Goal: Task Accomplishment & Management: Complete application form

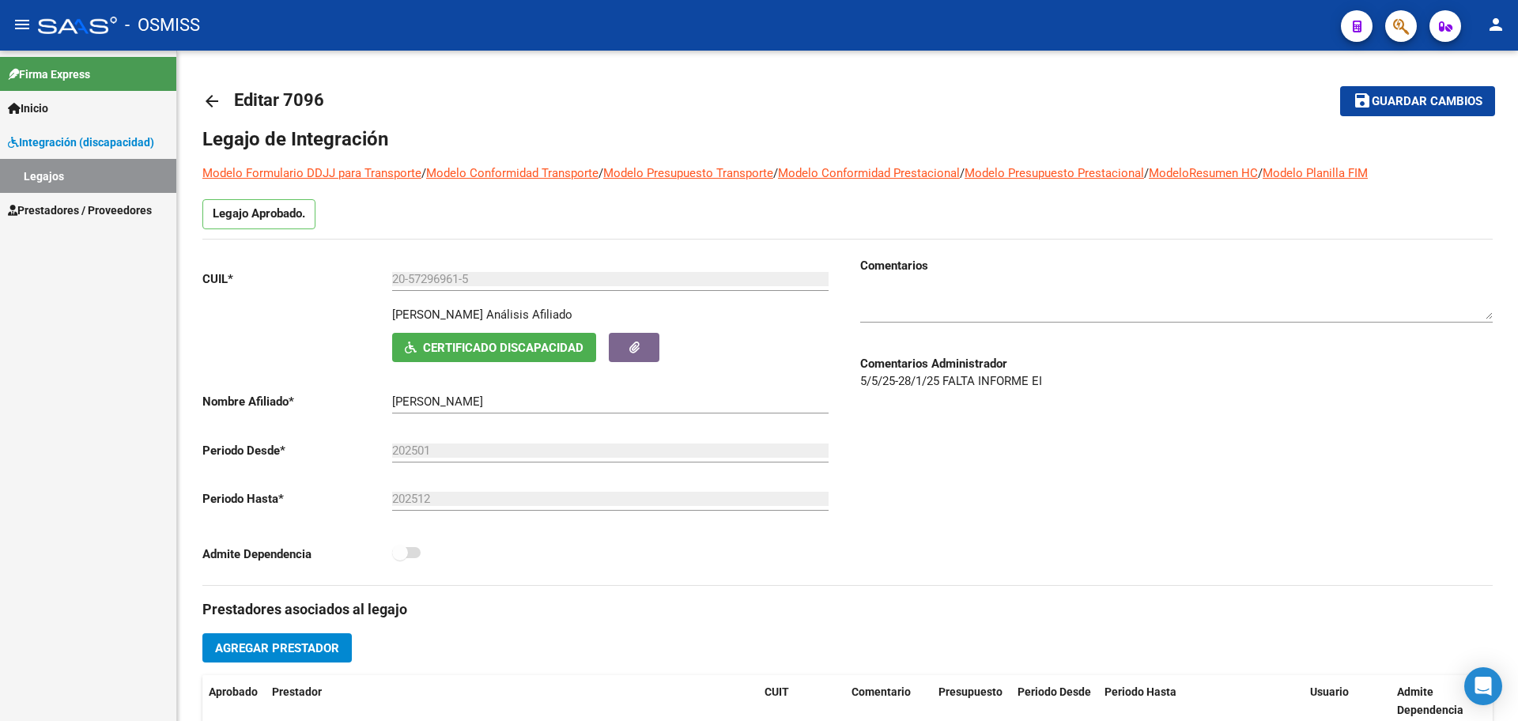
click at [59, 107] on link "Inicio" at bounding box center [88, 108] width 176 height 34
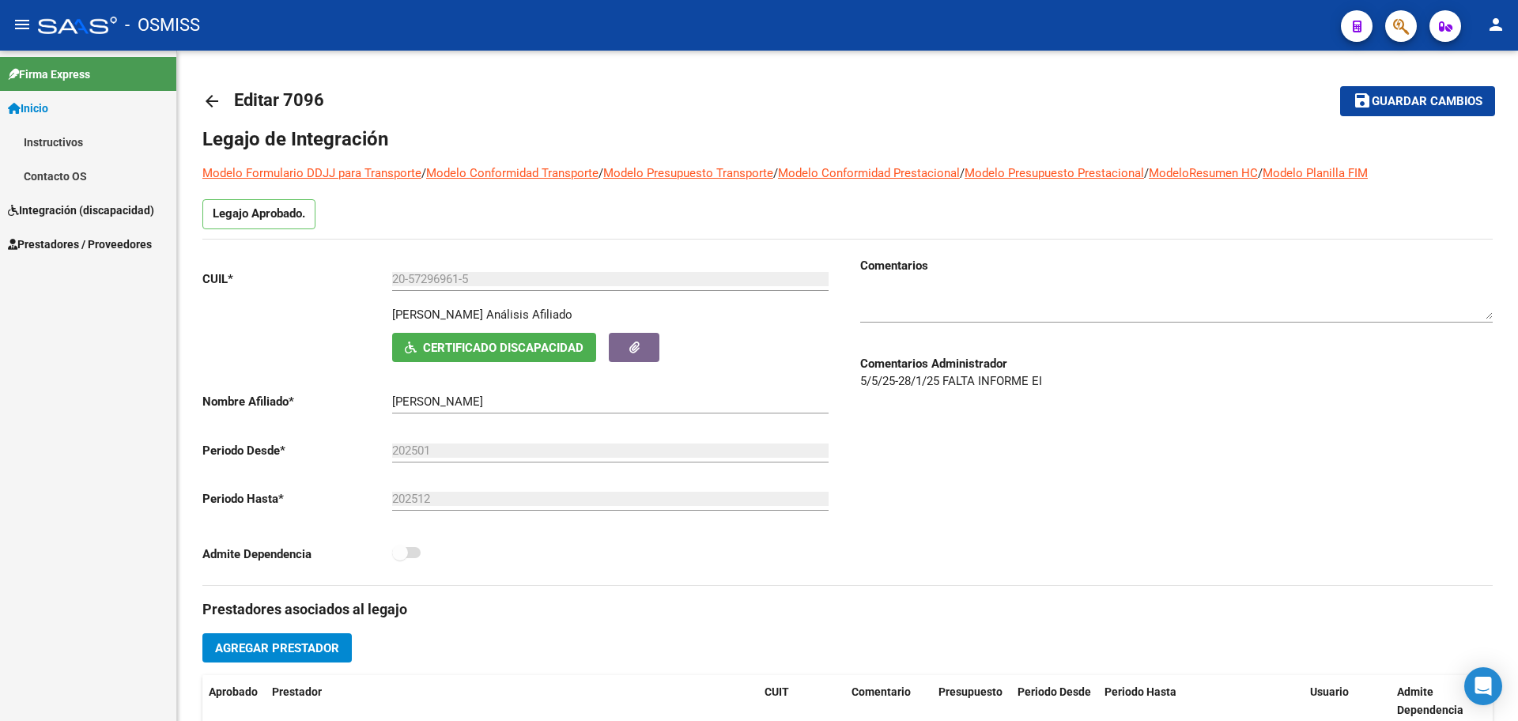
click at [42, 211] on span "Integración (discapacidad)" at bounding box center [81, 210] width 146 height 17
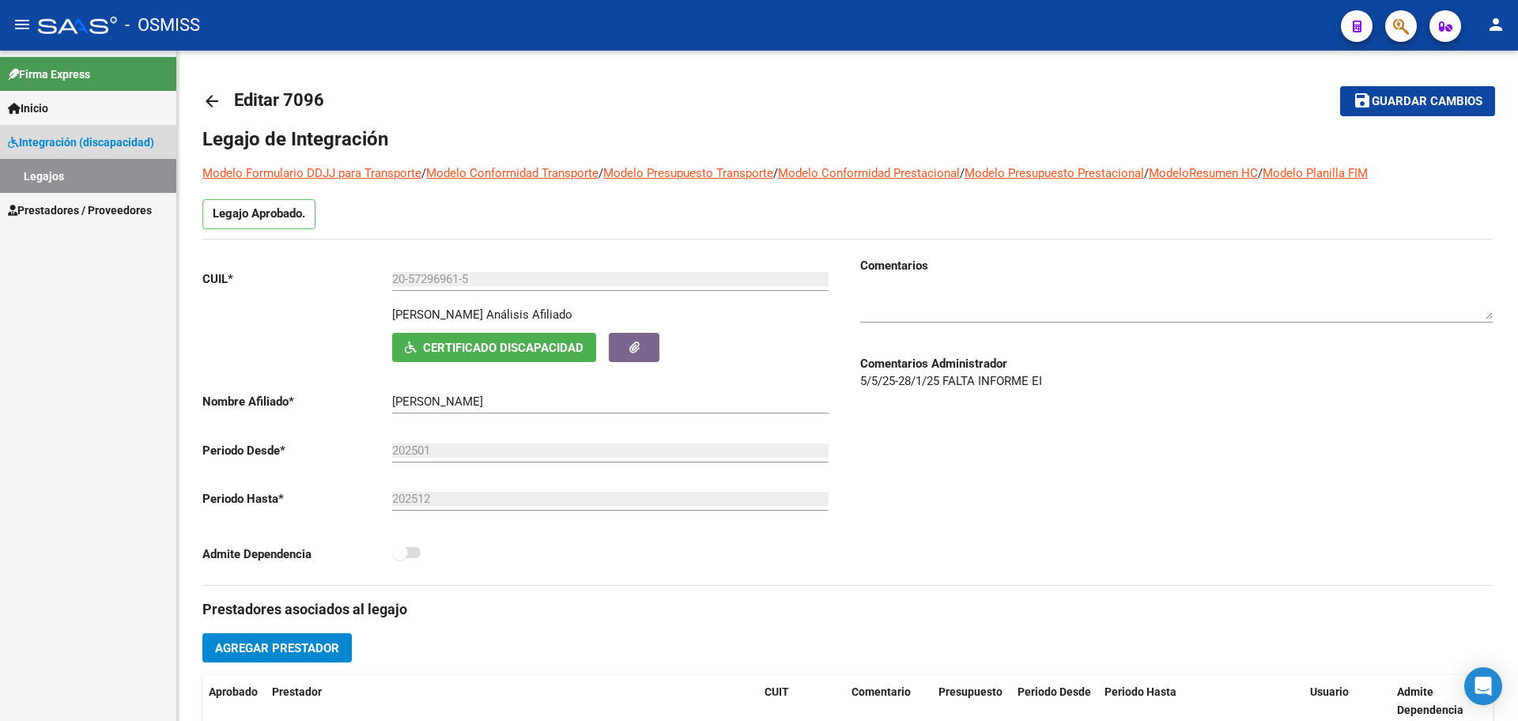
click at [39, 168] on link "Legajos" at bounding box center [88, 176] width 176 height 34
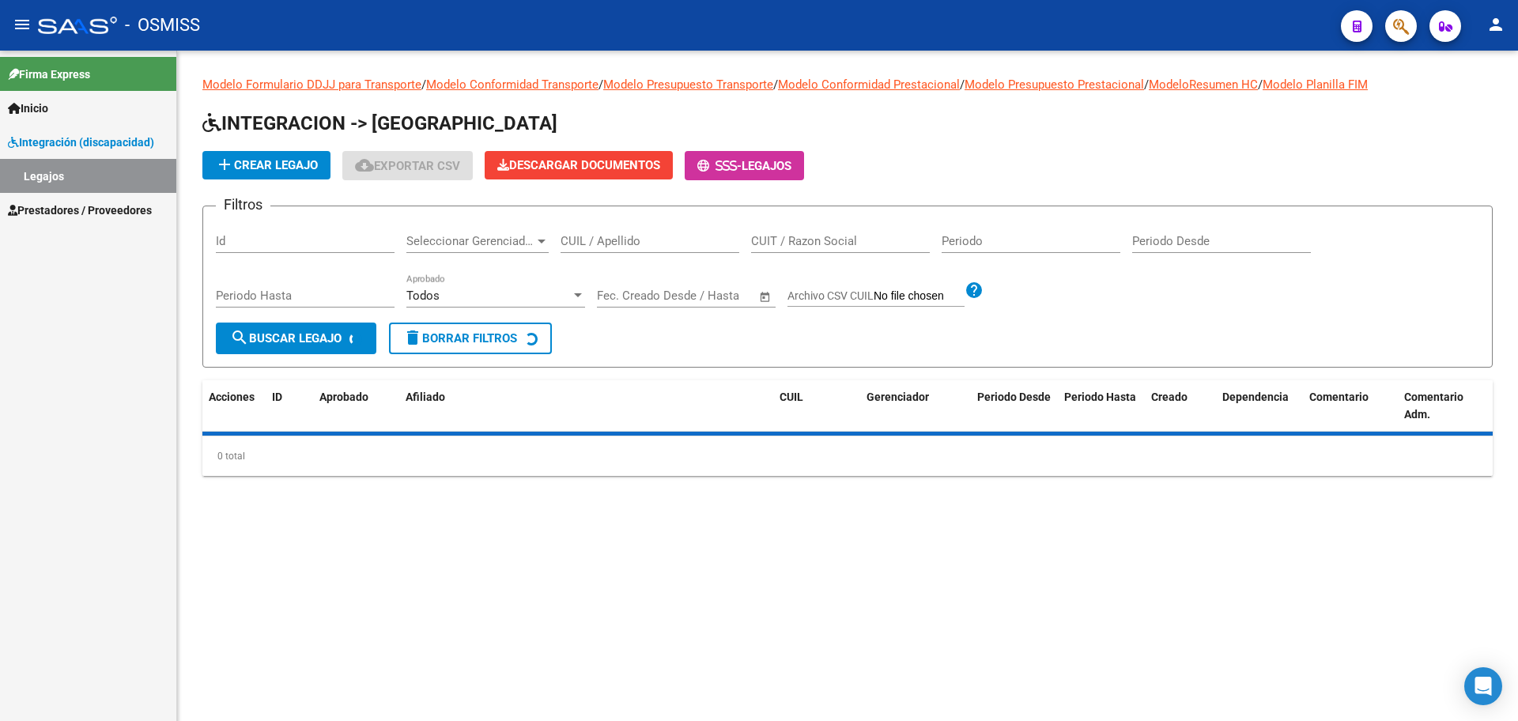
click at [671, 238] on input "CUIL / Apellido" at bounding box center [650, 241] width 179 height 14
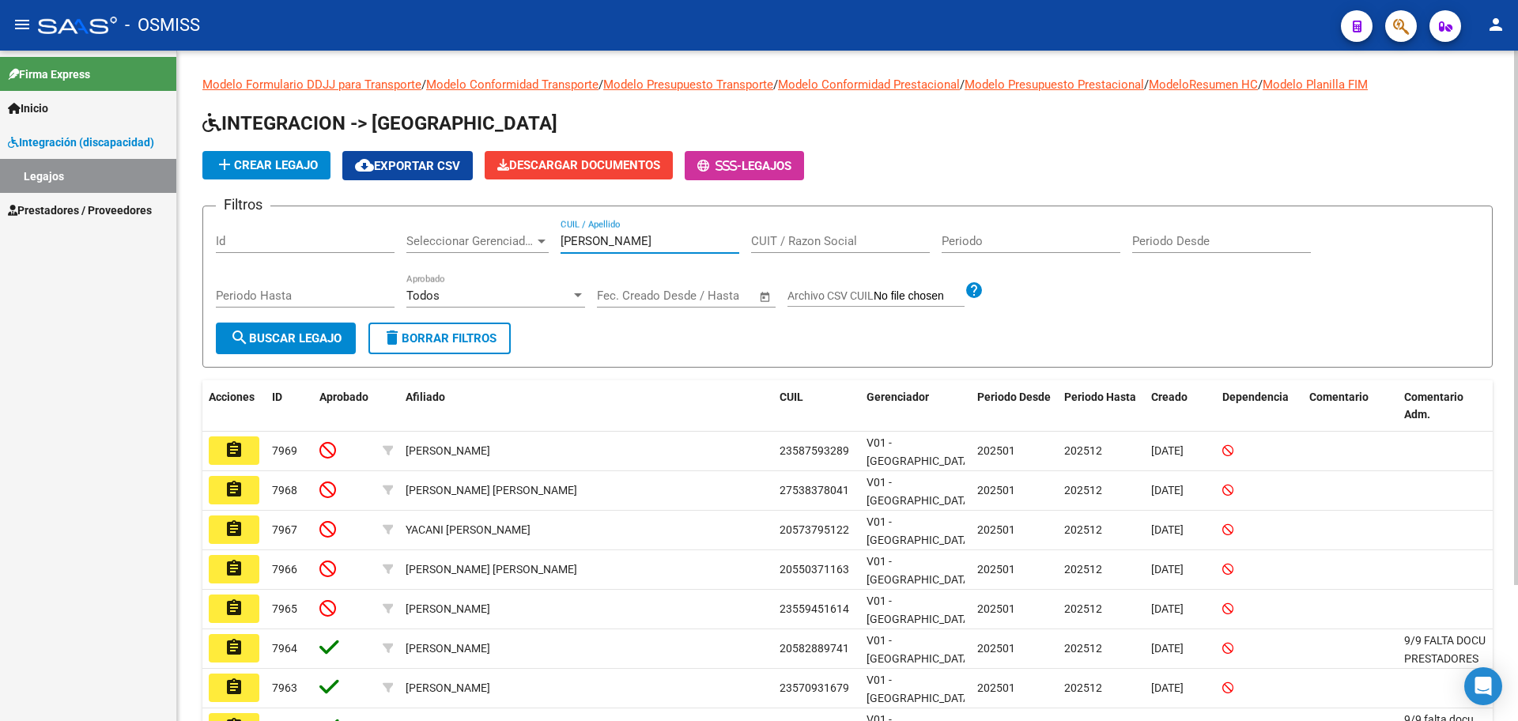
type input "ferrero"
click at [319, 341] on span "search Buscar Legajo" at bounding box center [286, 338] width 112 height 14
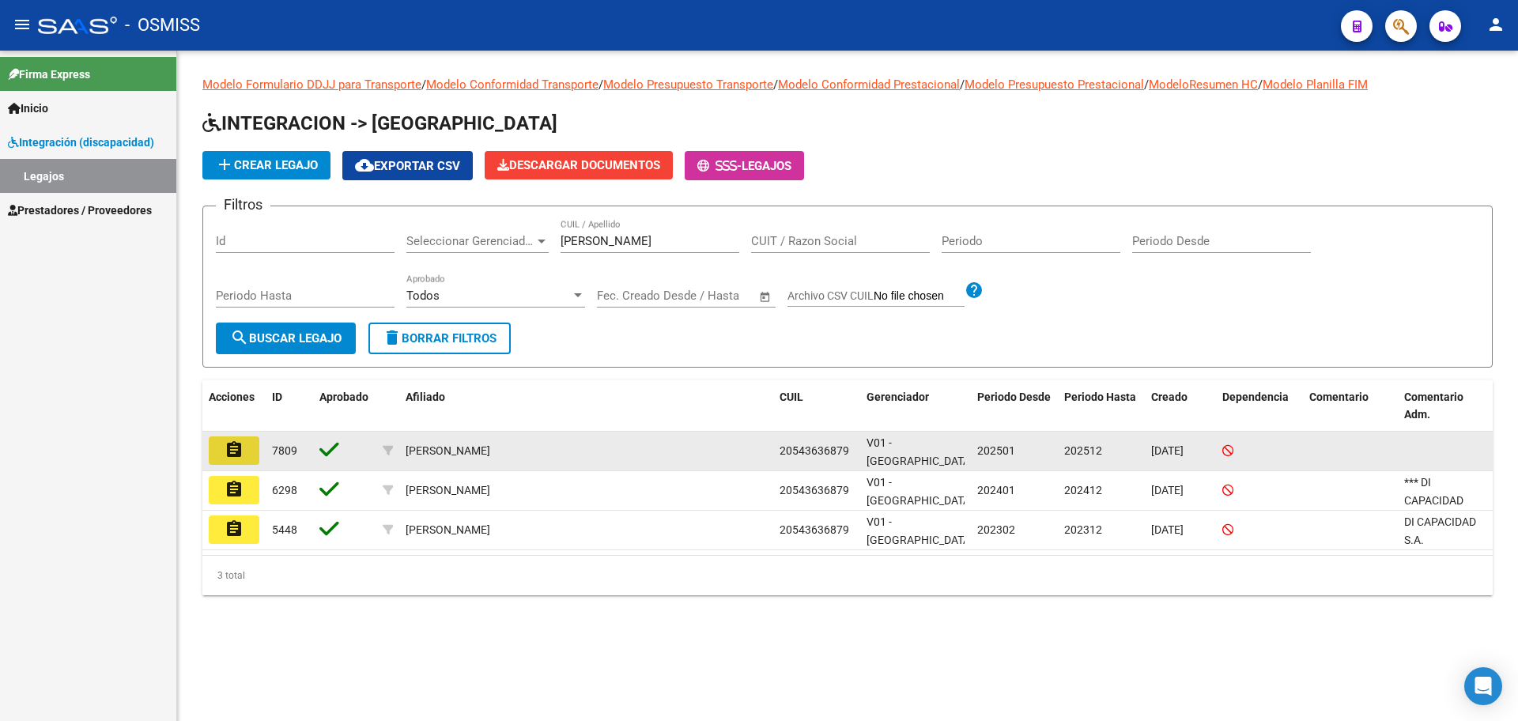
click at [235, 447] on mat-icon "assignment" at bounding box center [234, 449] width 19 height 19
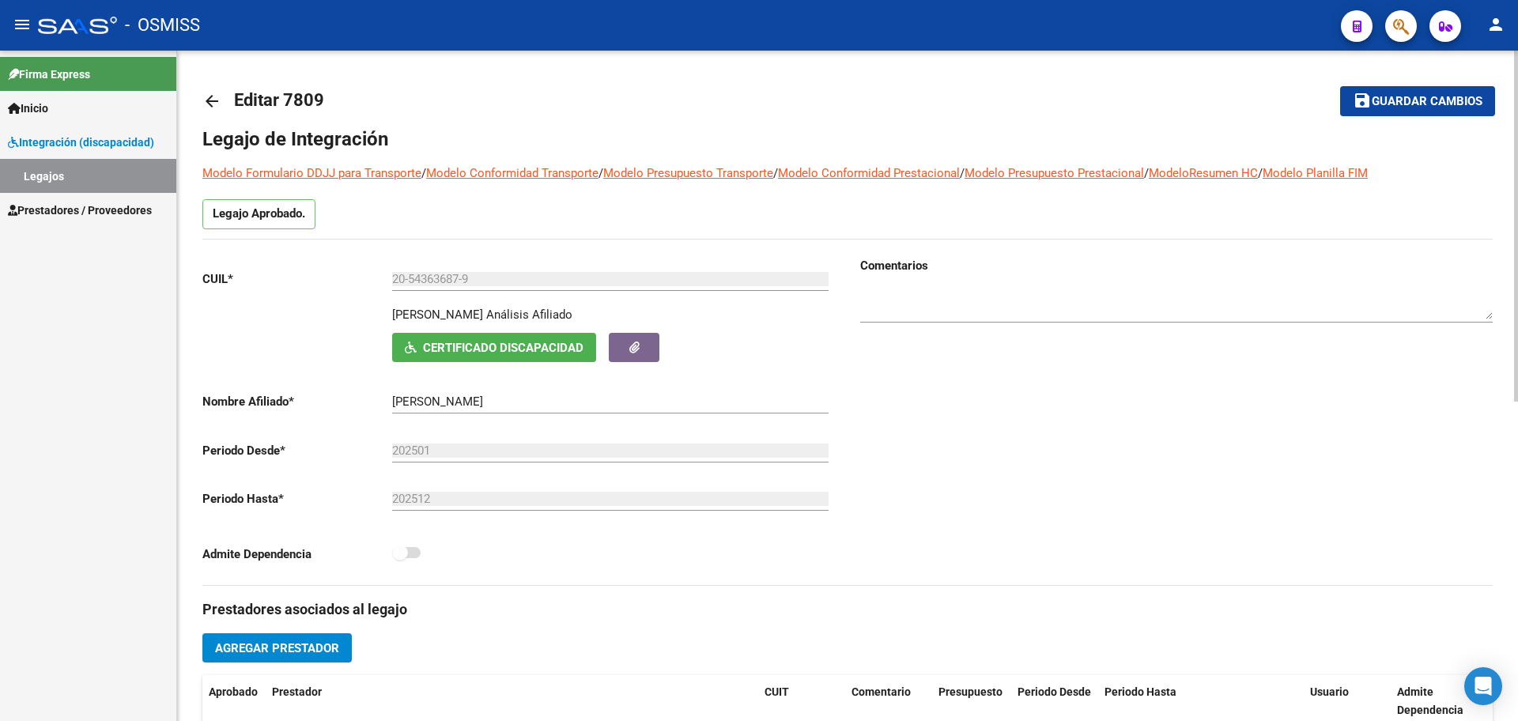
click at [209, 98] on mat-icon "arrow_back" at bounding box center [211, 101] width 19 height 19
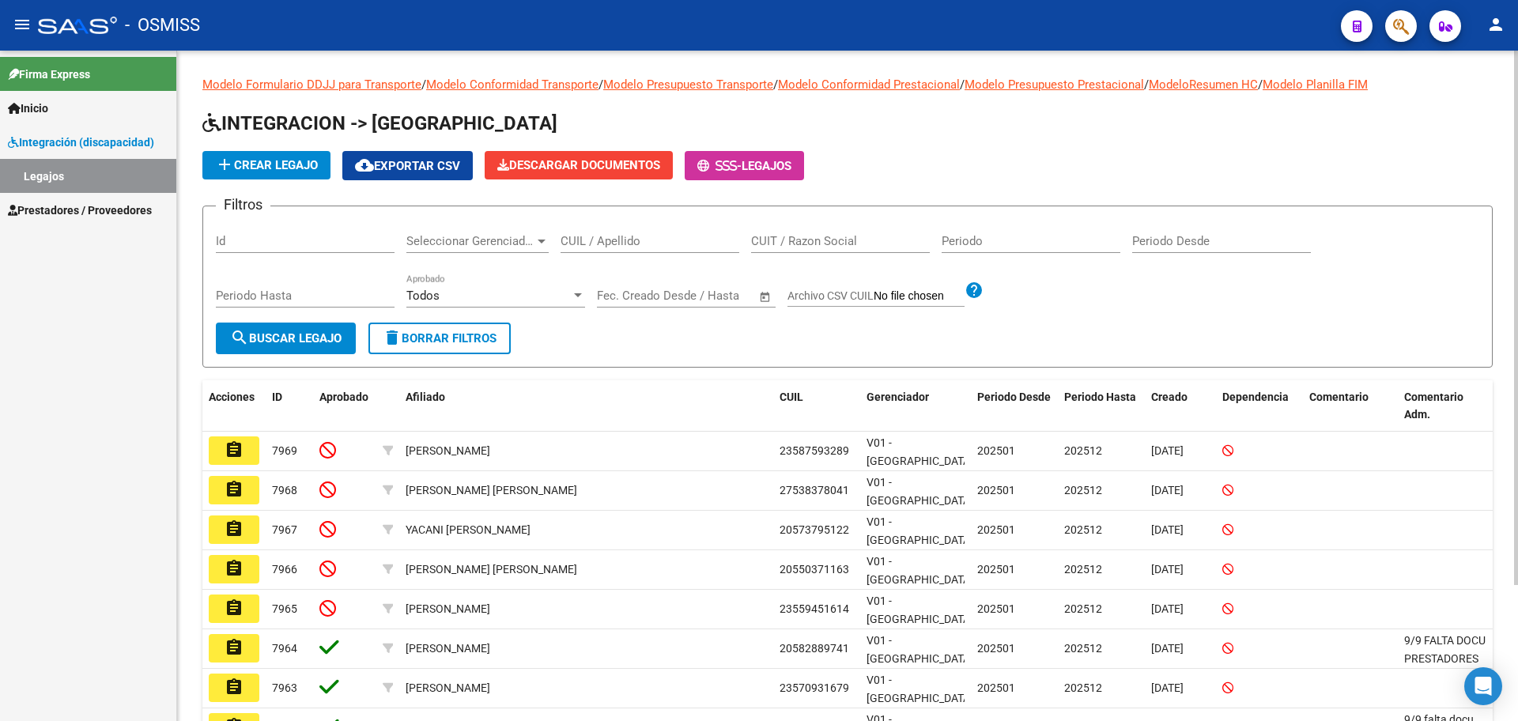
click at [660, 232] on div "CUIL / Apellido" at bounding box center [650, 236] width 179 height 34
type input "martinez z"
click at [342, 332] on span "search Buscar Legajo" at bounding box center [286, 338] width 112 height 14
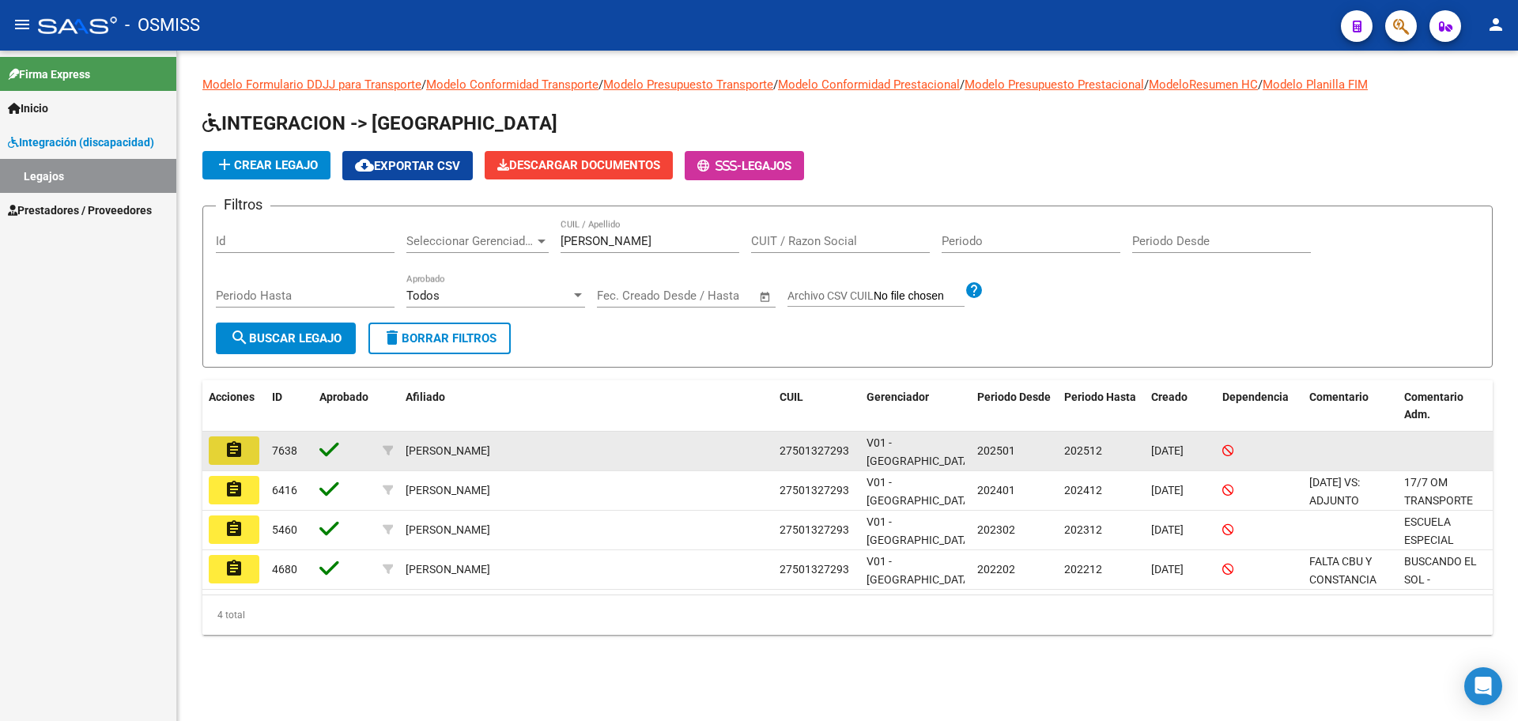
click at [229, 447] on mat-icon "assignment" at bounding box center [234, 449] width 19 height 19
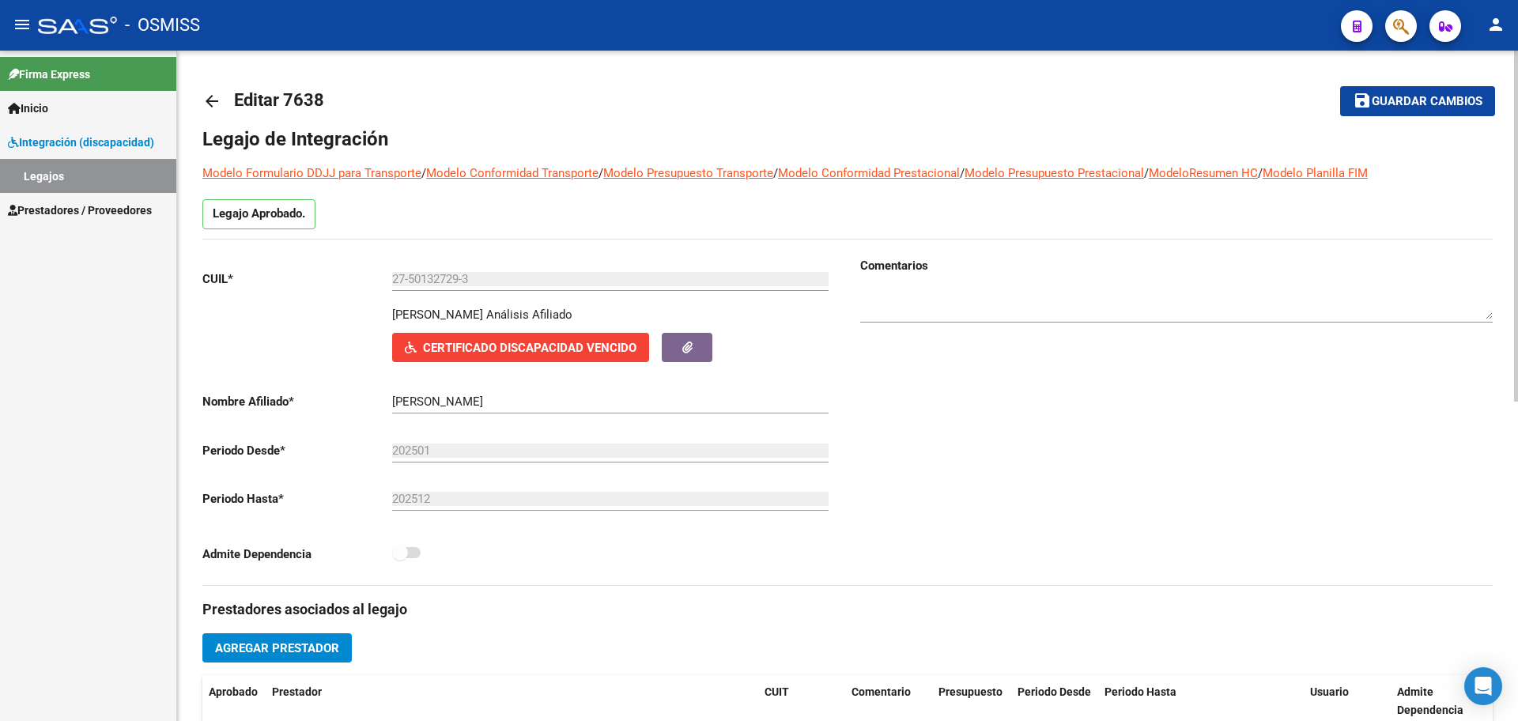
click at [205, 90] on link "arrow_back" at bounding box center [218, 100] width 32 height 37
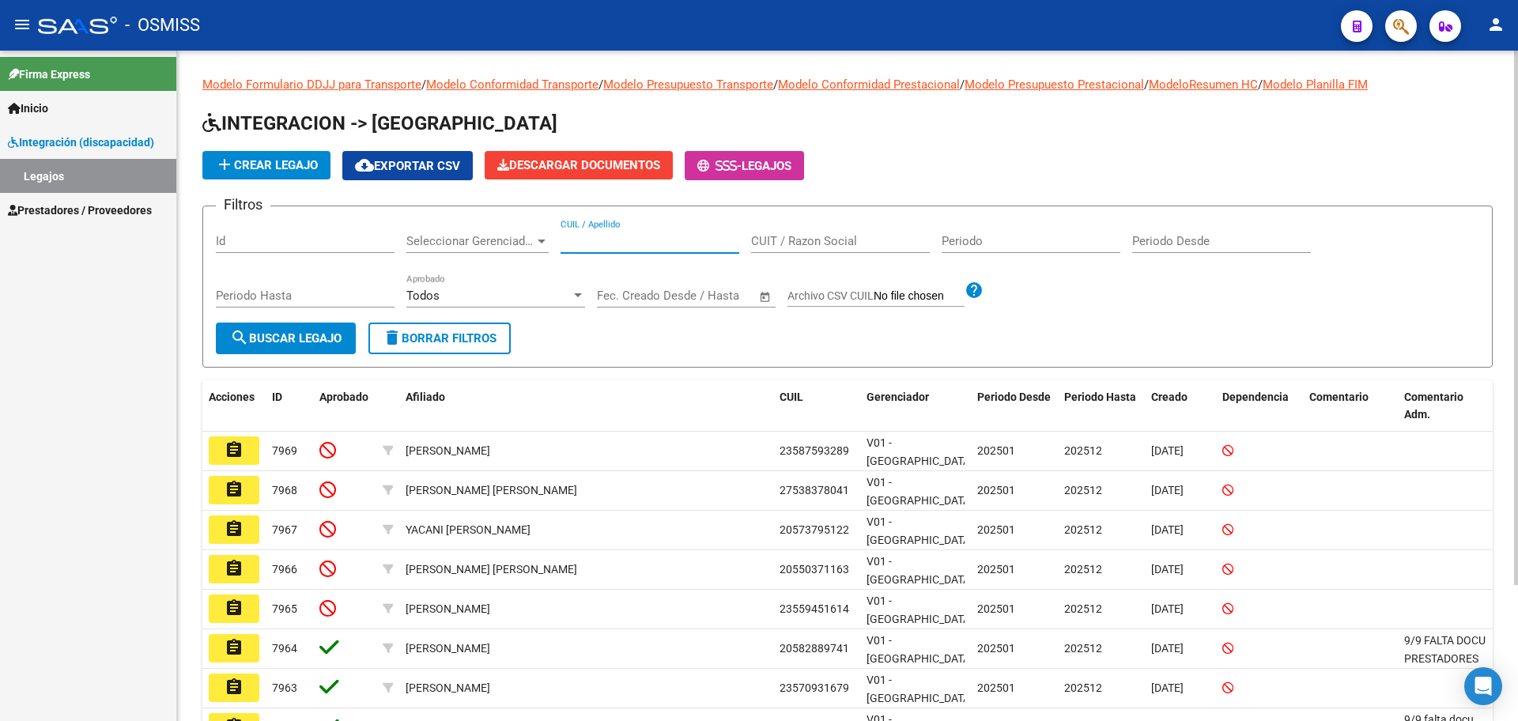
click at [601, 234] on input "CUIL / Apellido" at bounding box center [650, 241] width 179 height 14
type input "barrionuevo"
click at [304, 341] on span "search Buscar Legajo" at bounding box center [286, 338] width 112 height 14
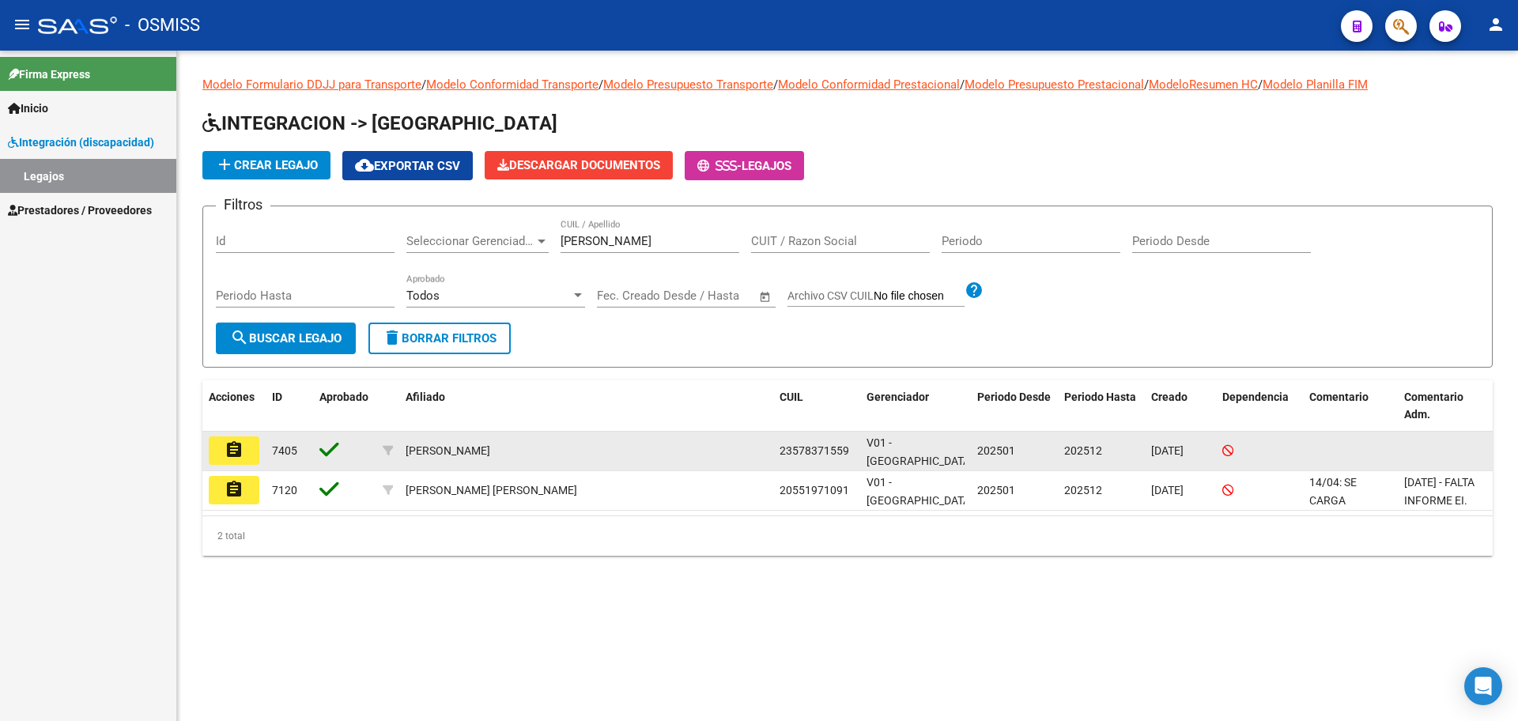
click at [226, 452] on mat-icon "assignment" at bounding box center [234, 449] width 19 height 19
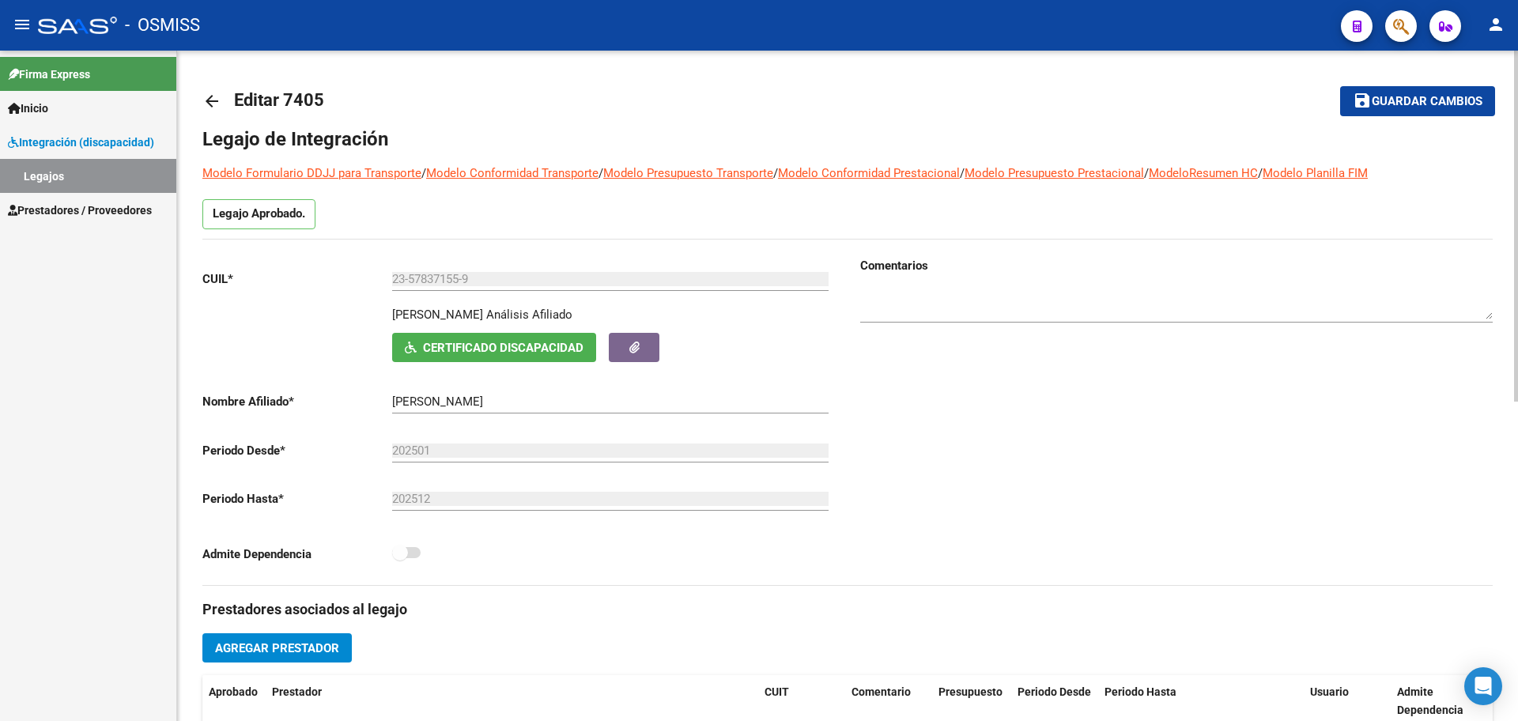
click at [218, 100] on mat-icon "arrow_back" at bounding box center [211, 101] width 19 height 19
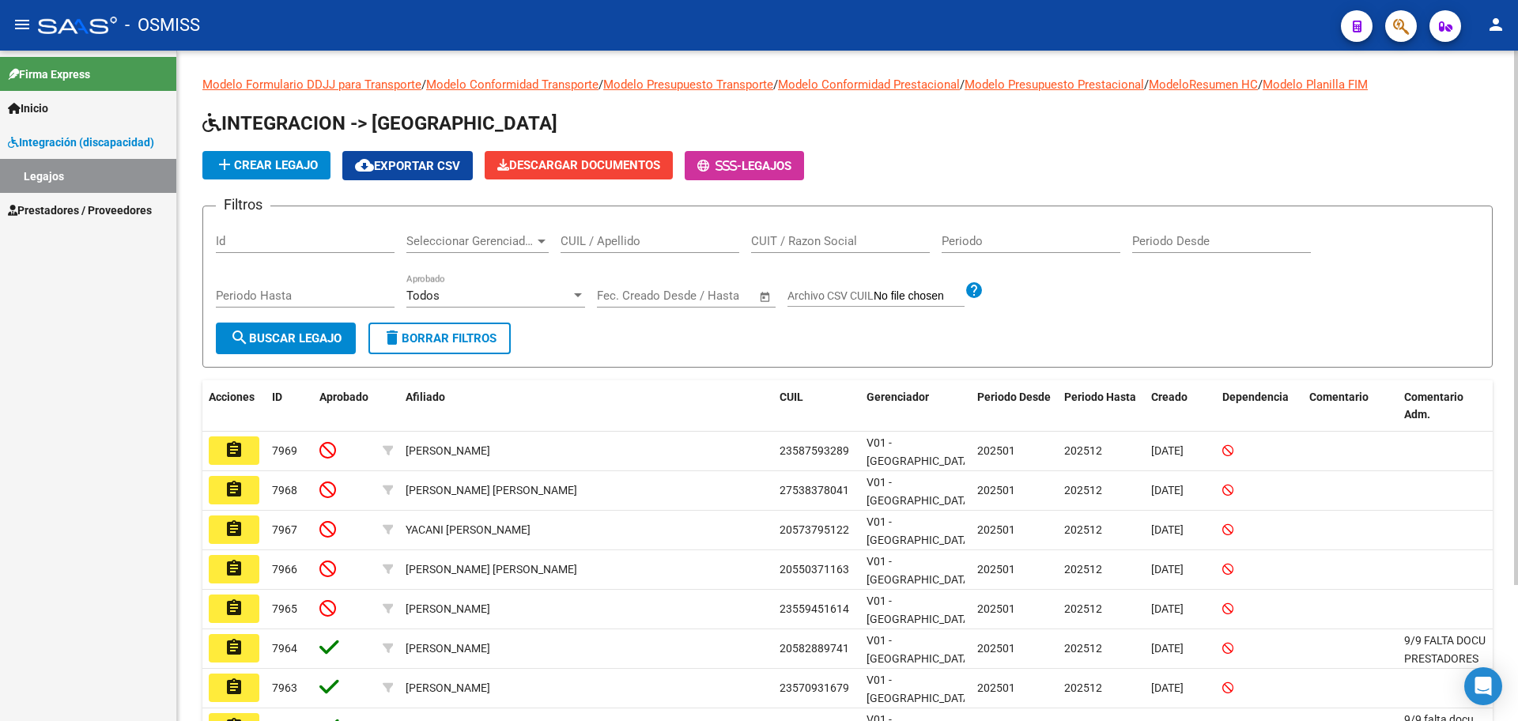
click at [247, 183] on app-list-header "INTEGRACION -> Legajos add Crear Legajo cloud_download Exportar CSV Descargar D…" at bounding box center [847, 239] width 1291 height 257
click at [244, 166] on span "add Crear Legajo" at bounding box center [266, 165] width 103 height 14
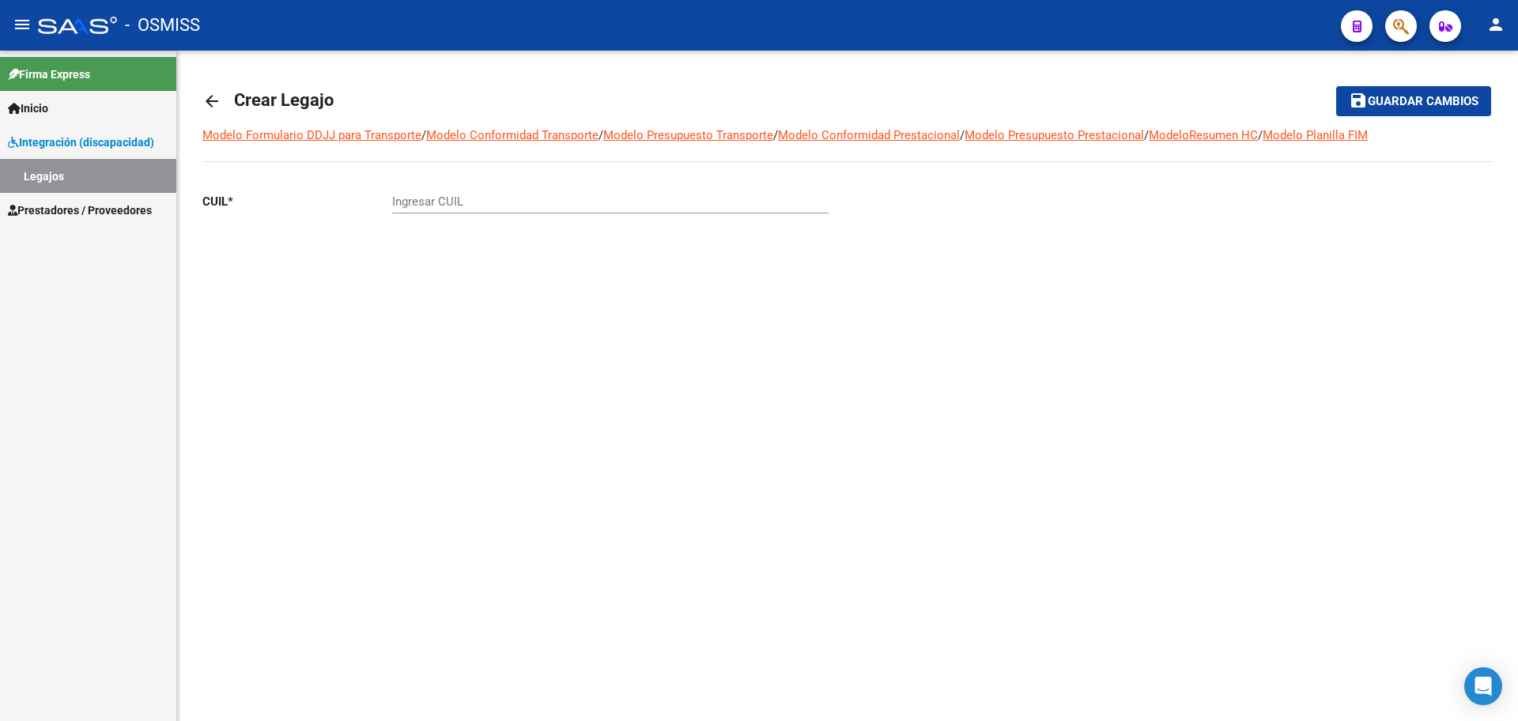
click at [500, 201] on input "Ingresar CUIL" at bounding box center [610, 202] width 437 height 14
paste input "-53994328"
click at [406, 195] on input "24-53994328-1" at bounding box center [610, 202] width 437 height 14
type input "27-53994328-1"
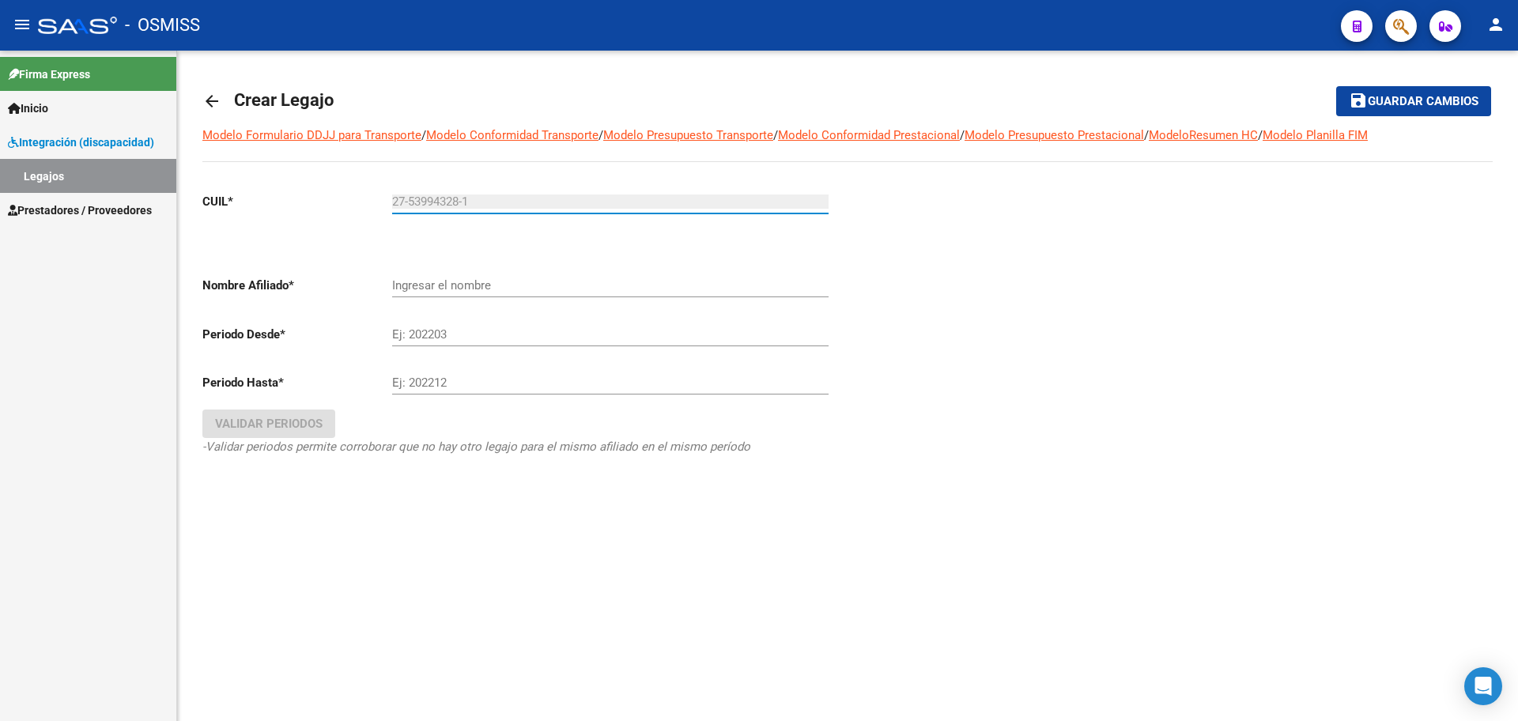
type input "[PERSON_NAME] [PERSON_NAME]"
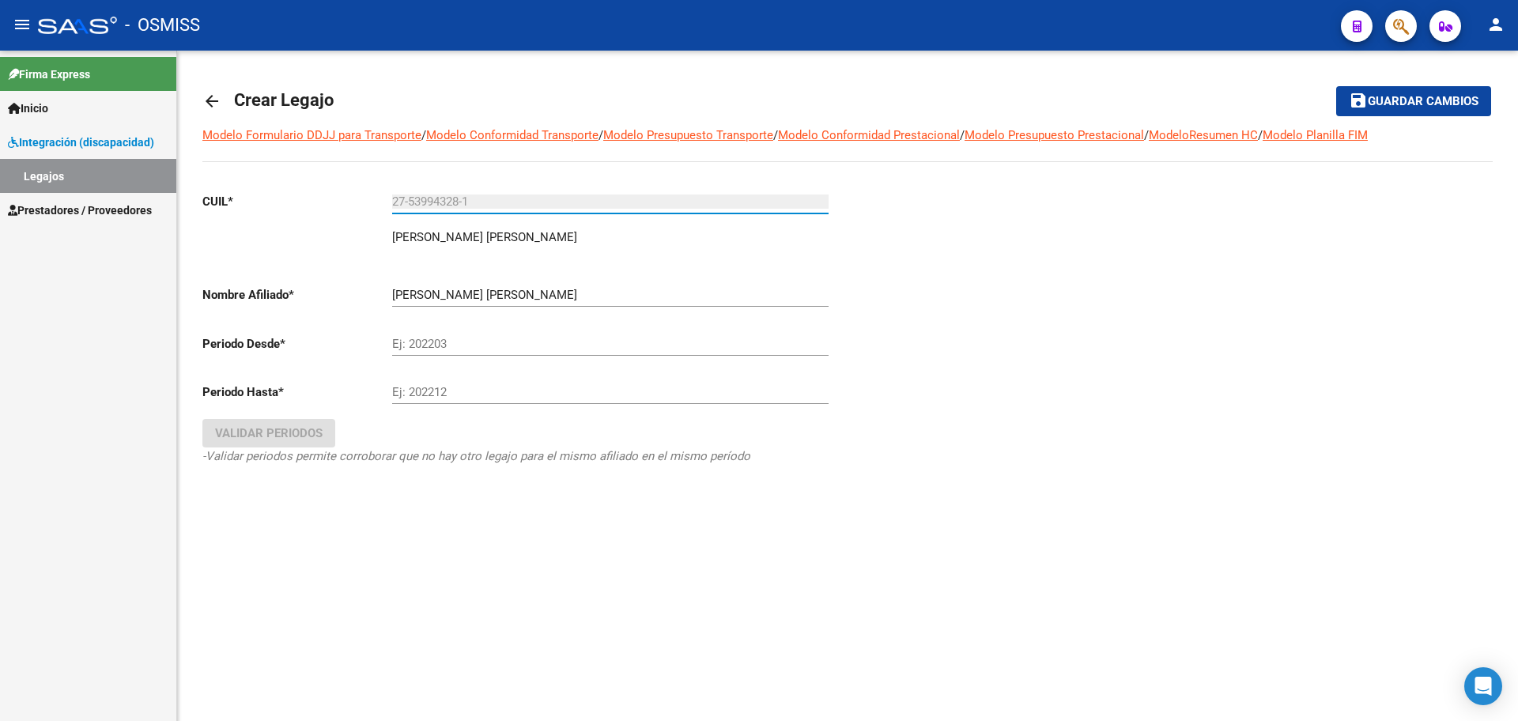
type input "27-53994328-1"
click at [482, 349] on input "Ej: 202203" at bounding box center [610, 344] width 437 height 14
type input "202501"
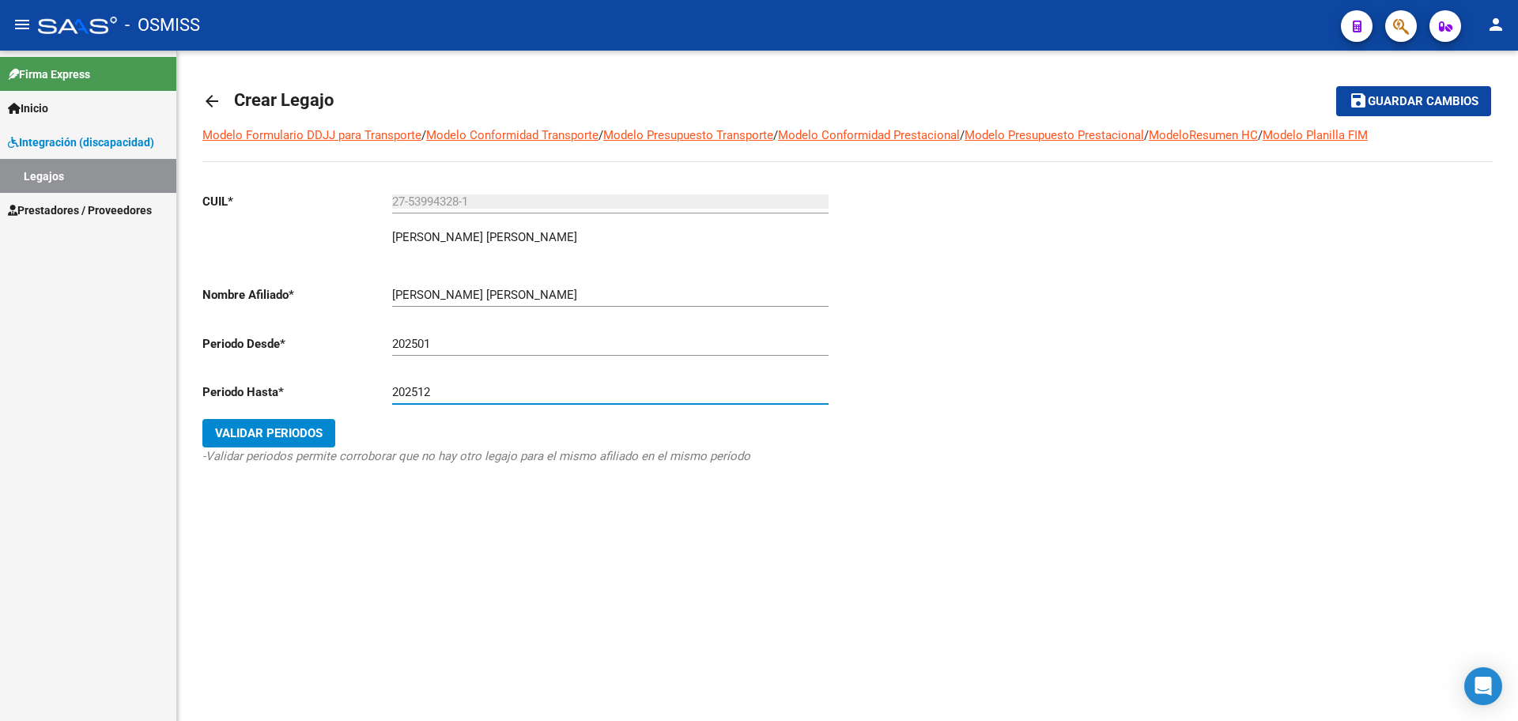
type input "202512"
click at [263, 433] on span "Validar Periodos" at bounding box center [269, 433] width 108 height 14
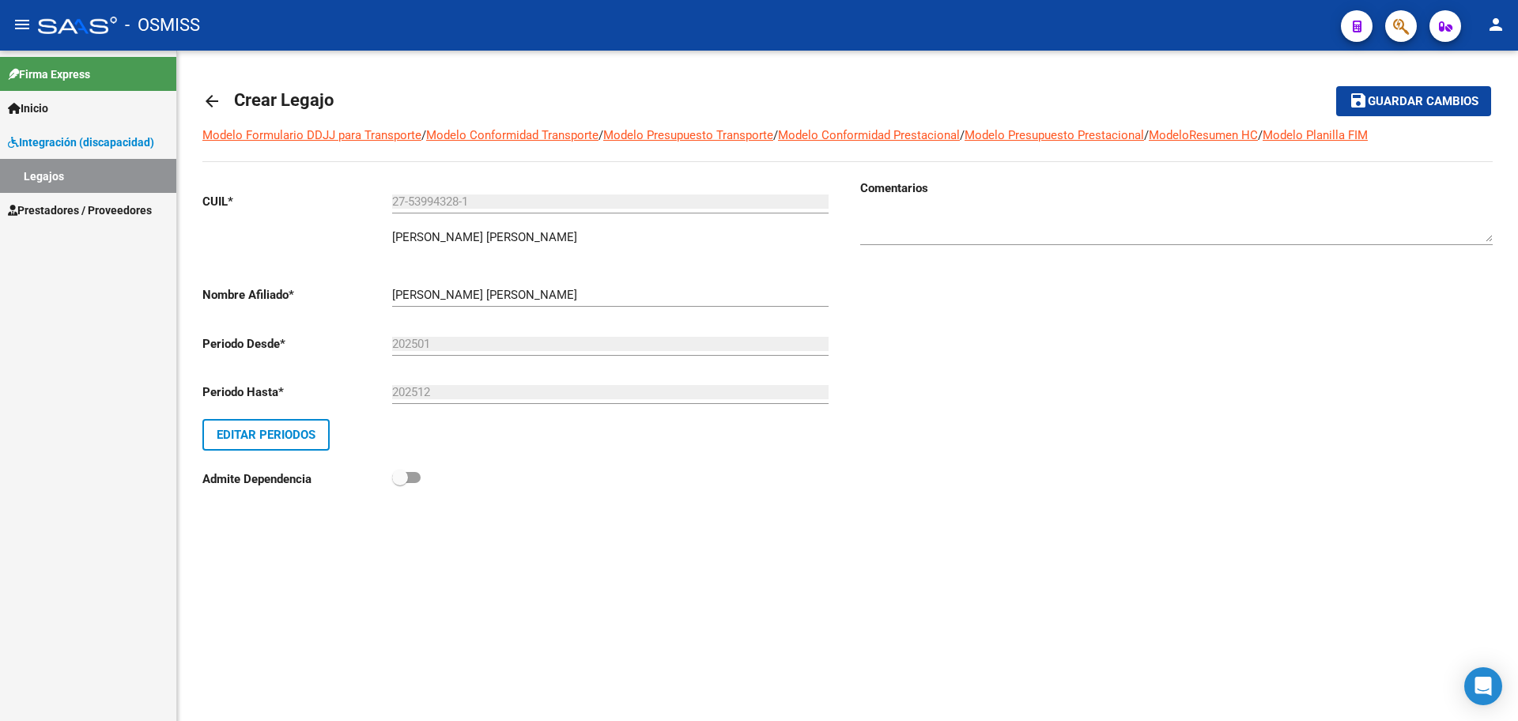
click at [1411, 105] on span "Guardar cambios" at bounding box center [1423, 102] width 111 height 14
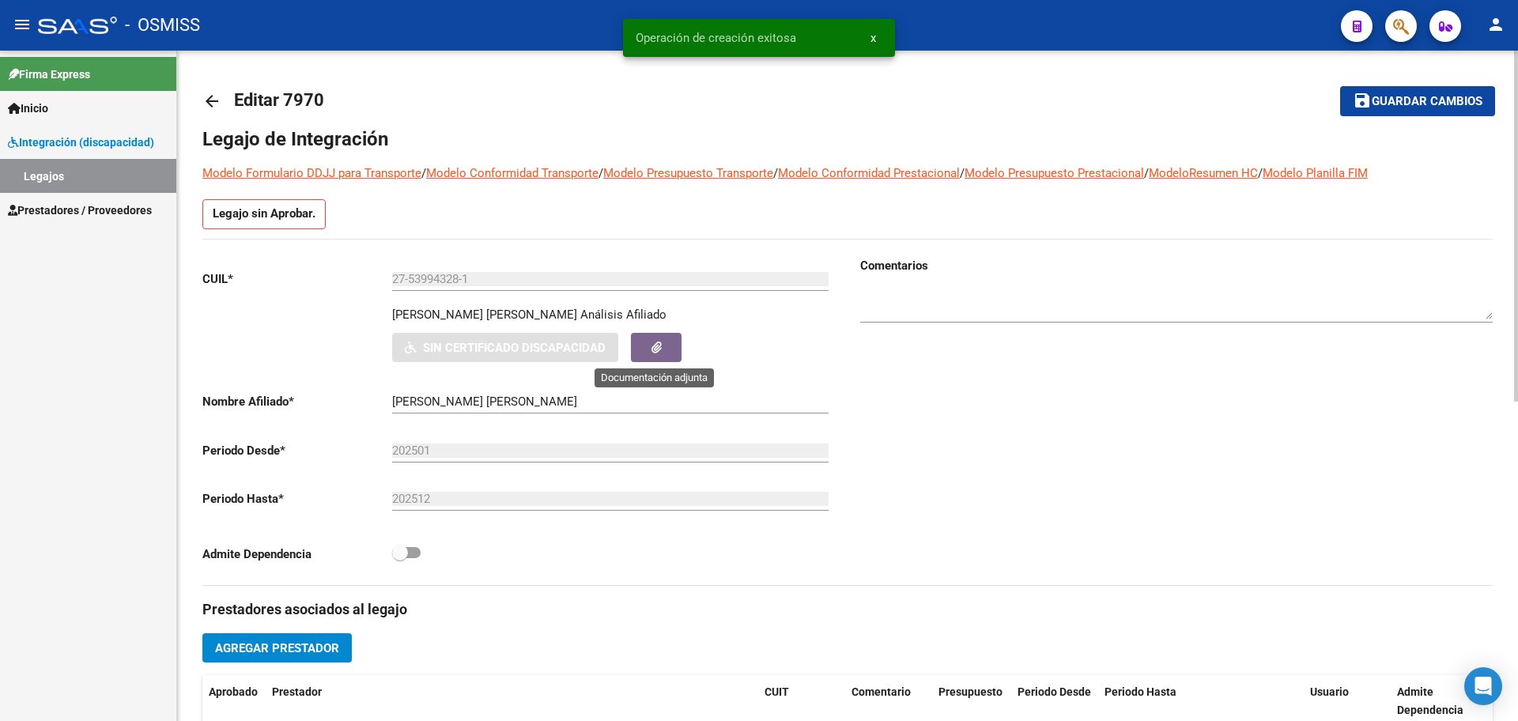
scroll to position [609, 0]
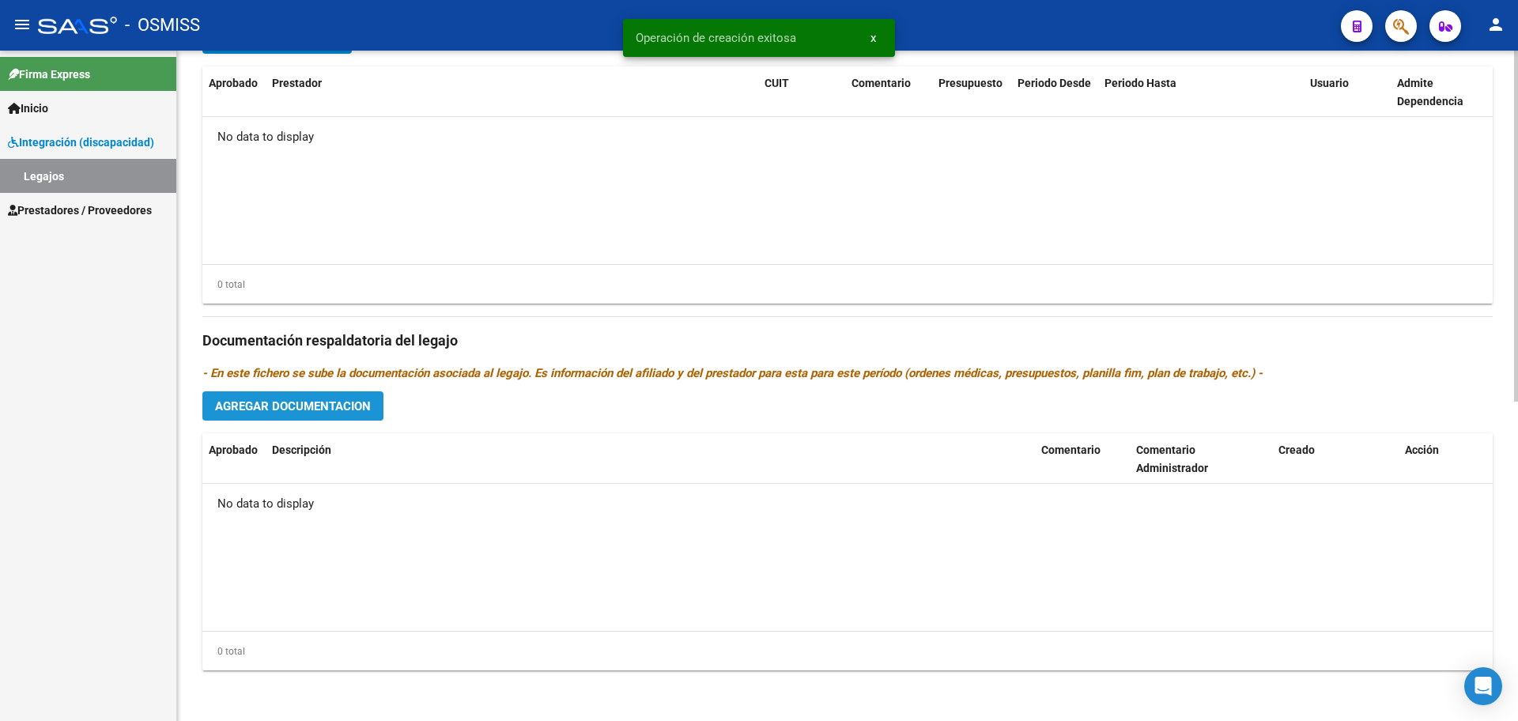
click at [345, 410] on span "Agregar Documentacion" at bounding box center [293, 406] width 156 height 14
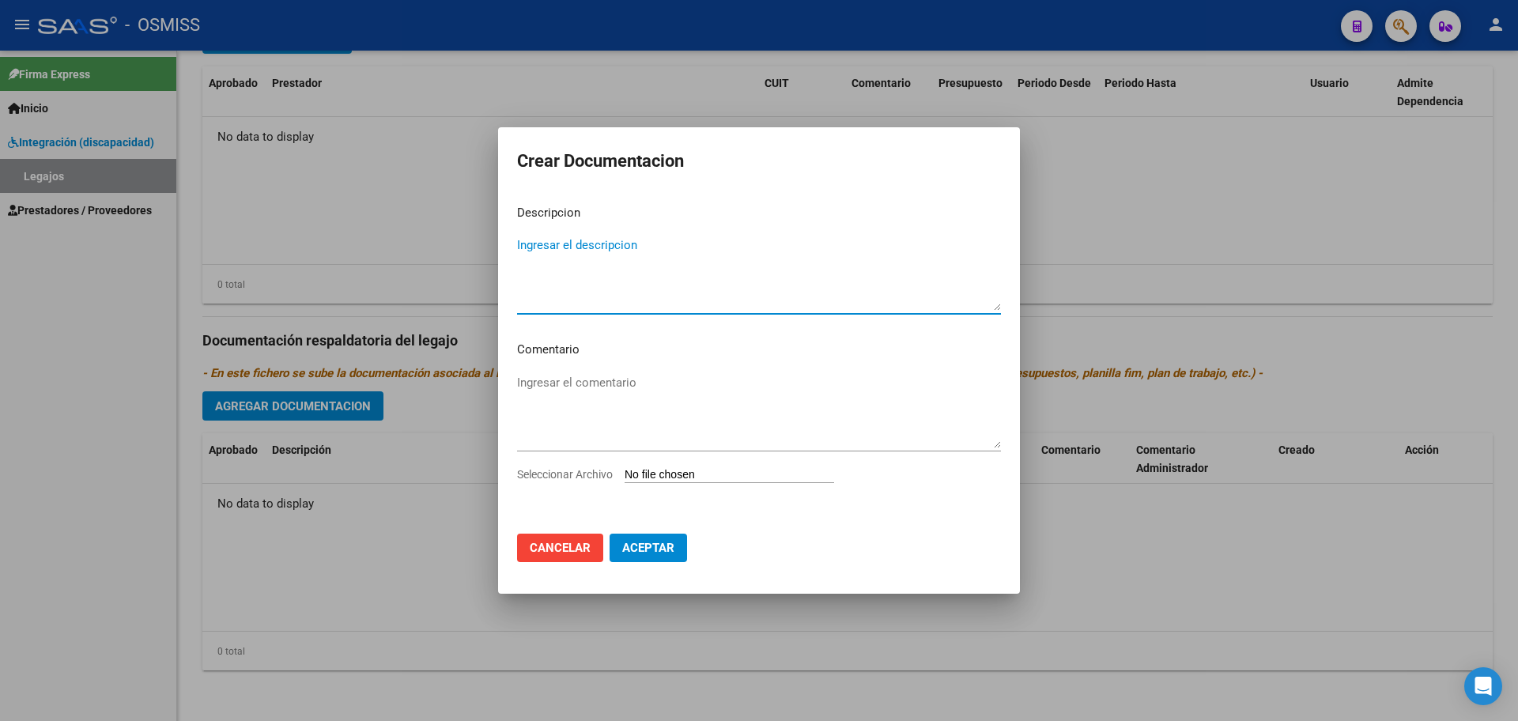
click at [688, 479] on input "Seleccionar Archivo" at bounding box center [730, 475] width 210 height 15
type input "C:\fakepath\OSSES RIVERA CAMILA.pdf"
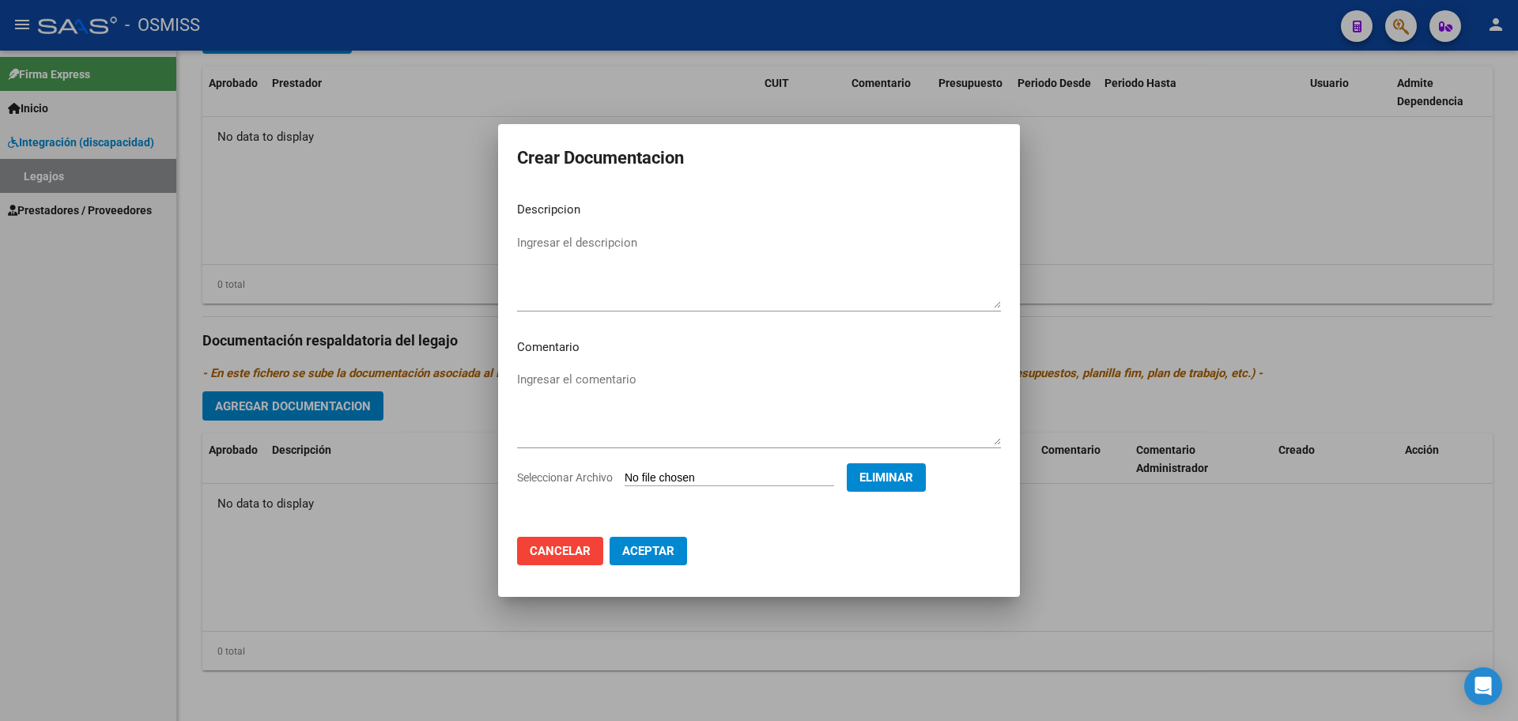
click at [602, 231] on div "Ingresar el descripcion" at bounding box center [759, 271] width 484 height 81
type textarea "INFORME EID"
click at [633, 558] on span "Aceptar" at bounding box center [648, 551] width 52 height 14
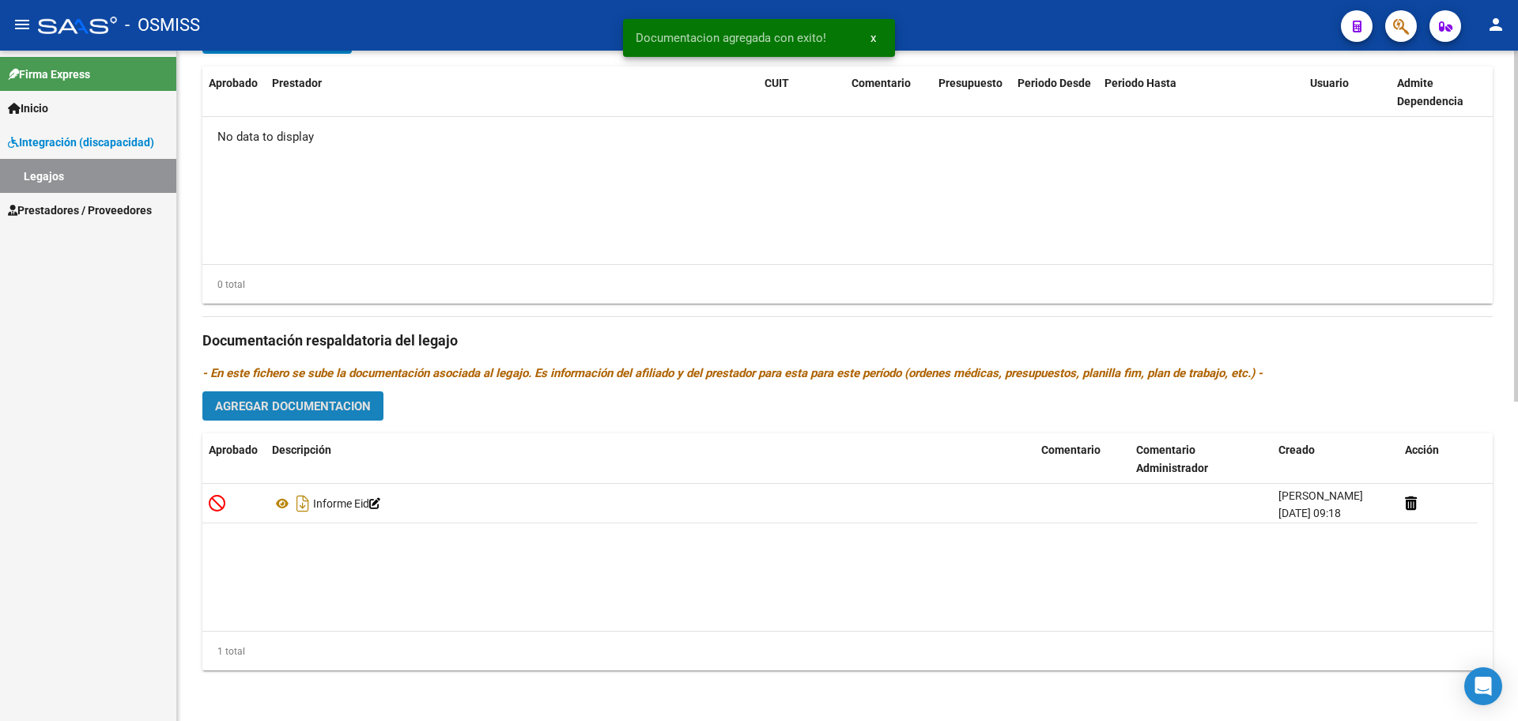
click at [308, 399] on span "Agregar Documentacion" at bounding box center [293, 406] width 156 height 14
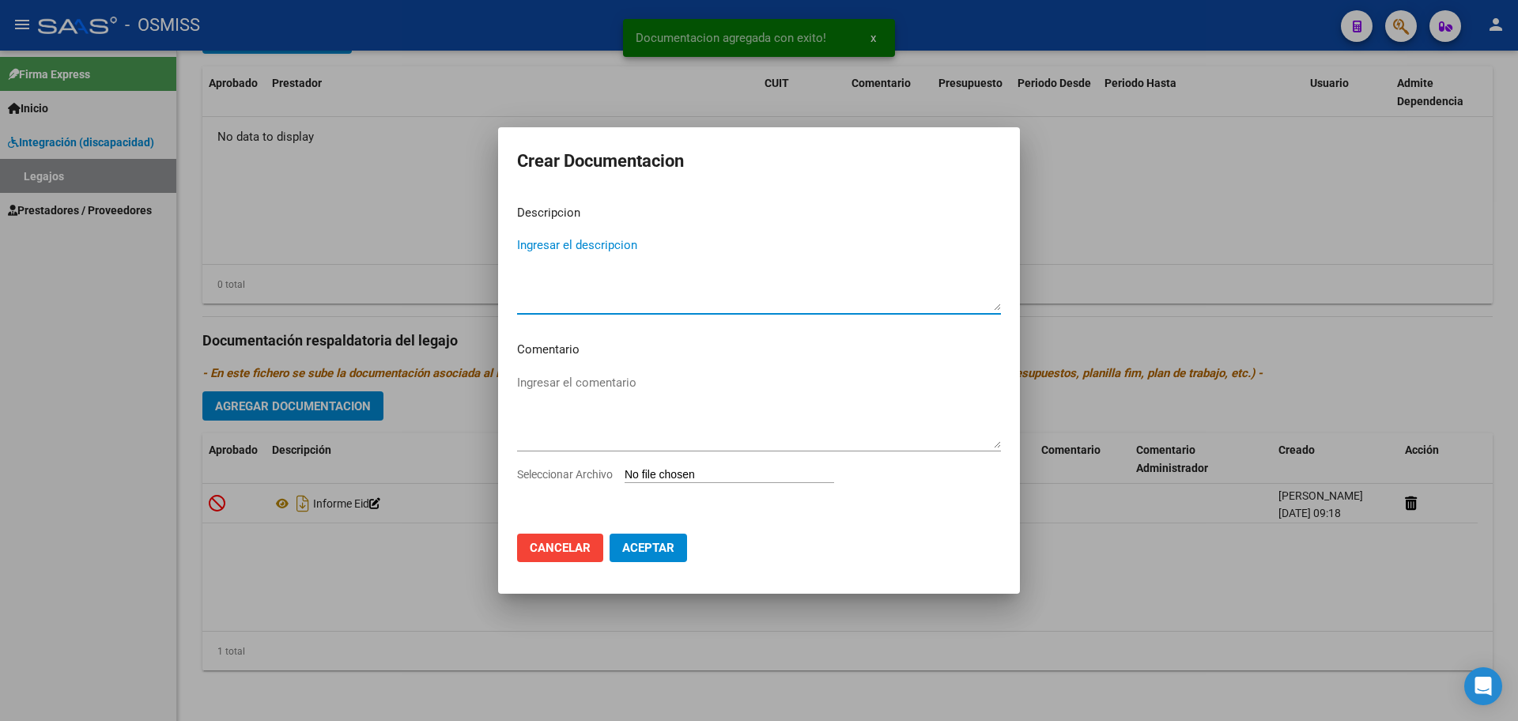
click at [694, 475] on input "Seleccionar Archivo" at bounding box center [730, 475] width 210 height 15
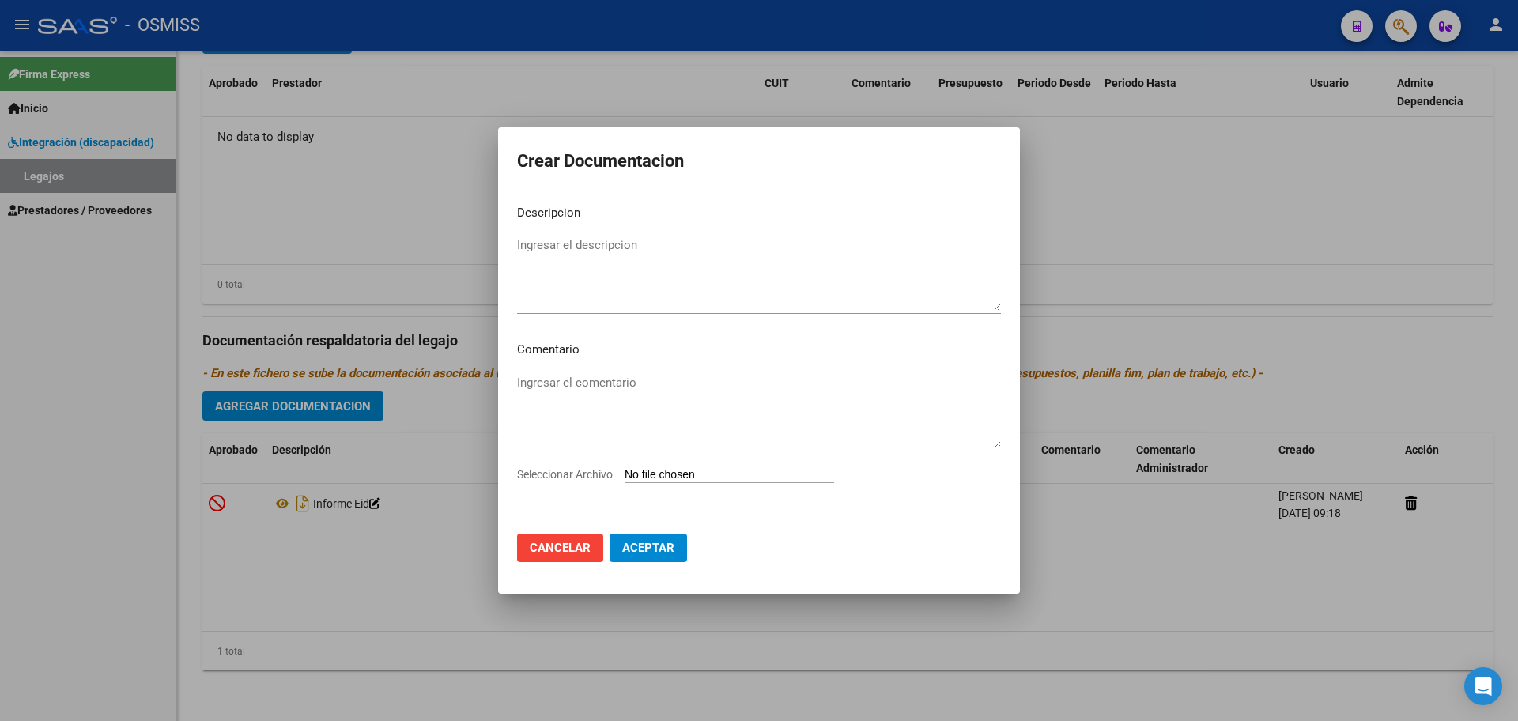
type input "C:\fakepath\.OSSES RIVERA CAMILA - MAIE OK.pdf"
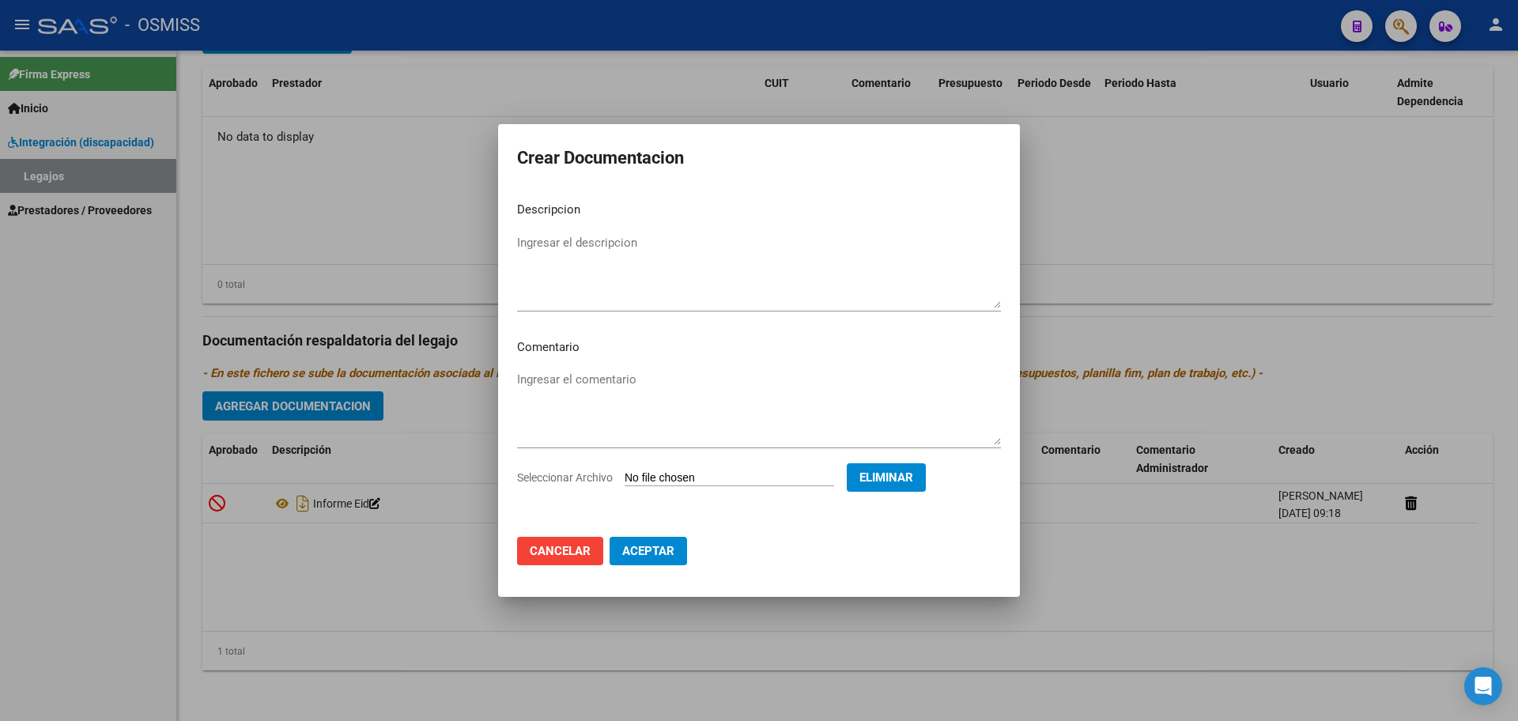
click at [579, 293] on textarea "Ingresar el descripcion" at bounding box center [759, 271] width 484 height 74
type textarea "MAIE"
click at [660, 538] on button "Aceptar" at bounding box center [648, 551] width 77 height 28
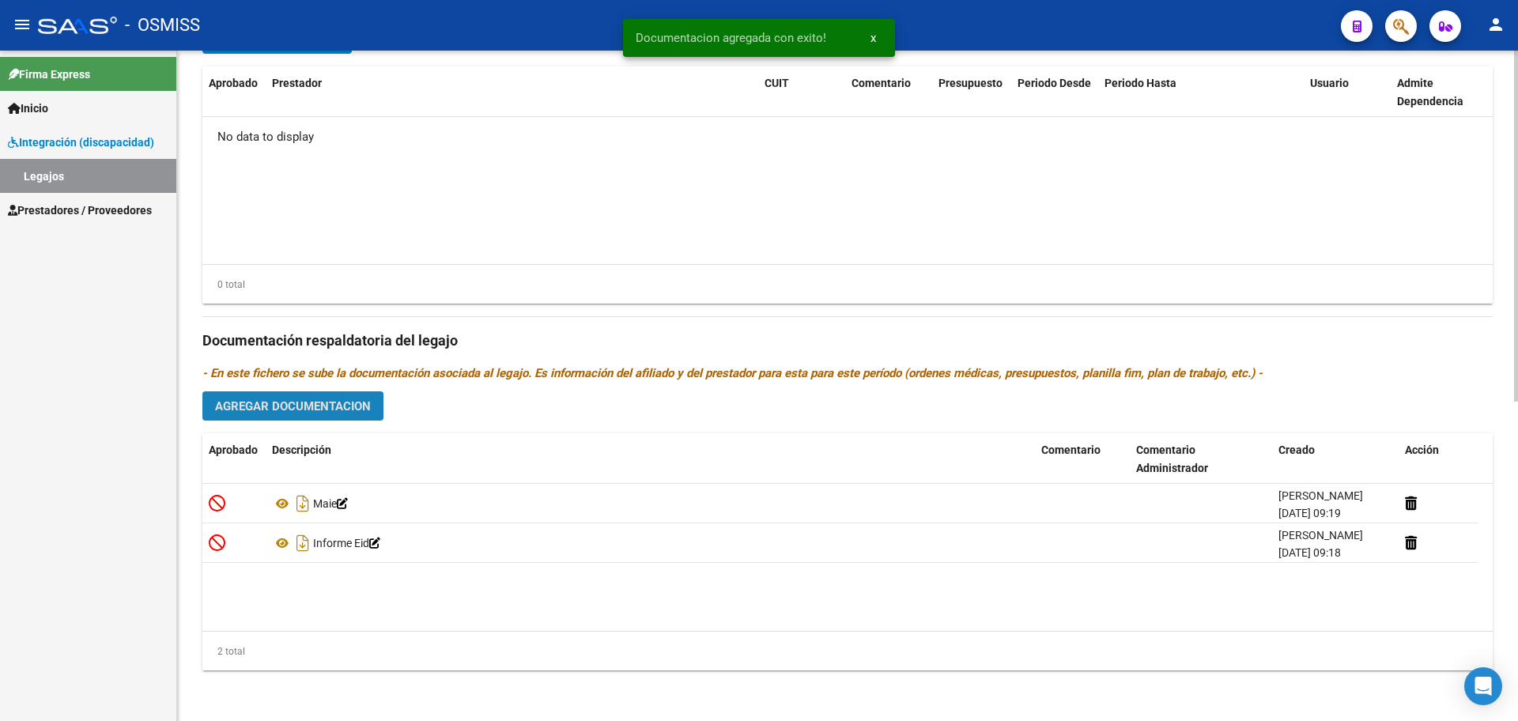
click at [292, 408] on span "Agregar Documentacion" at bounding box center [293, 406] width 156 height 14
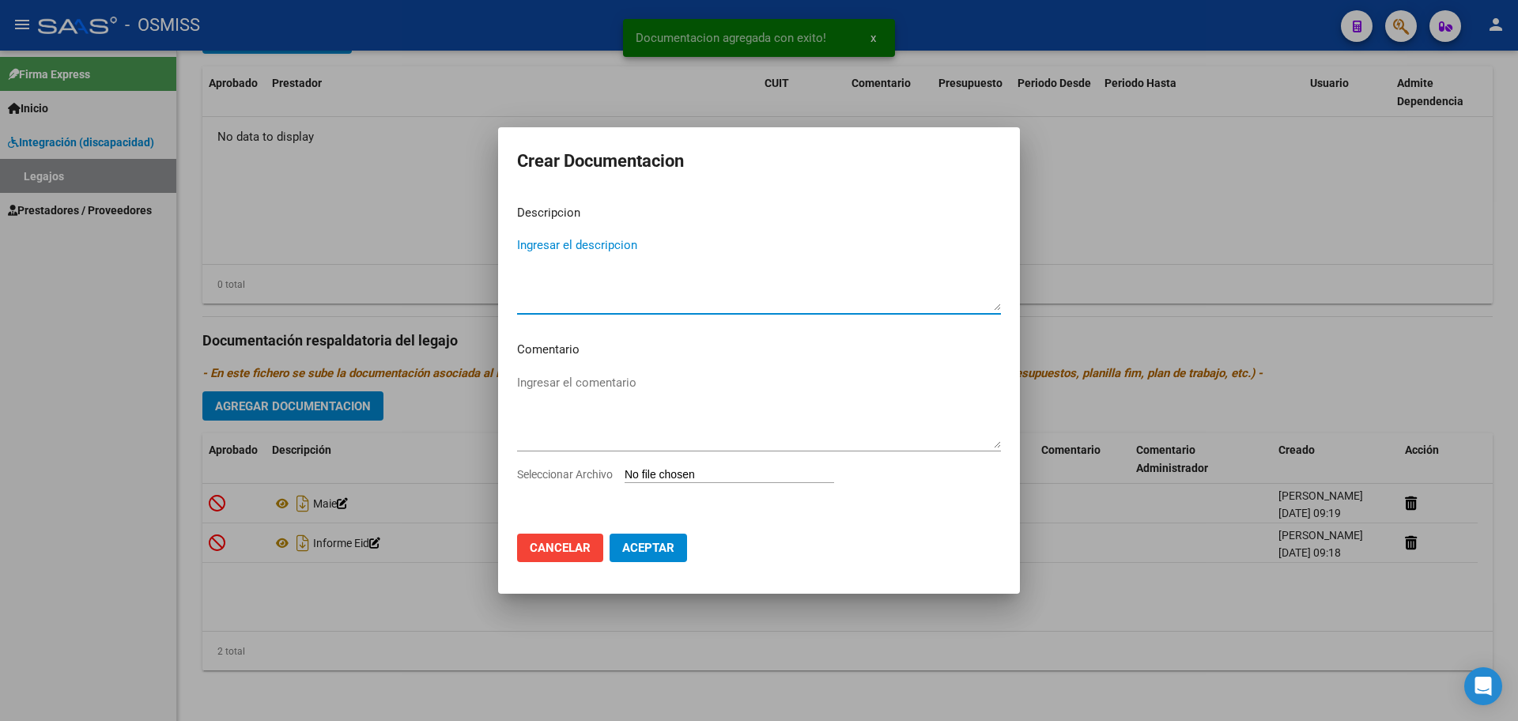
click at [706, 472] on input "Seleccionar Archivo" at bounding box center [730, 475] width 210 height 15
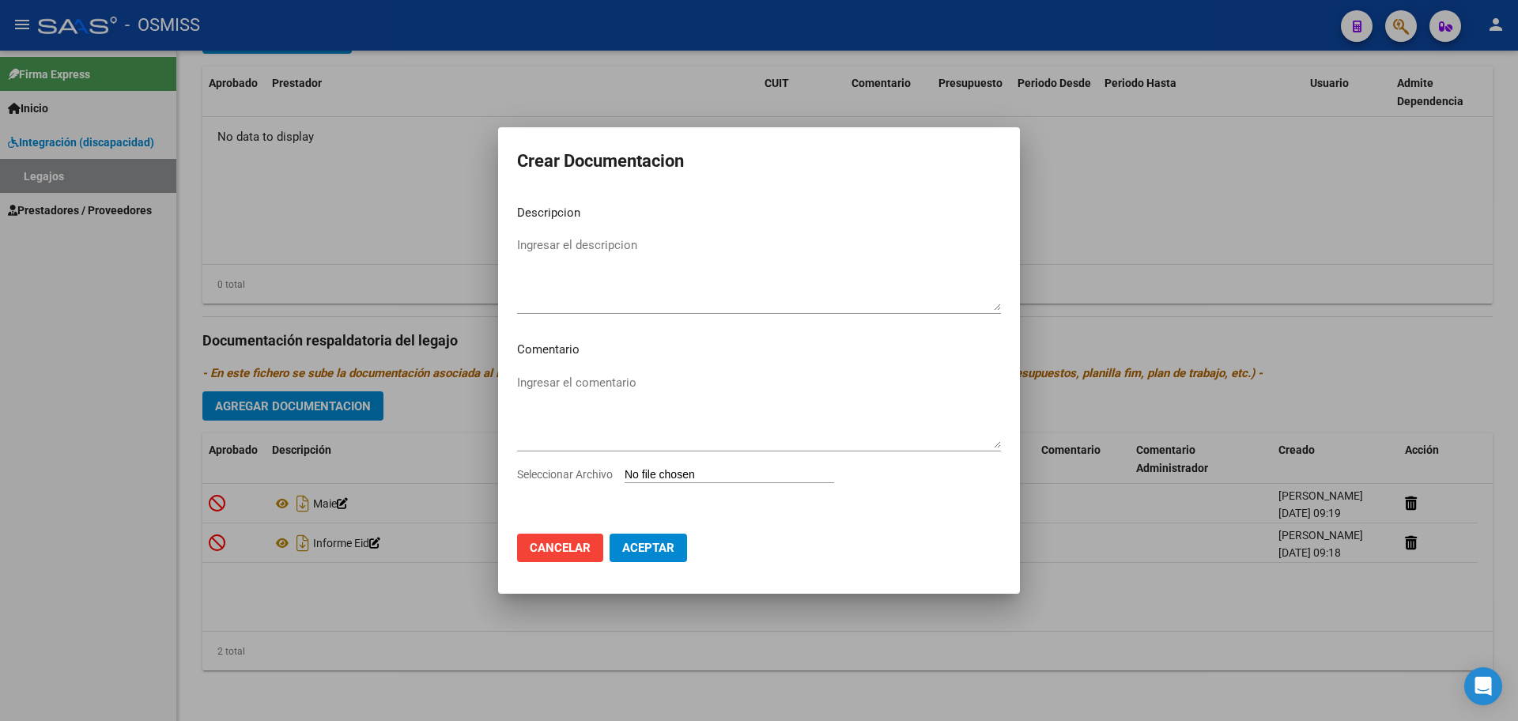
type input "C:\fakepath\.OSSES RIVERA - PSICOLOGIA.pdf"
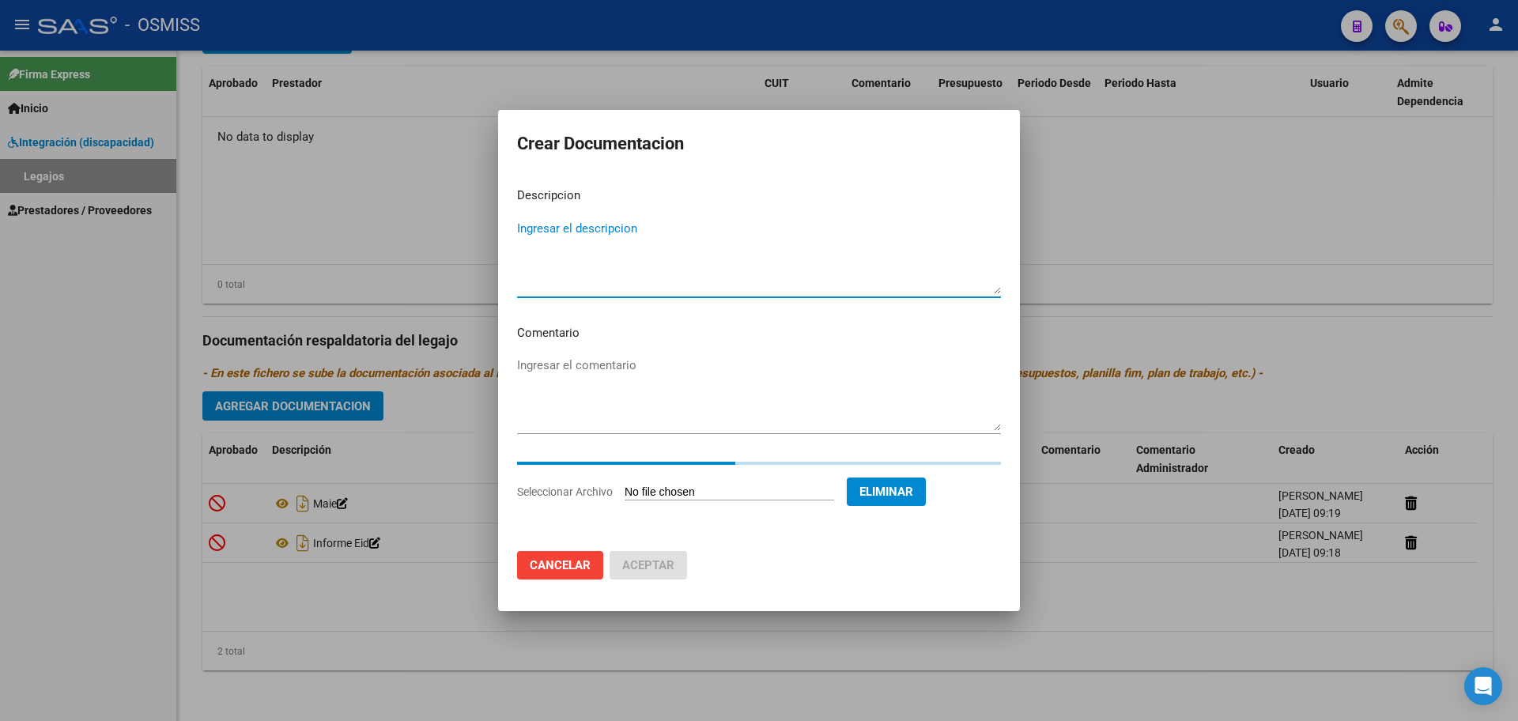
click at [539, 259] on textarea "Ingresar el descripcion" at bounding box center [759, 257] width 484 height 74
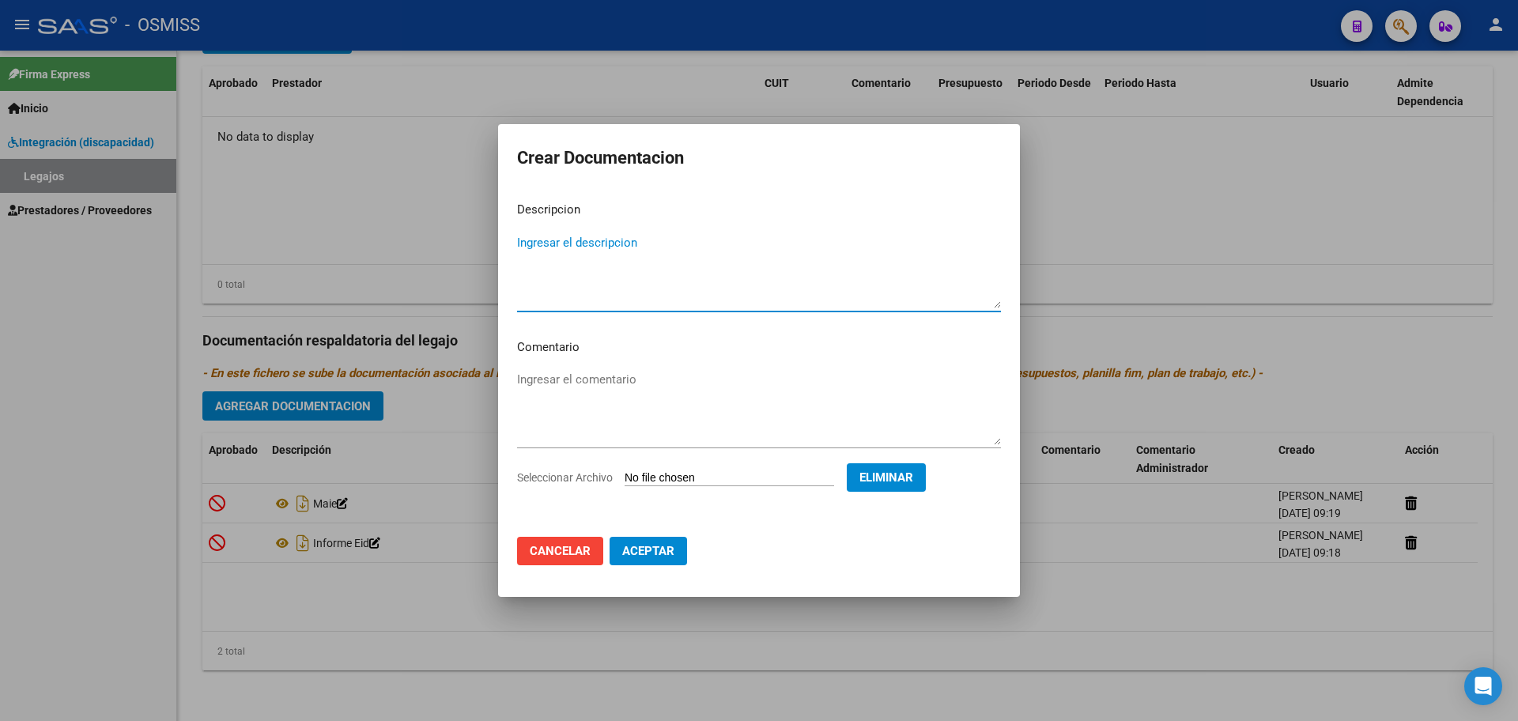
click at [541, 245] on textarea "Ingresar el descripcion" at bounding box center [759, 271] width 484 height 74
click at [540, 245] on textarea "PS" at bounding box center [759, 271] width 484 height 74
type textarea "PSICOLOGIA"
click at [645, 561] on button "Aceptar" at bounding box center [648, 551] width 77 height 28
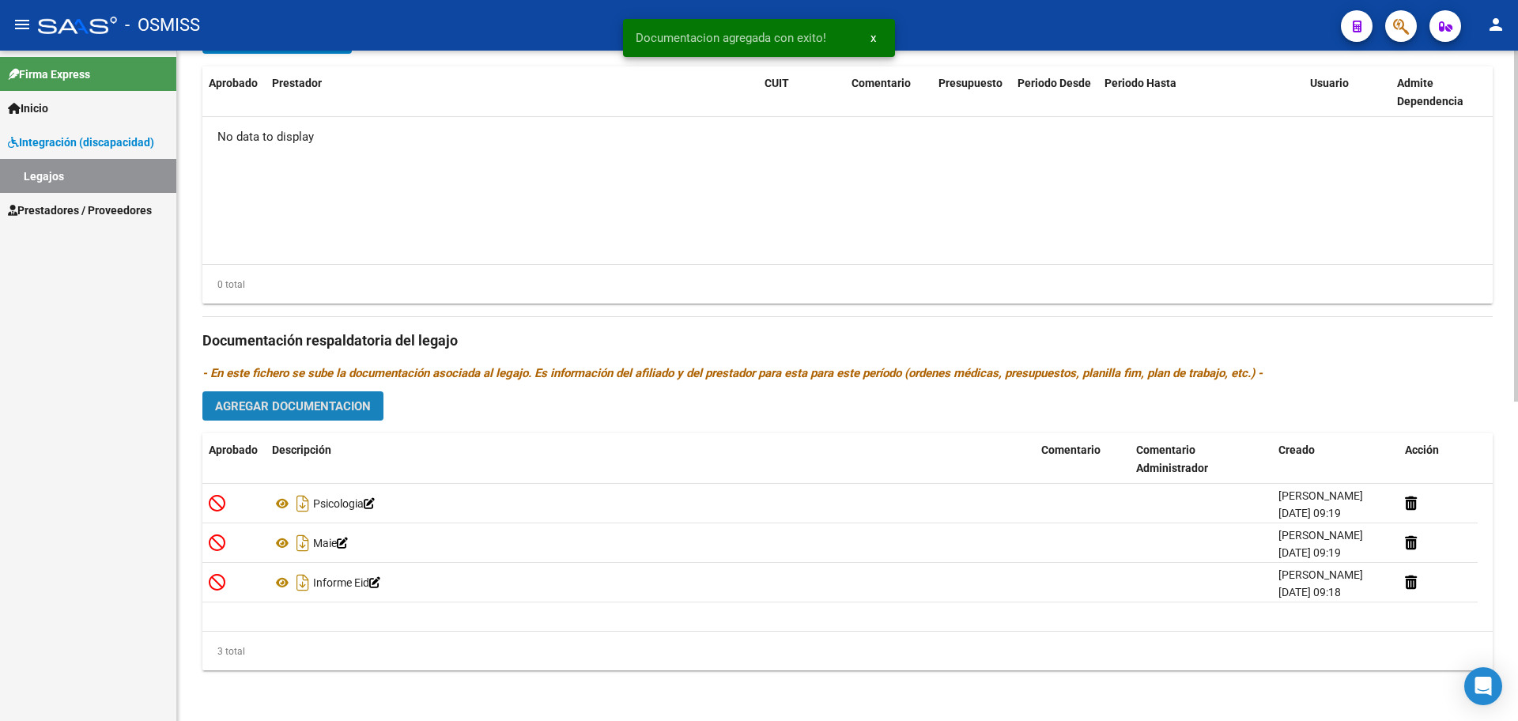
click at [290, 399] on span "Agregar Documentacion" at bounding box center [293, 406] width 156 height 14
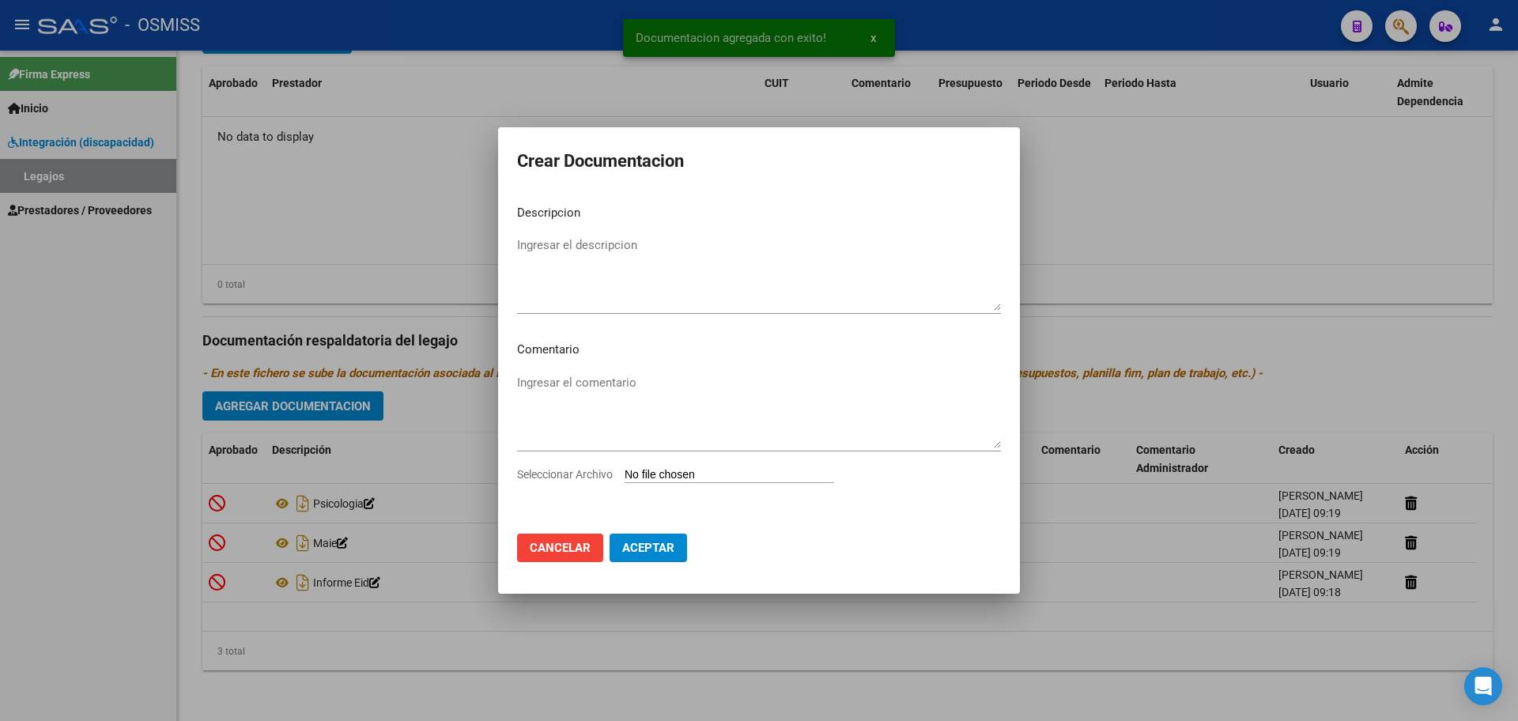
click at [675, 475] on input "Seleccionar Archivo" at bounding box center [730, 475] width 210 height 15
type input "C:\fakepath\.OSSES RIVERA CAMILA- PSICOPE.pdf"
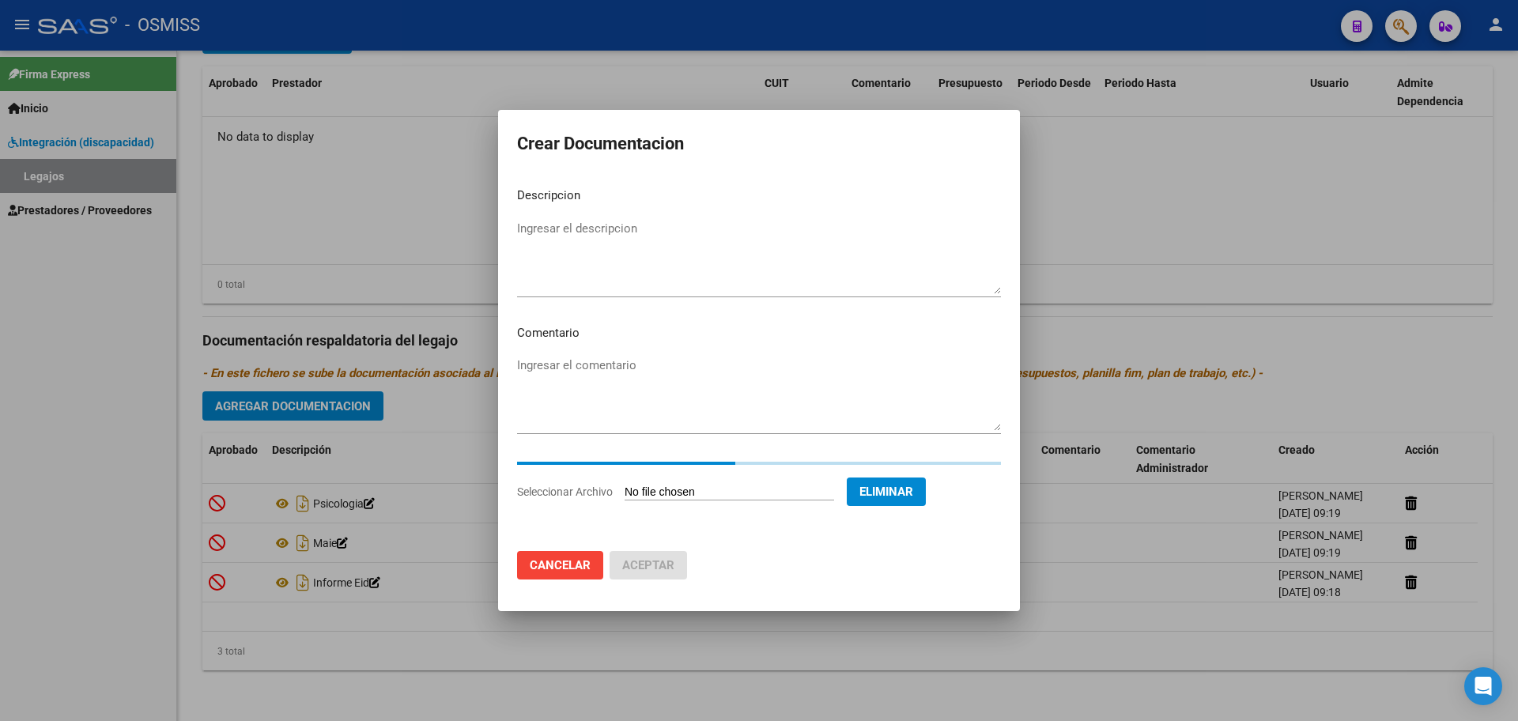
click at [586, 235] on textarea "Ingresar el descripcion" at bounding box center [759, 257] width 484 height 74
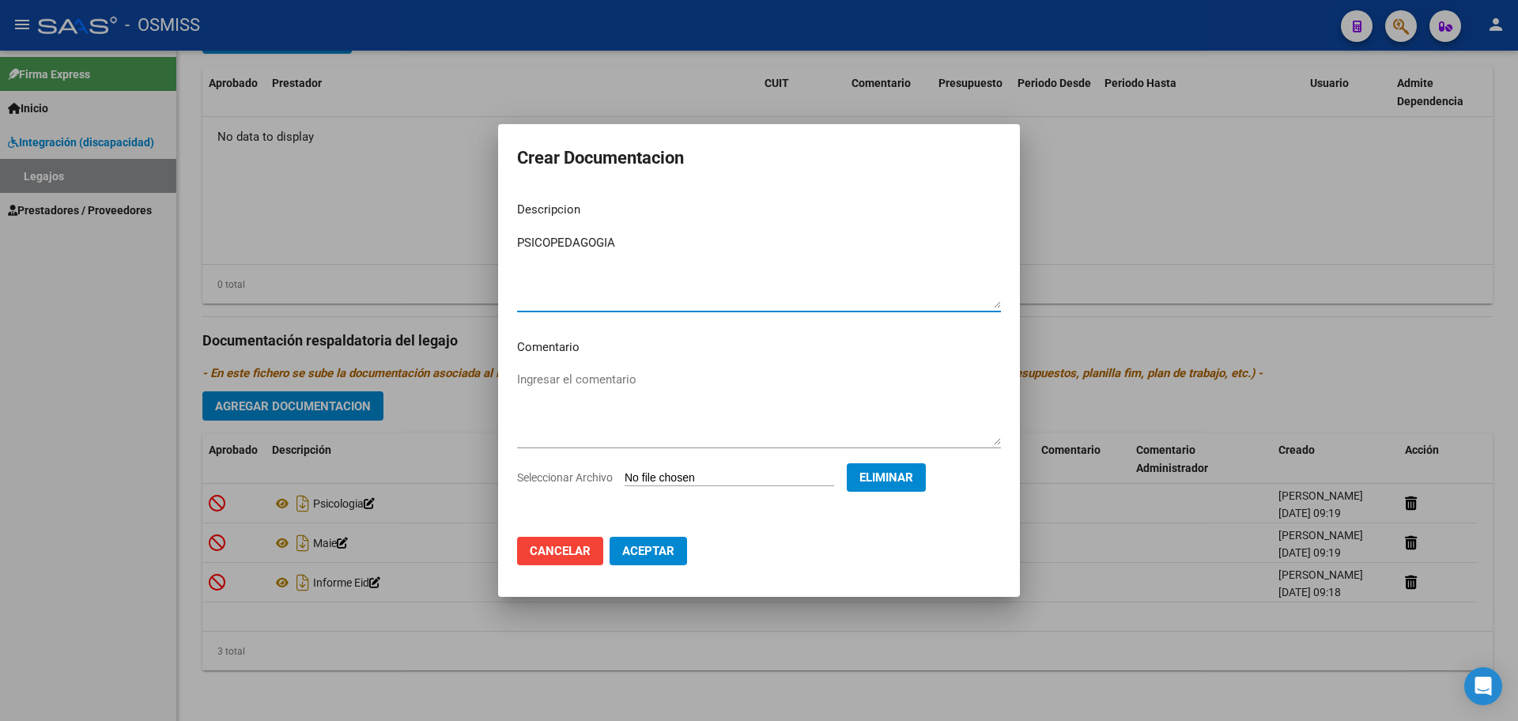
type textarea "PSICOPEDAGOGIA"
click at [660, 557] on span "Aceptar" at bounding box center [648, 551] width 52 height 14
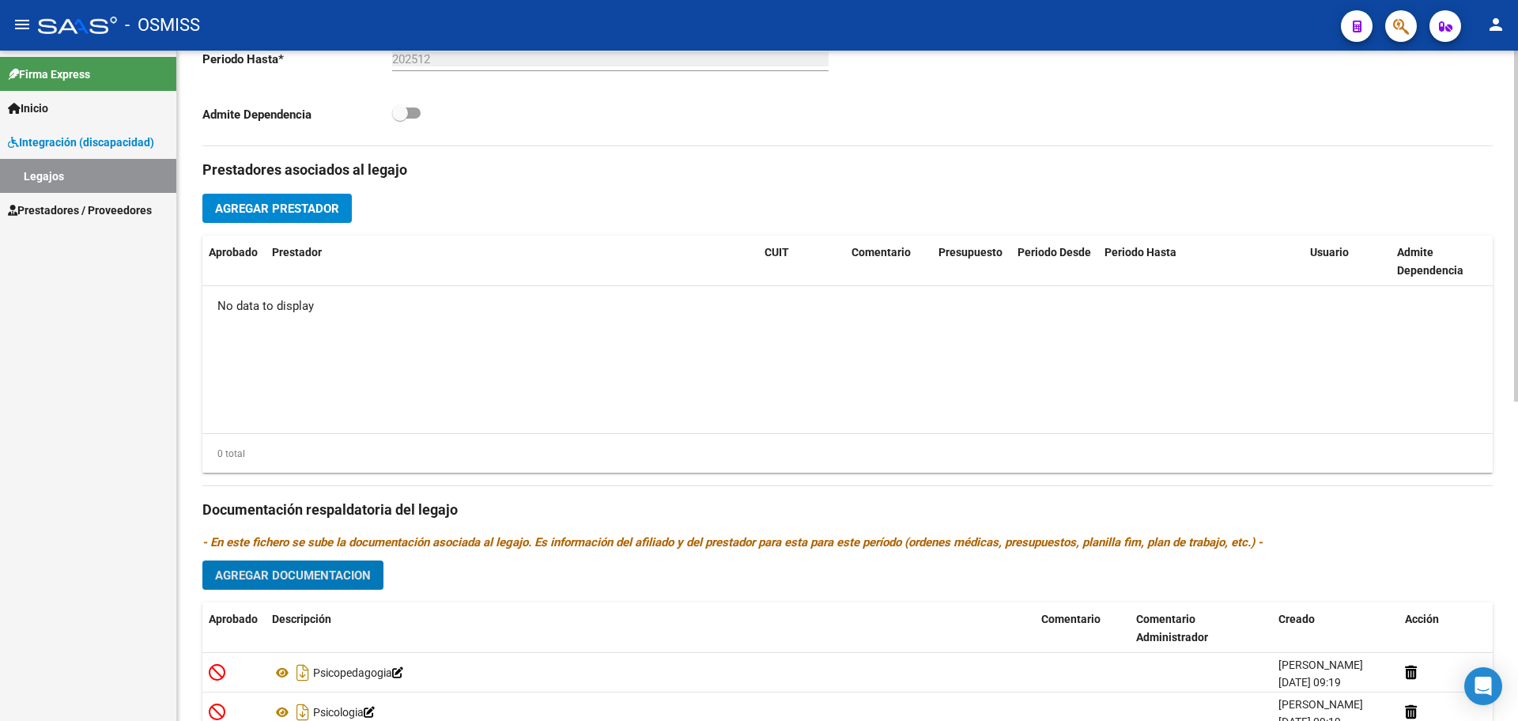
scroll to position [411, 0]
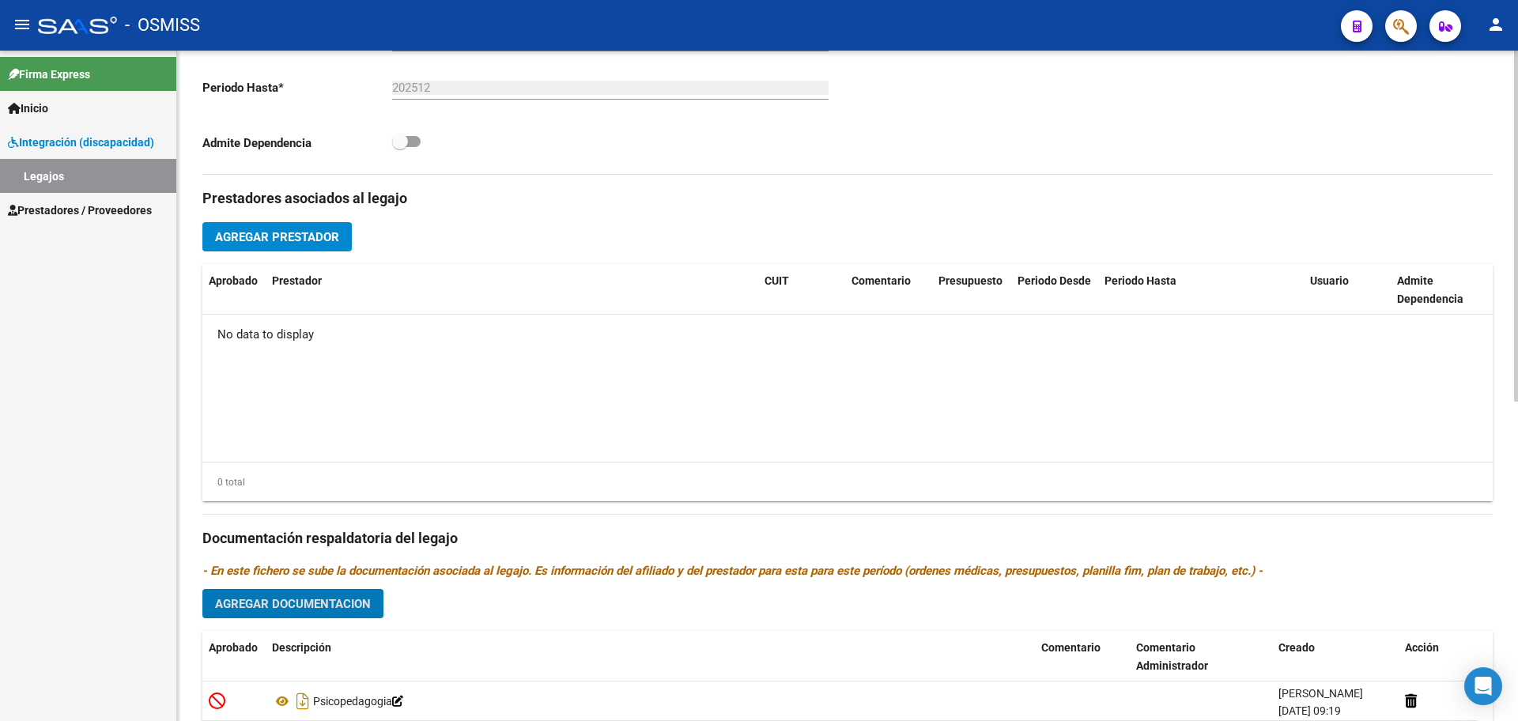
click at [302, 229] on span "Agregar Prestador" at bounding box center [277, 236] width 124 height 14
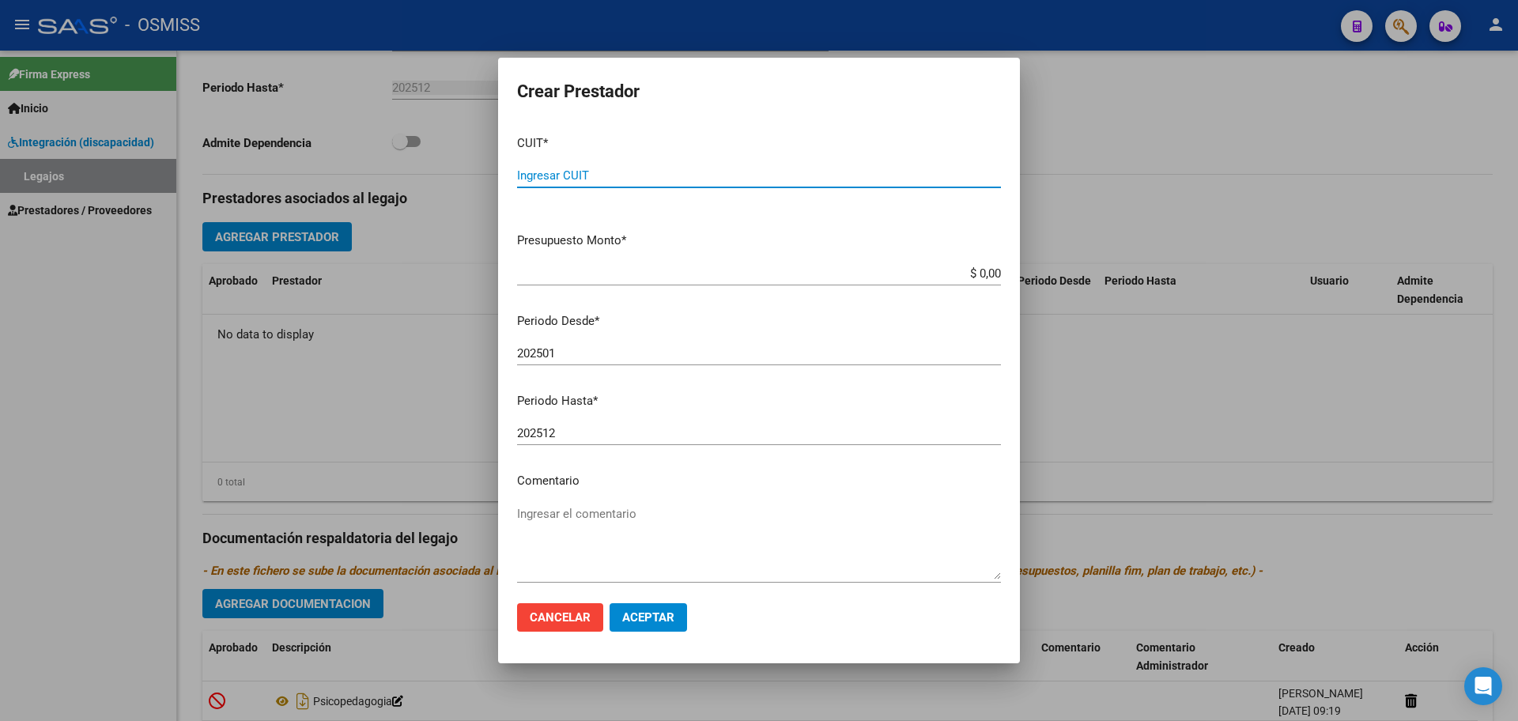
paste input "27-31617244-5"
type input "27-31617244-5"
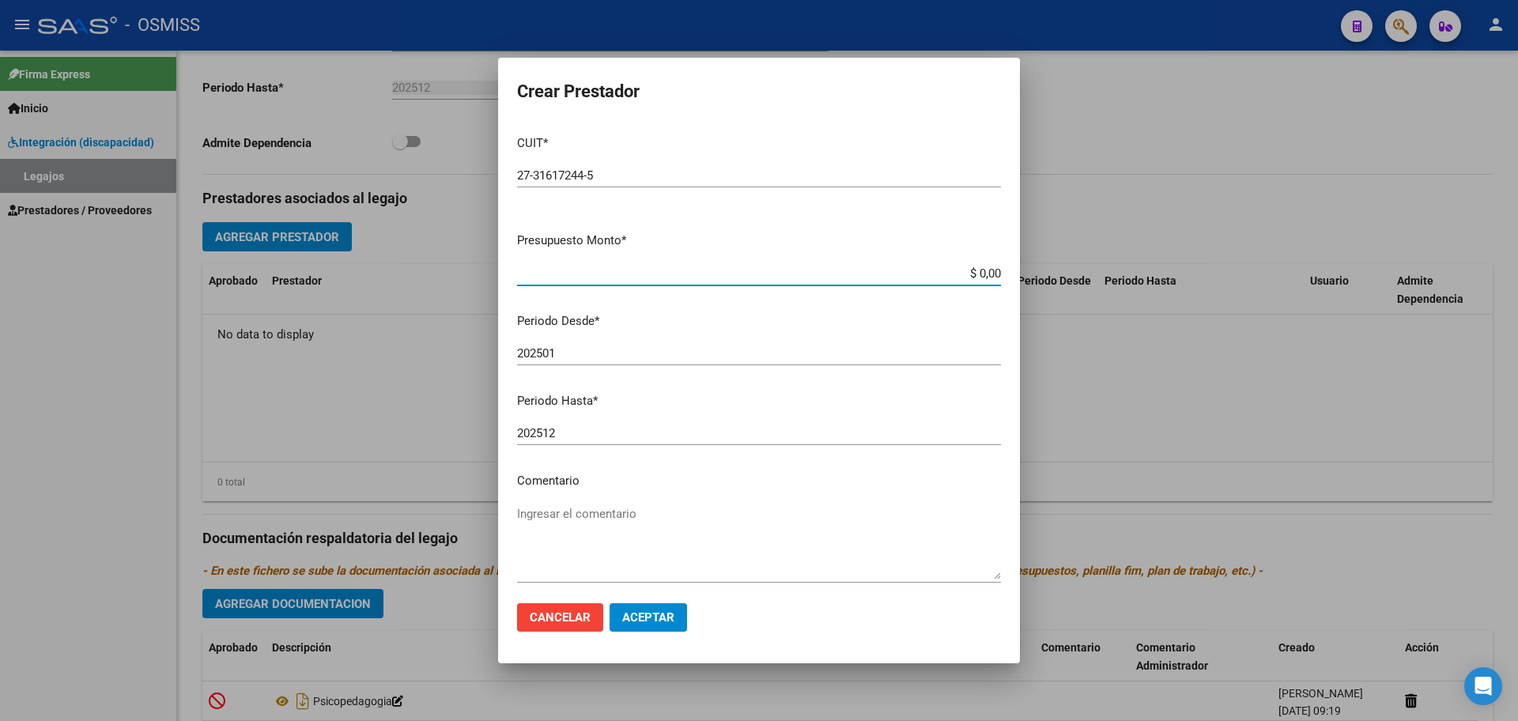
type input "$ 0,01"
type input "202508"
click at [657, 620] on span "Aceptar" at bounding box center [648, 617] width 52 height 14
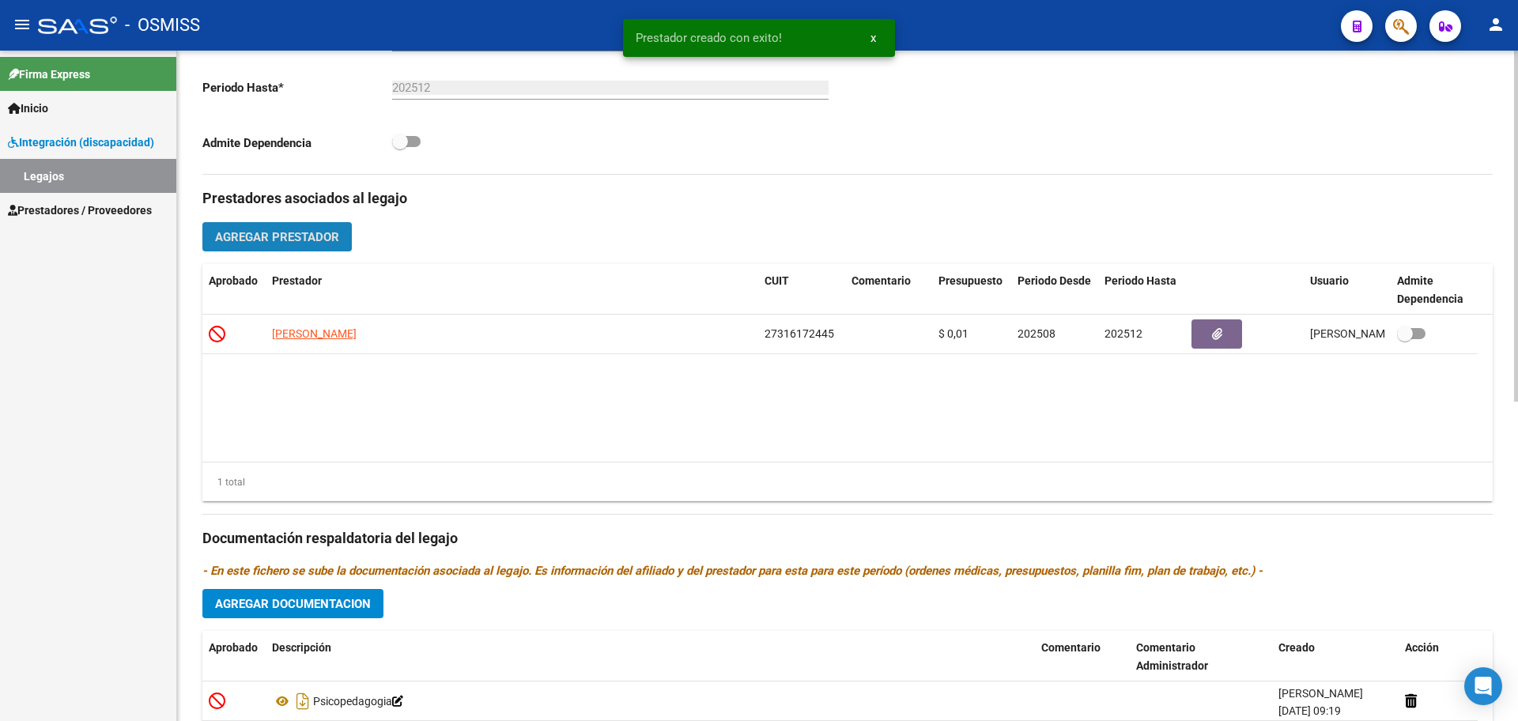
click at [309, 242] on span "Agregar Prestador" at bounding box center [277, 237] width 124 height 14
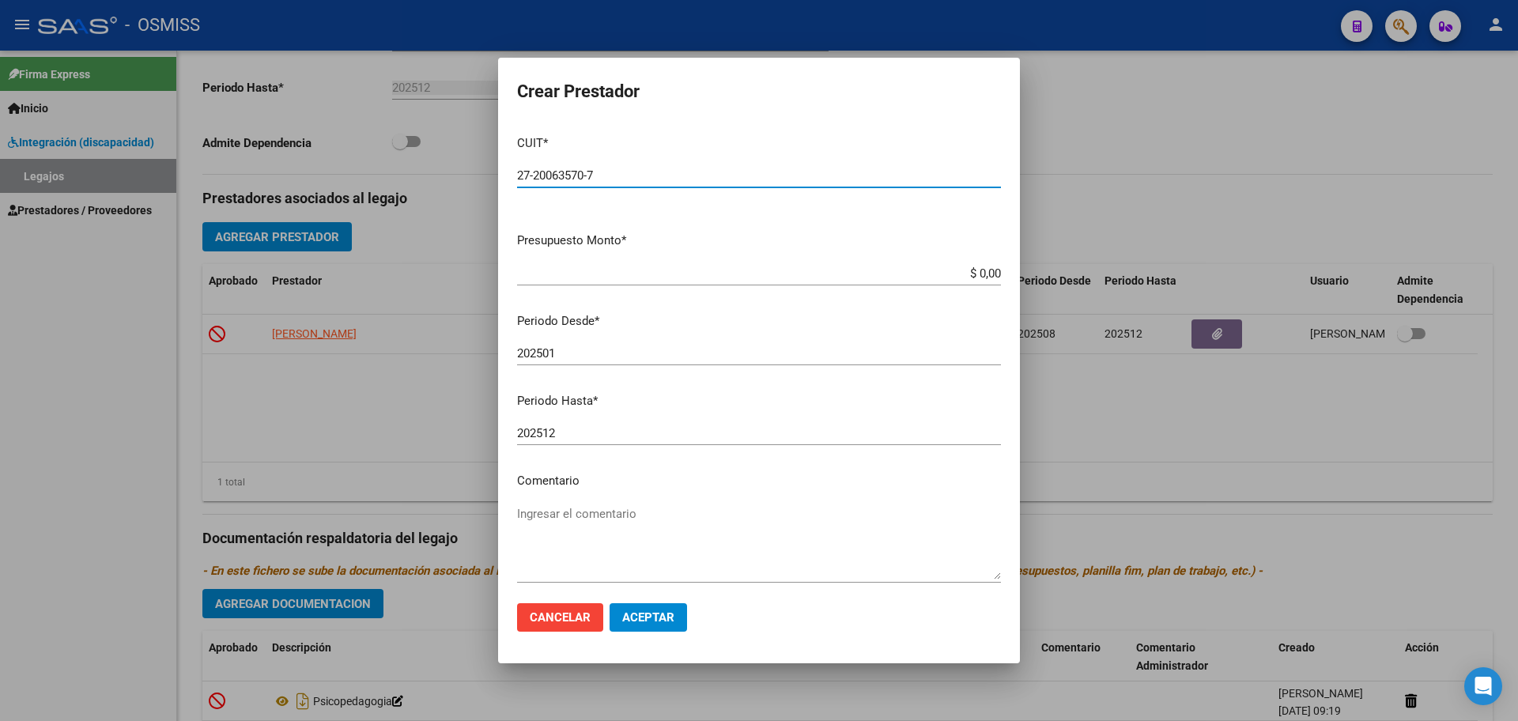
type input "27-20063570-7"
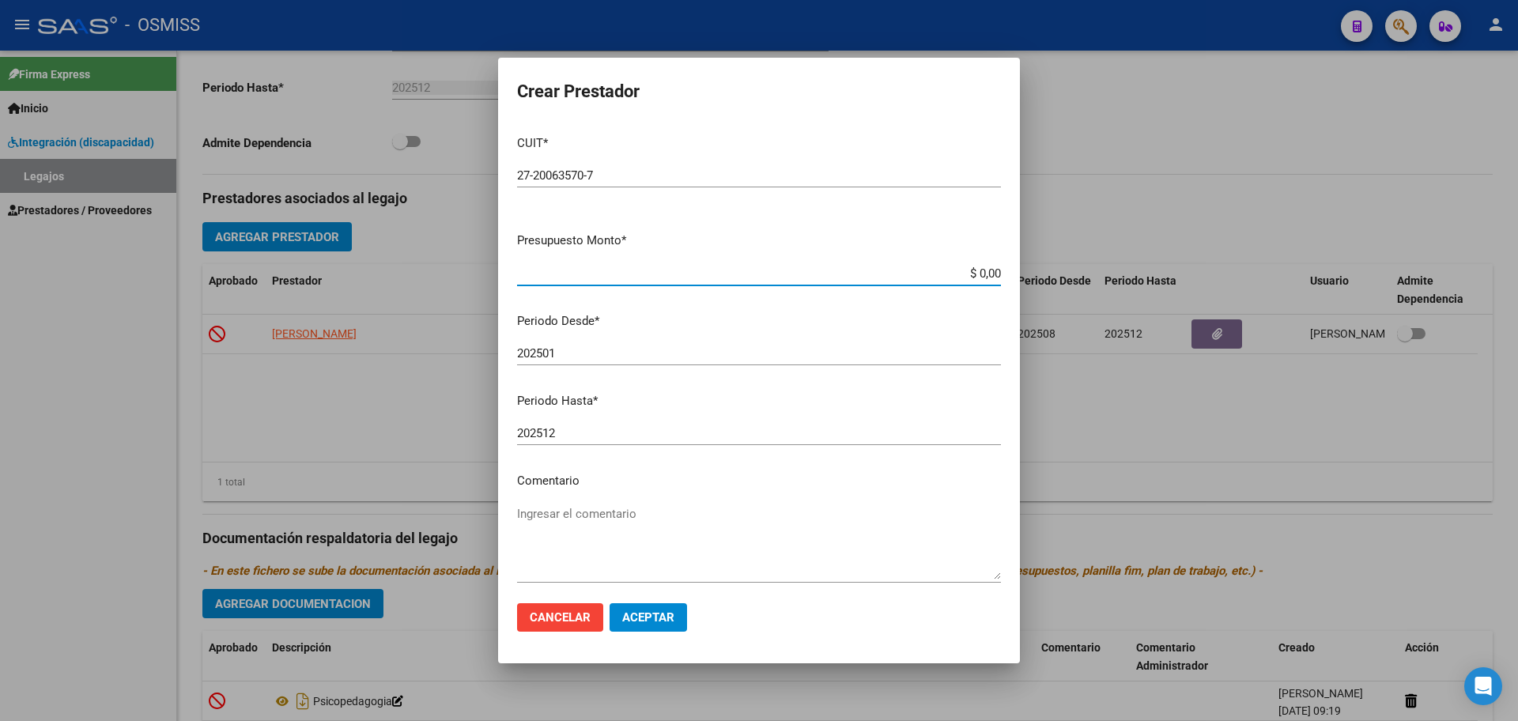
type input "$ 0,01"
type input "202508"
click at [637, 618] on span "Aceptar" at bounding box center [648, 617] width 52 height 14
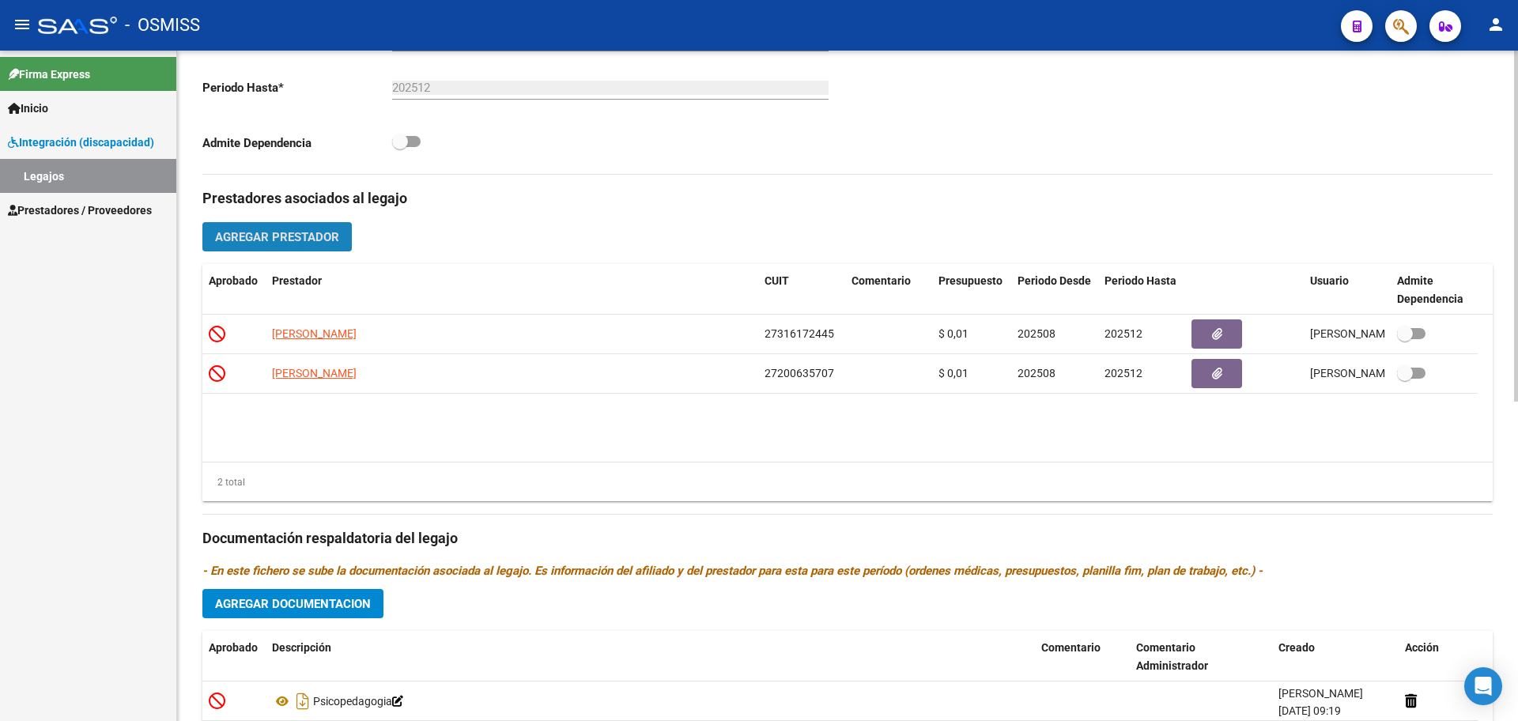
click at [317, 233] on span "Agregar Prestador" at bounding box center [277, 237] width 124 height 14
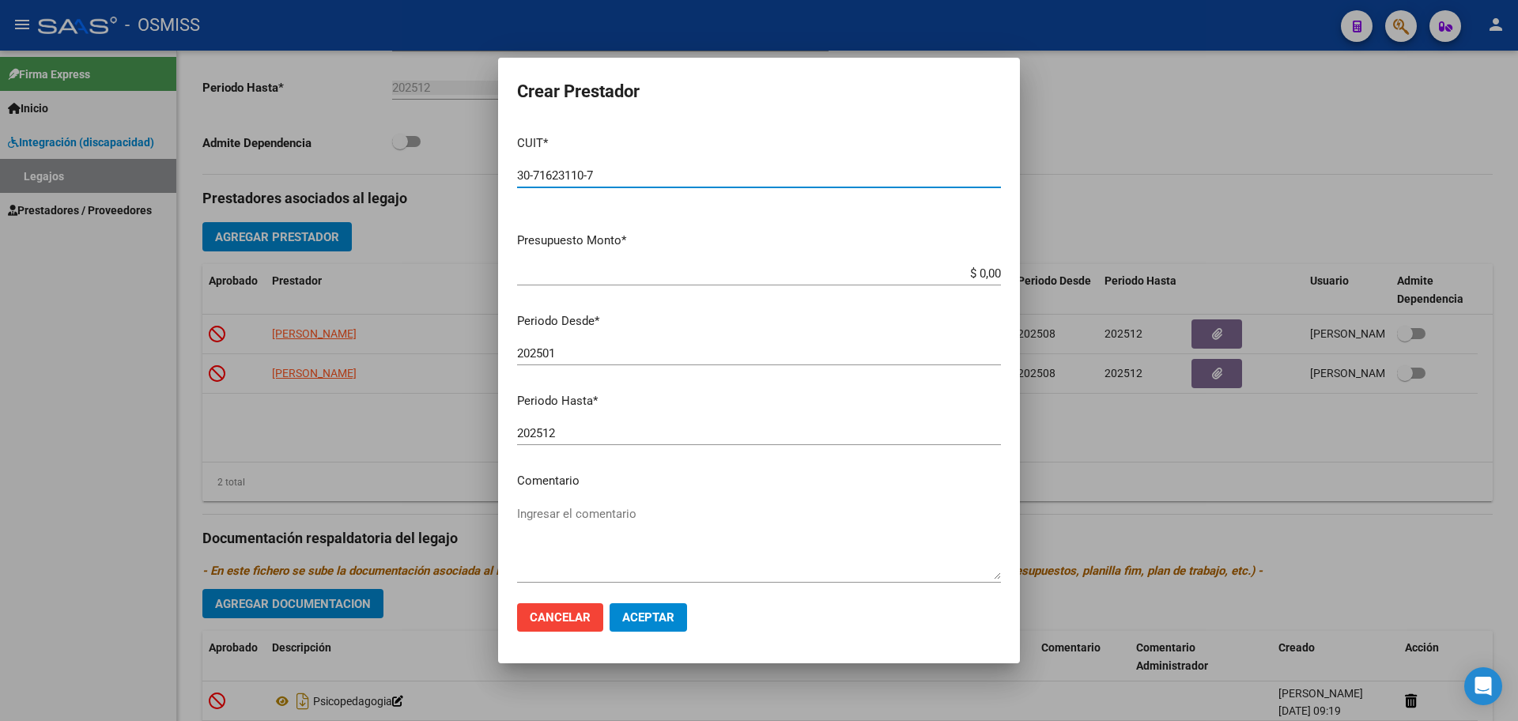
type input "30-71623110-7"
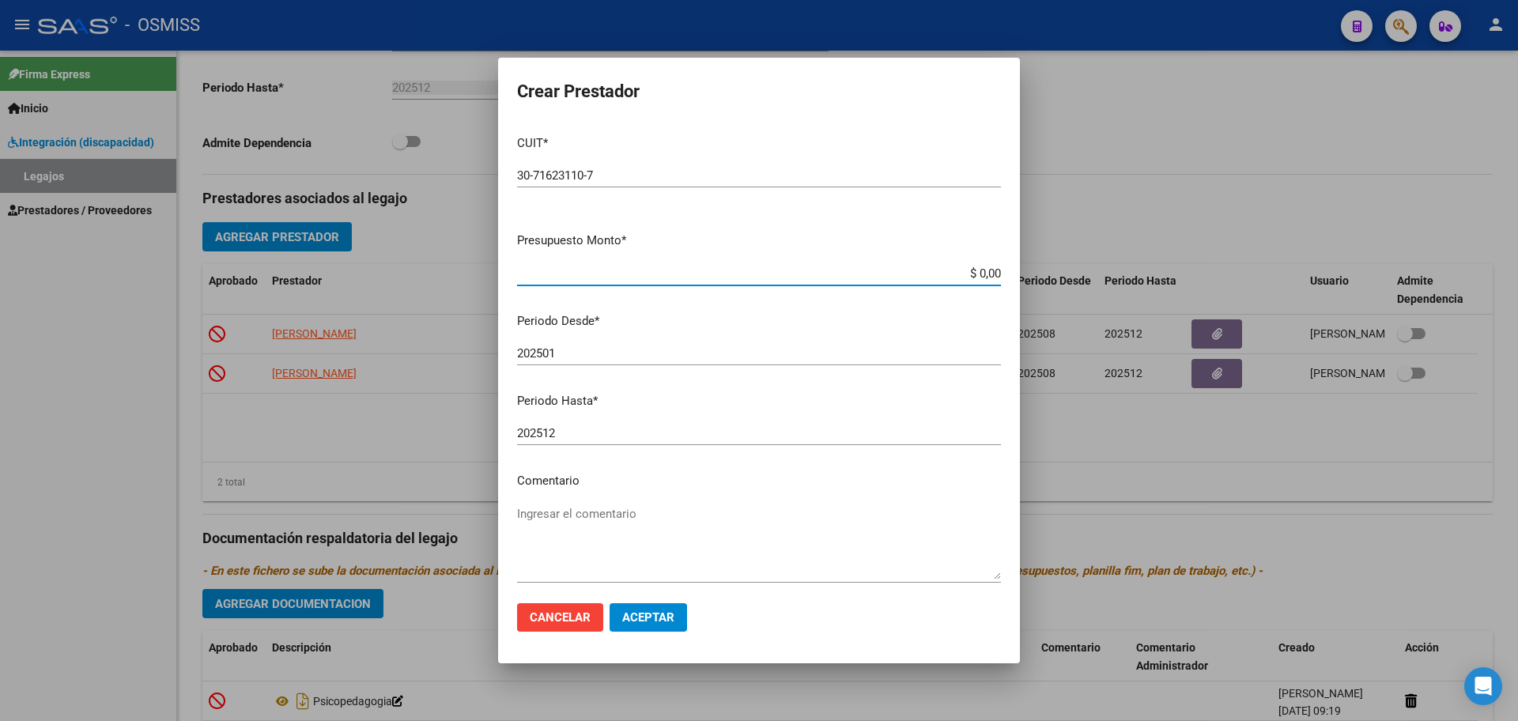
type input "$ 0,01"
type input "202509"
click at [672, 618] on span "Aceptar" at bounding box center [648, 617] width 52 height 14
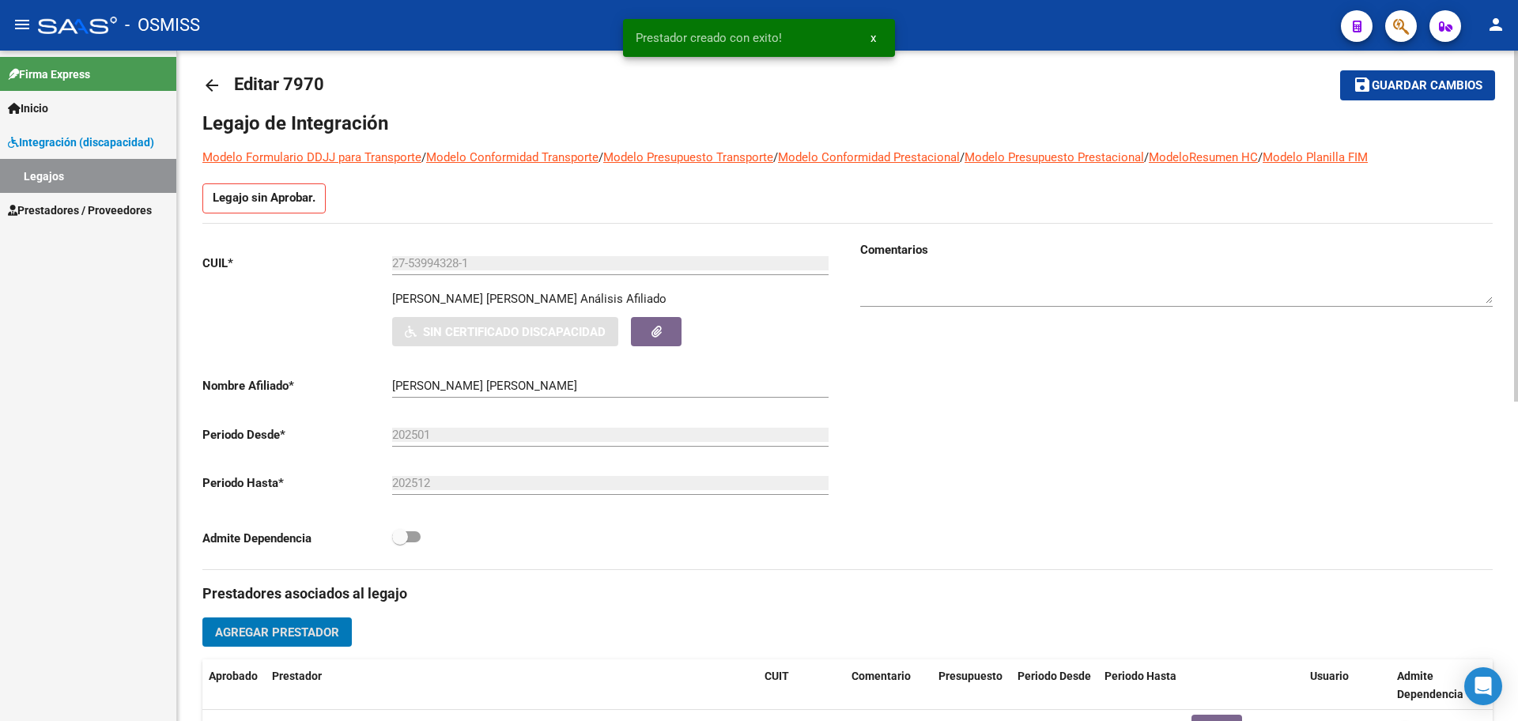
scroll to position [0, 0]
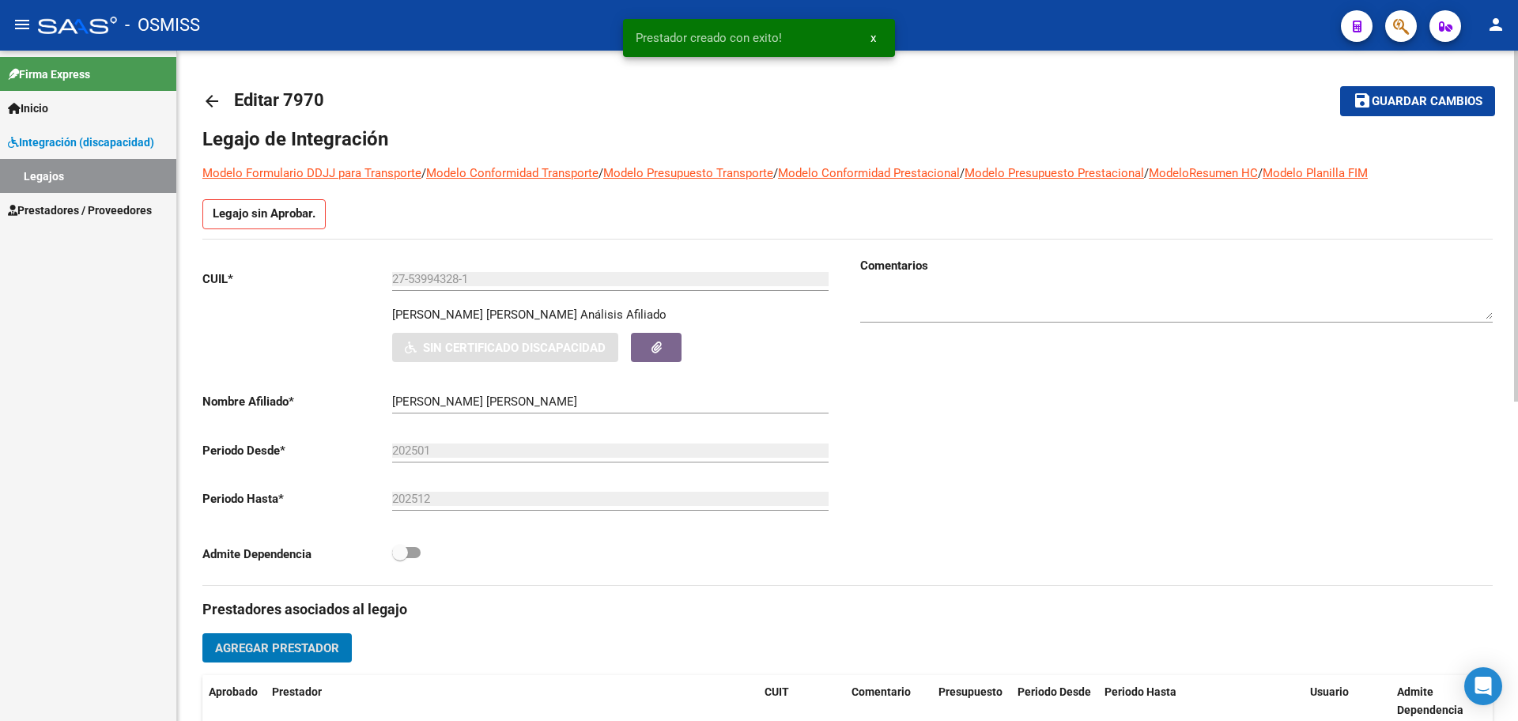
click at [1382, 108] on span "Guardar cambios" at bounding box center [1427, 102] width 111 height 14
click at [217, 100] on mat-icon "arrow_back" at bounding box center [211, 101] width 19 height 19
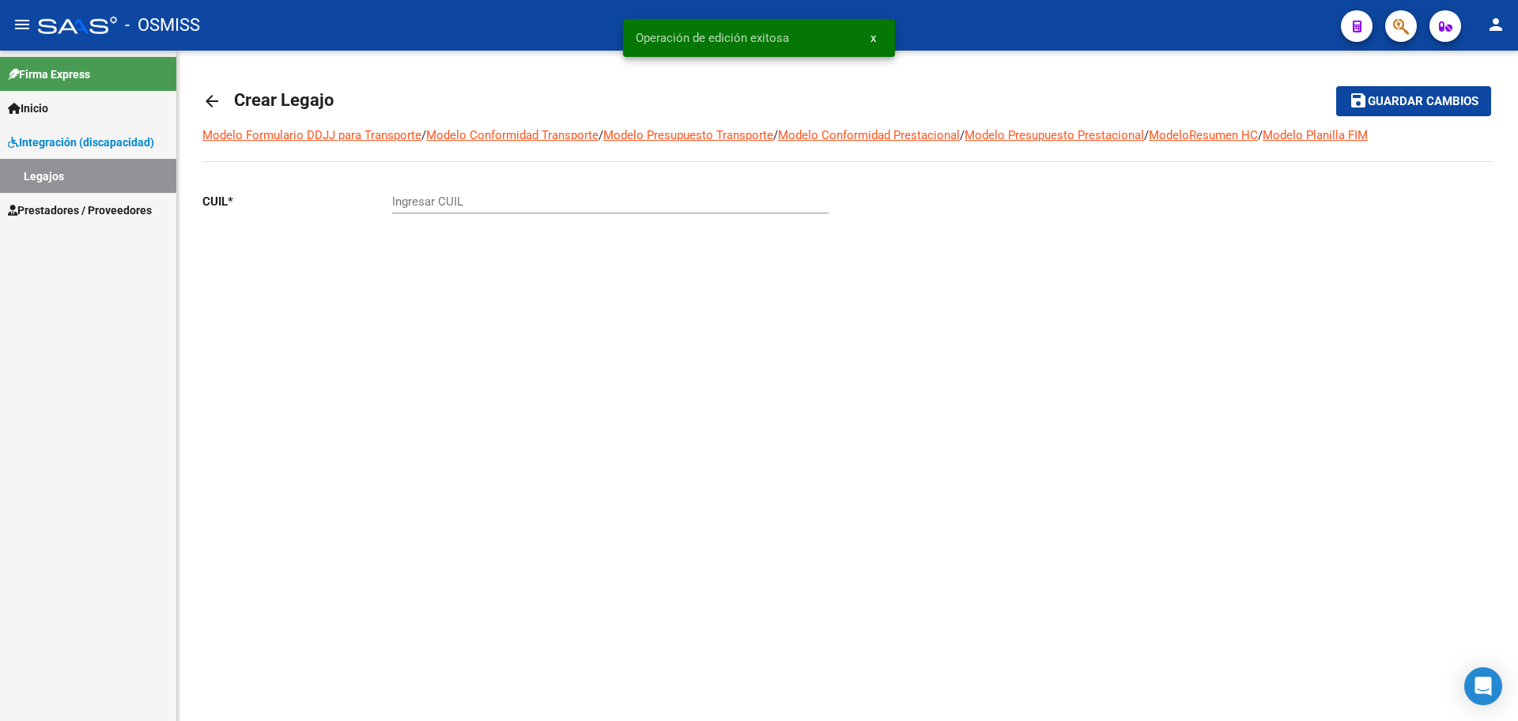
click at [217, 100] on mat-icon "arrow_back" at bounding box center [211, 101] width 19 height 19
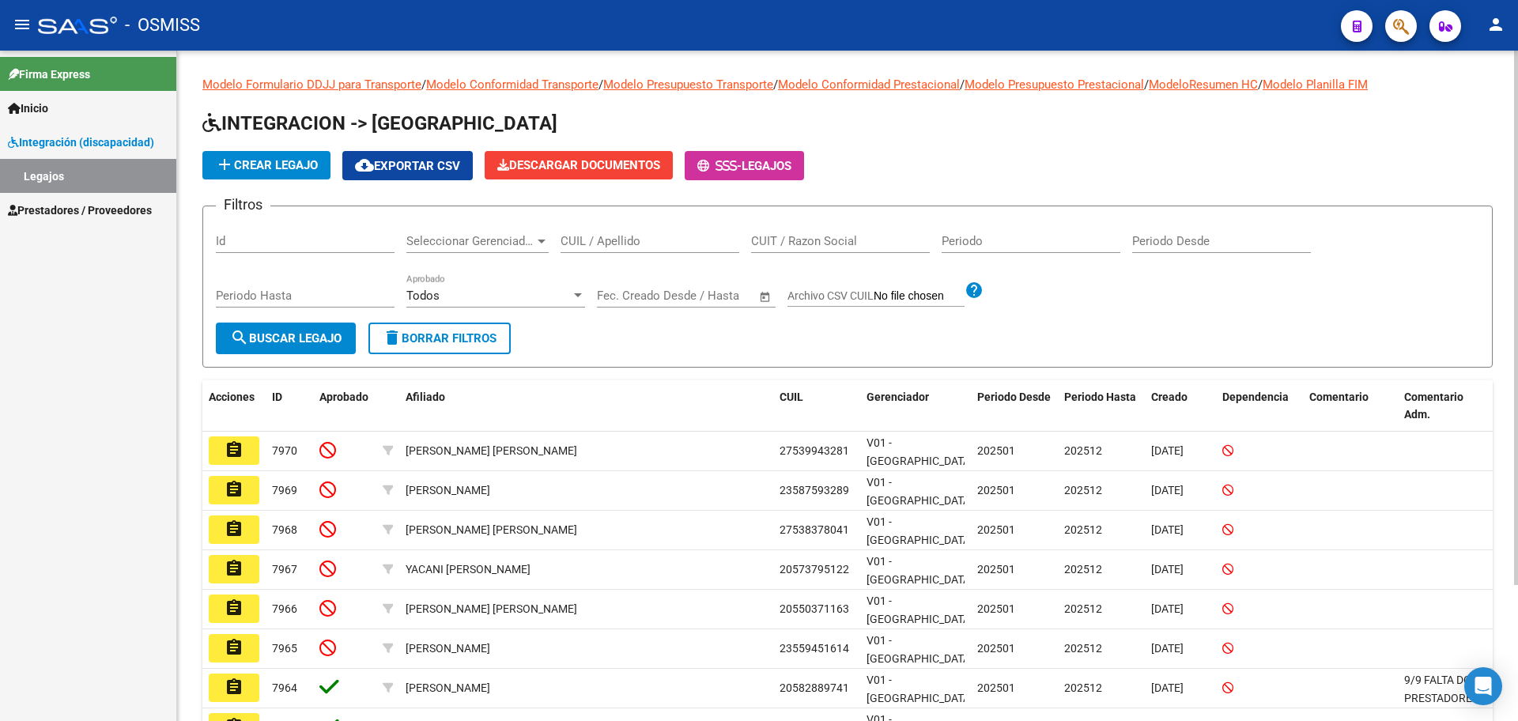
click at [285, 158] on span "add Crear Legajo" at bounding box center [266, 165] width 103 height 14
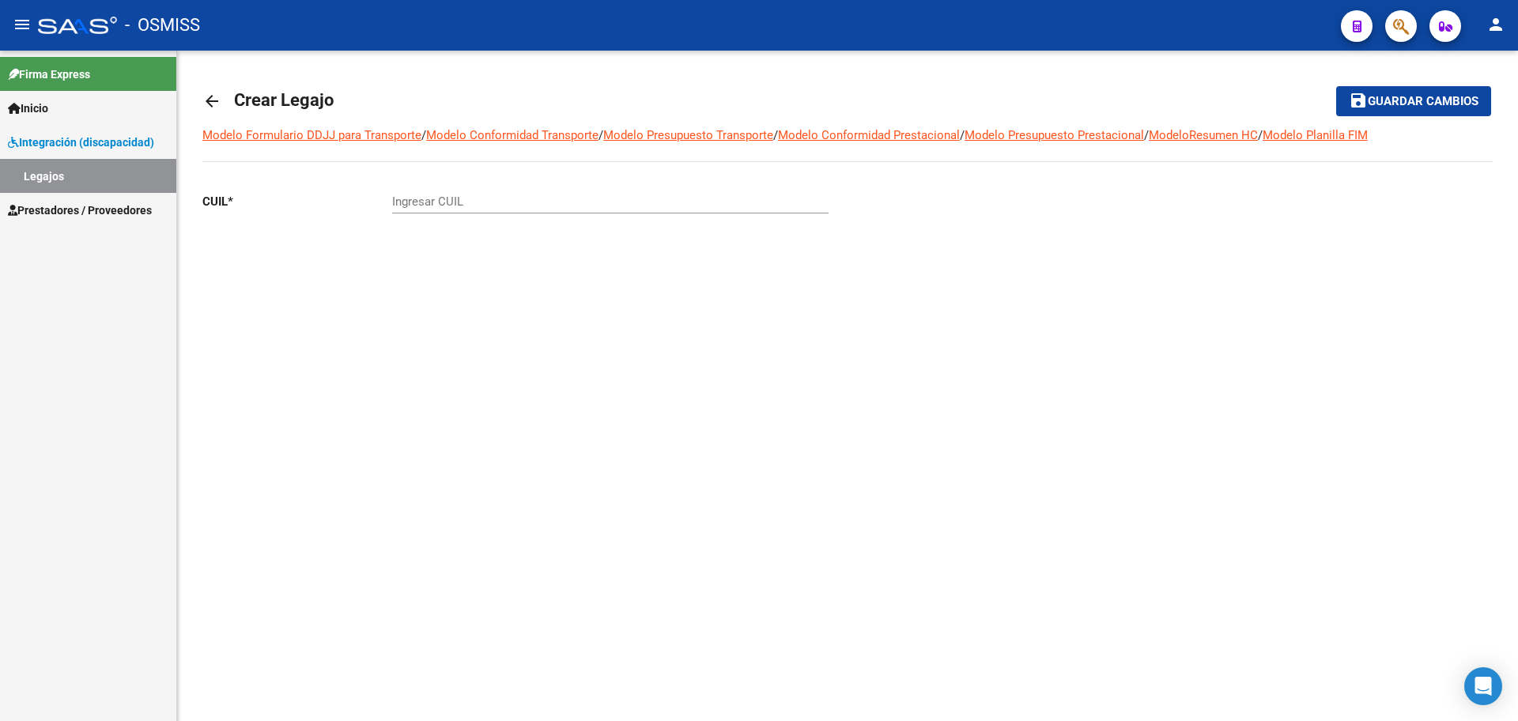
click at [418, 206] on input "Ingresar CUIL" at bounding box center [610, 202] width 437 height 14
paste input "-57593951"
type input "20-57593951-2"
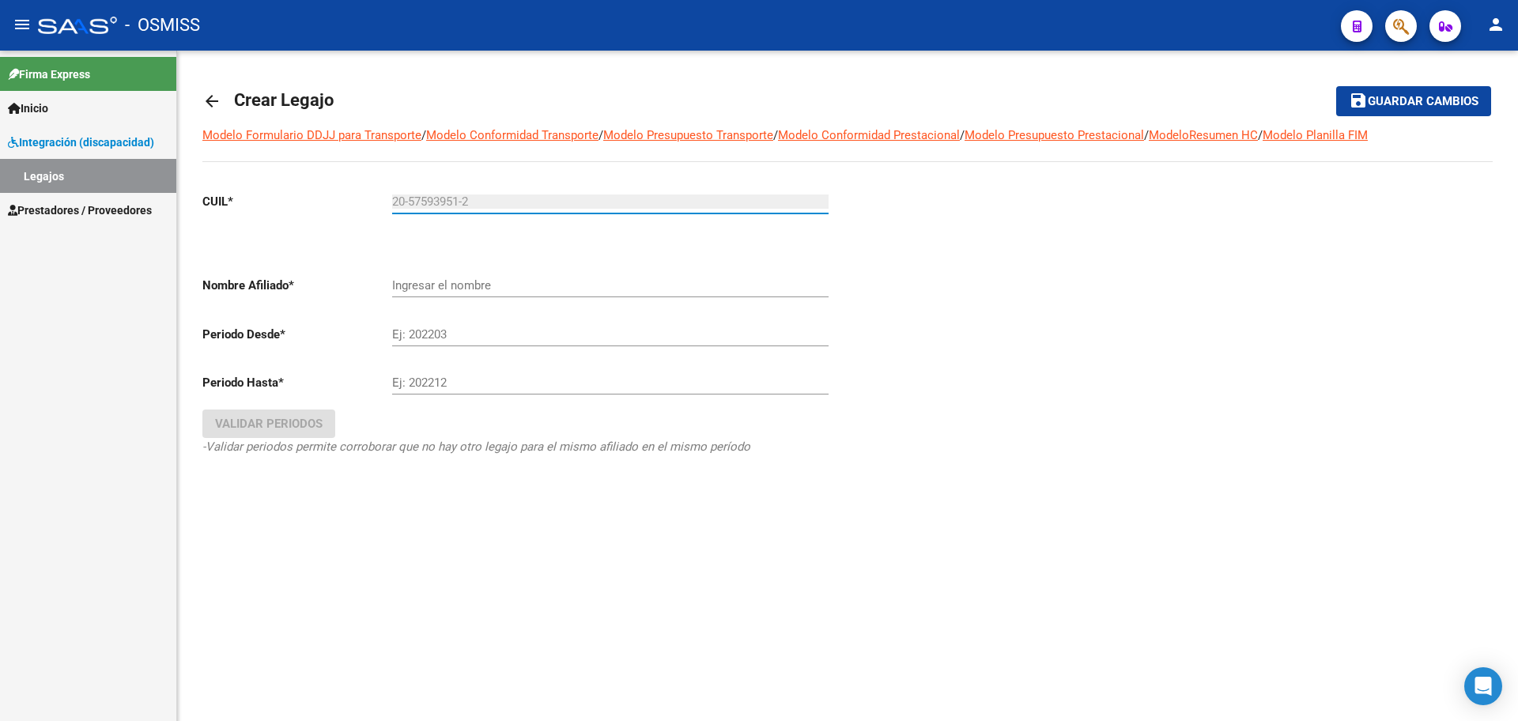
type input "MIÑO MONTIEL DANTE AARON"
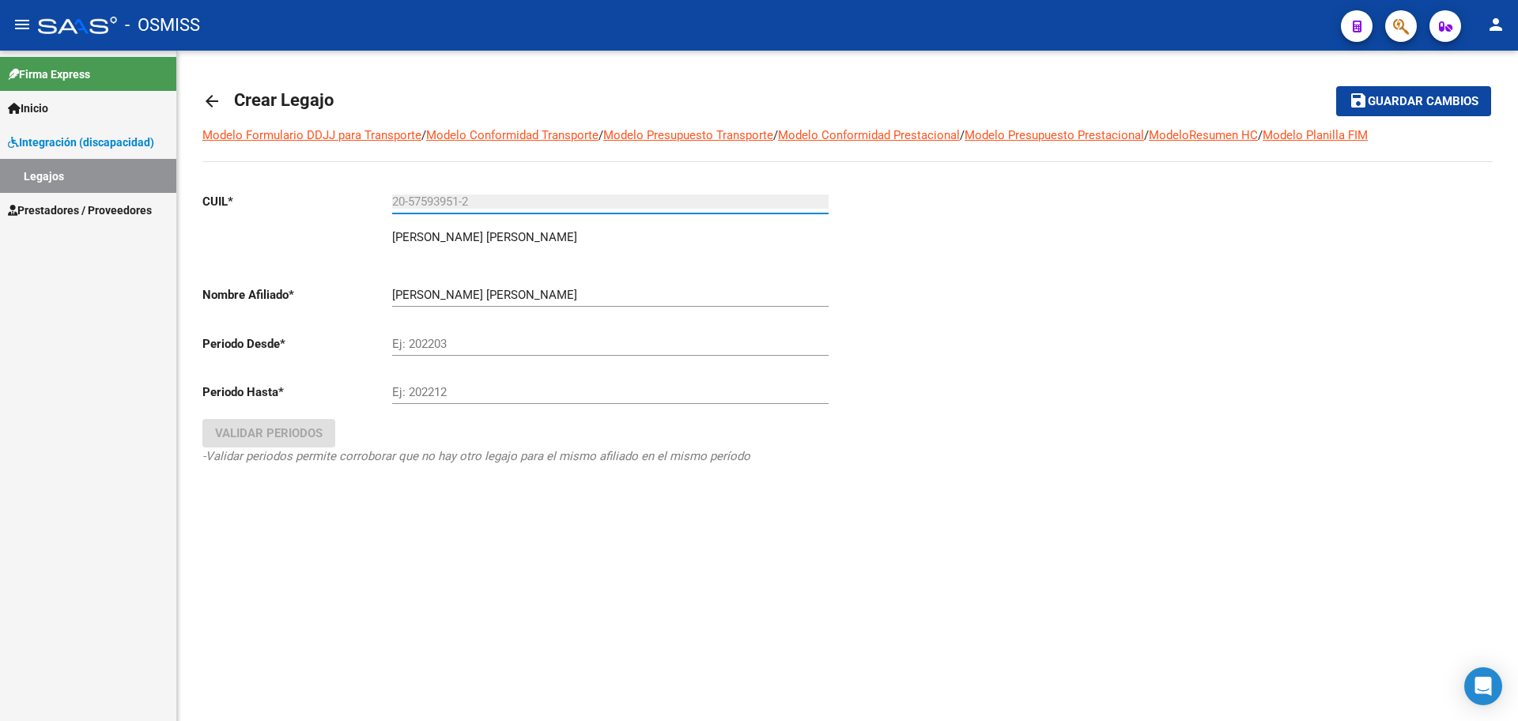
type input "20-57593951-2"
click at [478, 340] on input "Ej: 202203" at bounding box center [610, 344] width 437 height 14
type input "202501"
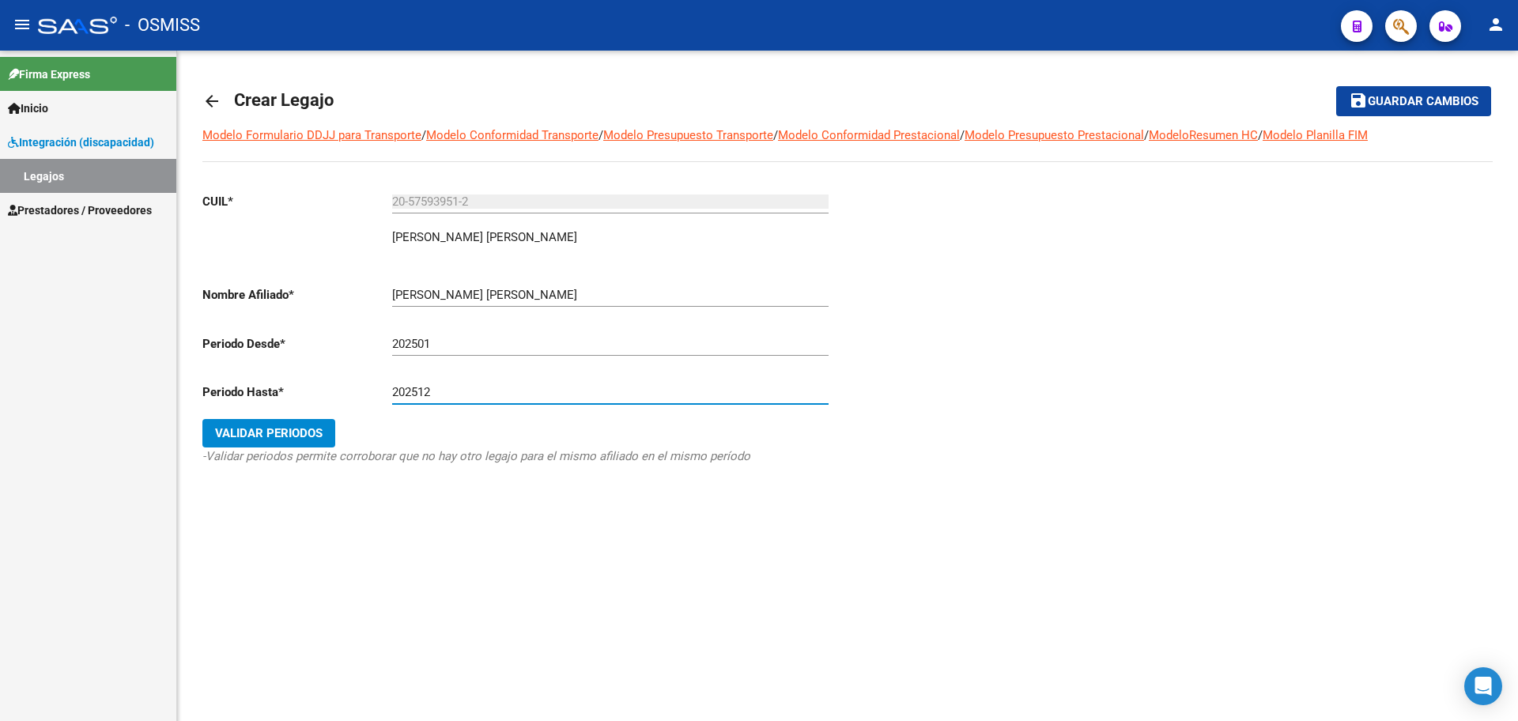
type input "202512"
click at [235, 454] on icon "-Validar periodos permite corroborar que no hay otro legajo para el mismo afili…" at bounding box center [476, 456] width 548 height 14
click at [239, 439] on span "Validar Periodos" at bounding box center [269, 433] width 108 height 14
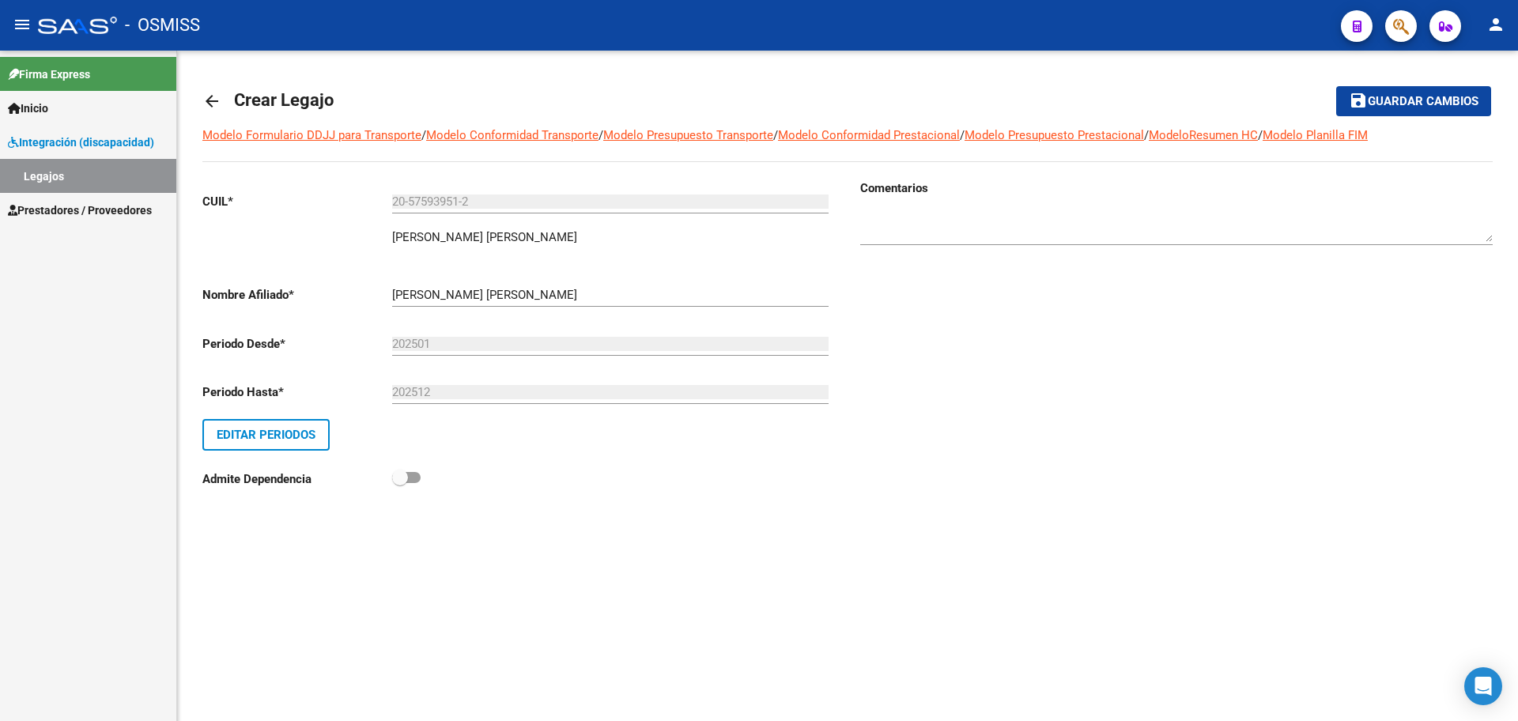
click at [1384, 100] on span "Guardar cambios" at bounding box center [1423, 102] width 111 height 14
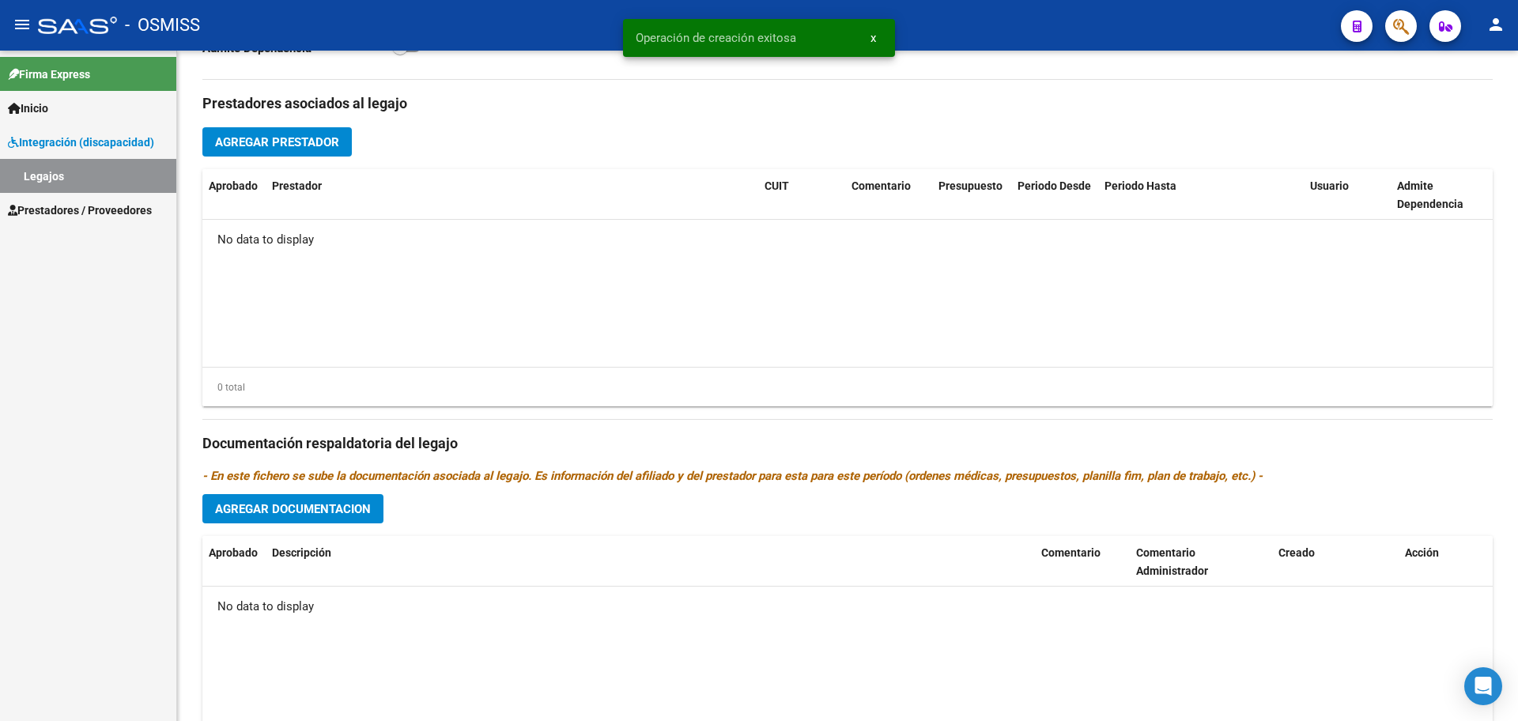
scroll to position [609, 0]
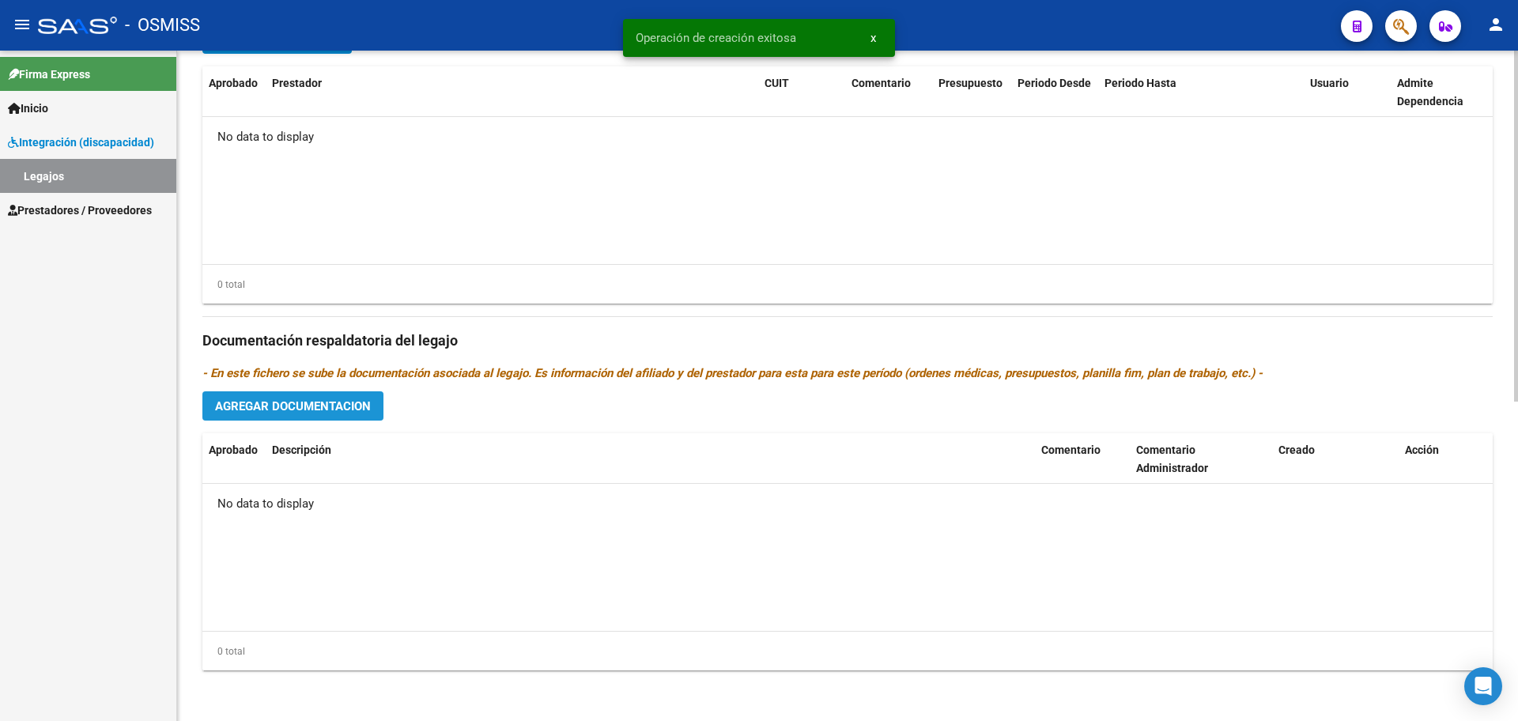
click at [324, 398] on button "Agregar Documentacion" at bounding box center [292, 405] width 181 height 29
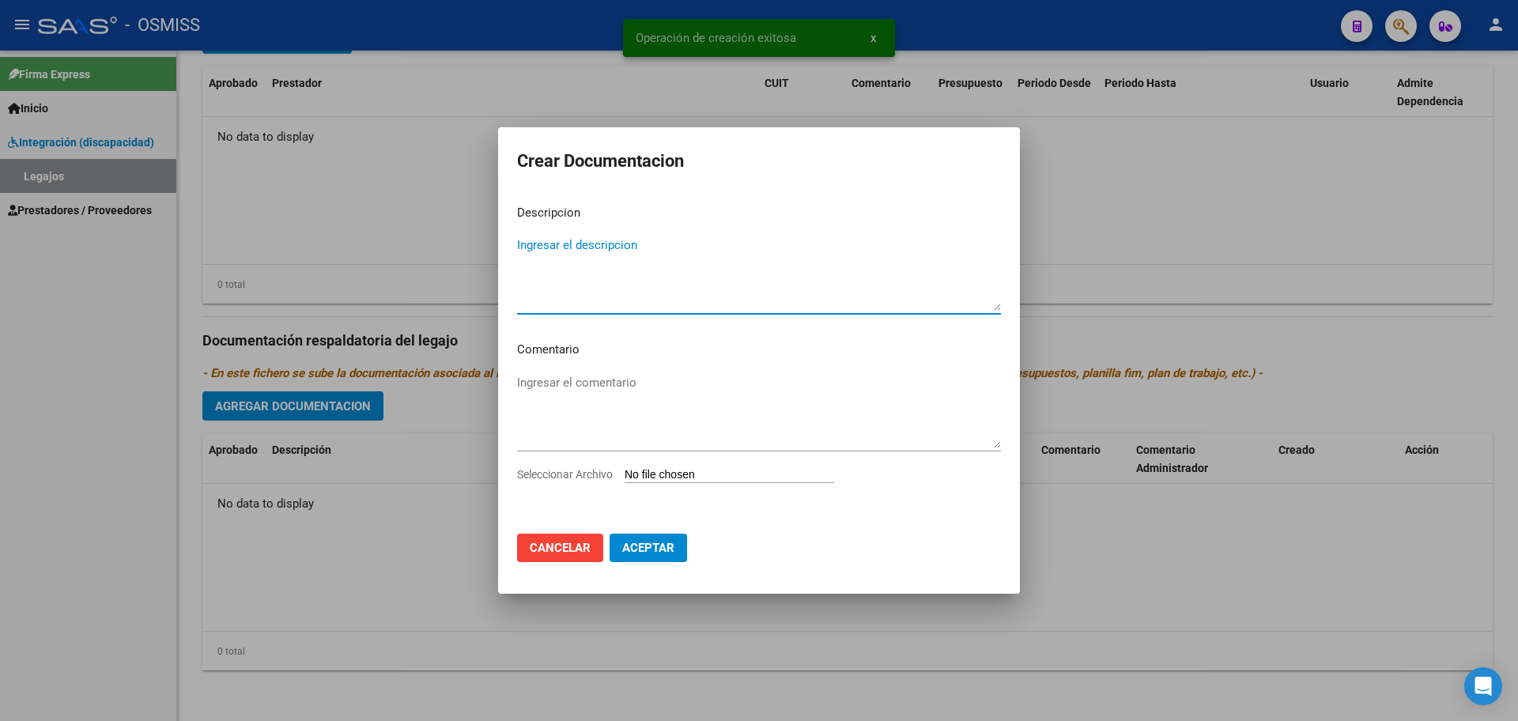
click at [657, 471] on input "Seleccionar Archivo" at bounding box center [730, 475] width 210 height 15
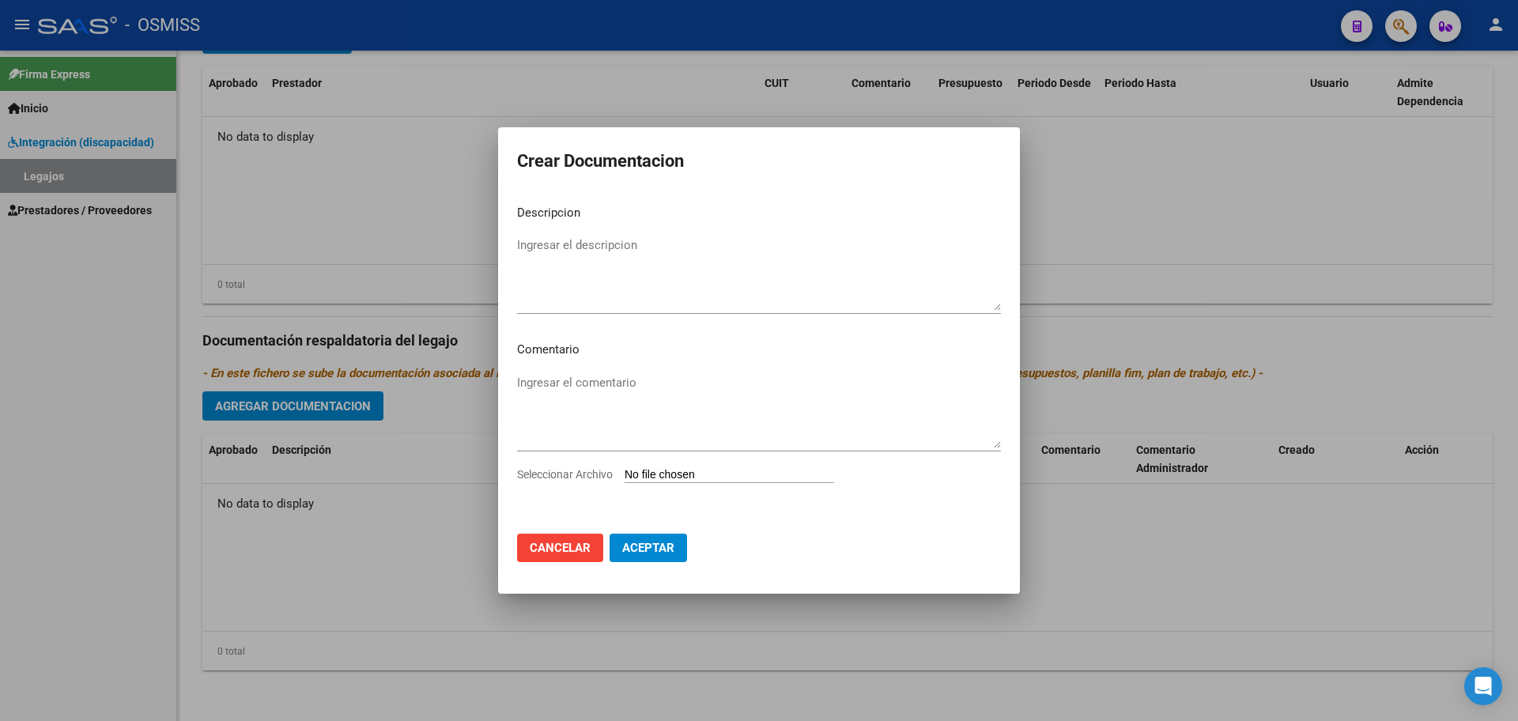
type input "C:\fakepath\.MIÑO MONTIEL- MAIE.pdf"
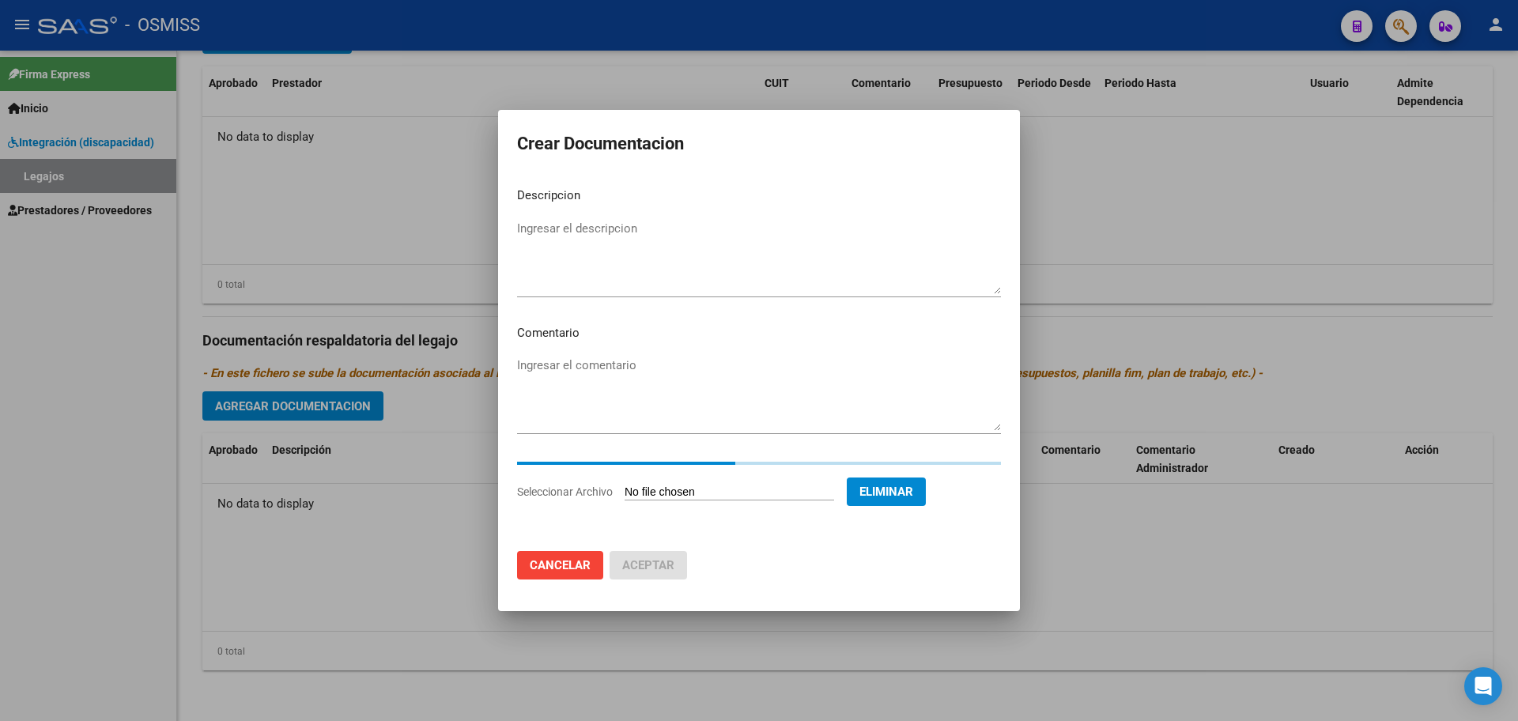
click at [577, 244] on textarea "Ingresar el descripcion" at bounding box center [759, 257] width 484 height 74
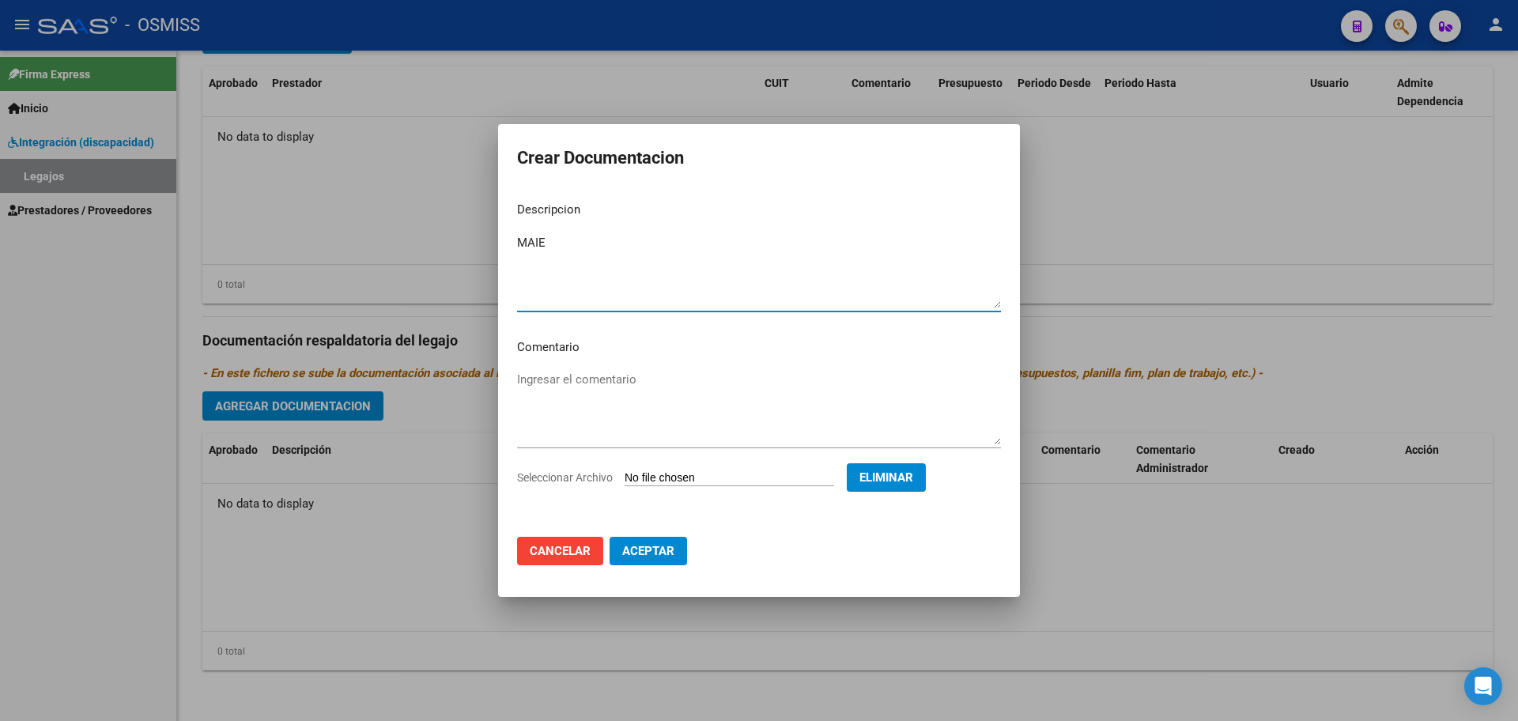
type textarea "MAIE"
click at [659, 552] on span "Aceptar" at bounding box center [648, 551] width 52 height 14
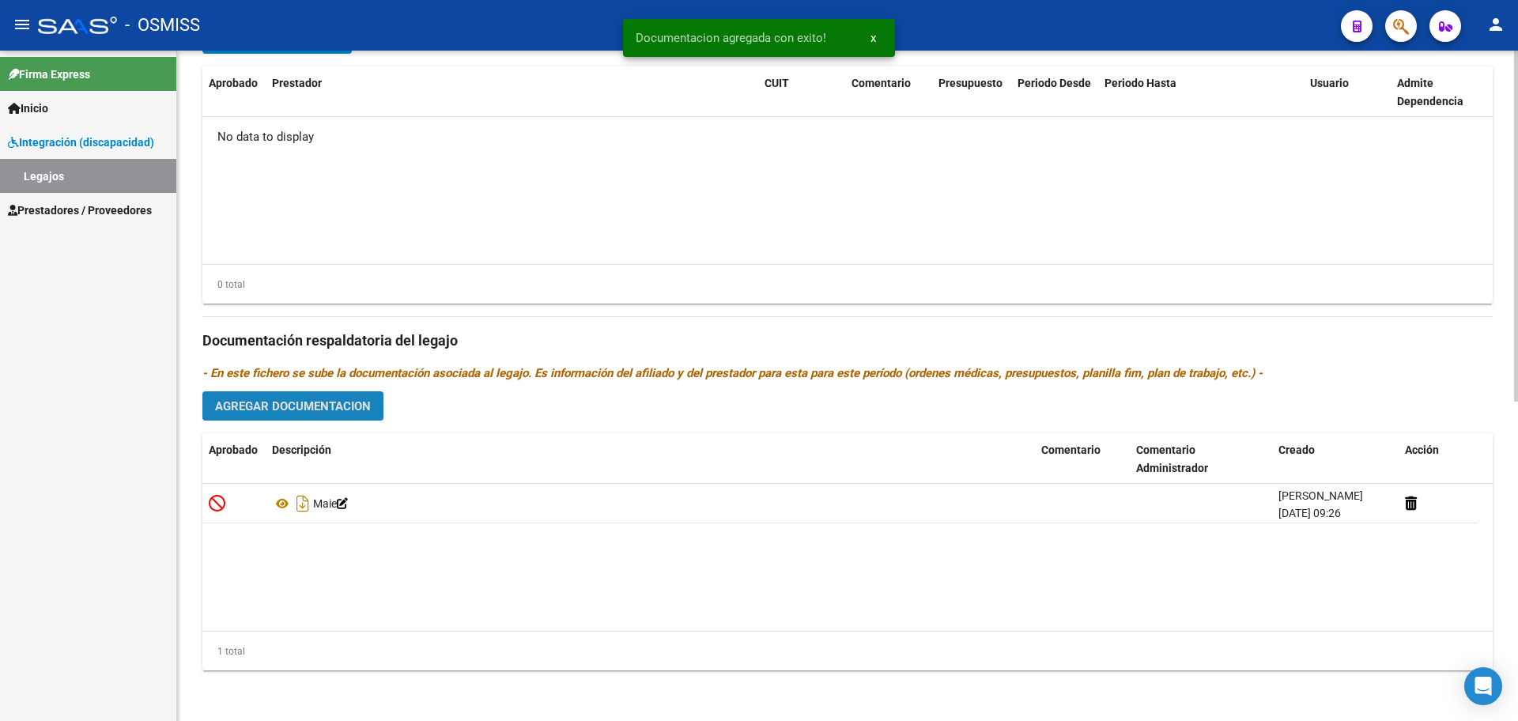
click at [317, 407] on span "Agregar Documentacion" at bounding box center [293, 406] width 156 height 14
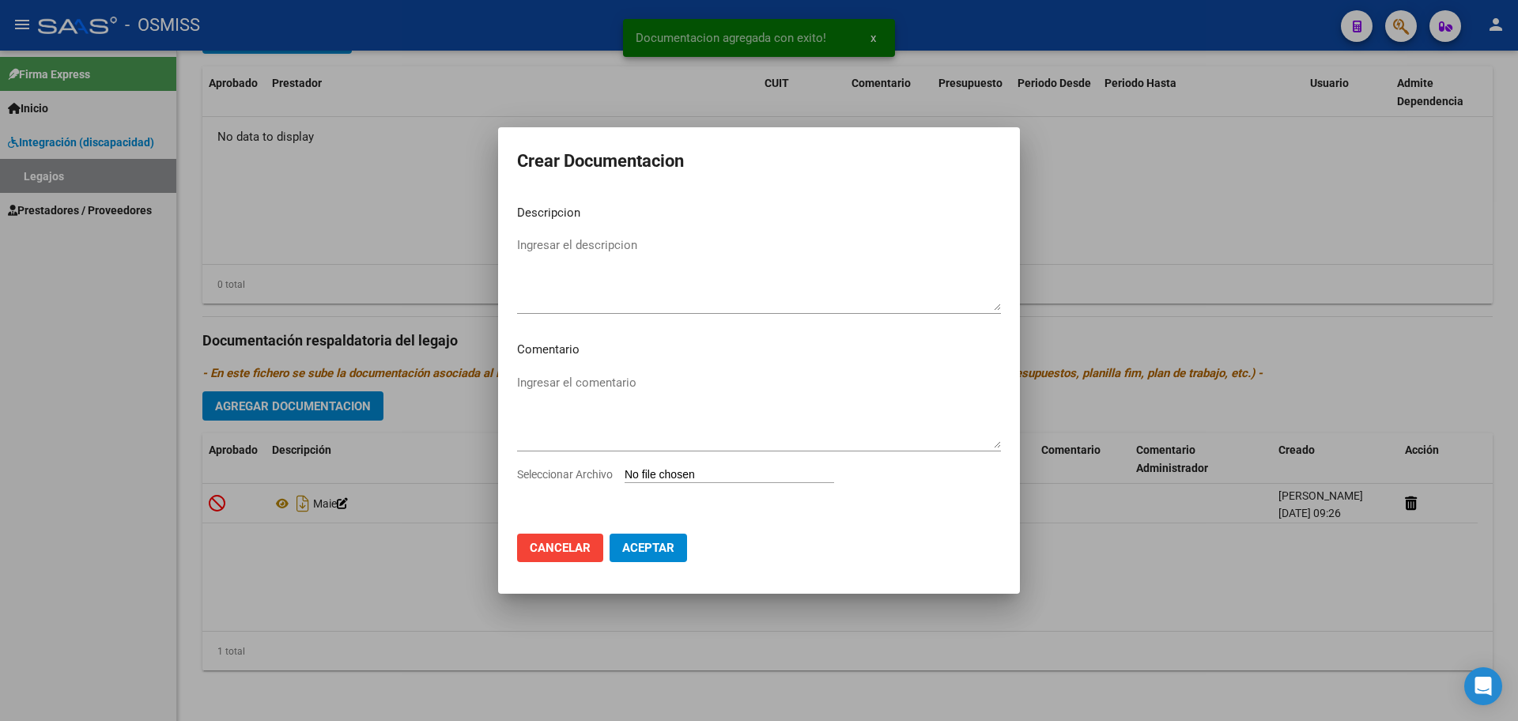
click at [705, 474] on input "Seleccionar Archivo" at bounding box center [730, 475] width 210 height 15
type input "C:\fakepath\MIÑO MONTIEL DANTE.pdf"
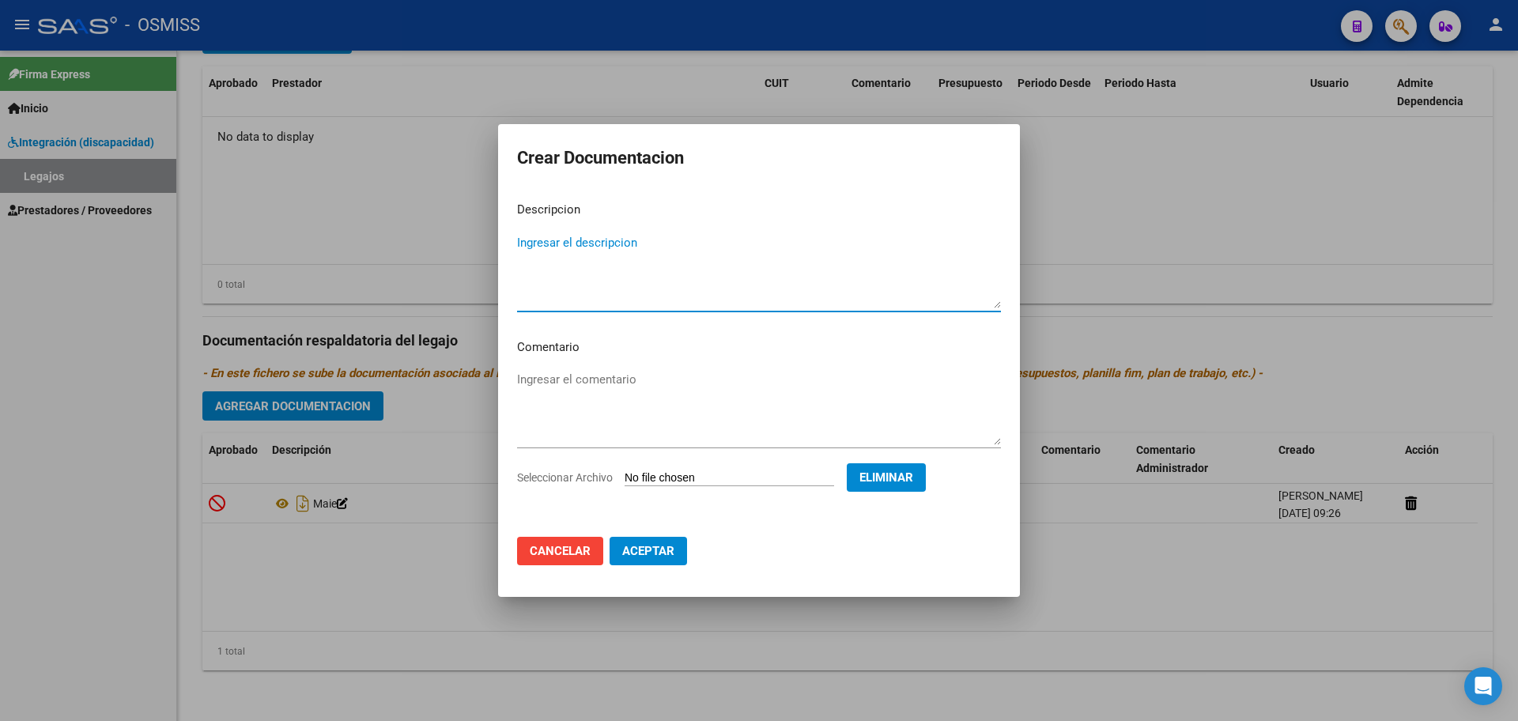
click at [633, 244] on textarea "Ingresar el descripcion" at bounding box center [759, 271] width 484 height 74
type textarea "INFORME EID"
click at [665, 555] on span "Aceptar" at bounding box center [648, 551] width 52 height 14
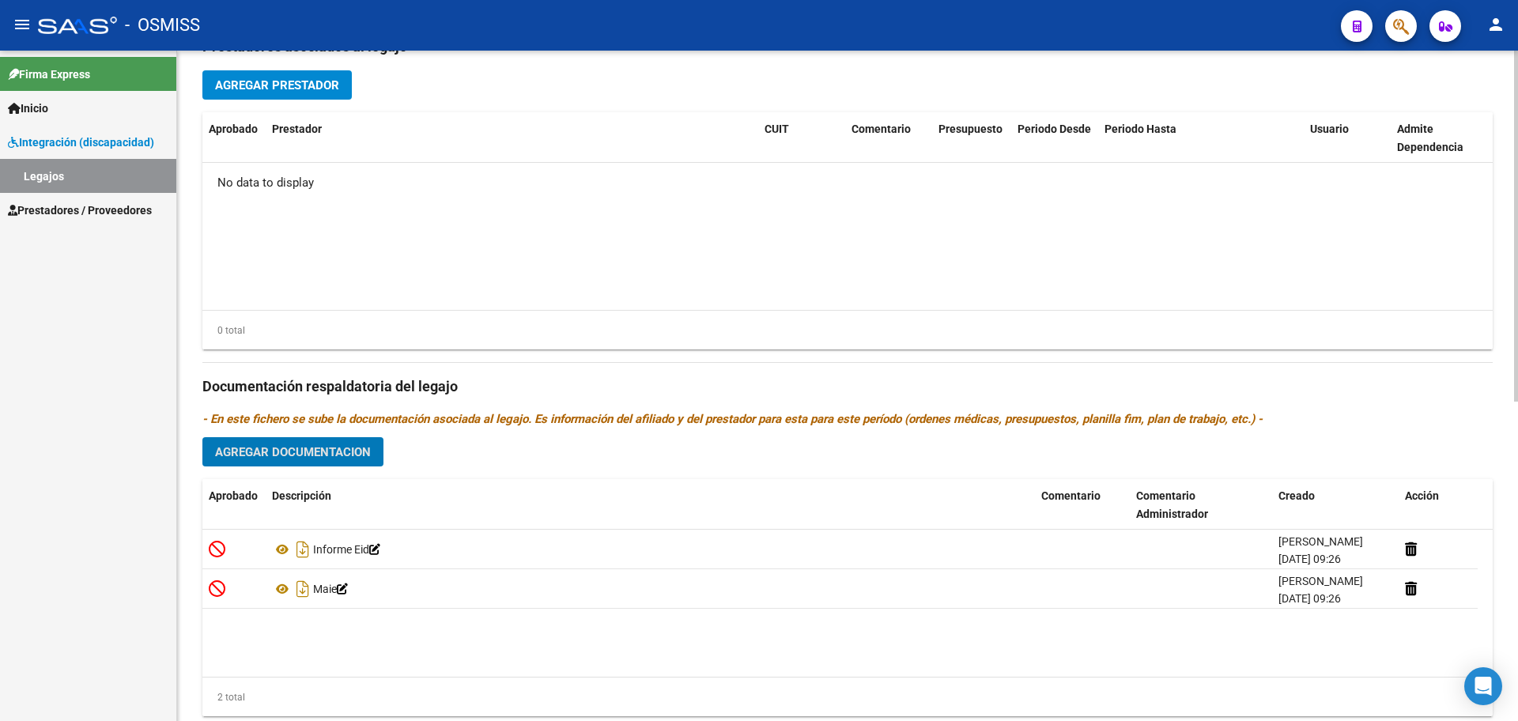
scroll to position [411, 0]
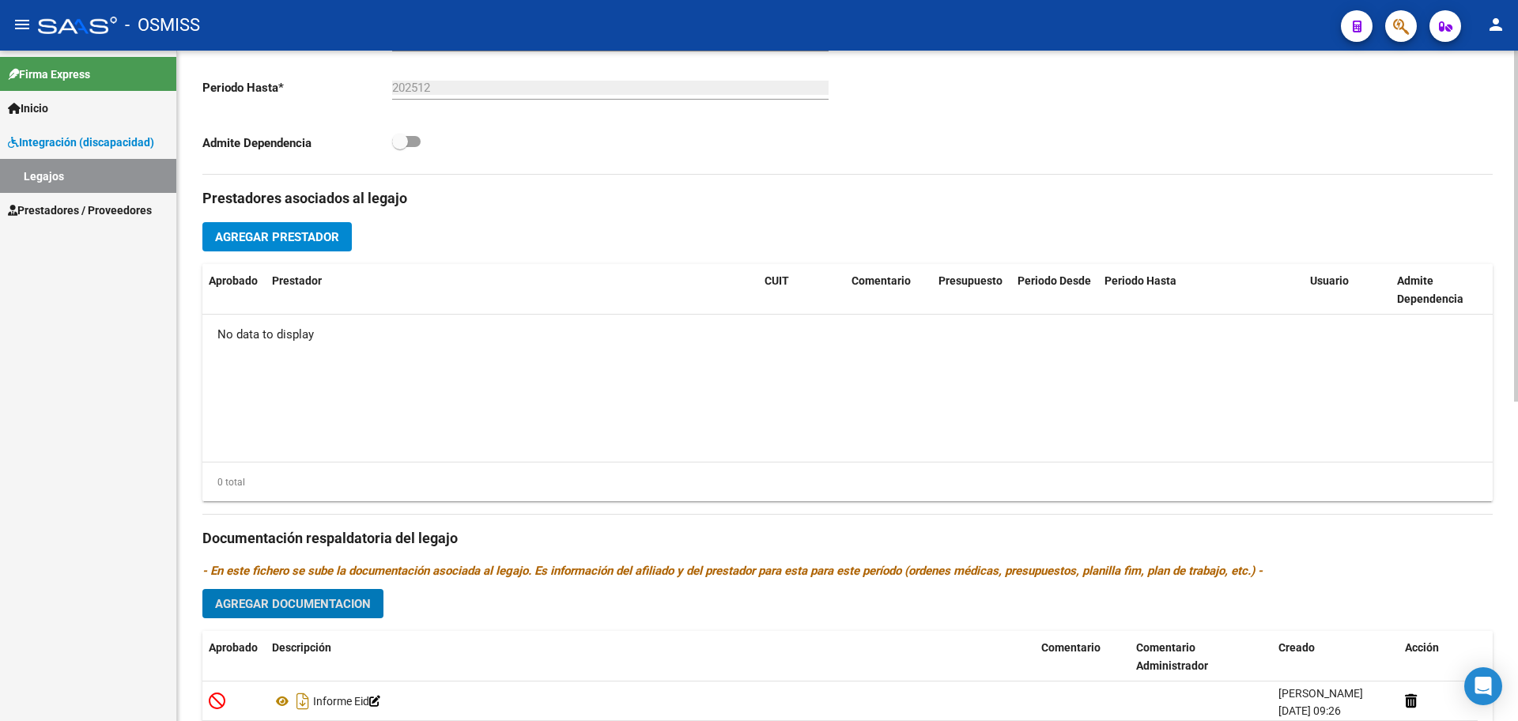
click at [271, 235] on span "Agregar Prestador" at bounding box center [277, 237] width 124 height 14
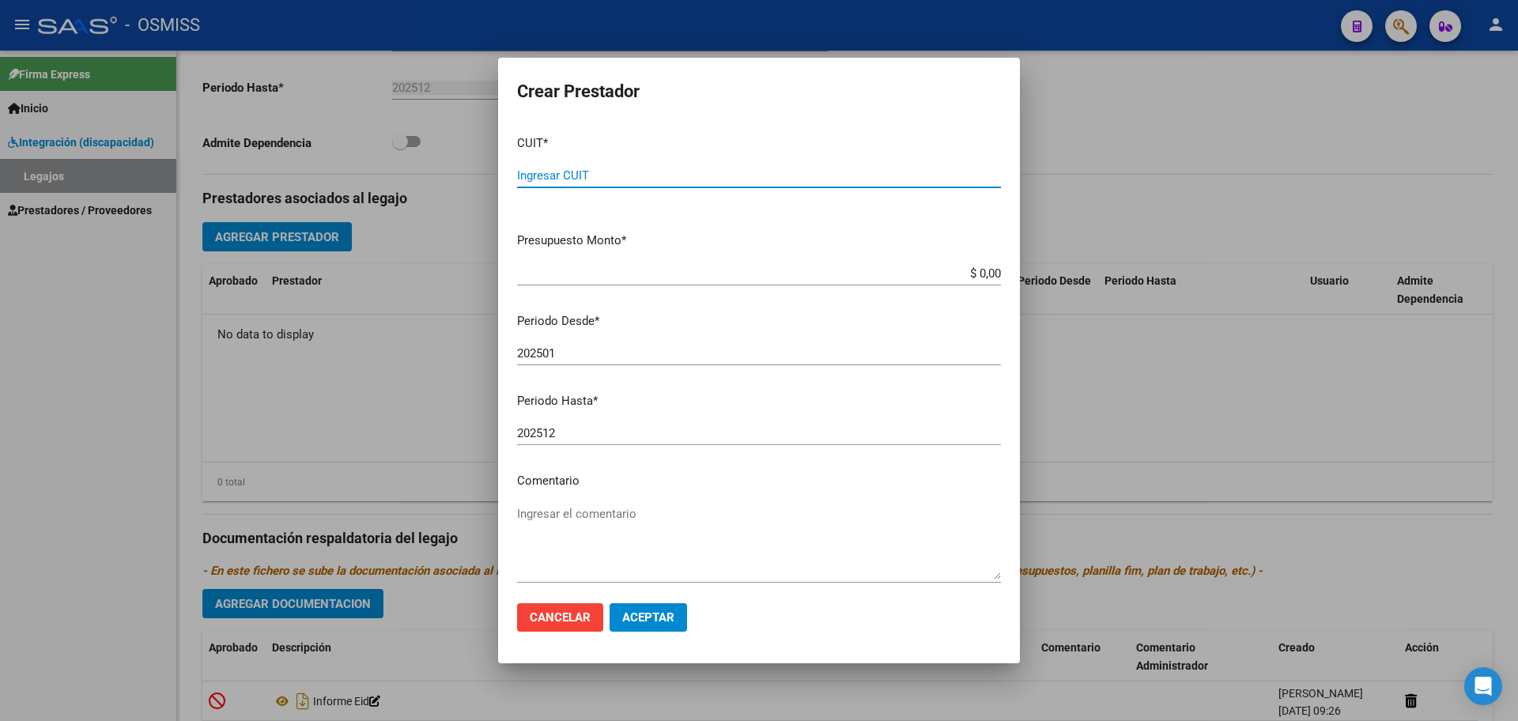
paste input "27-32011133-7"
type input "27-32011133-7"
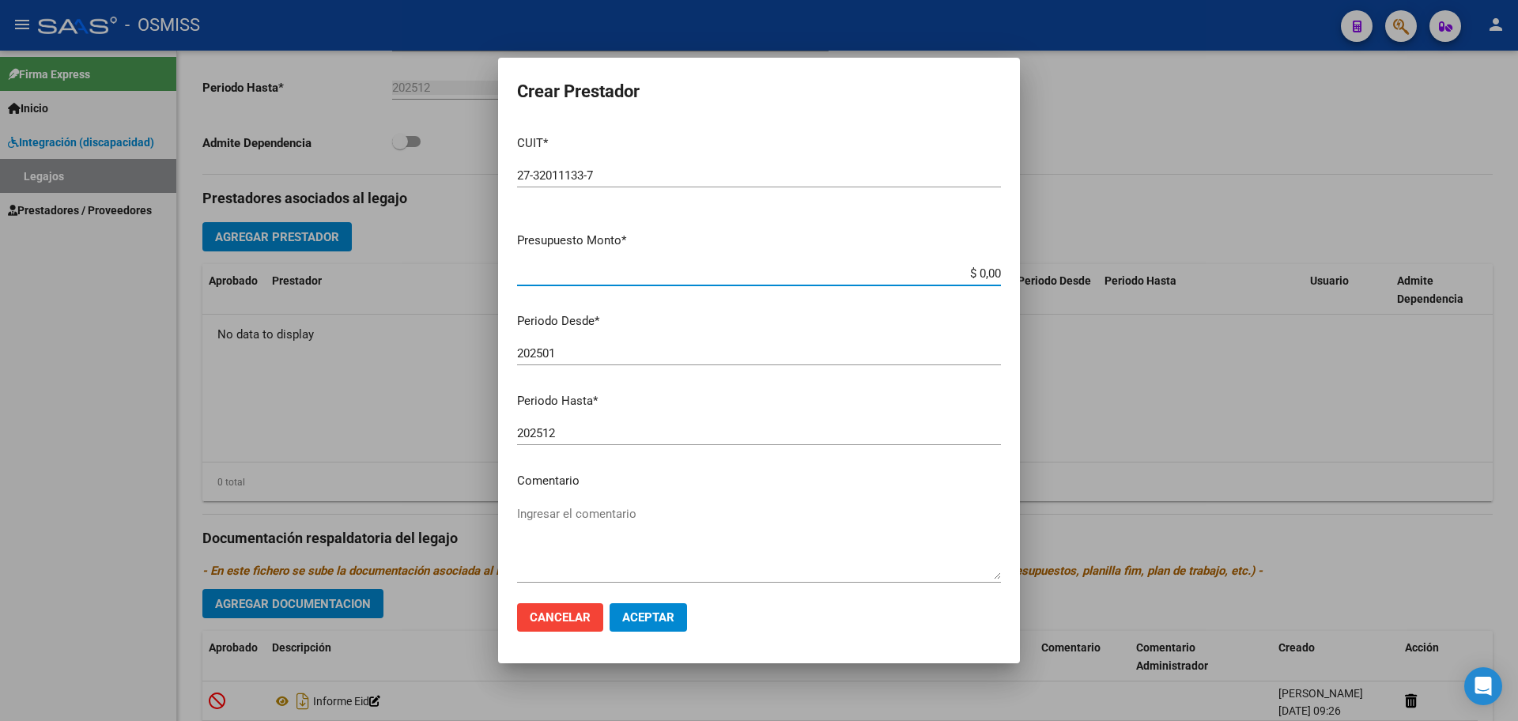
type input "$ 0,01"
type input "202508"
click at [669, 622] on span "Aceptar" at bounding box center [648, 617] width 52 height 14
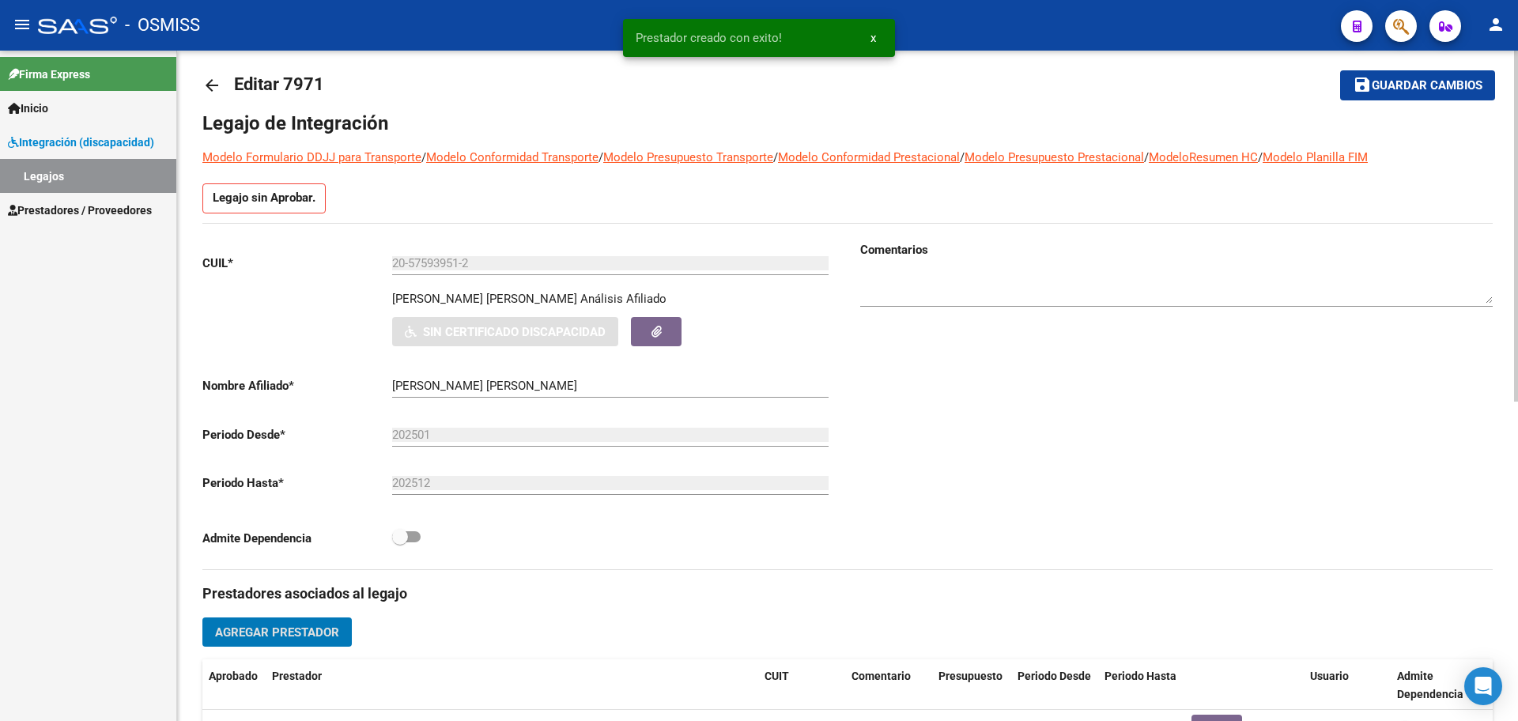
scroll to position [0, 0]
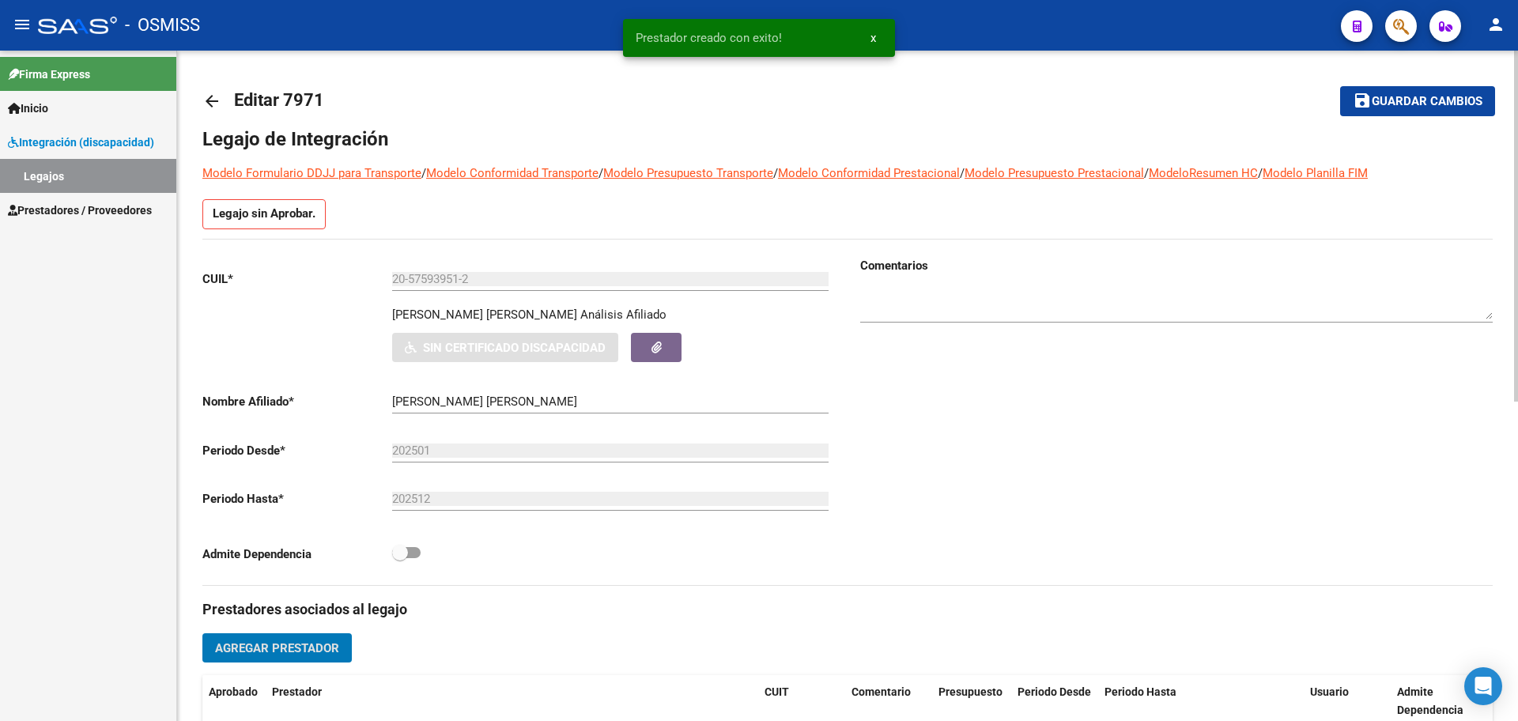
click at [1400, 100] on span "Guardar cambios" at bounding box center [1427, 102] width 111 height 14
click at [216, 104] on mat-icon "arrow_back" at bounding box center [211, 101] width 19 height 19
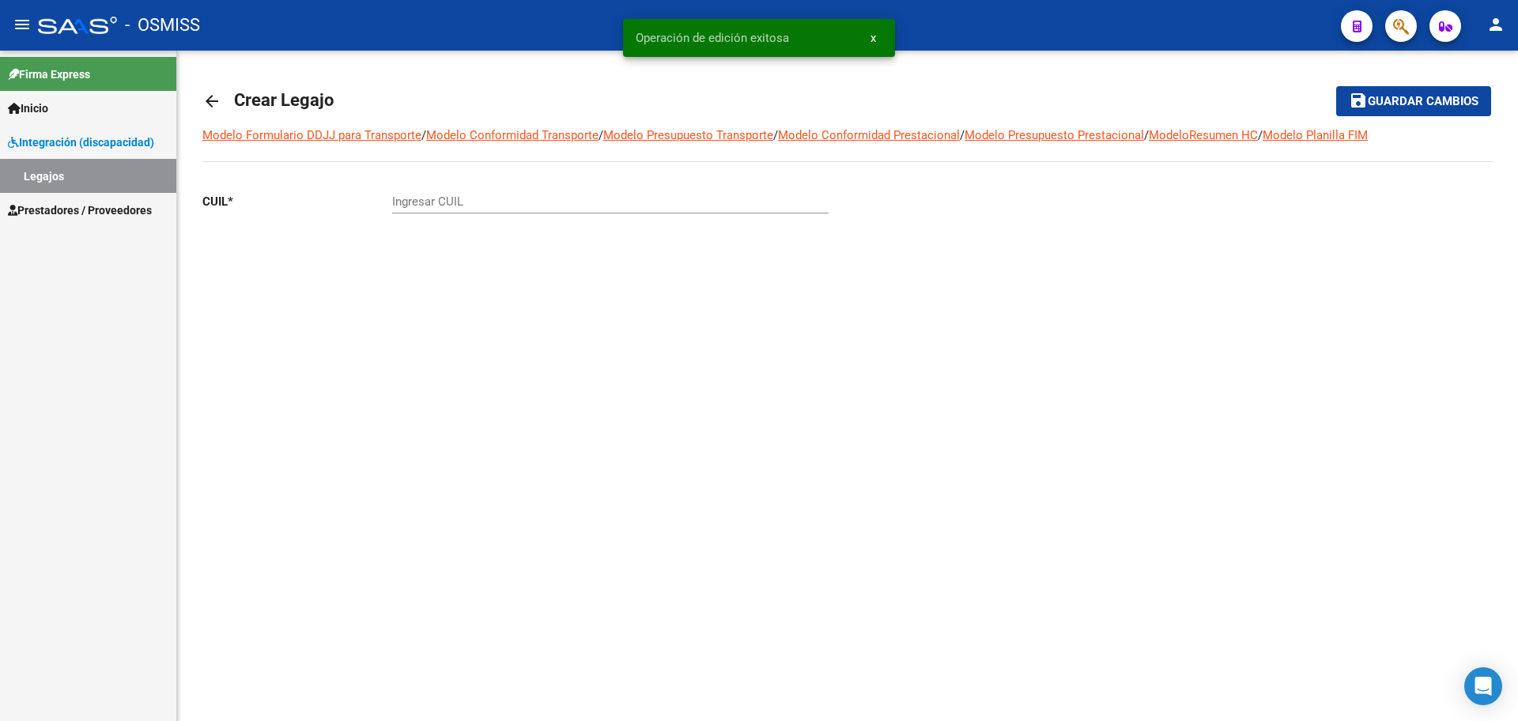
click at [215, 104] on mat-icon "arrow_back" at bounding box center [211, 101] width 19 height 19
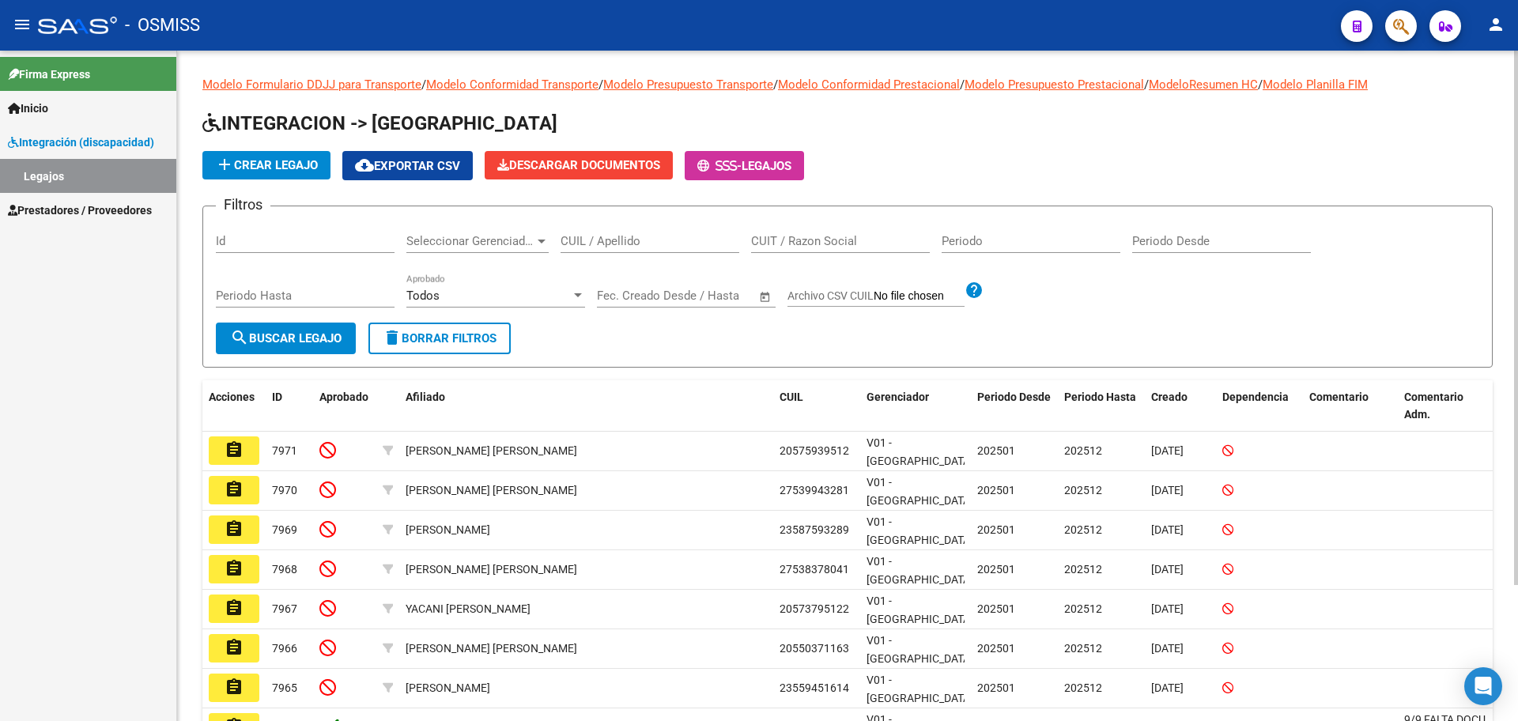
click at [267, 154] on button "add Crear Legajo" at bounding box center [266, 165] width 128 height 28
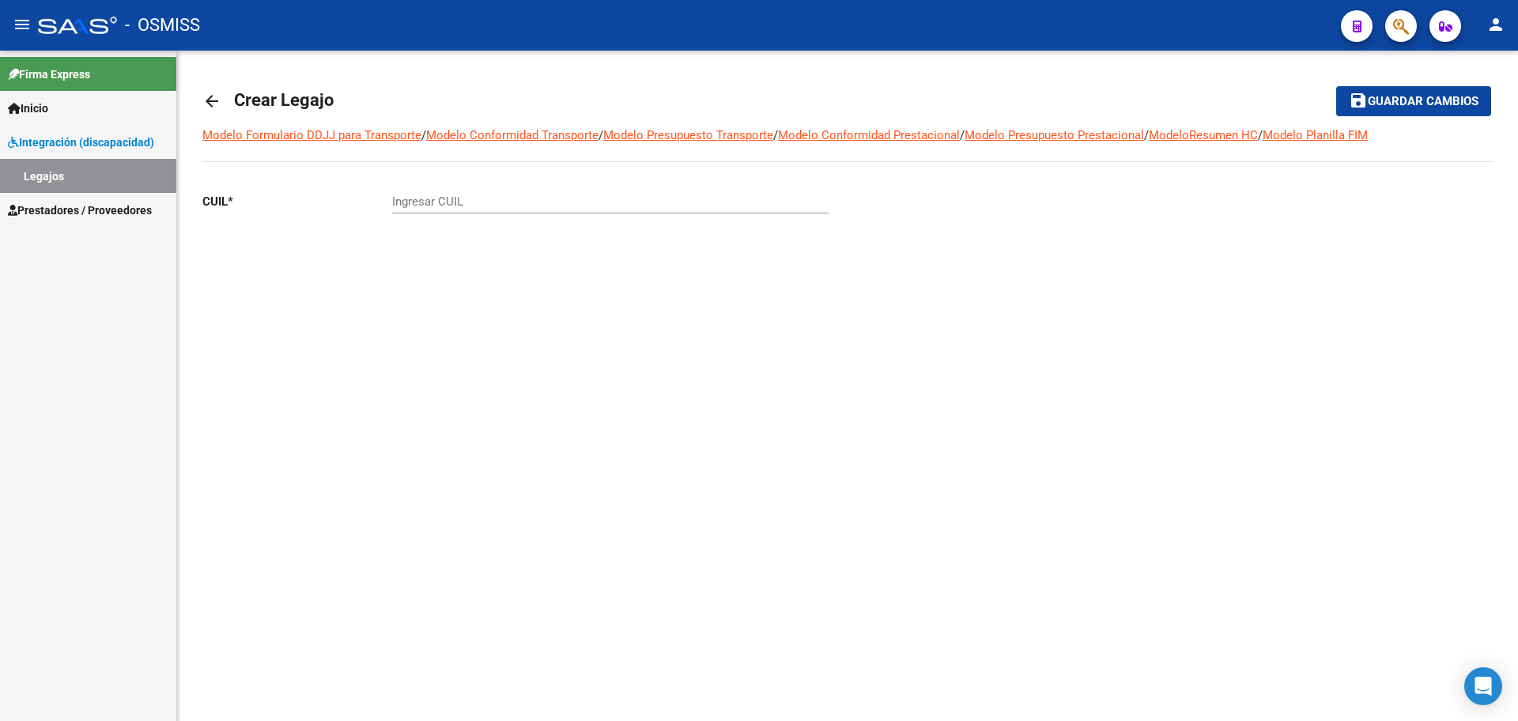
click at [452, 204] on input "Ingresar CUIL" at bounding box center [610, 202] width 437 height 14
paste input "-53823467"
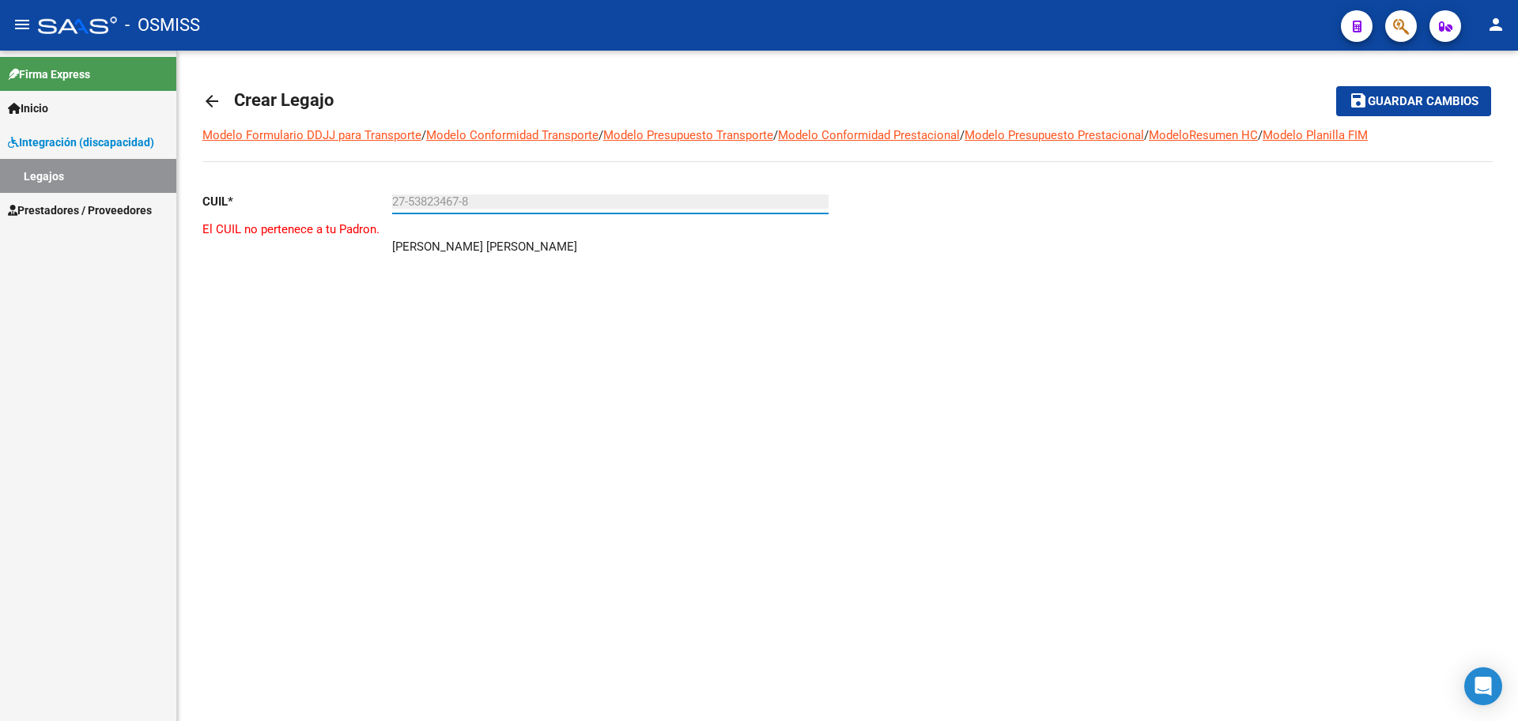
type input "27-53823467-8"
click at [1499, 18] on mat-icon "person" at bounding box center [1496, 24] width 19 height 19
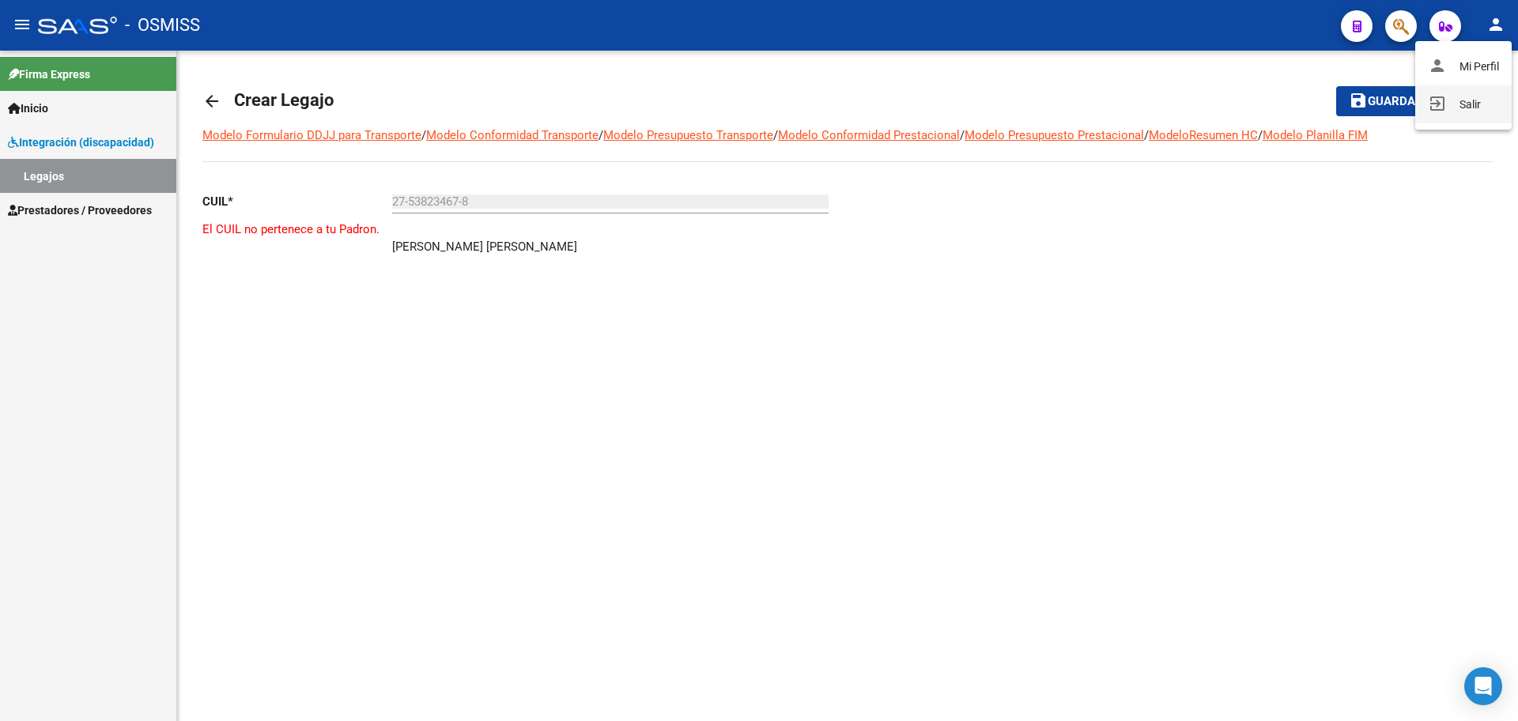
click at [1472, 111] on button "exit_to_app Salir" at bounding box center [1464, 104] width 96 height 38
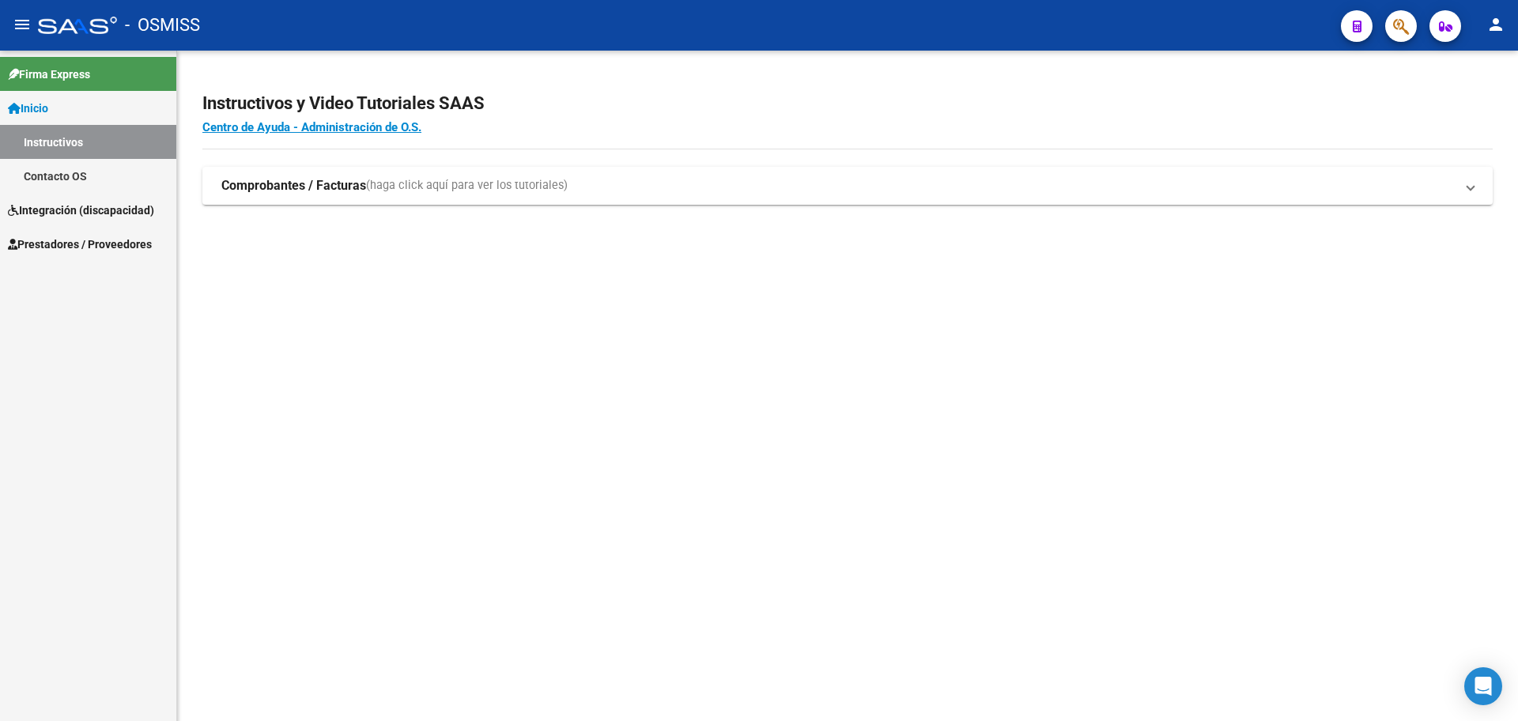
click at [77, 202] on span "Integración (discapacidad)" at bounding box center [81, 210] width 146 height 17
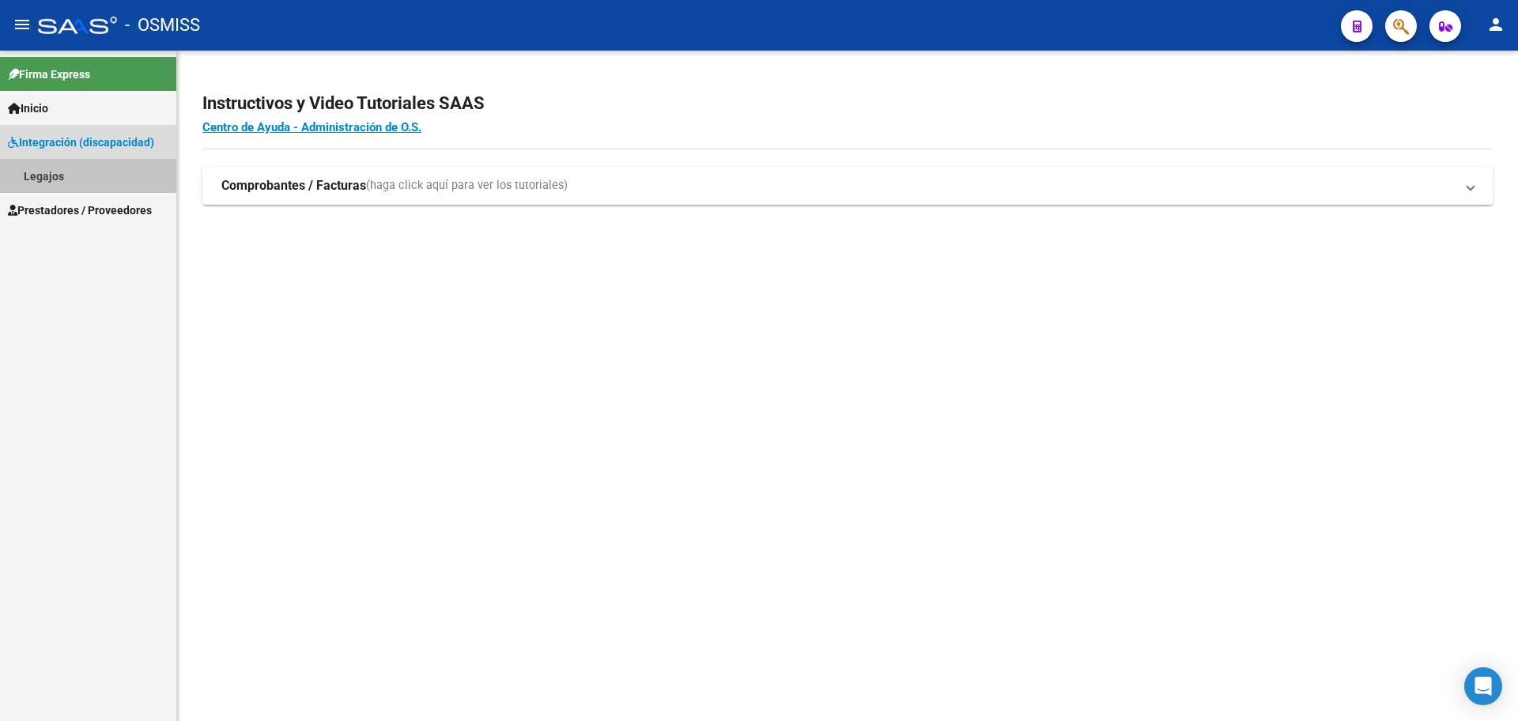
click at [57, 183] on link "Legajos" at bounding box center [88, 176] width 176 height 34
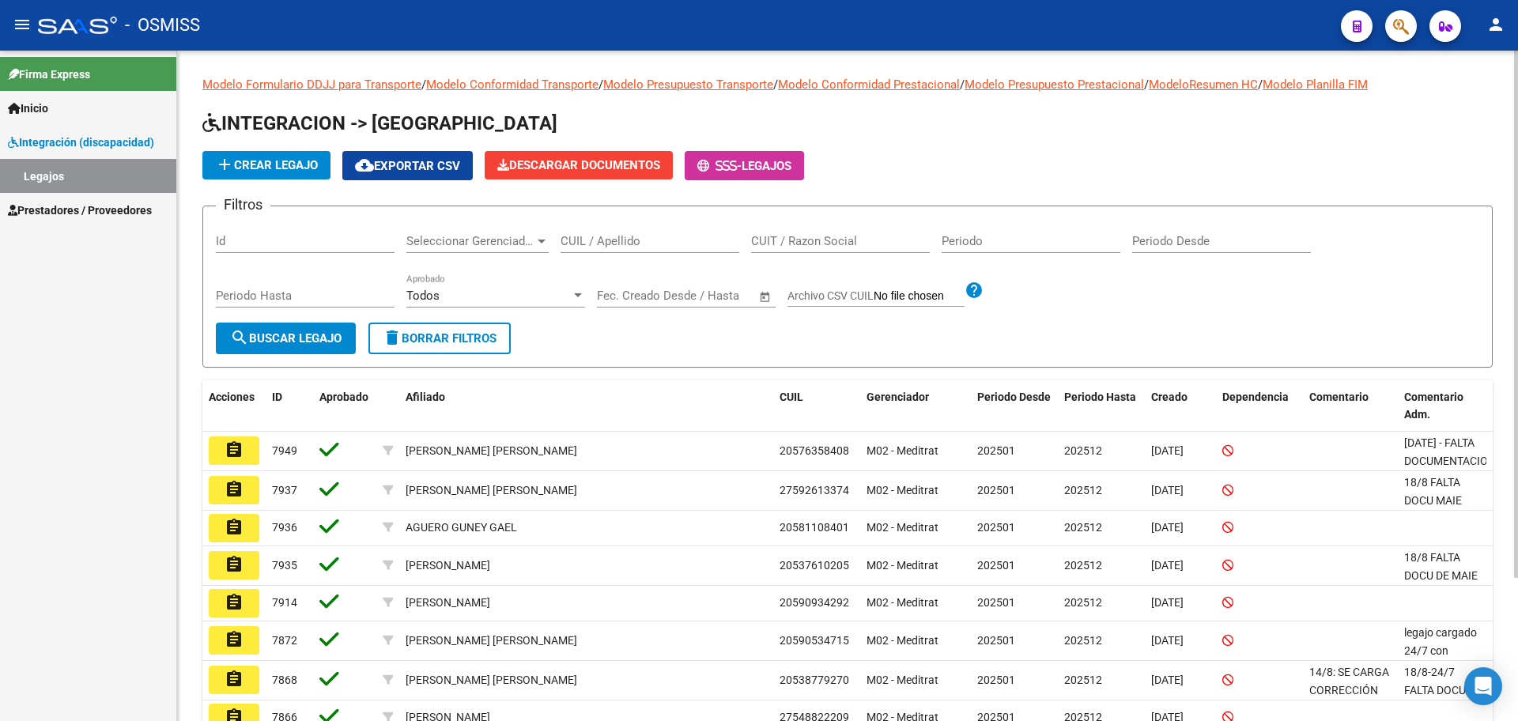
click at [282, 172] on button "add Crear Legajo" at bounding box center [266, 165] width 128 height 28
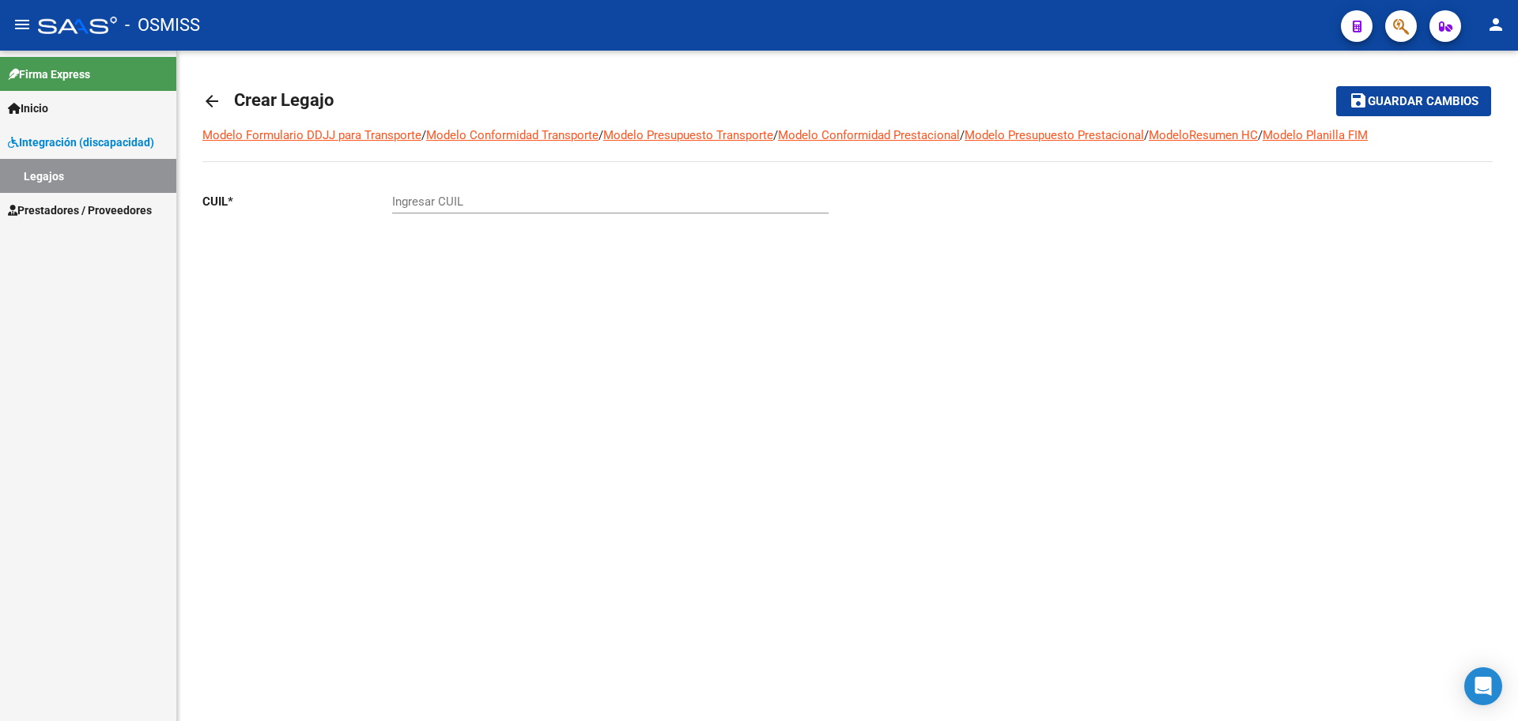
click at [430, 206] on input "Ingresar CUIL" at bounding box center [610, 202] width 437 height 14
paste input "-53823467"
type input "27-53823467-8"
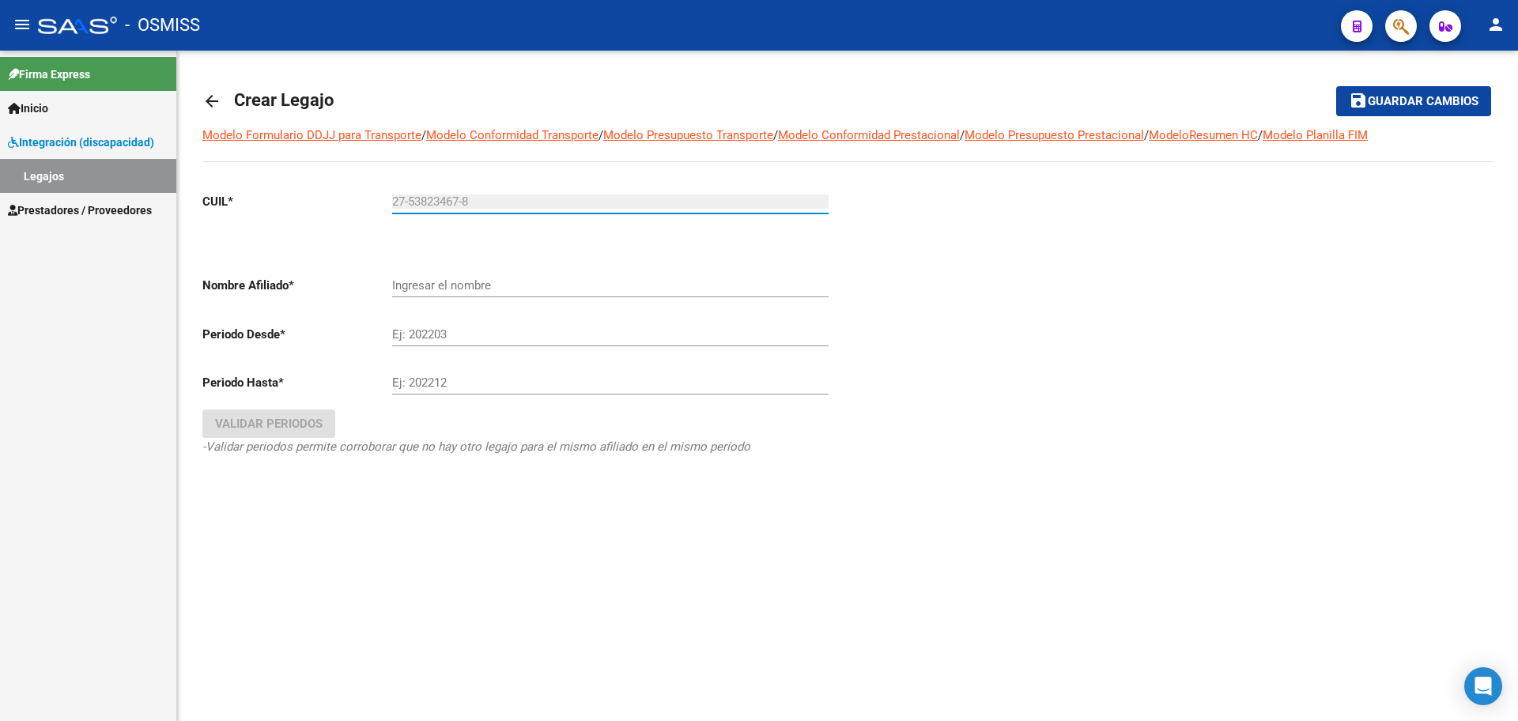
type input "[PERSON_NAME] [PERSON_NAME]"
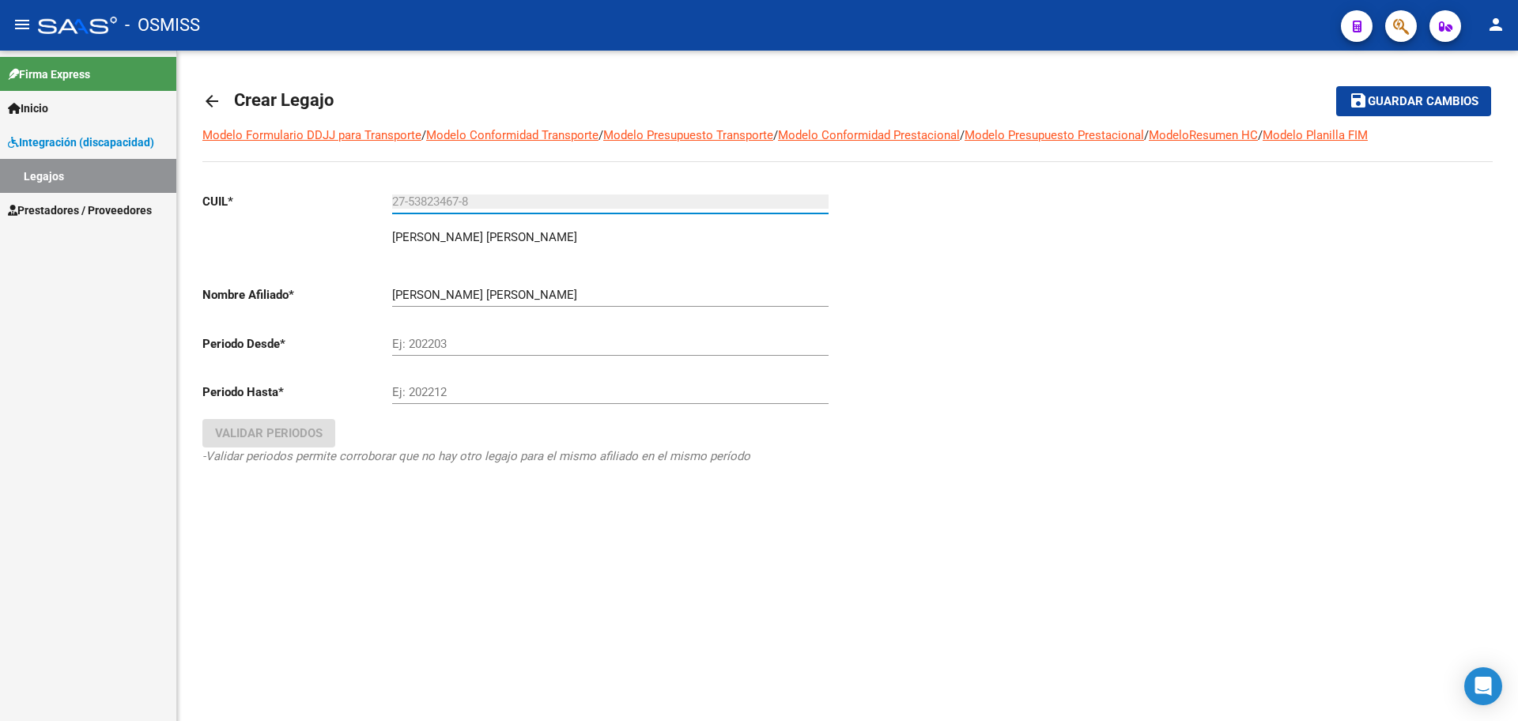
type input "27-53823467-8"
click at [425, 338] on input "Ej: 202203" at bounding box center [610, 344] width 437 height 14
type input "202501"
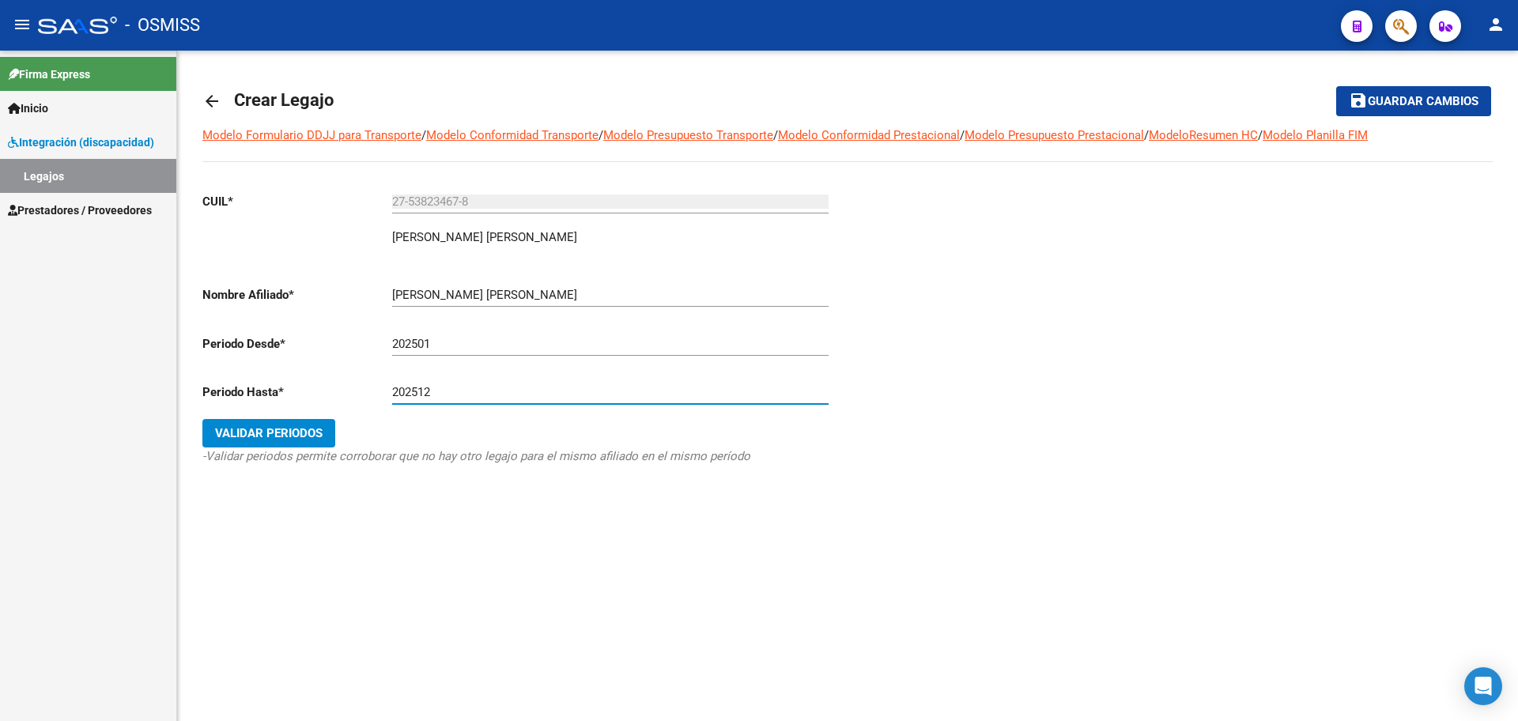
type input "202512"
click at [287, 438] on span "Validar Periodos" at bounding box center [269, 433] width 108 height 14
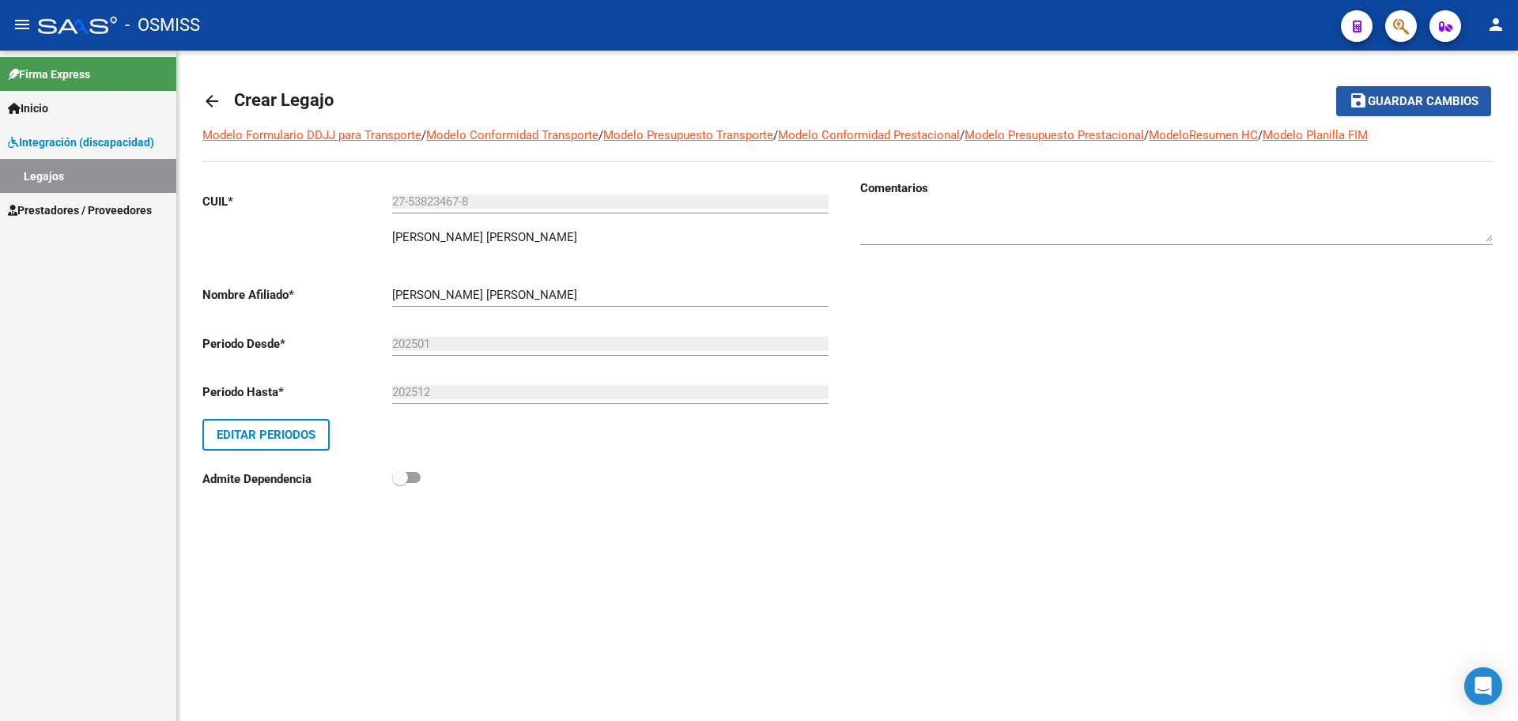
click at [1444, 111] on button "save Guardar cambios" at bounding box center [1413, 100] width 155 height 29
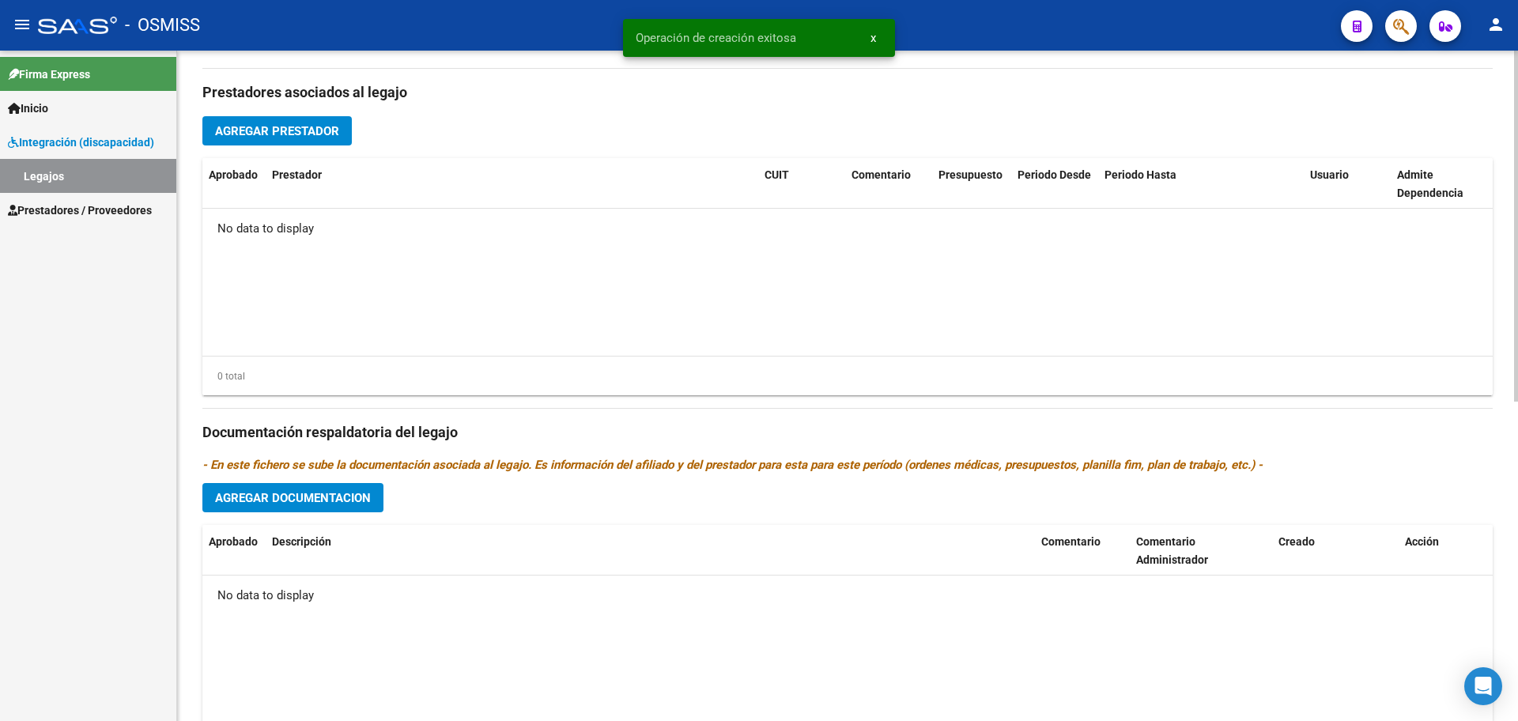
scroll to position [609, 0]
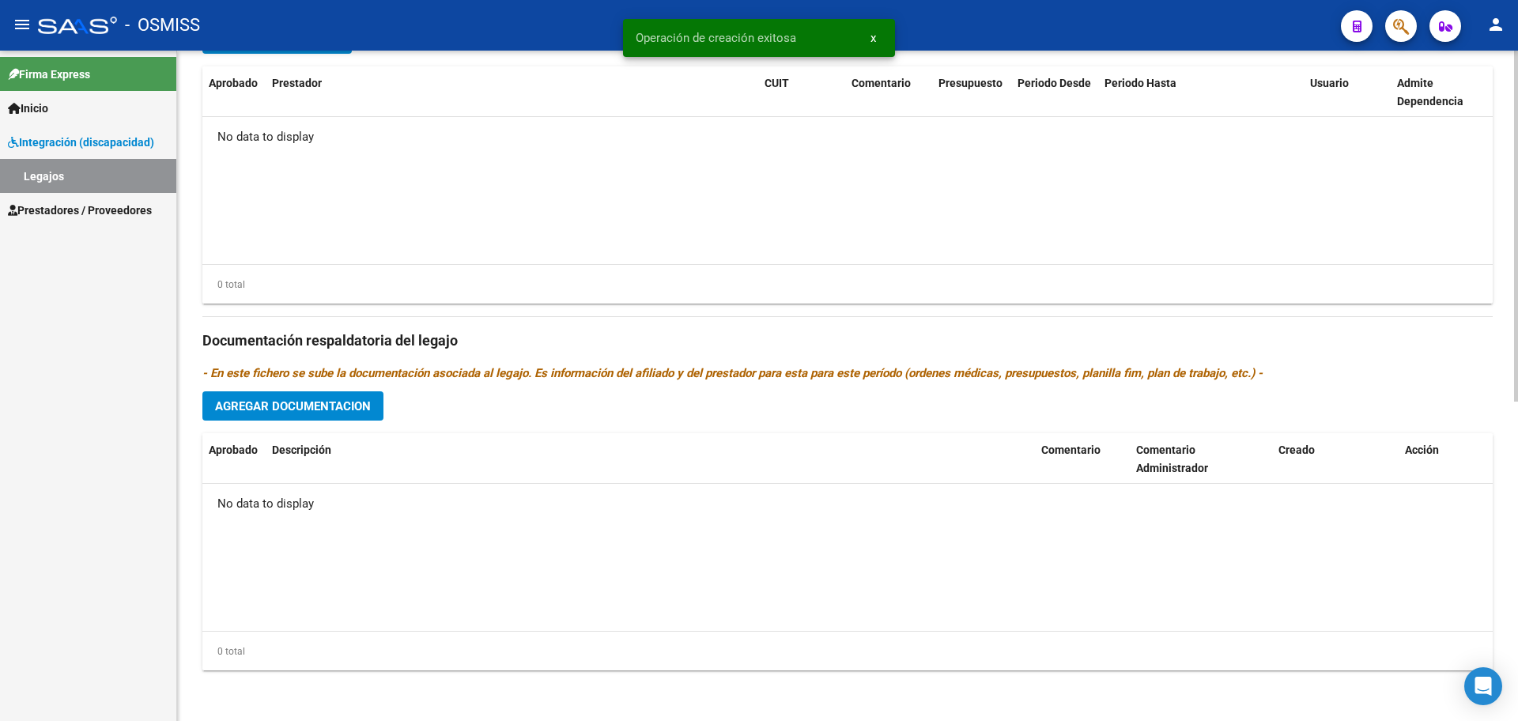
click at [293, 399] on span "Agregar Documentacion" at bounding box center [293, 406] width 156 height 14
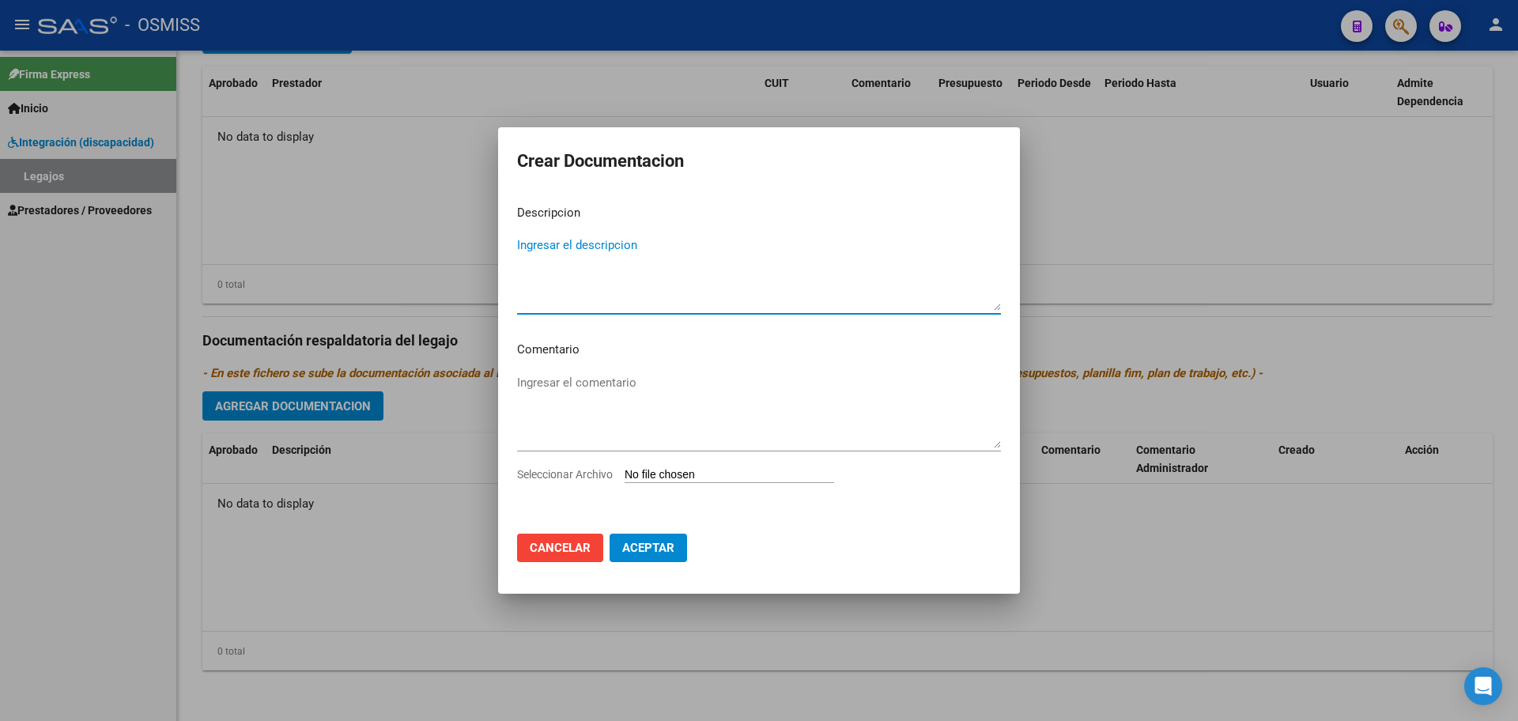
click at [691, 478] on input "Seleccionar Archivo" at bounding box center [730, 475] width 210 height 15
type input "C:\fakepath\.[PERSON_NAME].pdf"
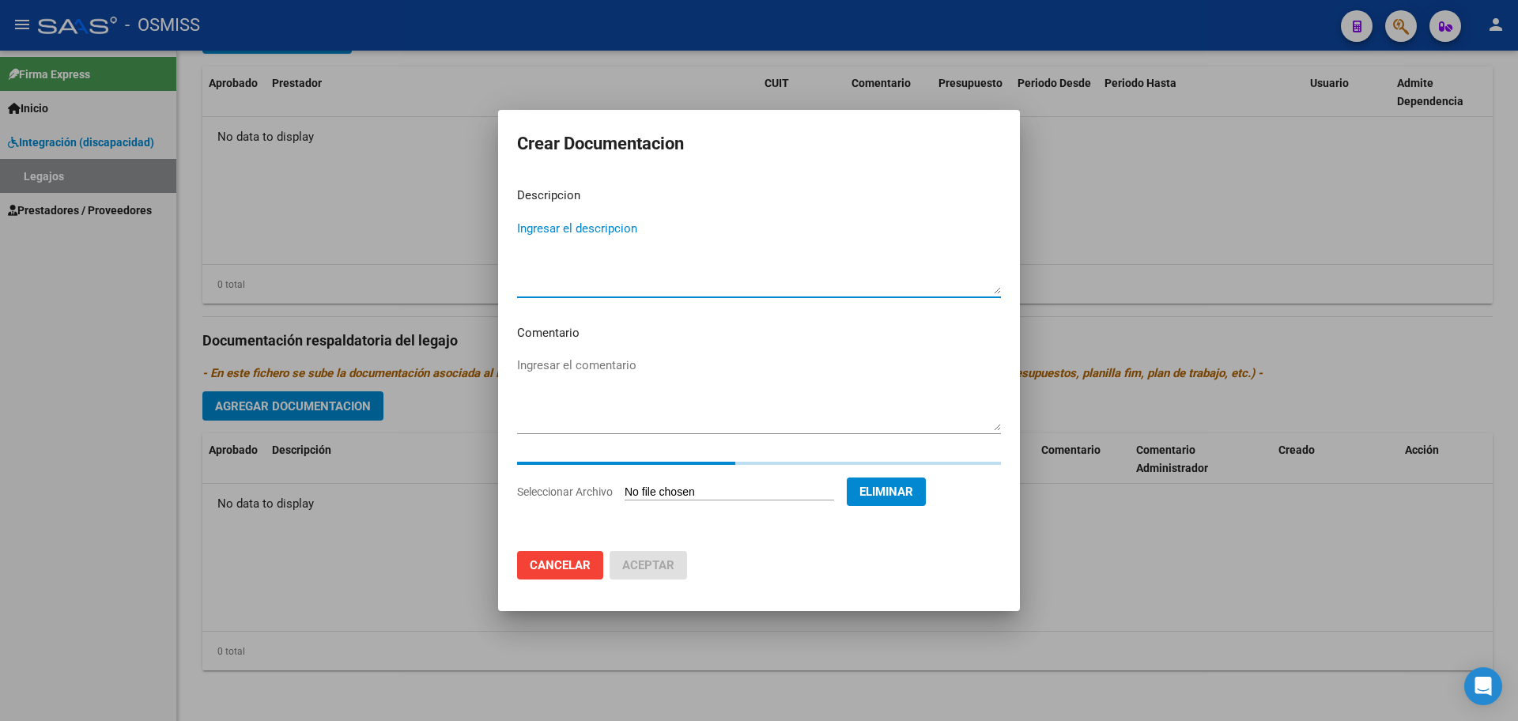
click at [556, 231] on textarea "Ingresar el descripcion" at bounding box center [759, 257] width 484 height 74
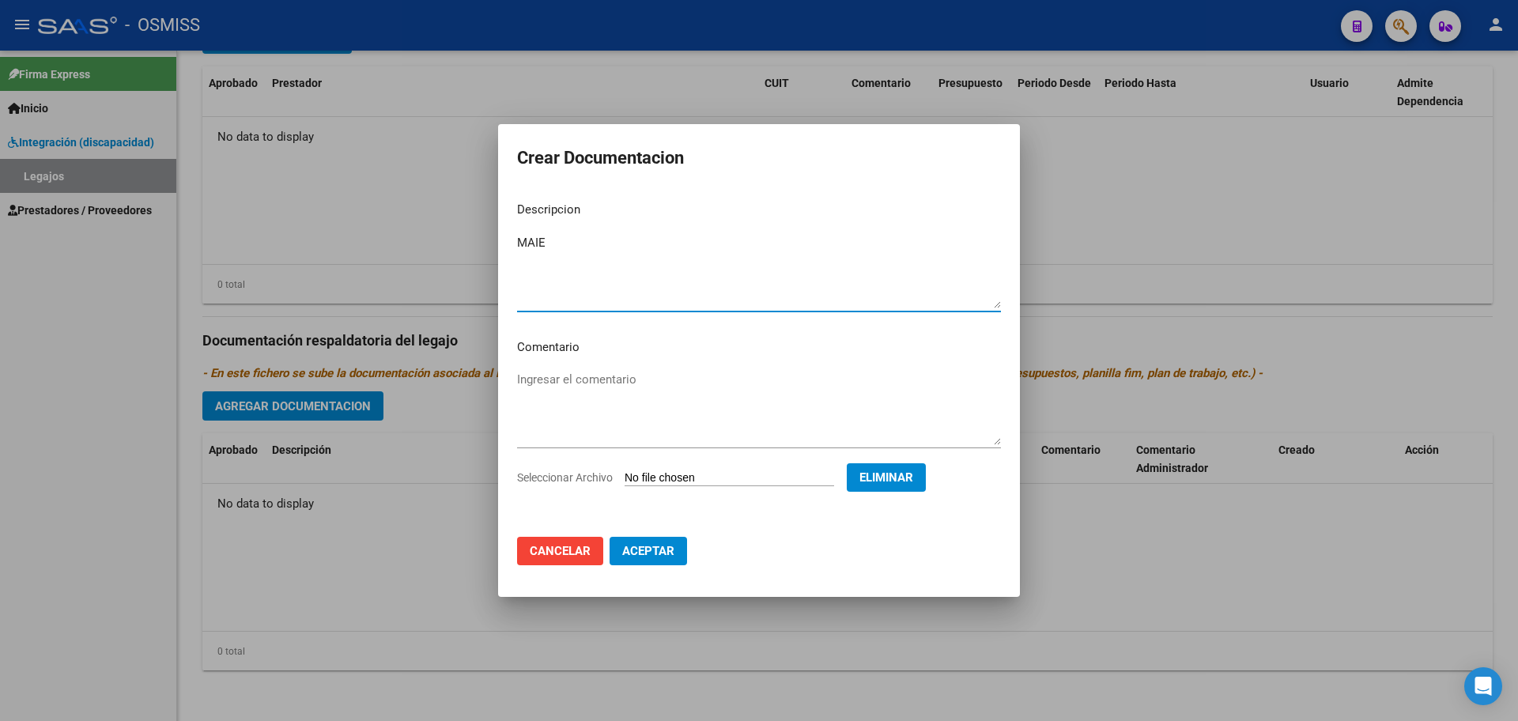
type textarea "MAIE"
click at [645, 557] on span "Aceptar" at bounding box center [648, 551] width 52 height 14
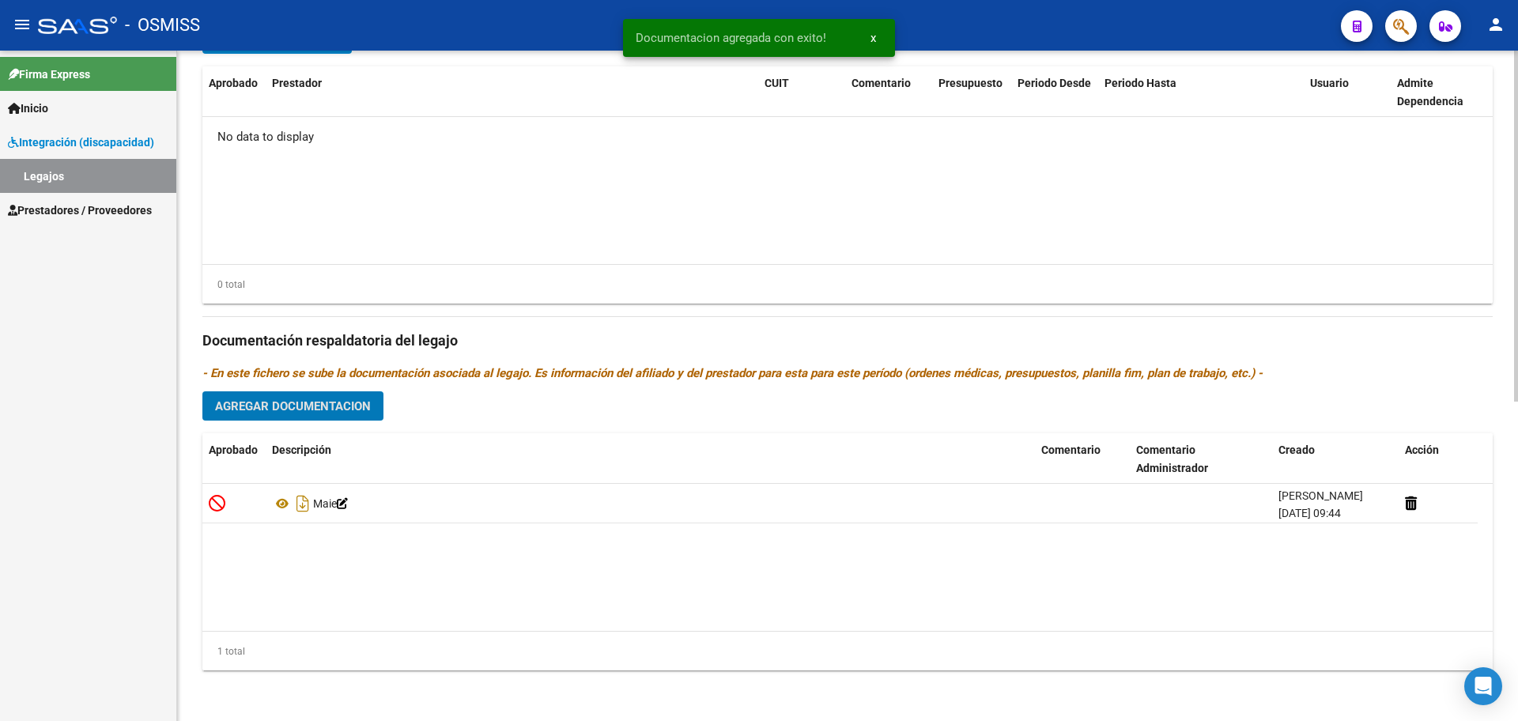
click at [316, 406] on span "Agregar Documentacion" at bounding box center [293, 406] width 156 height 14
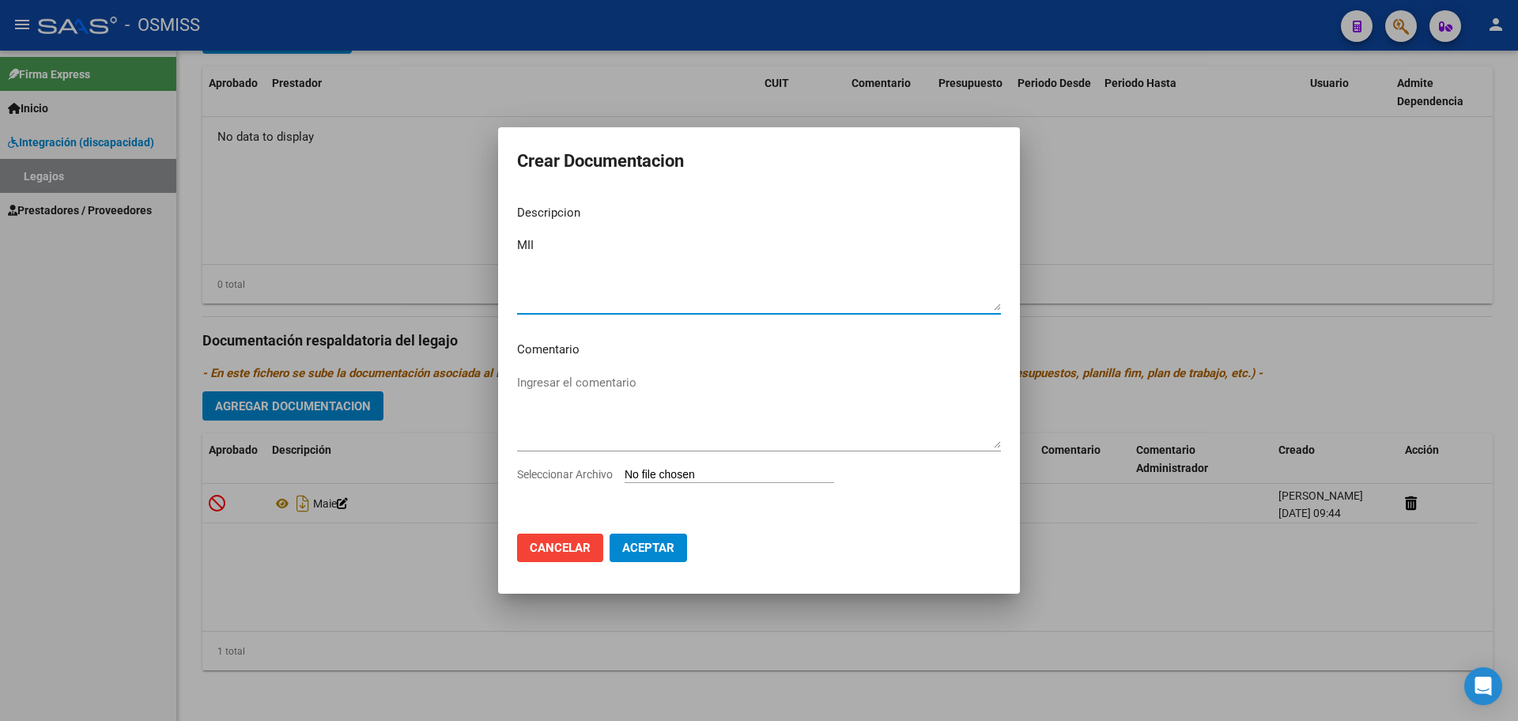
type textarea "MII"
click at [708, 475] on input "Seleccionar Archivo" at bounding box center [730, 475] width 210 height 15
type input "C:\fakepath\.ARGUELLO AMELIA - MIS OK.pdf"
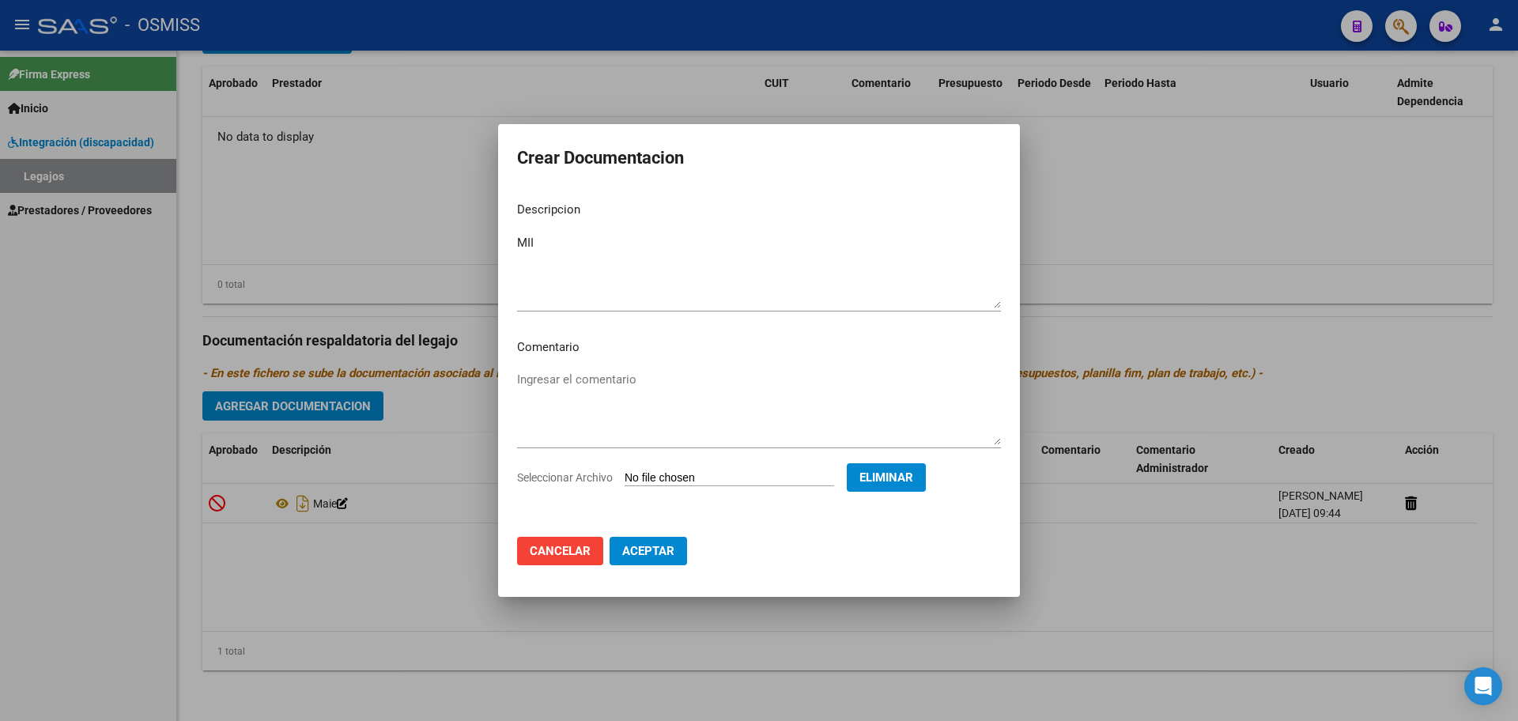
click at [646, 550] on span "Aceptar" at bounding box center [648, 551] width 52 height 14
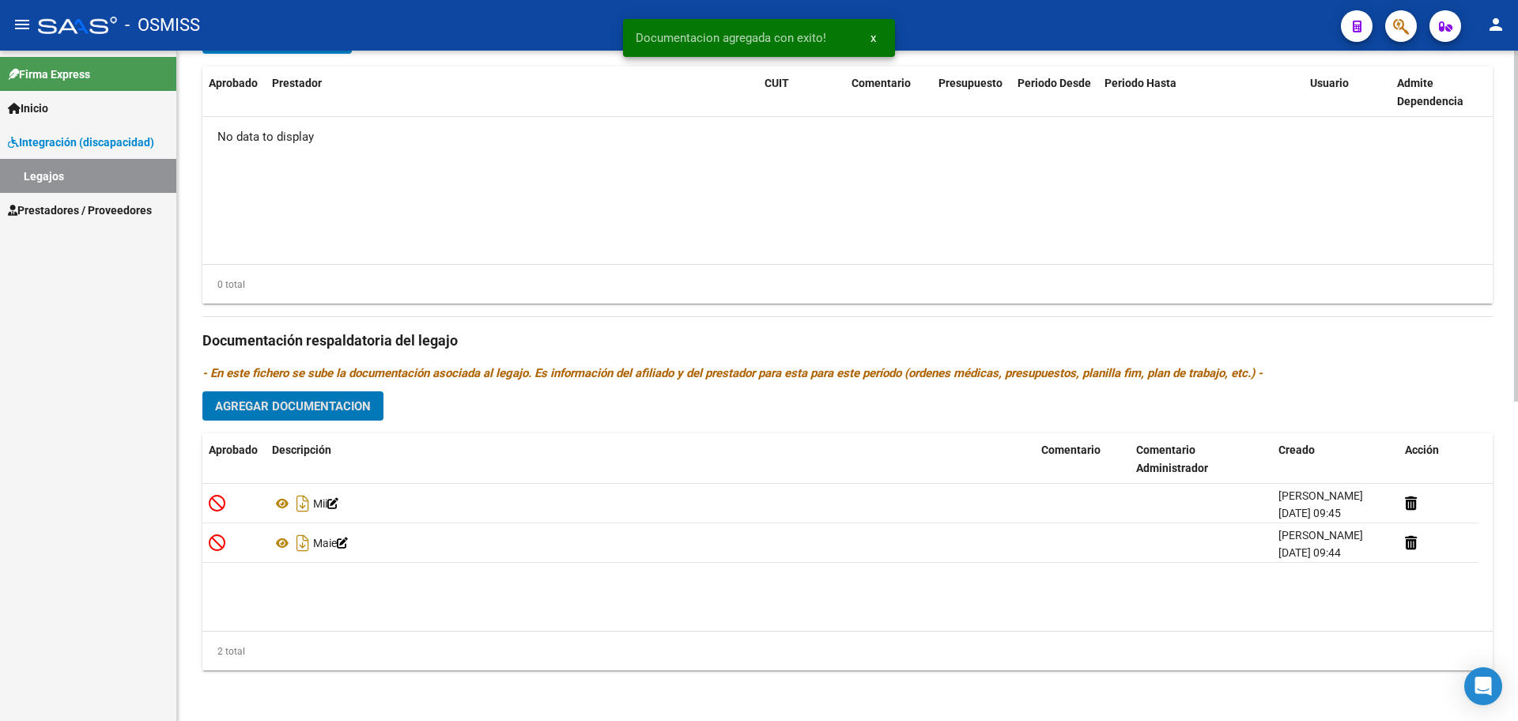
click at [252, 411] on span "Agregar Documentacion" at bounding box center [293, 406] width 156 height 14
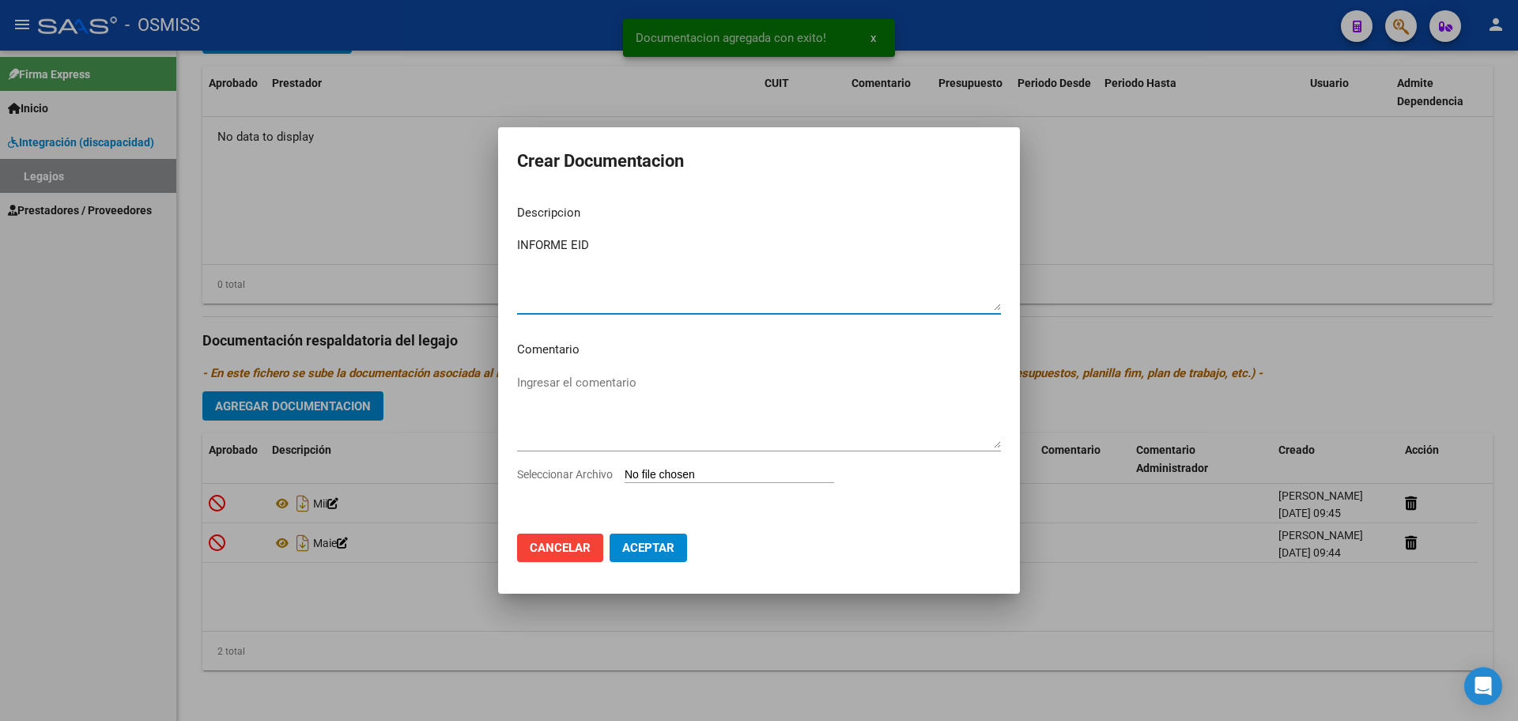
type textarea "INFORME EID"
click at [655, 474] on input "Seleccionar Archivo" at bounding box center [730, 475] width 210 height 15
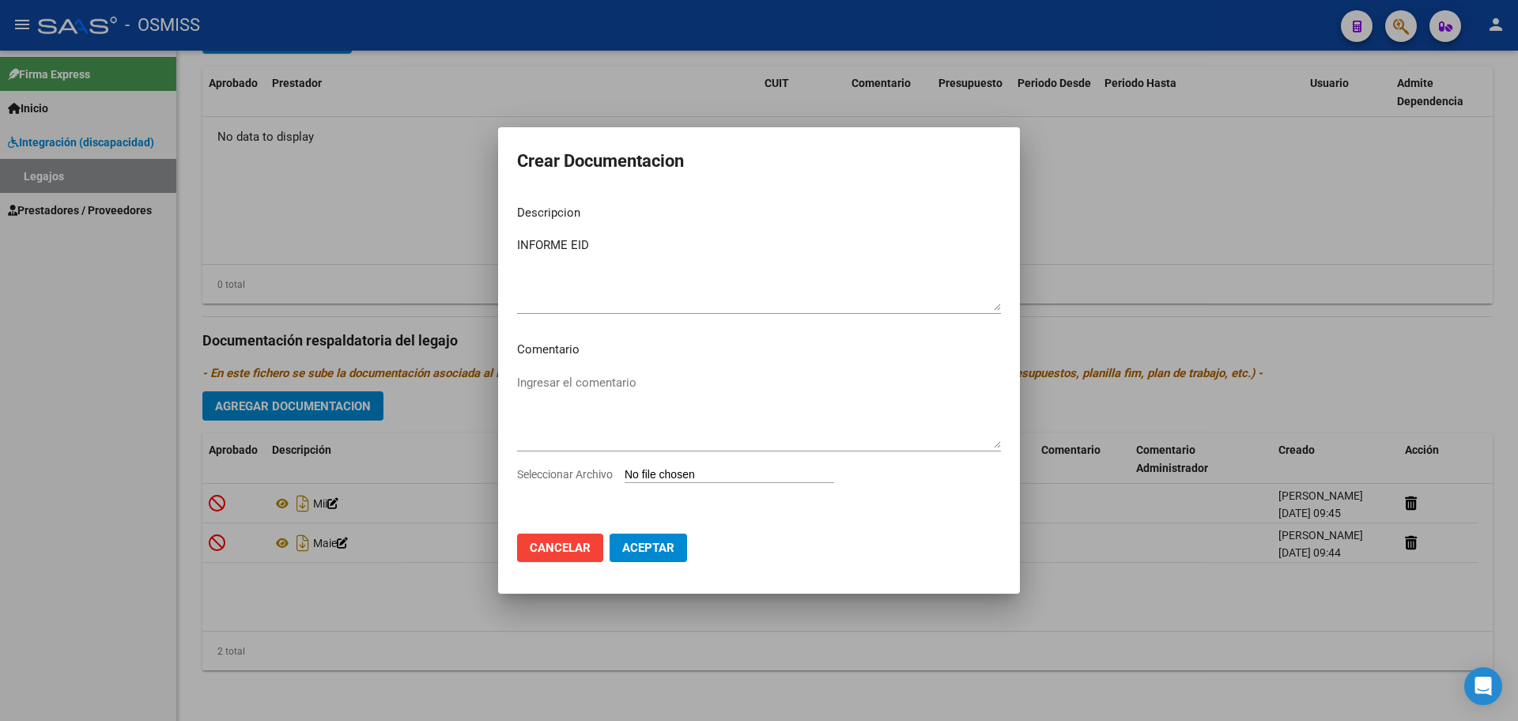
type input "C:\fakepath\Arguello Martina.pdf"
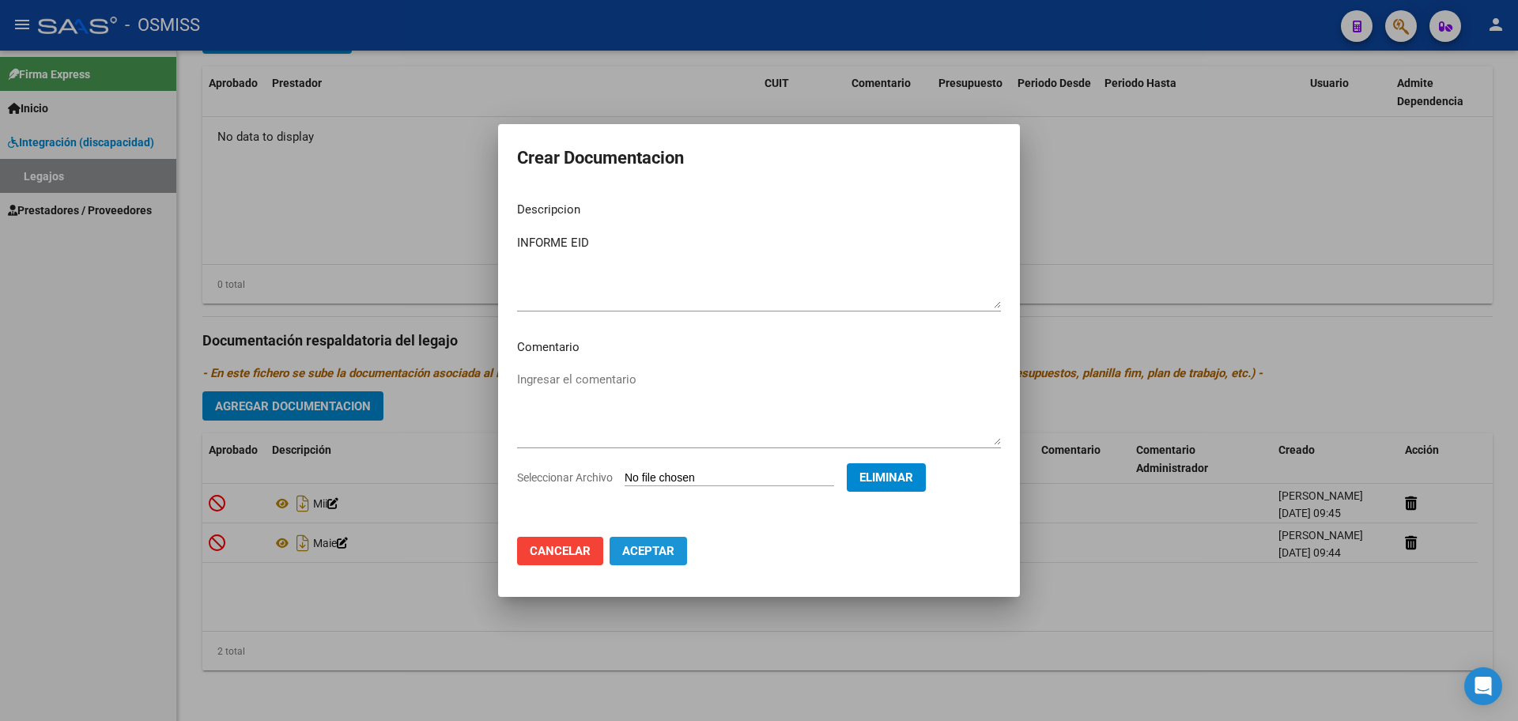
click at [642, 561] on button "Aceptar" at bounding box center [648, 551] width 77 height 28
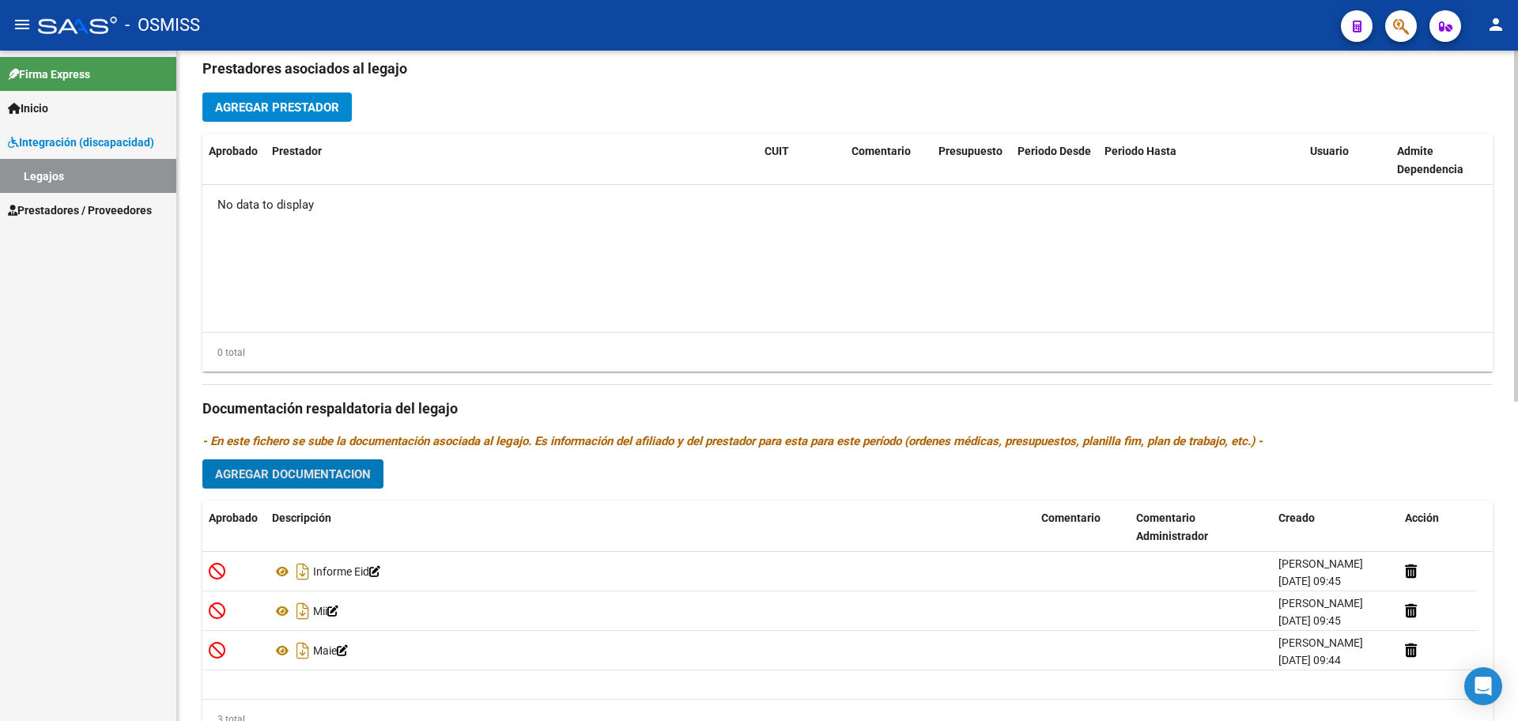
scroll to position [411, 0]
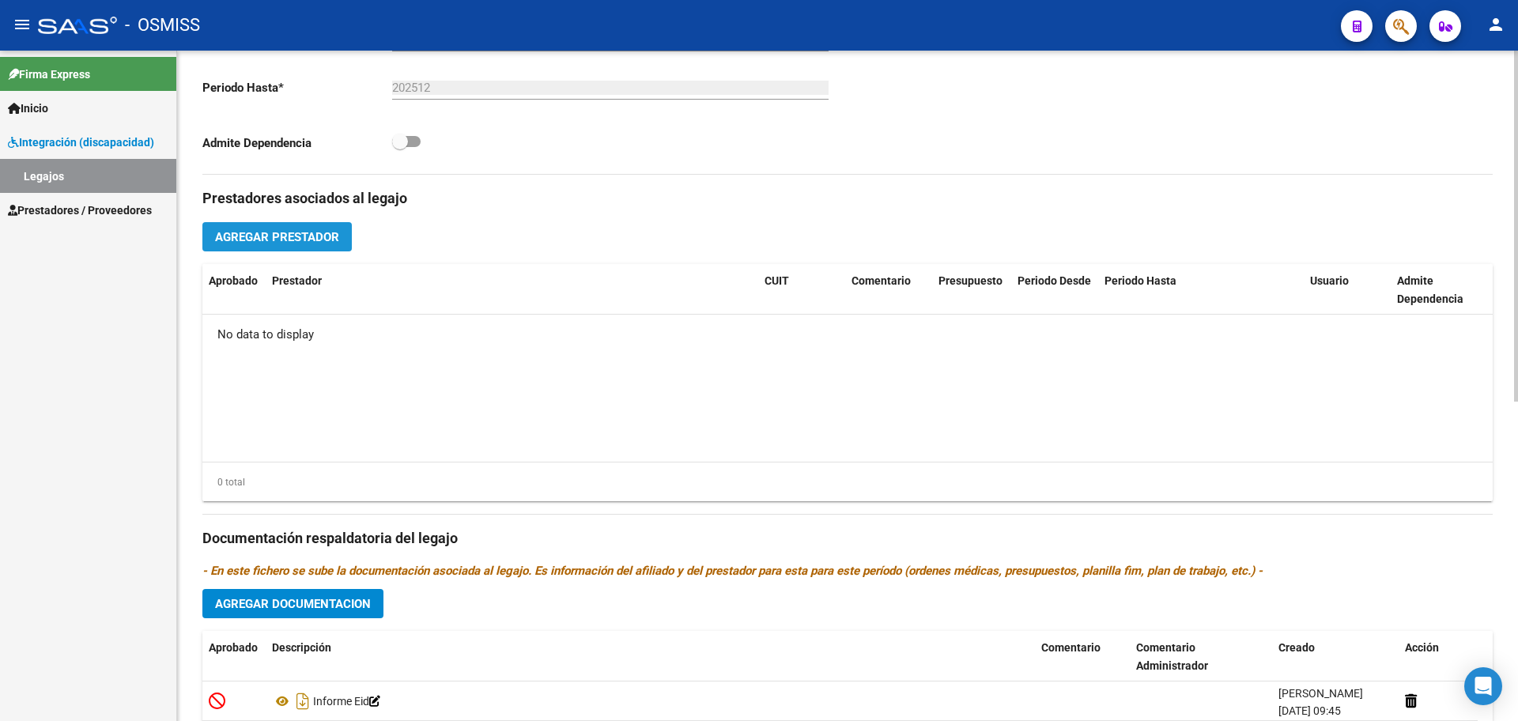
click at [302, 232] on span "Agregar Prestador" at bounding box center [277, 237] width 124 height 14
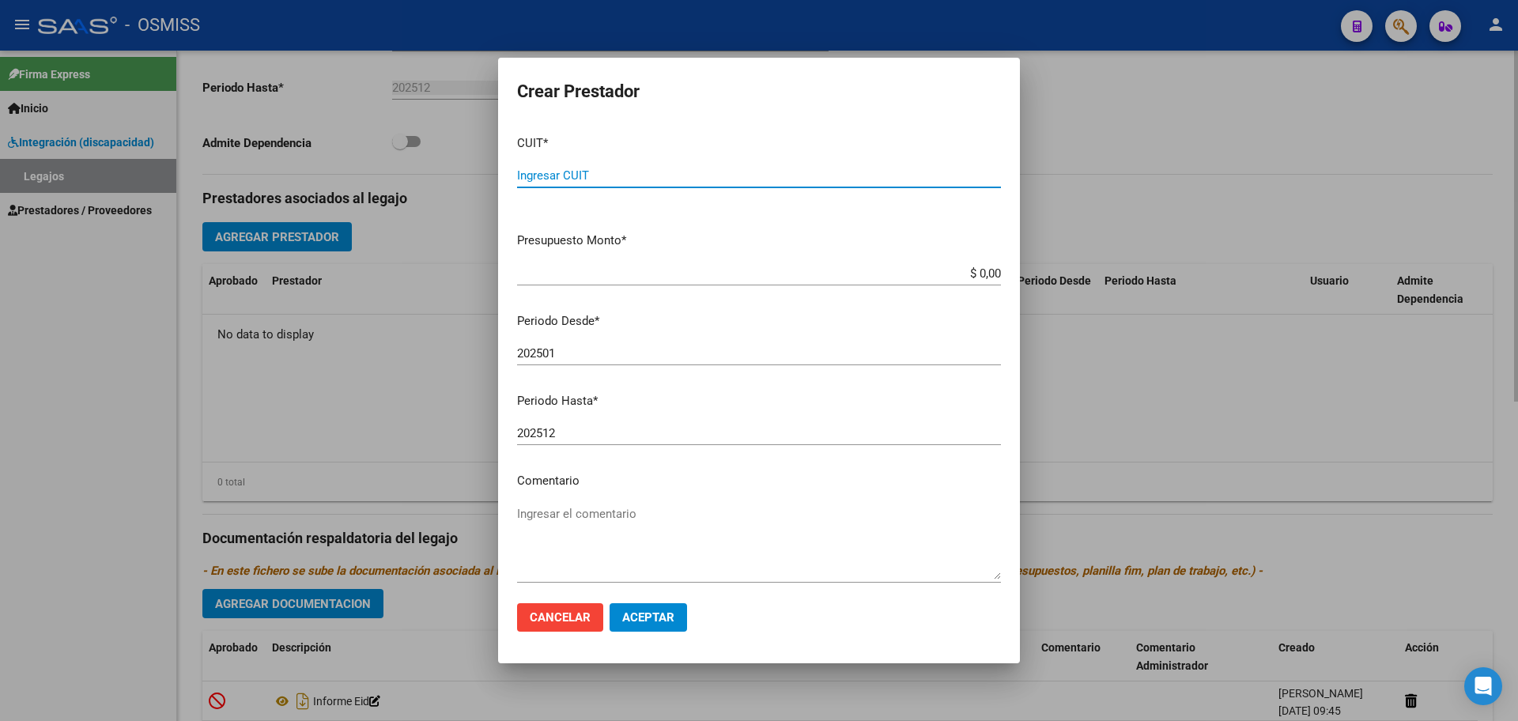
paste input "30-71496918-4"
type input "30-71496918-4"
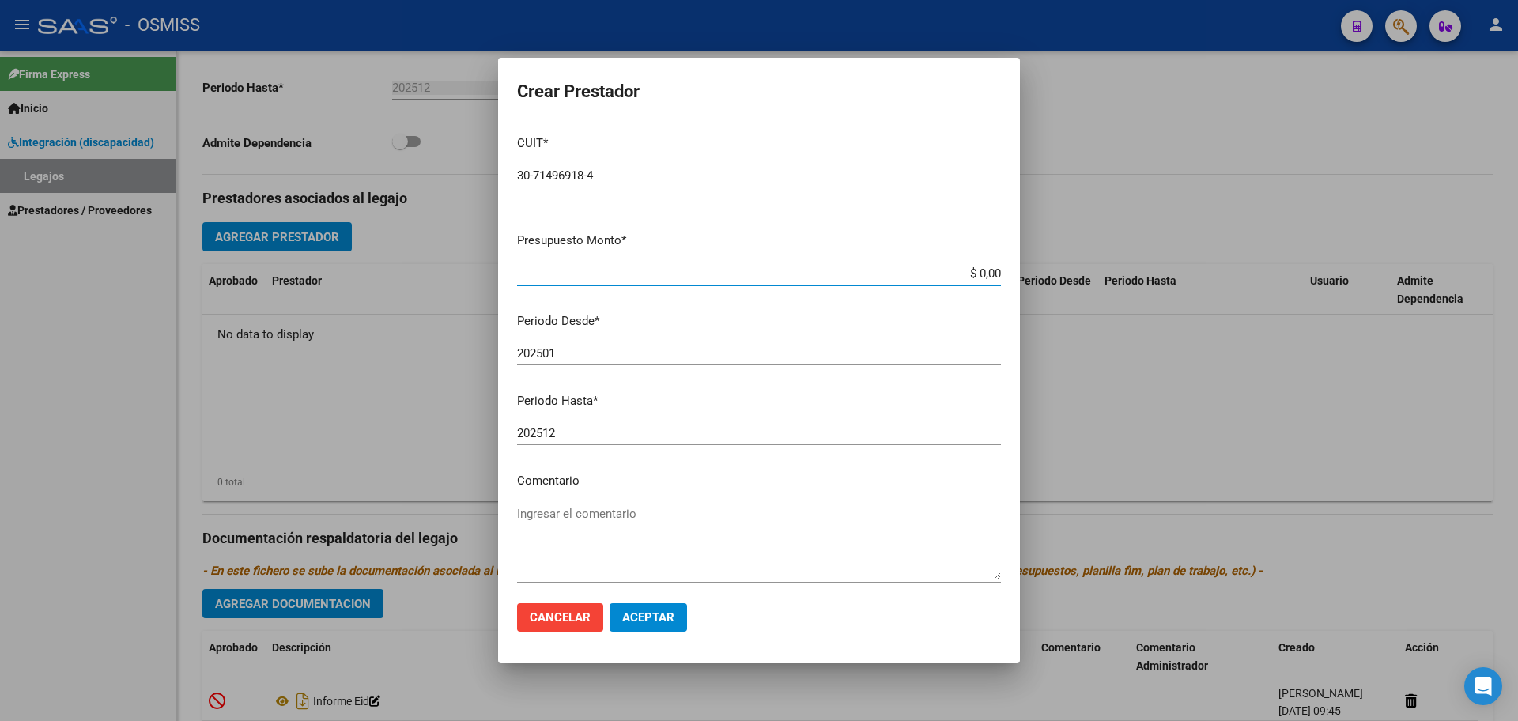
type input "$ 0,01"
type input "202508"
click at [656, 618] on span "Aceptar" at bounding box center [648, 617] width 52 height 14
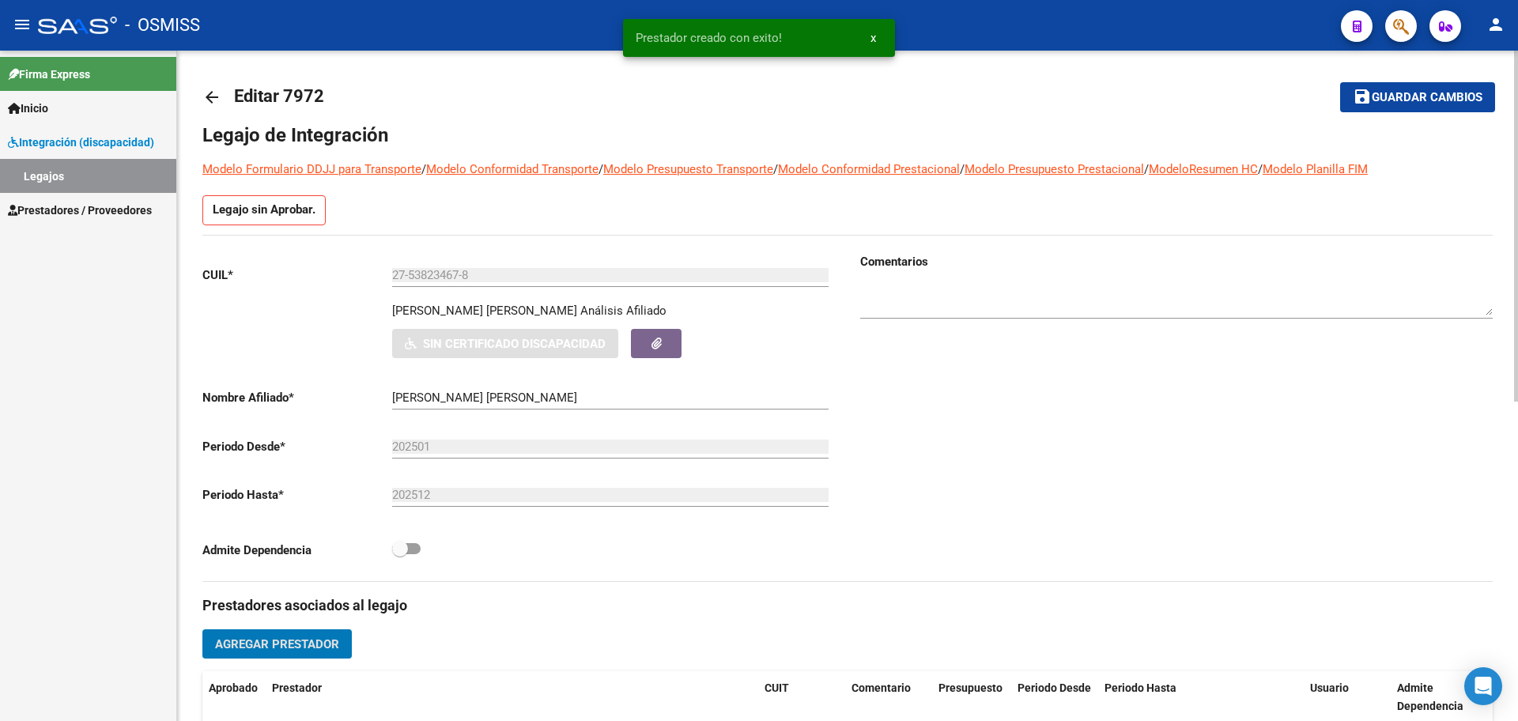
scroll to position [0, 0]
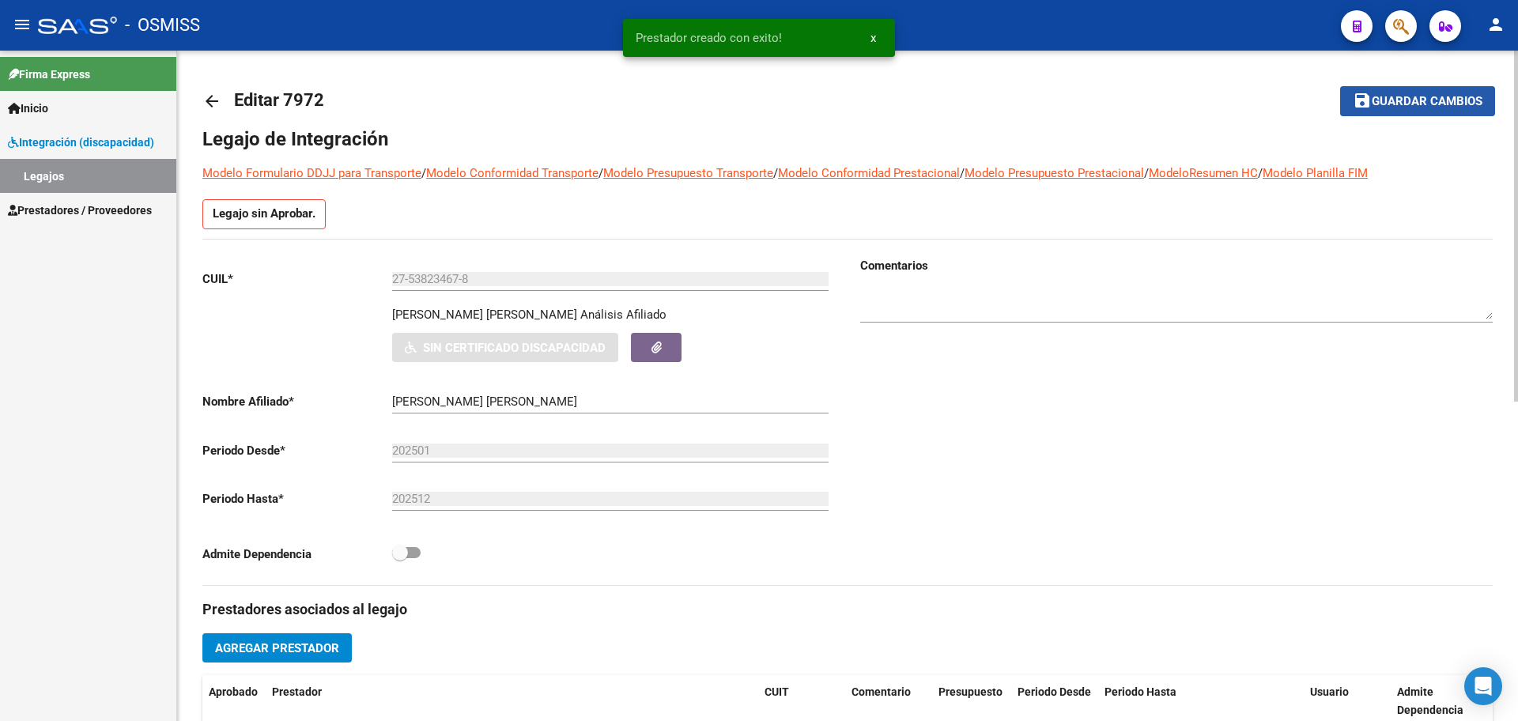
click at [1423, 108] on span "Guardar cambios" at bounding box center [1427, 102] width 111 height 14
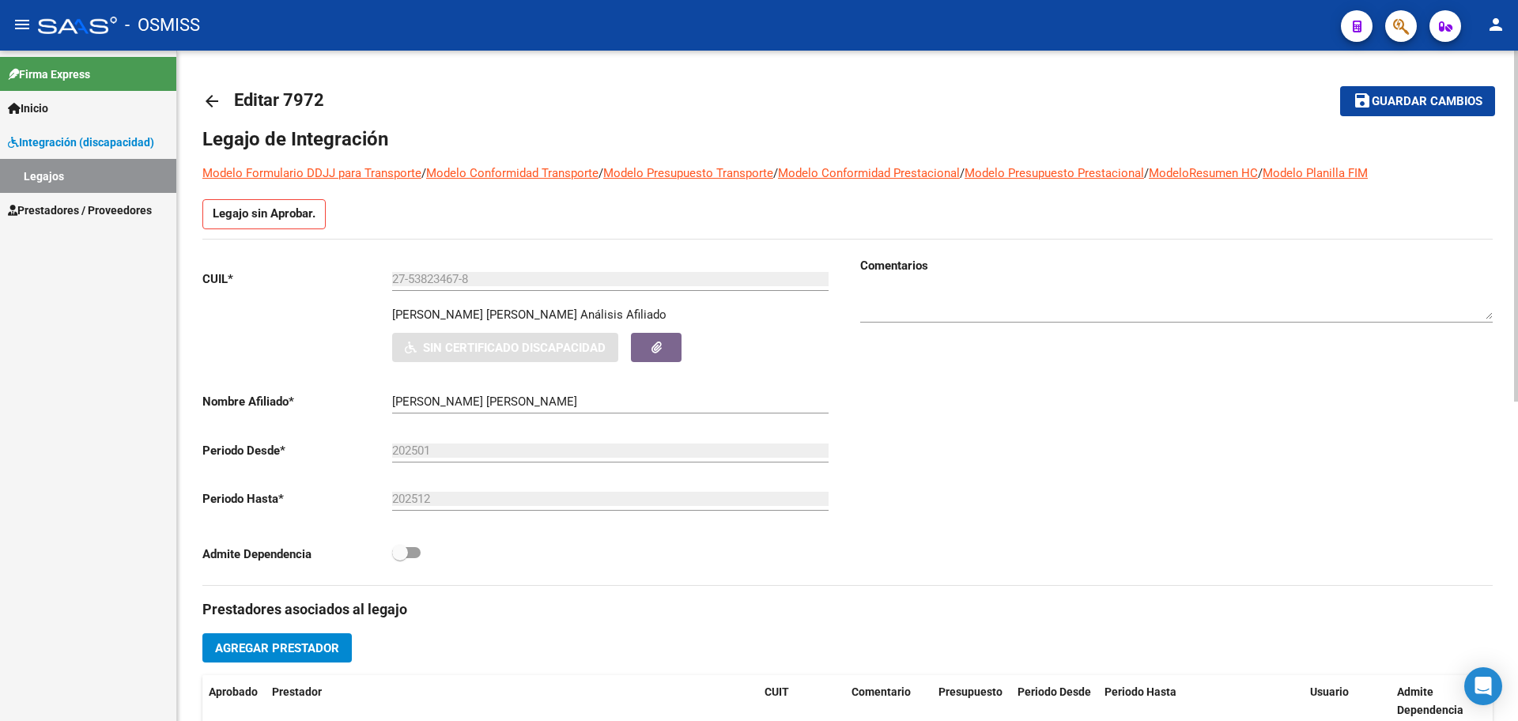
click at [213, 106] on mat-icon "arrow_back" at bounding box center [211, 101] width 19 height 19
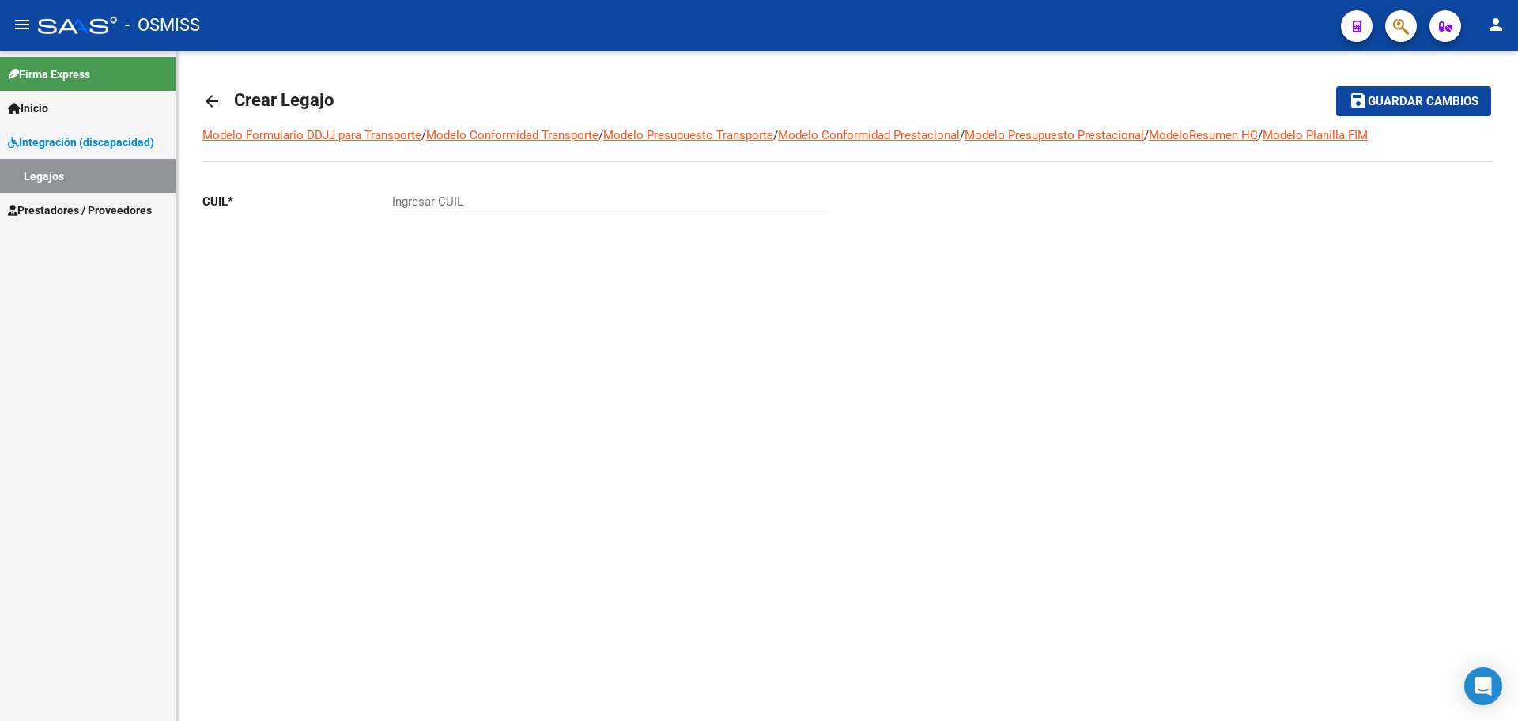
click at [214, 104] on mat-icon "arrow_back" at bounding box center [211, 101] width 19 height 19
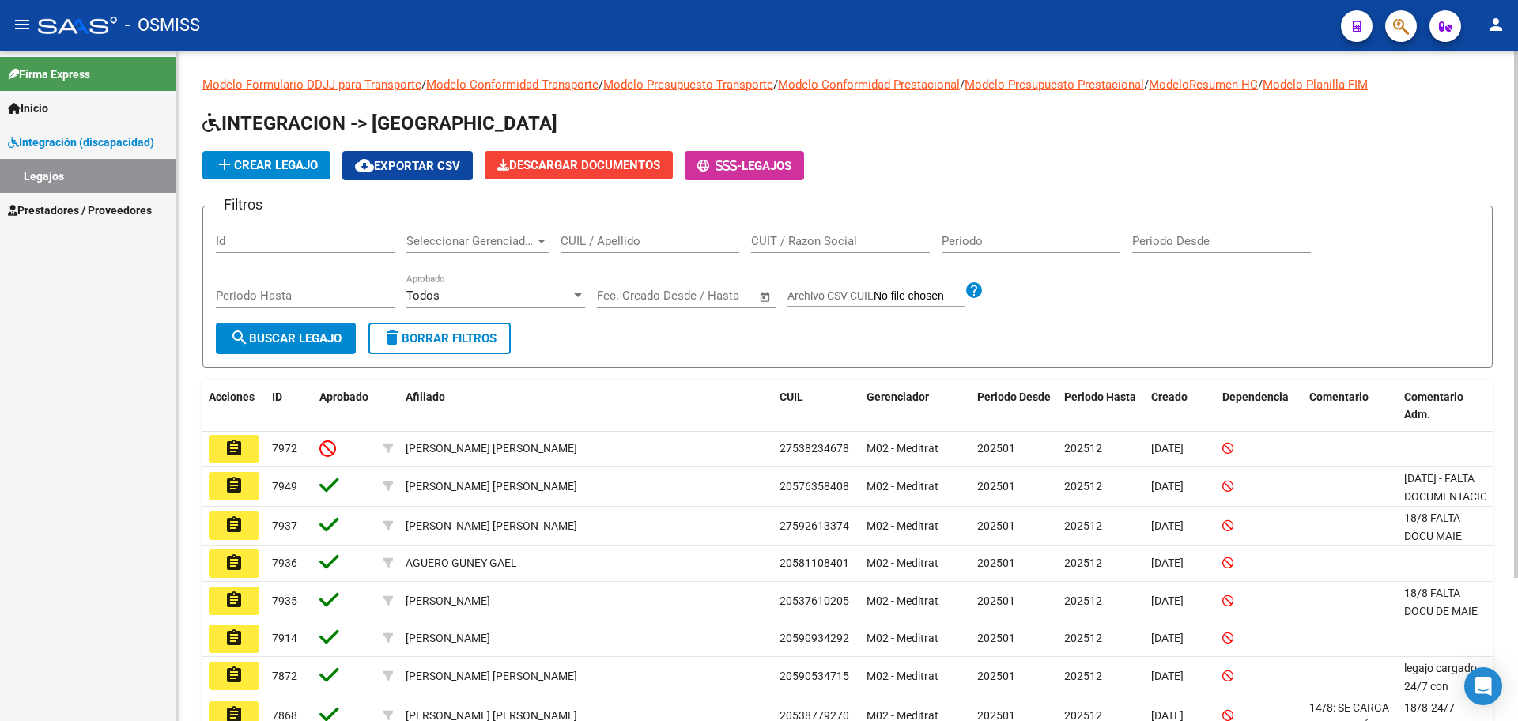
click at [634, 239] on input "CUIL / Apellido" at bounding box center [650, 241] width 179 height 14
type input "MELIVILO"
click at [327, 326] on button "search Buscar Legajo" at bounding box center [286, 339] width 140 height 32
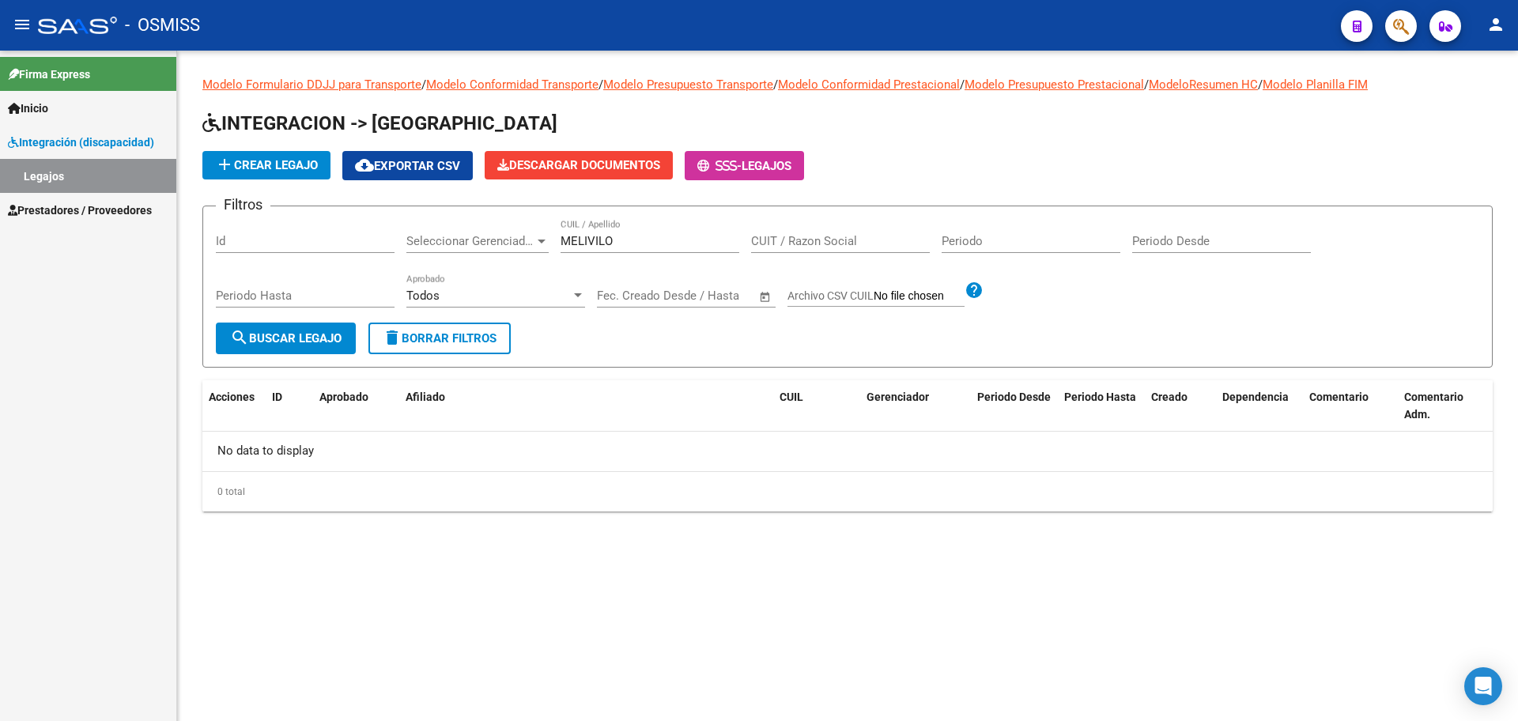
click at [1494, 19] on mat-icon "person" at bounding box center [1496, 24] width 19 height 19
click at [1466, 105] on button "exit_to_app Salir" at bounding box center [1464, 104] width 96 height 38
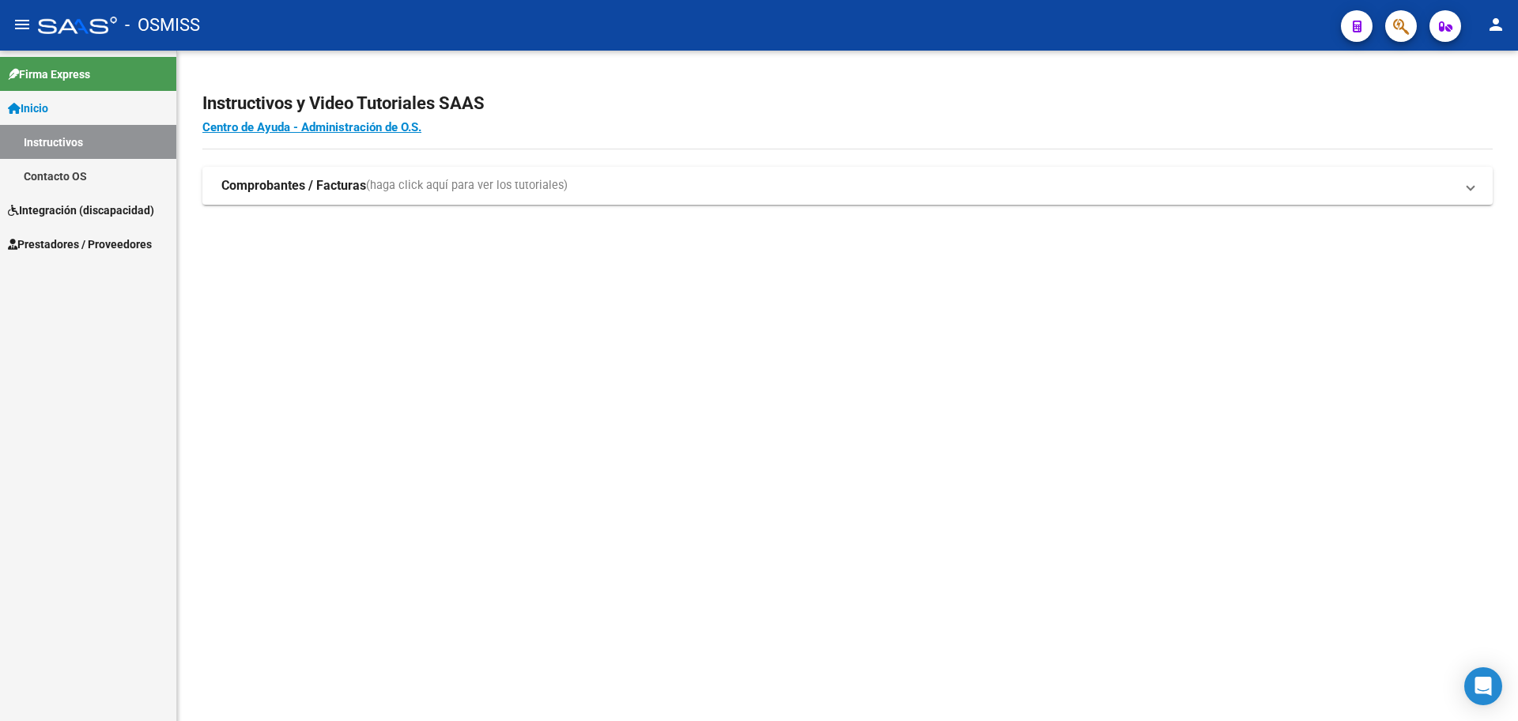
click at [81, 220] on link "Integración (discapacidad)" at bounding box center [88, 210] width 176 height 34
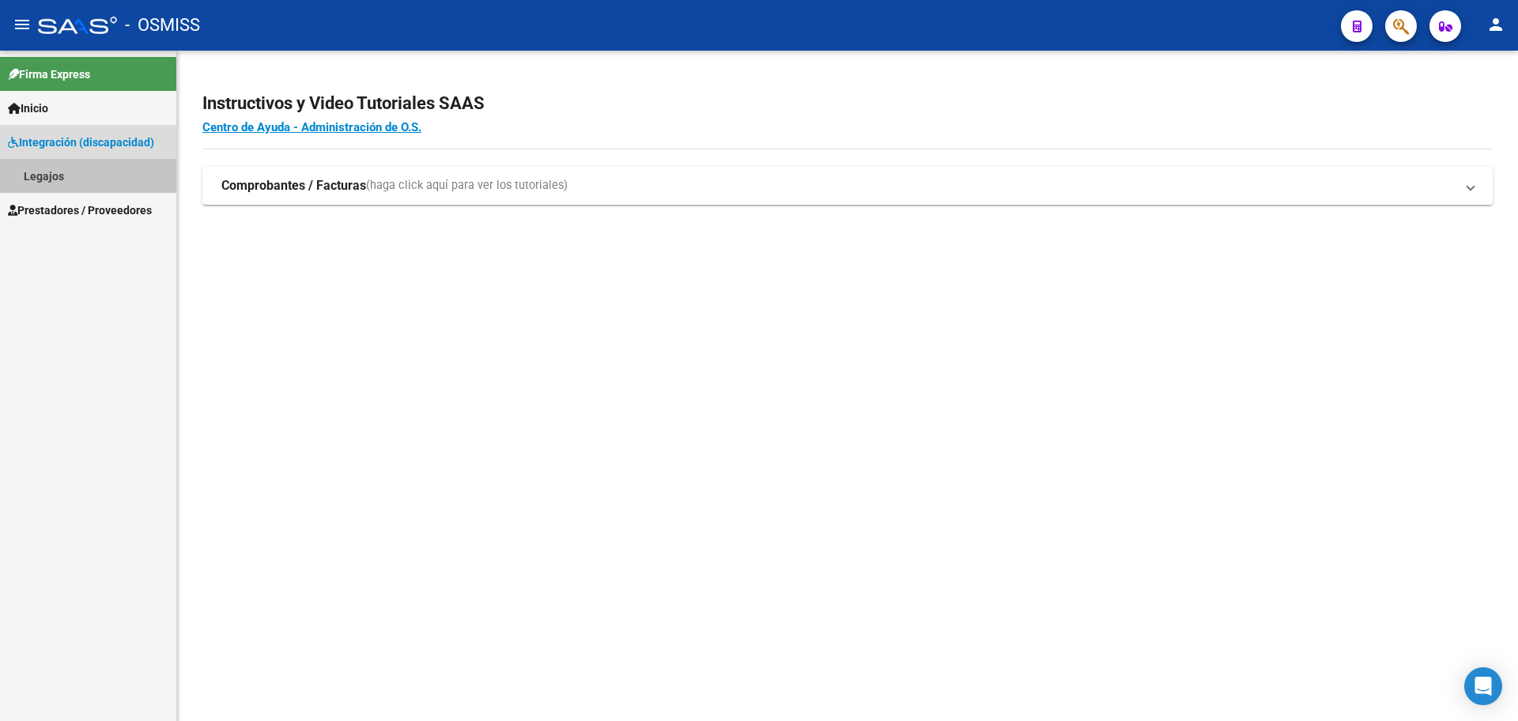
click at [53, 182] on link "Legajos" at bounding box center [88, 176] width 176 height 34
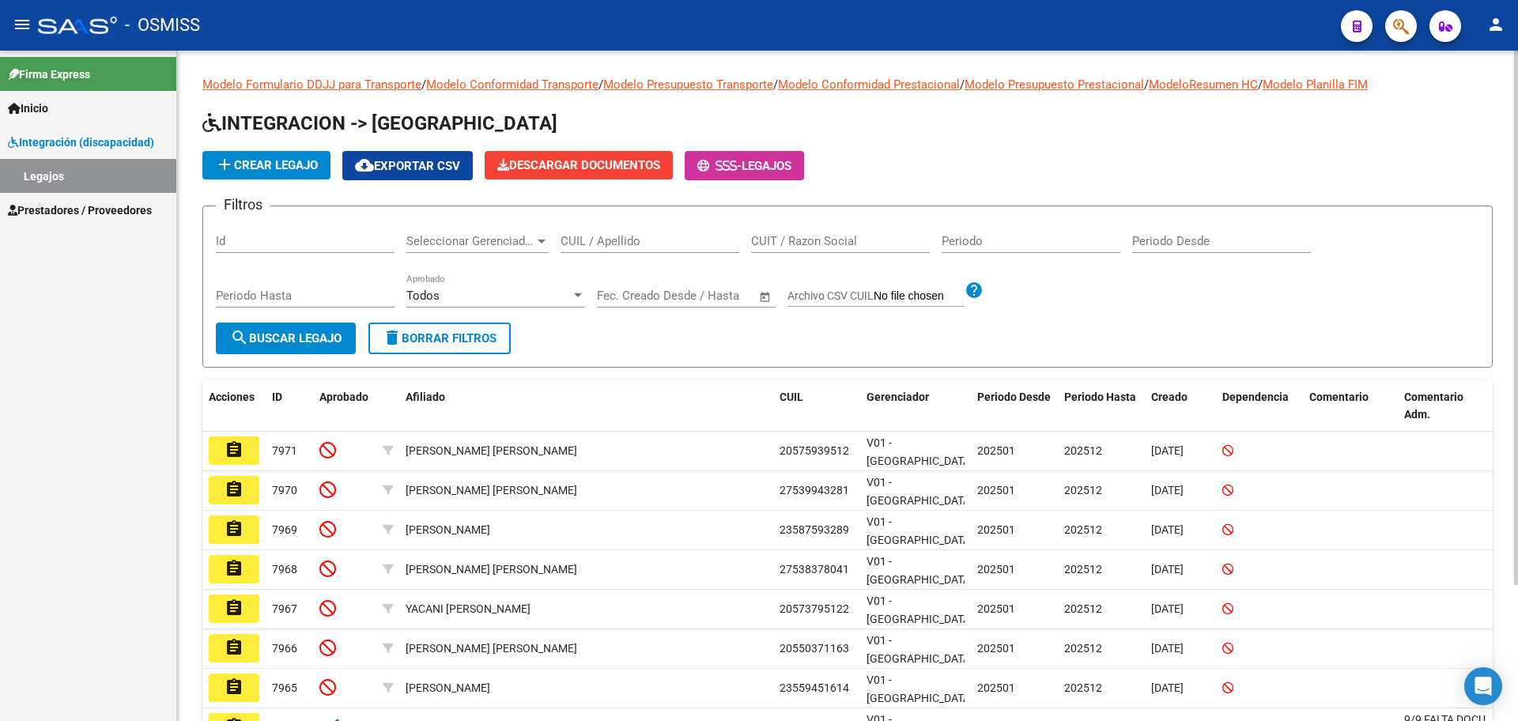
click at [656, 240] on input "CUIL / Apellido" at bounding box center [650, 241] width 179 height 14
type input "melivilo"
click at [312, 335] on span "search Buscar Legajo" at bounding box center [286, 338] width 112 height 14
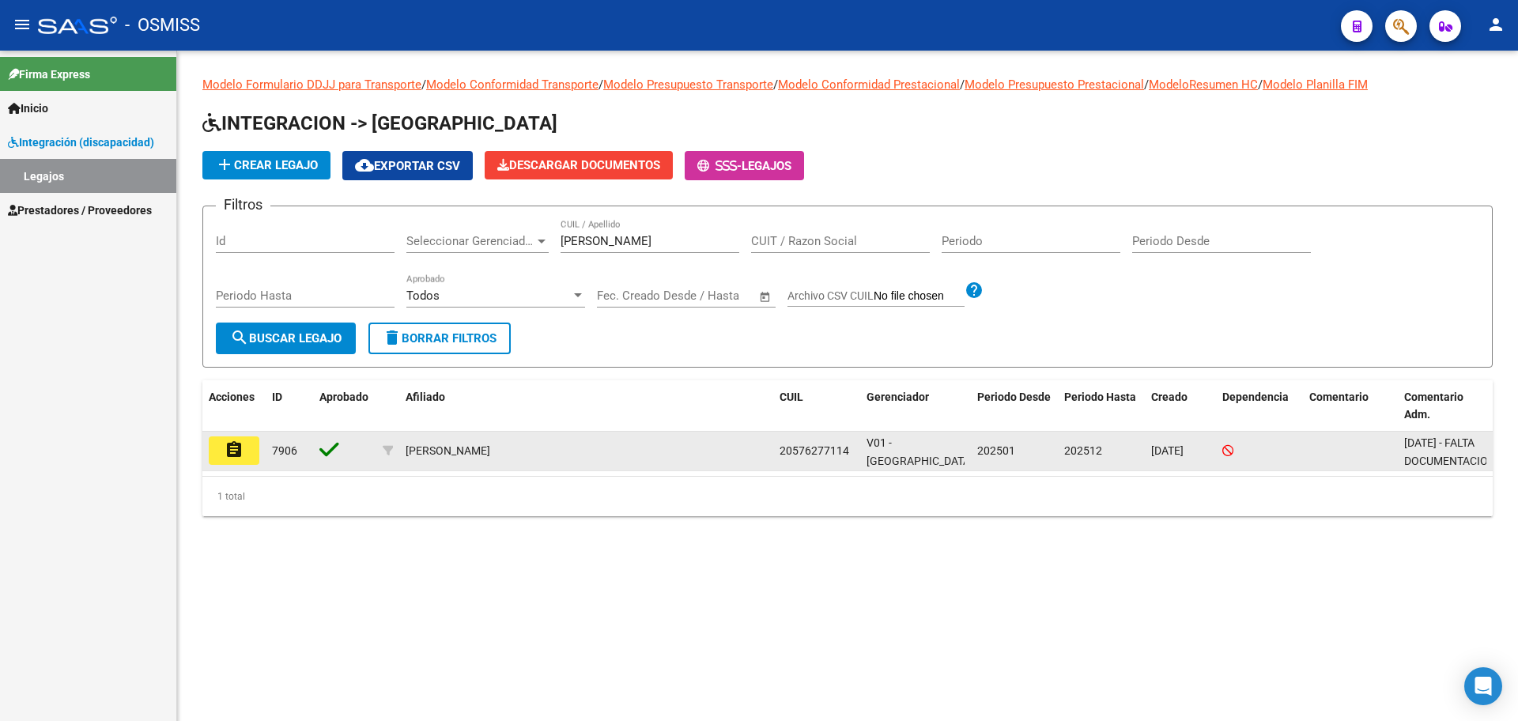
click at [228, 455] on mat-icon "assignment" at bounding box center [234, 449] width 19 height 19
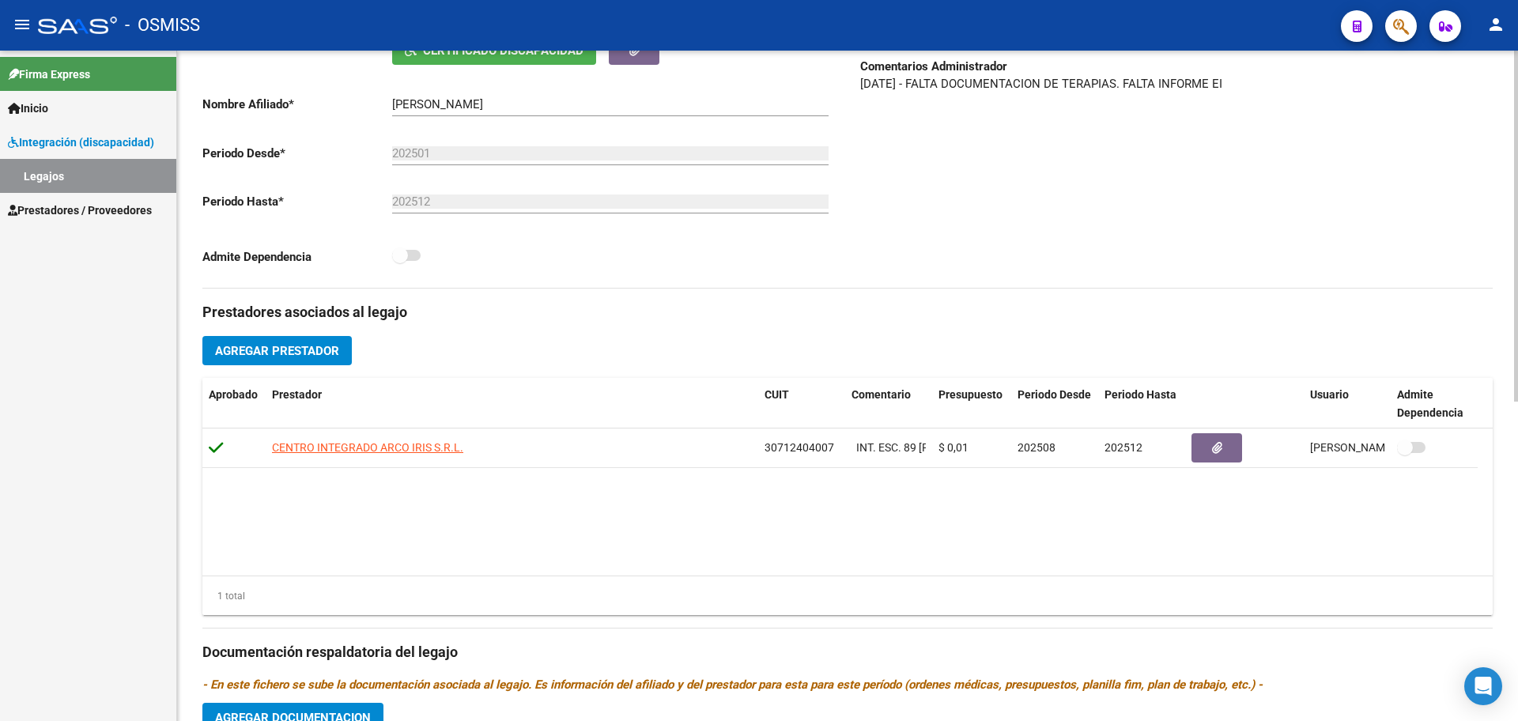
scroll to position [609, 0]
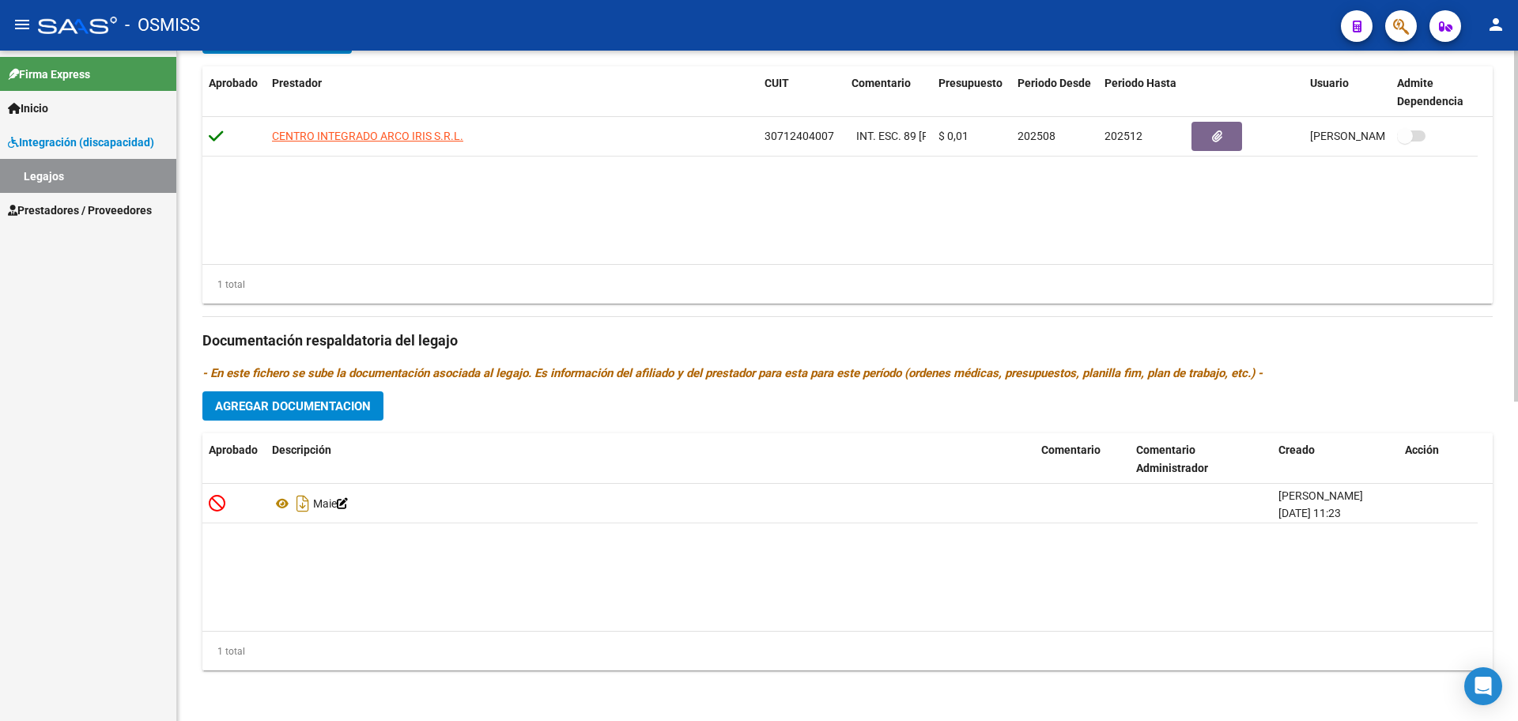
click at [317, 409] on span "Agregar Documentacion" at bounding box center [293, 406] width 156 height 14
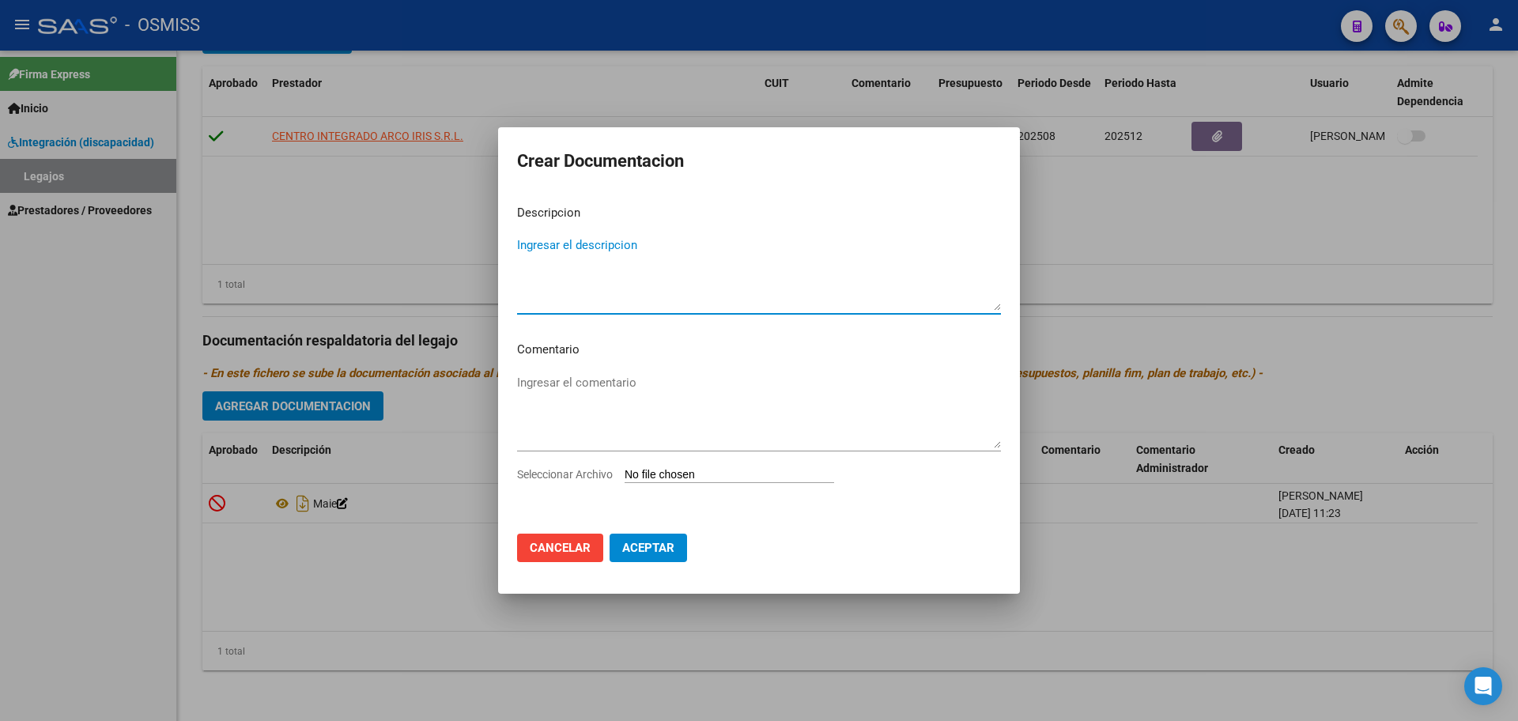
click at [713, 474] on input "Seleccionar Archivo" at bounding box center [730, 475] width 210 height 15
type input "C:\fakepath\MELVILO BENICIO NEHUEN1.pdf"
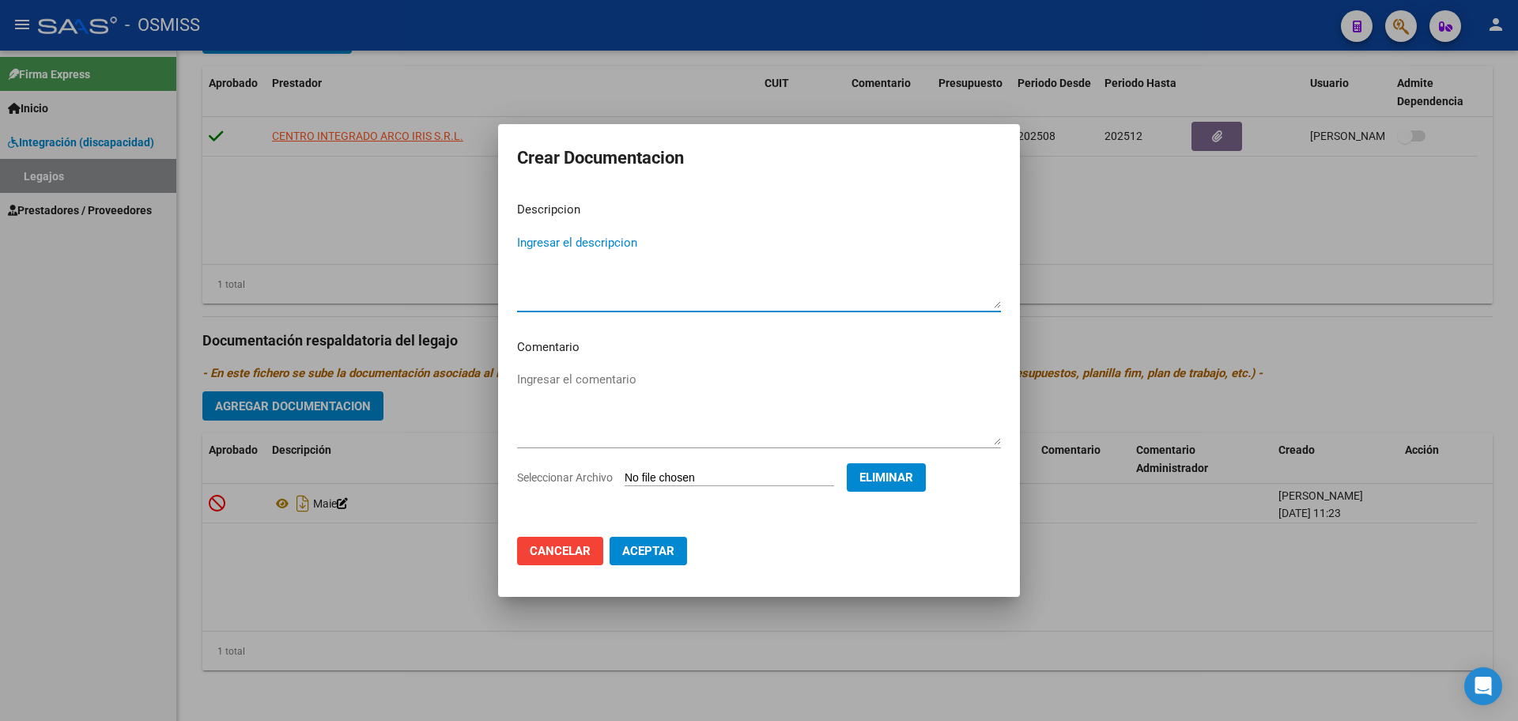
click at [550, 245] on textarea "Ingresar el descripcion" at bounding box center [759, 271] width 484 height 74
type textarea "INFORME EID"
click at [643, 550] on span "Aceptar" at bounding box center [648, 551] width 52 height 14
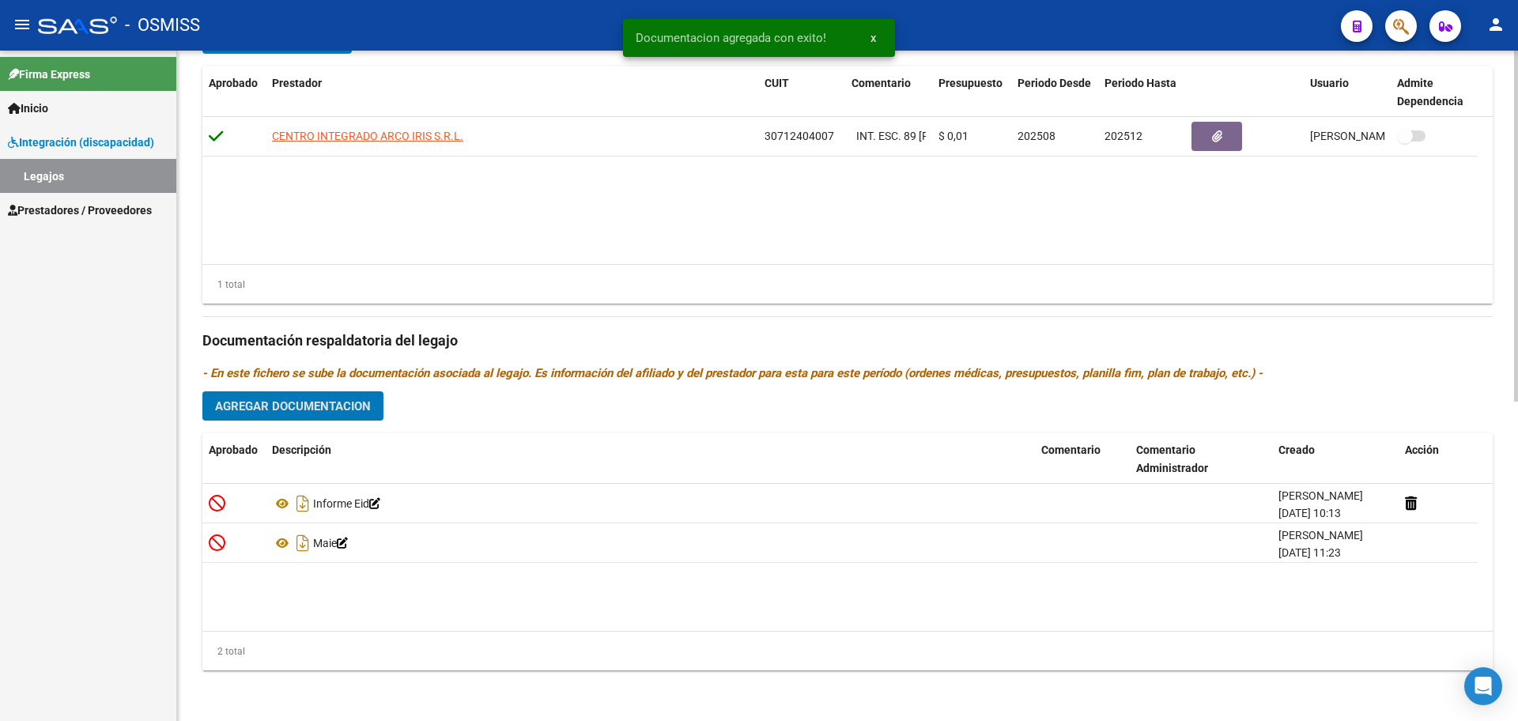
click at [280, 409] on span "Agregar Documentacion" at bounding box center [293, 406] width 156 height 14
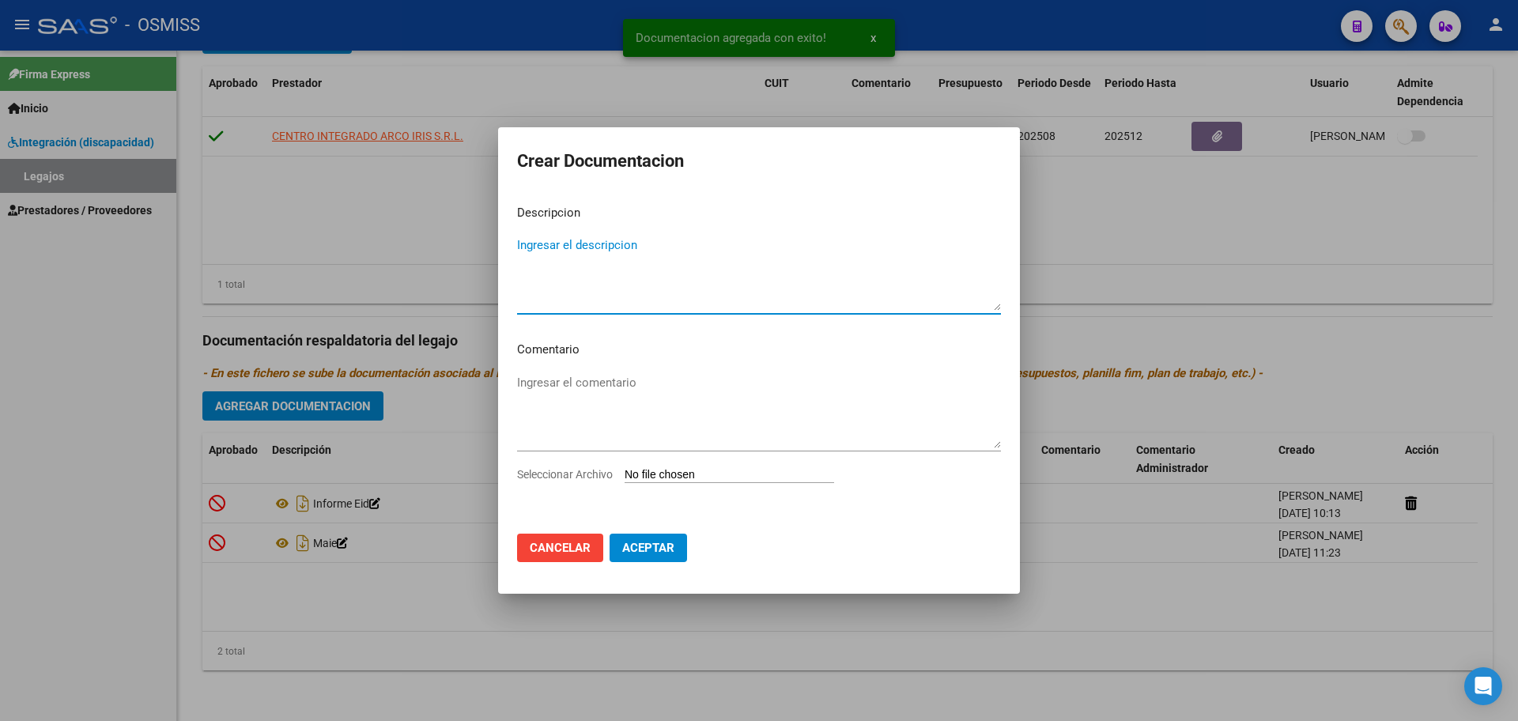
click at [628, 473] on input "Seleccionar Archivo" at bounding box center [730, 475] width 210 height 15
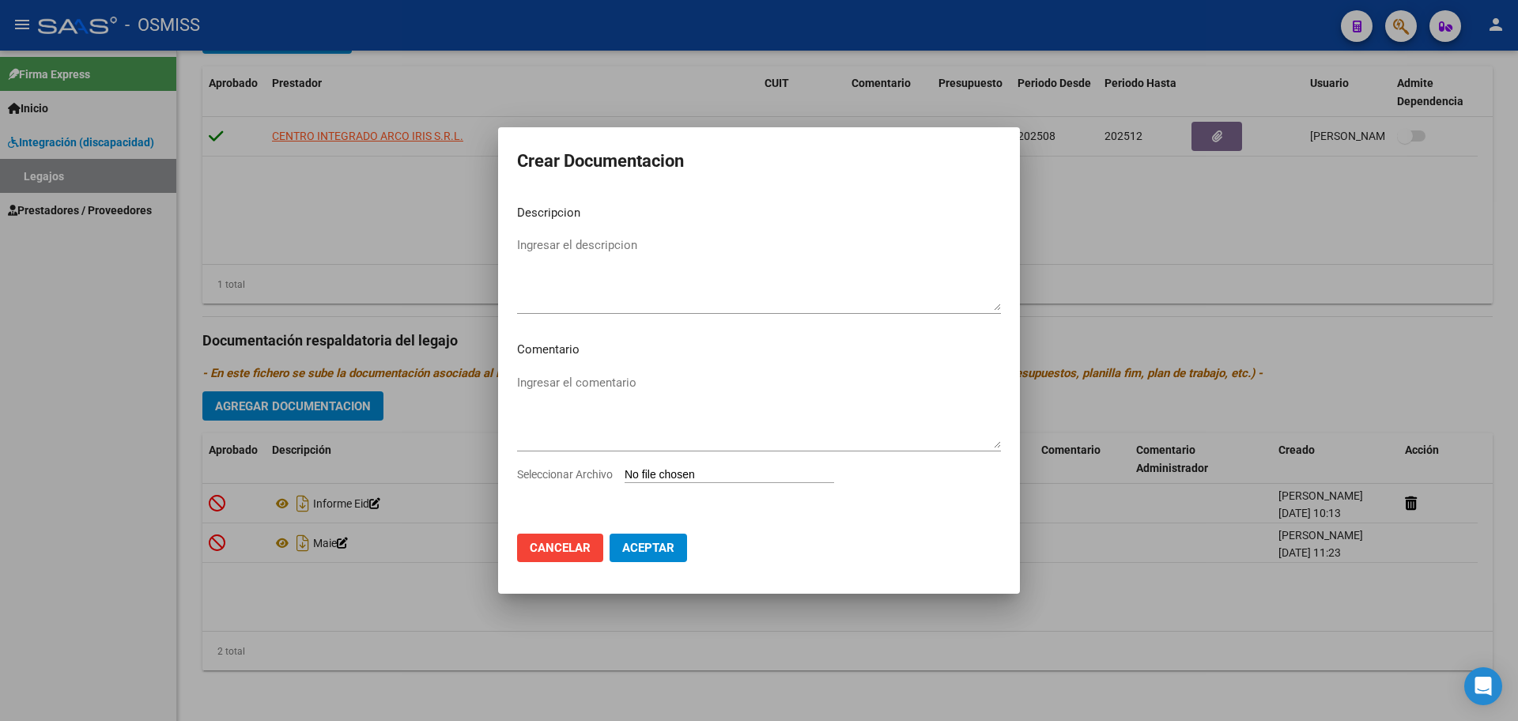
type input "C:\fakepath\.MELIVILO BENICIO NEHUEN- PSICOLOGIA.pdf"
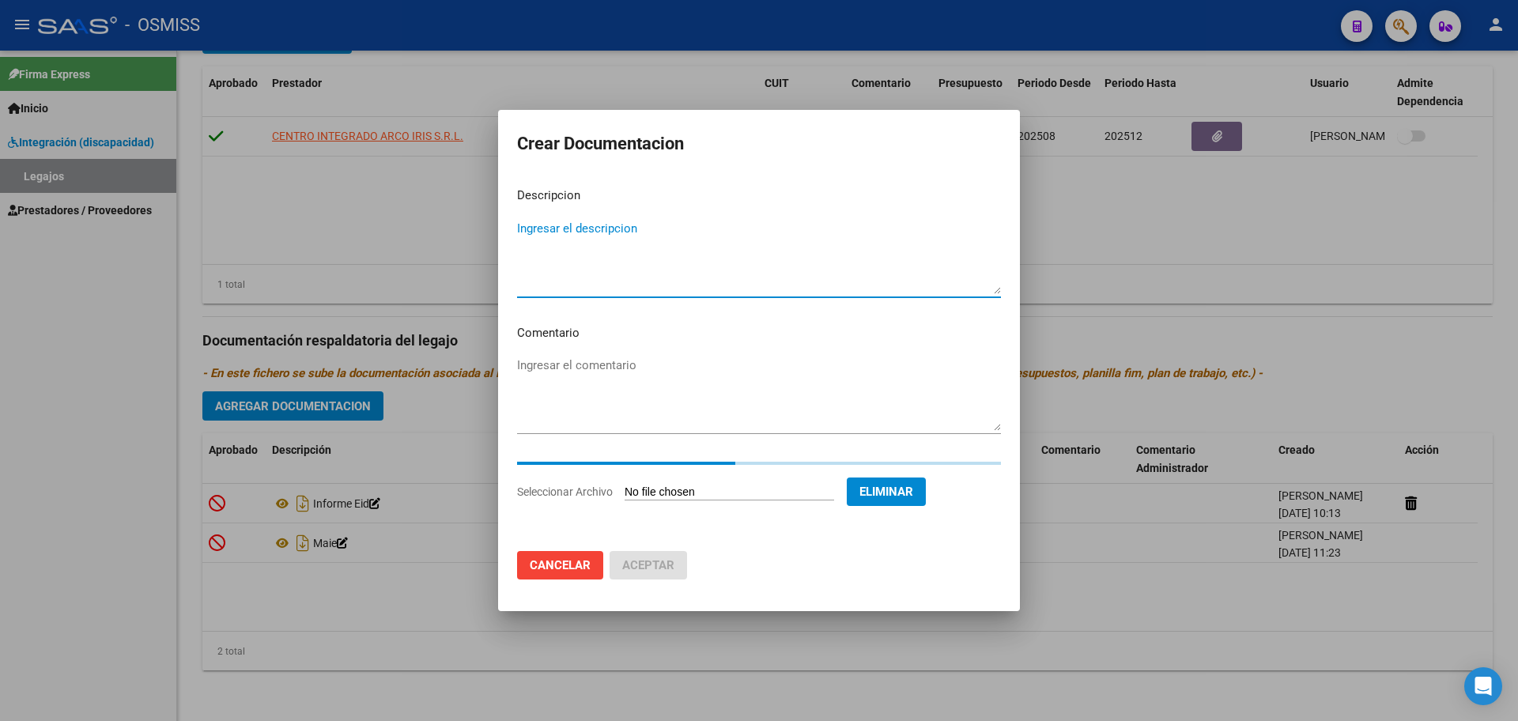
click at [566, 254] on textarea "Ingresar el descripcion" at bounding box center [759, 257] width 484 height 74
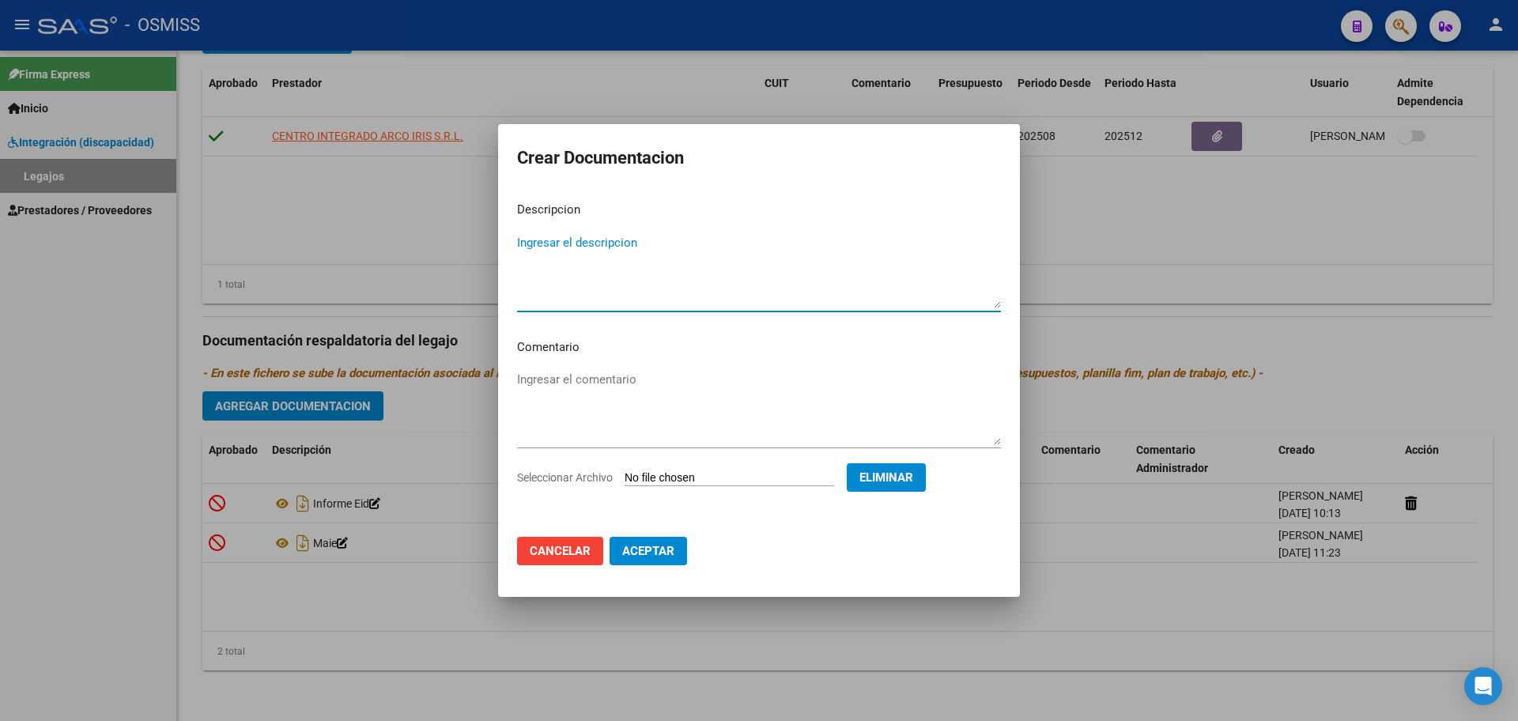
click at [563, 236] on textarea "Ingresar el descripcion" at bounding box center [759, 271] width 484 height 74
click at [642, 244] on textarea "Ingresar el descripcion" at bounding box center [759, 271] width 484 height 74
type textarea "PSICOLOGIA"
click at [646, 548] on span "Aceptar" at bounding box center [648, 551] width 52 height 14
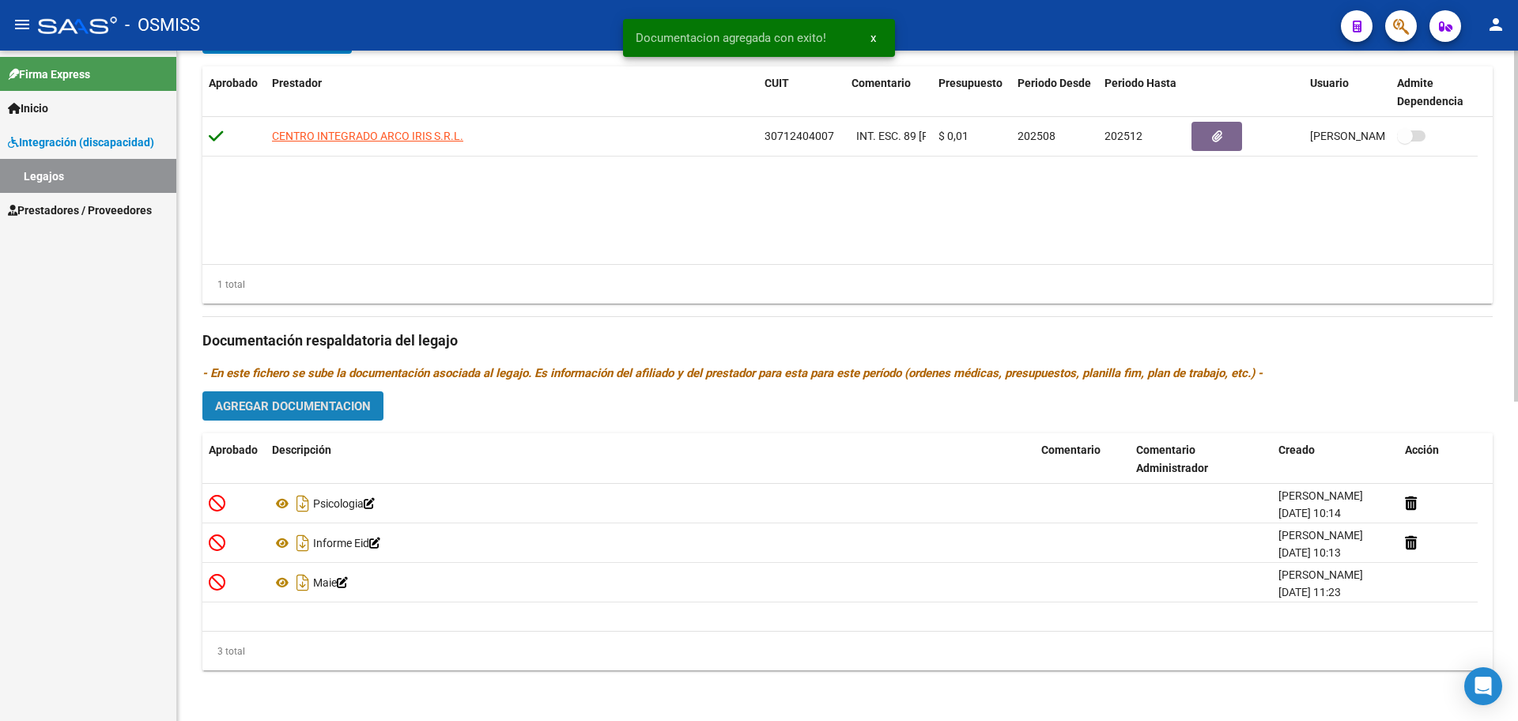
click at [285, 405] on span "Agregar Documentacion" at bounding box center [293, 406] width 156 height 14
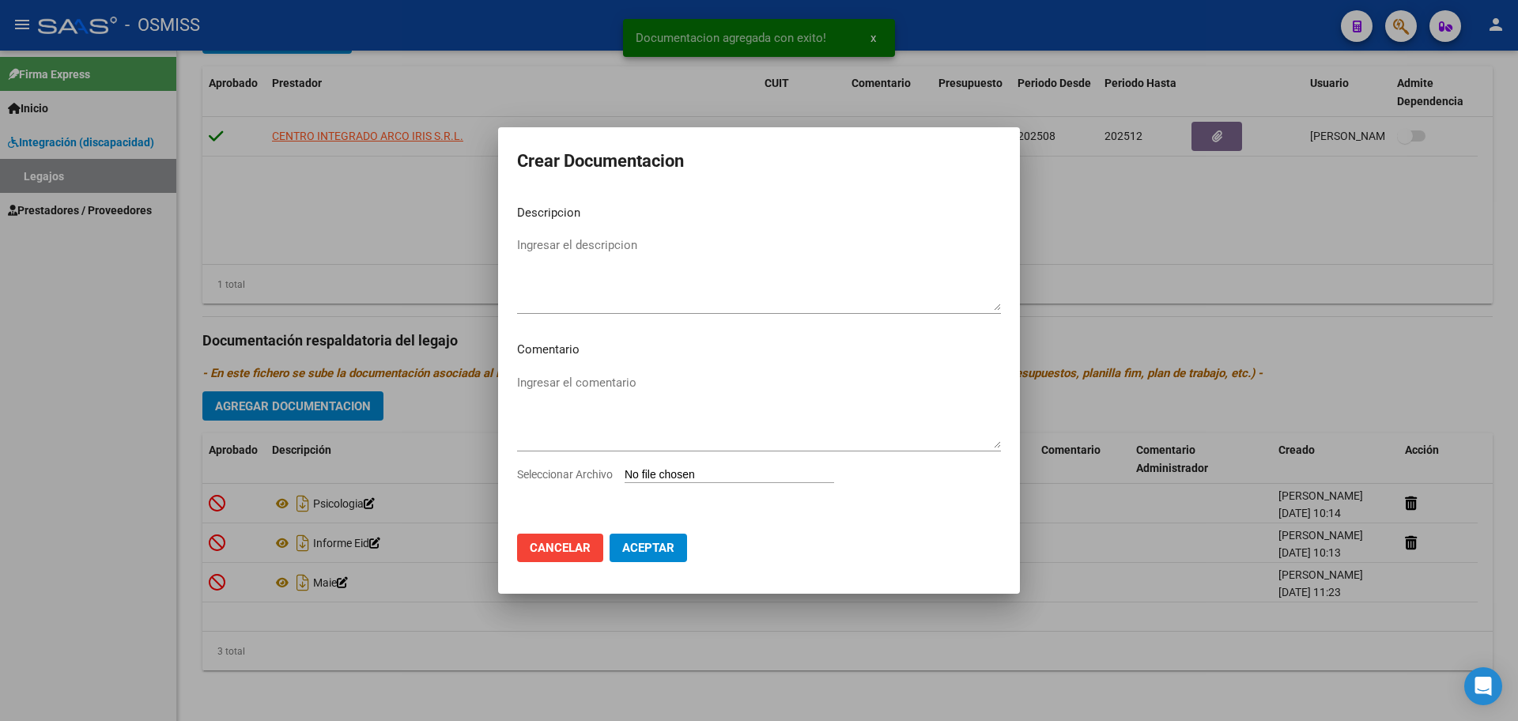
click at [709, 483] on div "Seleccionar Archivo" at bounding box center [759, 481] width 484 height 30
click at [709, 473] on input "Seleccionar Archivo" at bounding box center [730, 475] width 210 height 15
type input "C:\fakepath\.MELIVILO BENICIO- PSICOMOTRICIDAD.pdf"
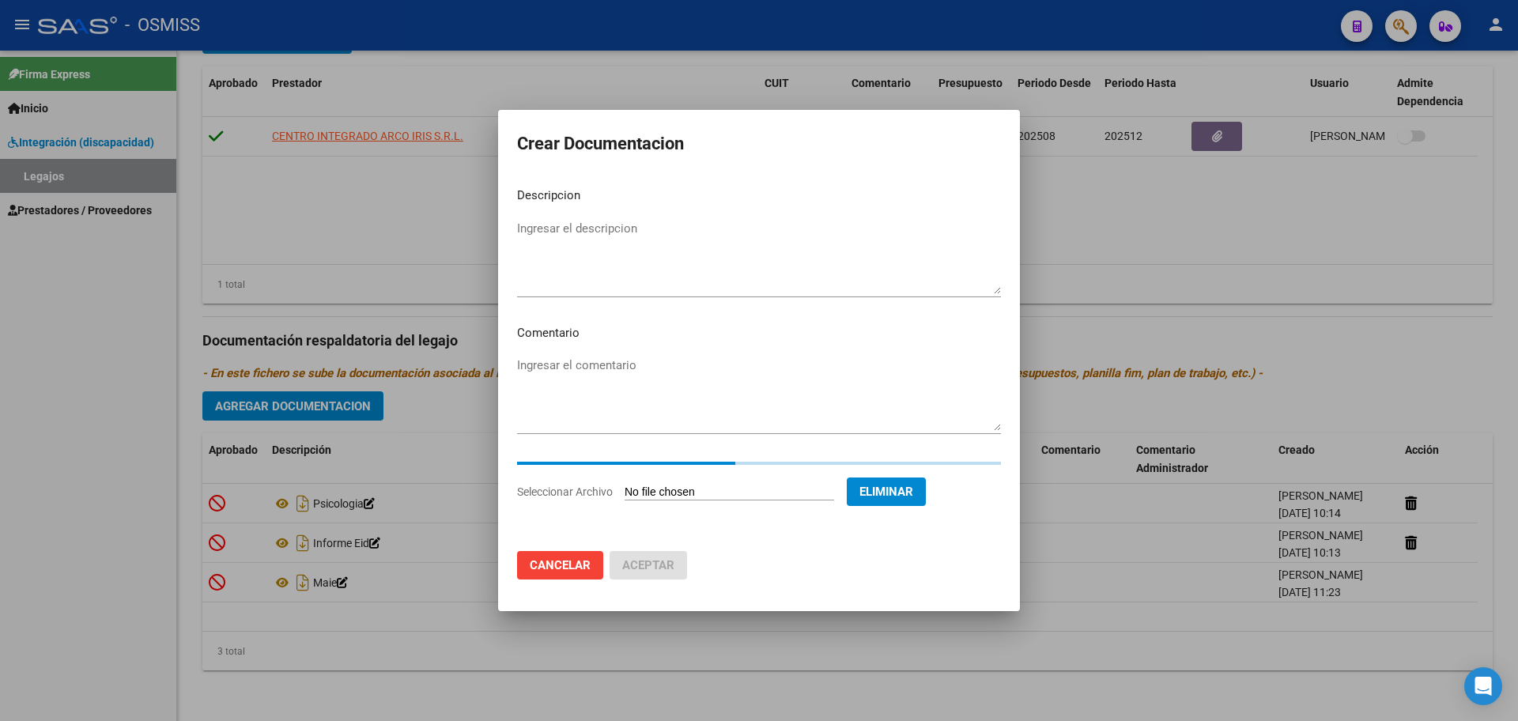
click at [551, 225] on textarea "Ingresar el descripcion" at bounding box center [759, 257] width 484 height 74
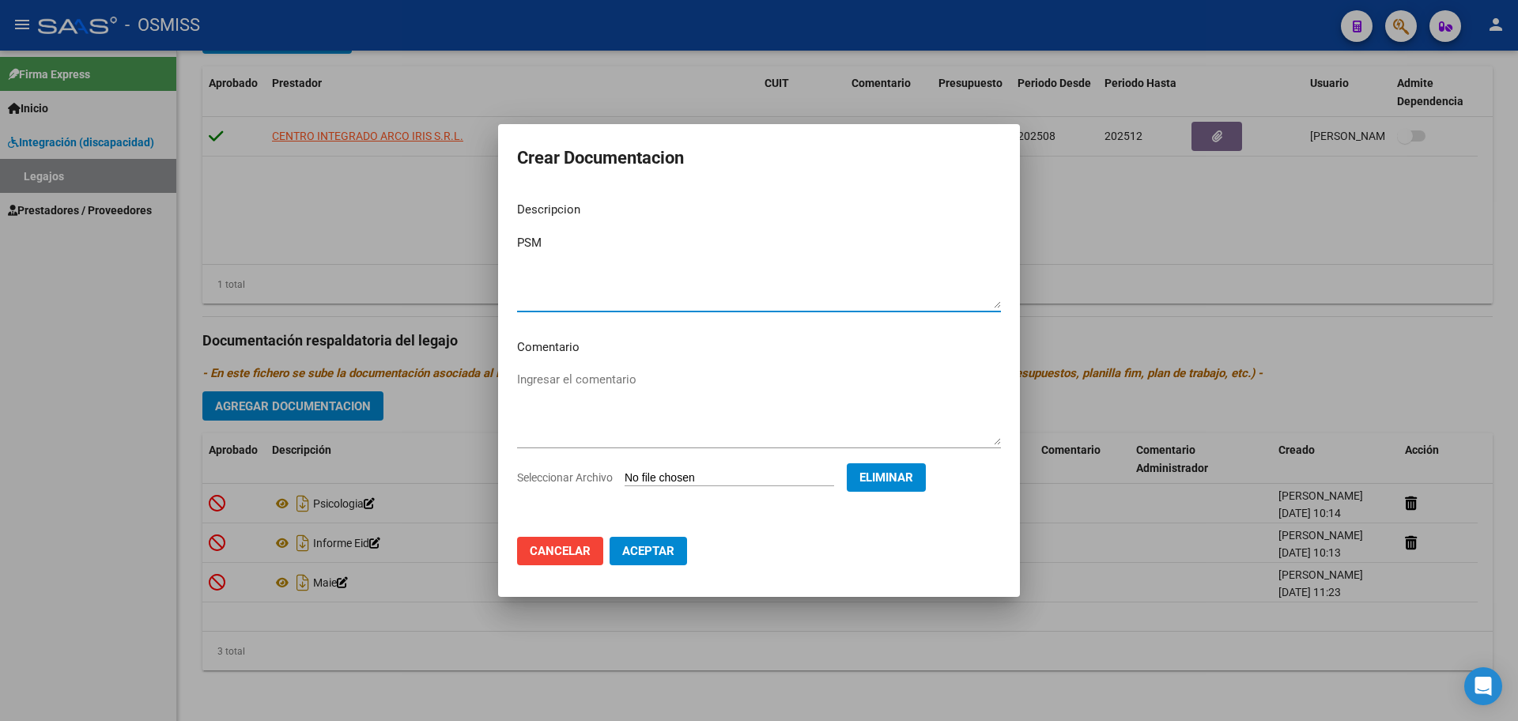
type textarea "PSM"
click at [641, 555] on span "Aceptar" at bounding box center [648, 551] width 52 height 14
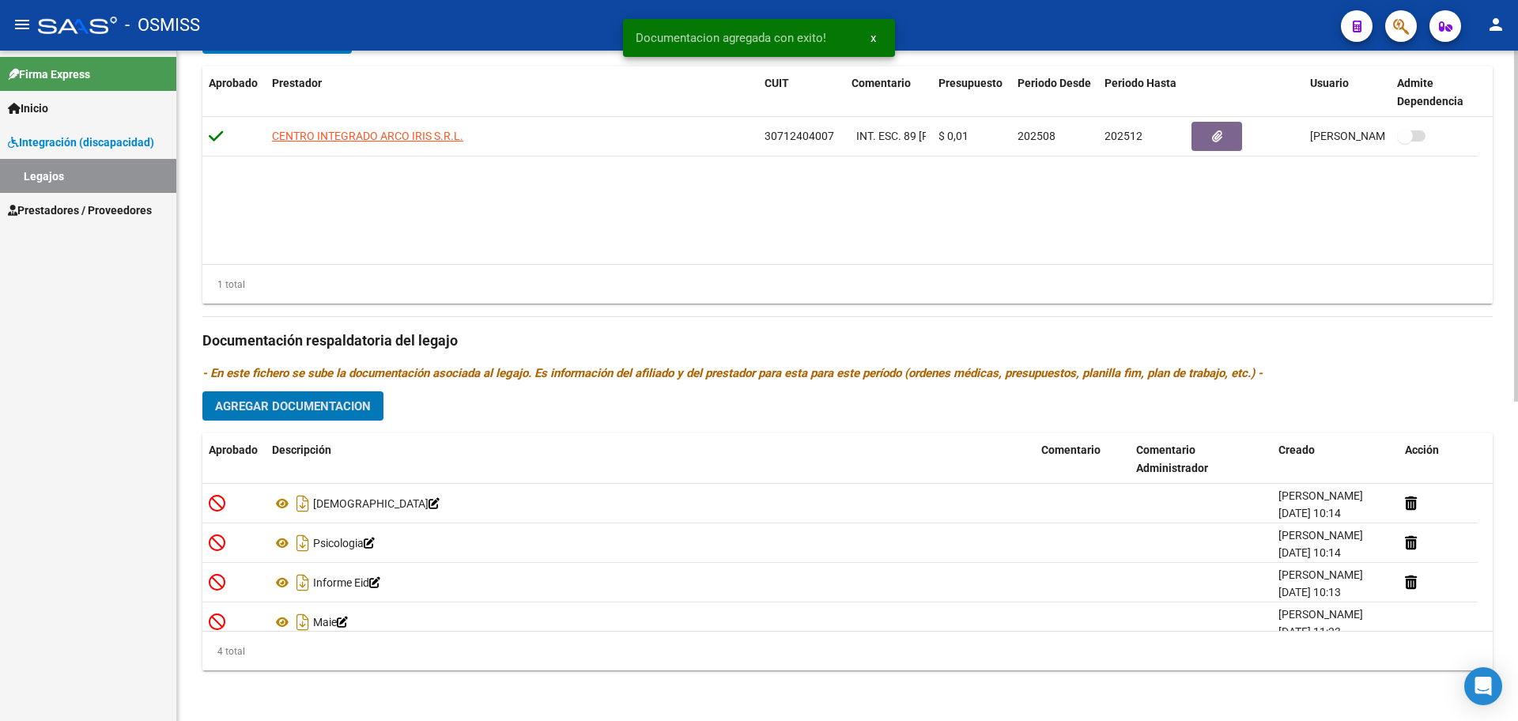
click at [328, 405] on span "Agregar Documentacion" at bounding box center [293, 406] width 156 height 14
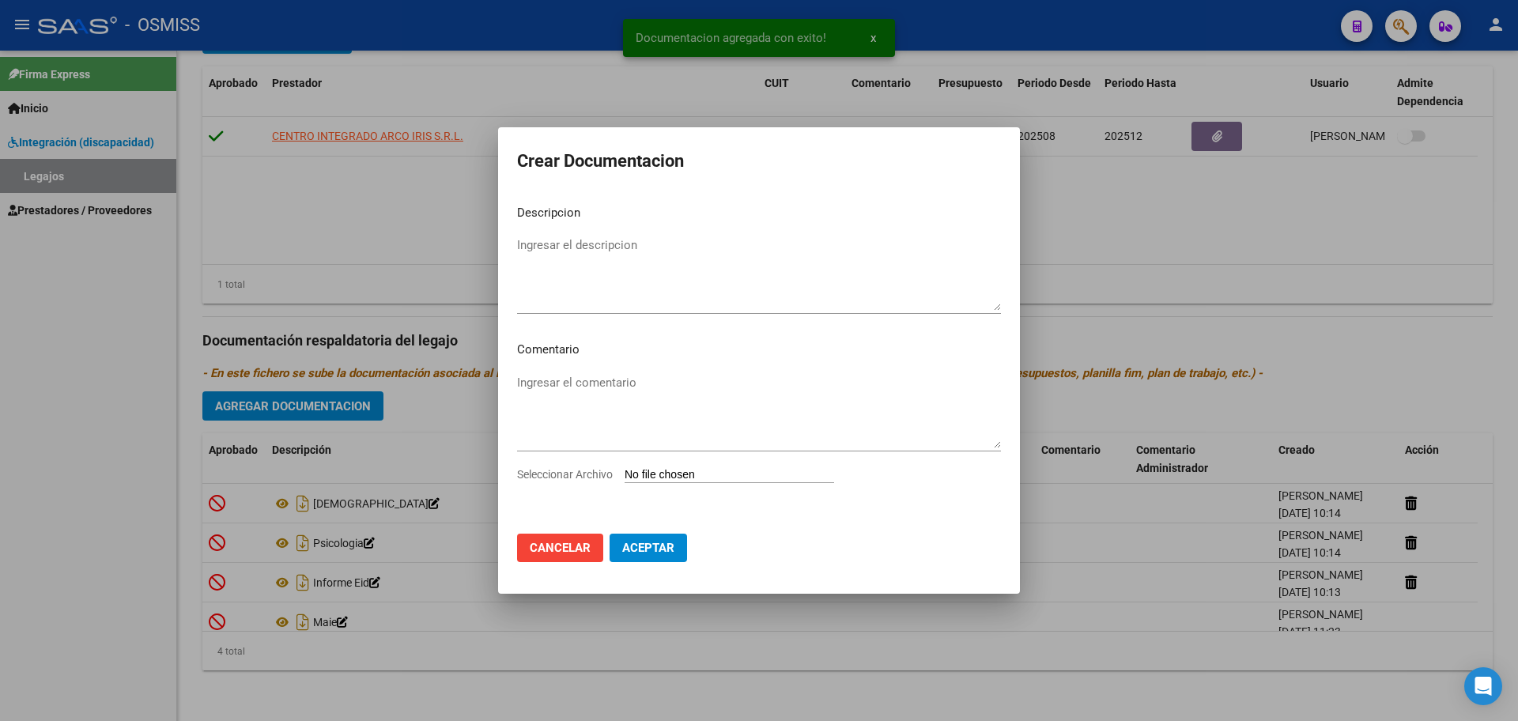
click at [720, 468] on input "Seleccionar Archivo" at bounding box center [730, 475] width 210 height 15
type input "C:\fakepath\.MELIVILO BENICIO- PSICOPE.pdf"
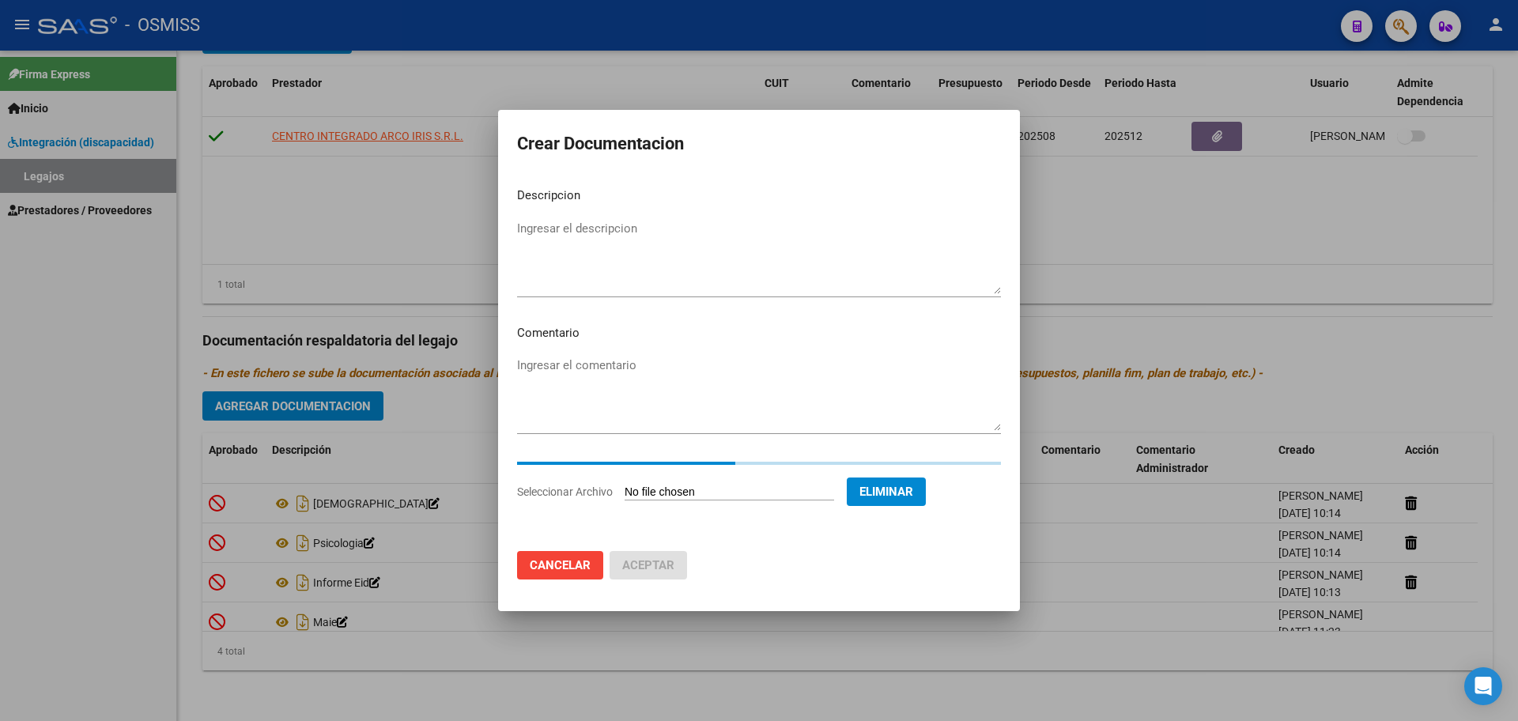
click at [553, 230] on textarea "Ingresar el descripcion" at bounding box center [759, 257] width 484 height 74
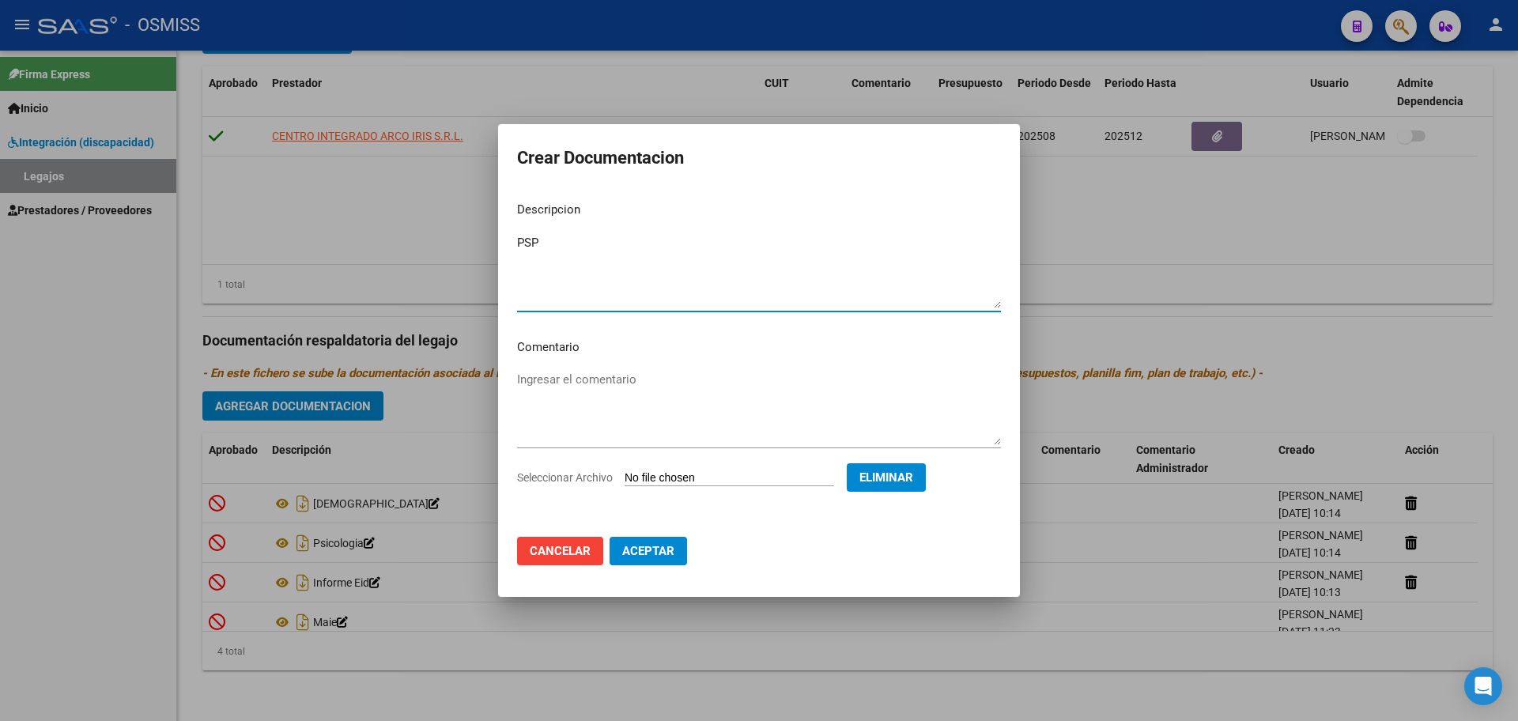
type textarea "PSP"
click at [656, 558] on span "Aceptar" at bounding box center [648, 551] width 52 height 14
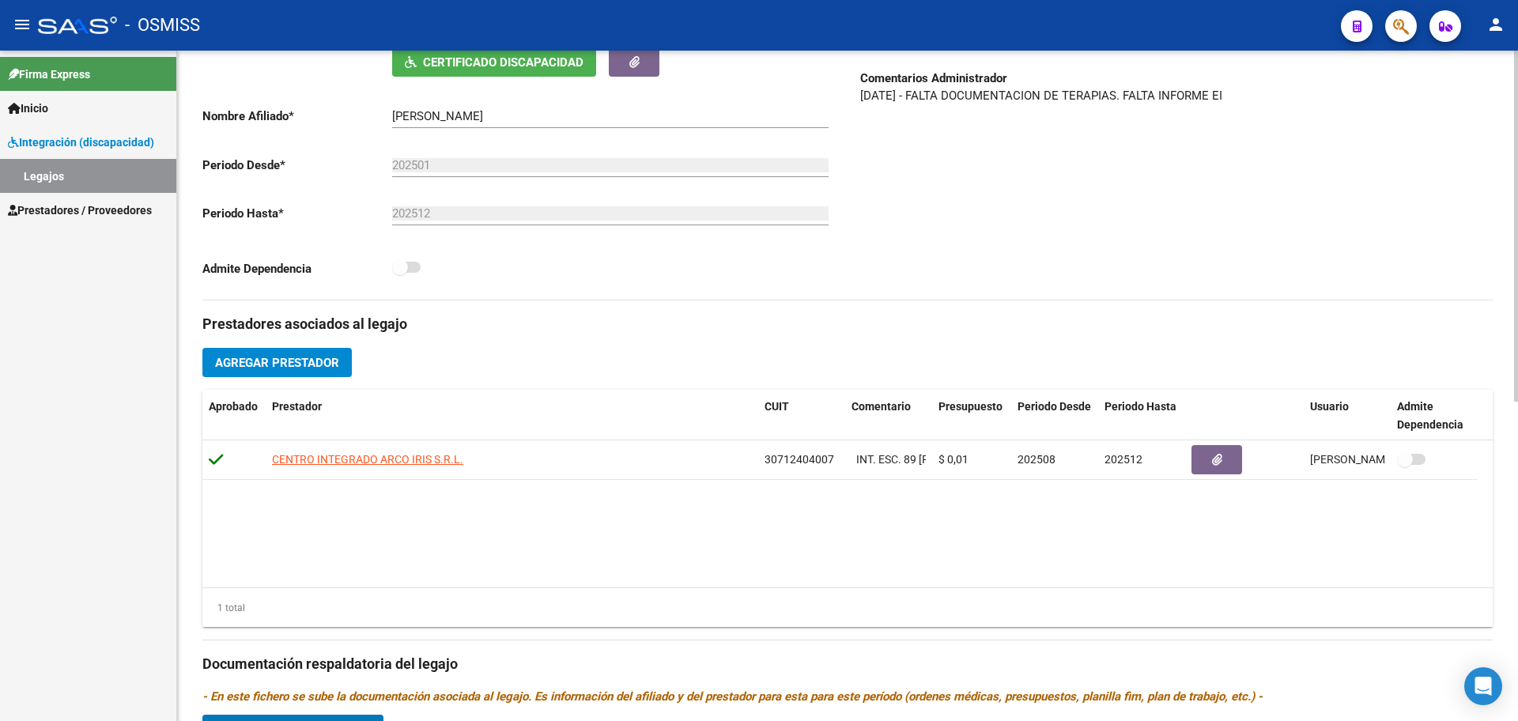
scroll to position [312, 0]
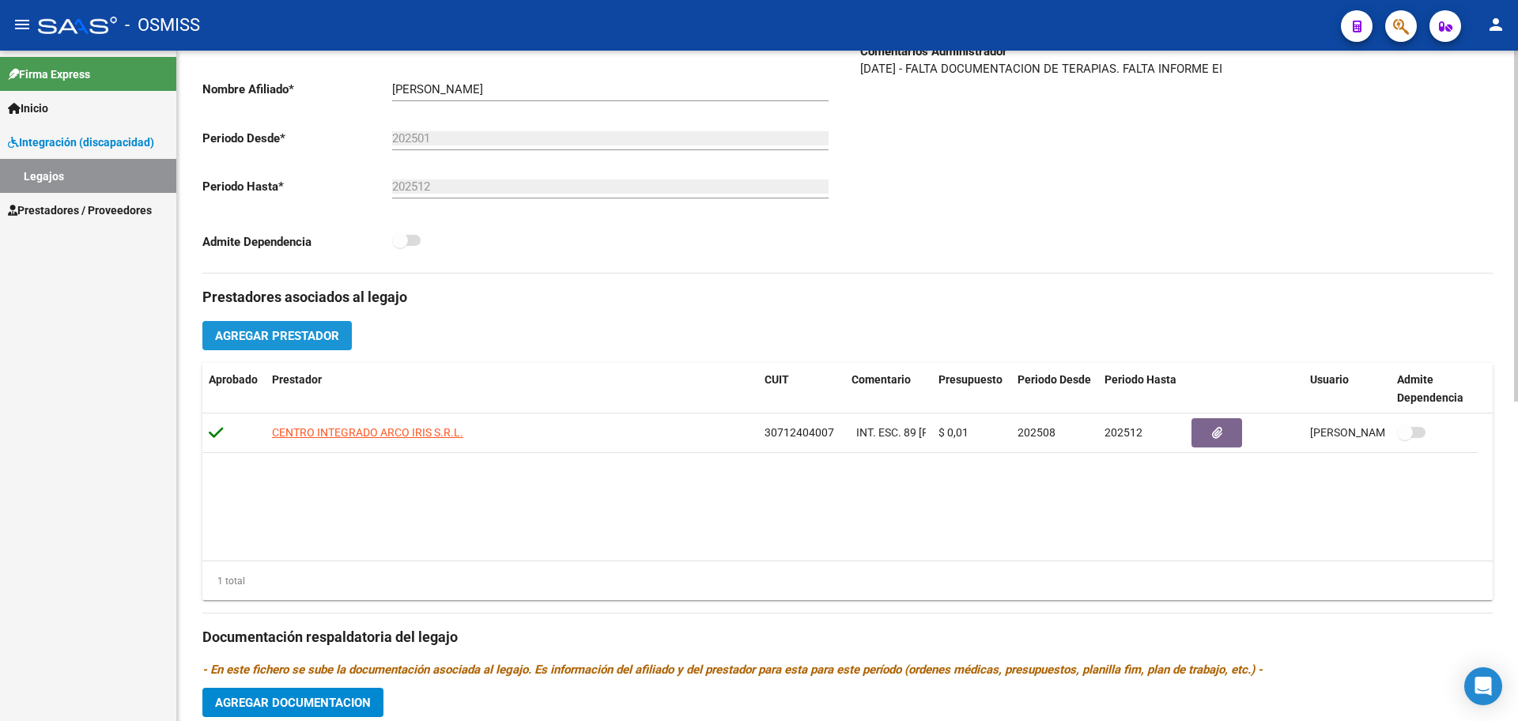
click at [302, 340] on span "Agregar Prestador" at bounding box center [277, 336] width 124 height 14
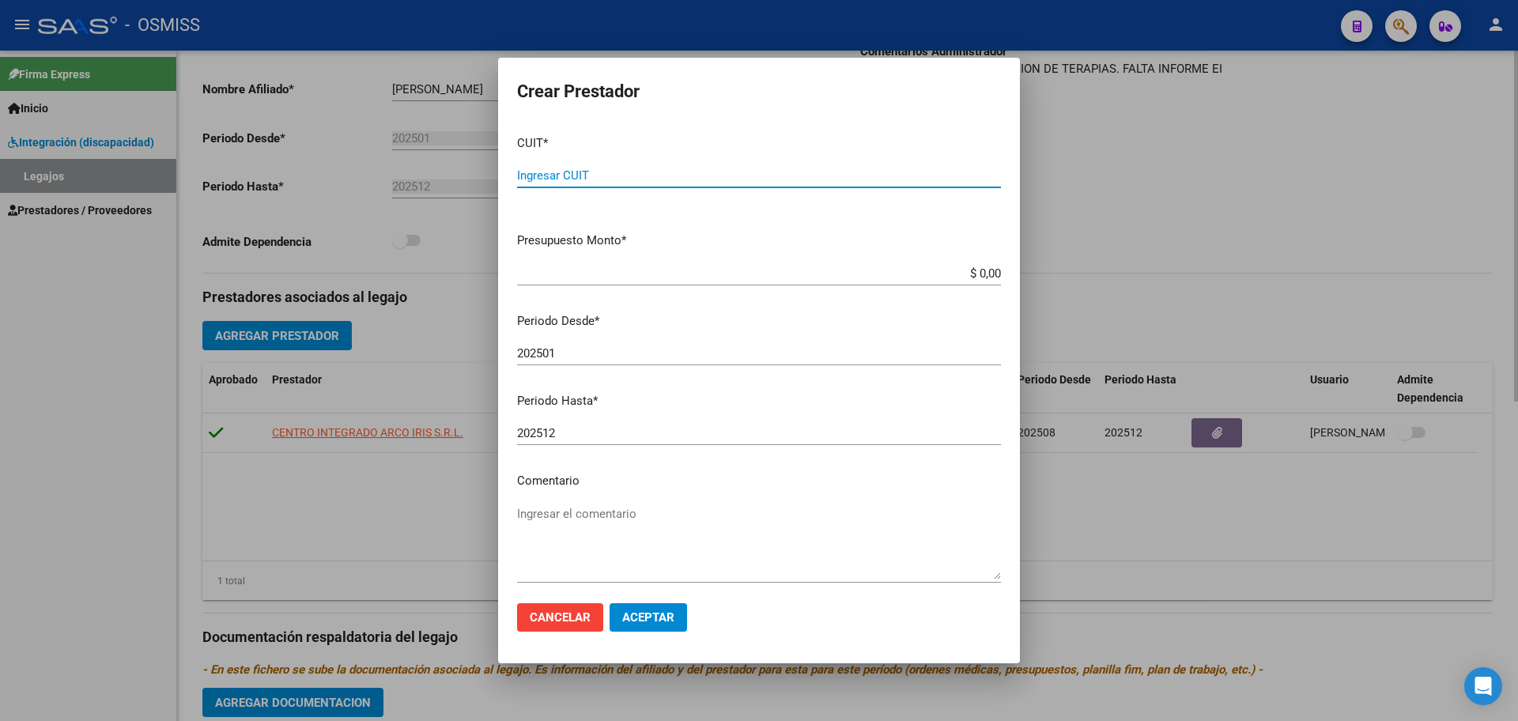
paste input "27-28927058-8"
type input "27-28927058-8"
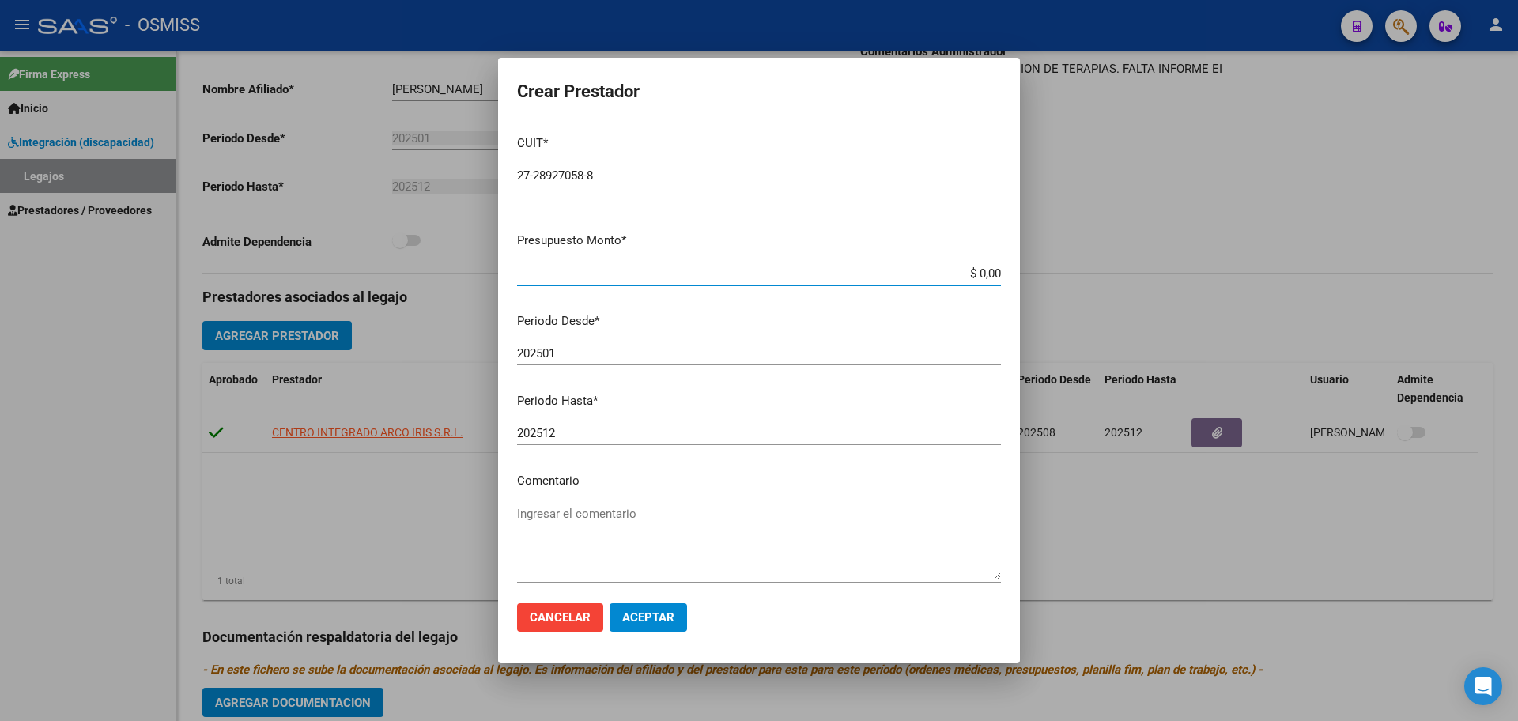
type input "$ 0,01"
type input "202508"
click at [645, 620] on span "Aceptar" at bounding box center [648, 617] width 52 height 14
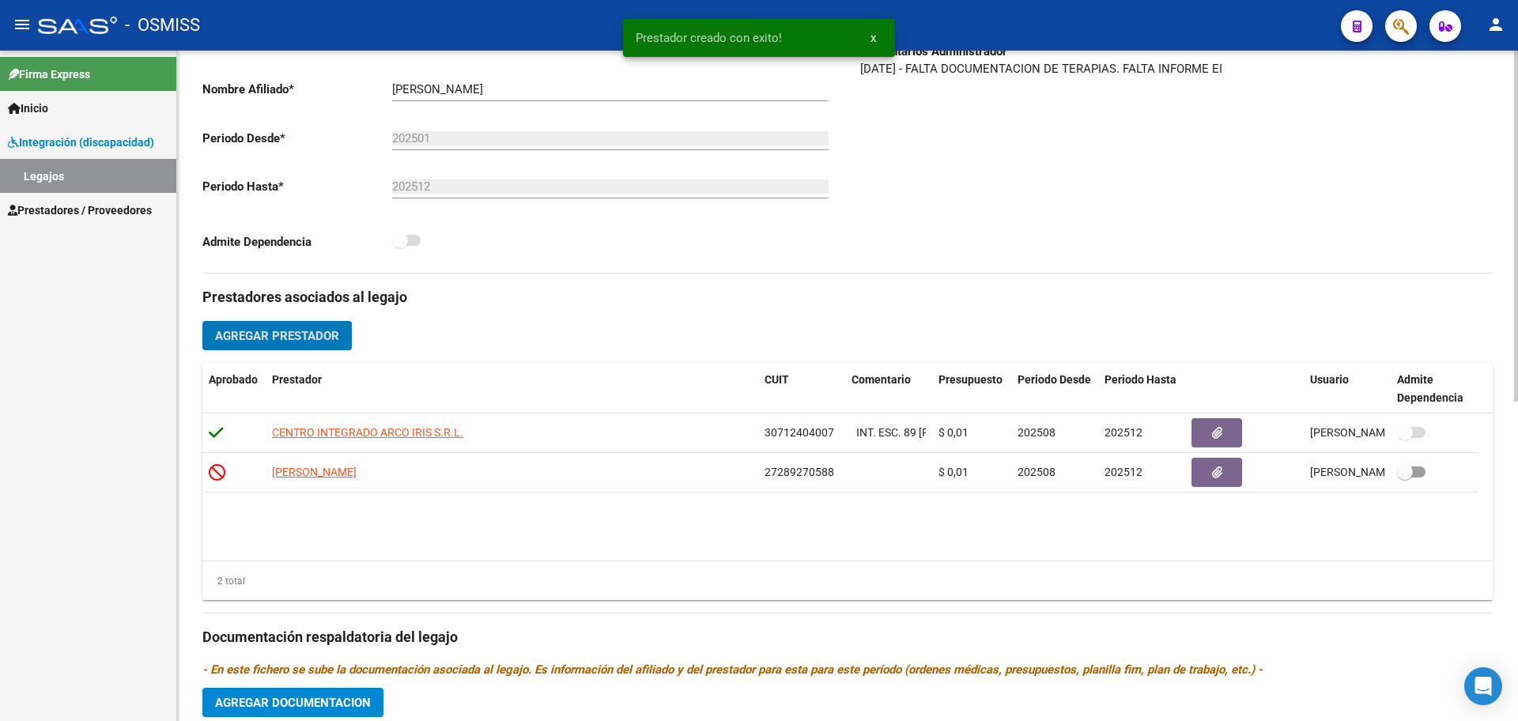
click at [316, 331] on span "Agregar Prestador" at bounding box center [277, 336] width 124 height 14
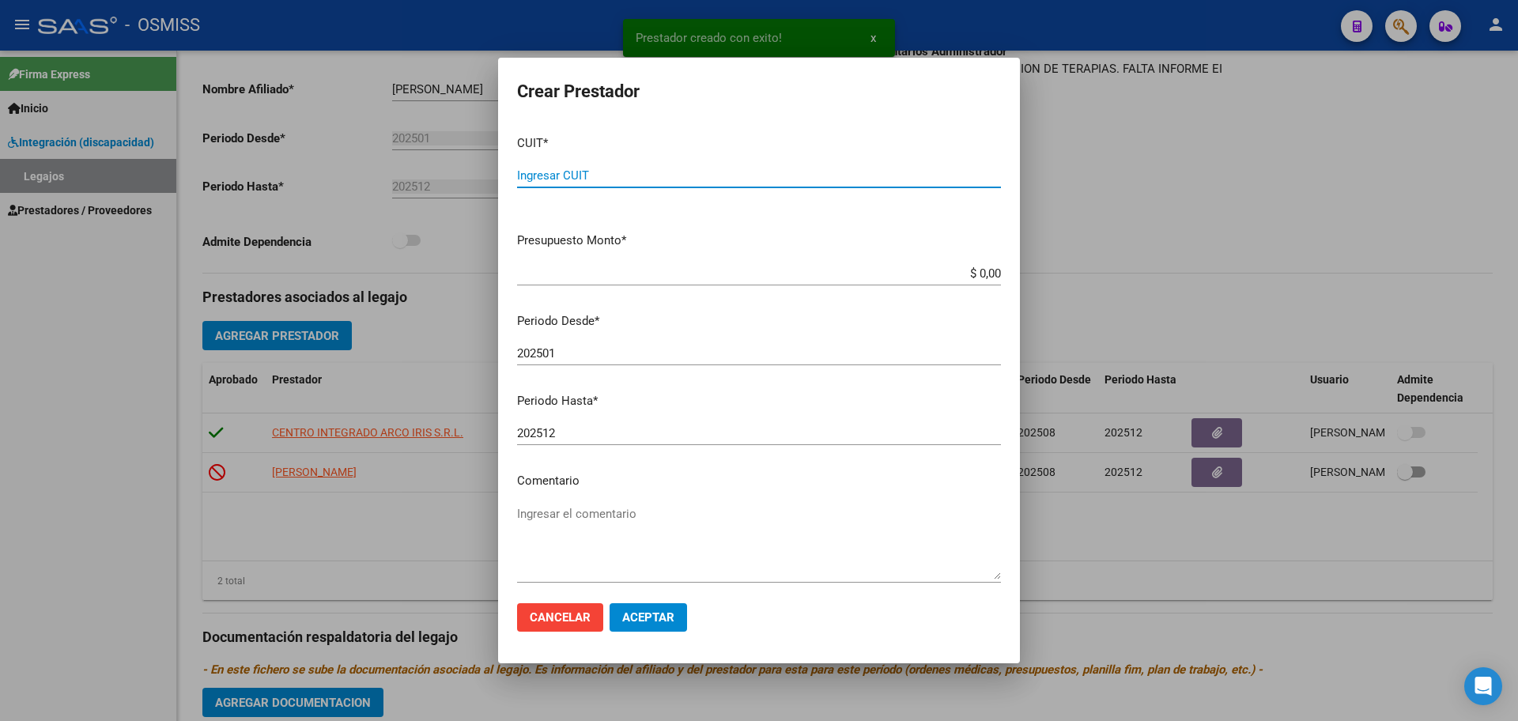
paste input "27-20686138-5"
type input "27-20686138-5"
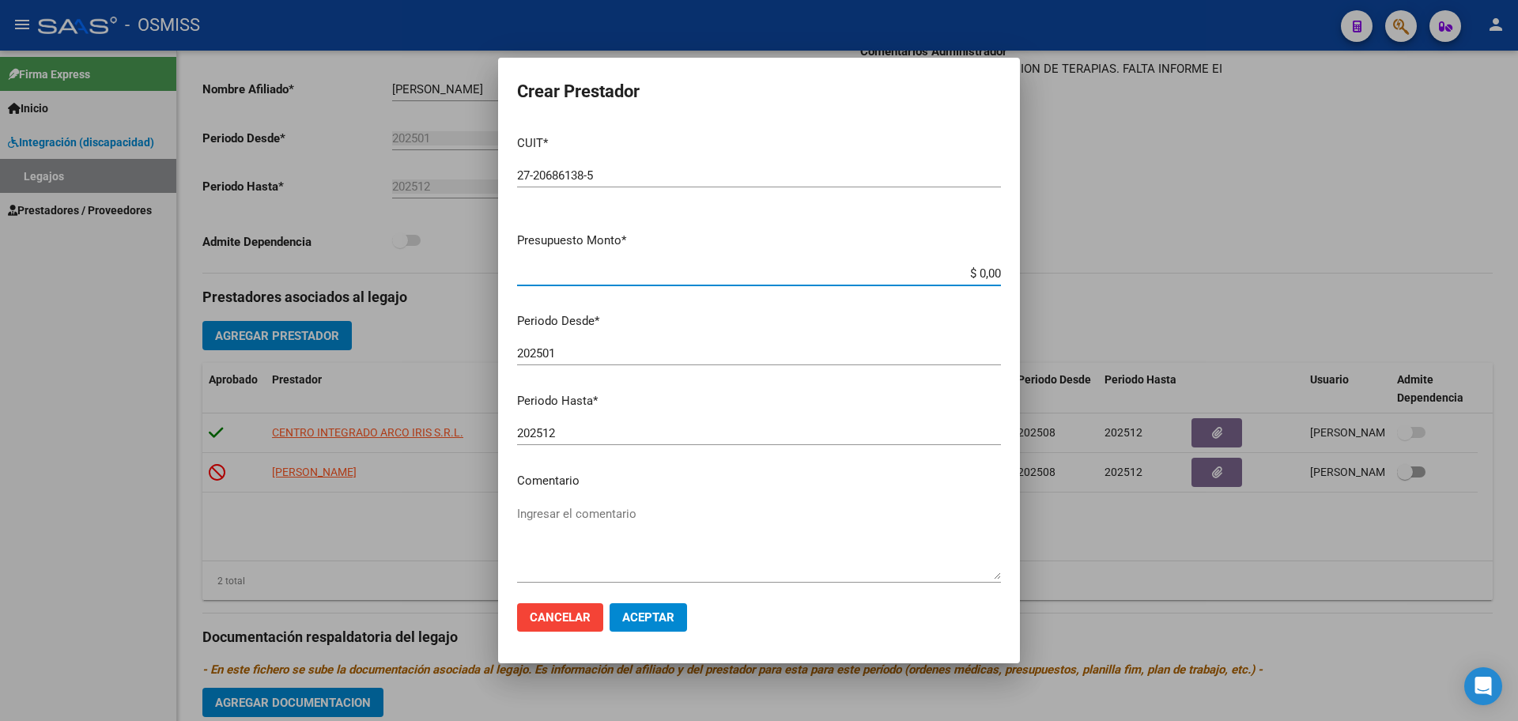
type input "$ 0,01"
type input "202508"
click at [622, 627] on button "Aceptar" at bounding box center [648, 617] width 77 height 28
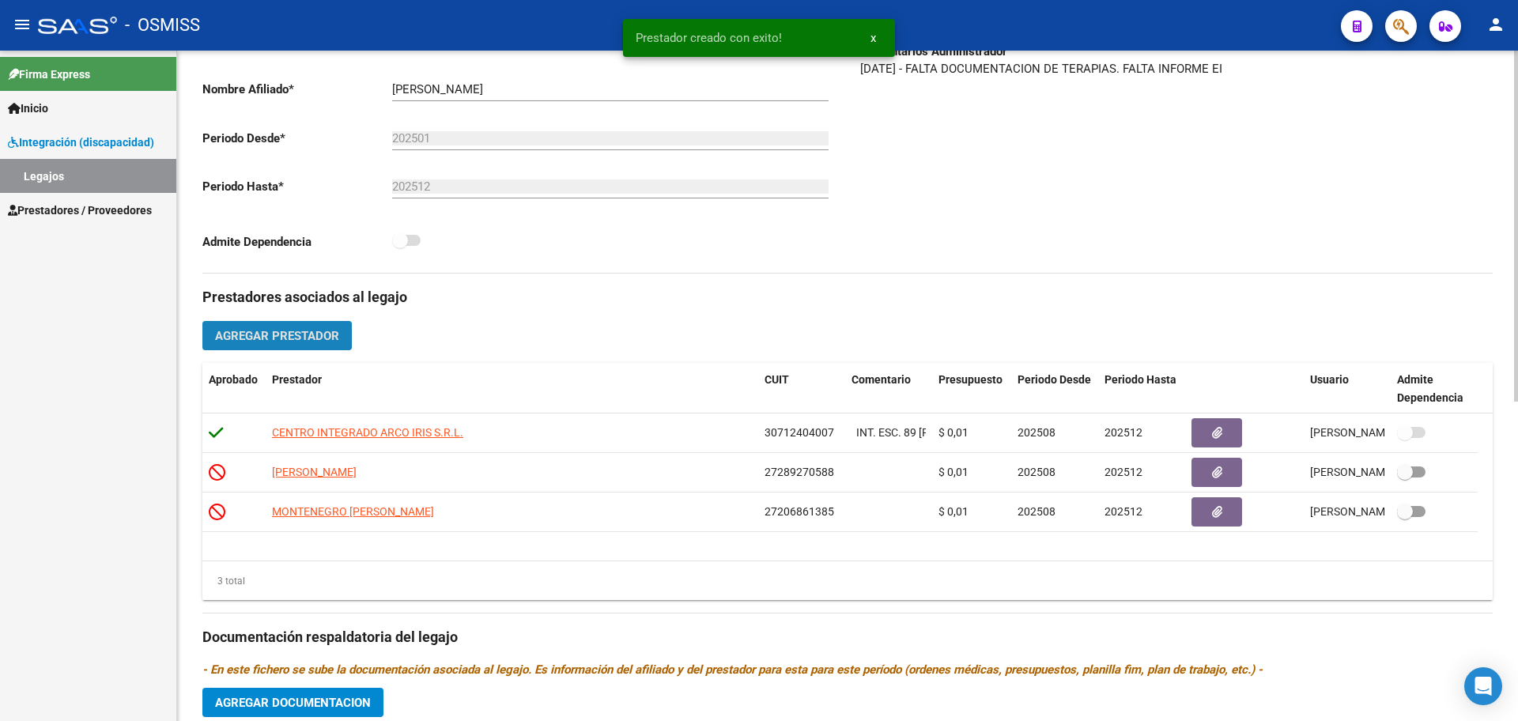
click at [310, 329] on span "Agregar Prestador" at bounding box center [277, 336] width 124 height 14
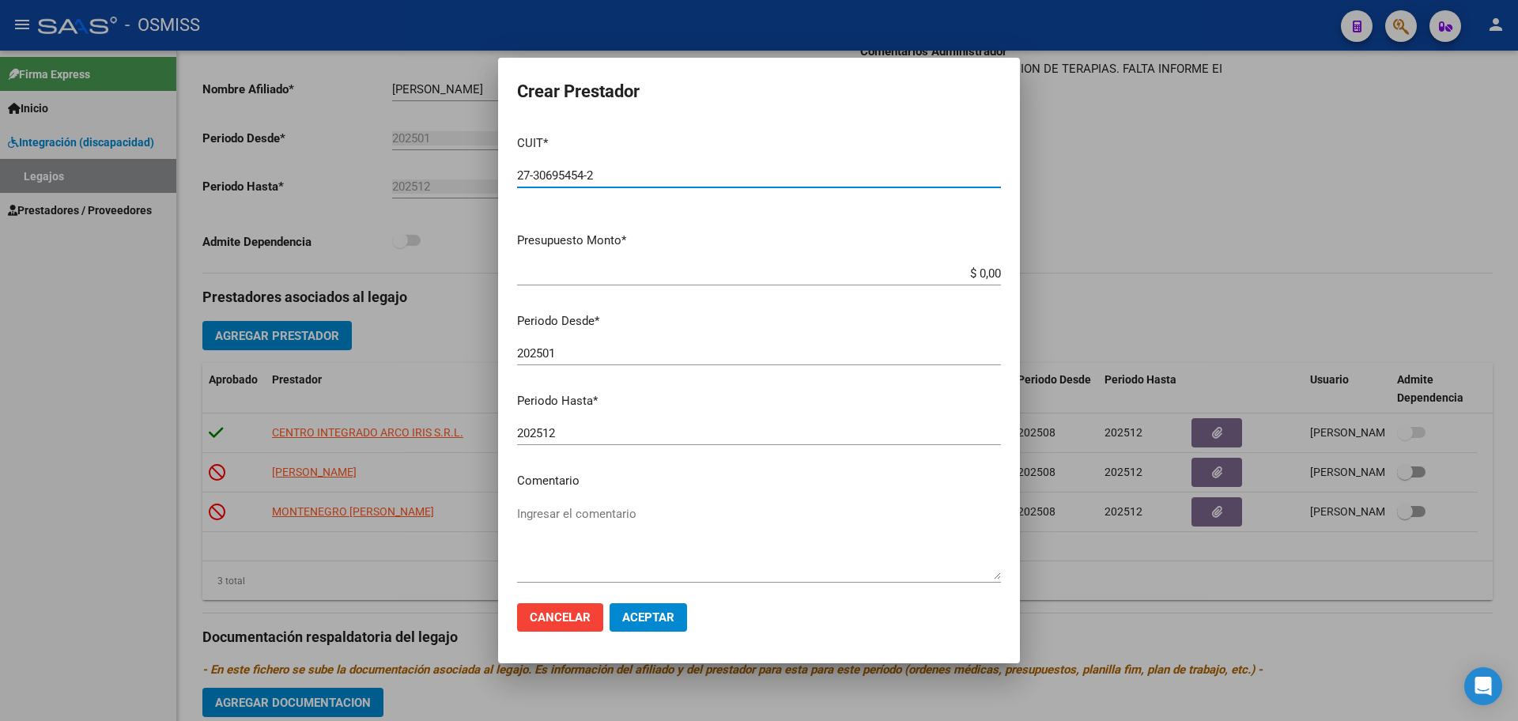
type input "27-30695454-2"
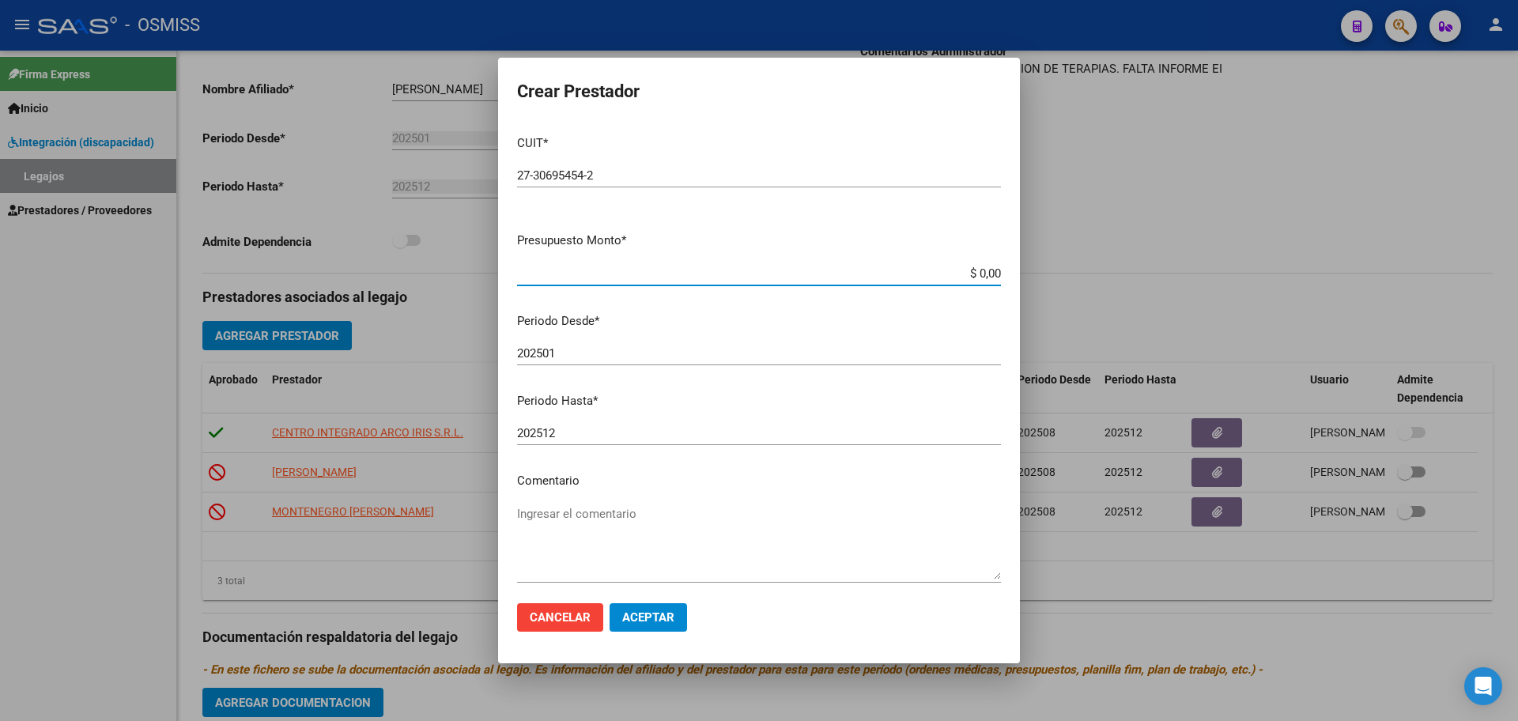
type input "$ 0,01"
type input "202508"
click at [667, 609] on button "Aceptar" at bounding box center [648, 617] width 77 height 28
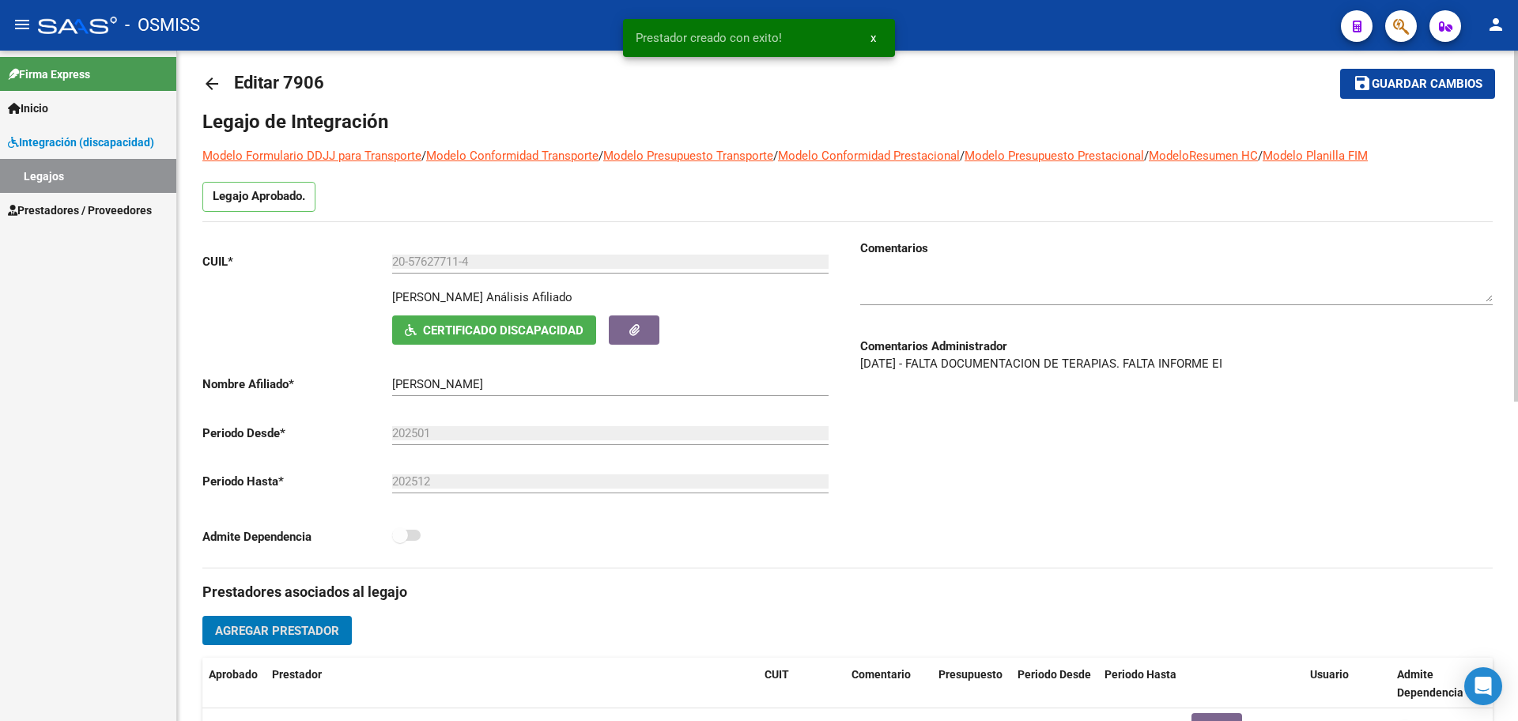
scroll to position [0, 0]
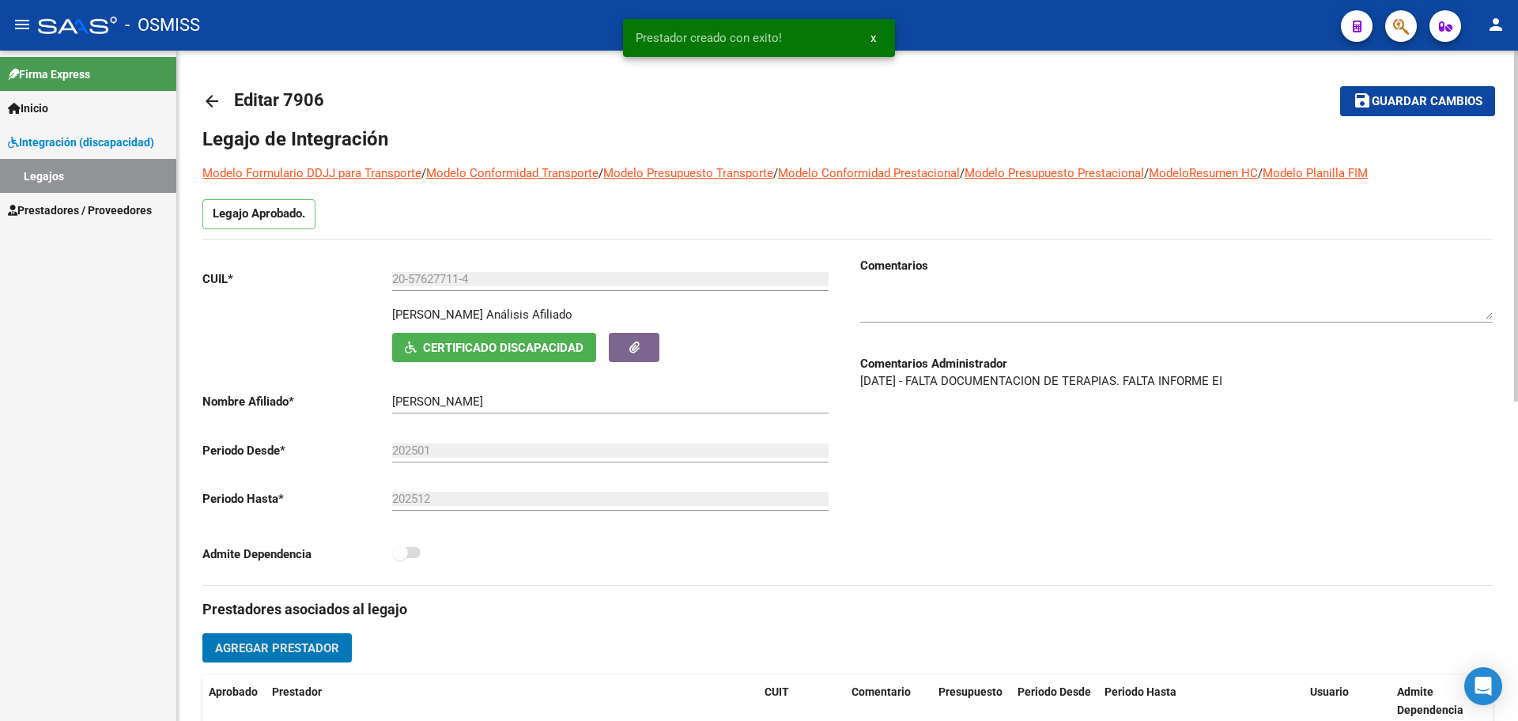
click at [919, 301] on textarea at bounding box center [1176, 304] width 633 height 32
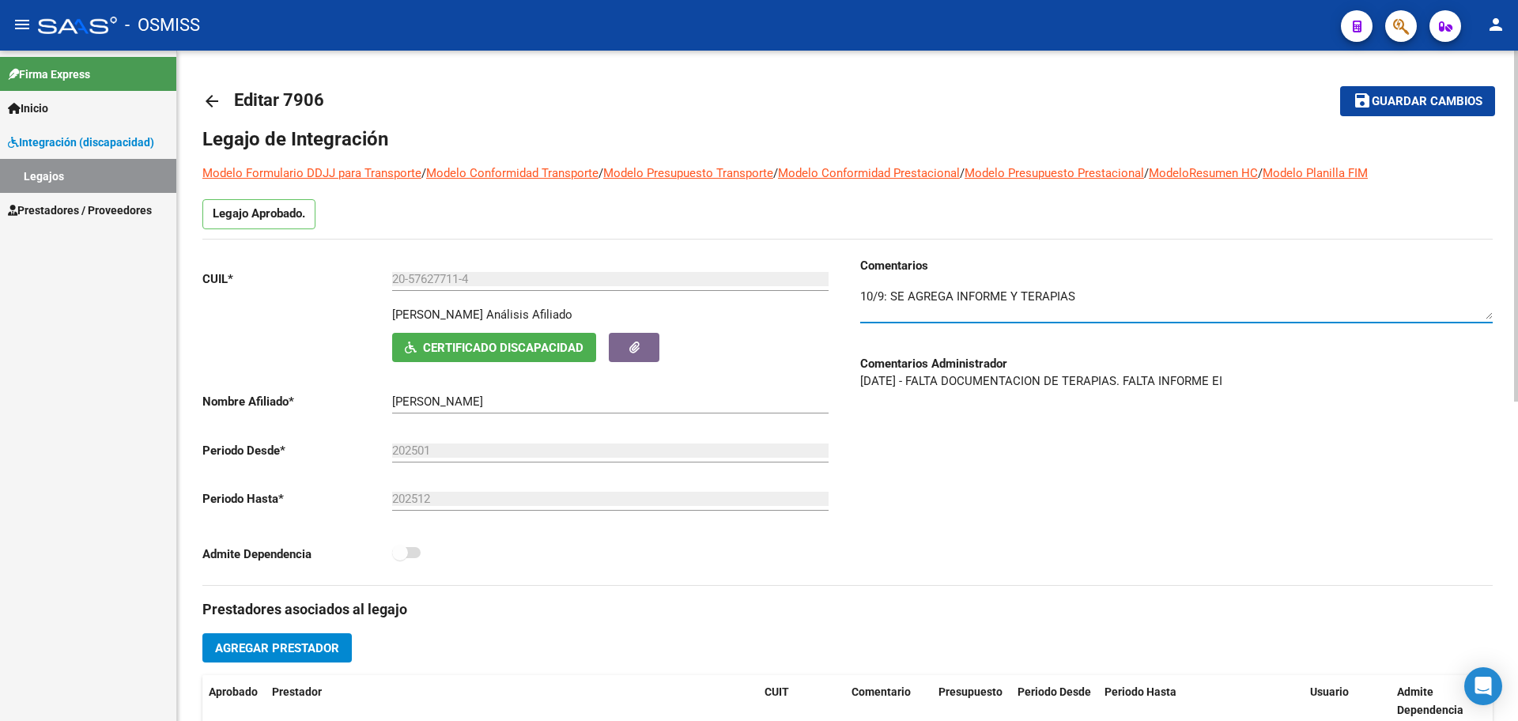
type textarea "10/9: SE AGREGA INFORME Y TERAPIAS"
click at [1403, 108] on span "Guardar cambios" at bounding box center [1427, 102] width 111 height 14
click at [1441, 102] on span "Guardar cambios" at bounding box center [1427, 102] width 111 height 14
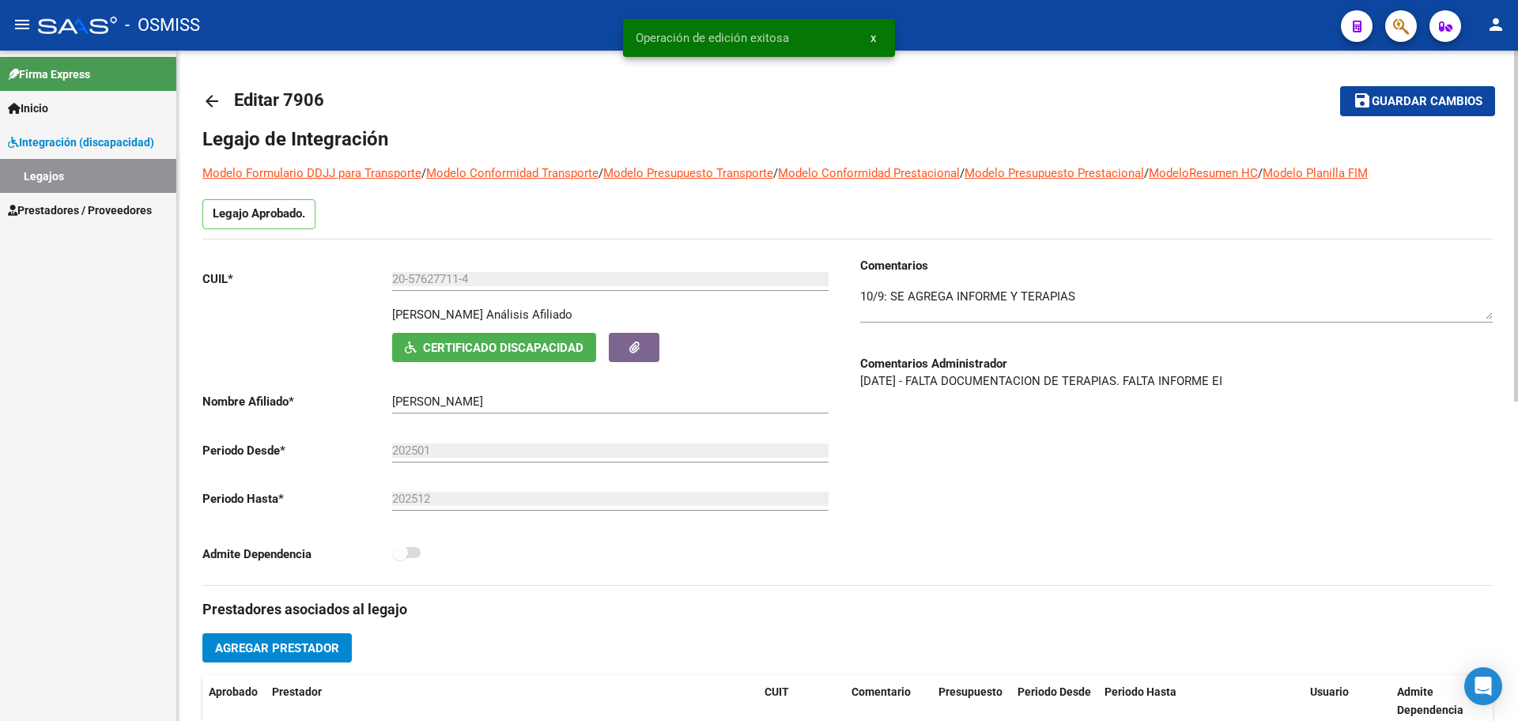
click at [202, 98] on div "arrow_back Editar 7906 save Guardar cambios Legajo de Integración Modelo Formul…" at bounding box center [847, 691] width 1341 height 1280
click at [217, 97] on mat-icon "arrow_back" at bounding box center [211, 101] width 19 height 19
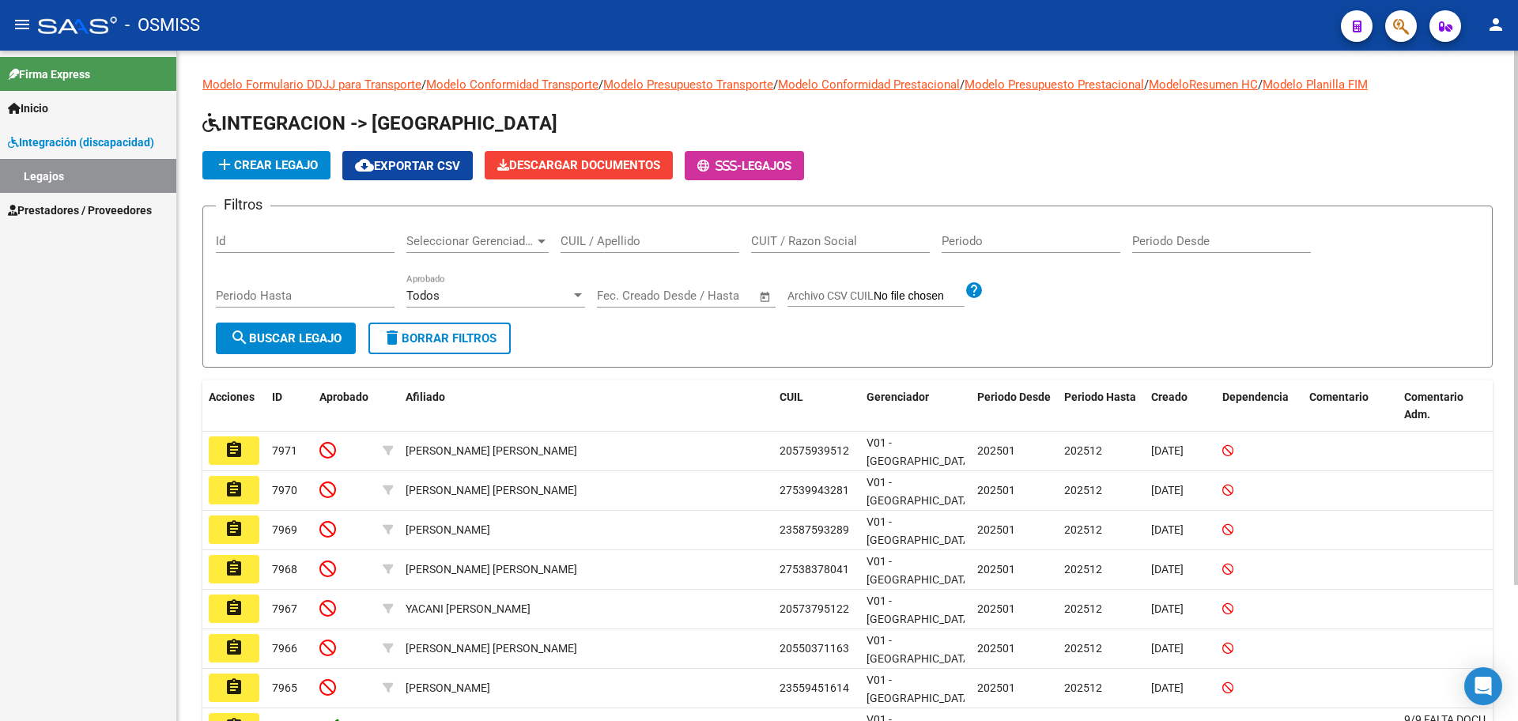
click at [274, 167] on span "add Crear Legajo" at bounding box center [266, 165] width 103 height 14
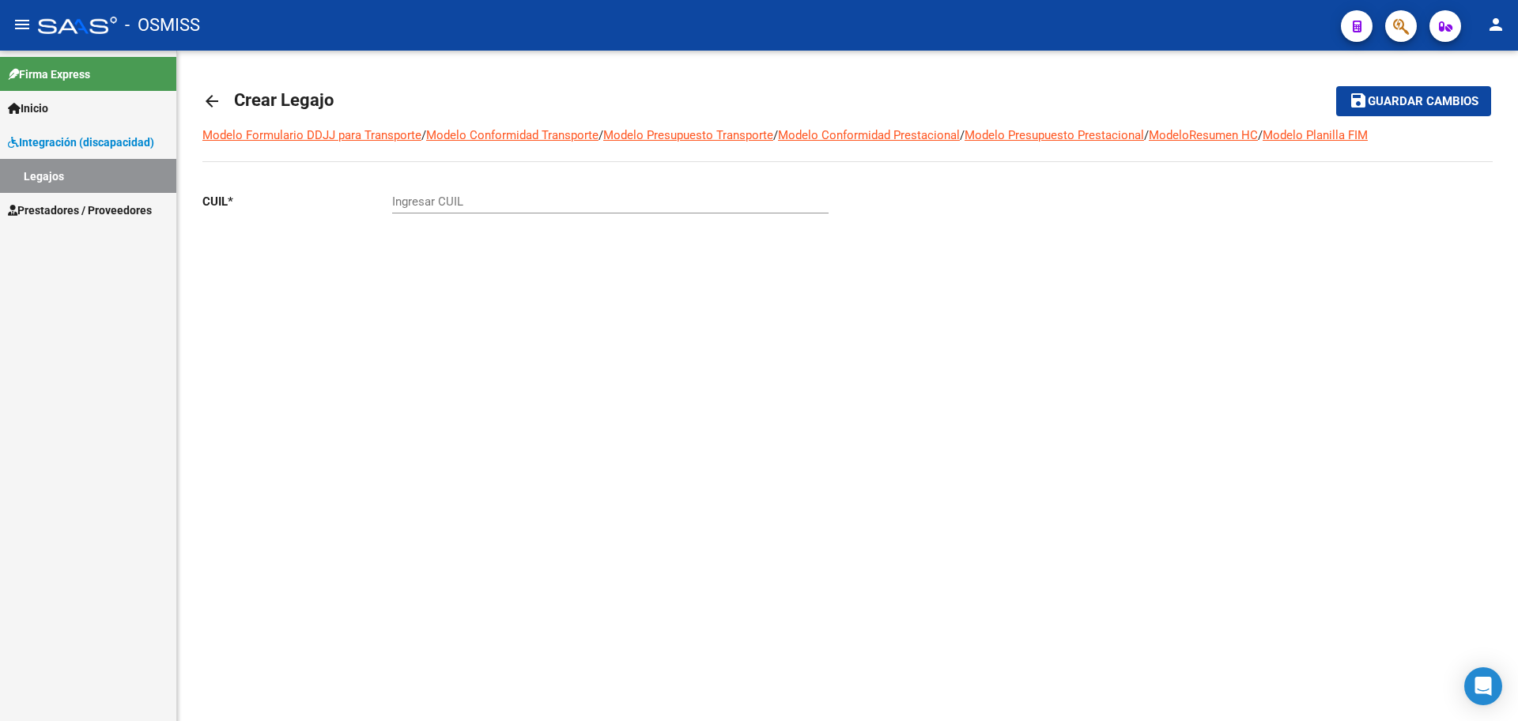
click at [419, 205] on input "Ingresar CUIL" at bounding box center [610, 202] width 437 height 14
paste input "-58807172"
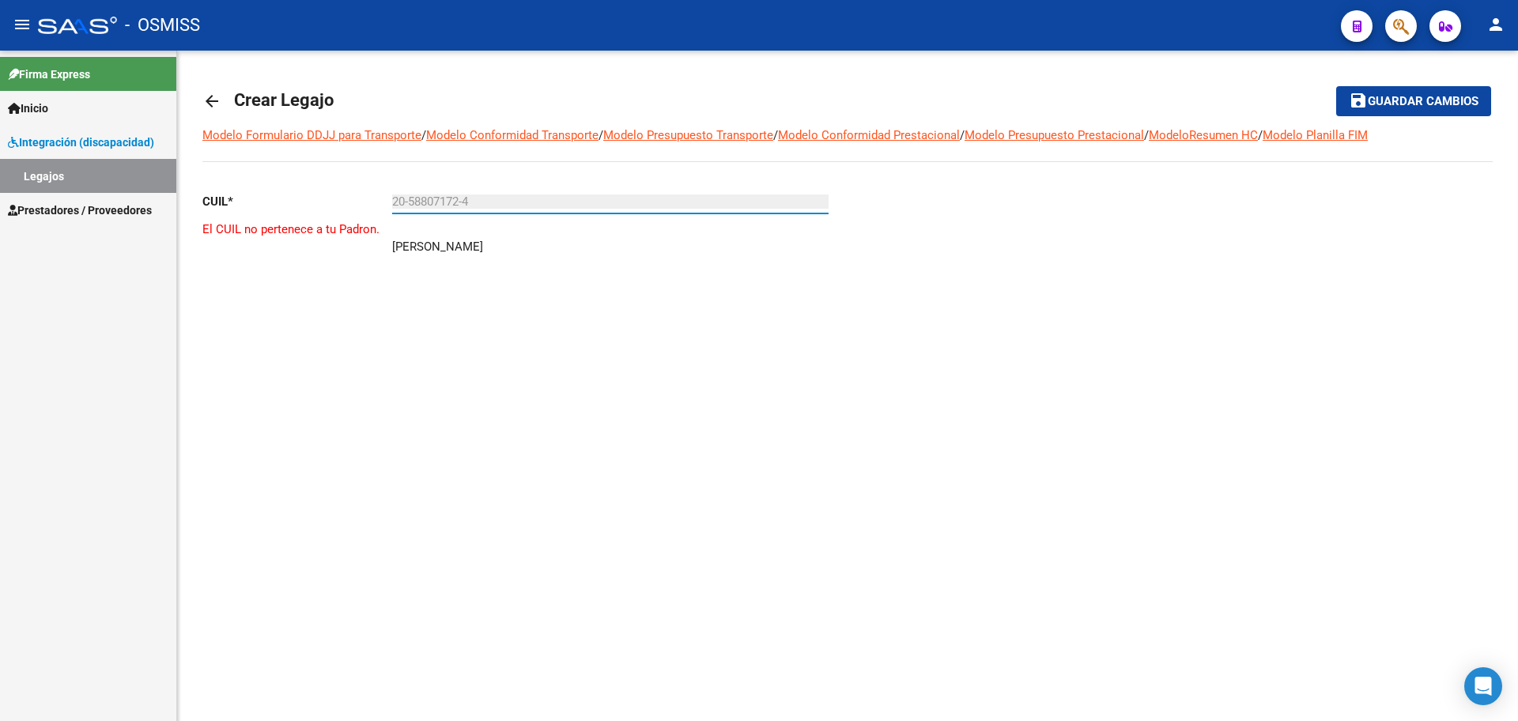
type input "20-58807172-4"
click at [667, 414] on mat-sidenav-content "arrow_back Crear Legajo save Guardar cambios Modelo Formulario DDJJ para Transp…" at bounding box center [847, 386] width 1341 height 671
click at [220, 100] on mat-icon "arrow_back" at bounding box center [211, 101] width 19 height 19
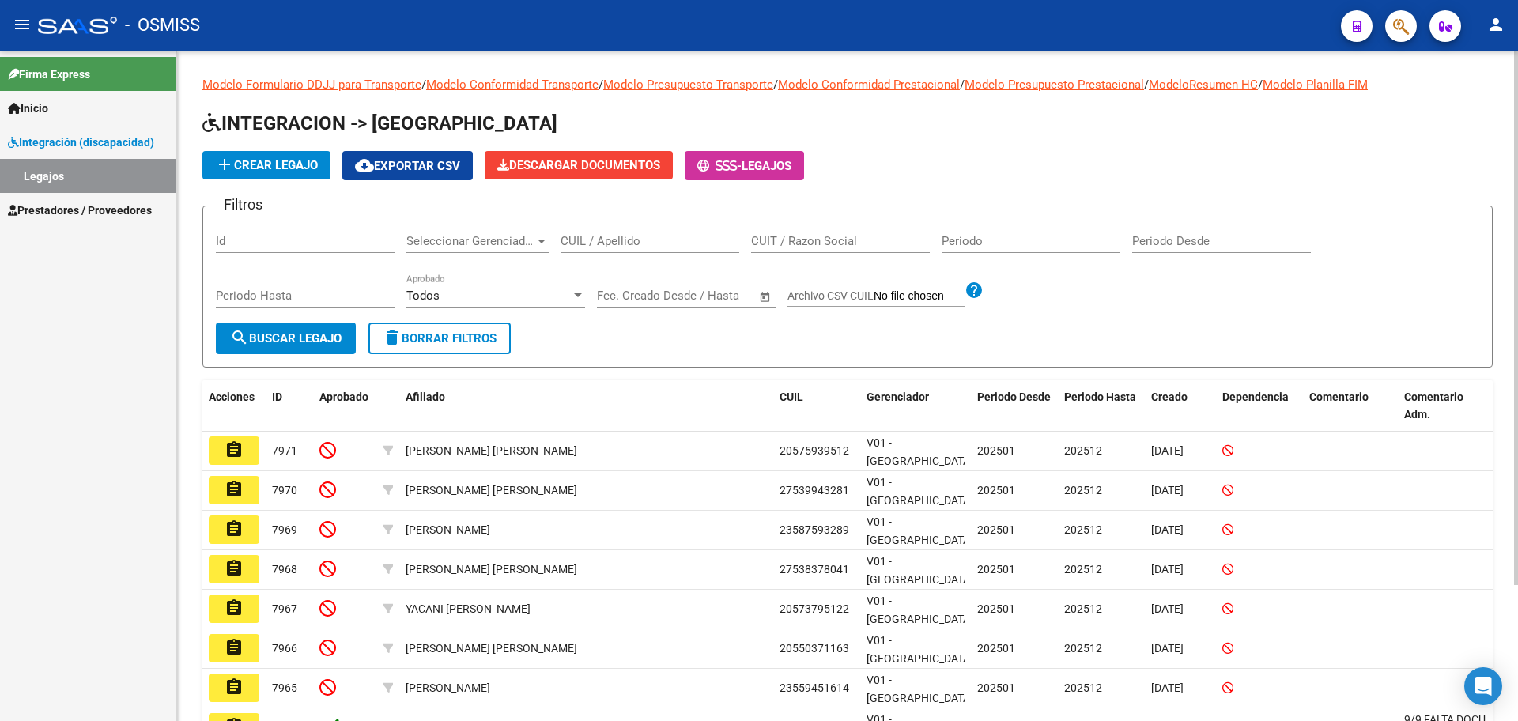
click at [250, 165] on span "add Crear Legajo" at bounding box center [266, 165] width 103 height 14
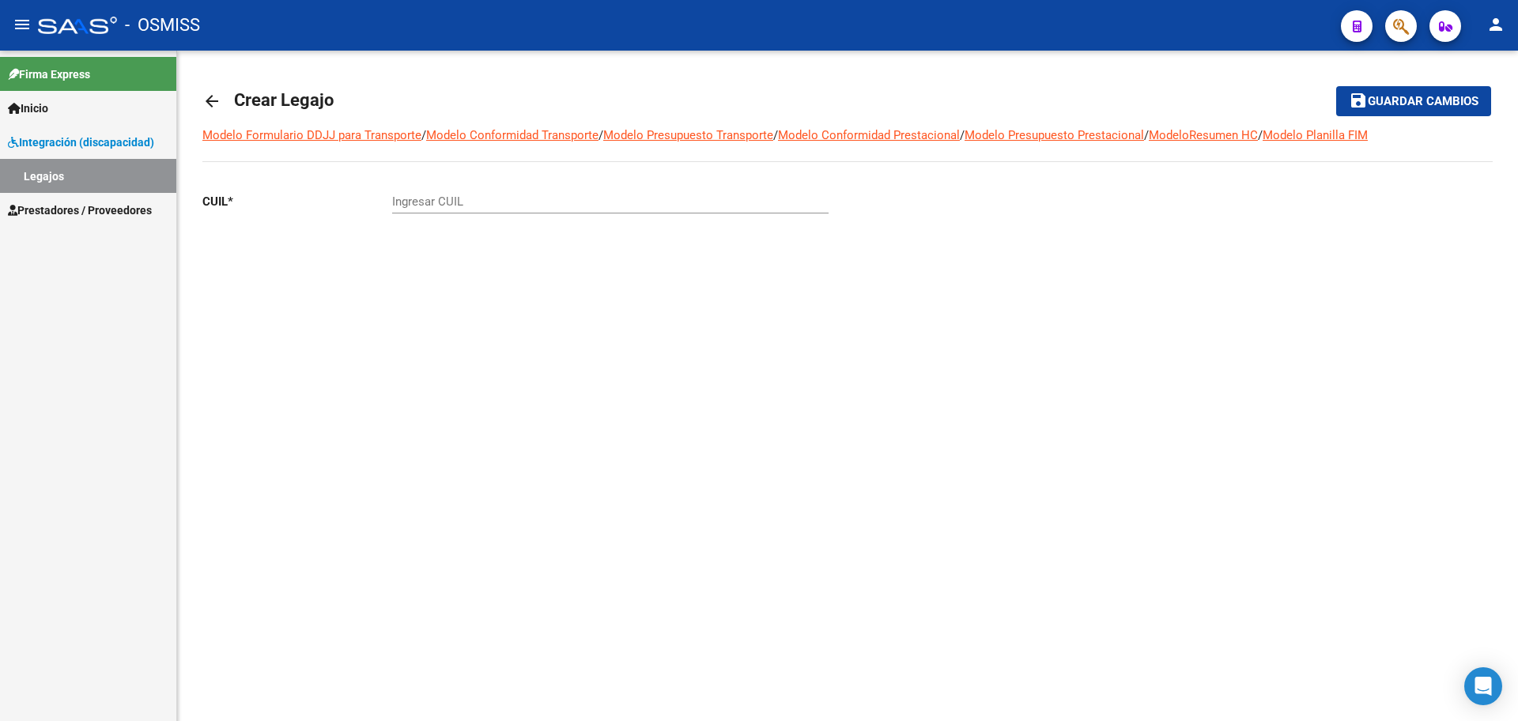
click at [479, 207] on input "Ingresar CUIL" at bounding box center [610, 202] width 437 height 14
paste input "-51064848"
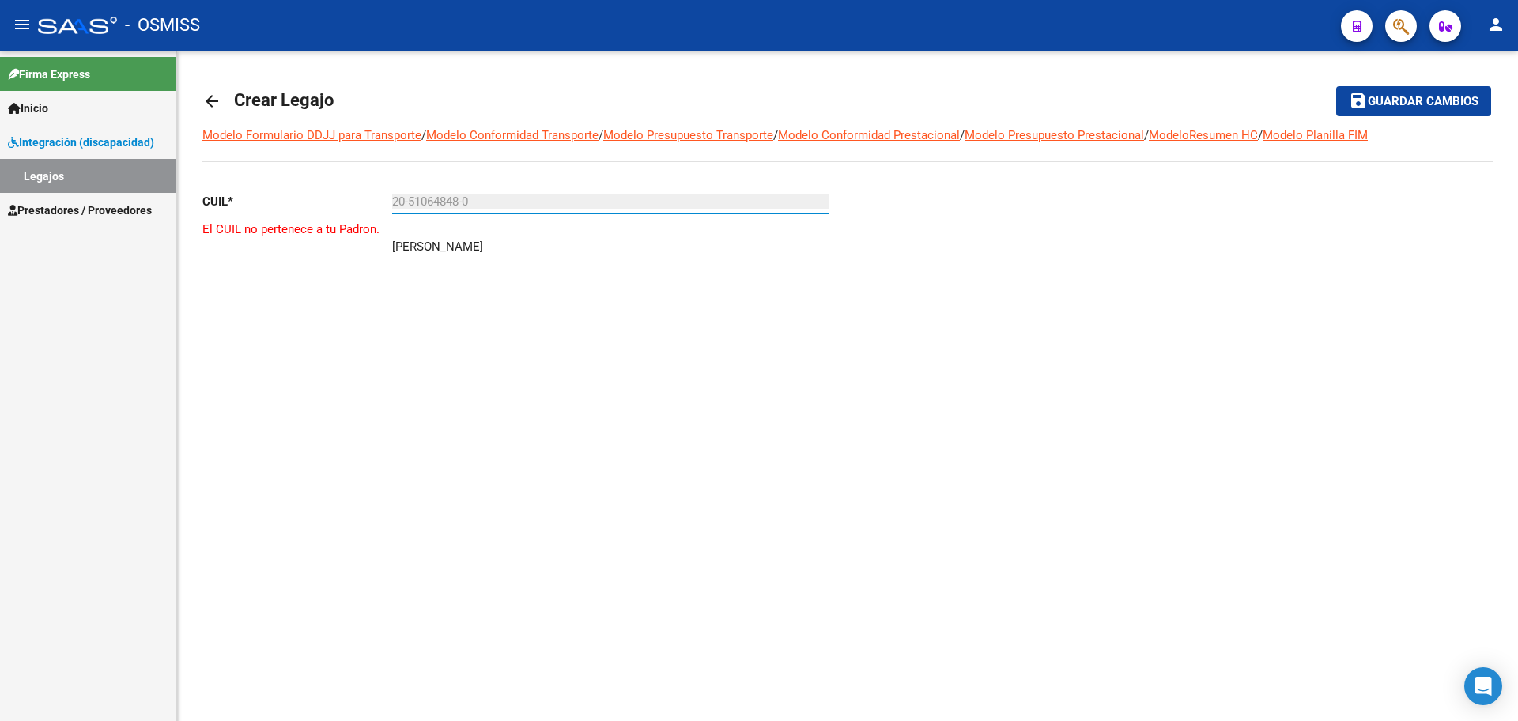
type input "20-51064848-0"
click at [199, 102] on div "arrow_back Crear Legajo save Guardar cambios Modelo Formulario DDJJ para Transp…" at bounding box center [847, 209] width 1341 height 317
click at [208, 100] on mat-icon "arrow_back" at bounding box center [211, 101] width 19 height 19
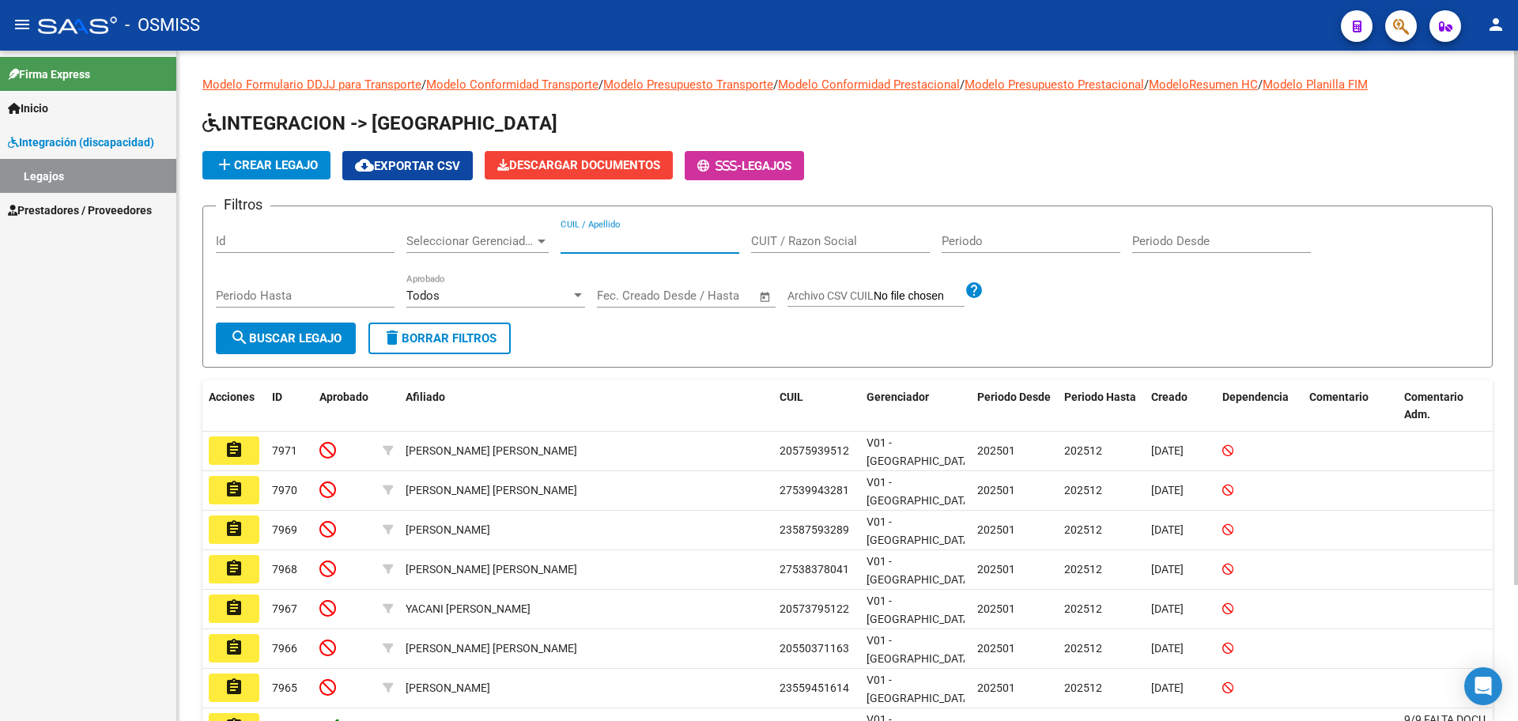
click at [594, 240] on input "CUIL / Apellido" at bounding box center [650, 241] width 179 height 14
type input "ZARAGO"
click at [273, 340] on span "search Buscar Legajo" at bounding box center [286, 338] width 112 height 14
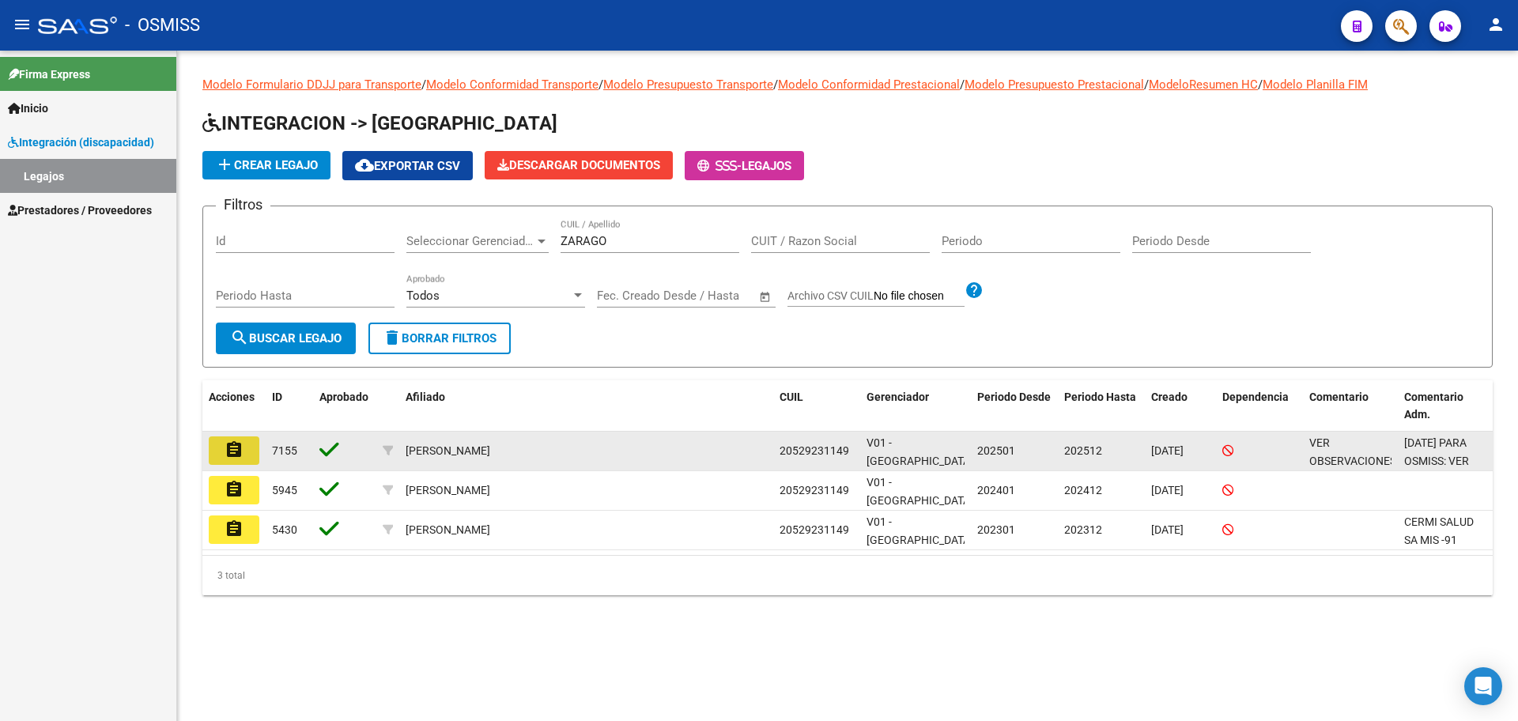
click at [244, 458] on button "assignment" at bounding box center [234, 451] width 51 height 28
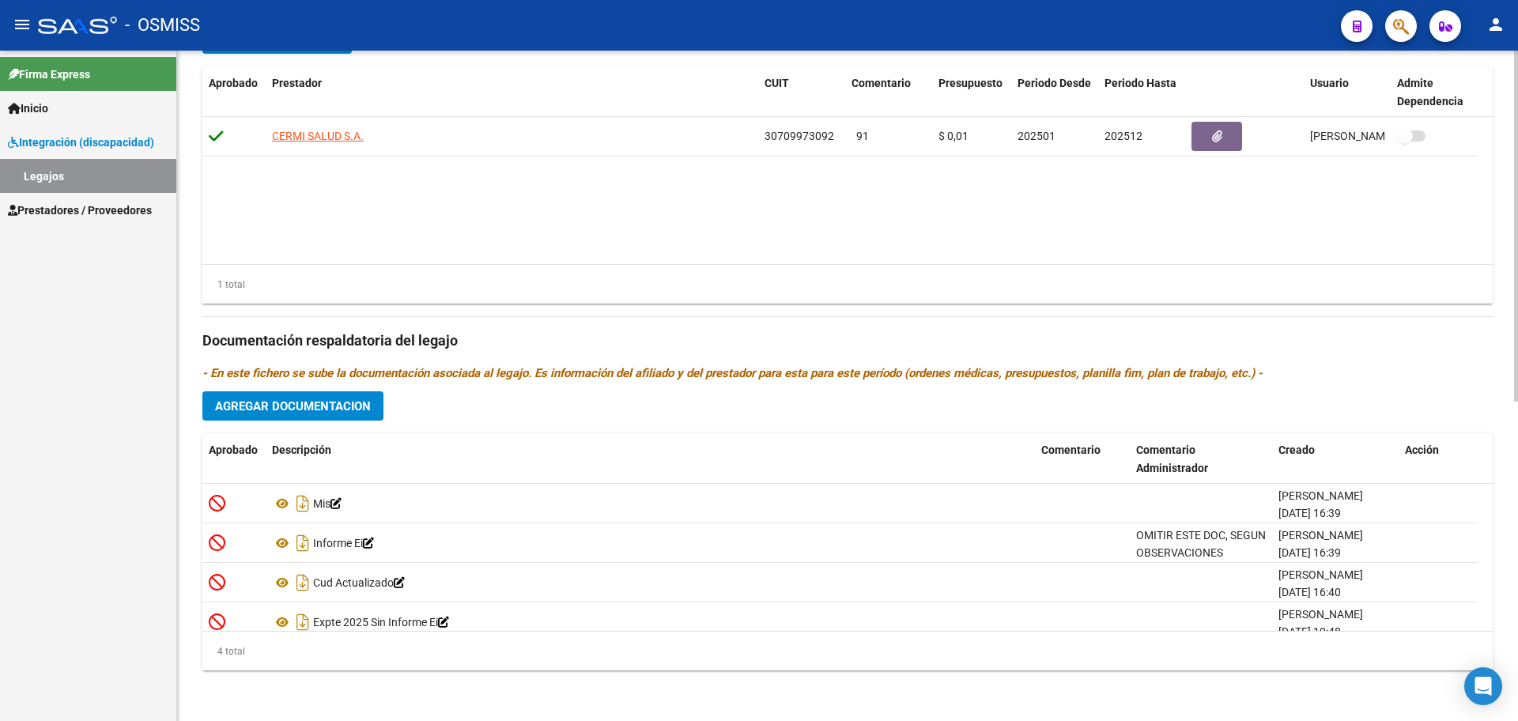
click at [291, 403] on span "Agregar Documentacion" at bounding box center [293, 406] width 156 height 14
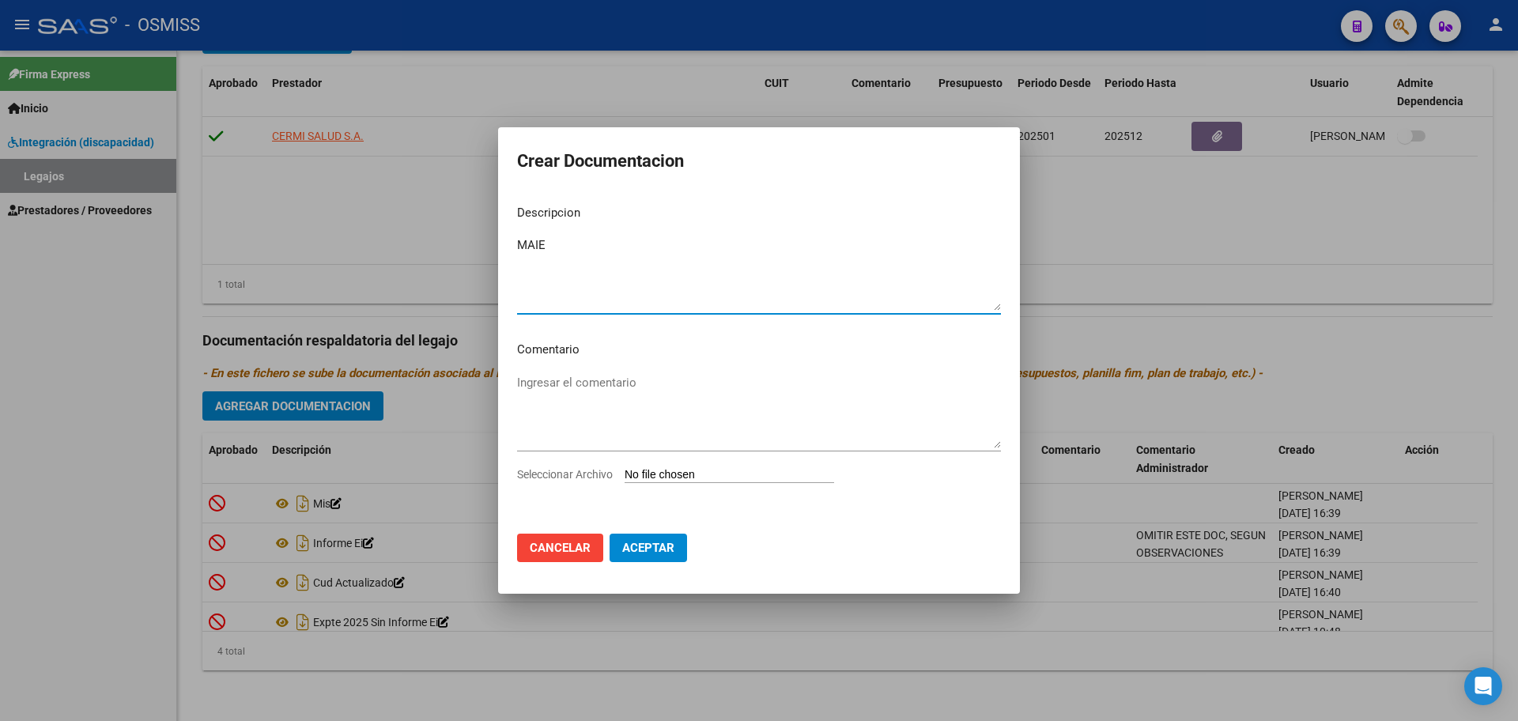
type textarea "MAIE"
click at [663, 471] on input "Seleccionar Archivo" at bounding box center [730, 475] width 210 height 15
type input "C:\fakepath\.ZARAGOZA SANTINO- MAIE.pdf"
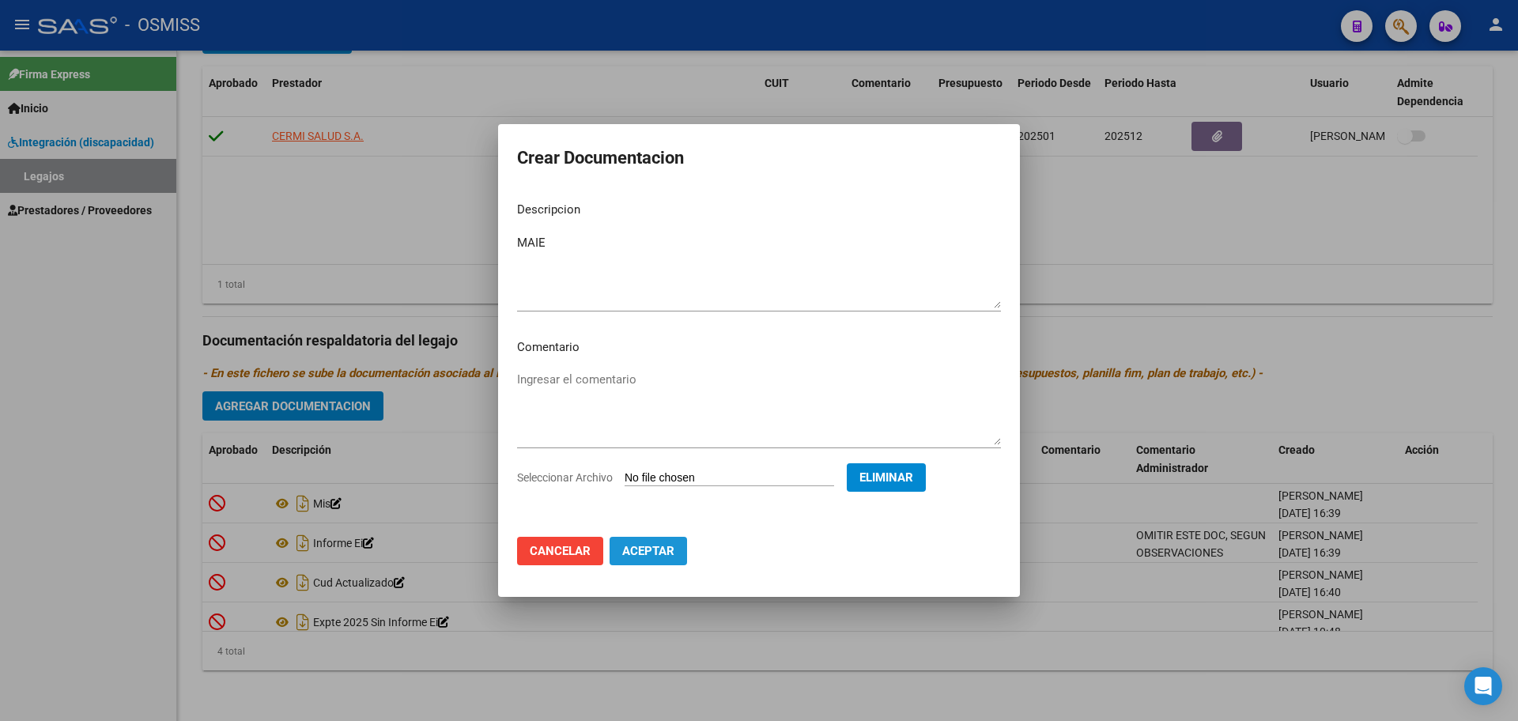
click at [660, 560] on button "Aceptar" at bounding box center [648, 551] width 77 height 28
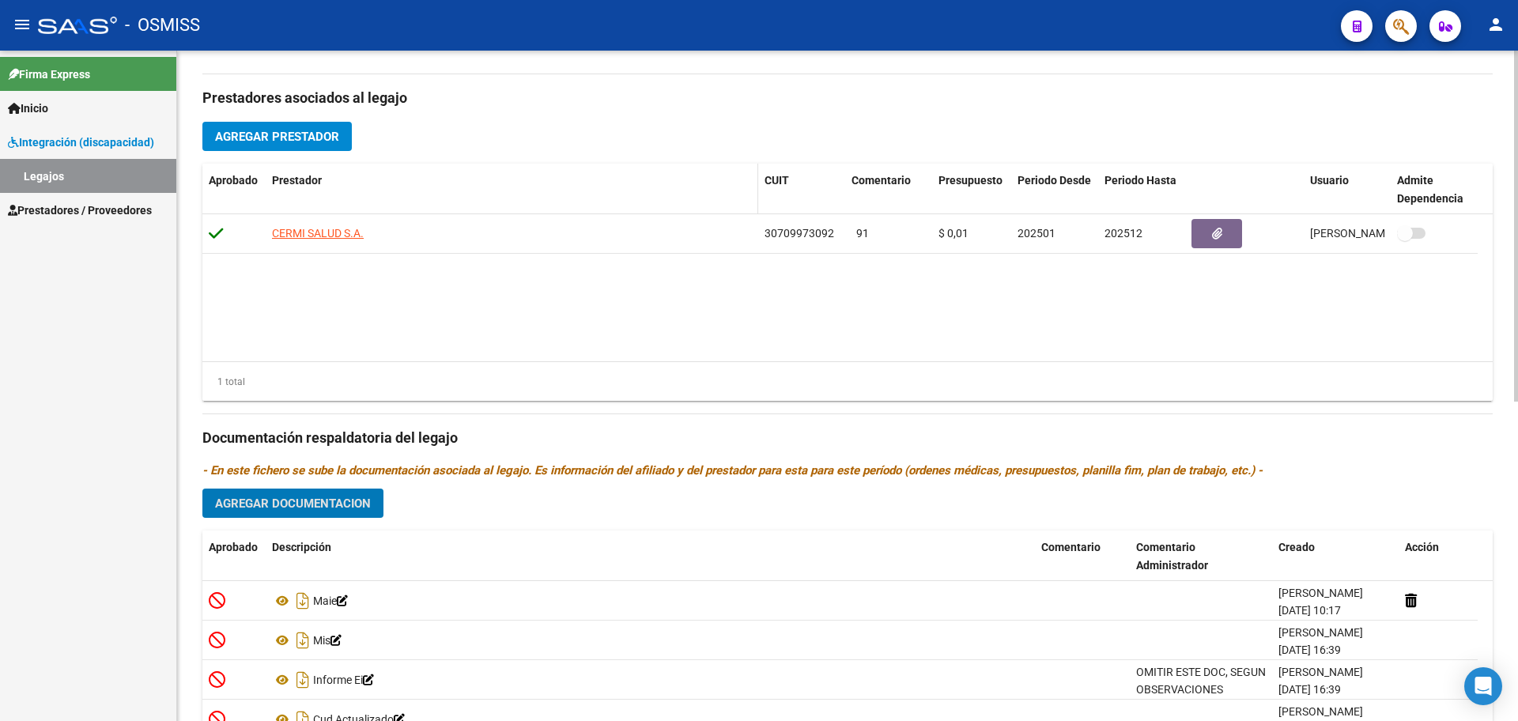
scroll to position [510, 0]
click at [317, 140] on span "Agregar Prestador" at bounding box center [277, 138] width 124 height 14
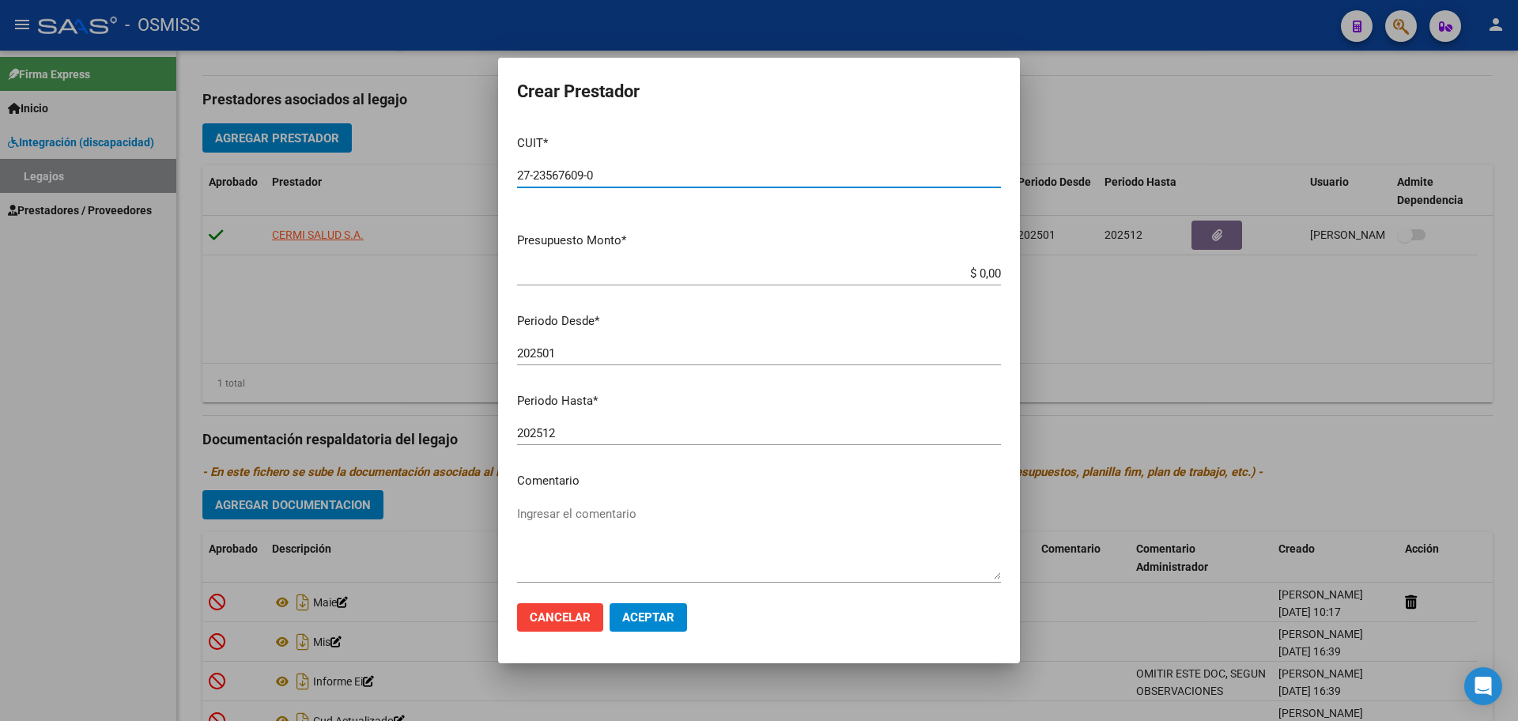
type input "27-23567609-0"
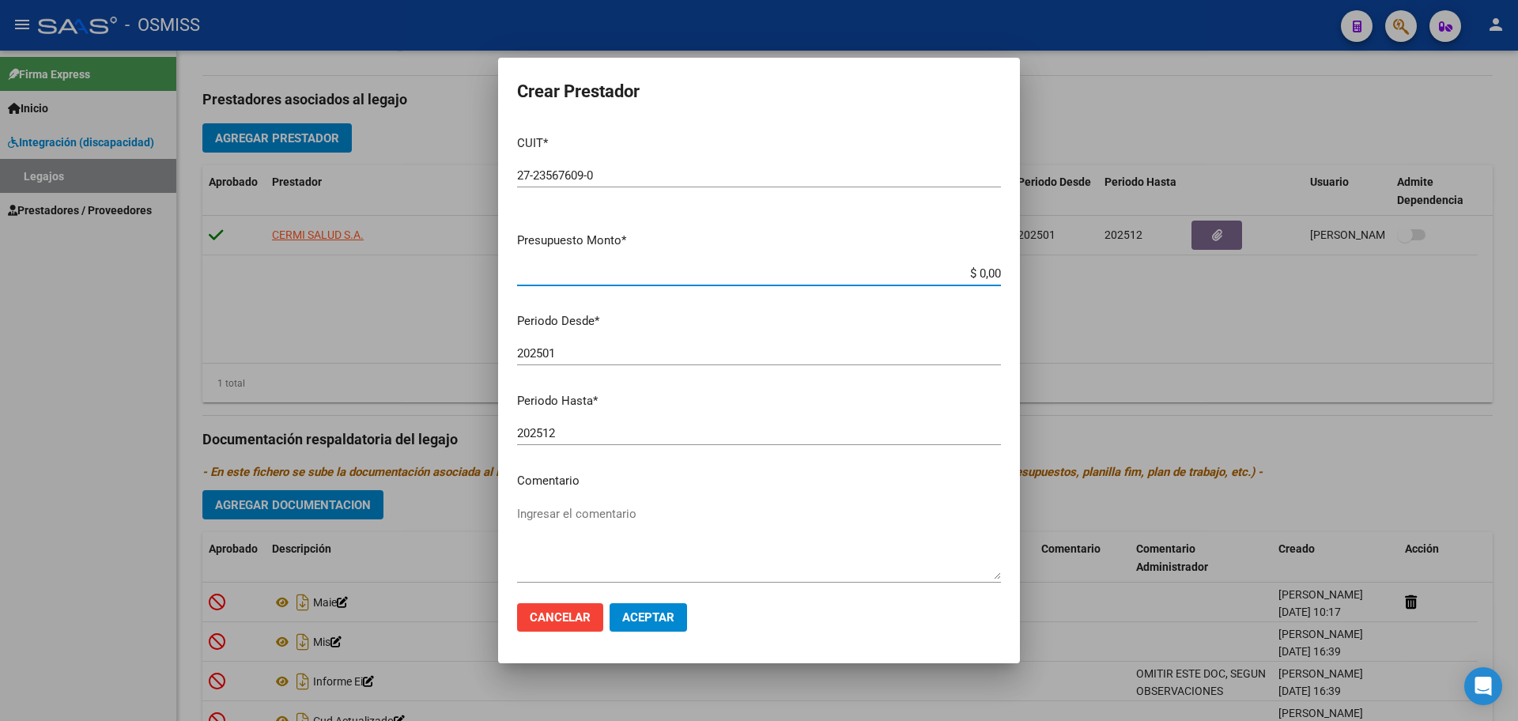
type input "$ 0,01"
type input "202509"
click at [680, 611] on button "Aceptar" at bounding box center [648, 617] width 77 height 28
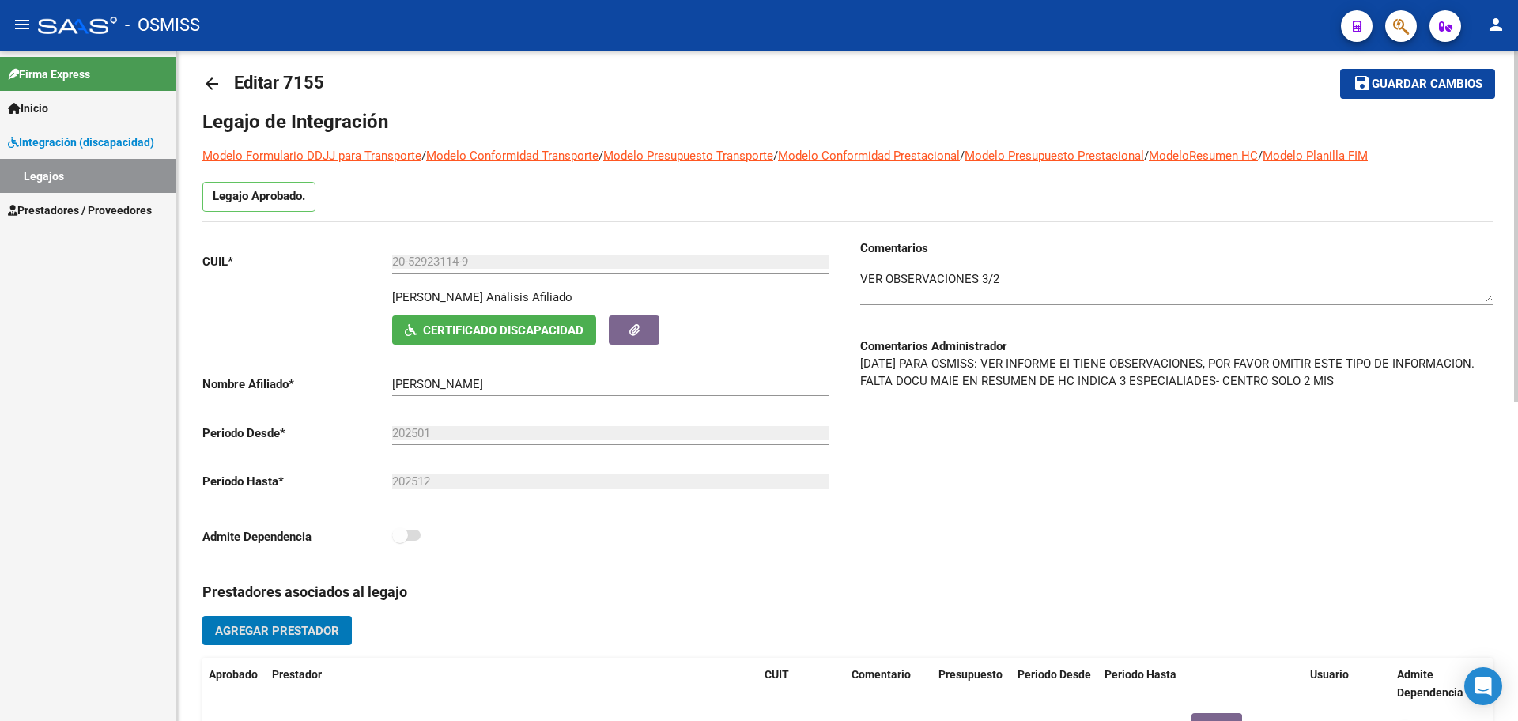
scroll to position [0, 0]
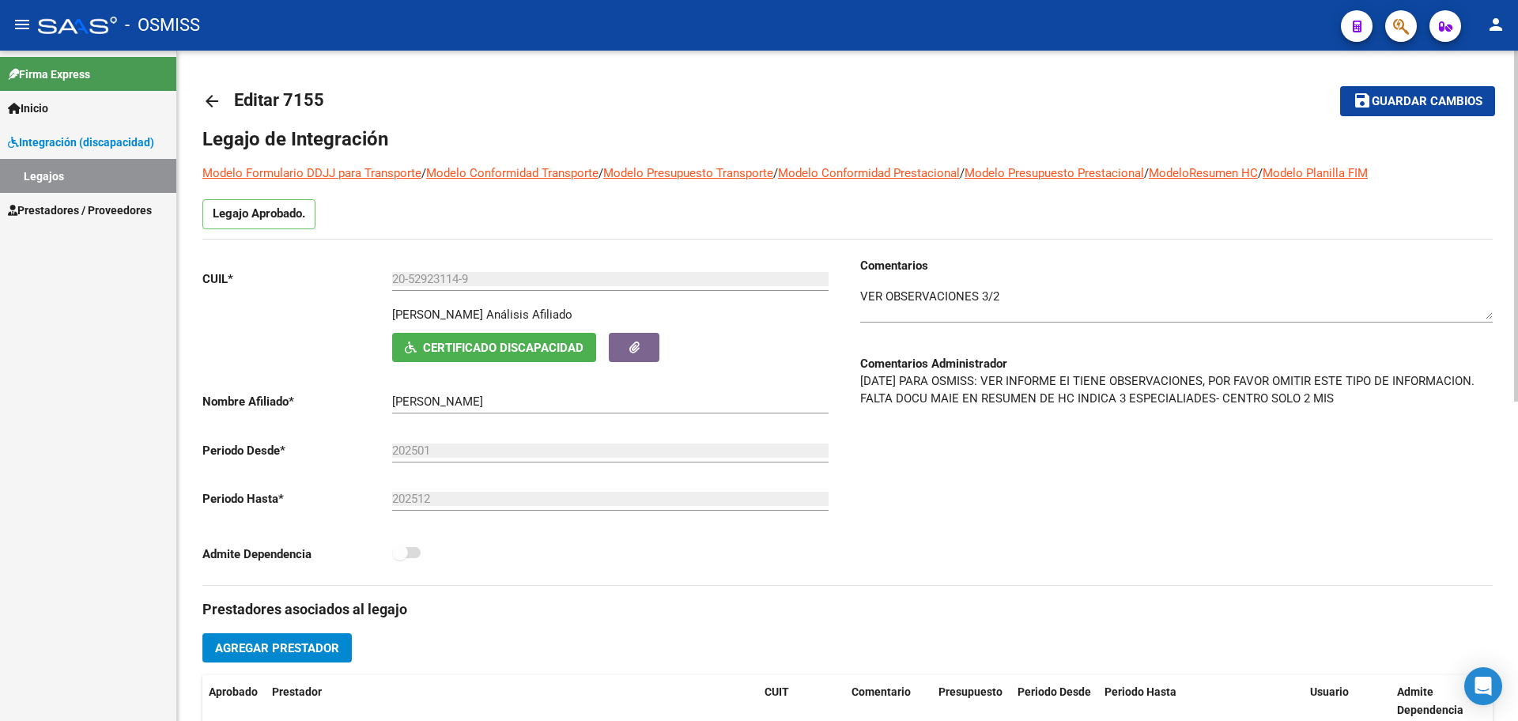
click at [216, 109] on mat-icon "arrow_back" at bounding box center [211, 101] width 19 height 19
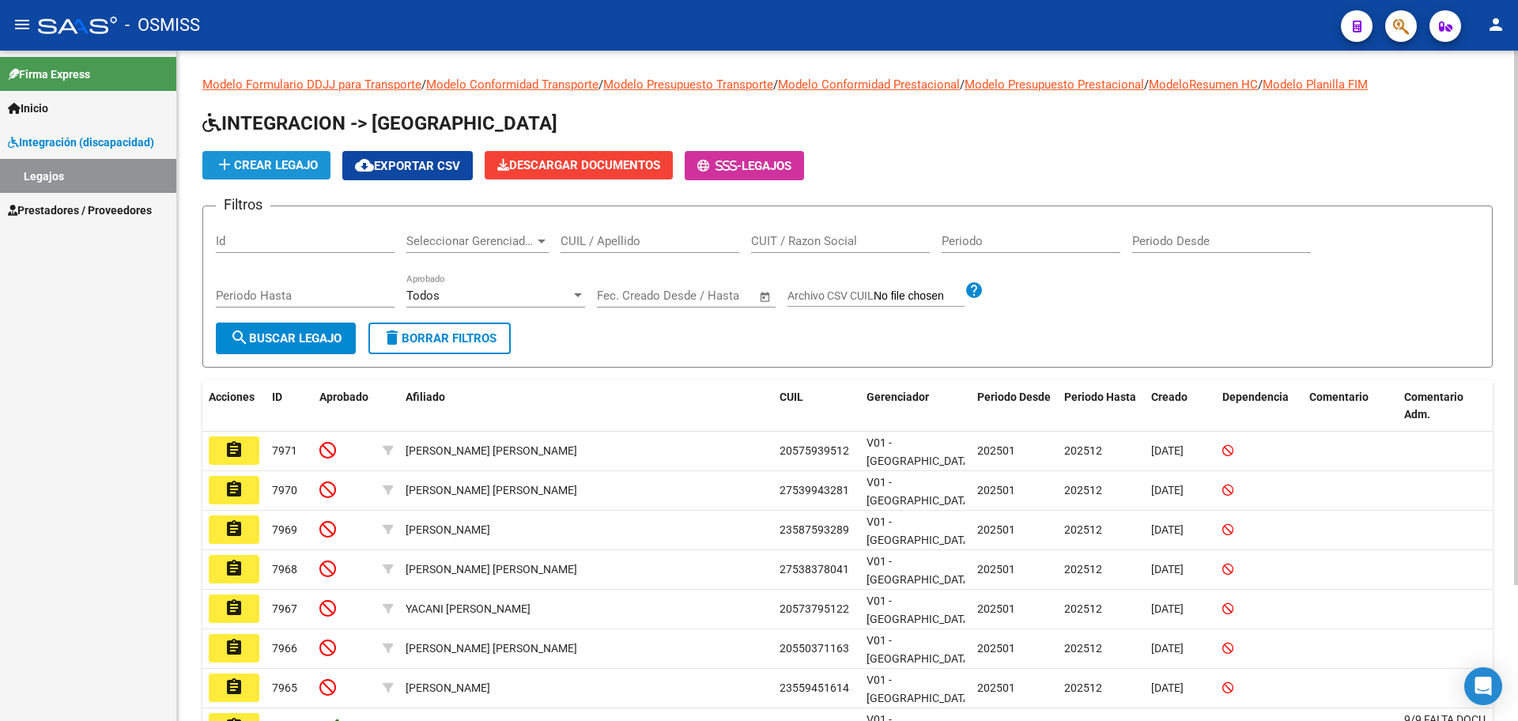
click at [300, 164] on span "add Crear Legajo" at bounding box center [266, 165] width 103 height 14
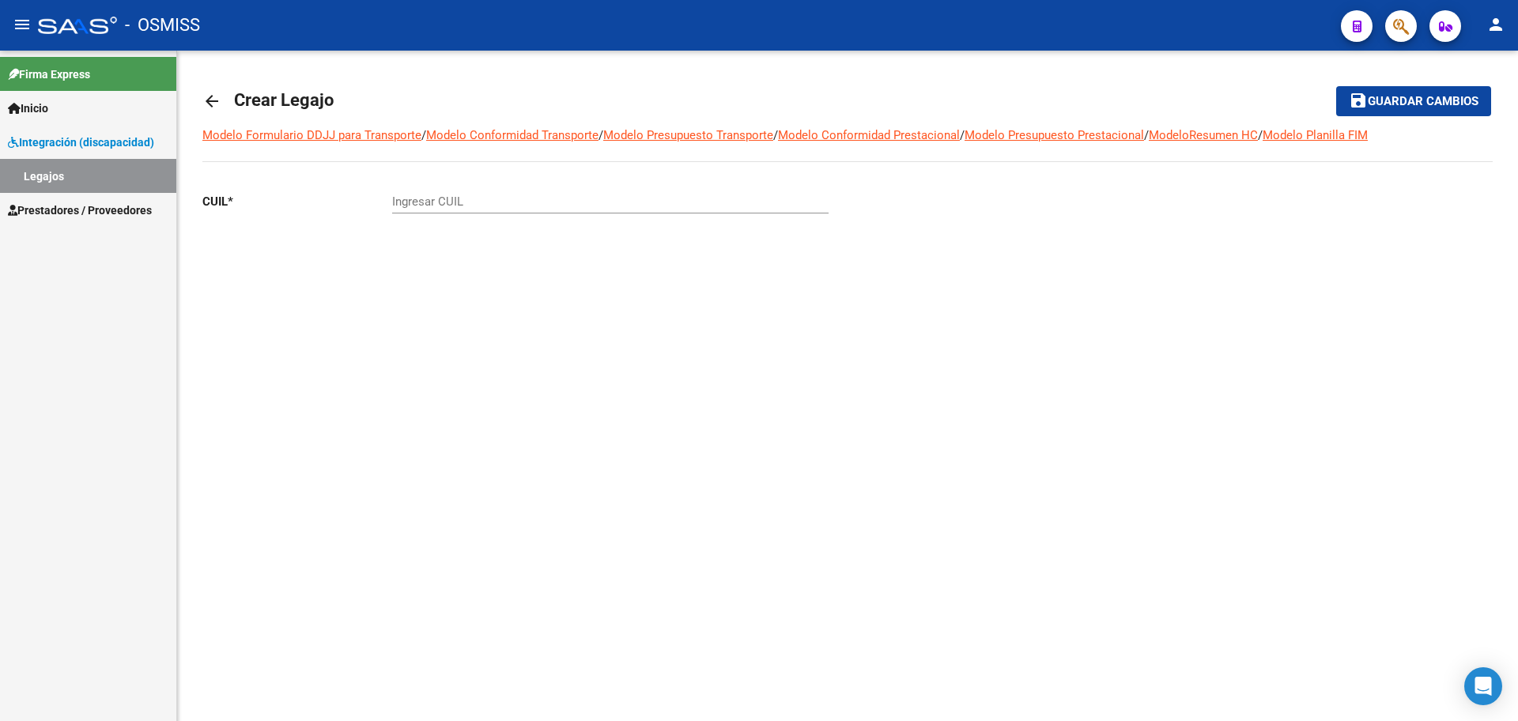
click at [489, 211] on div "Ingresar CUIL" at bounding box center [610, 197] width 437 height 34
paste input "-58657805"
type input "20-58657805-8"
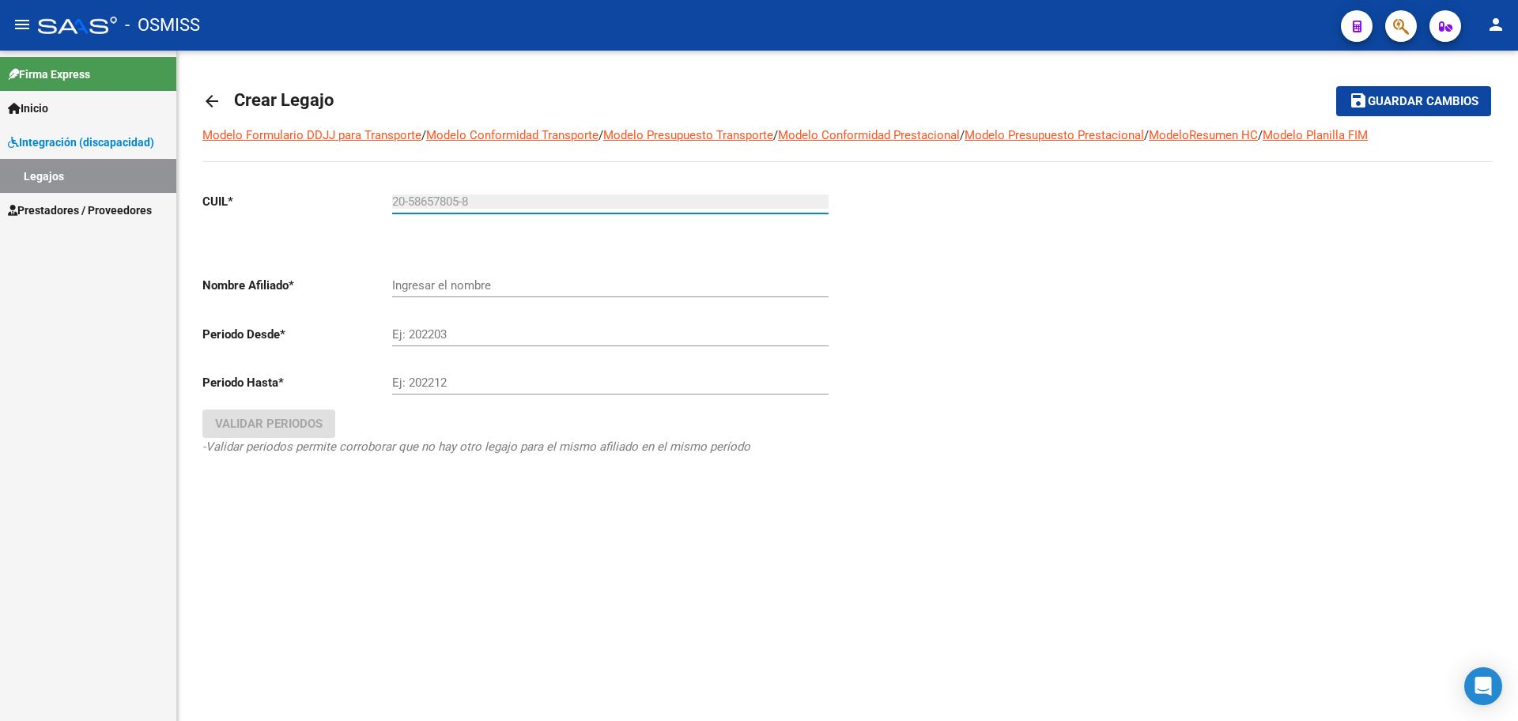
type input "[PERSON_NAME] [PERSON_NAME]"
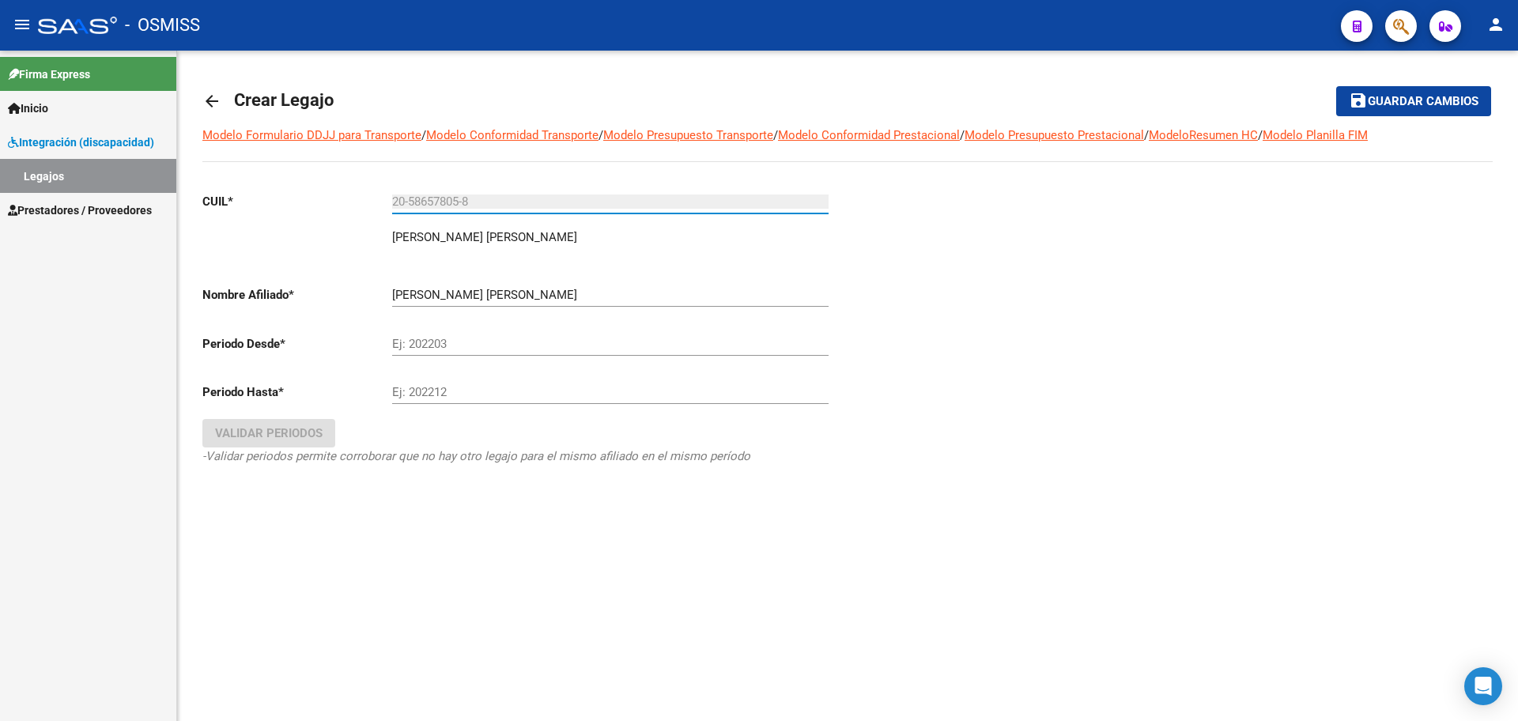
type input "20-58657805-8"
drag, startPoint x: 452, startPoint y: 356, endPoint x: 452, endPoint y: 347, distance: 8.7
click at [452, 353] on div "Ej: 202203" at bounding box center [610, 346] width 437 height 49
click at [454, 342] on input "Ej: 202203" at bounding box center [610, 344] width 437 height 14
type input "202501"
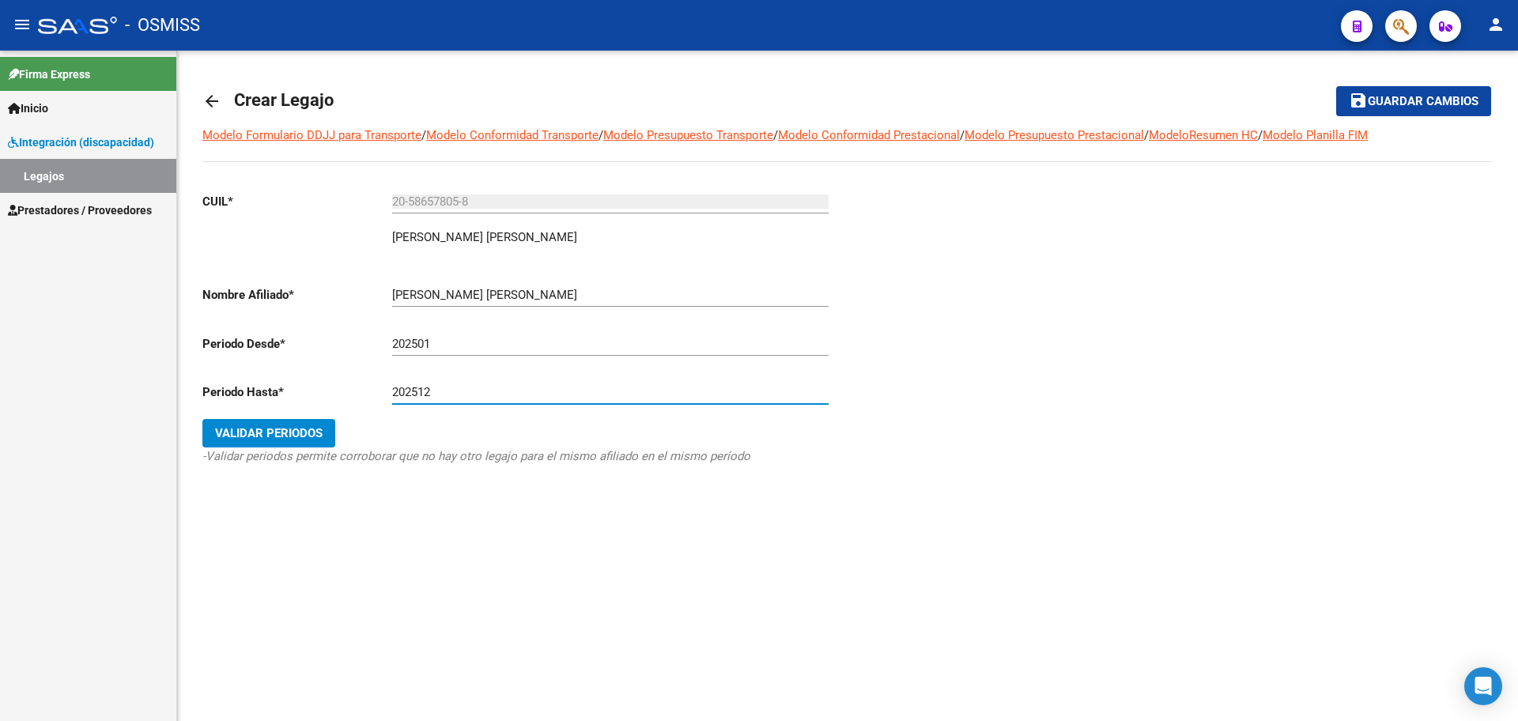
type input "202512"
click at [261, 437] on span "Validar Periodos" at bounding box center [269, 433] width 108 height 14
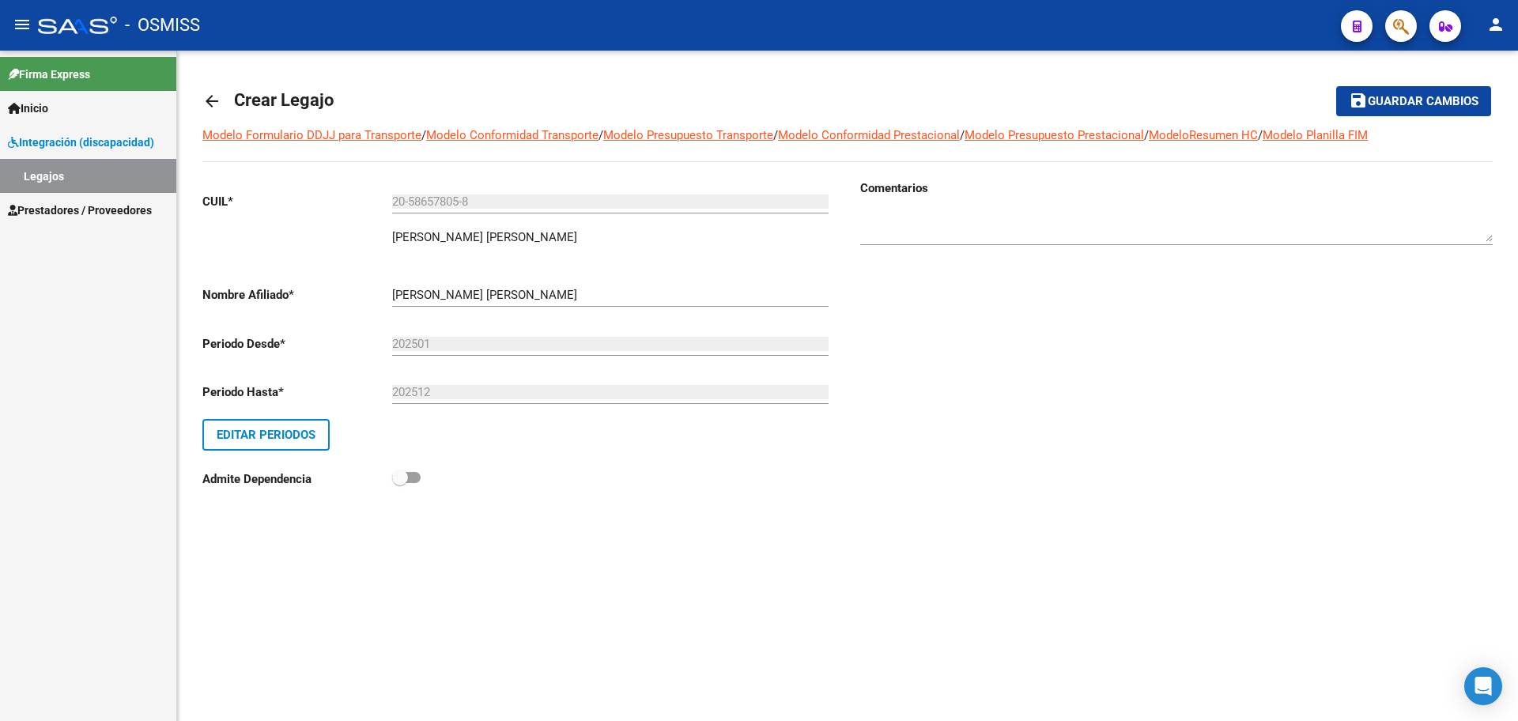
click at [1377, 108] on span "Guardar cambios" at bounding box center [1423, 102] width 111 height 14
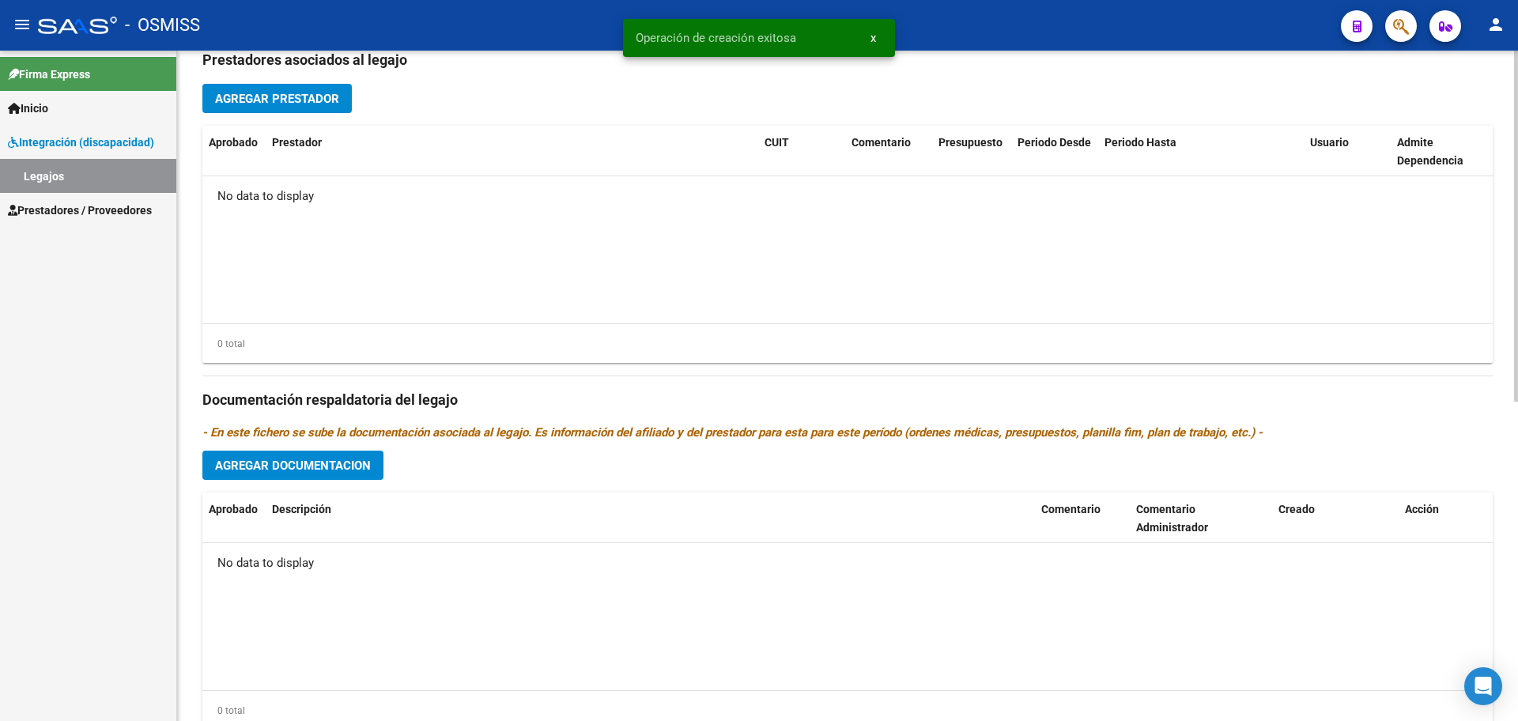
scroll to position [609, 0]
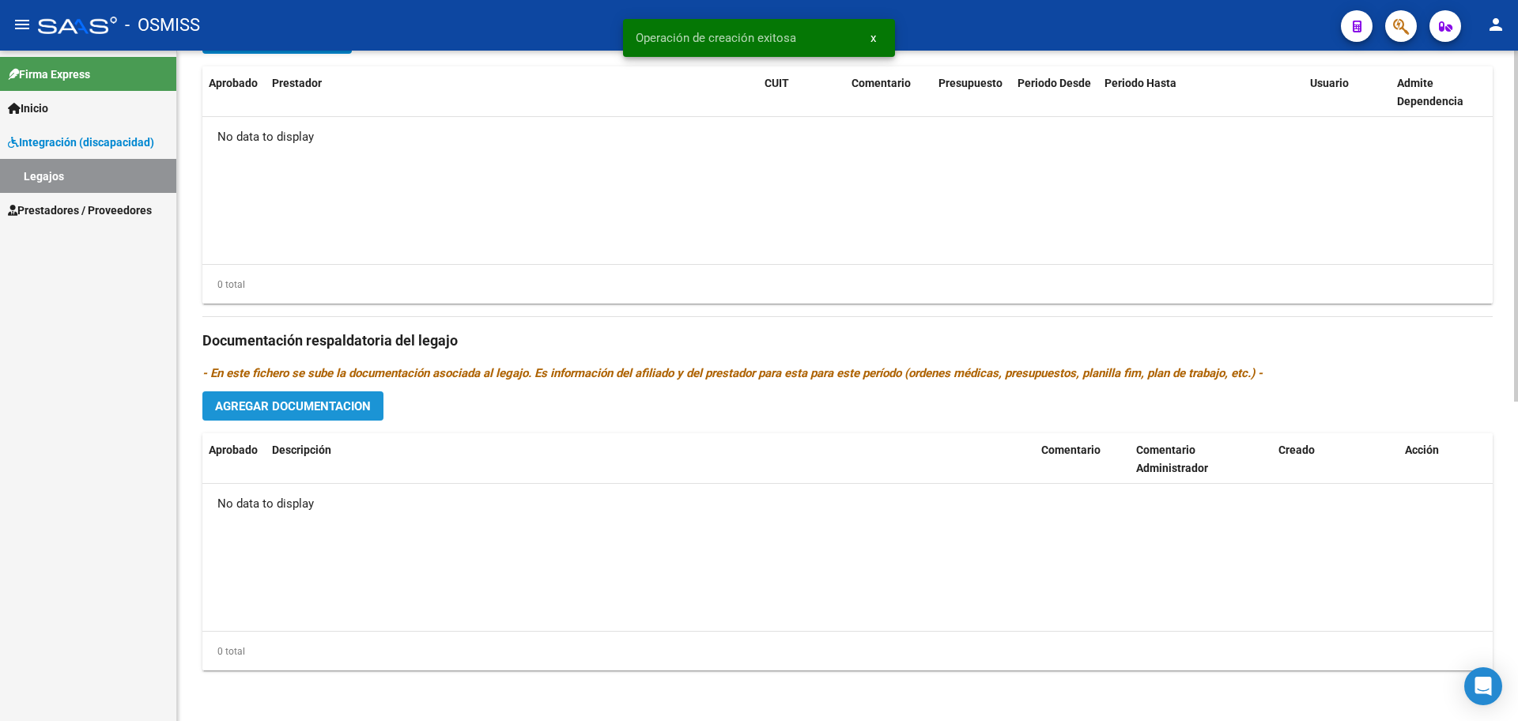
click at [364, 417] on button "Agregar Documentacion" at bounding box center [292, 405] width 181 height 29
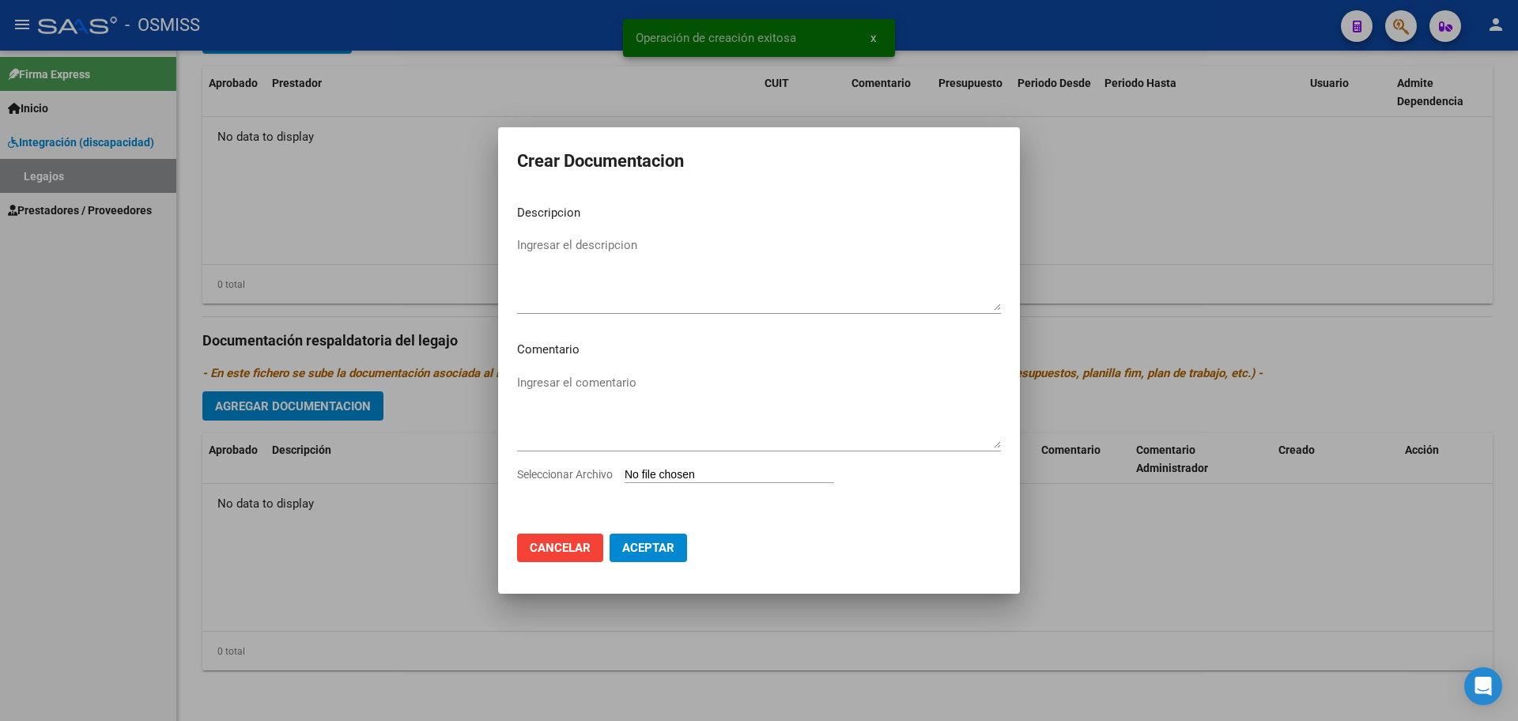
click at [667, 479] on input "Seleccionar Archivo" at bounding box center [730, 475] width 210 height 15
type input "C:\fakepath\.RIOS PINEDO ESTANISLAO-PSICOLOGIA OSMISS.pdf"
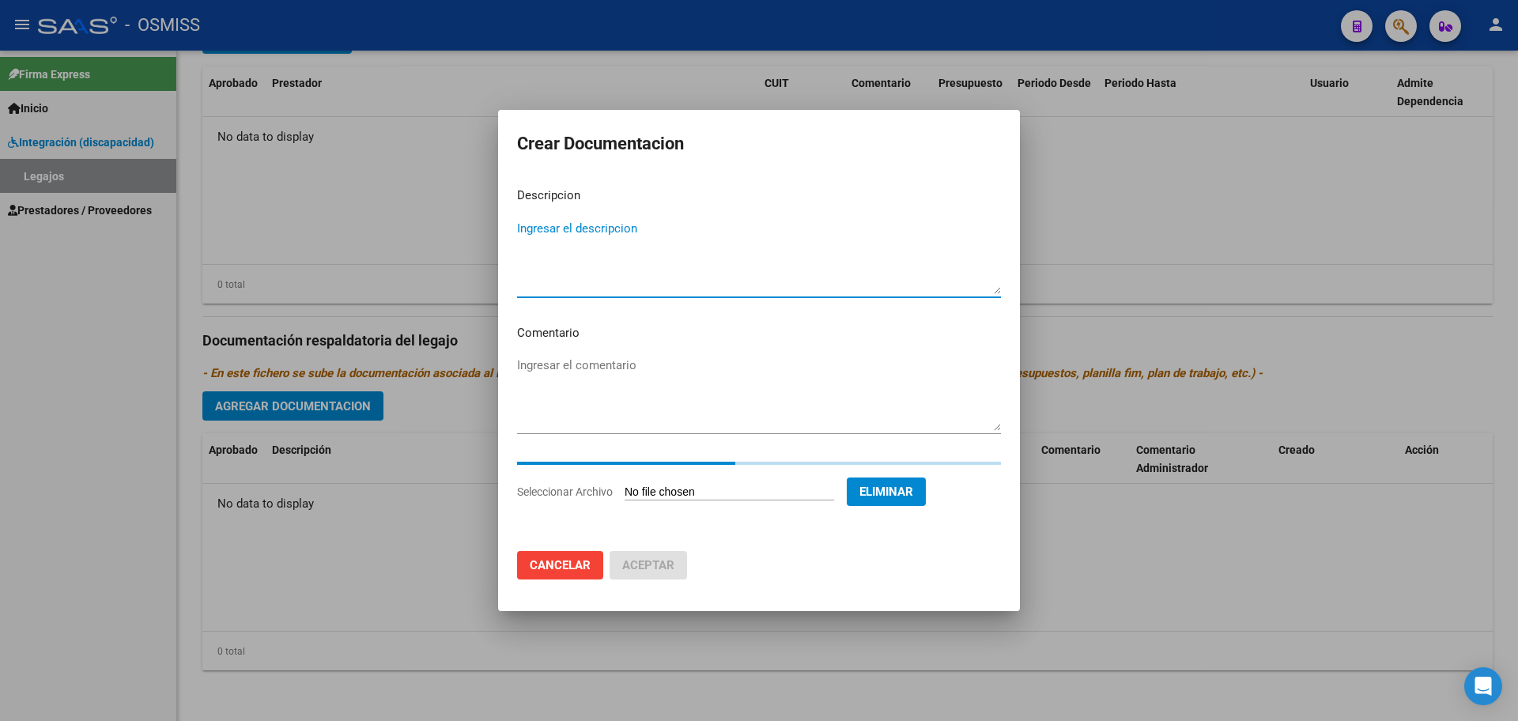
click at [579, 266] on textarea "Ingresar el descripcion" at bounding box center [759, 257] width 484 height 74
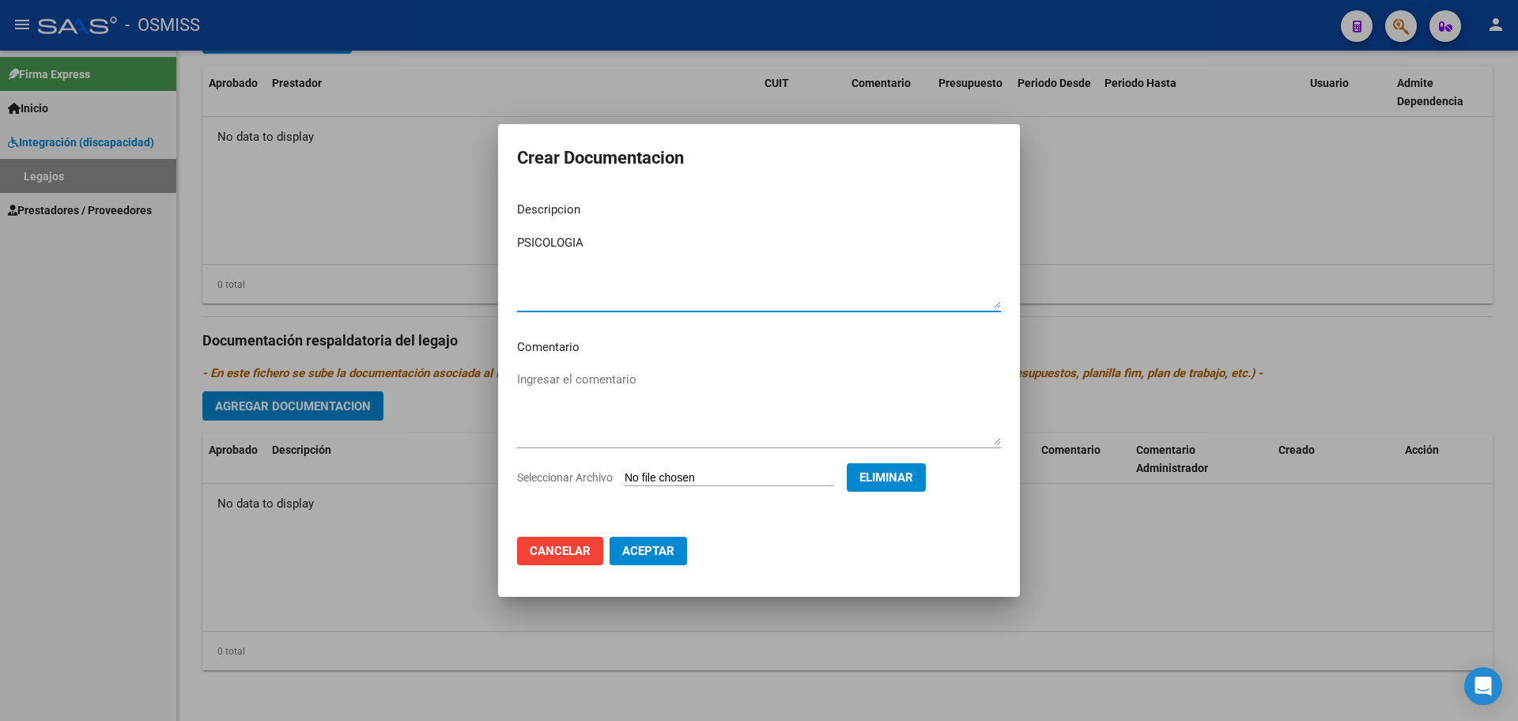
type textarea "PSICOLOGIA"
click at [633, 556] on span "Aceptar" at bounding box center [648, 551] width 52 height 14
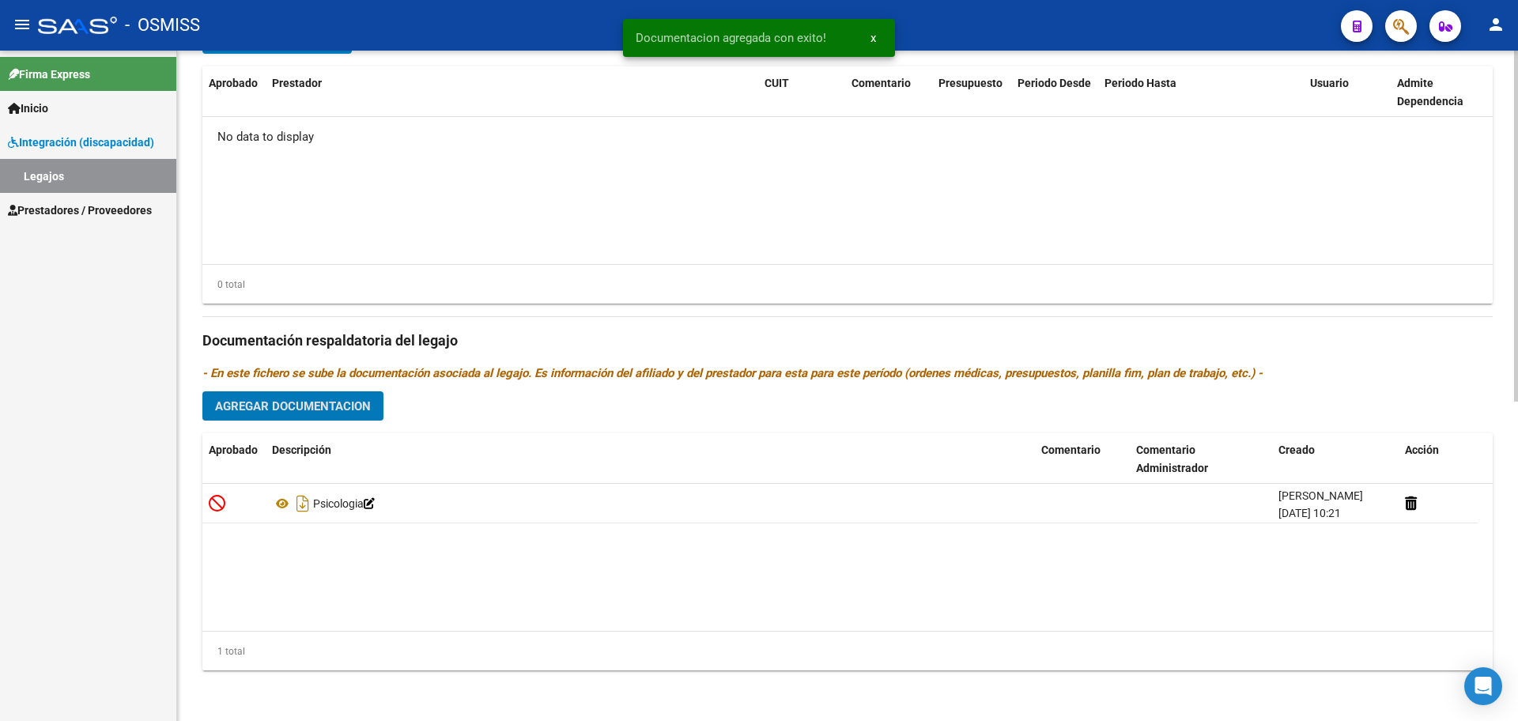
click at [315, 414] on button "Agregar Documentacion" at bounding box center [292, 405] width 181 height 29
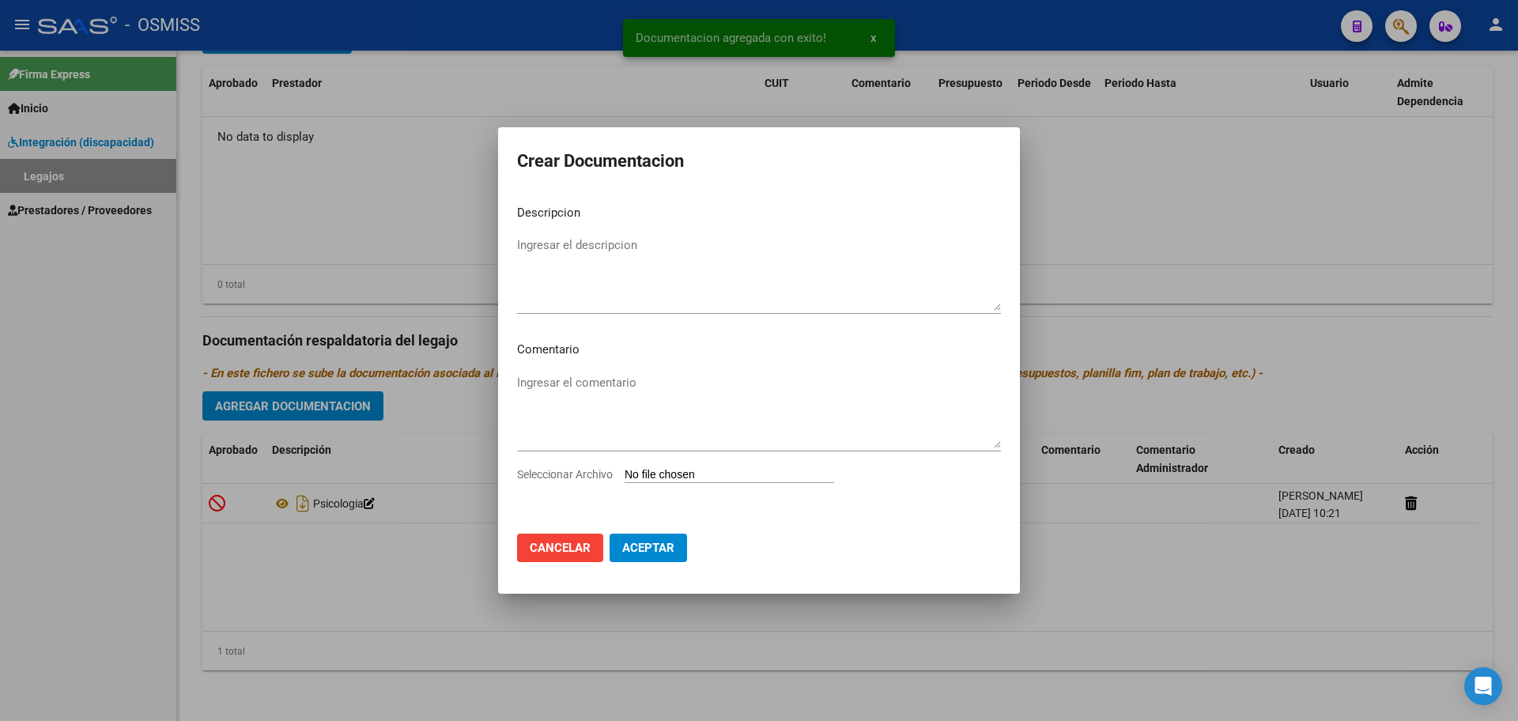
click at [647, 474] on input "Seleccionar Archivo" at bounding box center [730, 475] width 210 height 15
type input "C:\fakepath\.RIOS PINEDO ESTANISLAO- TO OSMISS.pdf"
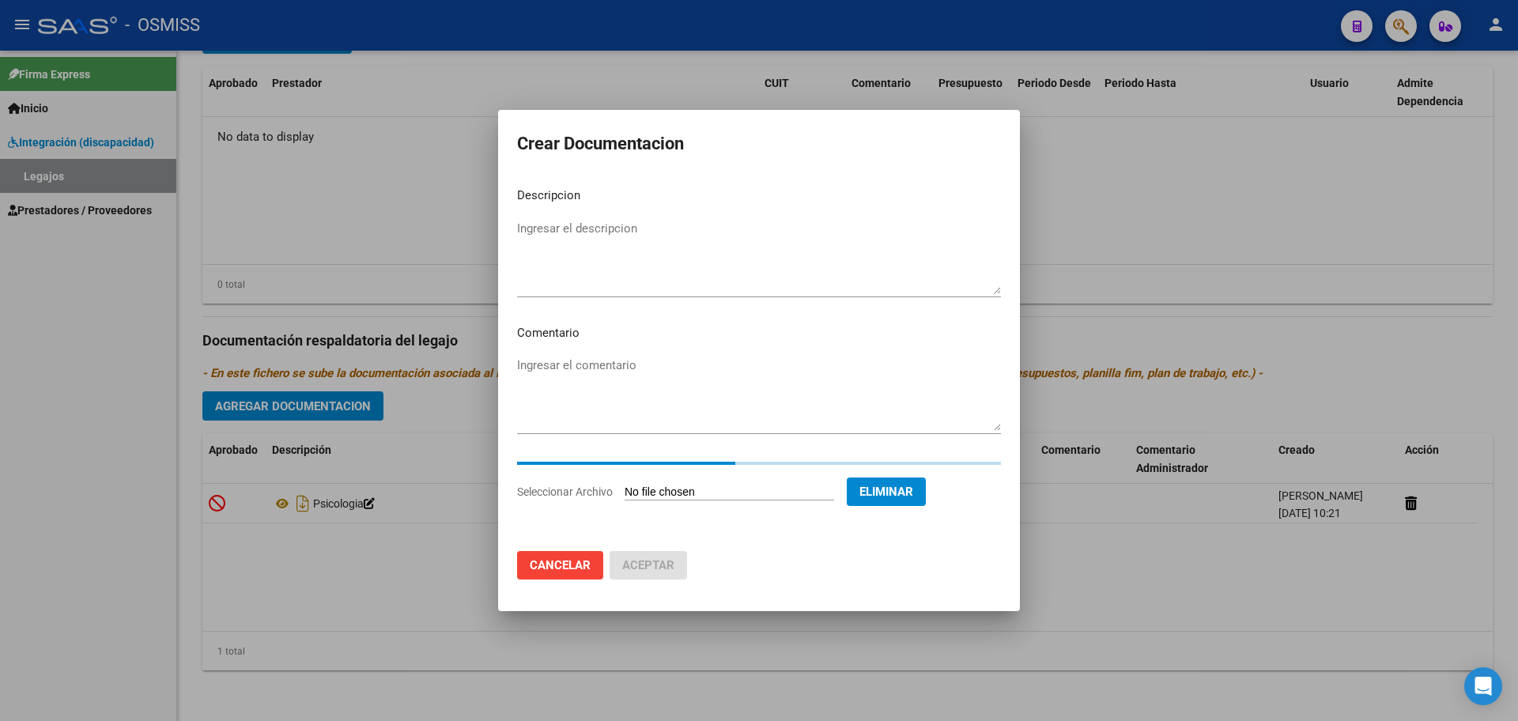
click at [535, 242] on textarea "Ingresar el descripcion" at bounding box center [759, 257] width 484 height 74
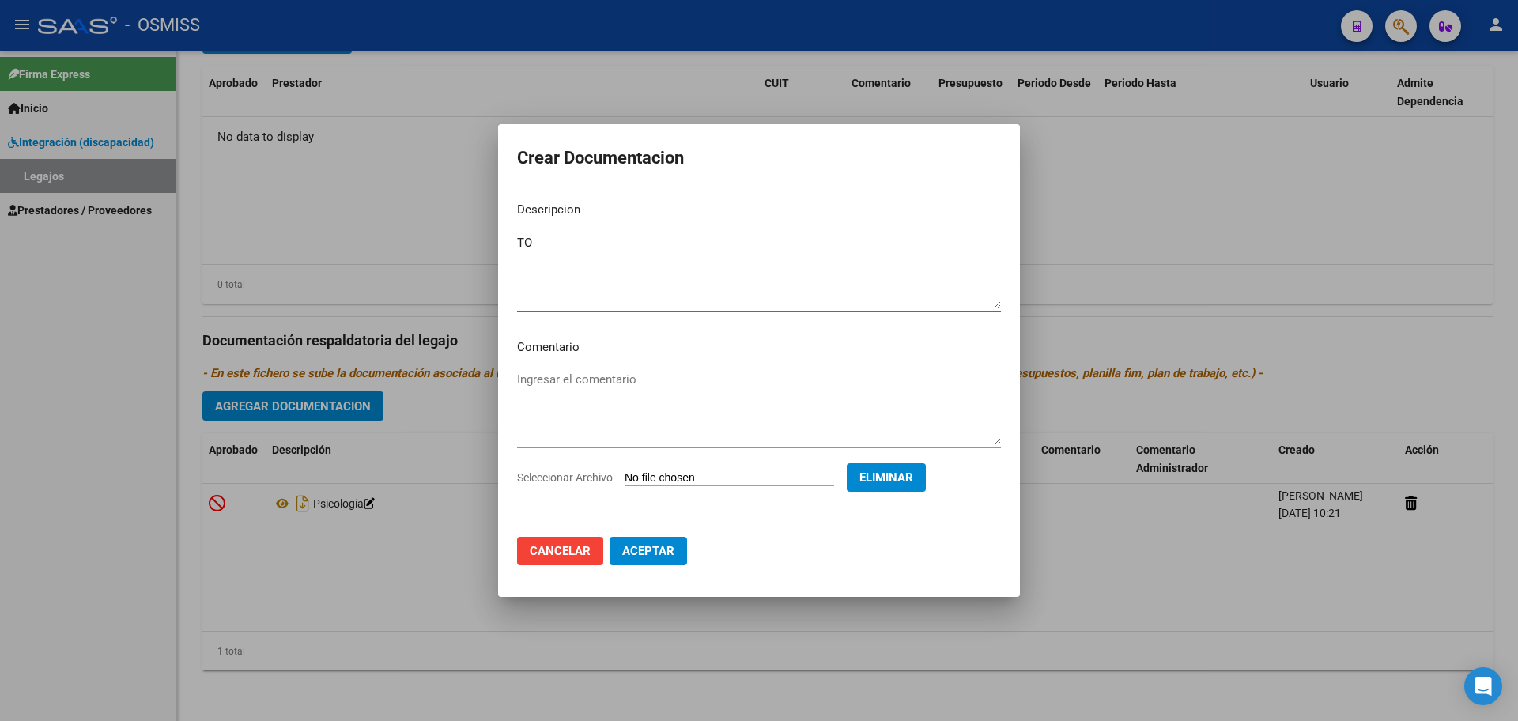
type textarea "TO"
click at [659, 539] on button "Aceptar" at bounding box center [648, 551] width 77 height 28
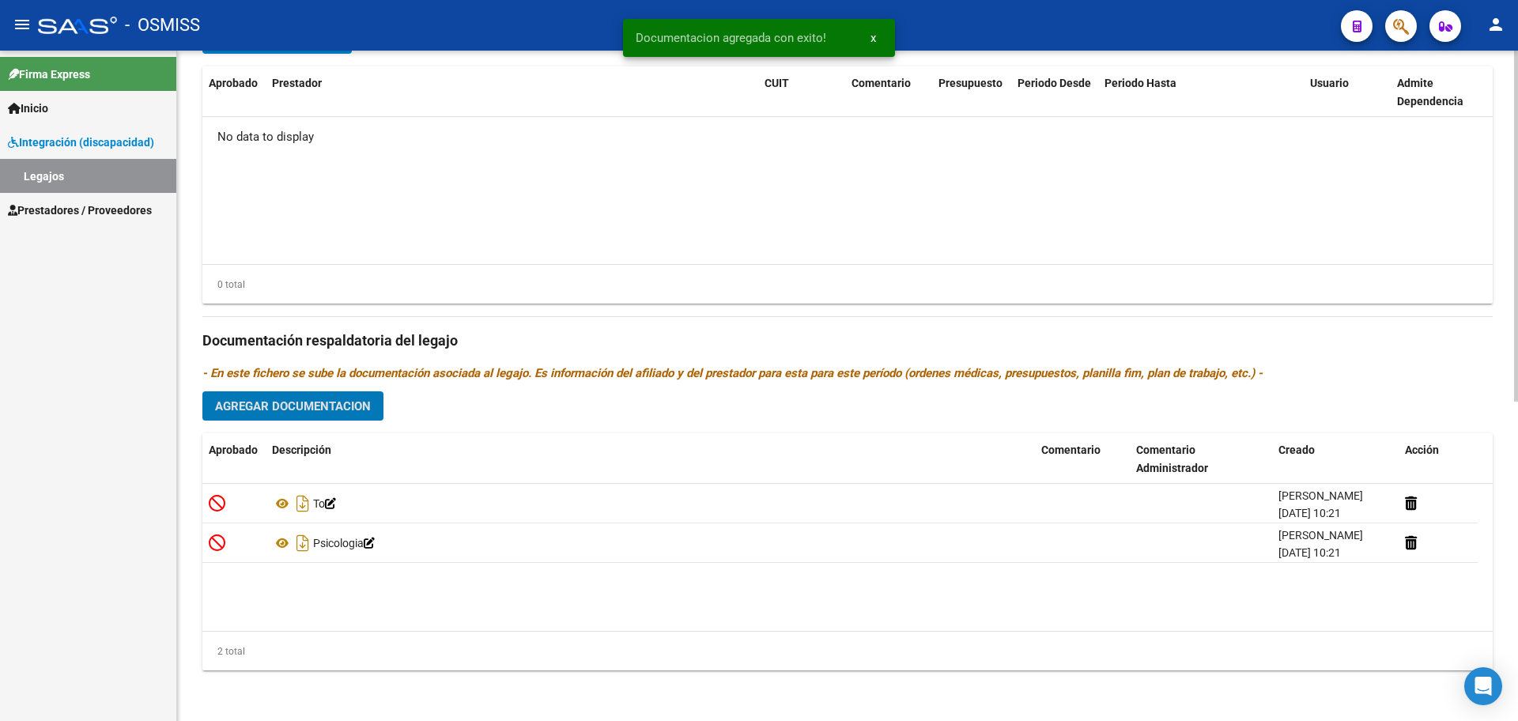
click at [277, 404] on span "Agregar Documentacion" at bounding box center [293, 406] width 156 height 14
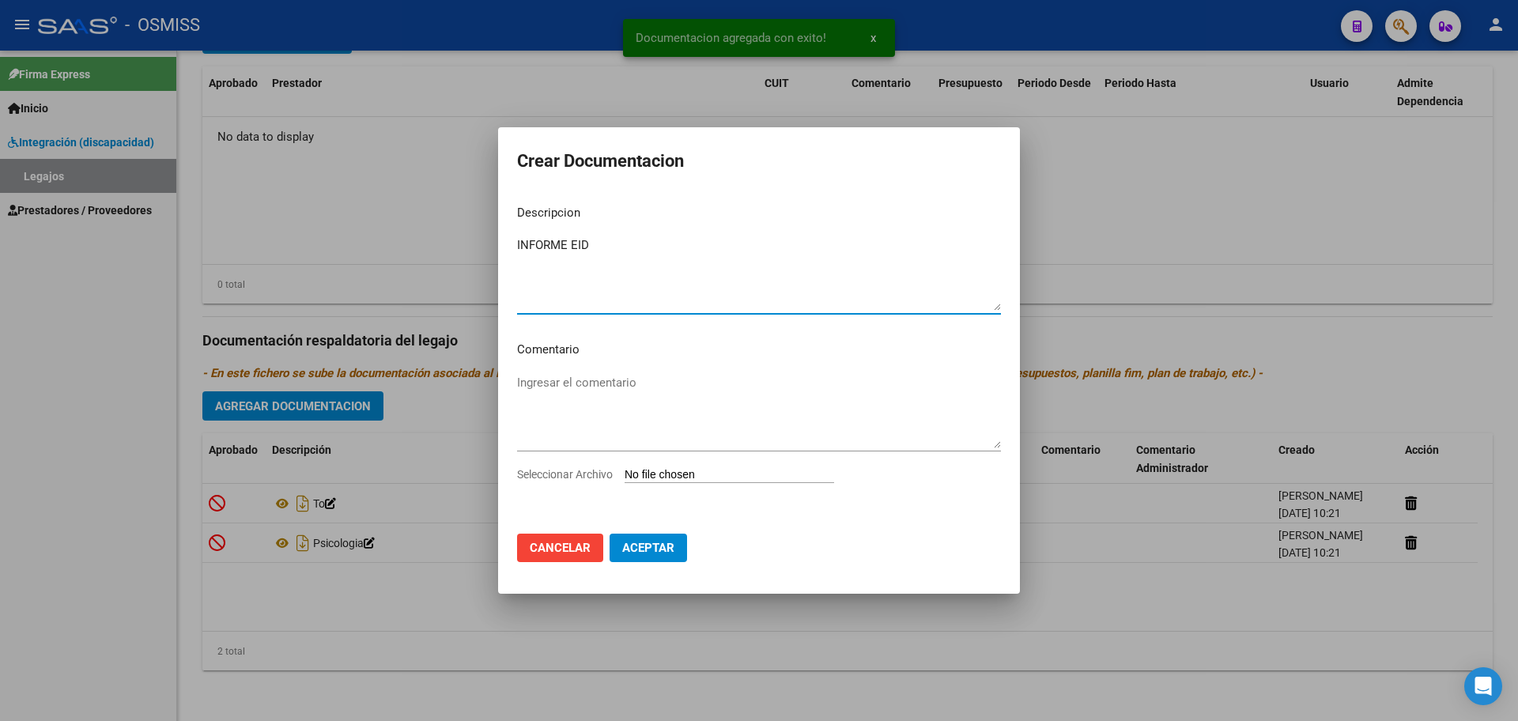
type textarea "INFORME EID"
click at [692, 472] on input "Seleccionar Archivo" at bounding box center [730, 475] width 210 height 15
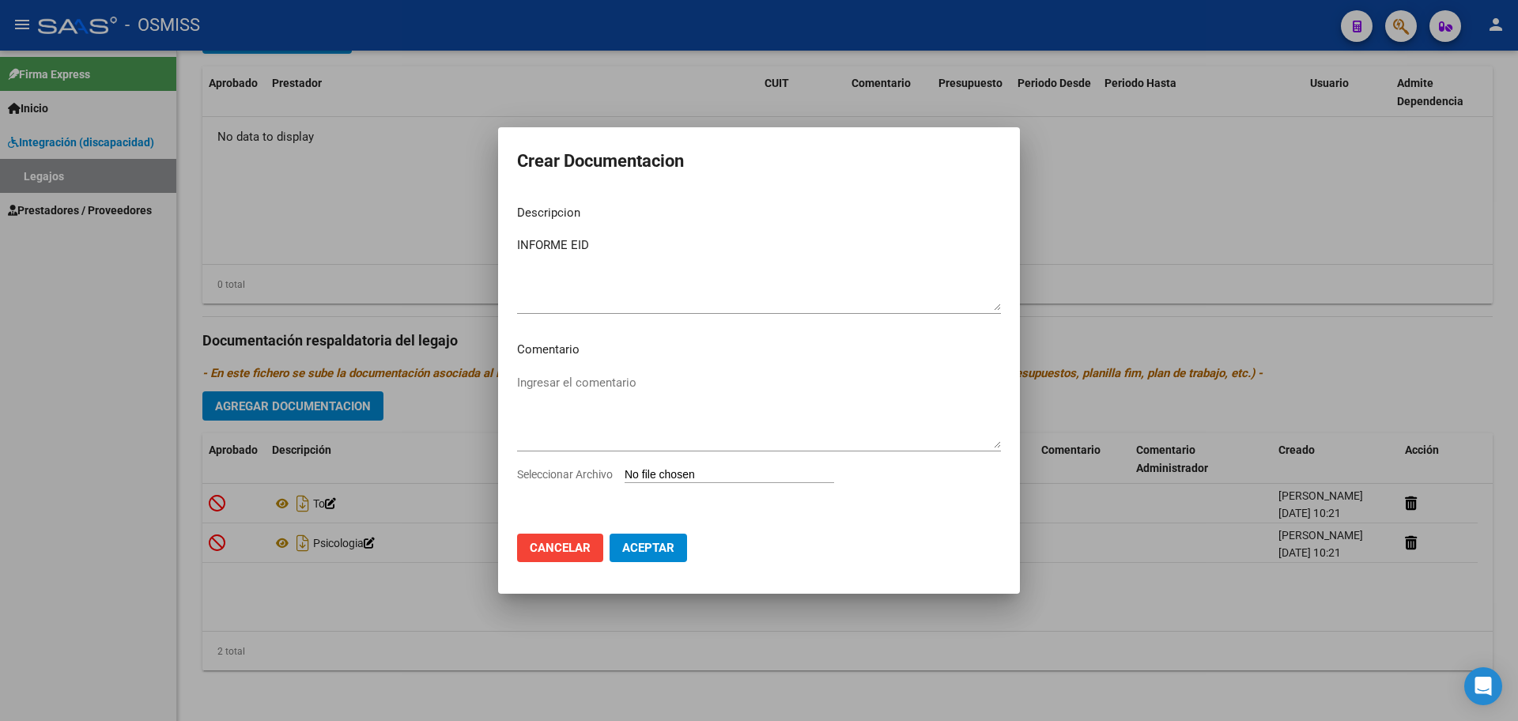
type input "C:\fakepath\RIOS PINEDO ESTANISLAO BELTRAN.pdf"
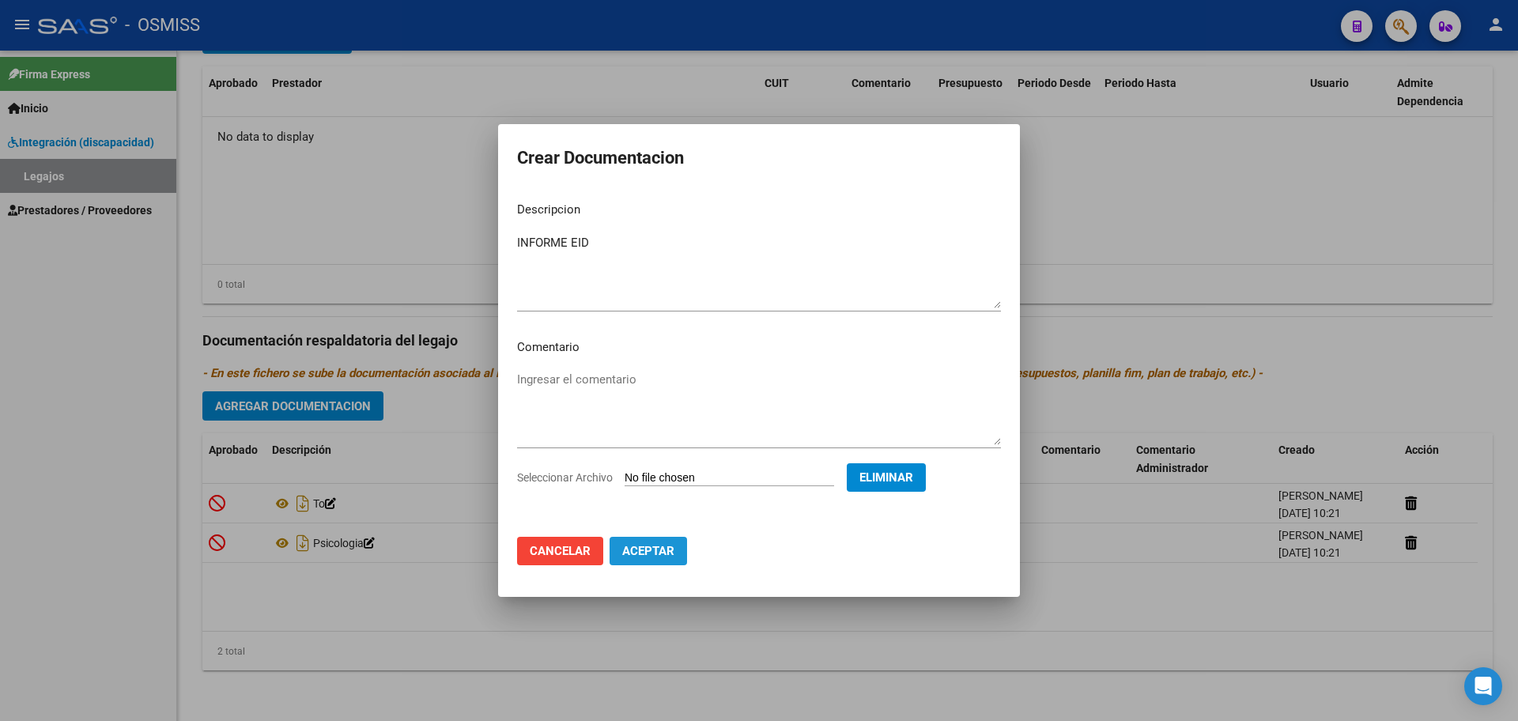
click at [648, 554] on span "Aceptar" at bounding box center [648, 551] width 52 height 14
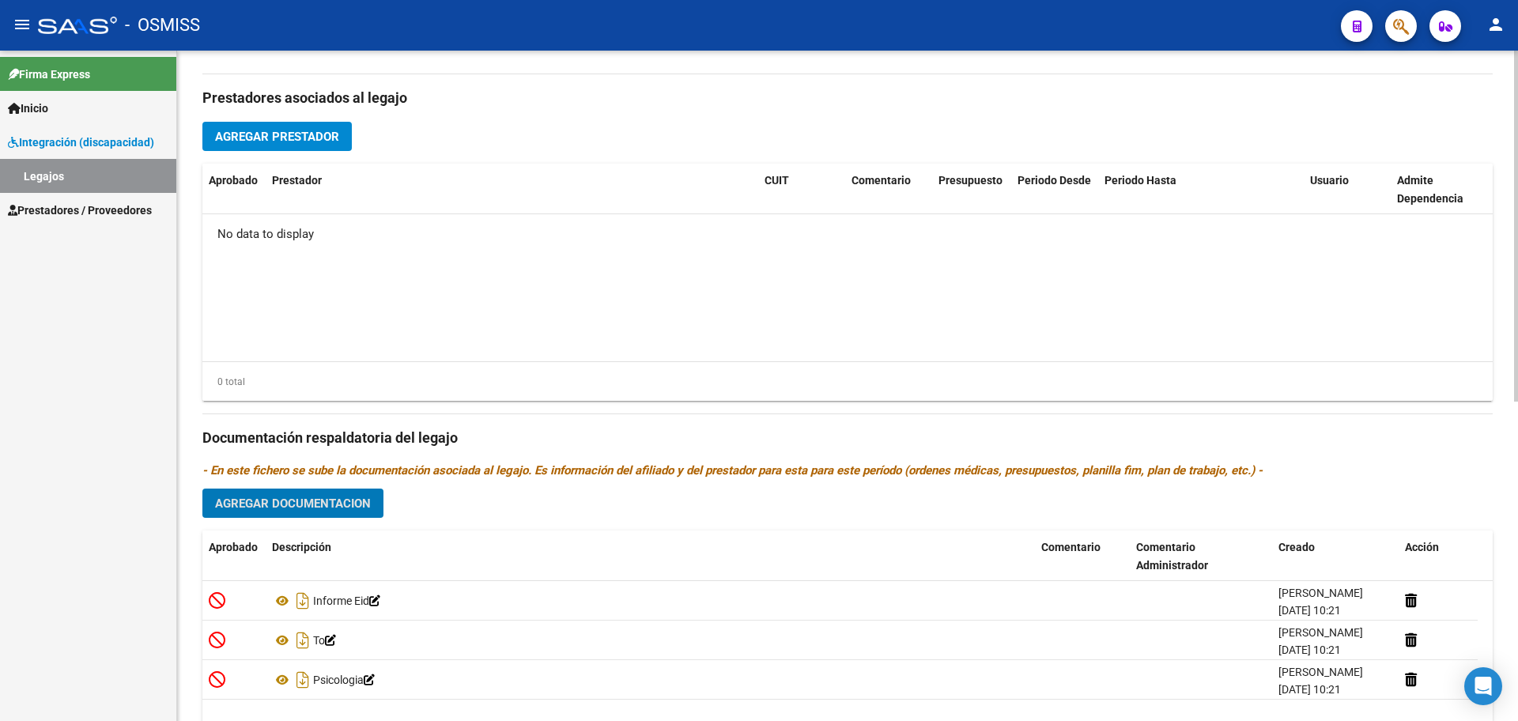
scroll to position [510, 0]
click at [297, 141] on span "Agregar Prestador" at bounding box center [277, 138] width 124 height 14
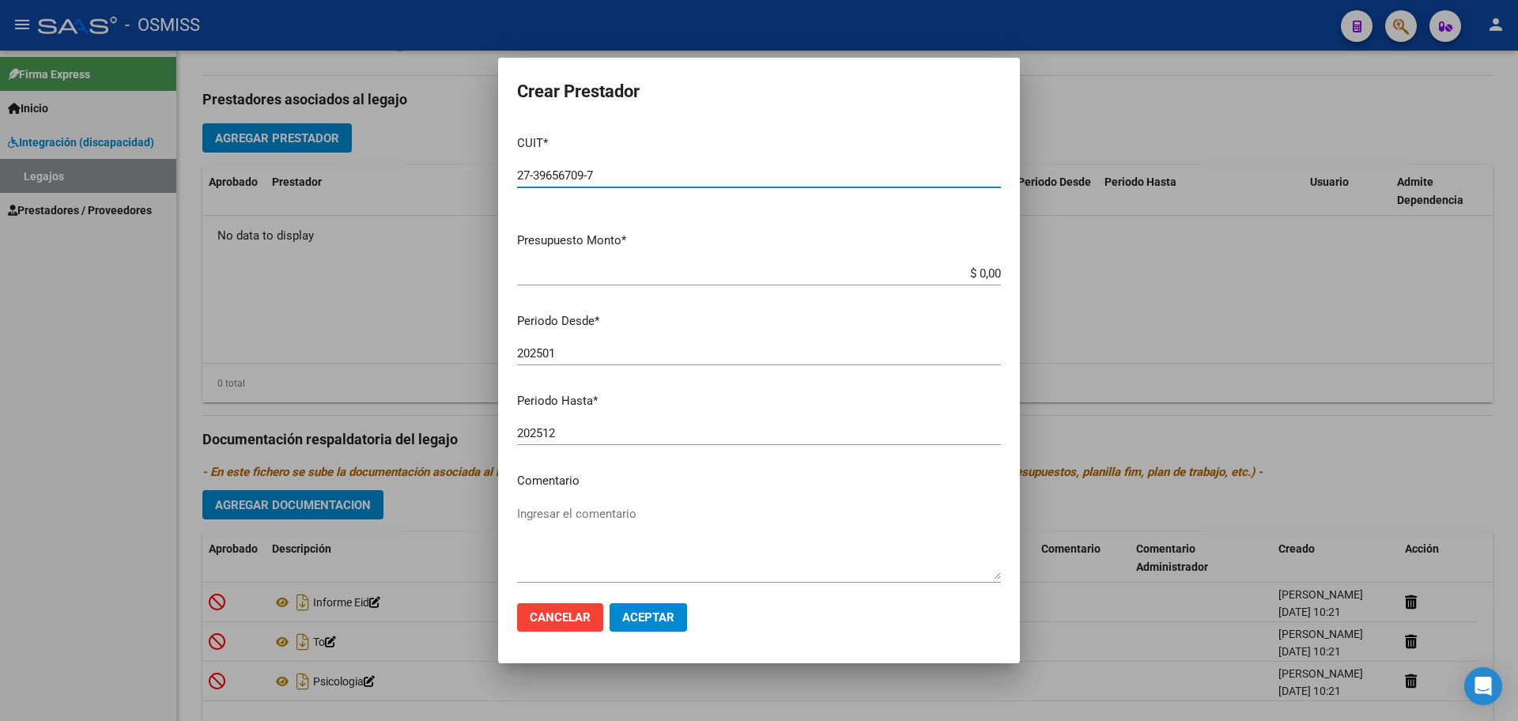
type input "27-39656709-7"
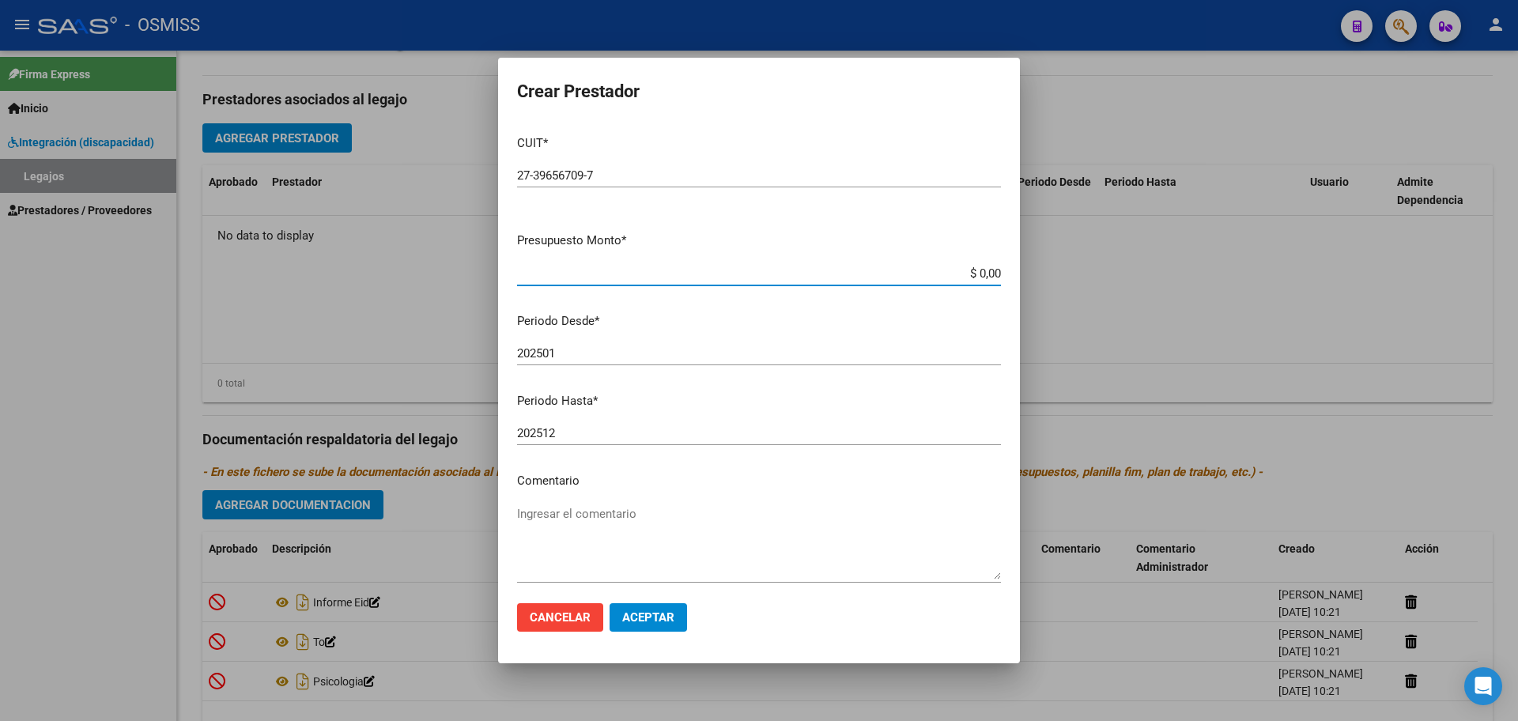
type input "$ 0,01"
type input "202508"
click at [654, 616] on span "Aceptar" at bounding box center [648, 617] width 52 height 14
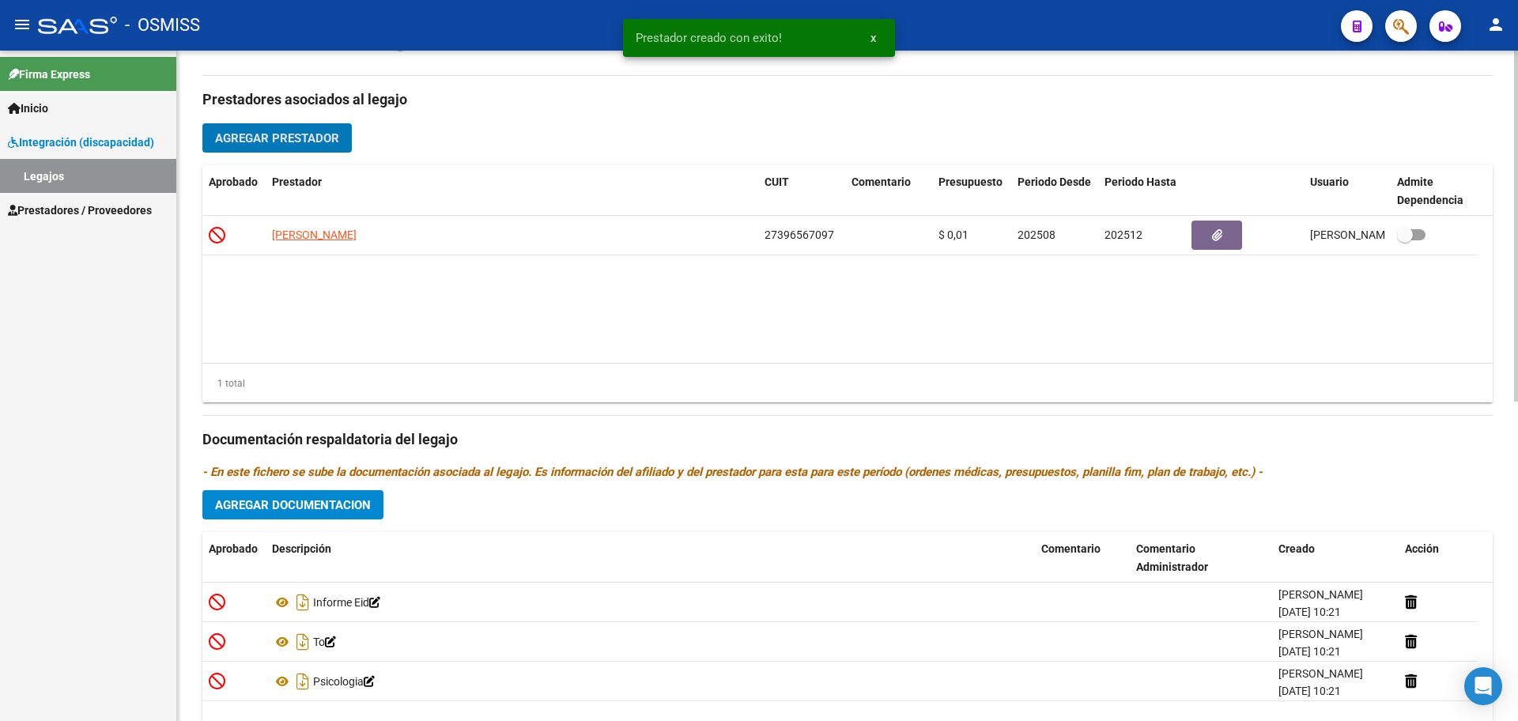
click at [266, 141] on span "Agregar Prestador" at bounding box center [277, 138] width 124 height 14
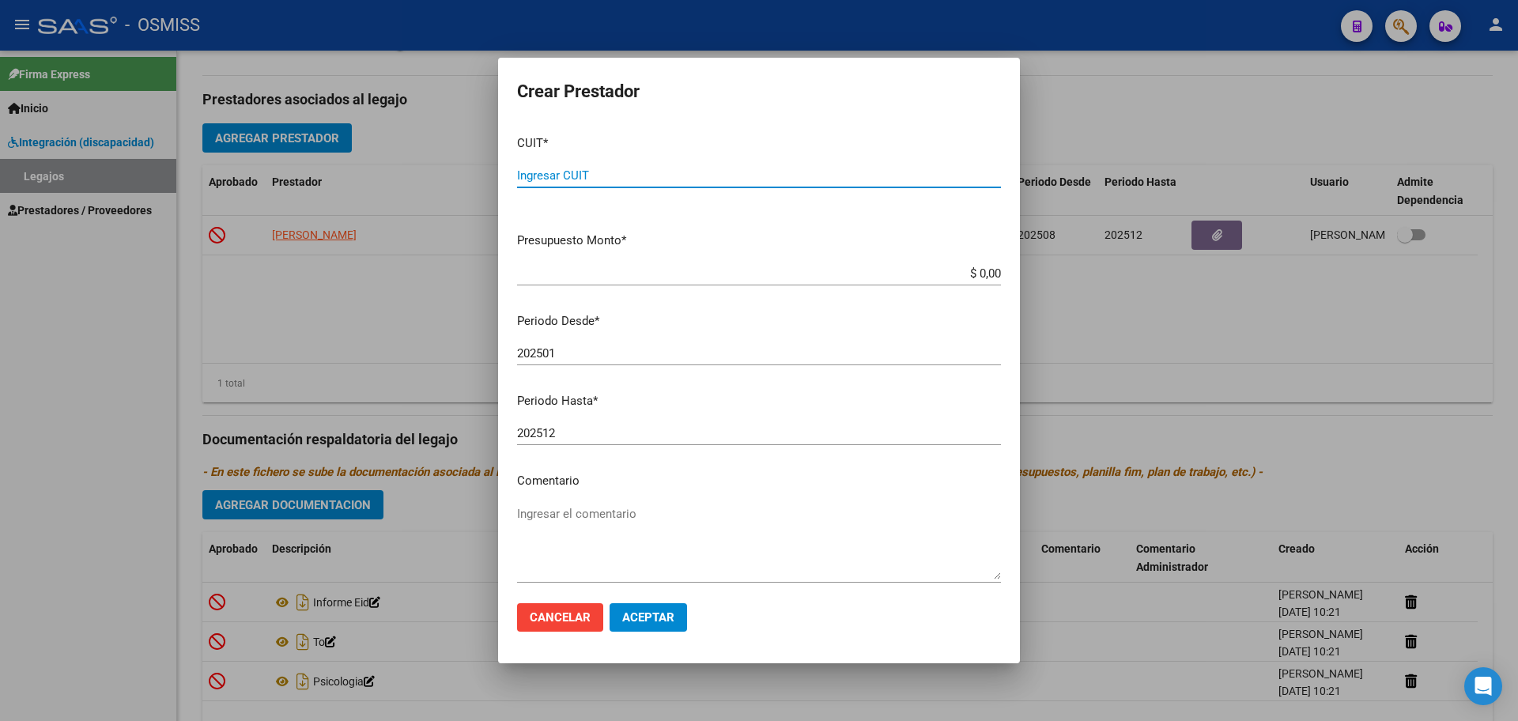
paste input "27-27182743-7"
type input "27-27182743-7"
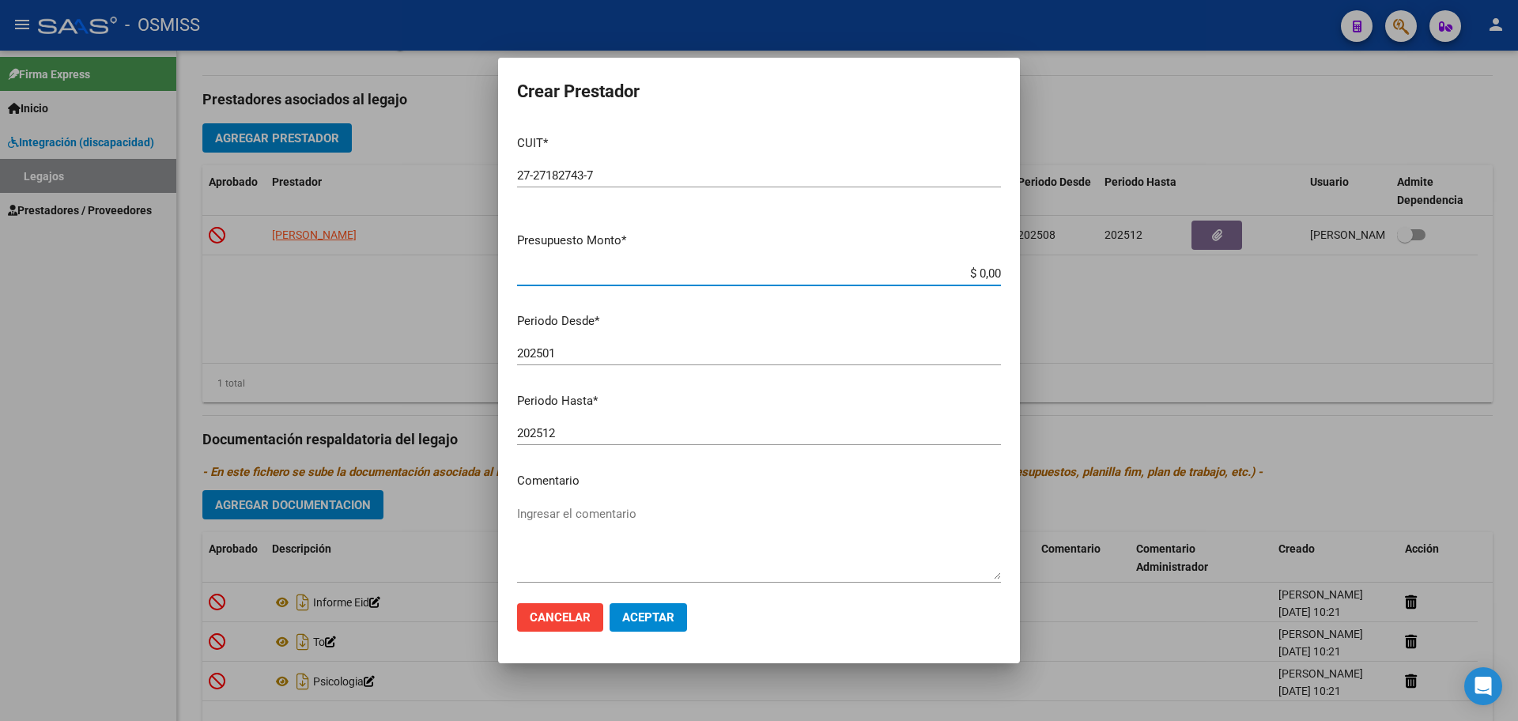
type input "$ 0,01"
type input "202508"
click at [660, 620] on span "Aceptar" at bounding box center [648, 617] width 52 height 14
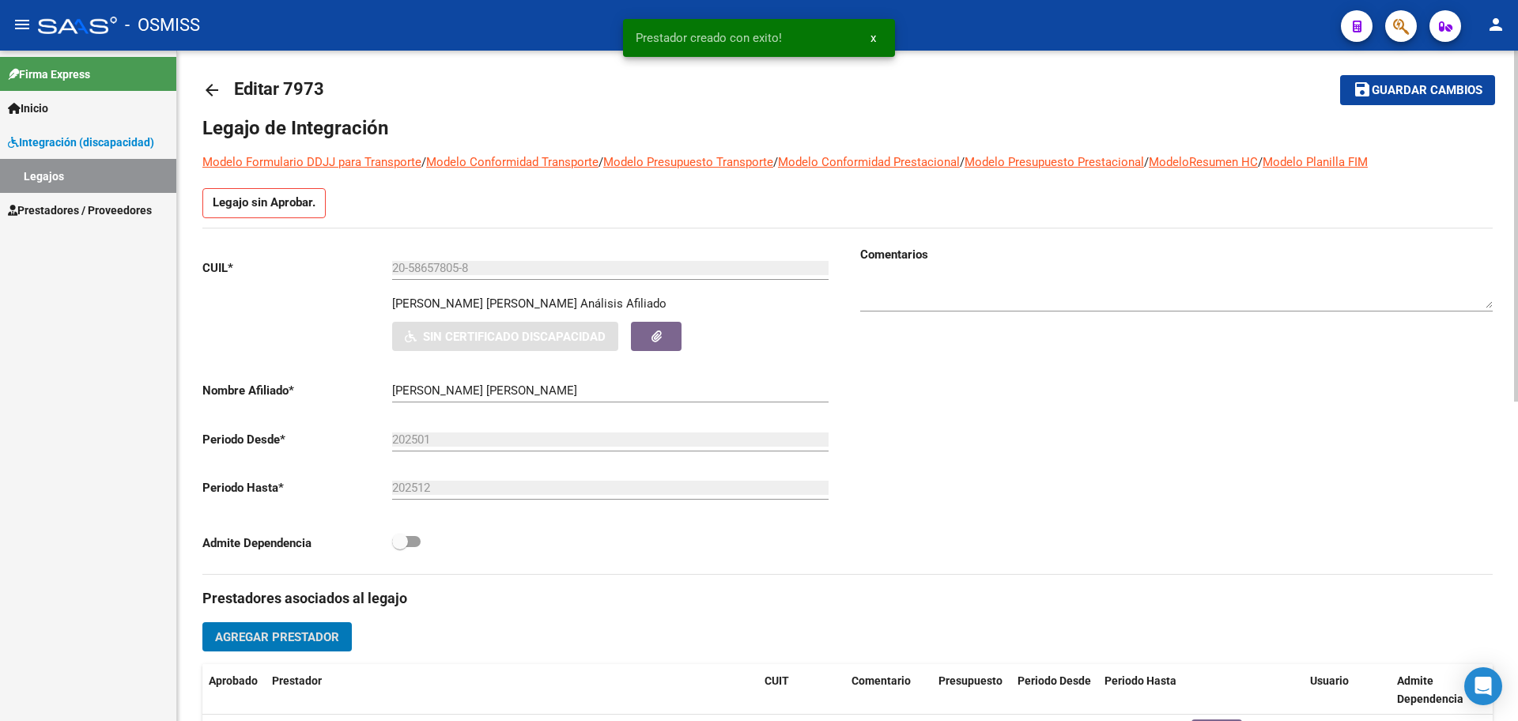
scroll to position [0, 0]
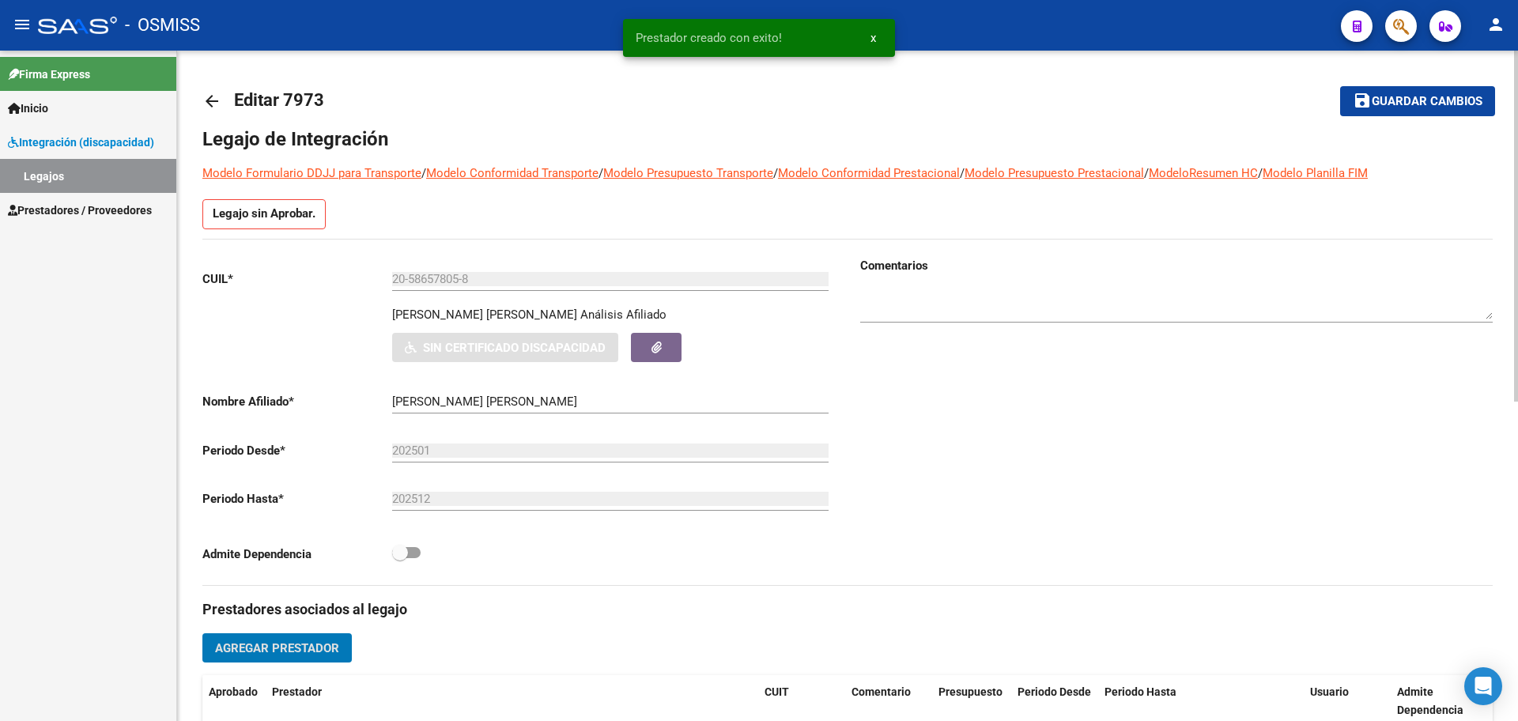
click at [1431, 110] on button "save Guardar cambios" at bounding box center [1417, 100] width 155 height 29
click at [221, 104] on link "arrow_back" at bounding box center [218, 100] width 32 height 37
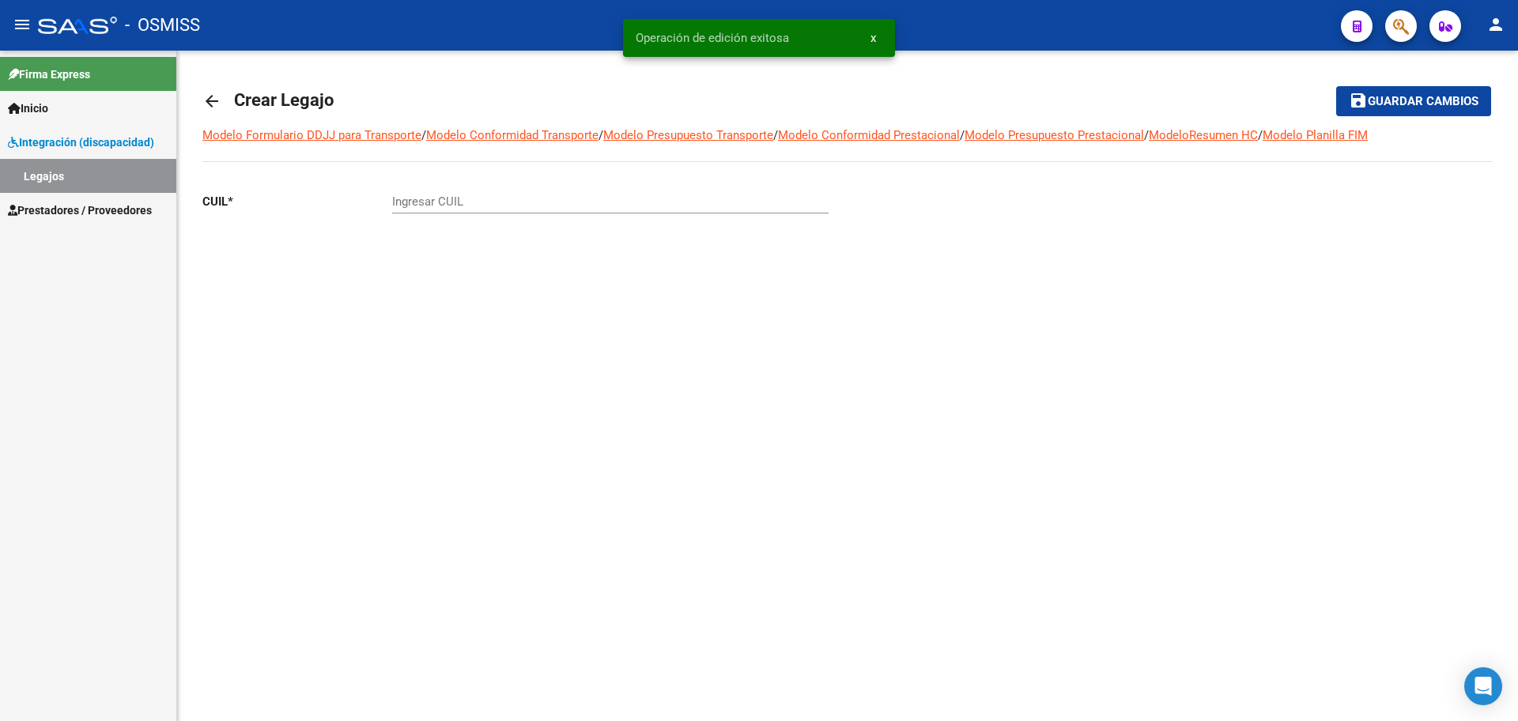
click at [221, 103] on mat-icon "arrow_back" at bounding box center [211, 101] width 19 height 19
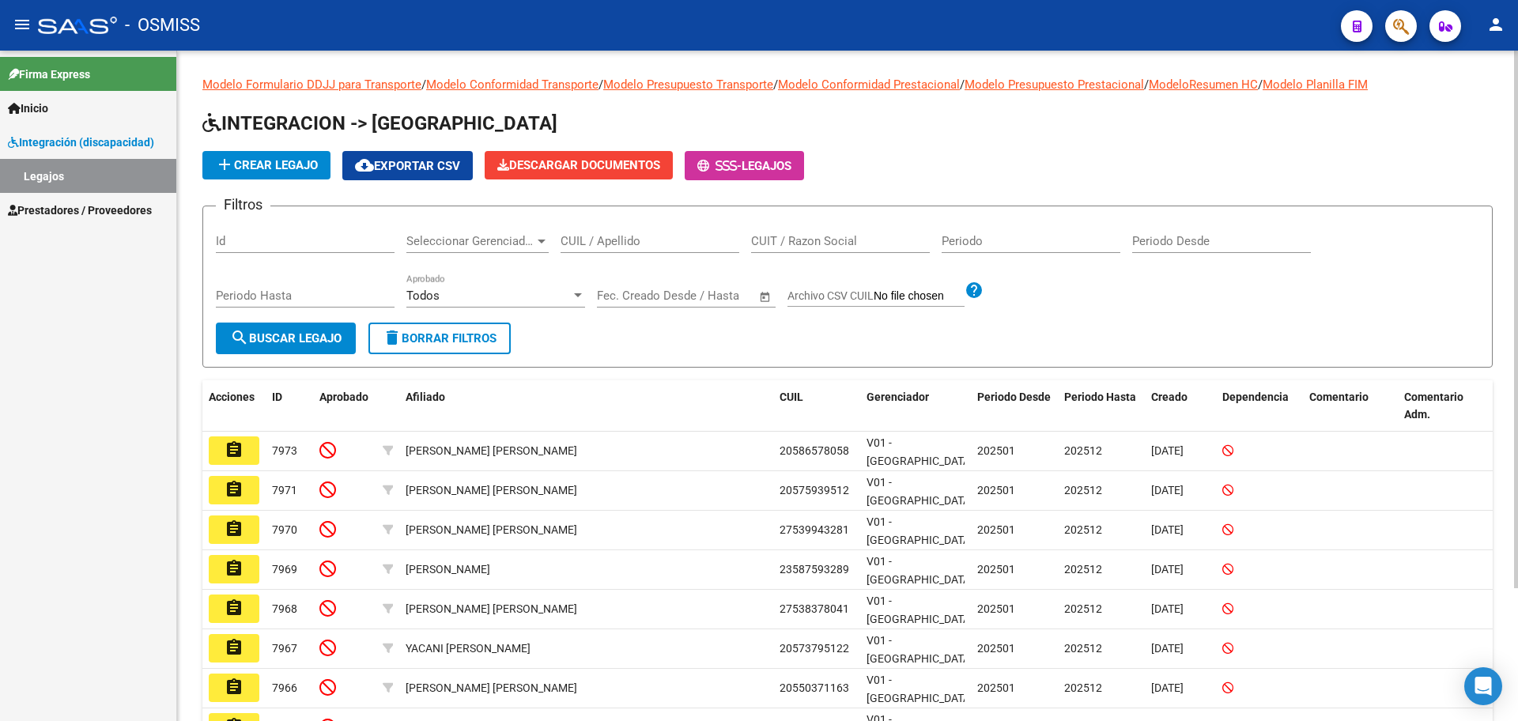
click at [610, 240] on input "CUIL / Apellido" at bounding box center [650, 241] width 179 height 14
click at [292, 340] on span "search Buscar Legajo" at bounding box center [286, 338] width 112 height 14
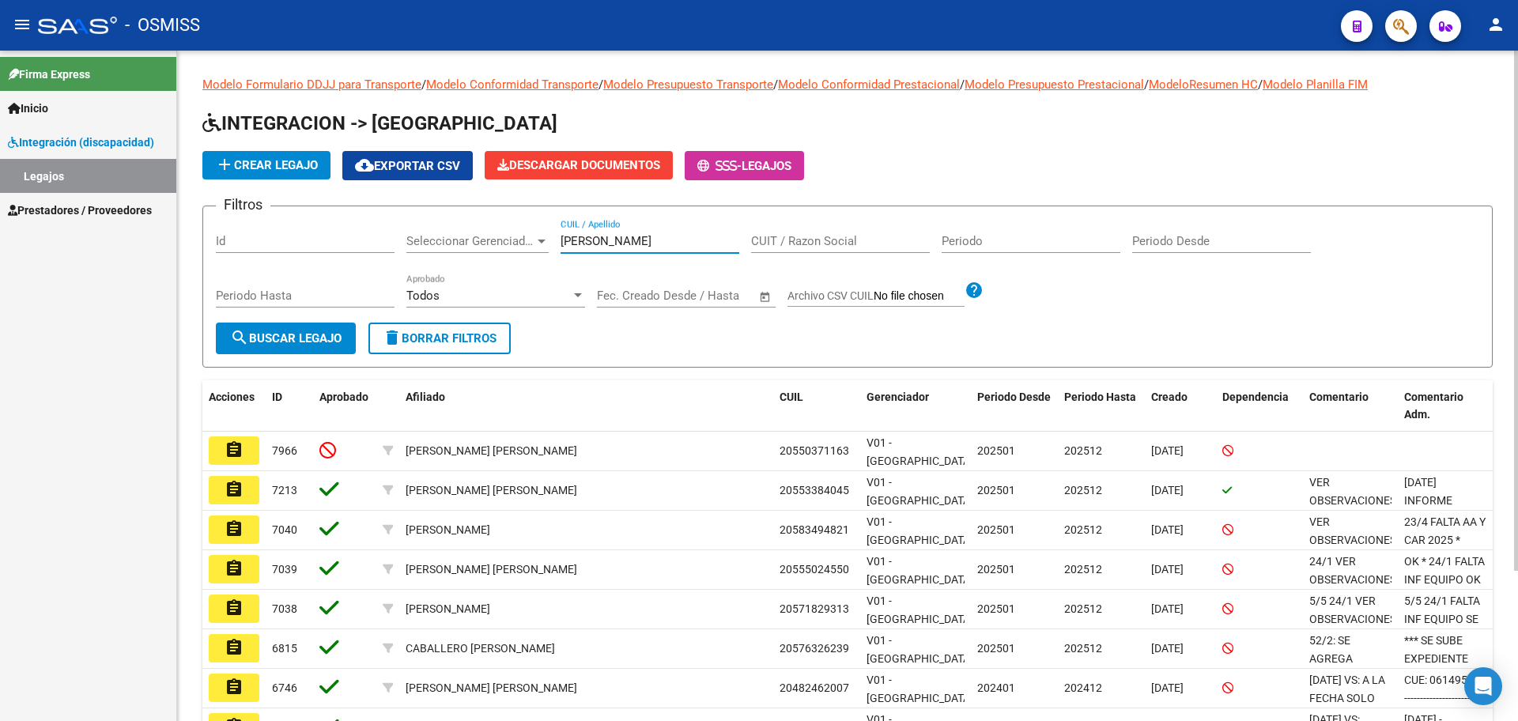
click at [648, 245] on input "rodriguez" at bounding box center [650, 241] width 179 height 14
type input "rodriguez juan"
click at [306, 336] on span "search Buscar Legajo" at bounding box center [286, 338] width 112 height 14
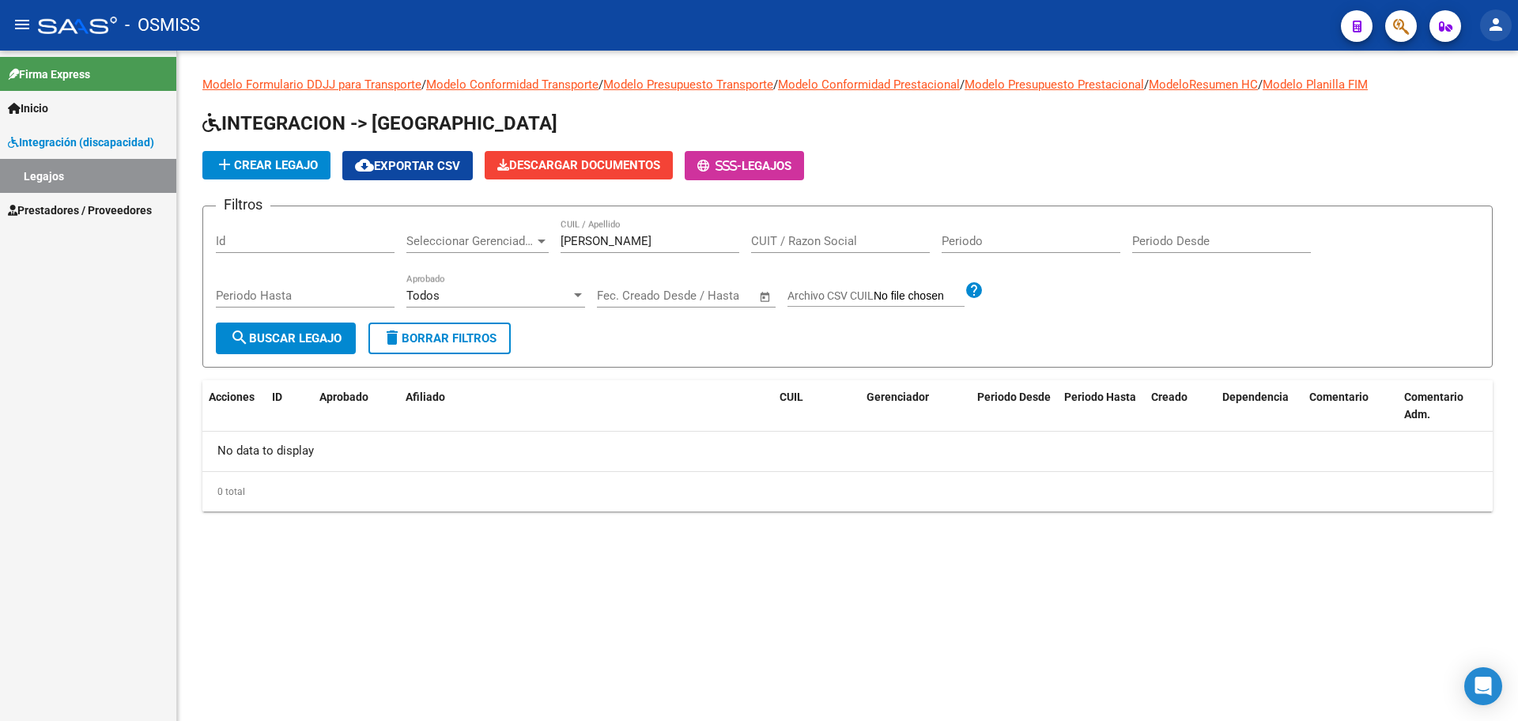
click at [1493, 21] on mat-icon "person" at bounding box center [1496, 24] width 19 height 19
click at [1428, 101] on mat-icon "exit_to_app" at bounding box center [1437, 103] width 19 height 19
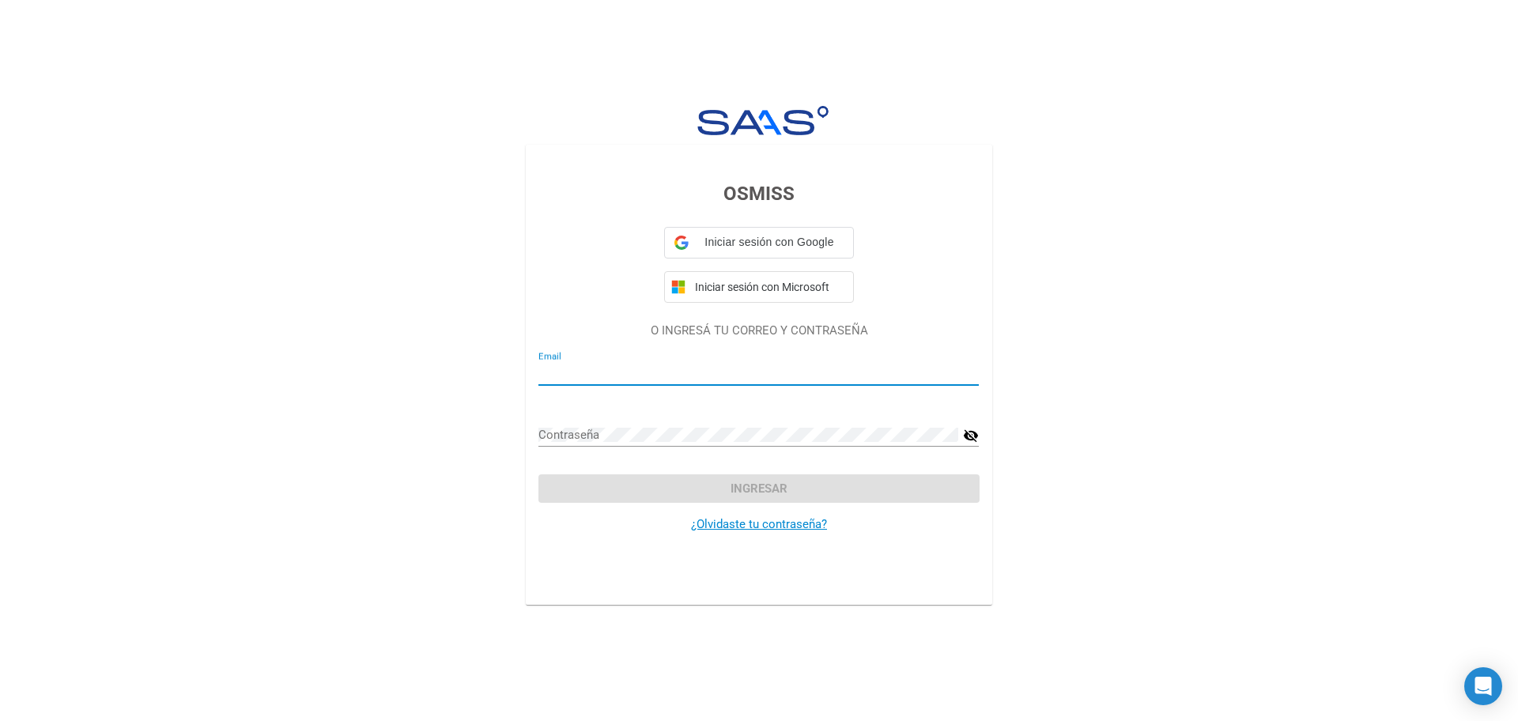
type input "rsur7@viasanosalud.com.ar"
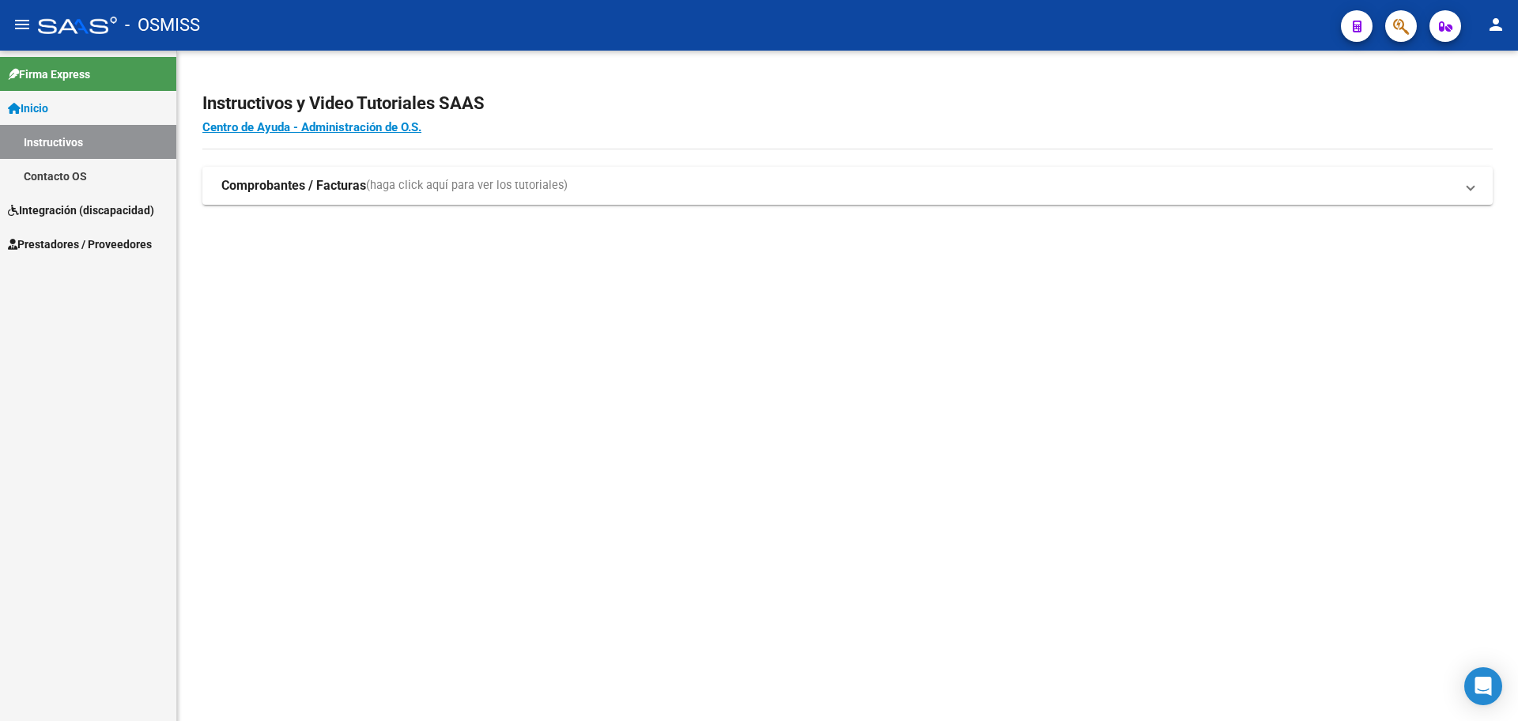
click at [68, 169] on link "Contacto OS" at bounding box center [88, 176] width 176 height 34
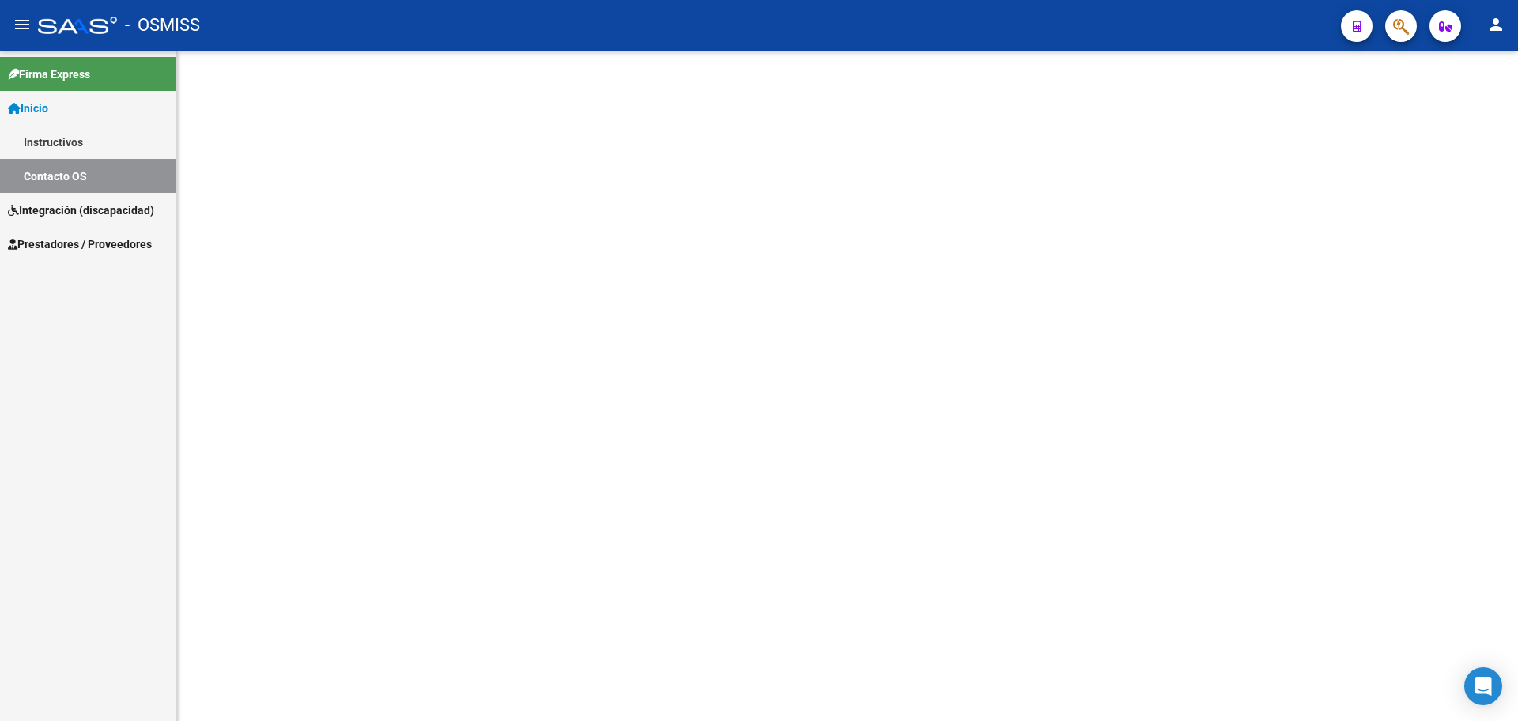
click at [70, 208] on span "Integración (discapacidad)" at bounding box center [81, 210] width 146 height 17
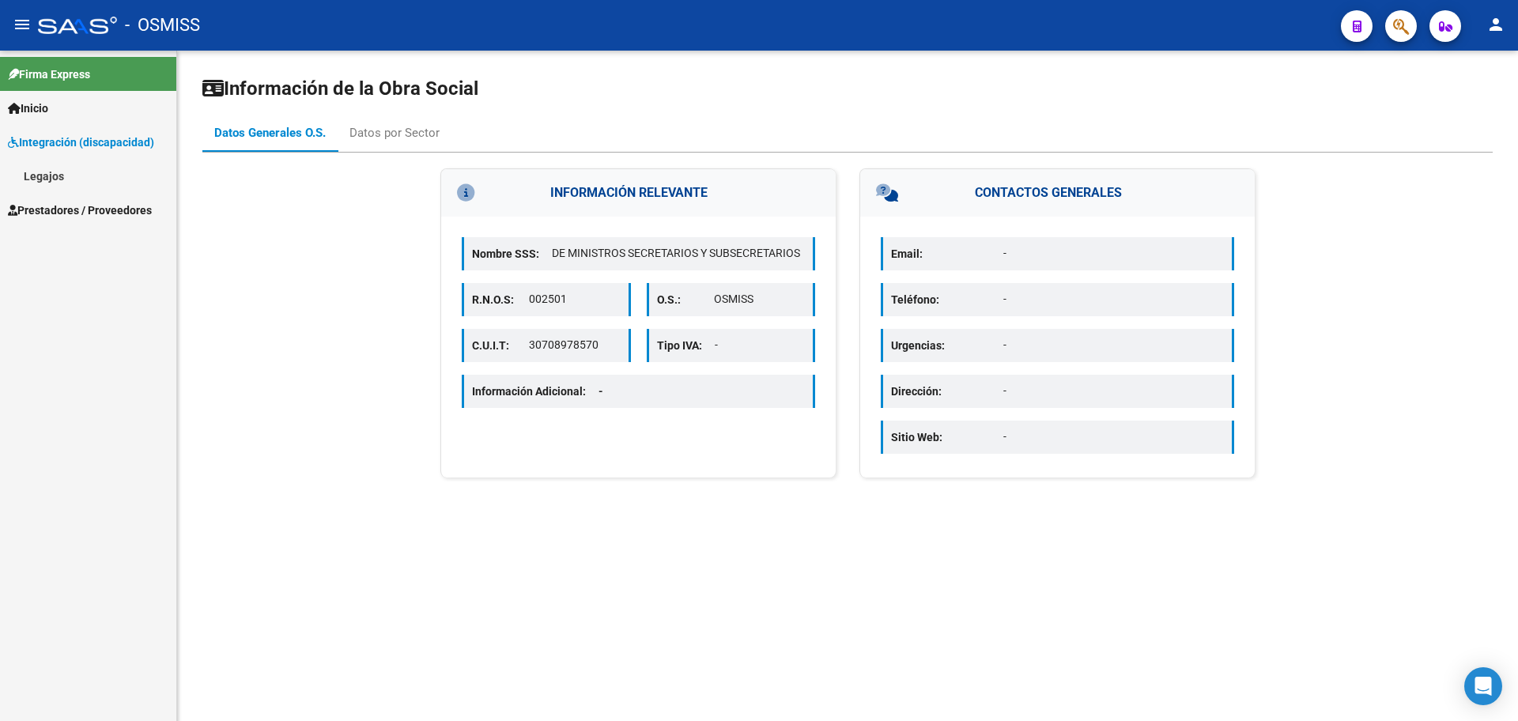
click at [57, 182] on link "Legajos" at bounding box center [88, 176] width 176 height 34
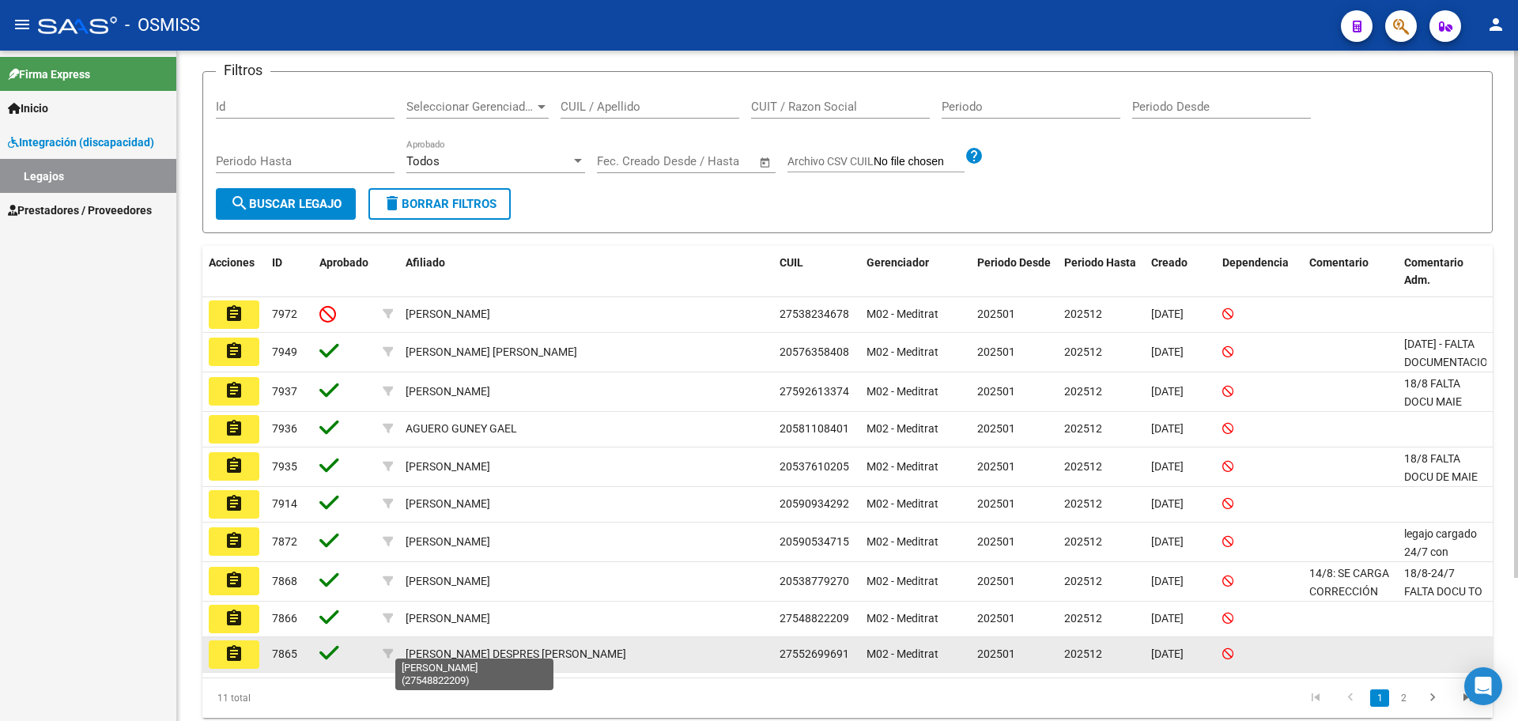
scroll to position [182, 0]
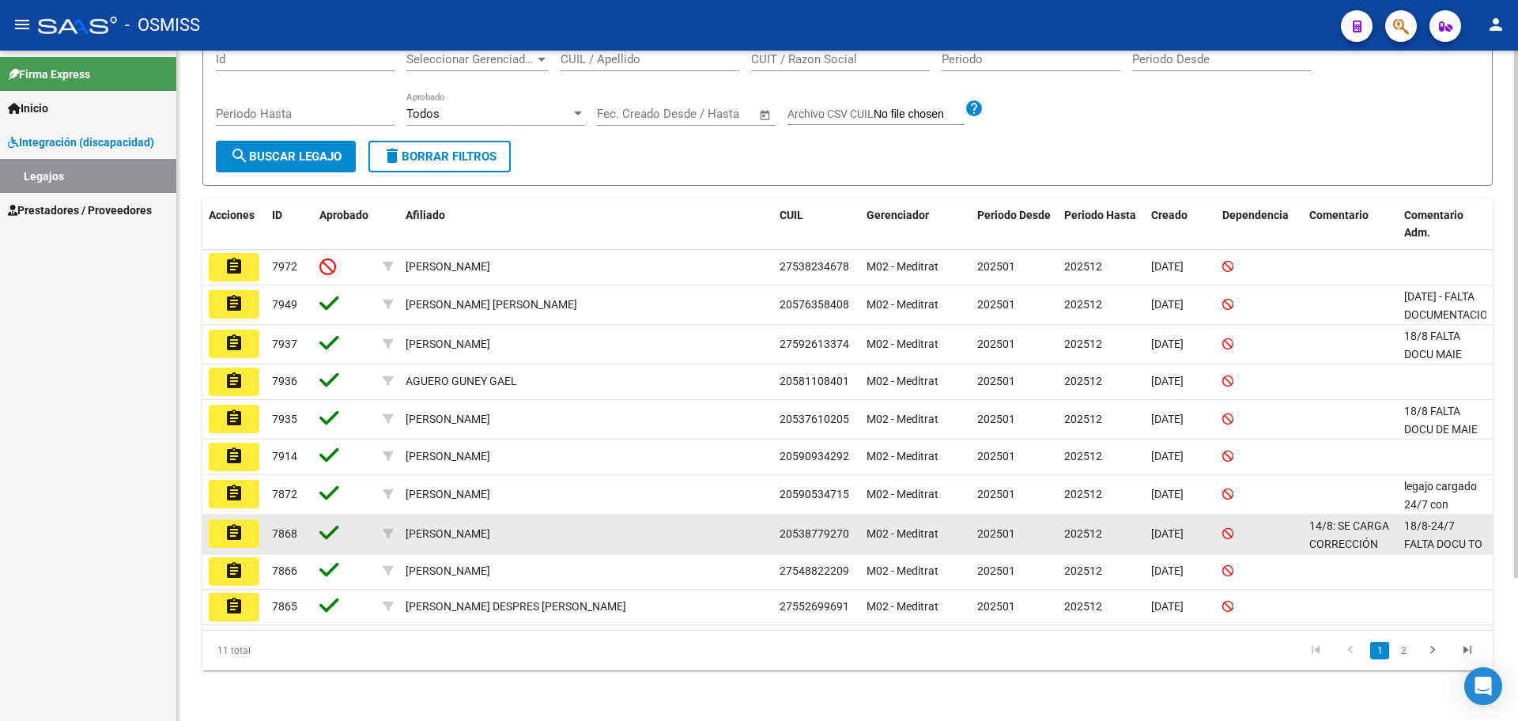
click at [240, 541] on mat-icon "assignment" at bounding box center [234, 533] width 19 height 19
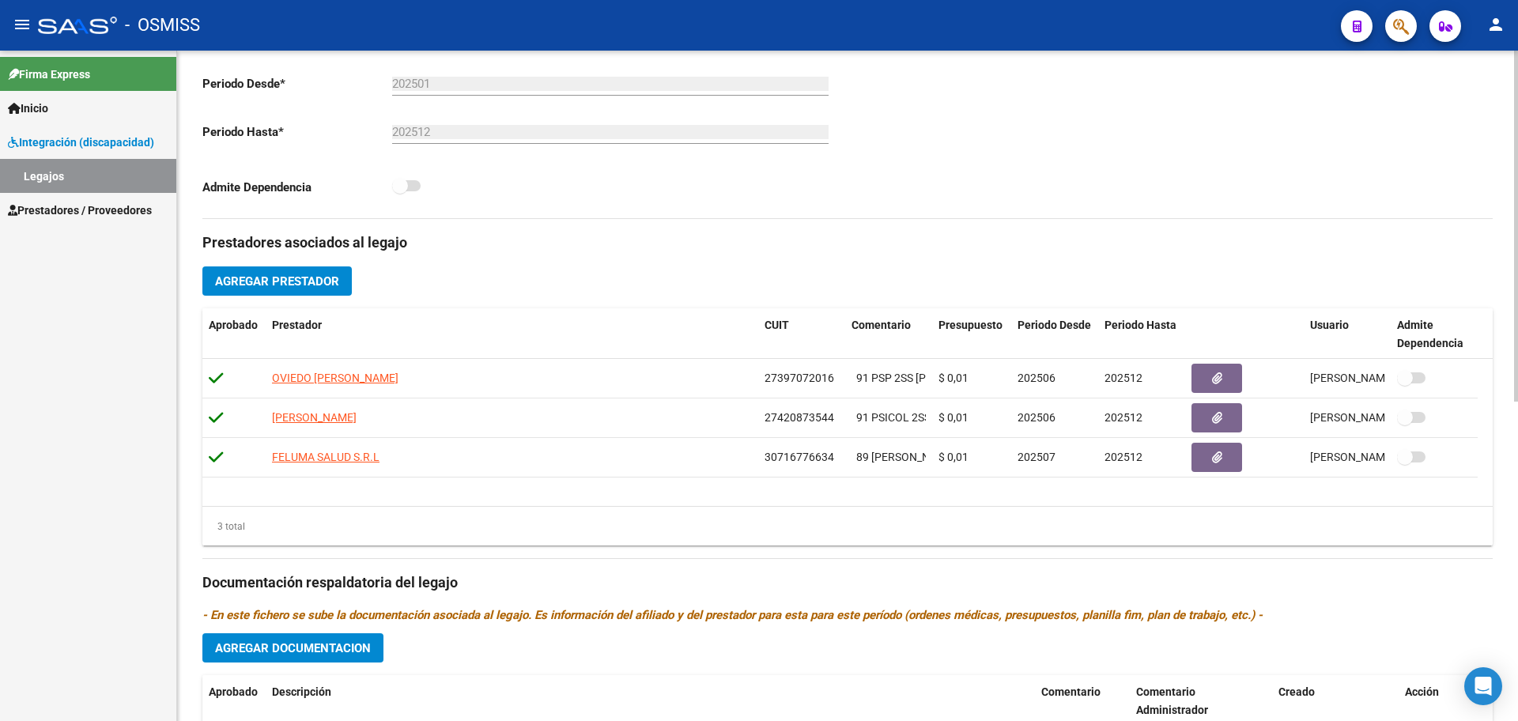
scroll to position [609, 0]
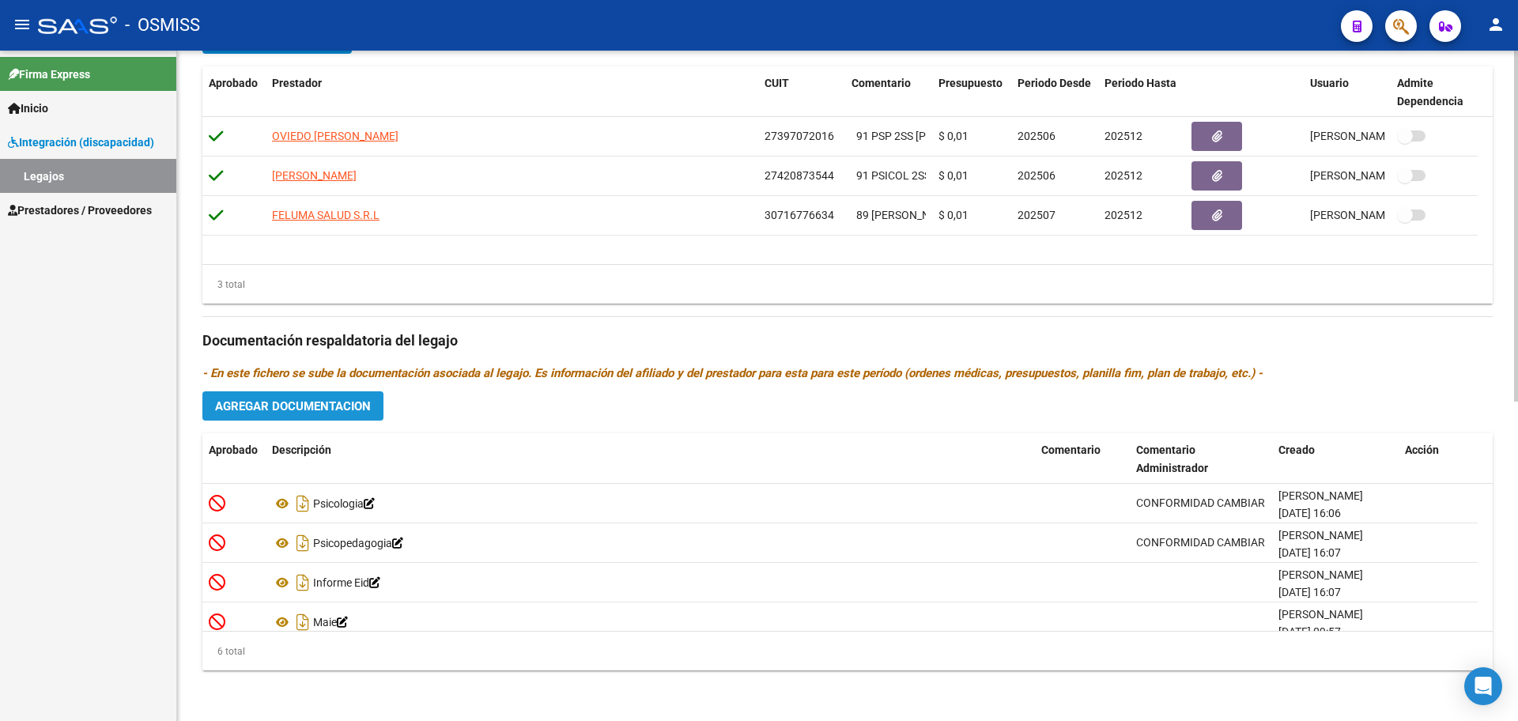
click at [346, 413] on span "Agregar Documentacion" at bounding box center [293, 406] width 156 height 14
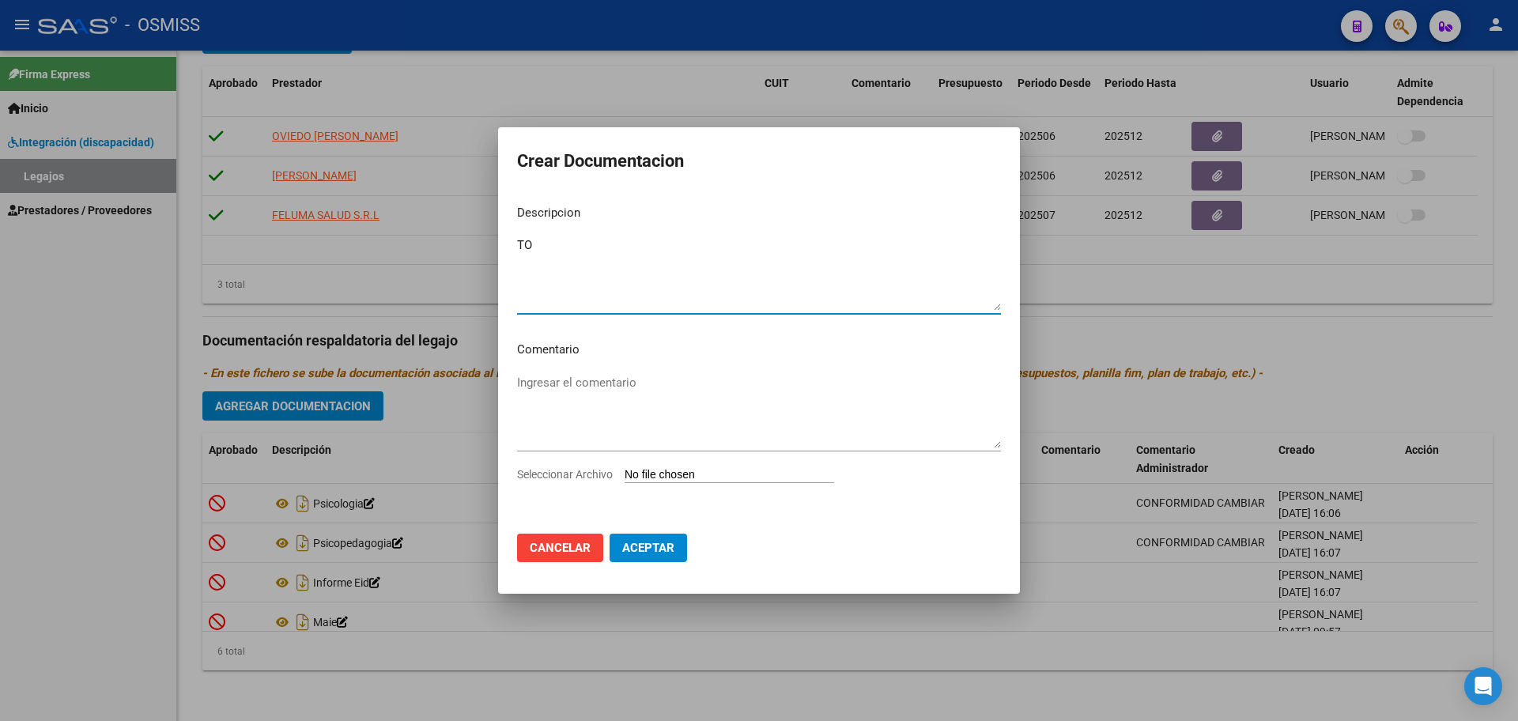
type textarea "TO"
click at [726, 471] on input "Seleccionar Archivo" at bounding box center [730, 475] width 210 height 15
type input "C:\fakepath\.RODRIGUEZ JUAN DANIEL- TO.pdf"
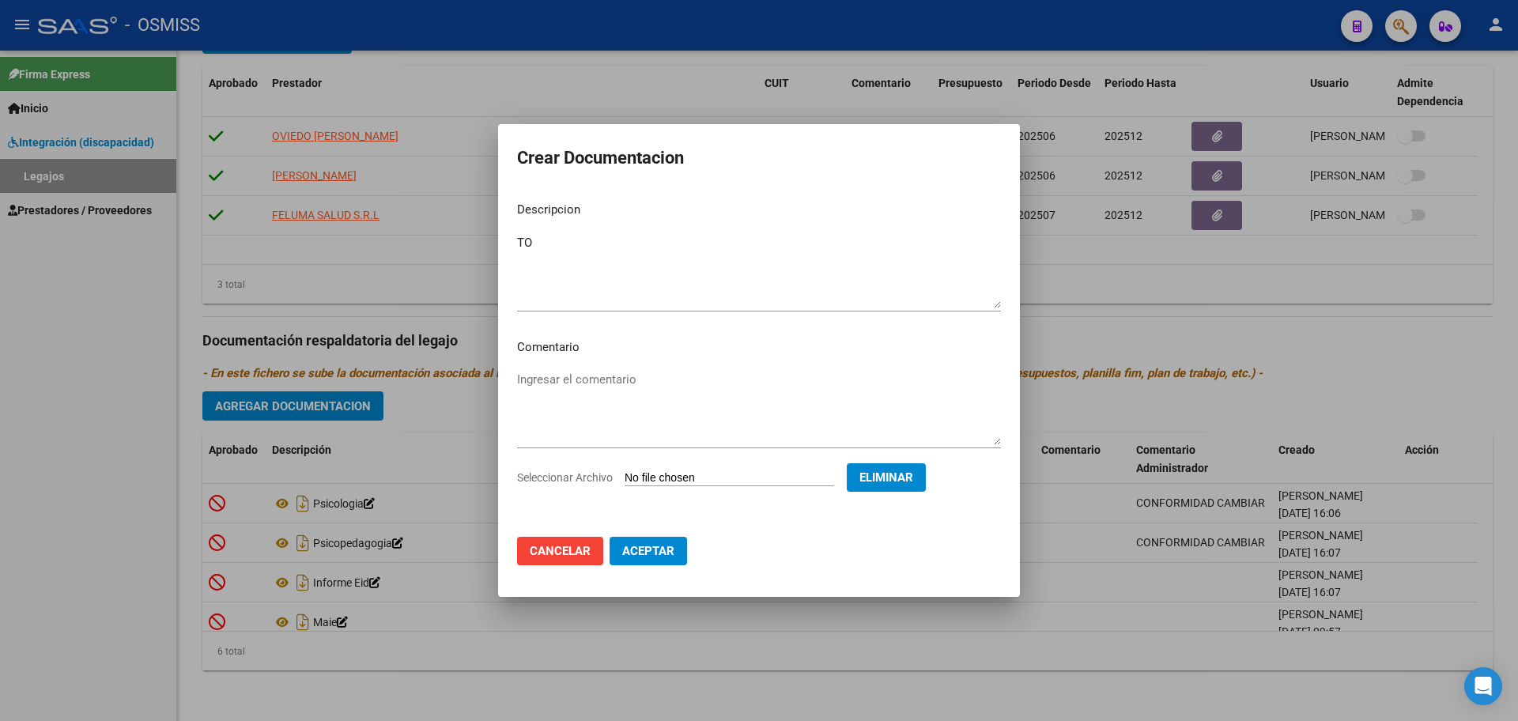
click at [643, 546] on span "Aceptar" at bounding box center [648, 551] width 52 height 14
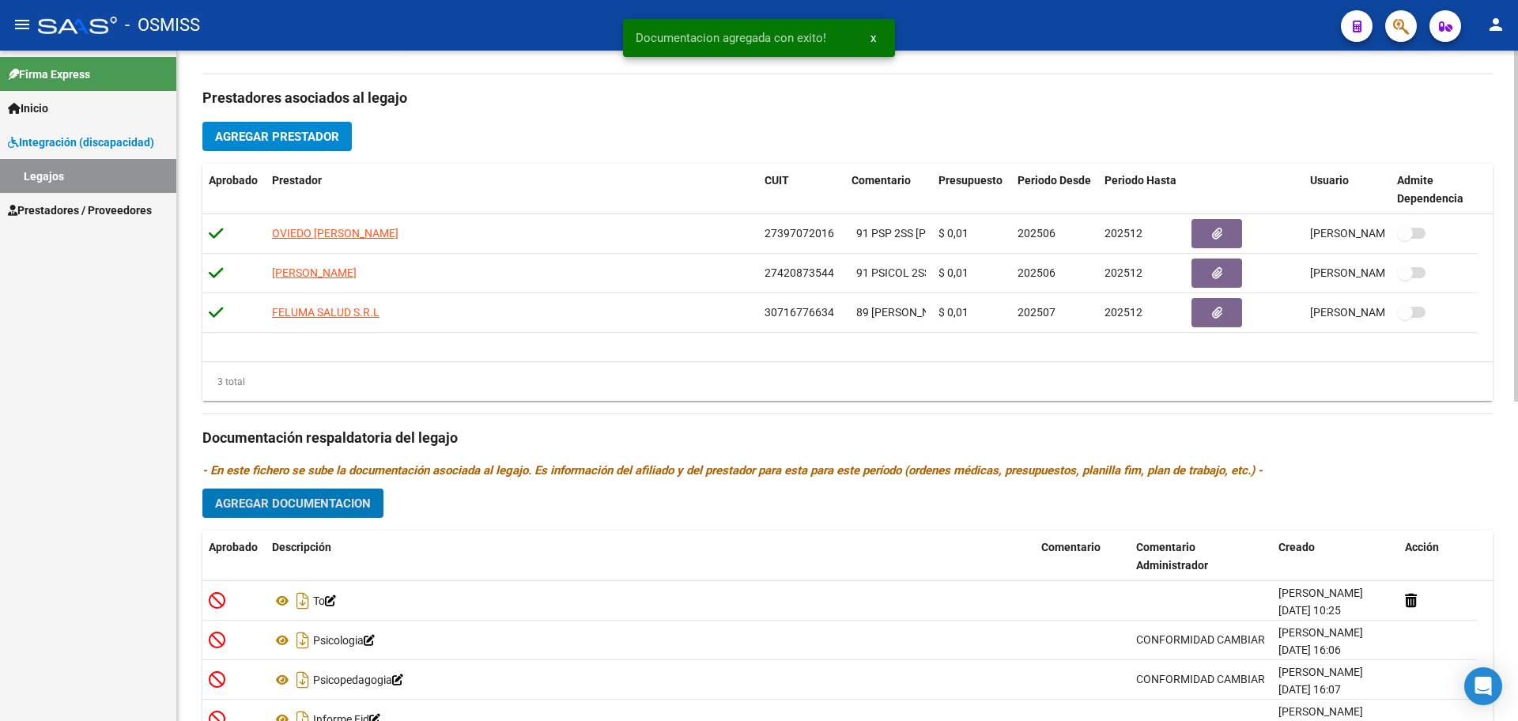
scroll to position [510, 0]
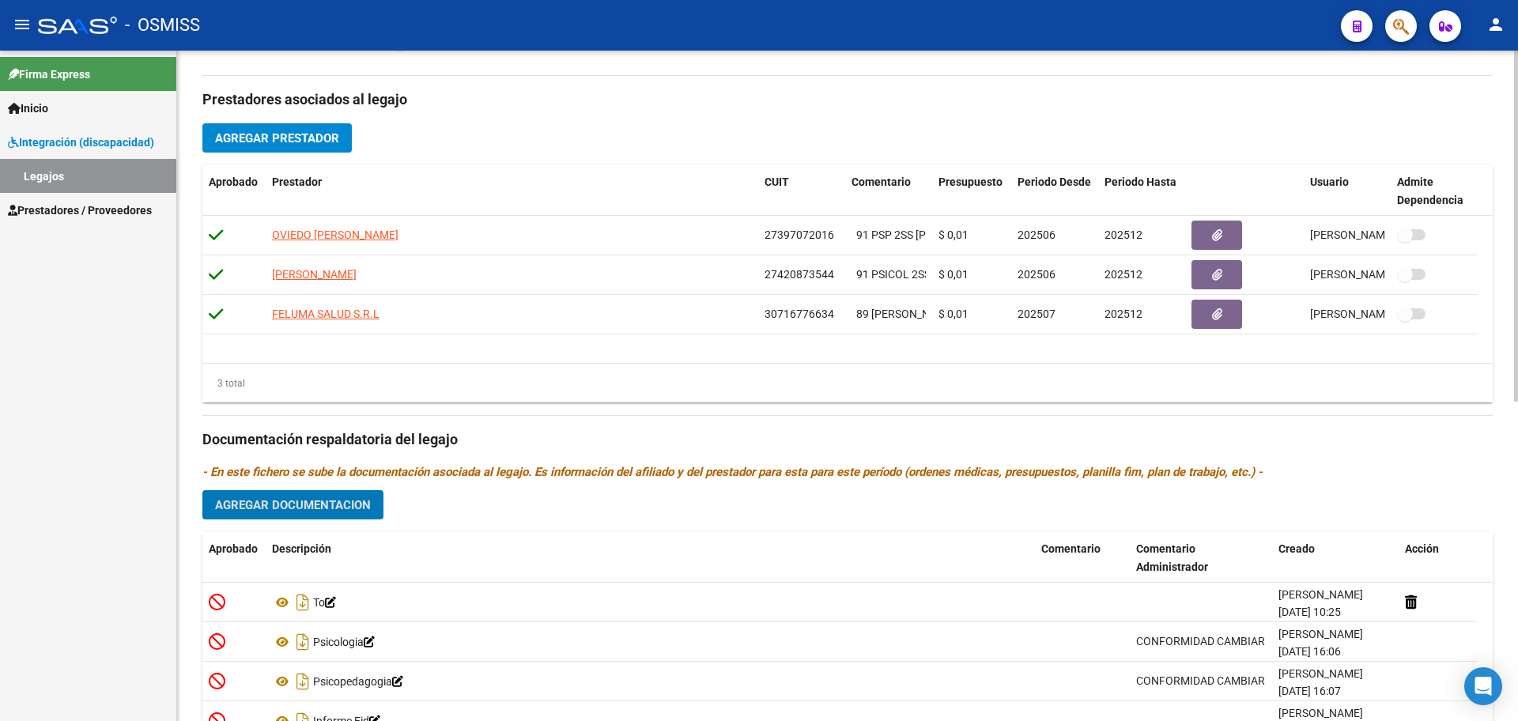
click at [327, 149] on button "Agregar Prestador" at bounding box center [276, 137] width 149 height 29
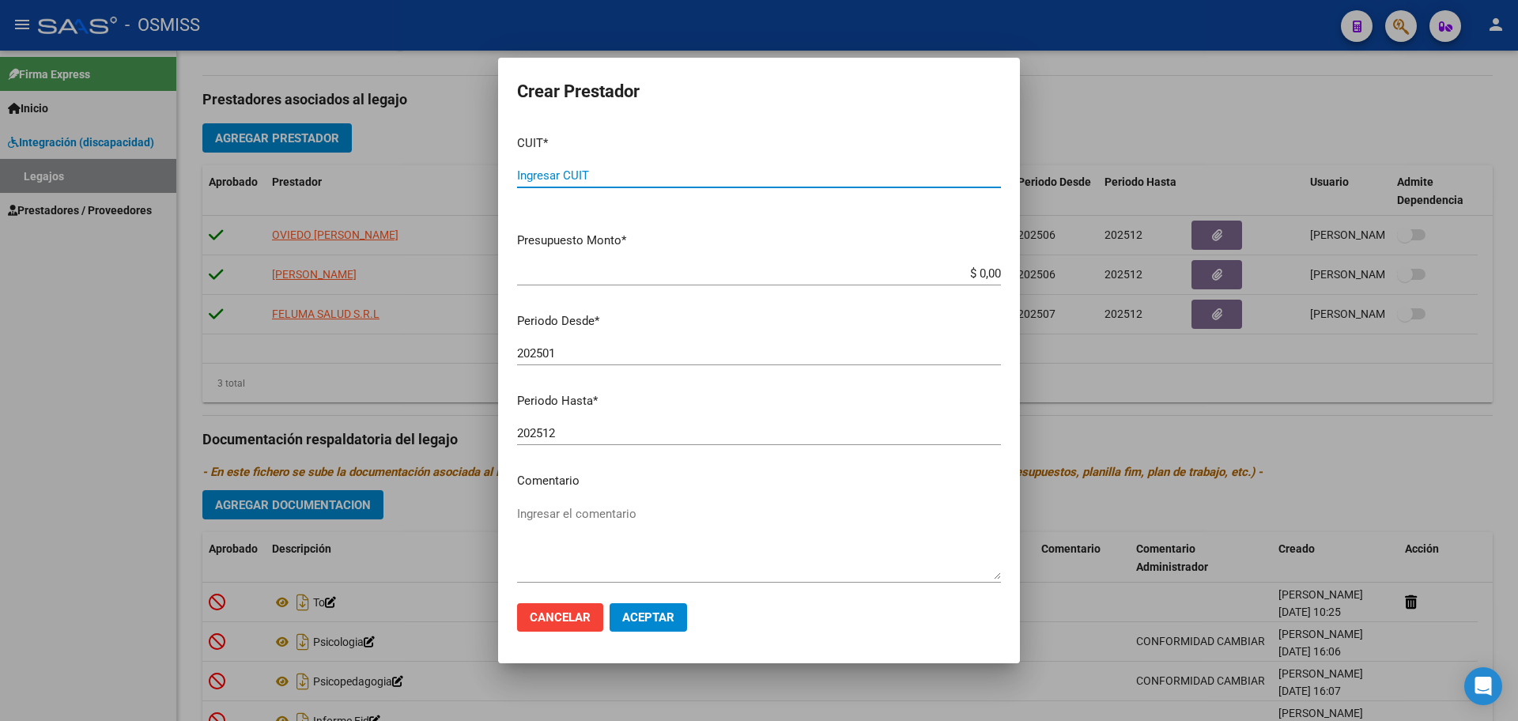
paste input "27-37869197-0"
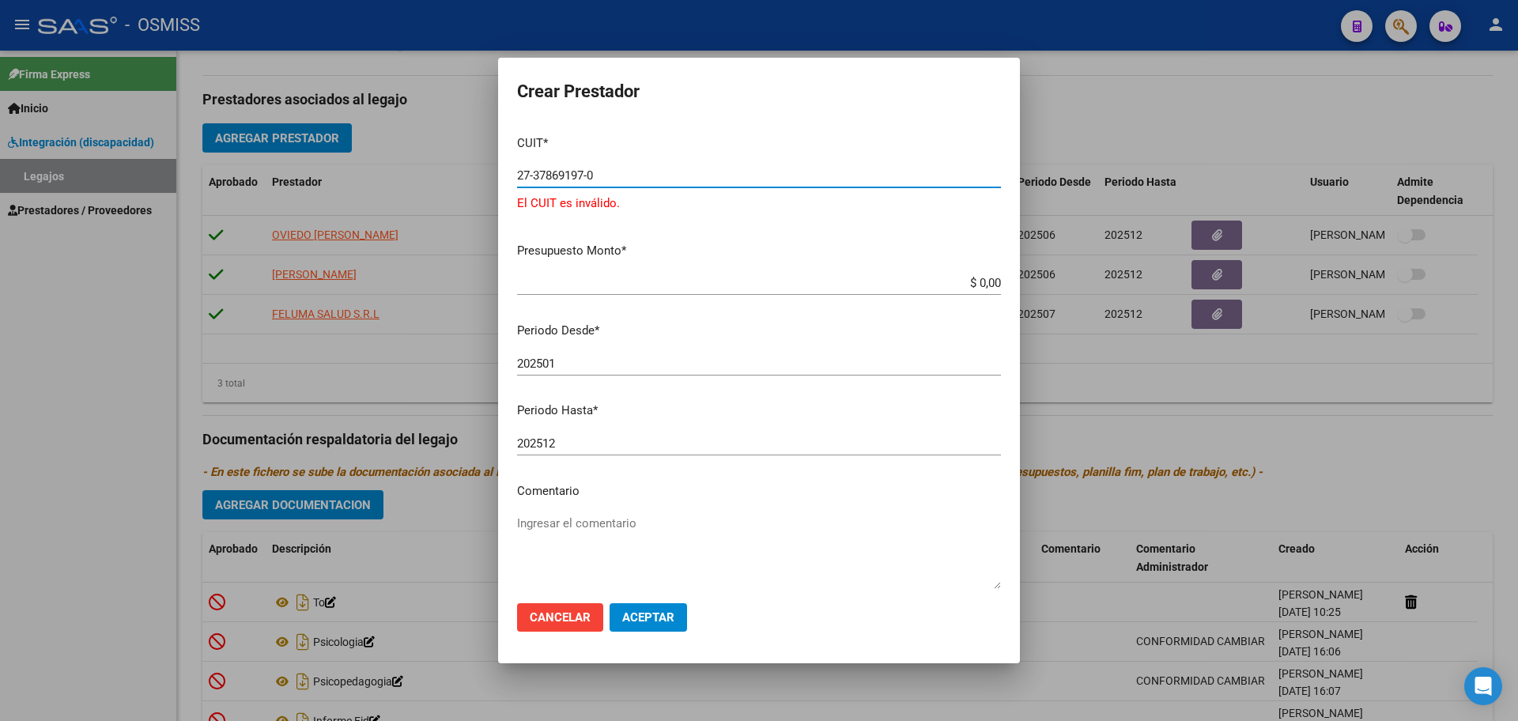
type input "27-37869197-0"
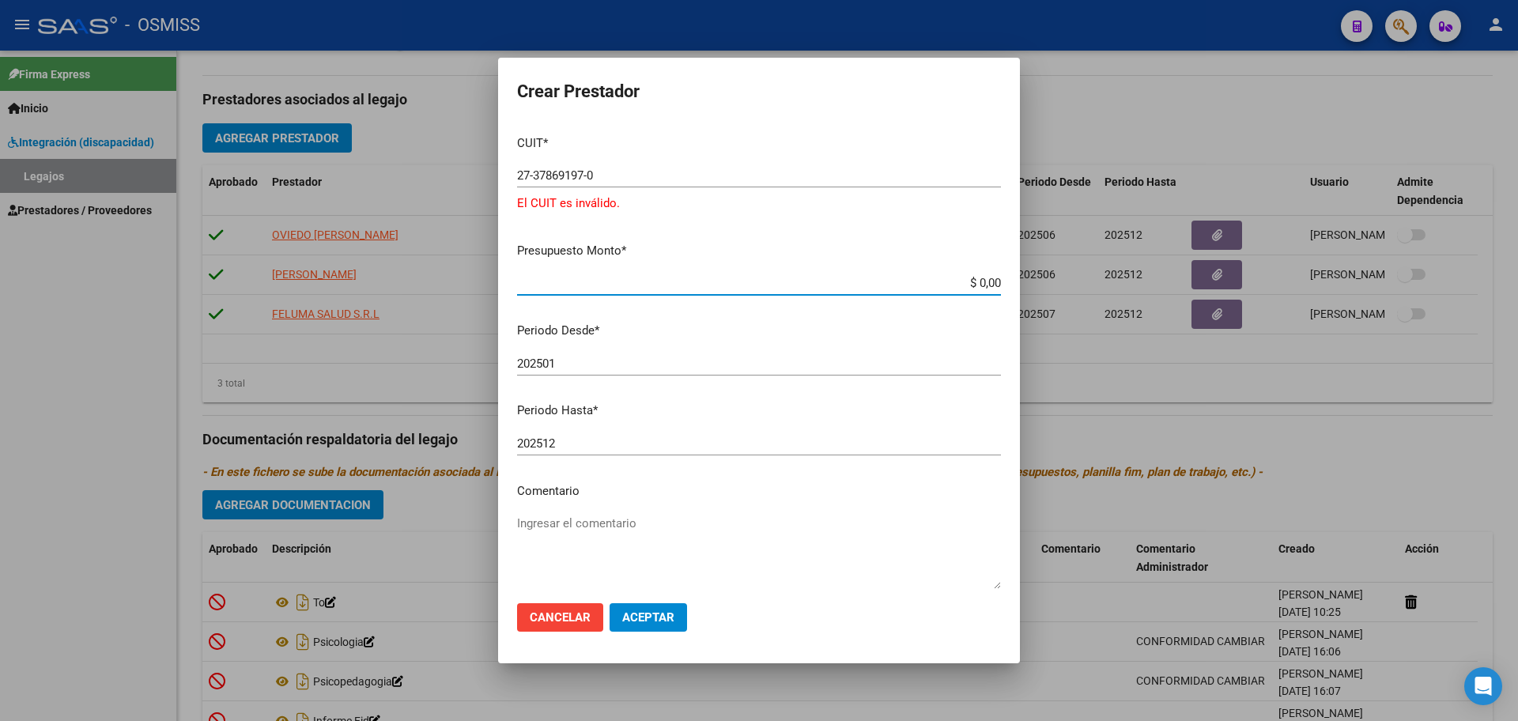
type input "$ 0,01"
type input "202509"
click at [660, 612] on span "Aceptar" at bounding box center [648, 617] width 52 height 14
click at [643, 620] on span "Aceptar" at bounding box center [648, 617] width 52 height 14
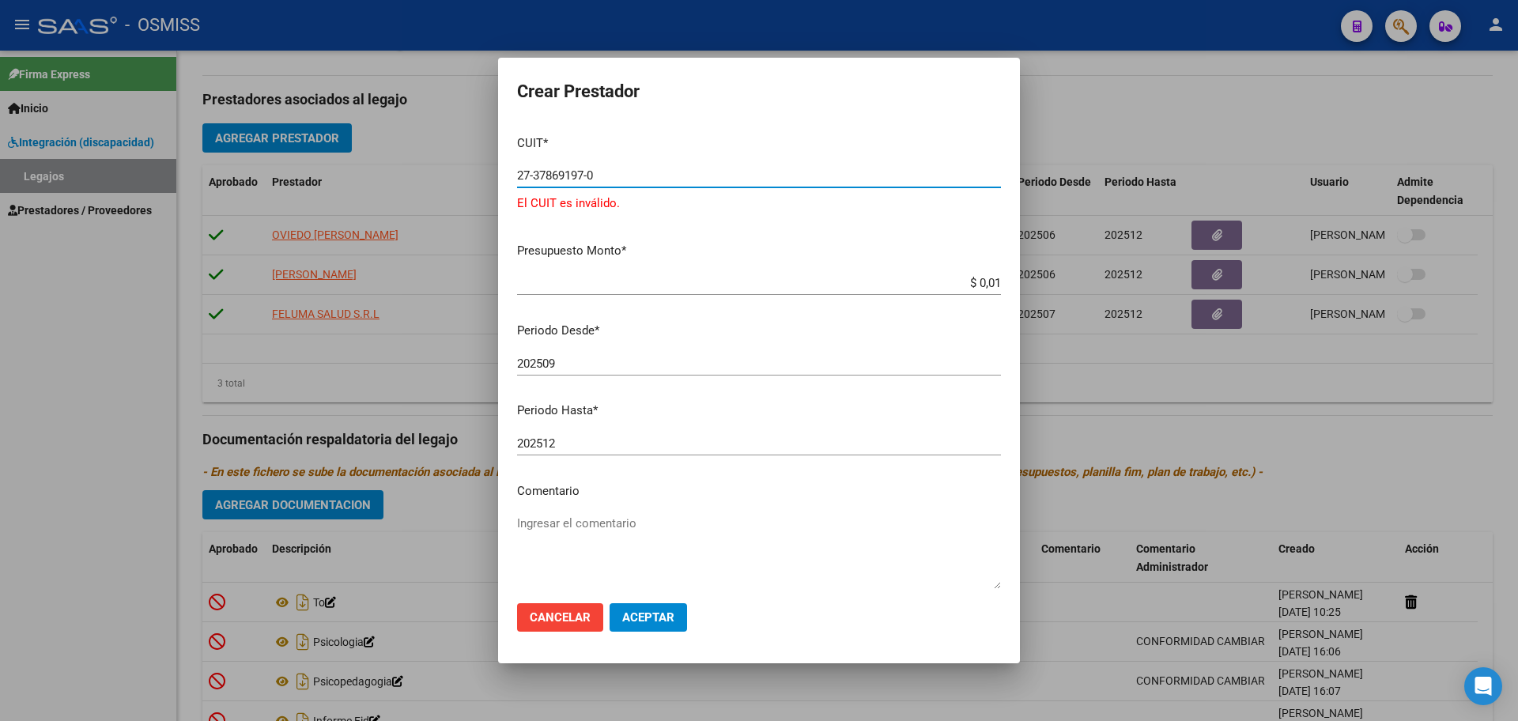
click at [580, 173] on input "27-37869197-0" at bounding box center [759, 175] width 484 height 14
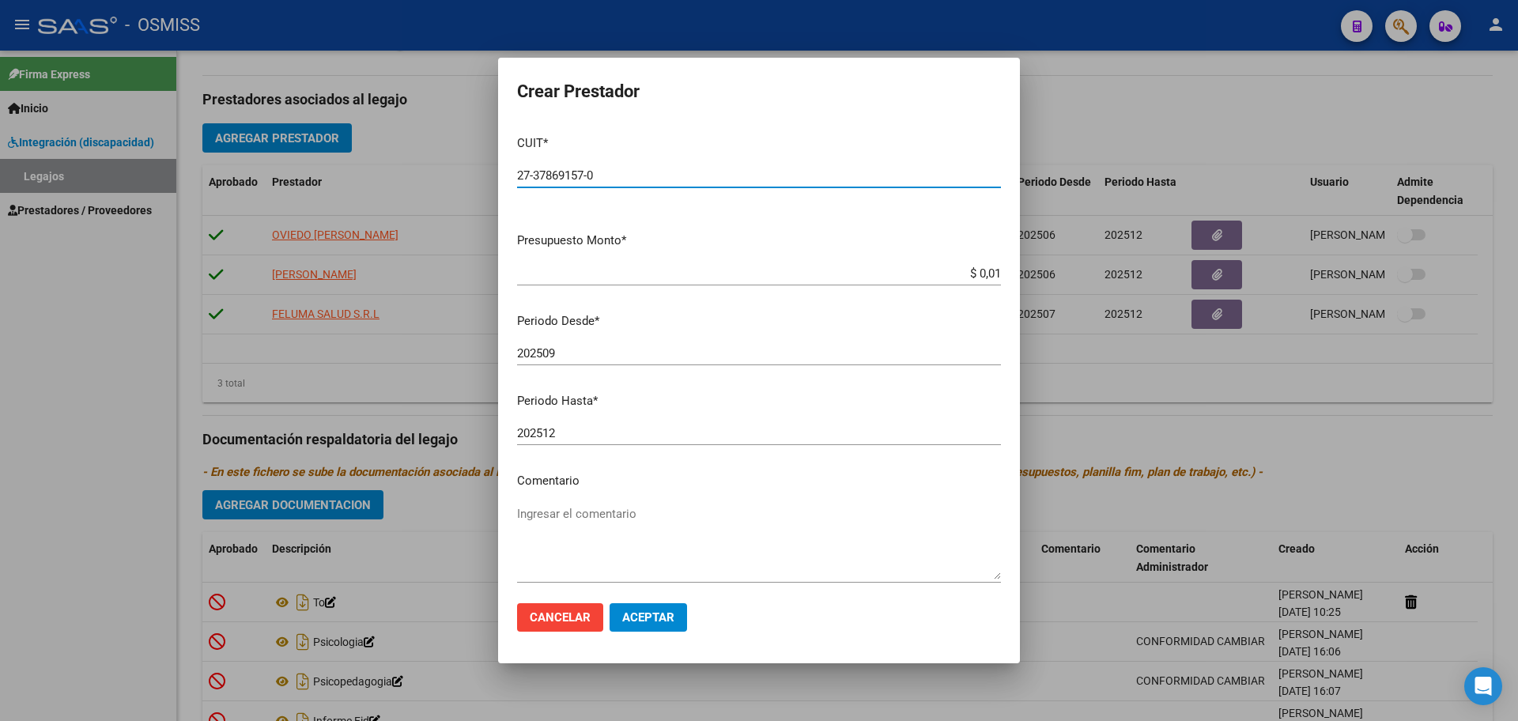
type input "27-37869157-0"
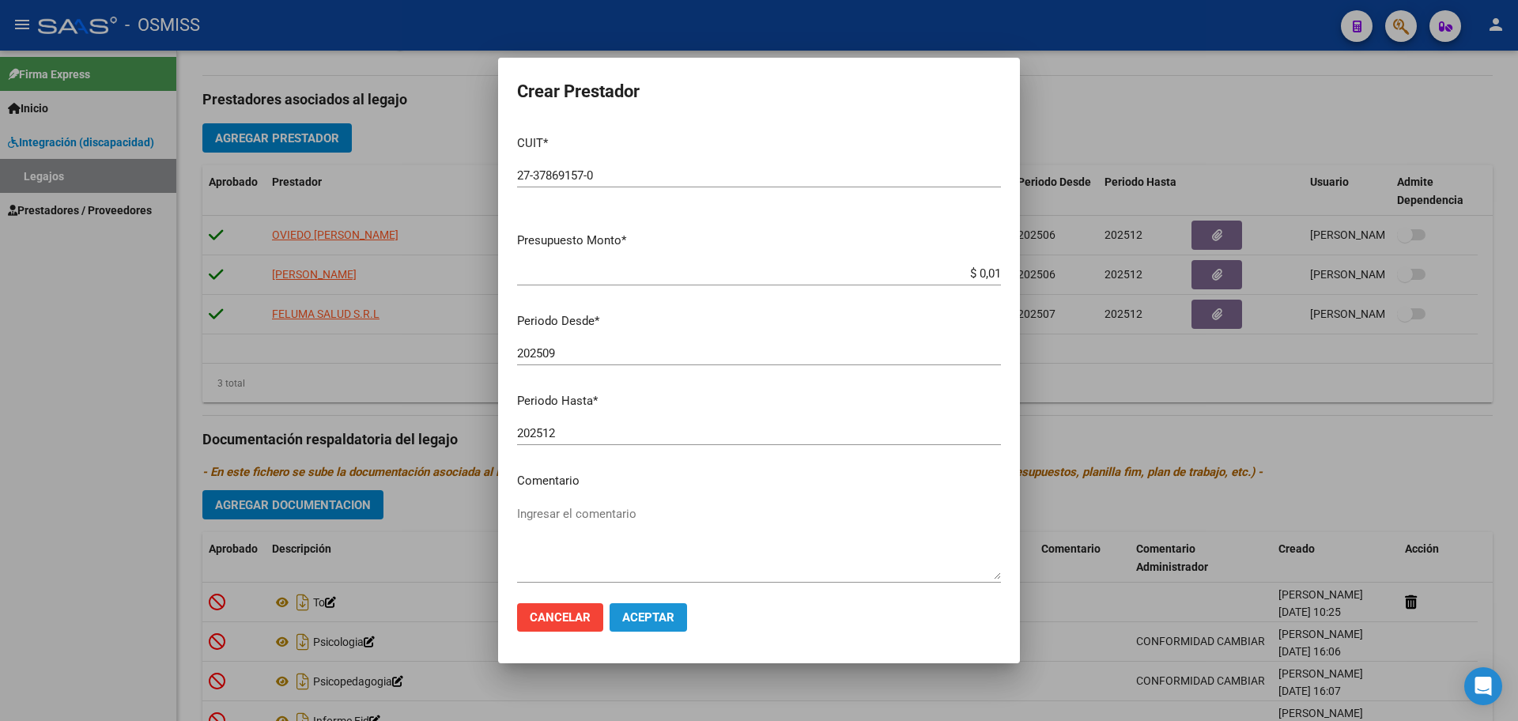
click at [662, 621] on span "Aceptar" at bounding box center [648, 617] width 52 height 14
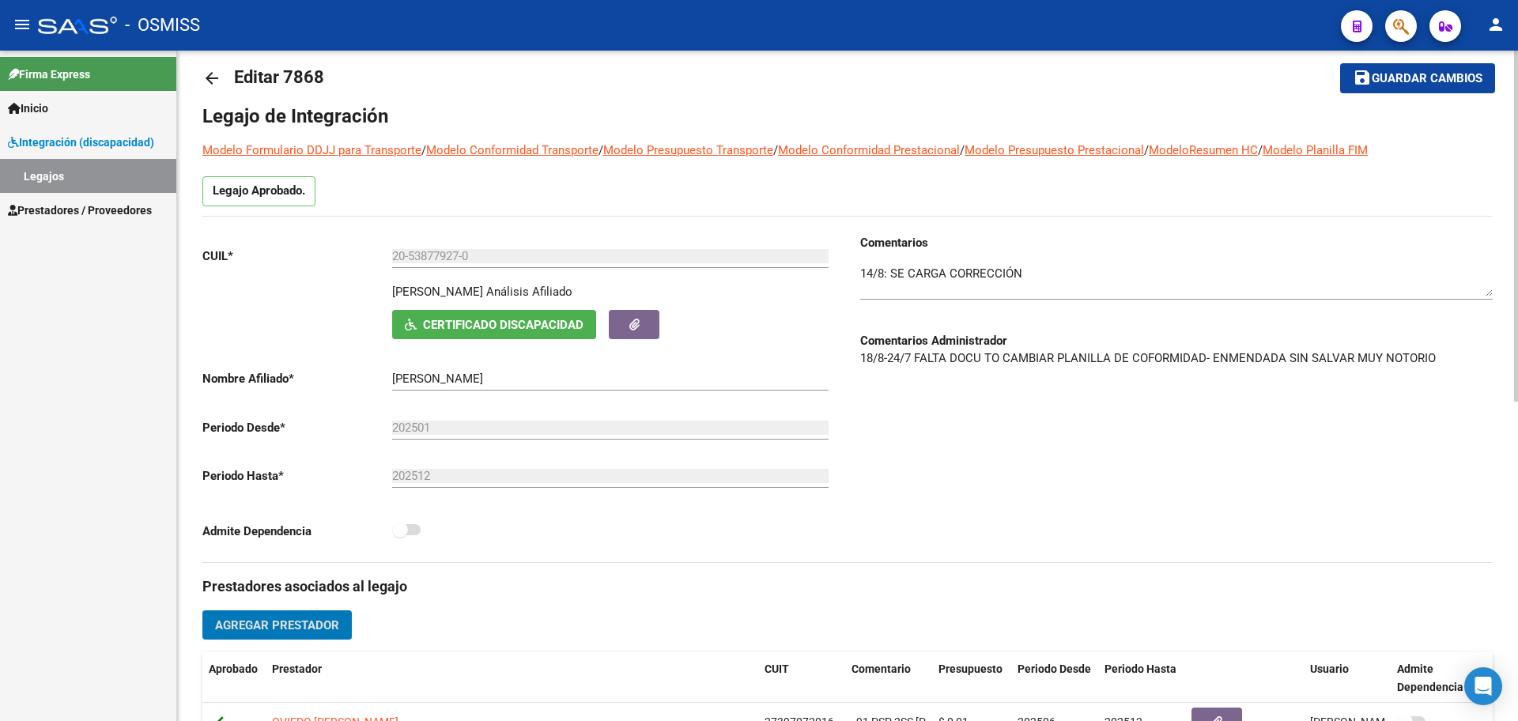
scroll to position [16, 0]
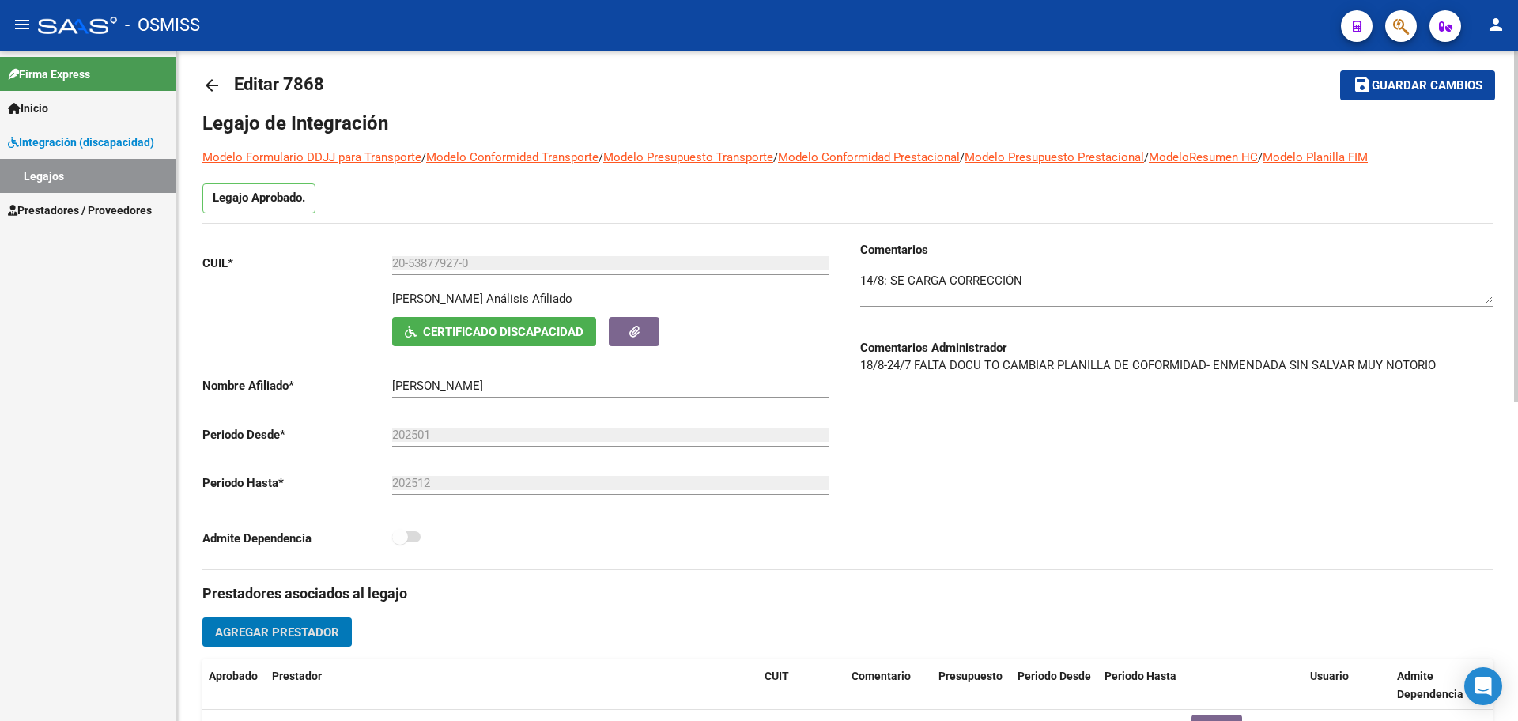
click at [1438, 93] on button "save Guardar cambios" at bounding box center [1417, 84] width 155 height 29
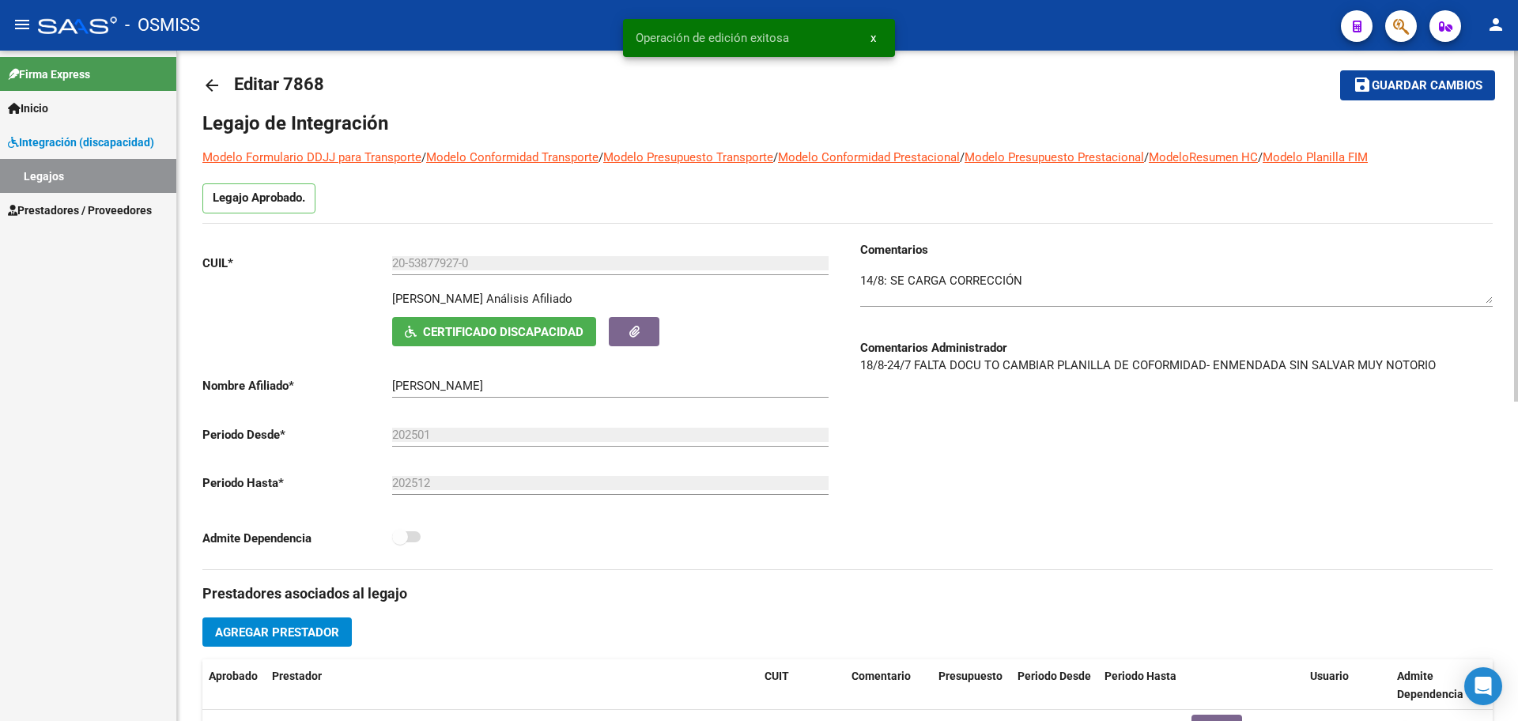
click at [213, 92] on mat-icon "arrow_back" at bounding box center [211, 85] width 19 height 19
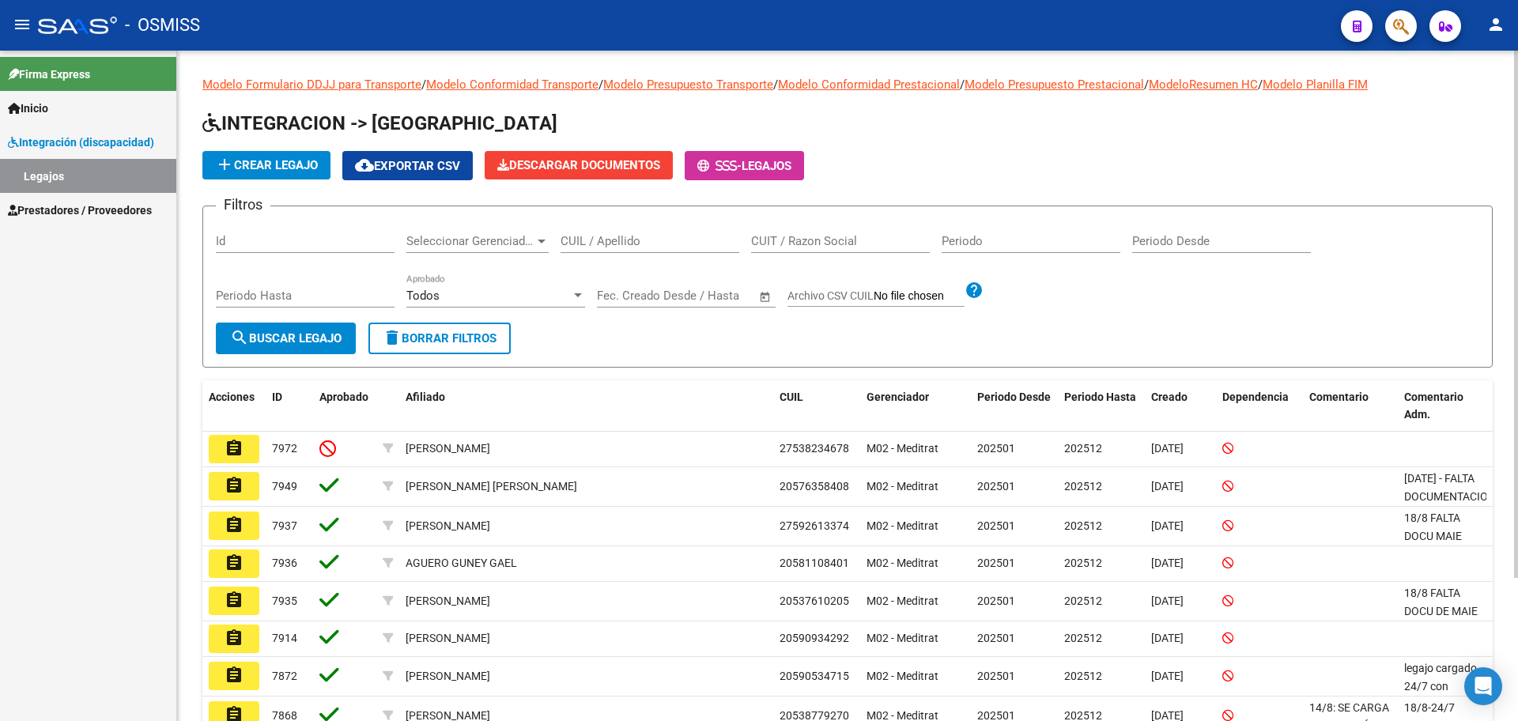
click at [1503, 37] on button "person" at bounding box center [1496, 25] width 32 height 32
click at [1486, 117] on button "exit_to_app Salir" at bounding box center [1464, 104] width 96 height 38
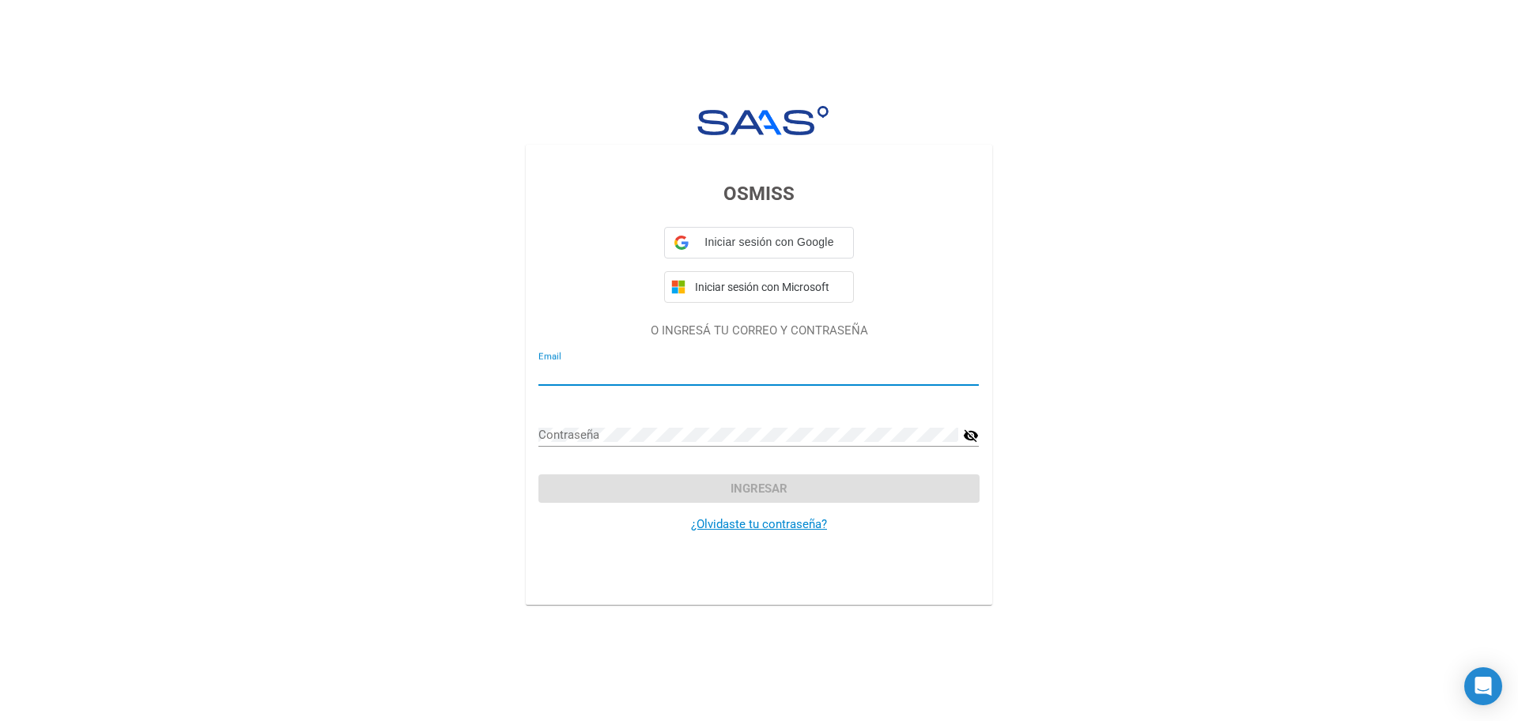
type input "rsur7@viasanosalud.com.ar"
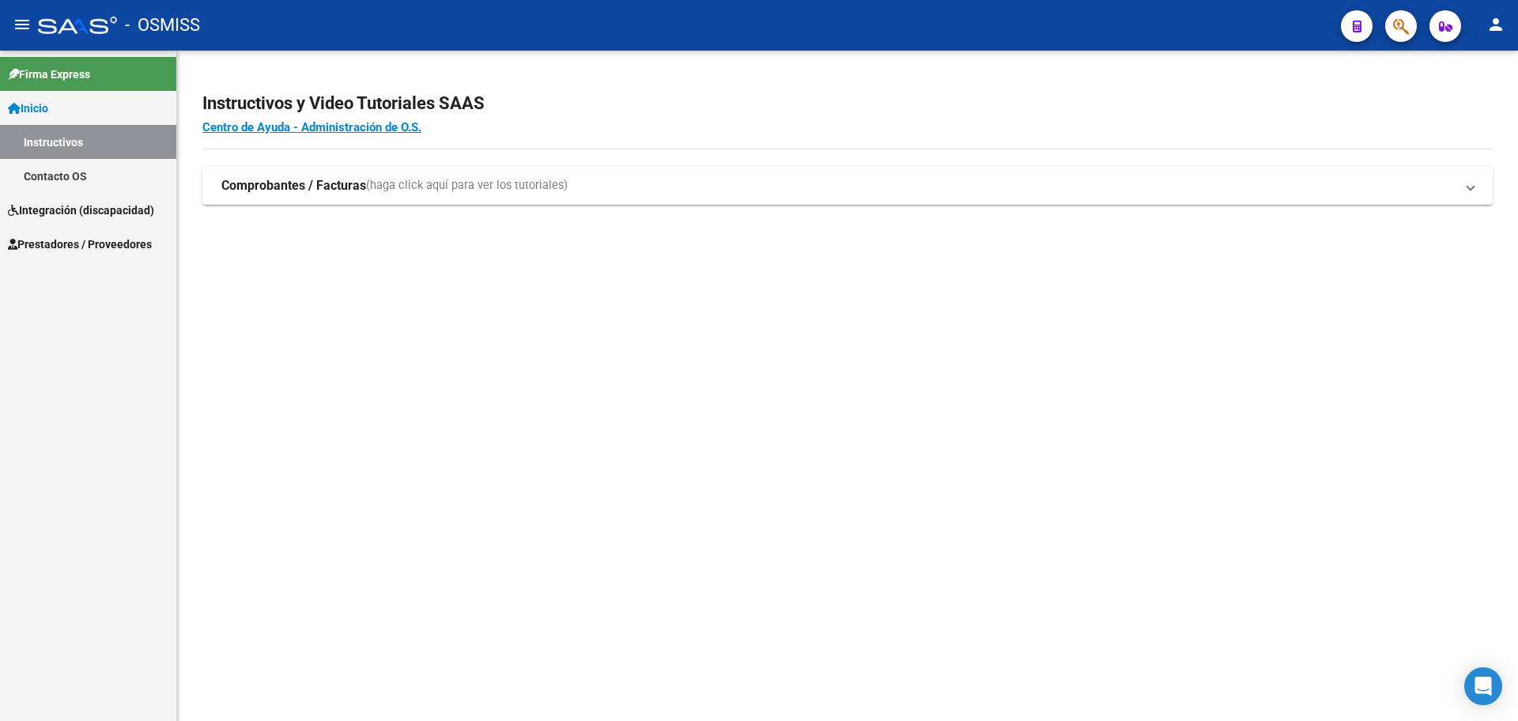
click at [70, 207] on span "Integración (discapacidad)" at bounding box center [81, 210] width 146 height 17
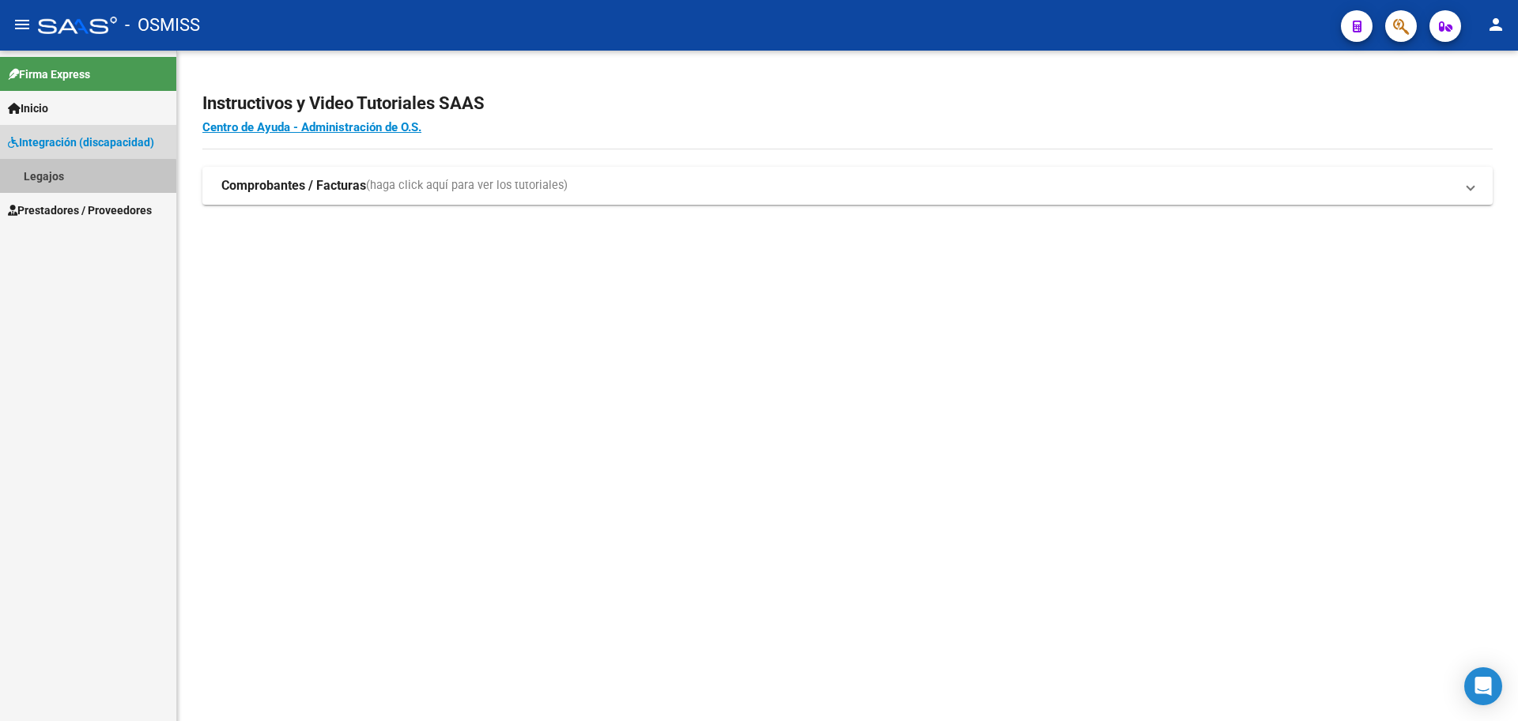
click at [54, 180] on link "Legajos" at bounding box center [88, 176] width 176 height 34
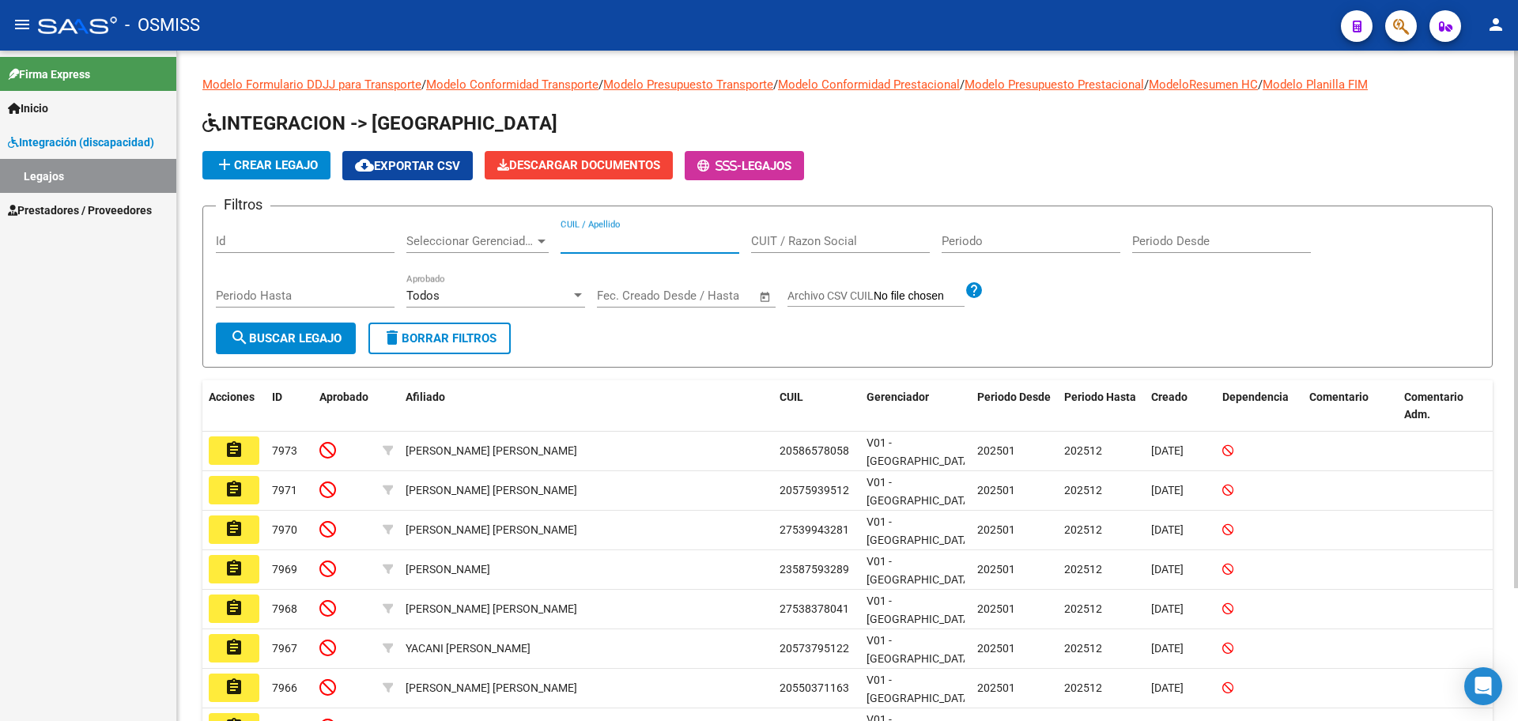
click at [597, 240] on input "CUIL / Apellido" at bounding box center [650, 241] width 179 height 14
type input "[PERSON_NAME]"
click at [312, 334] on span "search Buscar Legajo" at bounding box center [286, 338] width 112 height 14
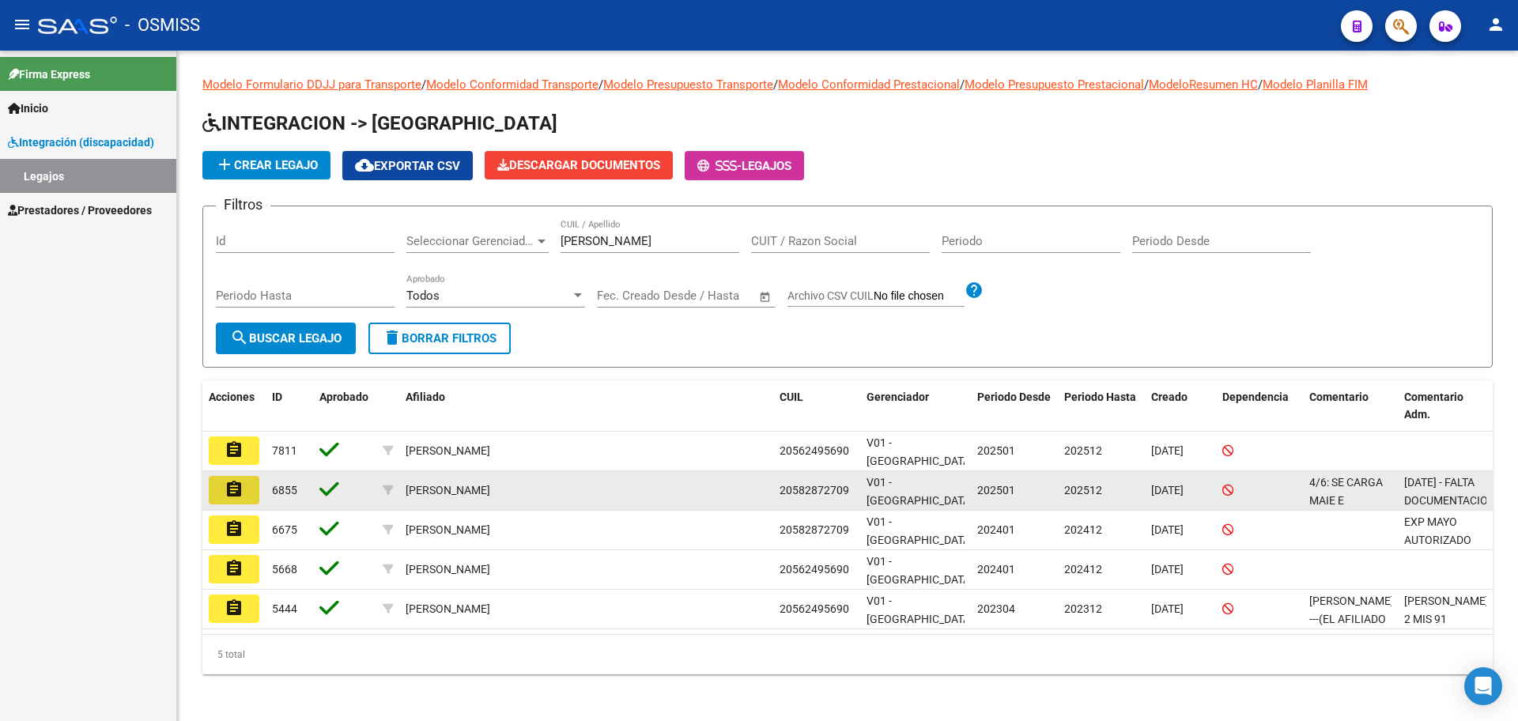
click at [236, 493] on mat-icon "assignment" at bounding box center [234, 489] width 19 height 19
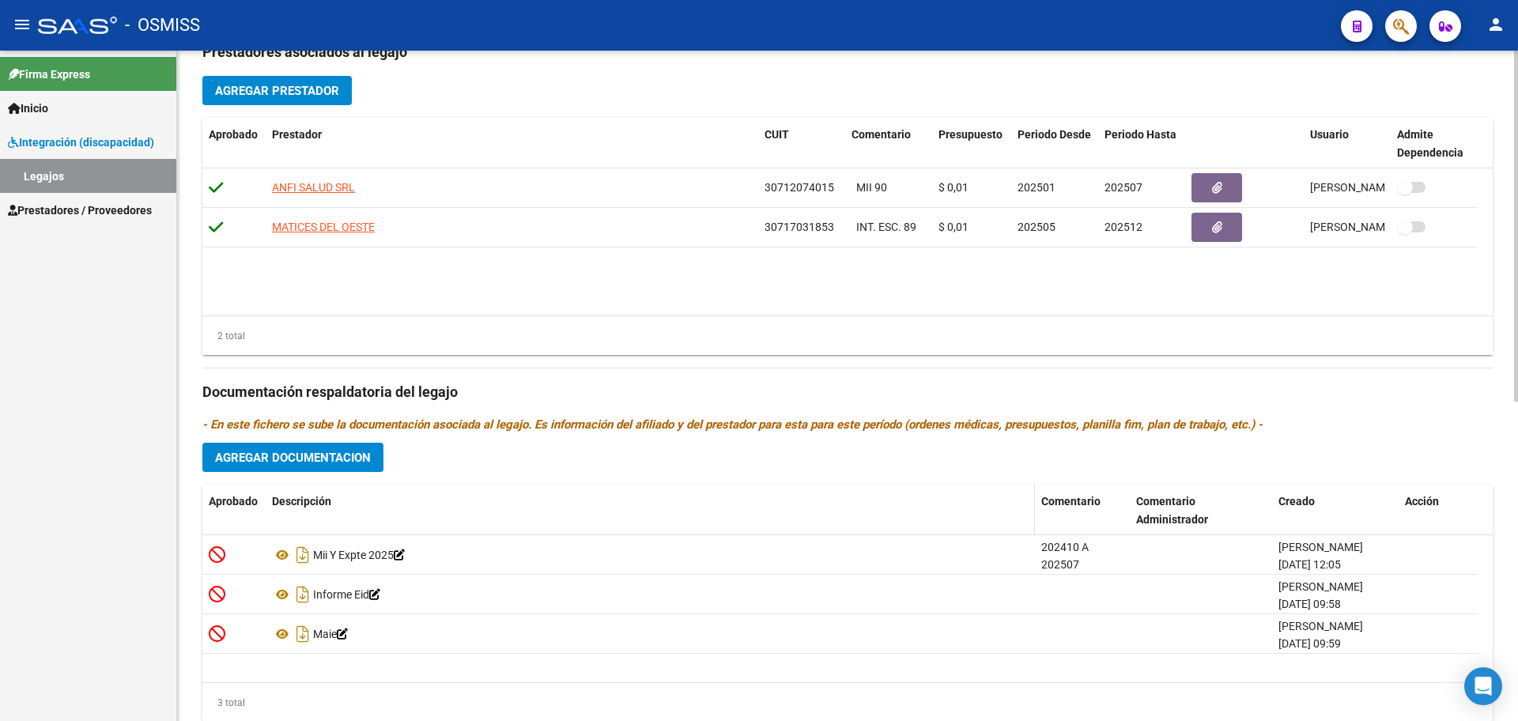
scroll to position [609, 0]
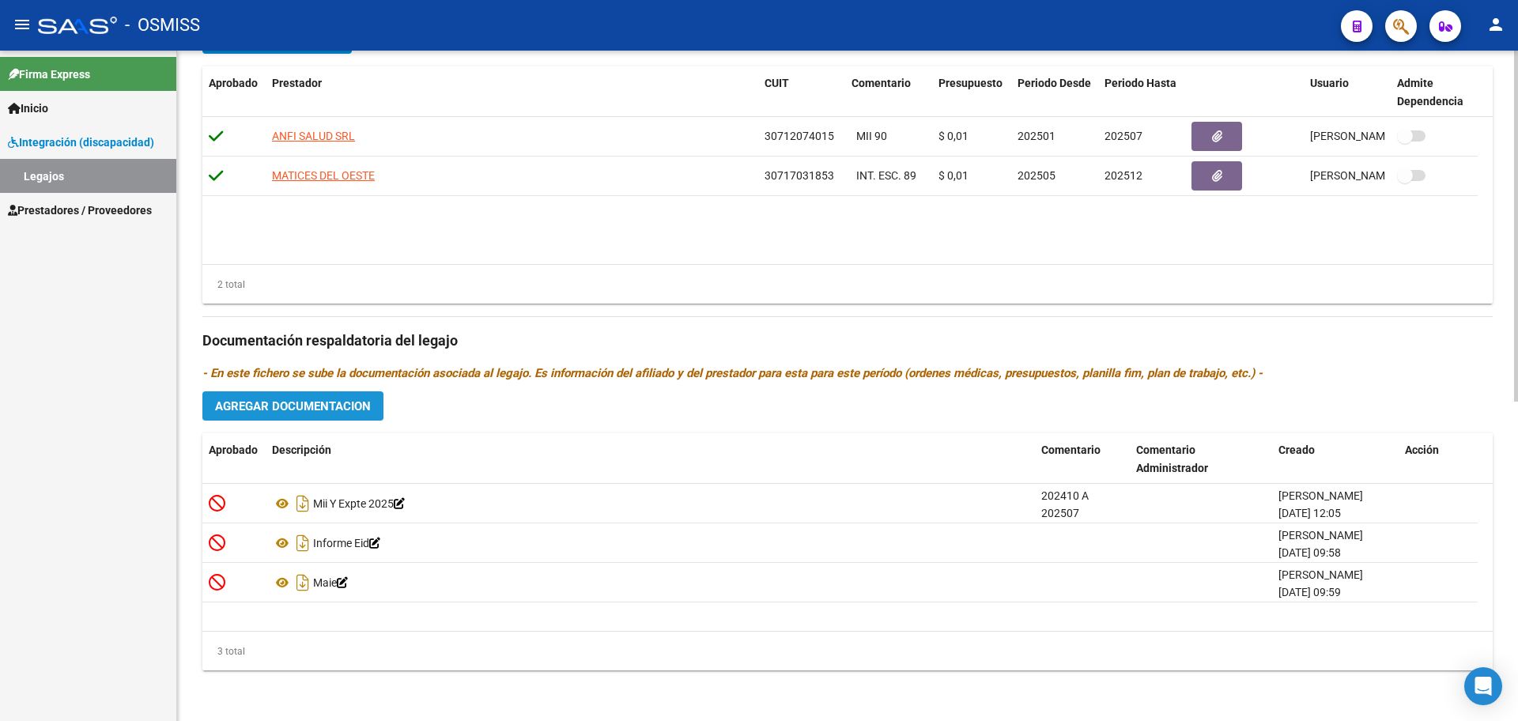
click at [308, 406] on span "Agregar Documentacion" at bounding box center [293, 406] width 156 height 14
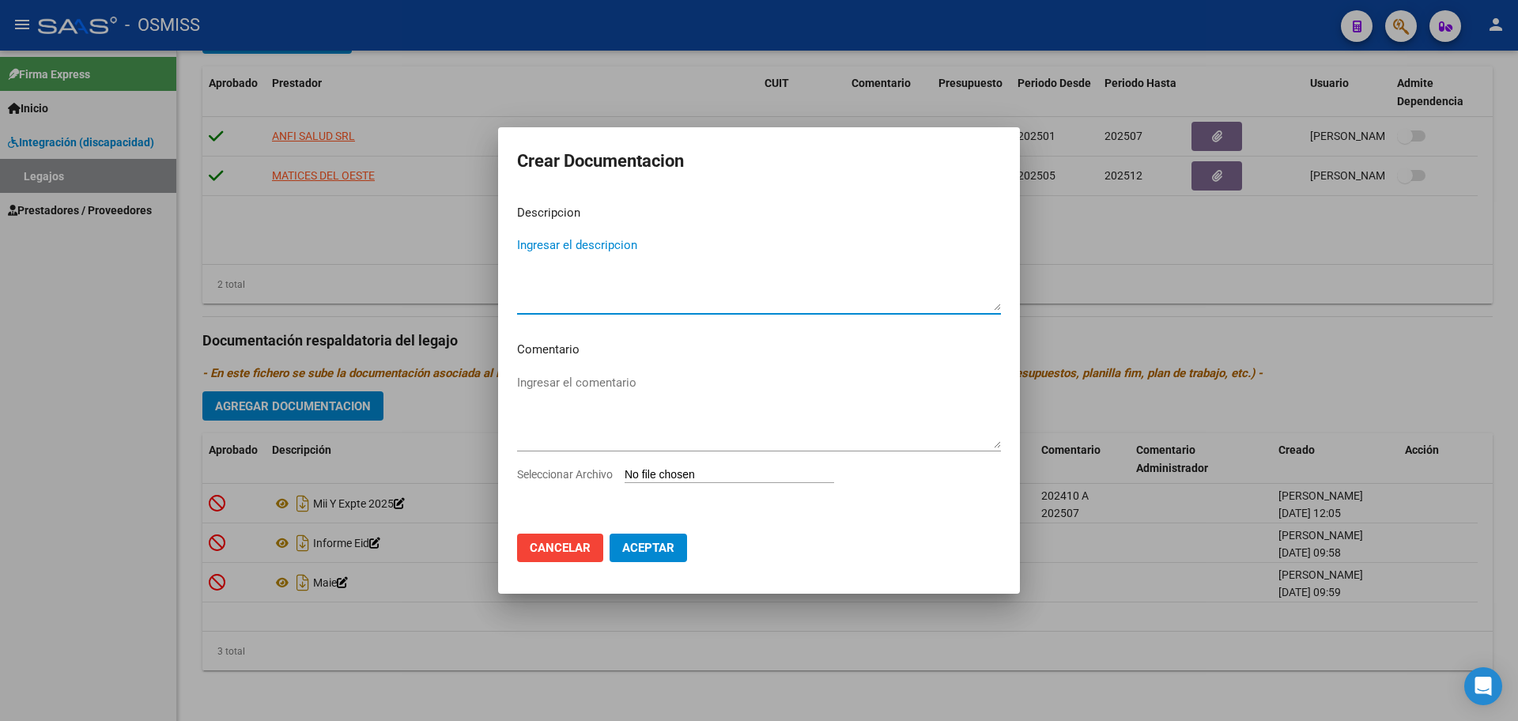
click at [662, 472] on input "Seleccionar Archivo" at bounding box center [730, 475] width 210 height 15
type input "C:\fakepath\.[PERSON_NAME].pdf"
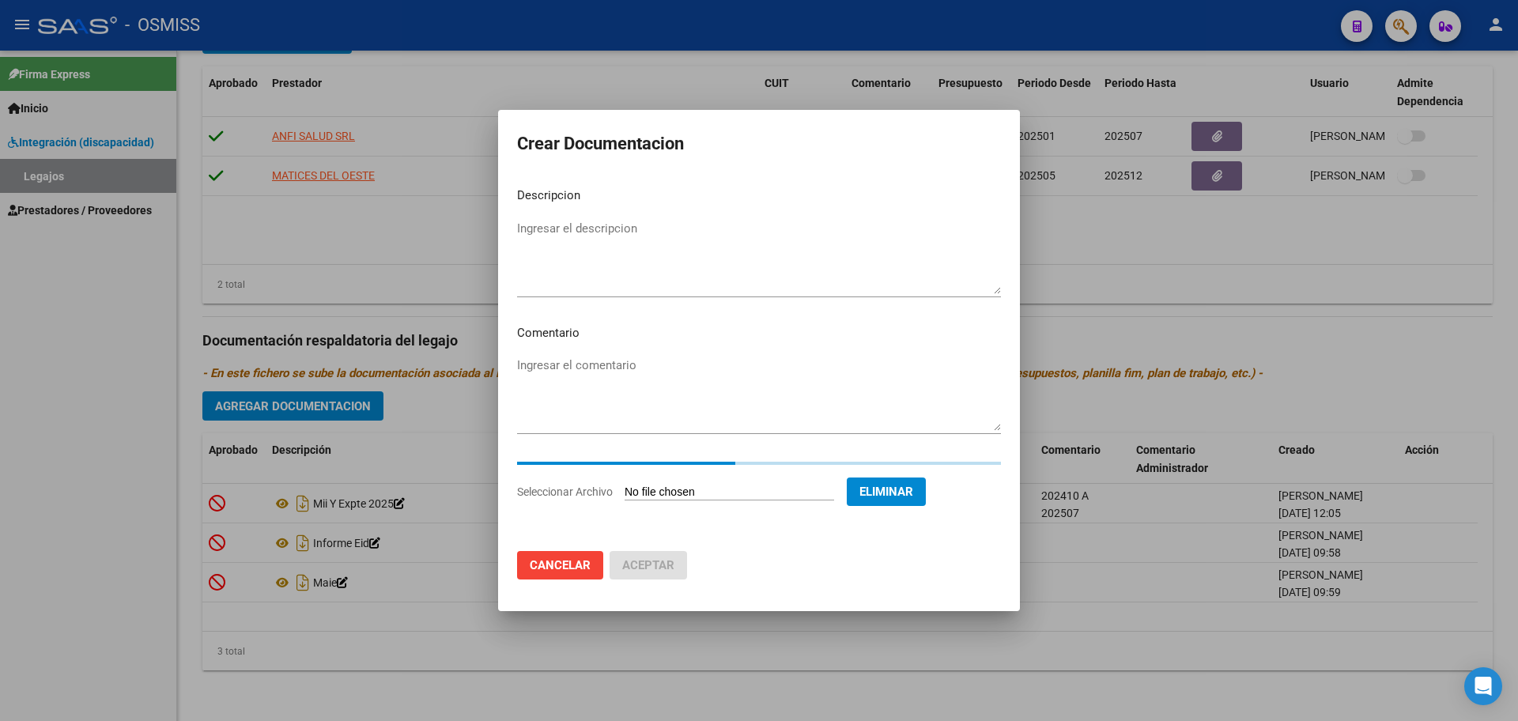
click at [517, 238] on textarea "Ingresar el descripcion" at bounding box center [759, 257] width 484 height 74
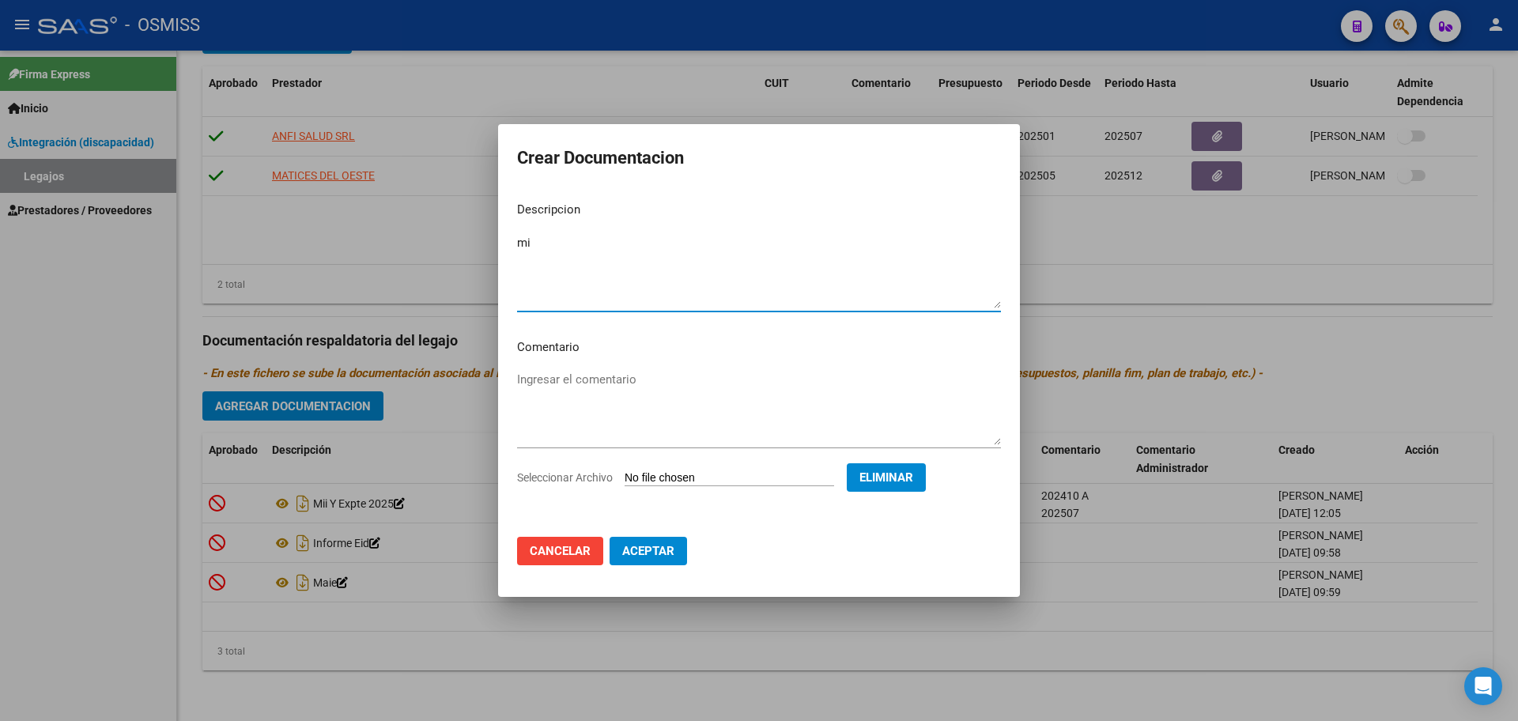
type textarea "m"
type textarea "MII"
click at [645, 545] on span "Aceptar" at bounding box center [648, 551] width 52 height 14
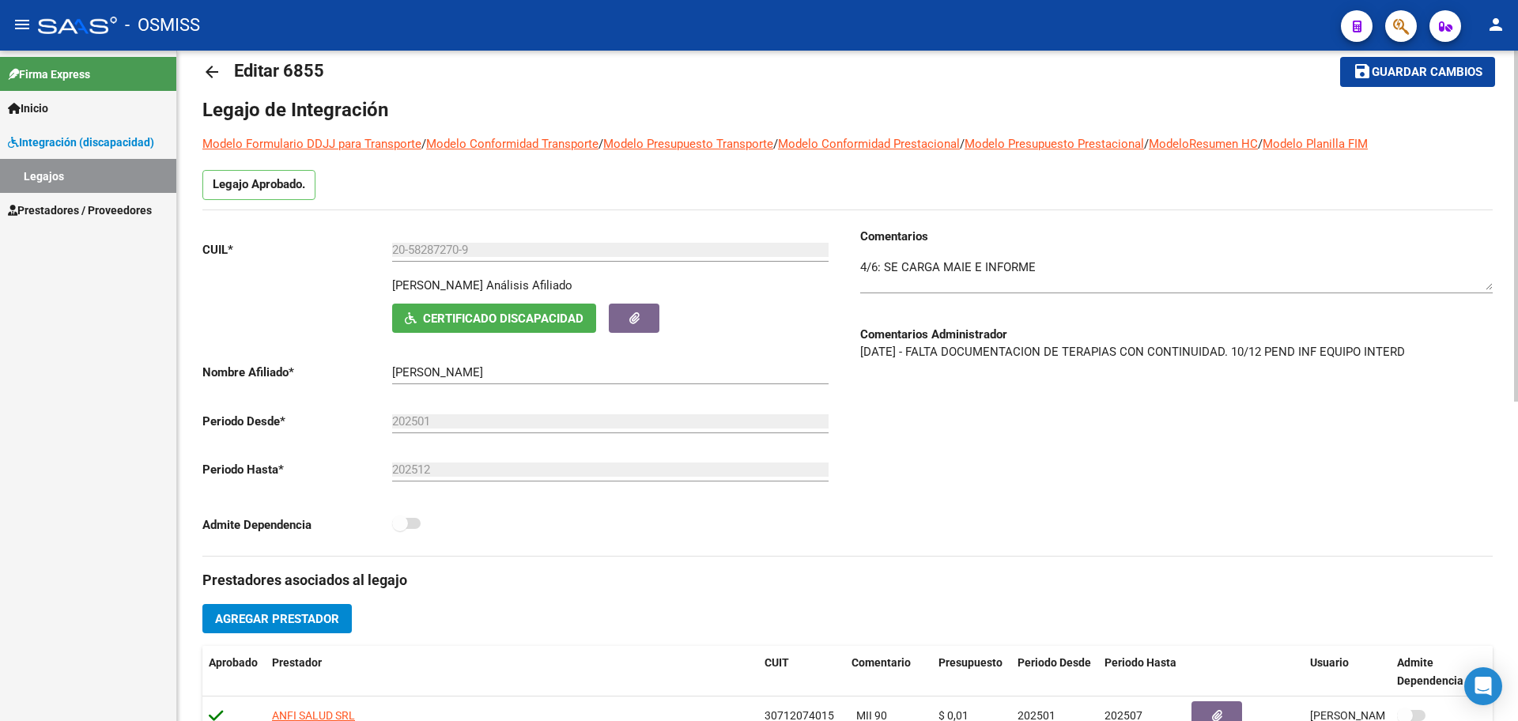
scroll to position [16, 0]
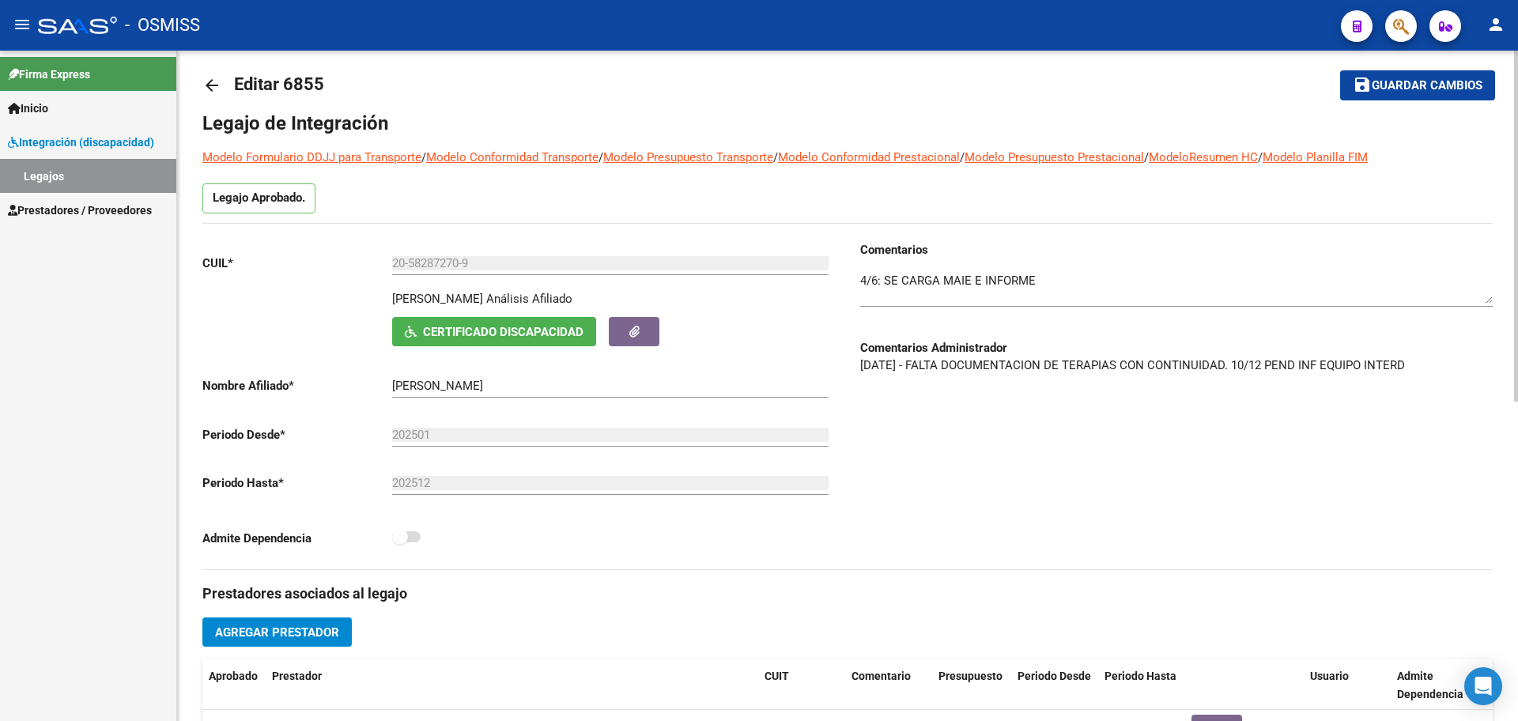
click at [1393, 92] on span "Guardar cambios" at bounding box center [1427, 86] width 111 height 14
click at [214, 85] on mat-icon "arrow_back" at bounding box center [211, 85] width 19 height 19
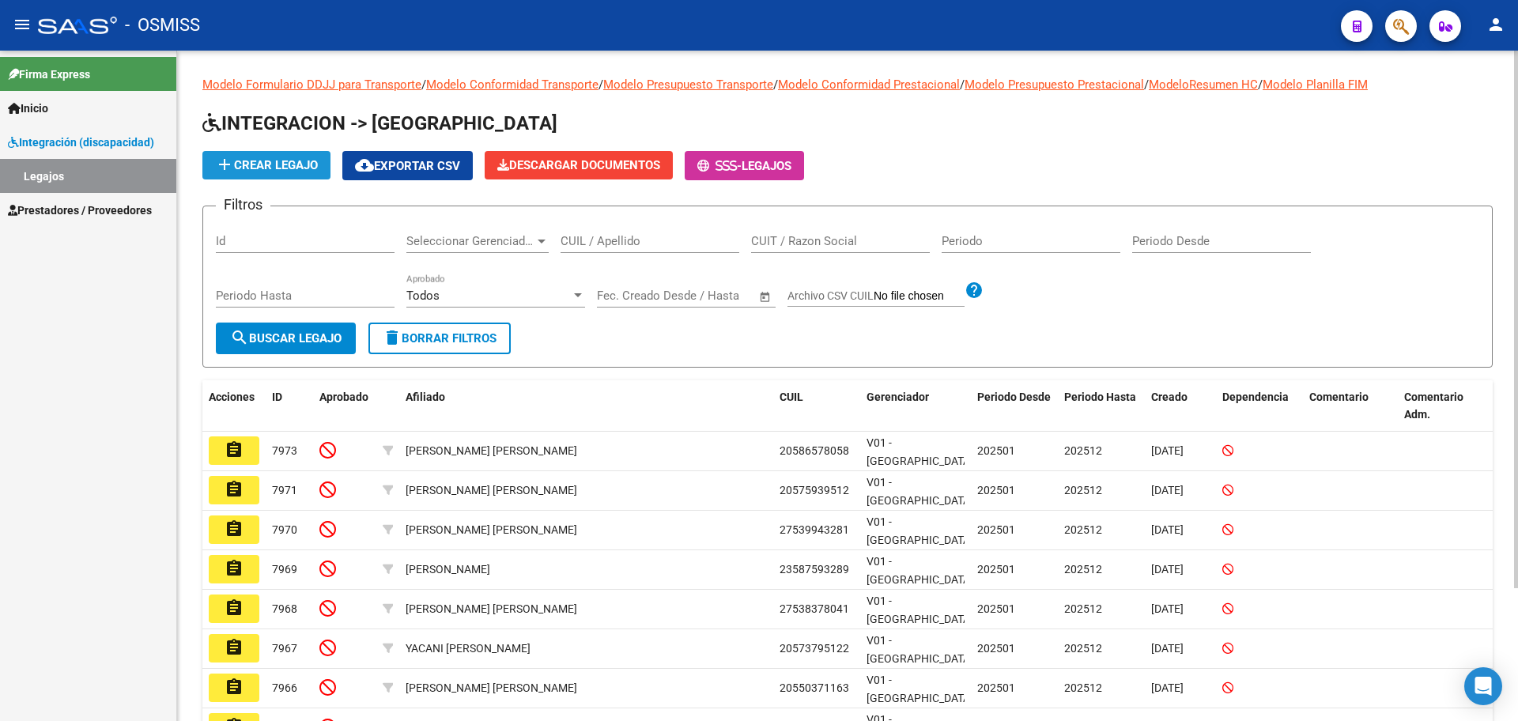
click at [277, 159] on span "add Crear Legajo" at bounding box center [266, 165] width 103 height 14
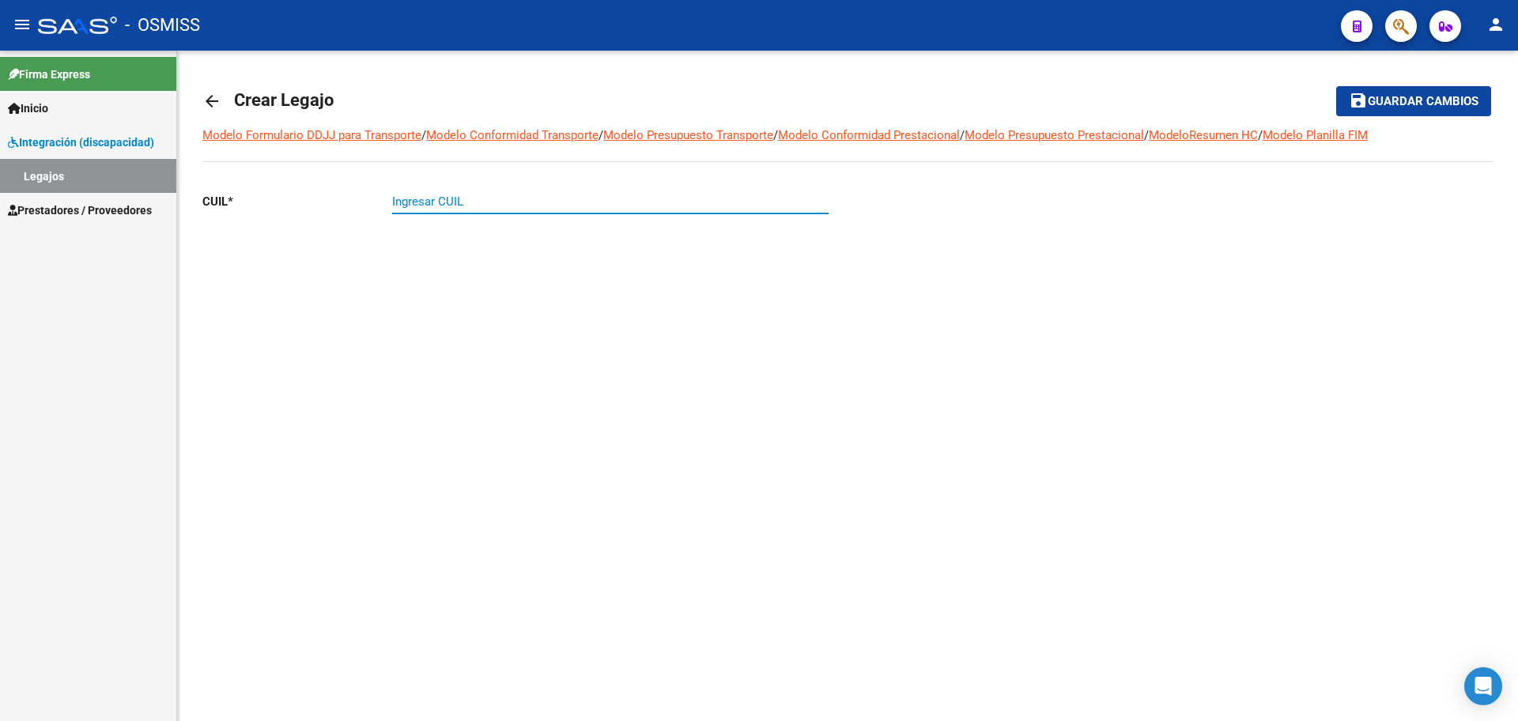
click at [433, 204] on input "Ingresar CUIL" at bounding box center [610, 202] width 437 height 14
paste input "-58801207"
type input "20-58801207-8"
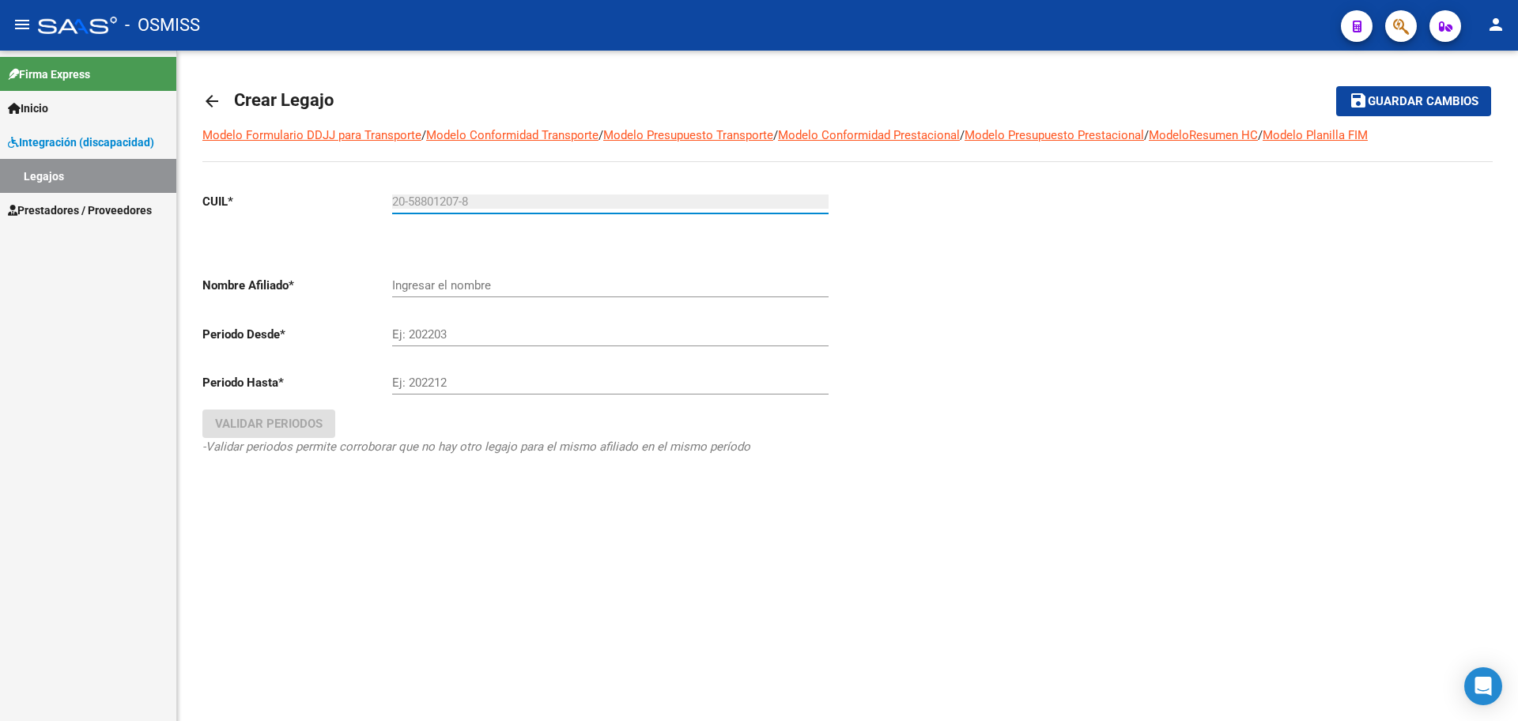
type input "[PERSON_NAME]"
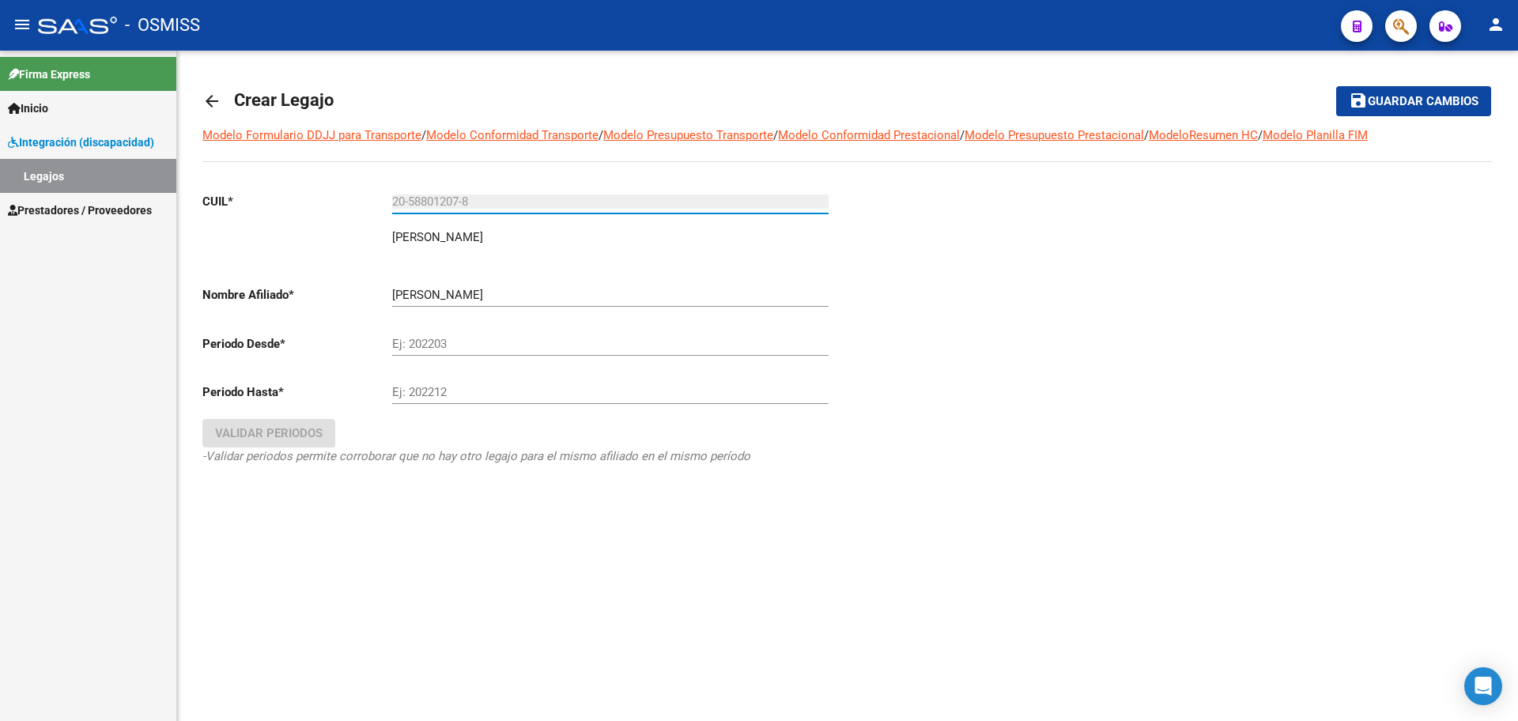
type input "20-58801207-8"
click at [457, 344] on input "Ej: 202203" at bounding box center [610, 344] width 437 height 14
type input "202501"
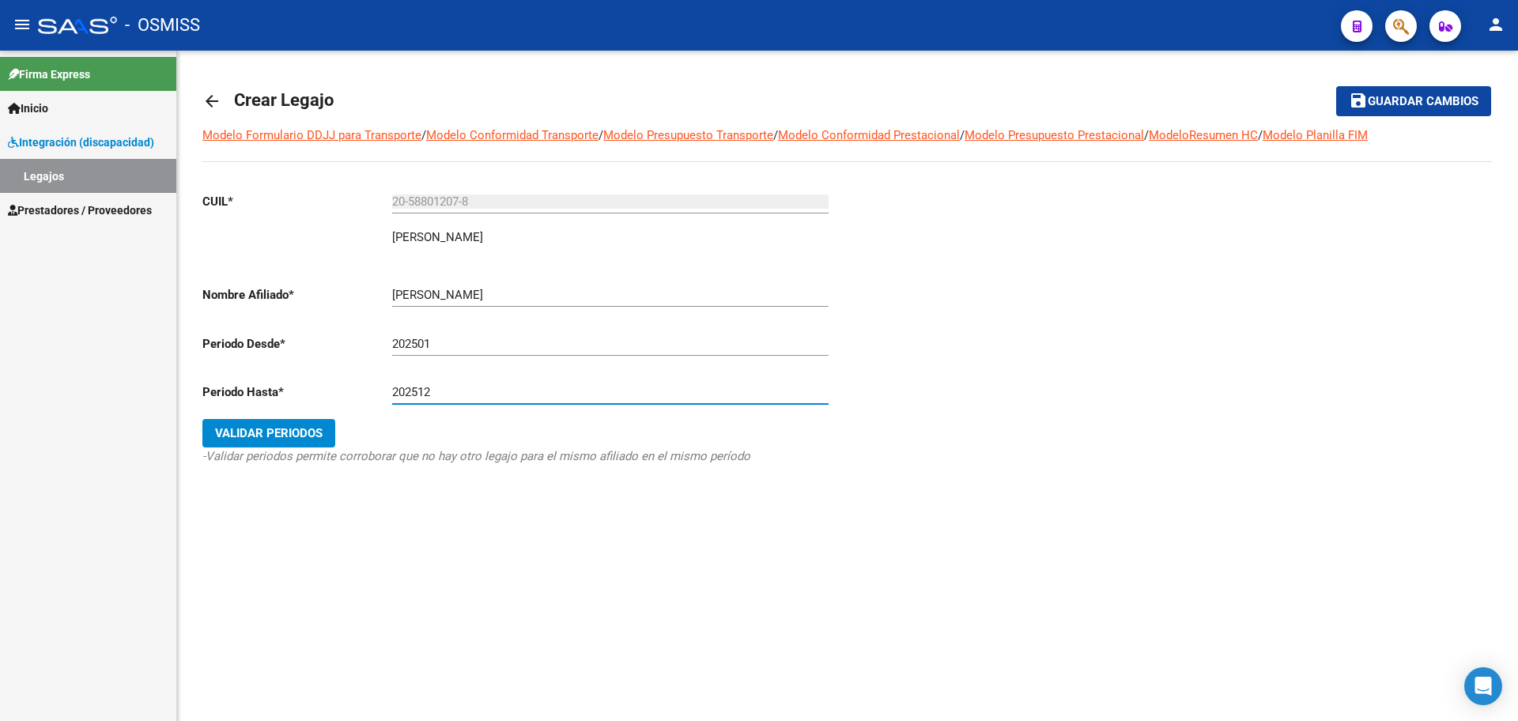
type input "202512"
click at [284, 429] on span "Validar Periodos" at bounding box center [269, 433] width 108 height 14
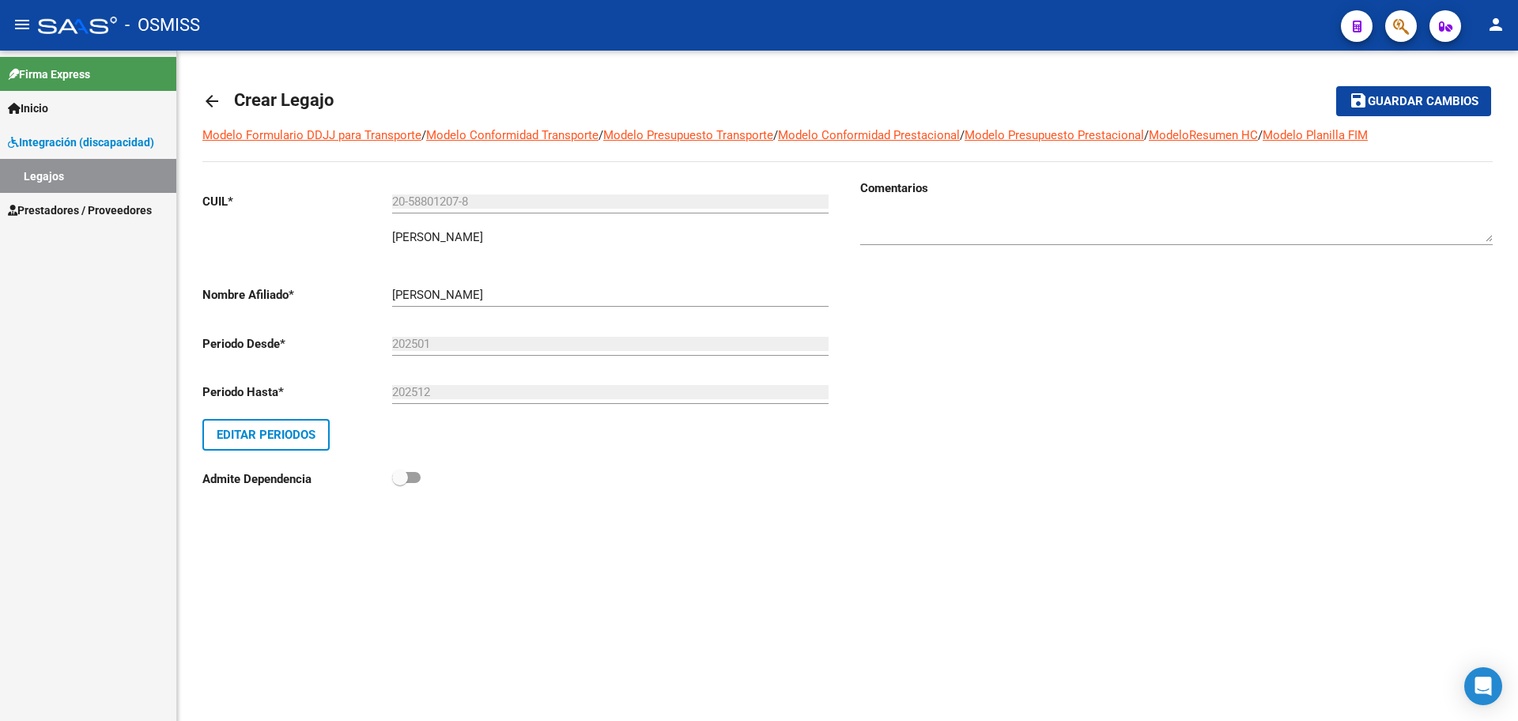
click at [1464, 100] on span "Guardar cambios" at bounding box center [1423, 102] width 111 height 14
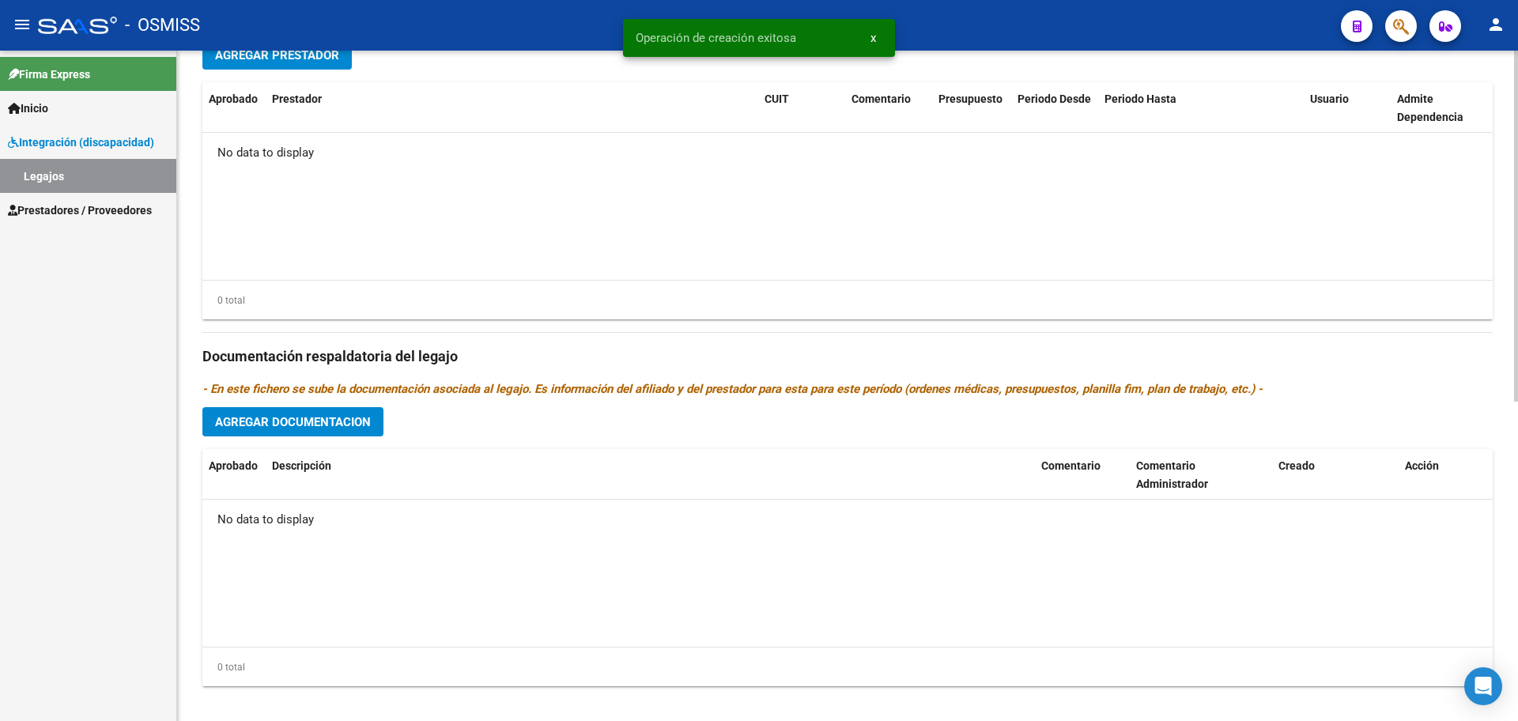
scroll to position [609, 0]
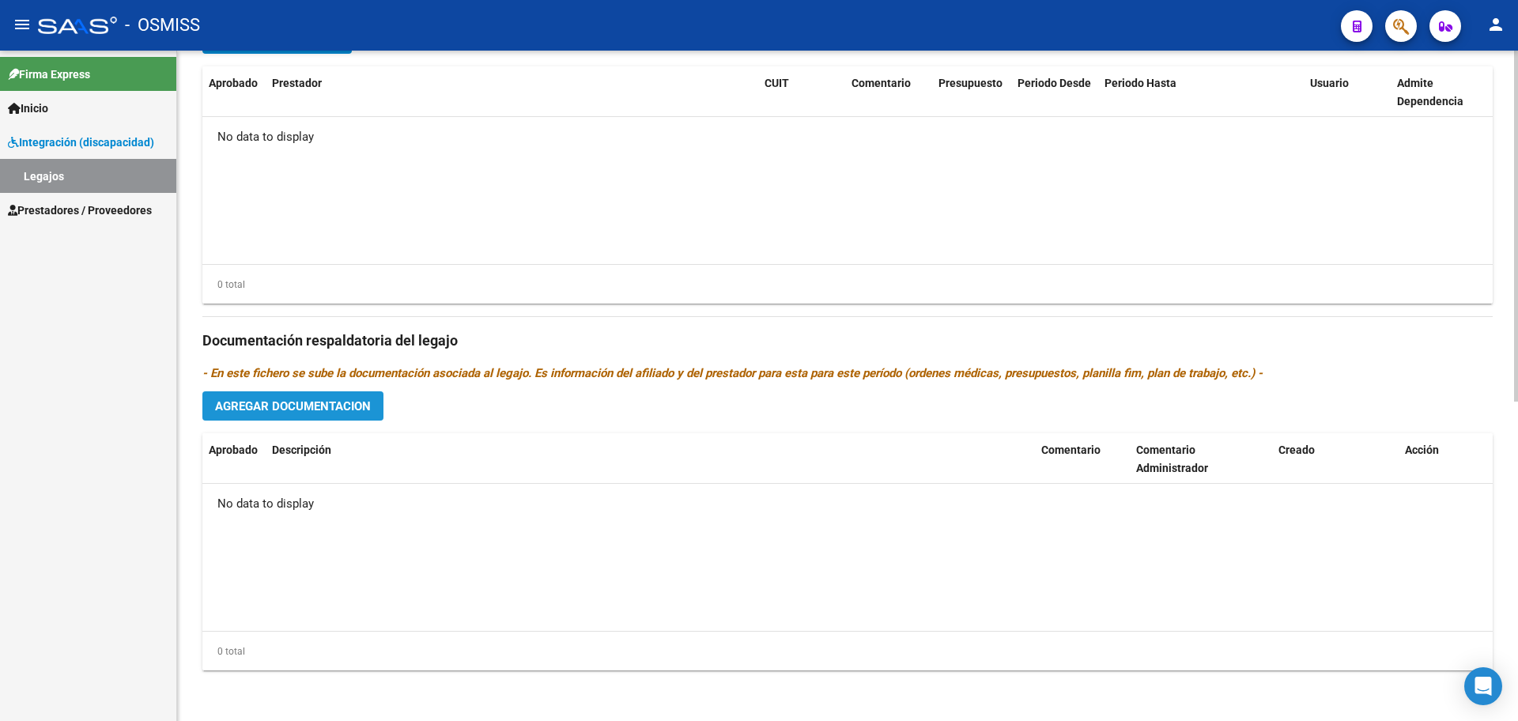
click at [294, 410] on span "Agregar Documentacion" at bounding box center [293, 406] width 156 height 14
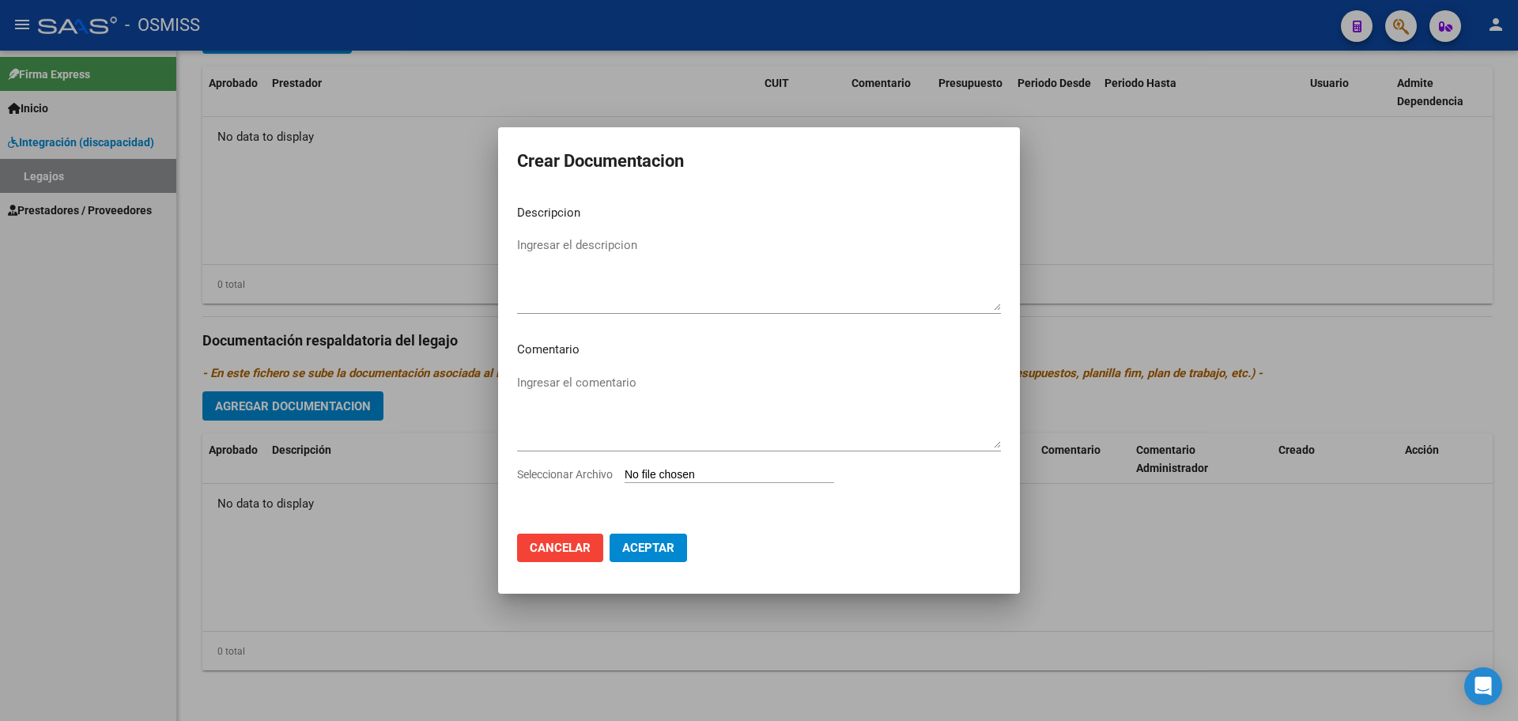
click at [647, 474] on input "Seleccionar Archivo" at bounding box center [730, 475] width 210 height 15
type input "C:\fakepath\.[PERSON_NAME]-PSICOLOGIA.pdf"
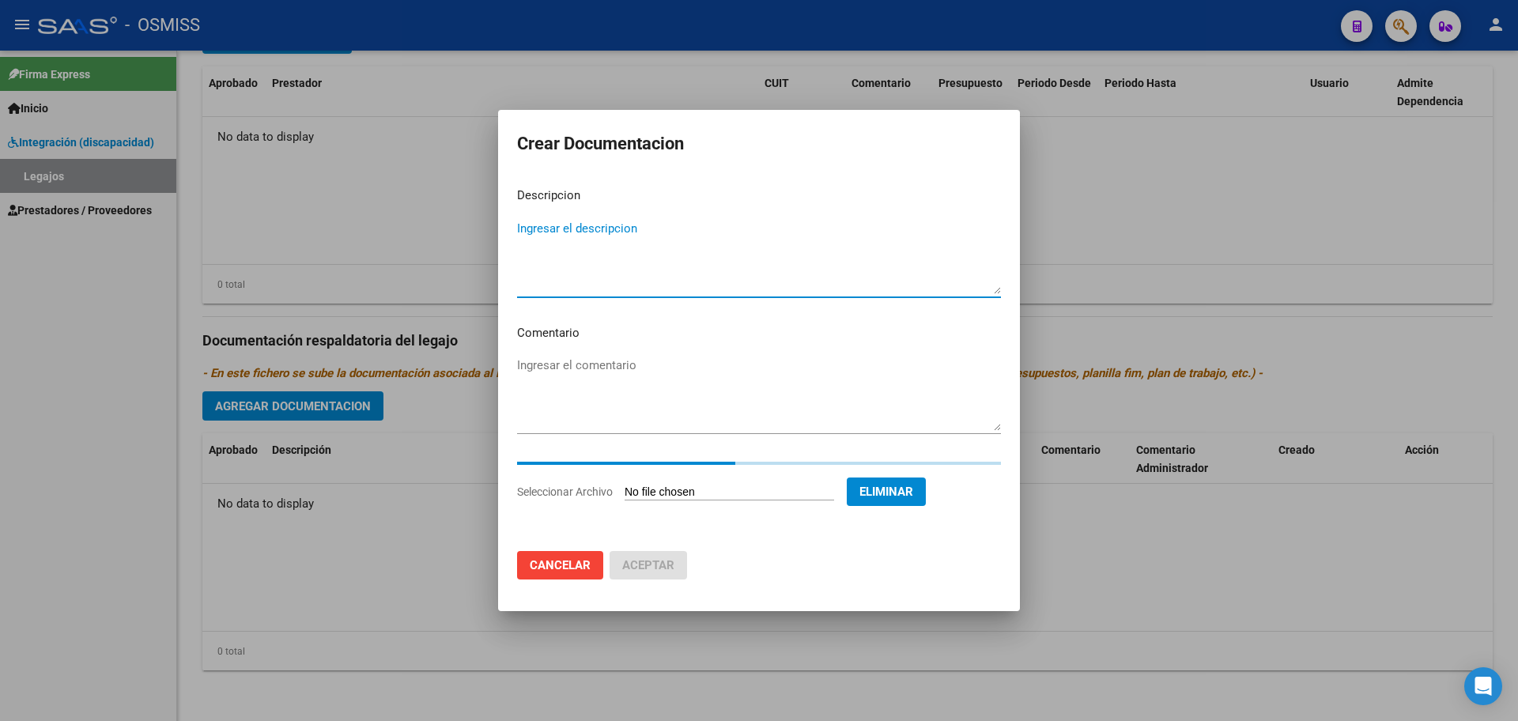
click at [561, 235] on textarea "Ingresar el descripcion" at bounding box center [759, 257] width 484 height 74
click at [561, 253] on textarea "Ingresar el descripcion" at bounding box center [759, 257] width 484 height 74
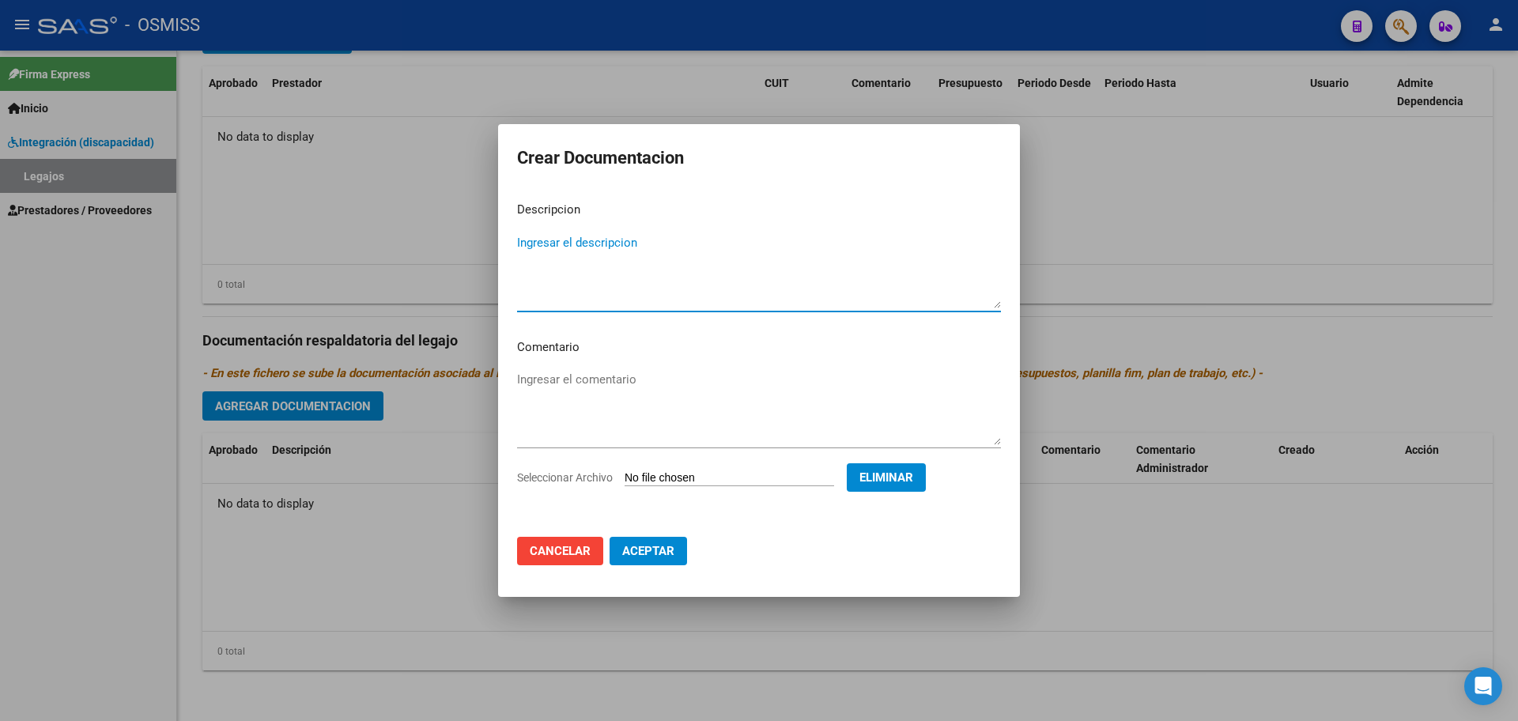
click at [573, 237] on textarea "Ingresar el descripcion" at bounding box center [759, 271] width 484 height 74
click at [624, 250] on textarea "Ingresar el descripcion" at bounding box center [759, 271] width 484 height 74
type textarea "PSICOLOGIA"
click at [655, 562] on button "Aceptar" at bounding box center [648, 551] width 77 height 28
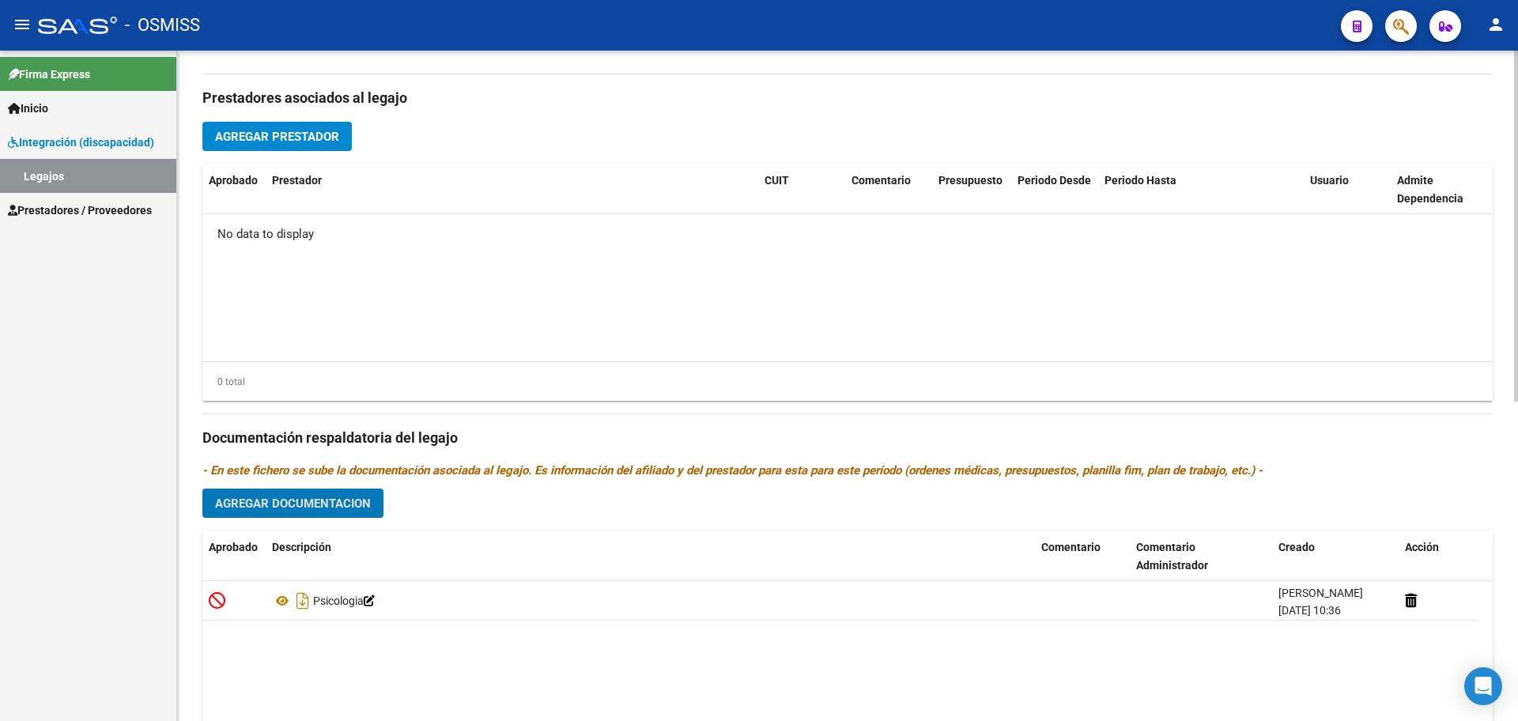
scroll to position [510, 0]
click at [289, 130] on span "Agregar Prestador" at bounding box center [277, 137] width 124 height 14
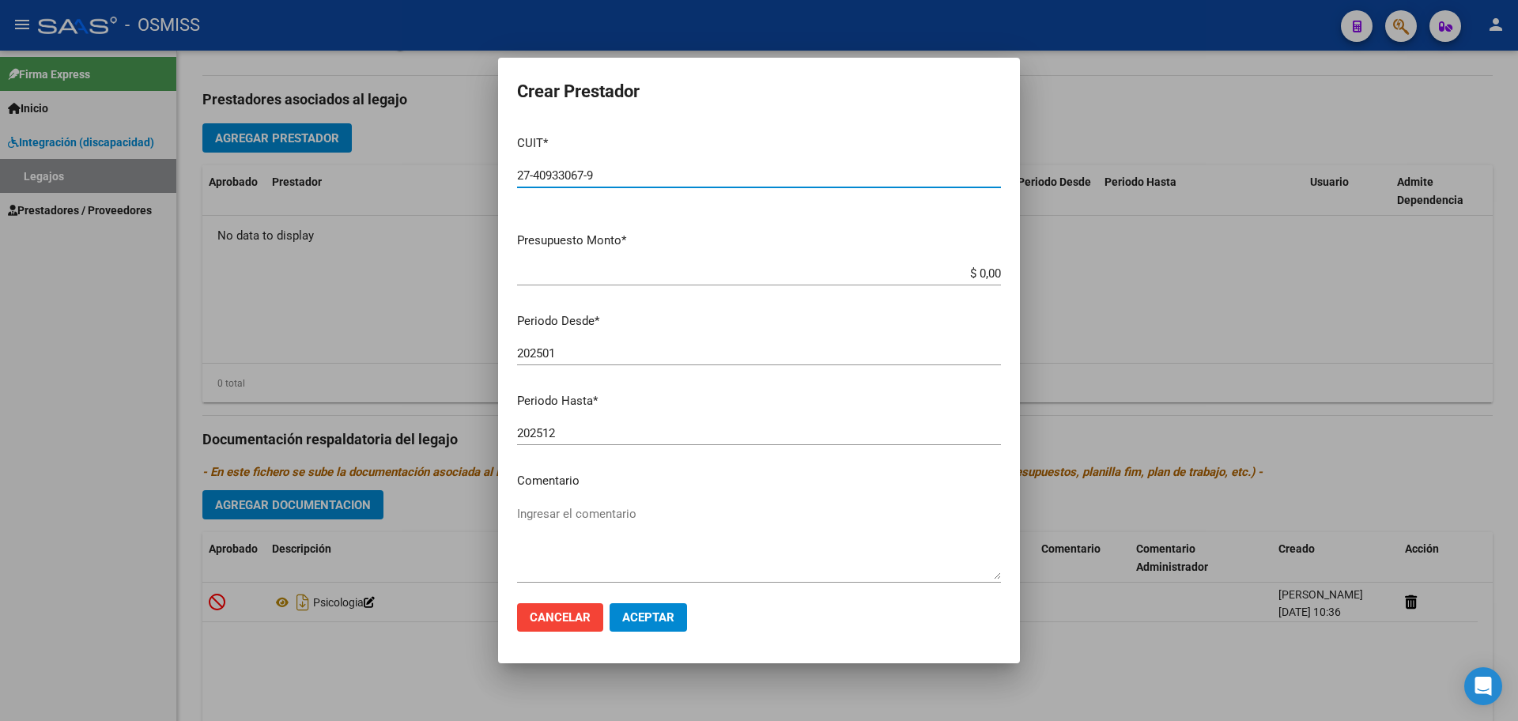
type input "27-40933067-9"
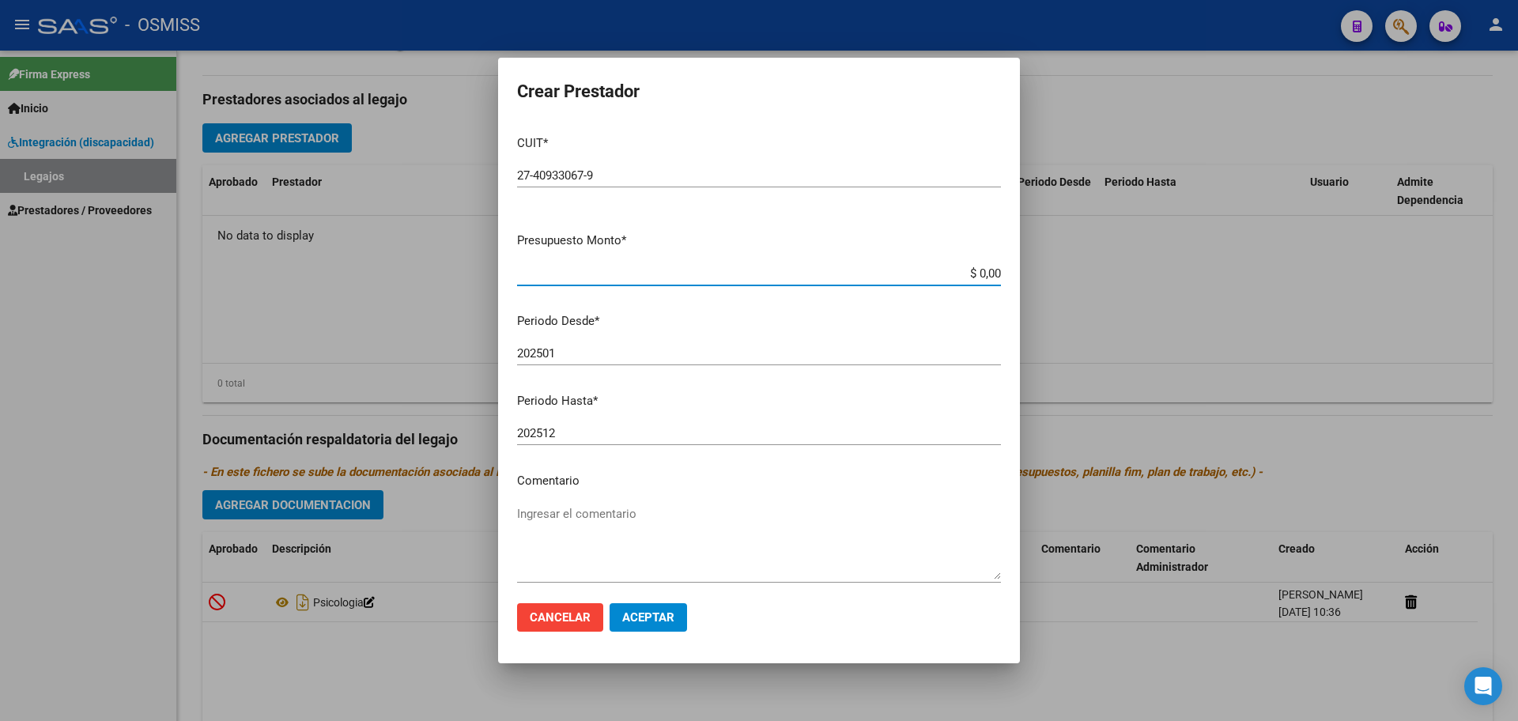
type input "$ 0,01"
type input "202509"
click at [629, 615] on span "Aceptar" at bounding box center [648, 617] width 52 height 14
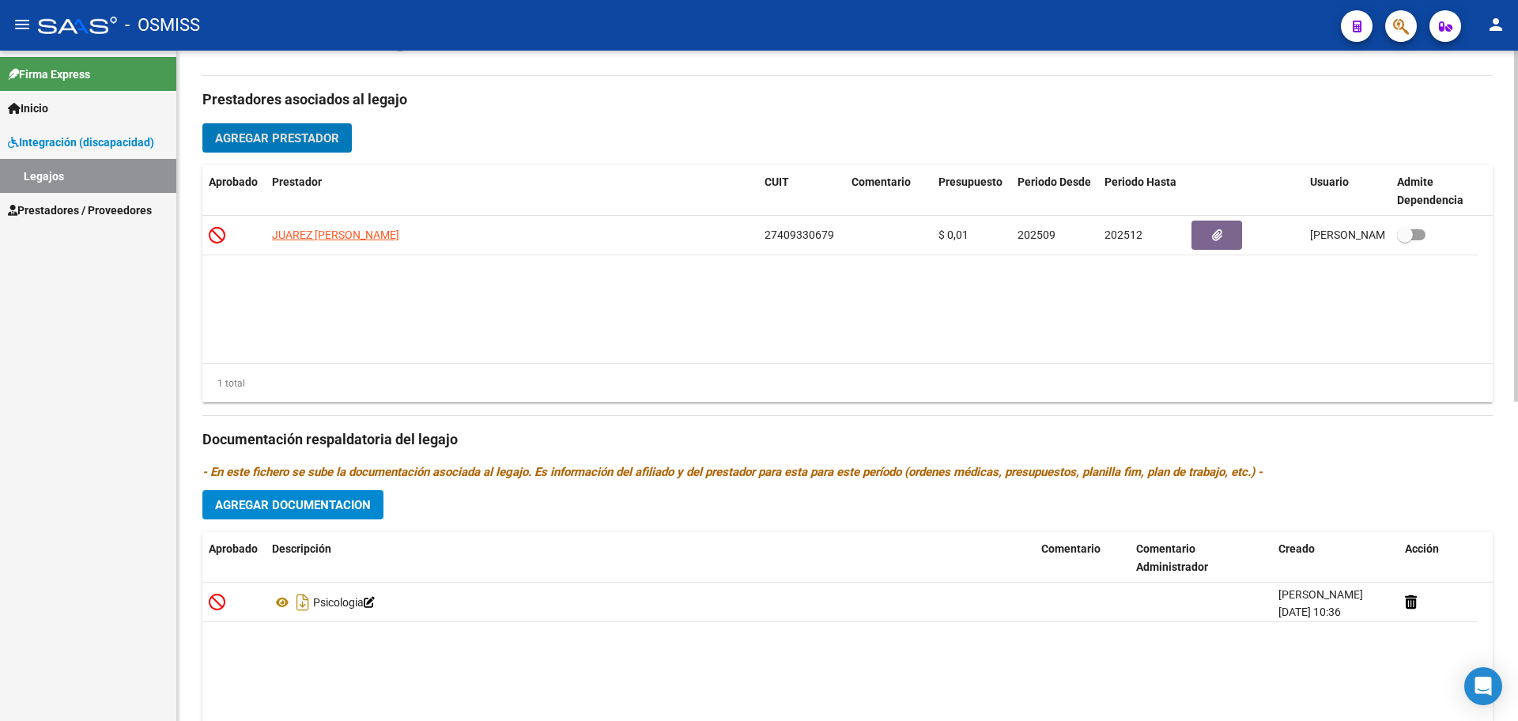
click at [277, 508] on span "Agregar Documentacion" at bounding box center [293, 505] width 156 height 14
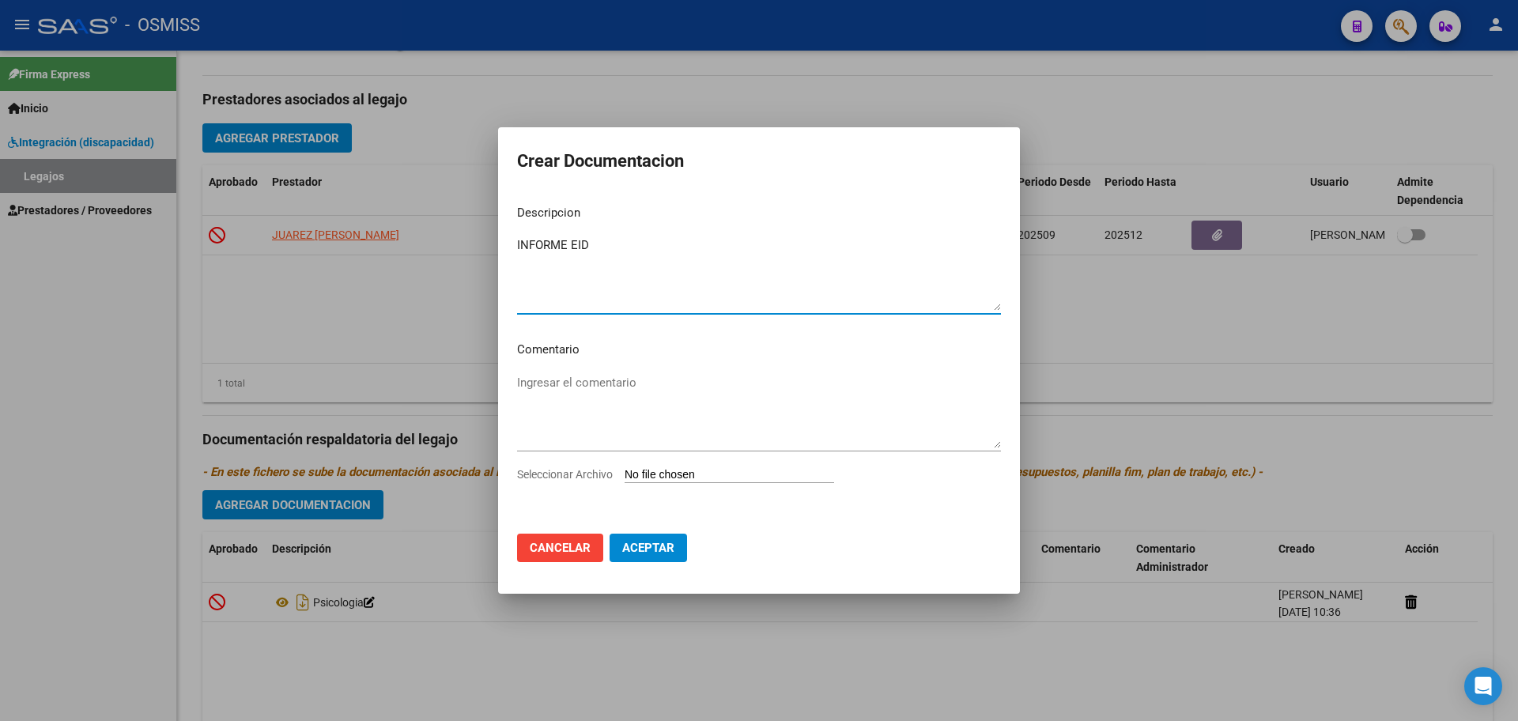
type textarea "INFORME EID"
click at [676, 474] on input "Seleccionar Archivo" at bounding box center [730, 475] width 210 height 15
type input "C:\fakepath\SERPP Ramiro1.pdf"
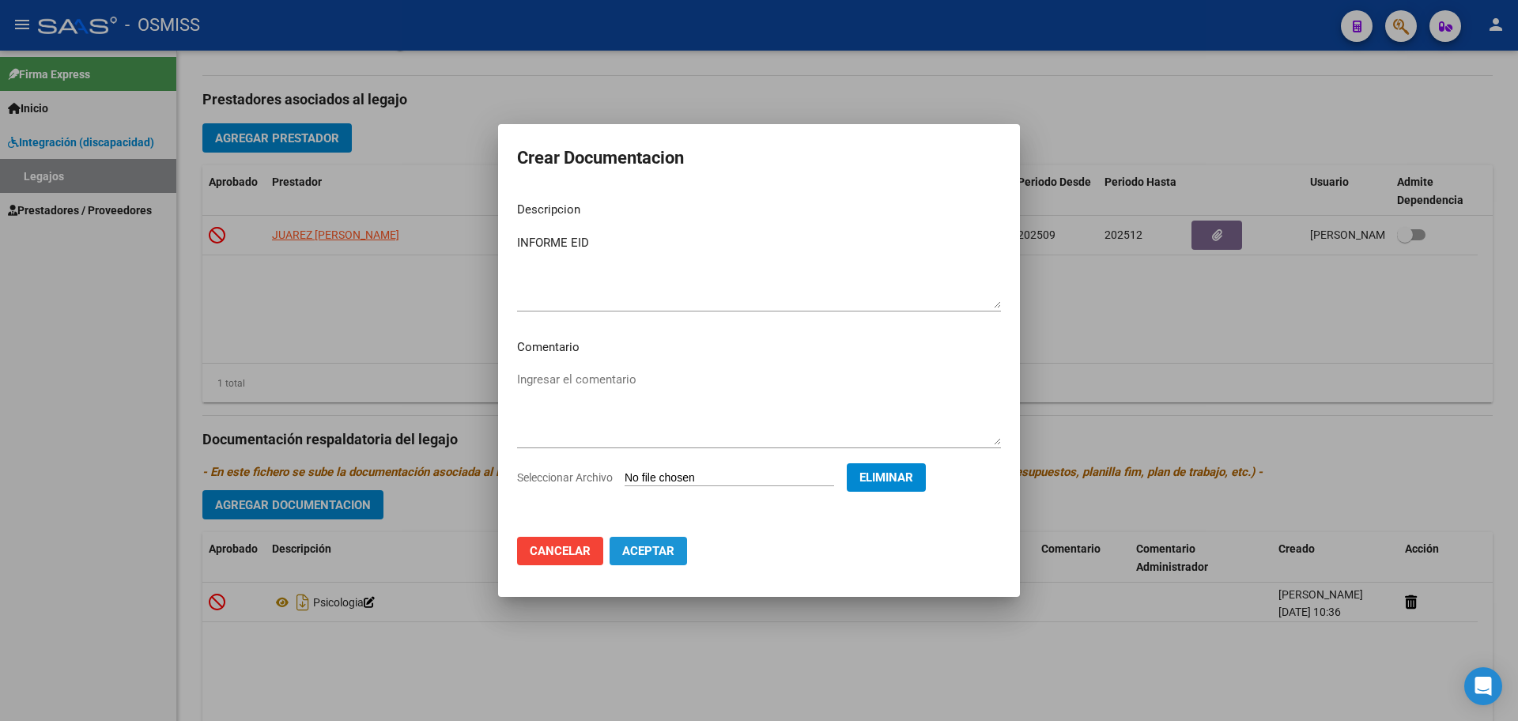
click at [656, 553] on span "Aceptar" at bounding box center [648, 551] width 52 height 14
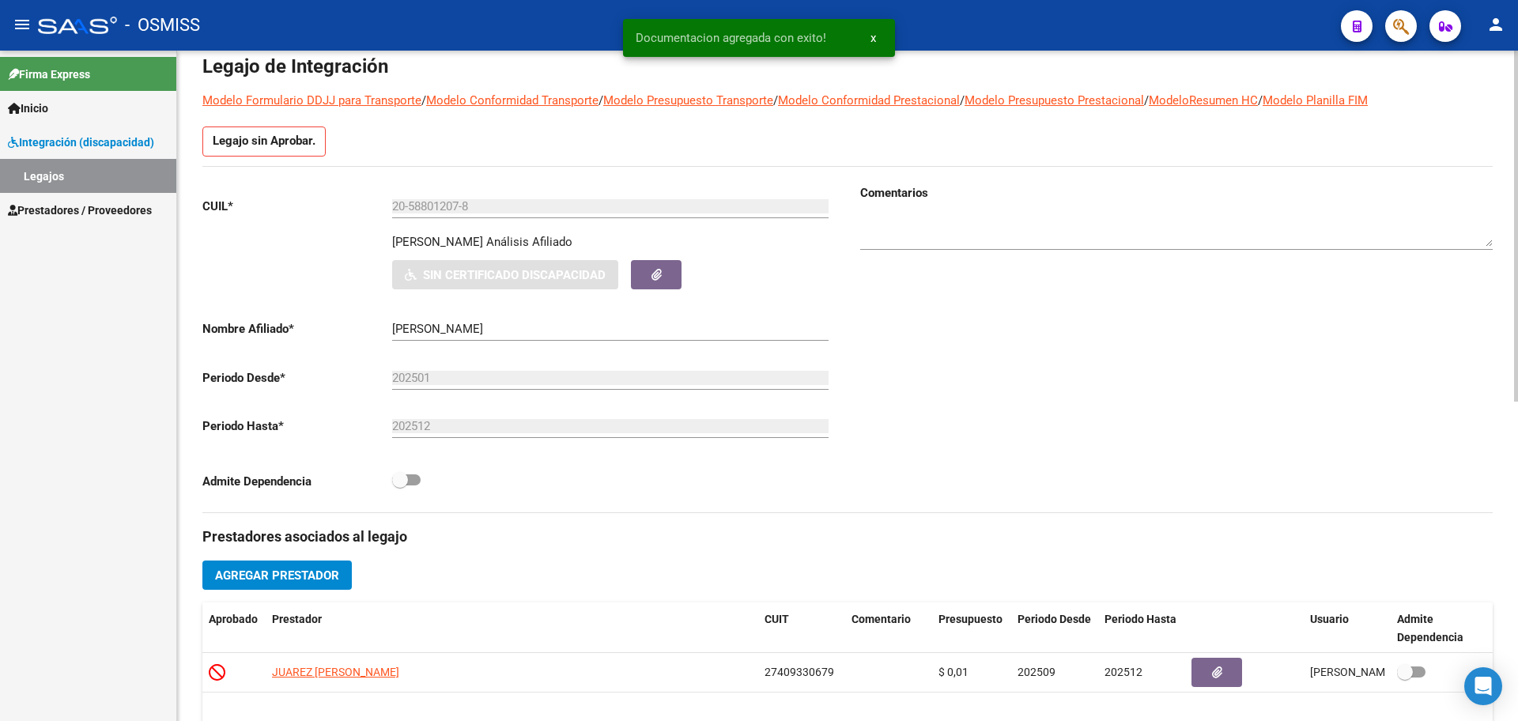
scroll to position [0, 0]
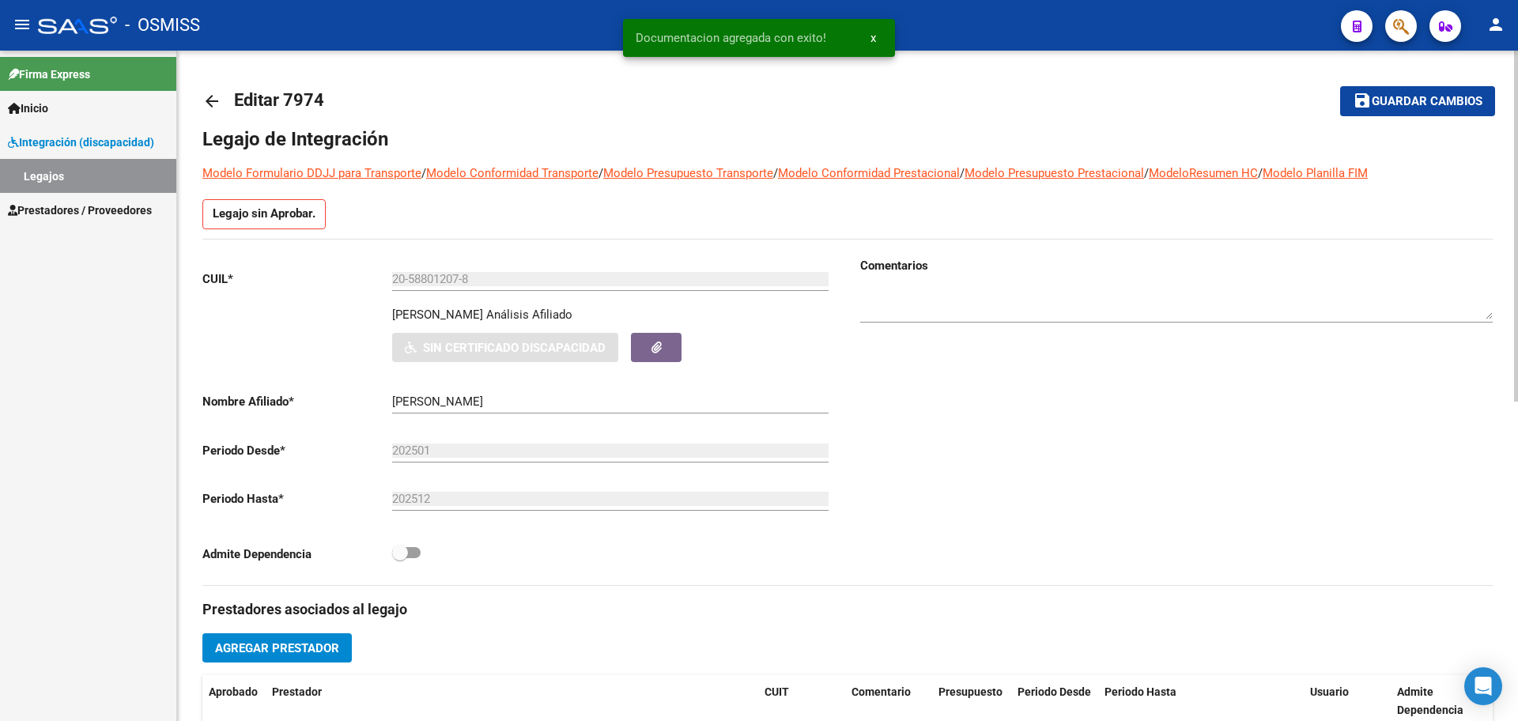
click at [1386, 100] on span "Guardar cambios" at bounding box center [1427, 102] width 111 height 14
click at [210, 100] on mat-icon "arrow_back" at bounding box center [211, 101] width 19 height 19
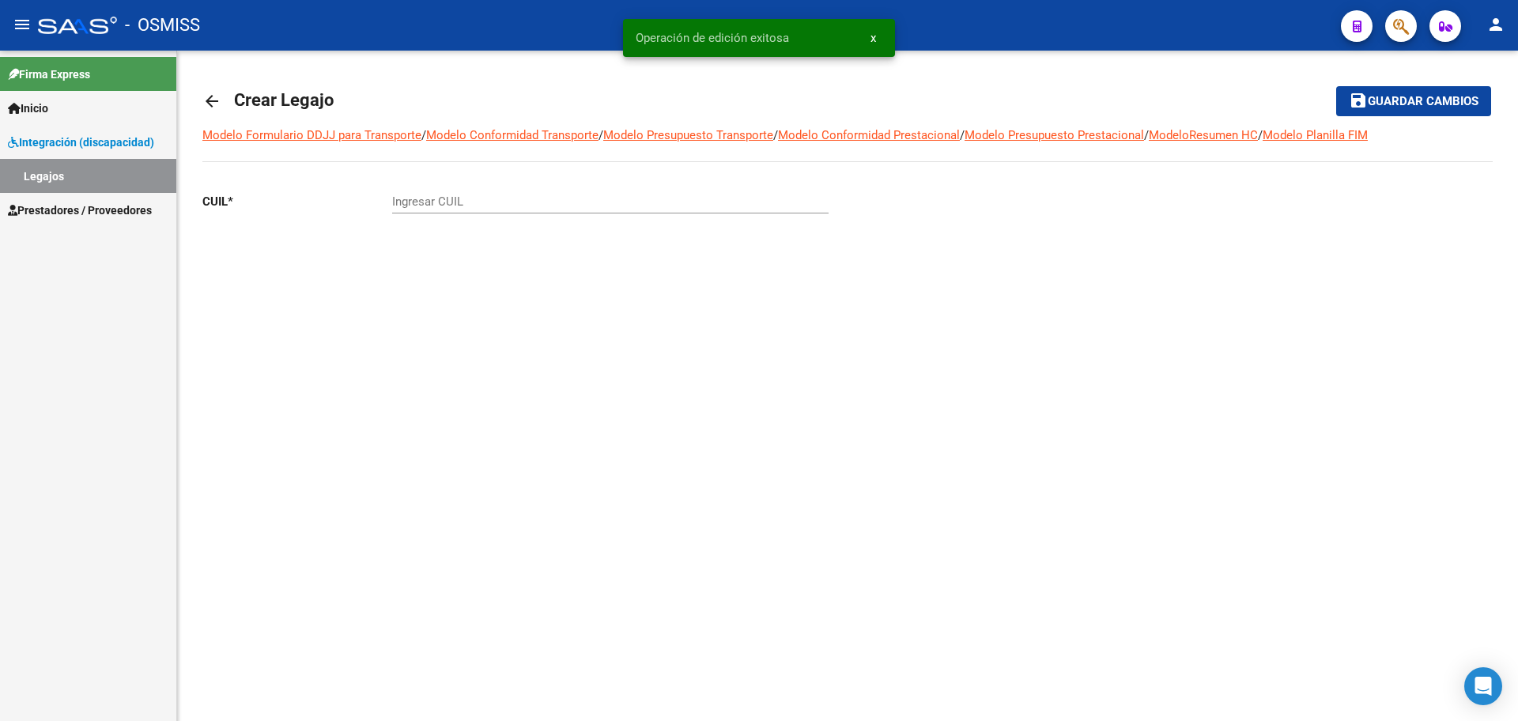
click at [210, 98] on mat-icon "arrow_back" at bounding box center [211, 101] width 19 height 19
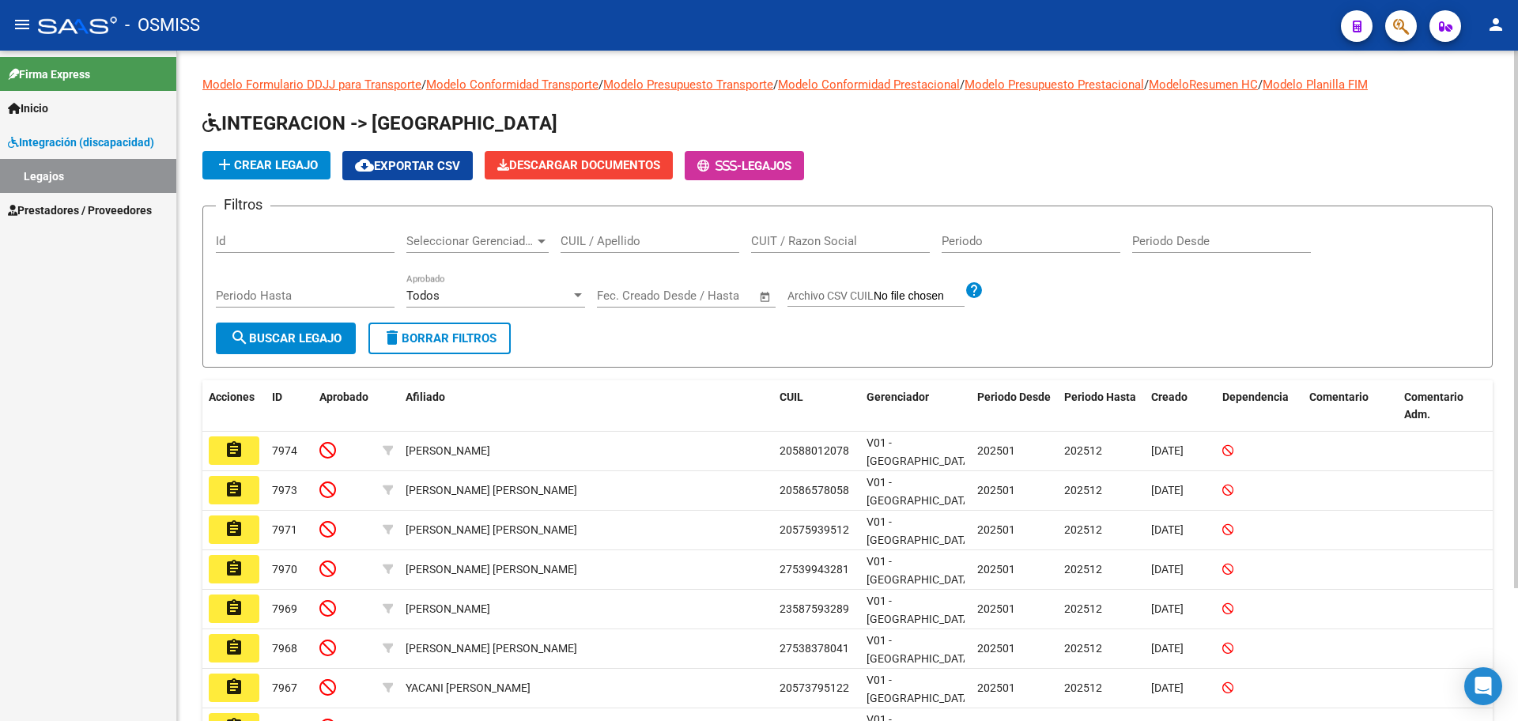
click at [304, 158] on span "add Crear Legajo" at bounding box center [266, 165] width 103 height 14
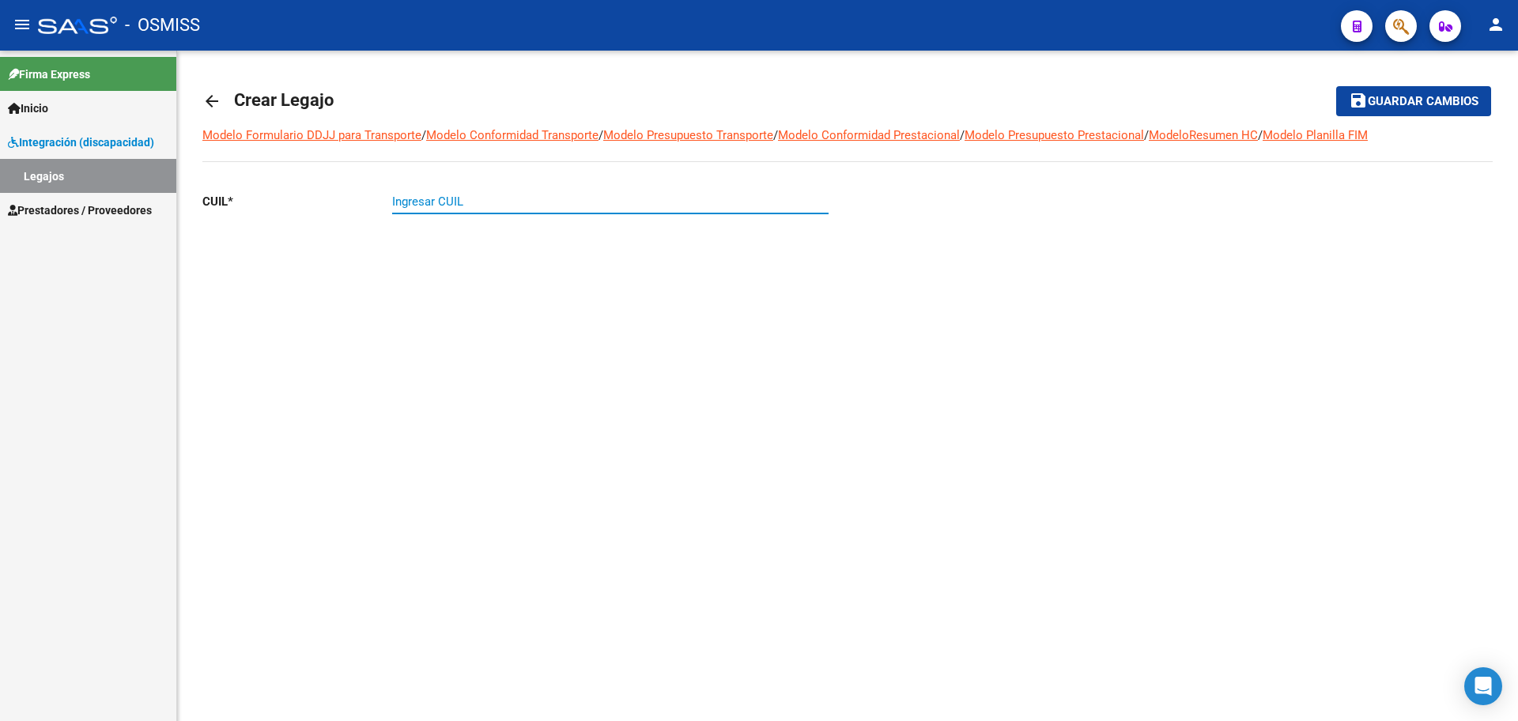
click at [561, 205] on input "Ingresar CUIL" at bounding box center [610, 202] width 437 height 14
paste input "-32644399"
type input "27-32644399-4"
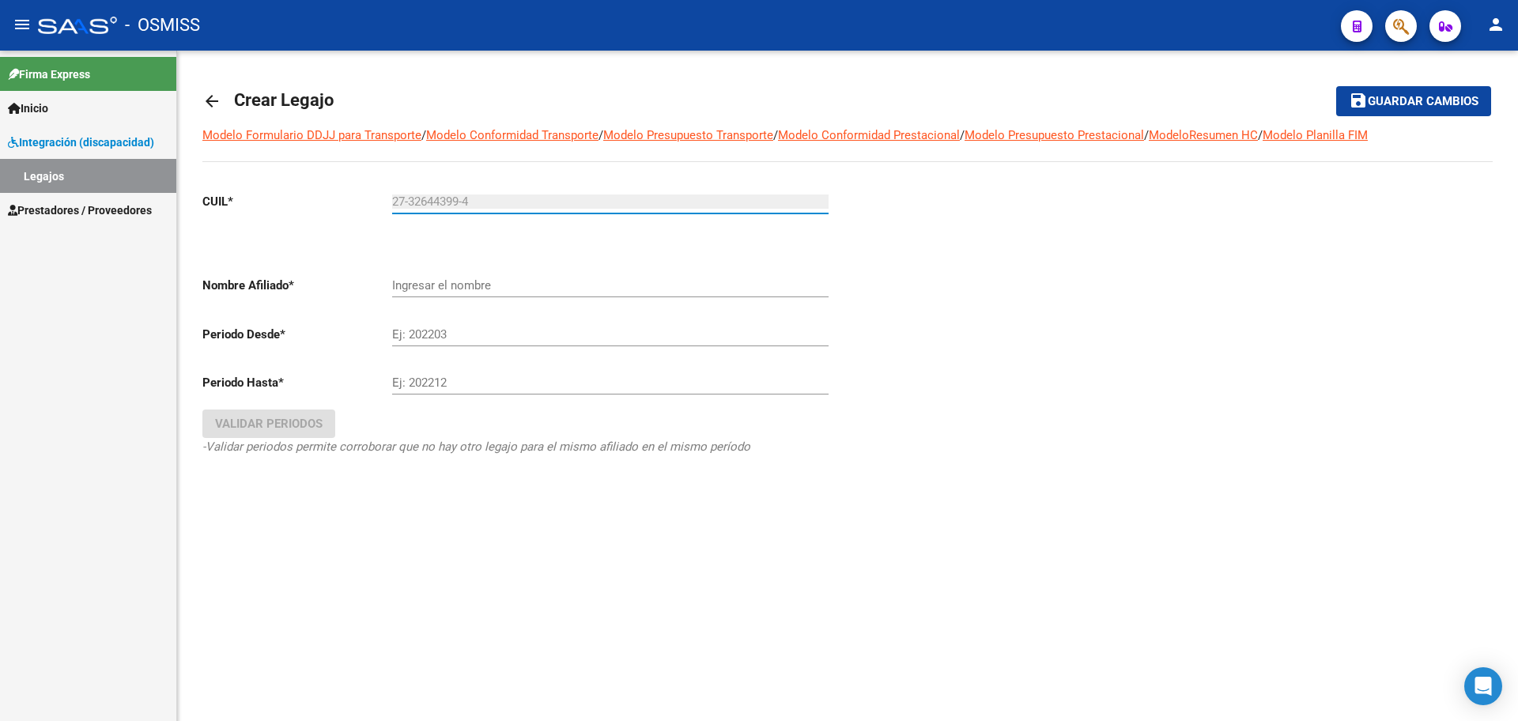
type input "AGUIRRE SANDRA NEREA VERONICA"
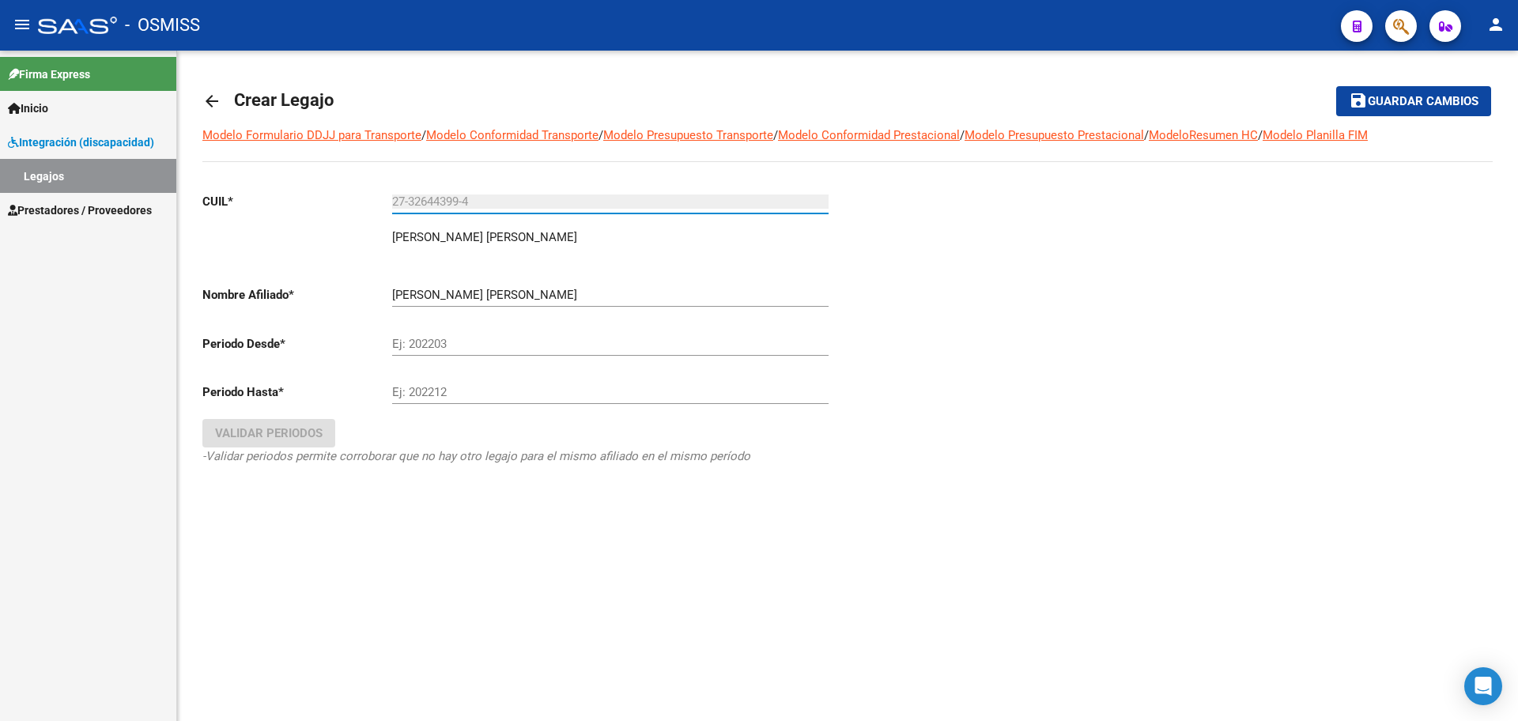
type input "27-32644399-4"
click at [462, 337] on input "Ej: 202203" at bounding box center [610, 344] width 437 height 14
type input "202501"
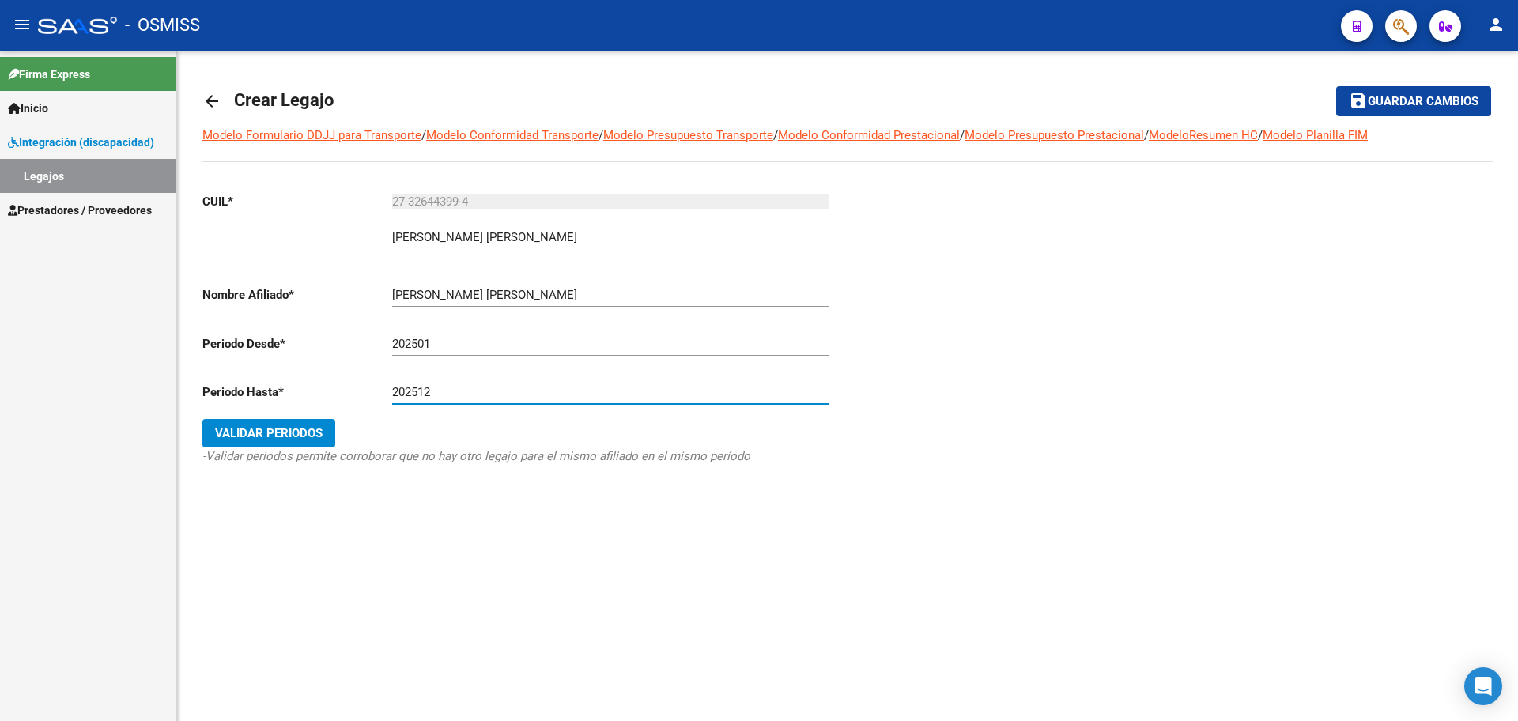
type input "202512"
click at [252, 414] on div "CUIL * 27-32644399-4 Ingresar CUIL AGUIRRE SANDRA NEREA VERONICA ARCA Padrón No…" at bounding box center [518, 345] width 633 height 330
click at [251, 433] on span "Validar Periodos" at bounding box center [269, 433] width 108 height 14
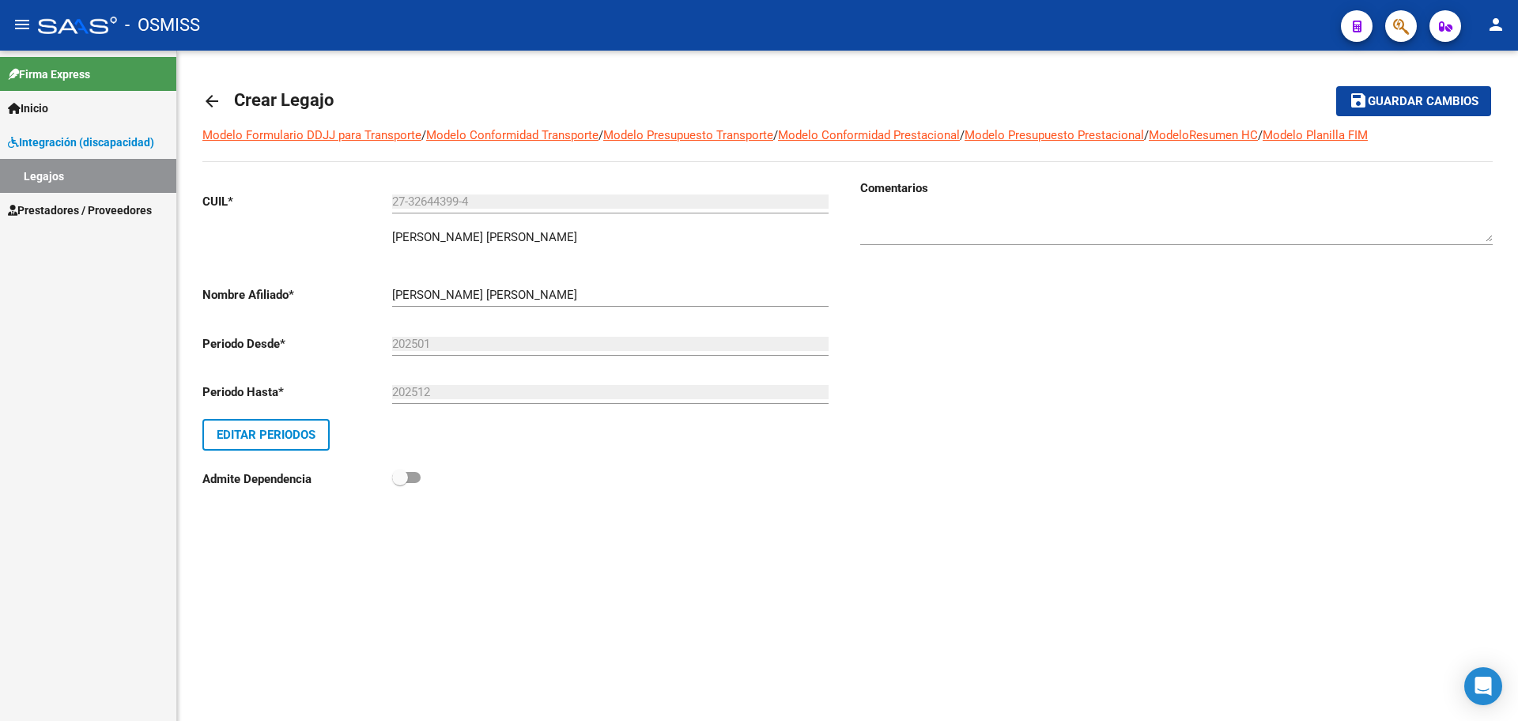
click at [1408, 109] on button "save Guardar cambios" at bounding box center [1413, 100] width 155 height 29
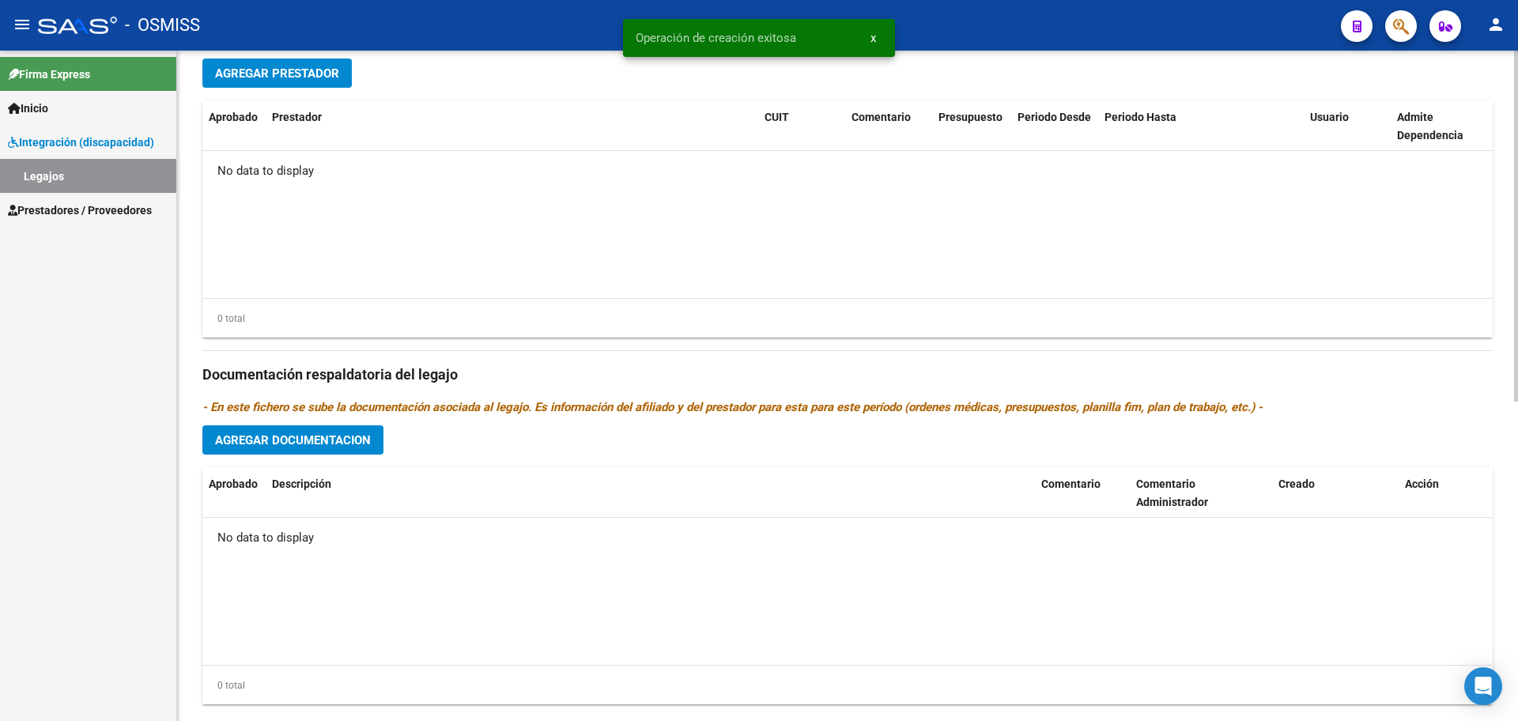
scroll to position [609, 0]
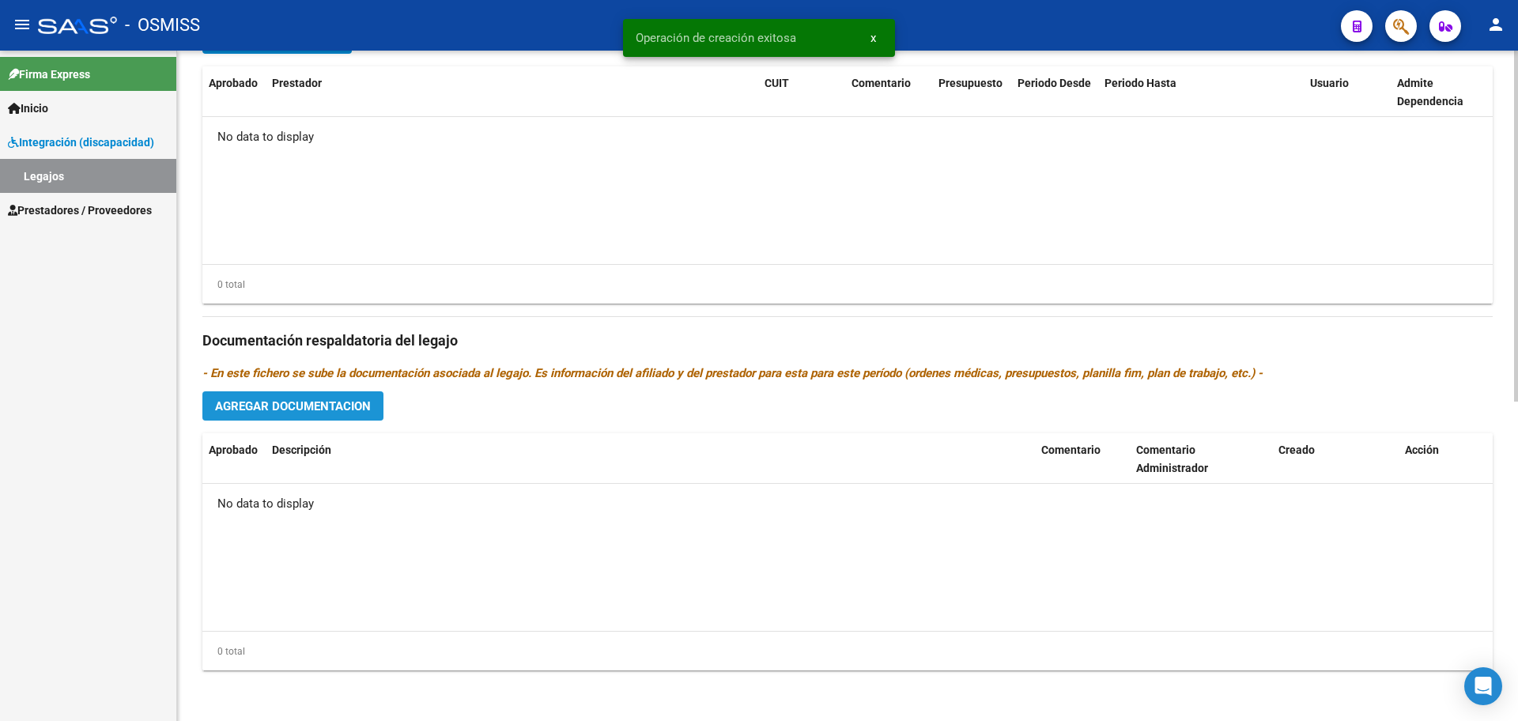
click at [297, 420] on button "Agregar Documentacion" at bounding box center [292, 405] width 181 height 29
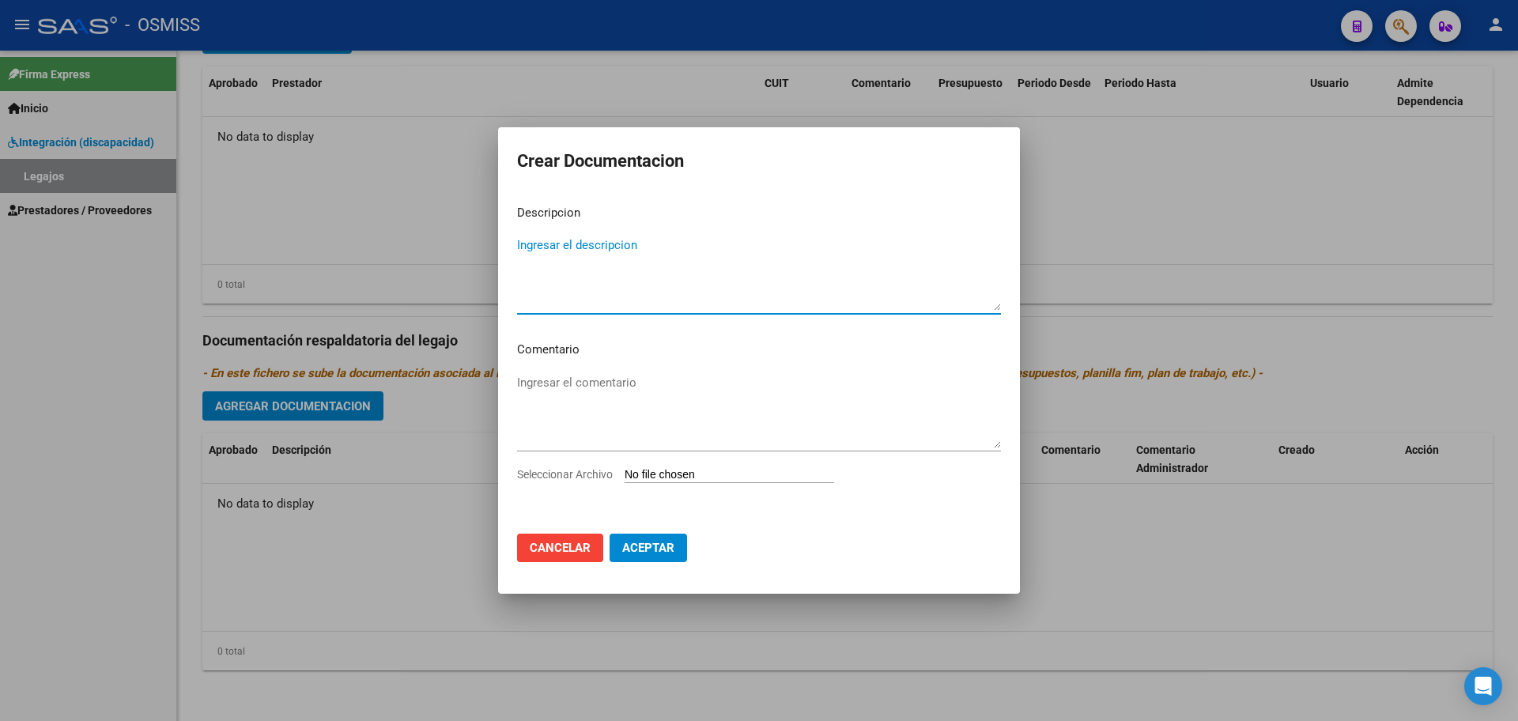
click at [567, 249] on textarea "Ingresar el descripcion" at bounding box center [759, 273] width 484 height 74
type textarea "CDDIA"
click at [728, 477] on input "Seleccionar Archivo" at bounding box center [730, 475] width 210 height 15
type input "C:\fakepath\AGUIRRE SANDRA.pdf"
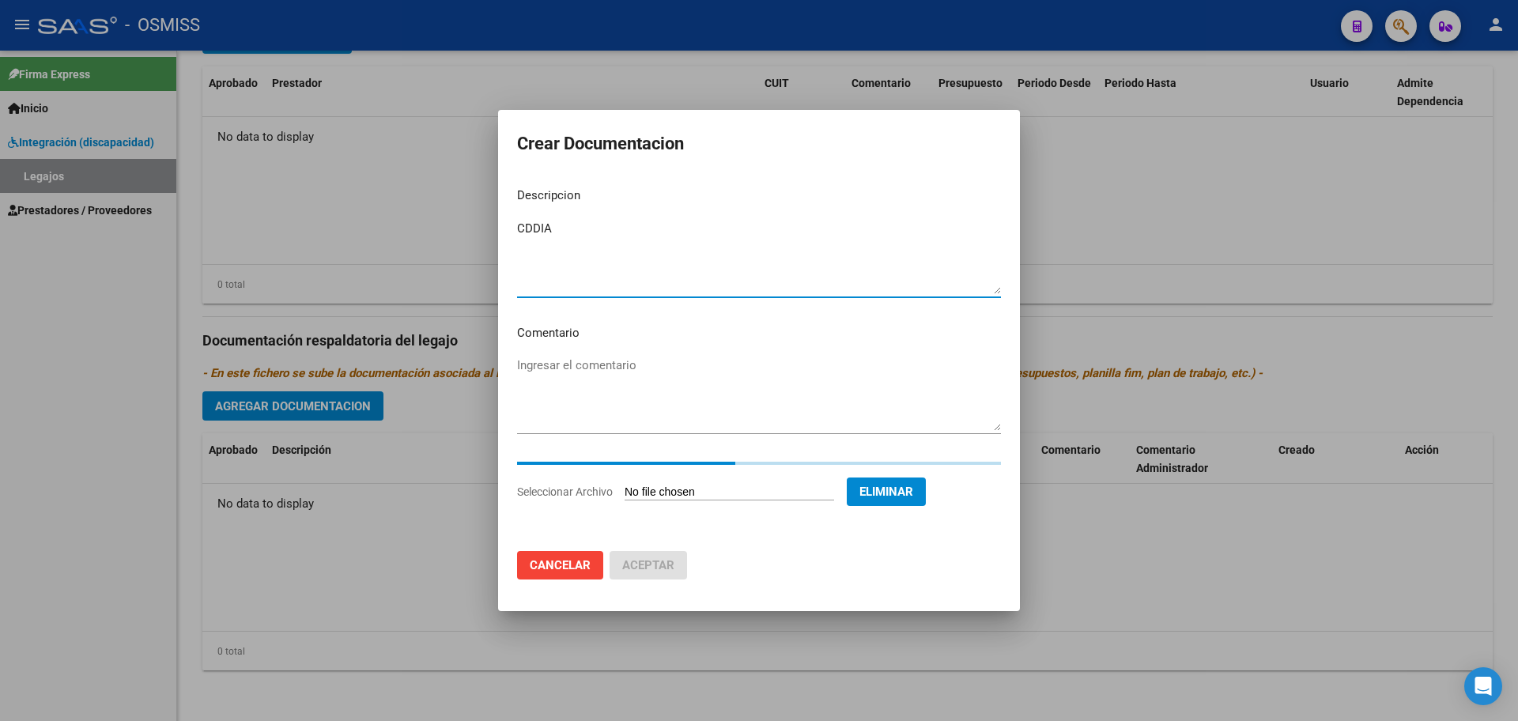
click at [550, 245] on textarea "CDDIA" at bounding box center [759, 257] width 484 height 74
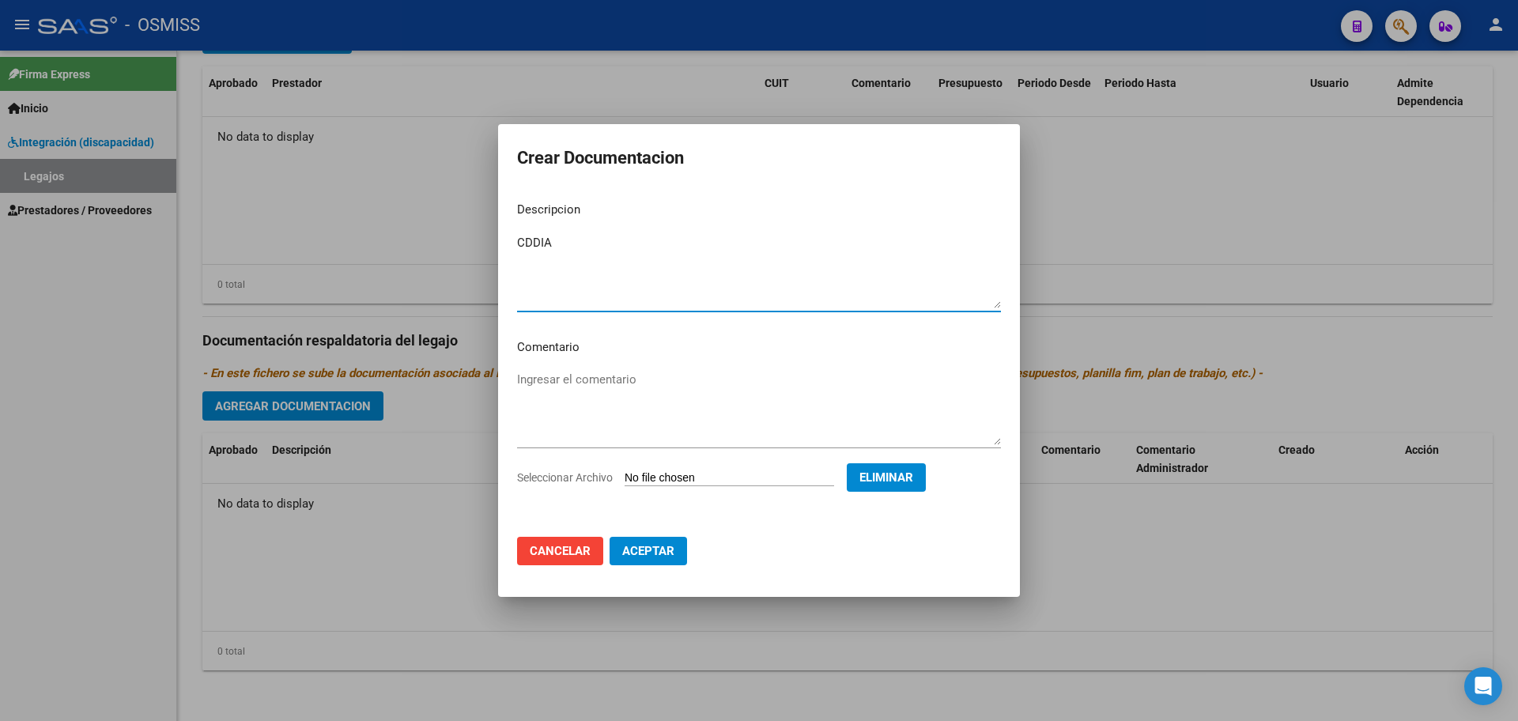
drag, startPoint x: 565, startPoint y: 237, endPoint x: 497, endPoint y: 237, distance: 68.0
click at [497, 237] on div "Crear Documentacion Descripcion CDDIA Ingresar el descripcion Comentario Ingres…" at bounding box center [759, 360] width 1518 height 721
type textarea "INFORME EID"
click at [668, 556] on span "Aceptar" at bounding box center [648, 551] width 52 height 14
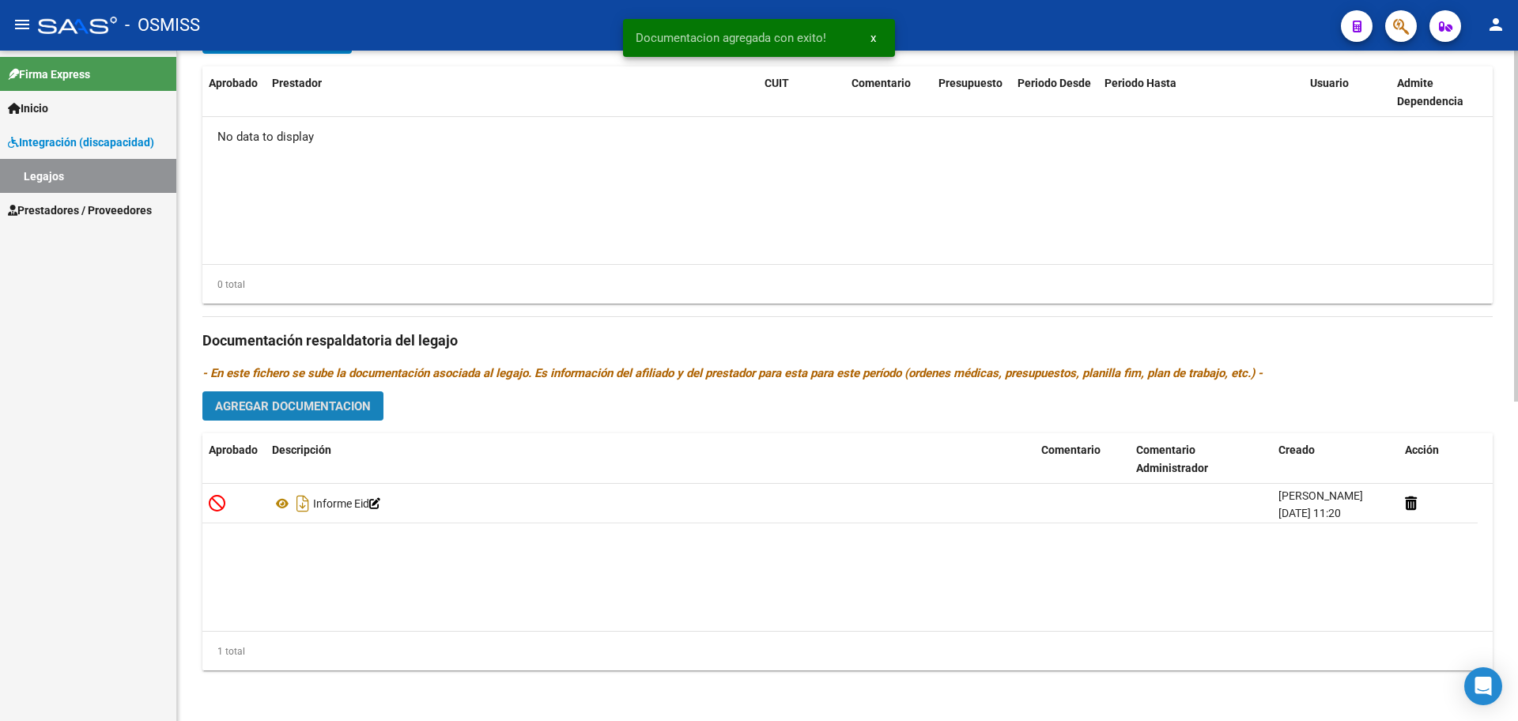
click at [295, 409] on span "Agregar Documentacion" at bounding box center [293, 406] width 156 height 14
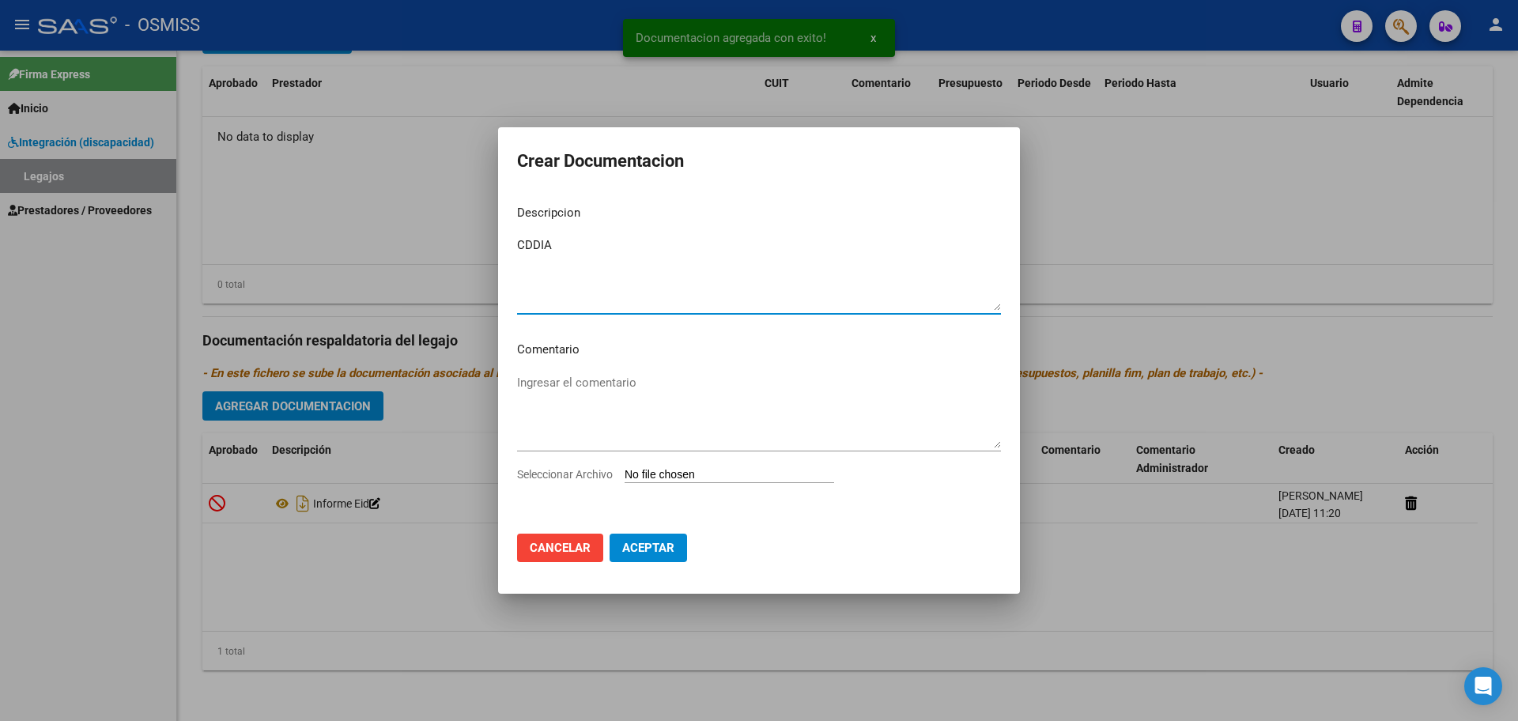
type textarea "CDDIA"
click at [674, 473] on input "Seleccionar Archivo" at bounding box center [730, 475] width 210 height 15
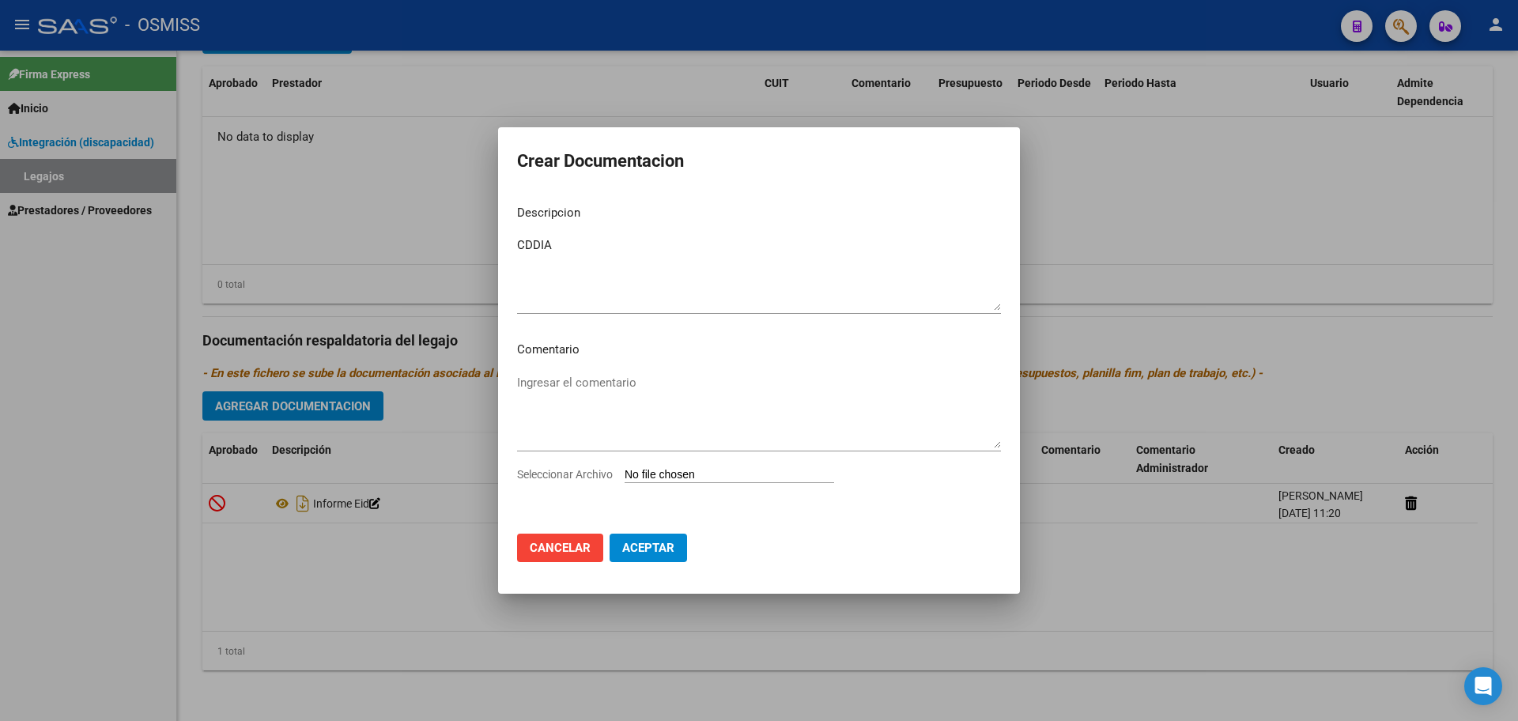
type input "C:\fakepath\.AGUIRRE SANDRA- CENTRO DE DIA.pdf"
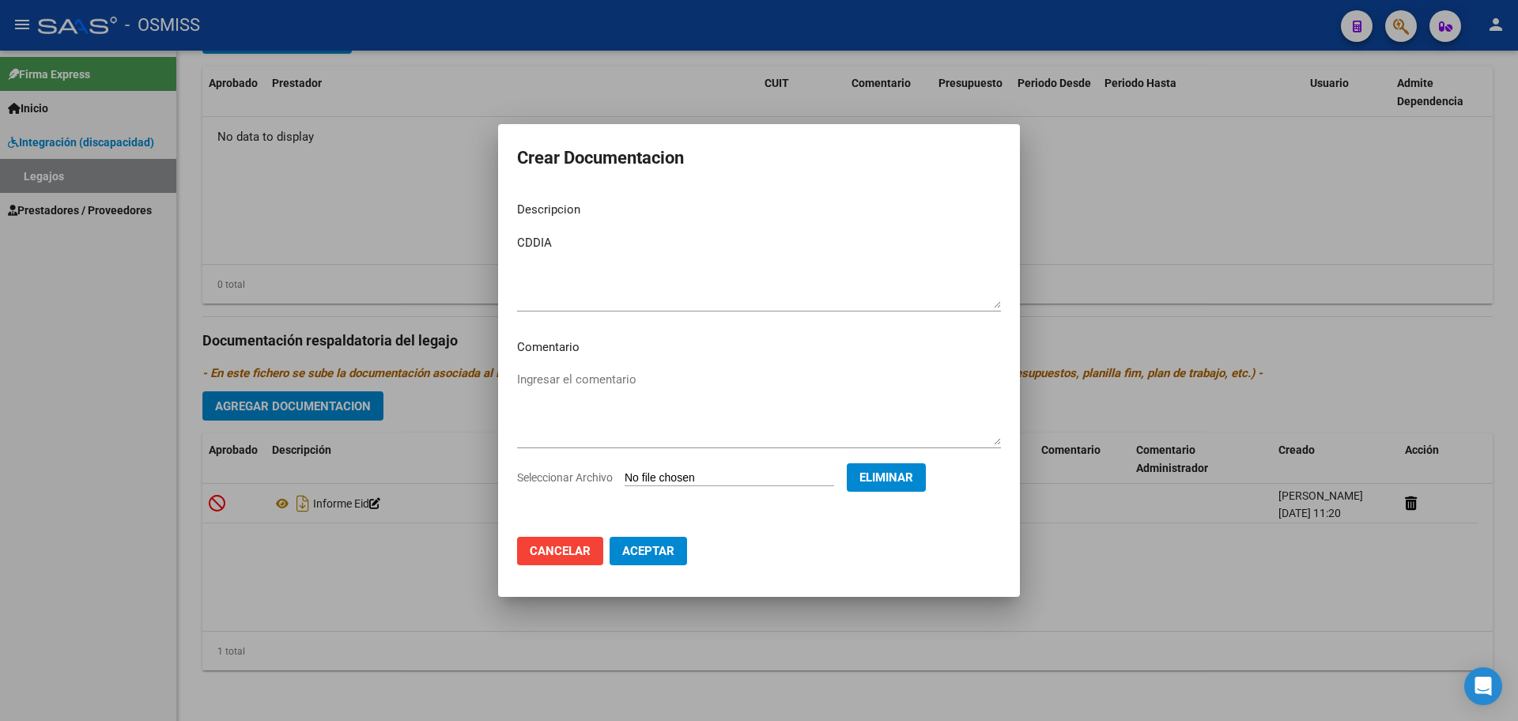
click at [663, 550] on span "Aceptar" at bounding box center [648, 551] width 52 height 14
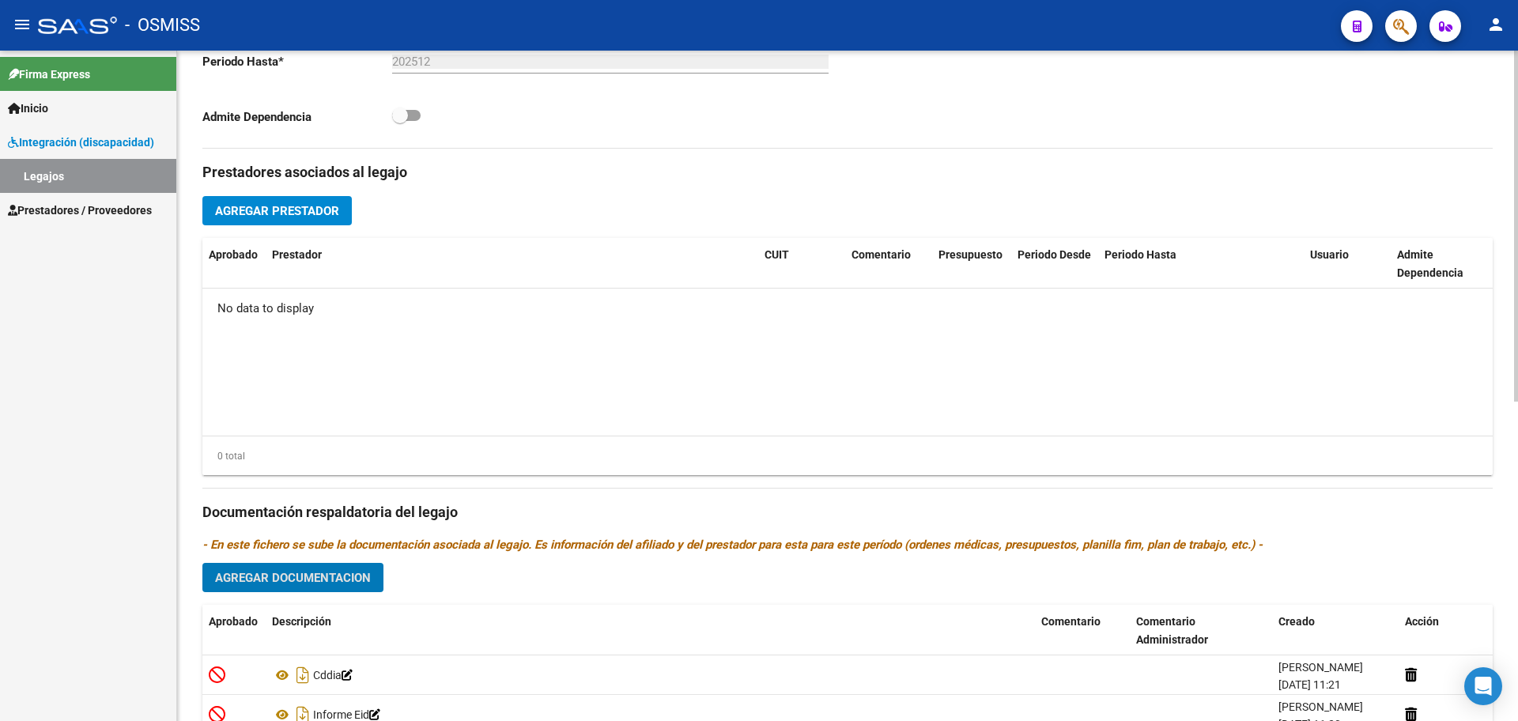
scroll to position [411, 0]
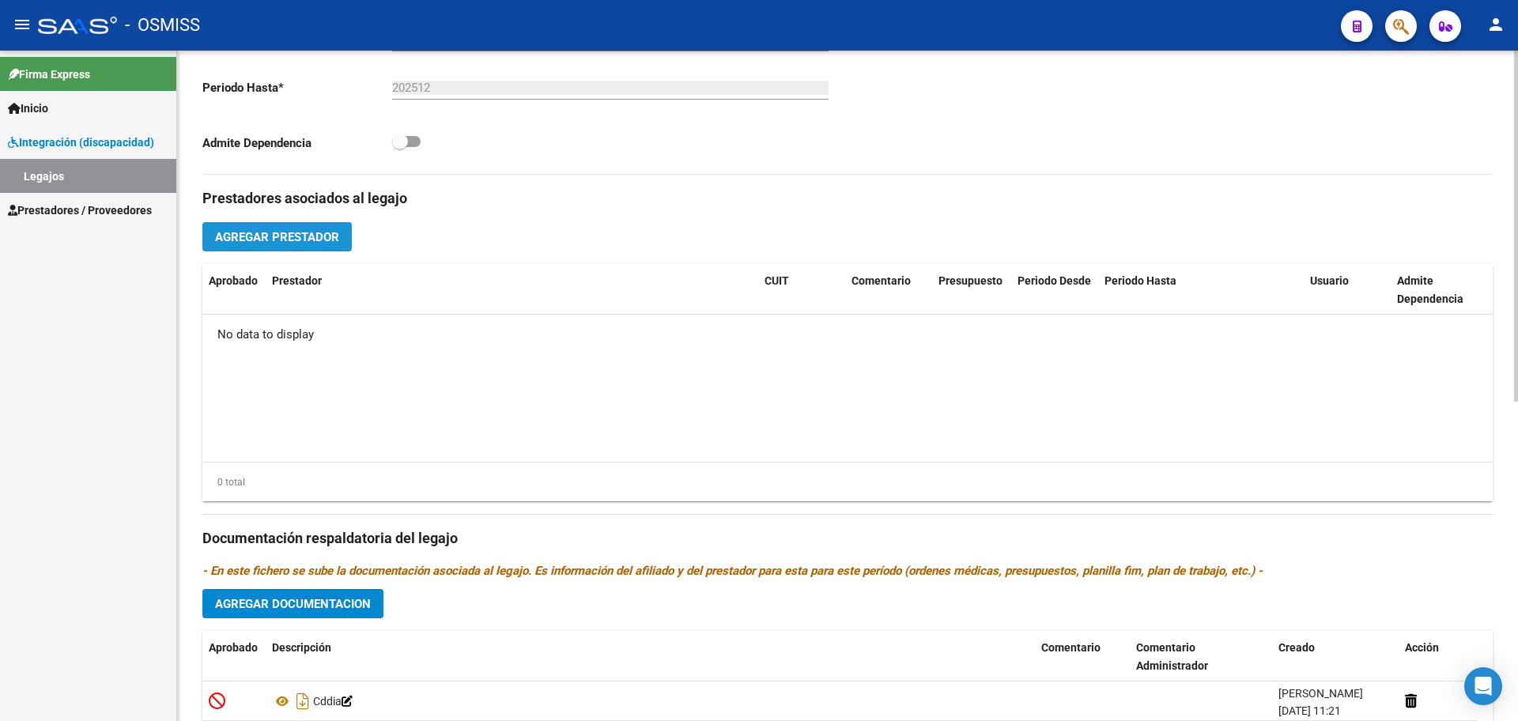
click at [258, 242] on span "Agregar Prestador" at bounding box center [277, 237] width 124 height 14
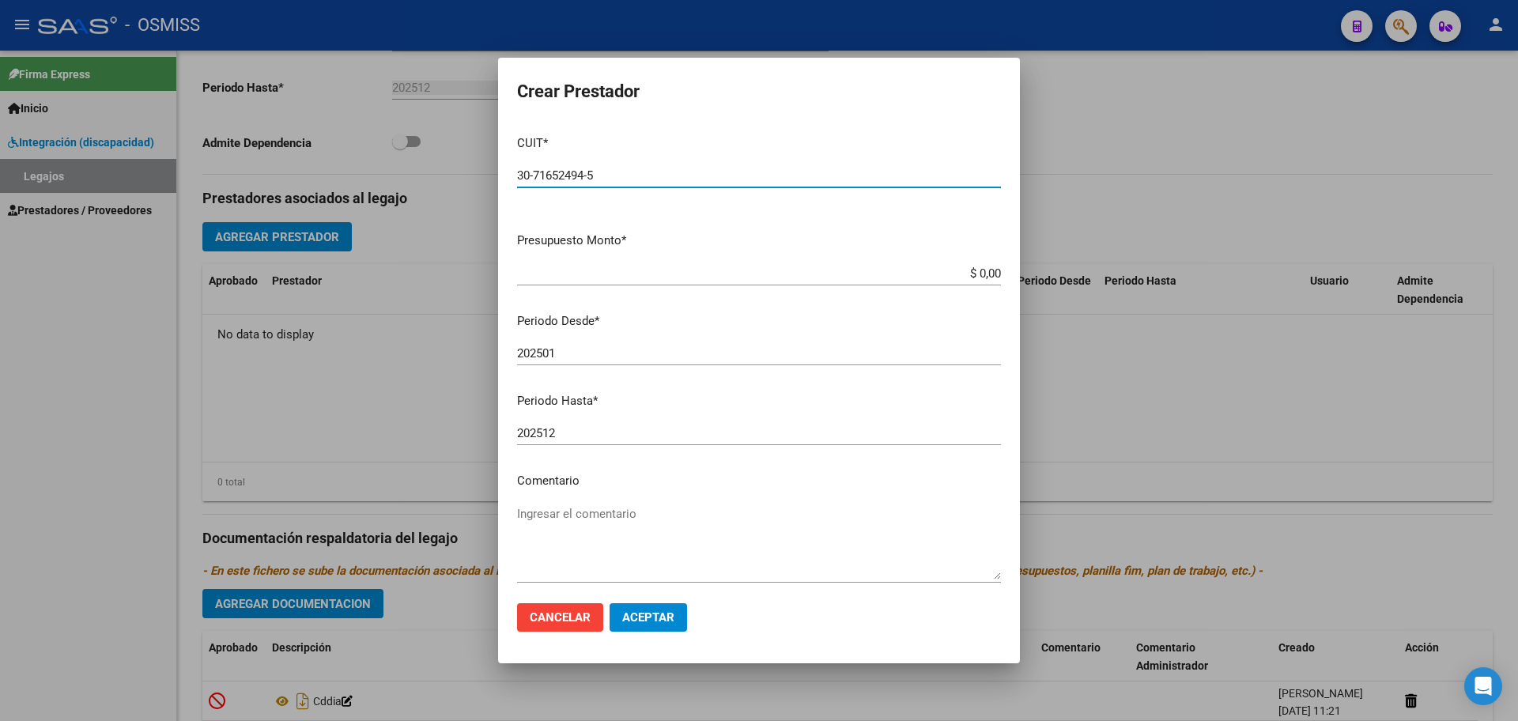
type input "30-71652494-5"
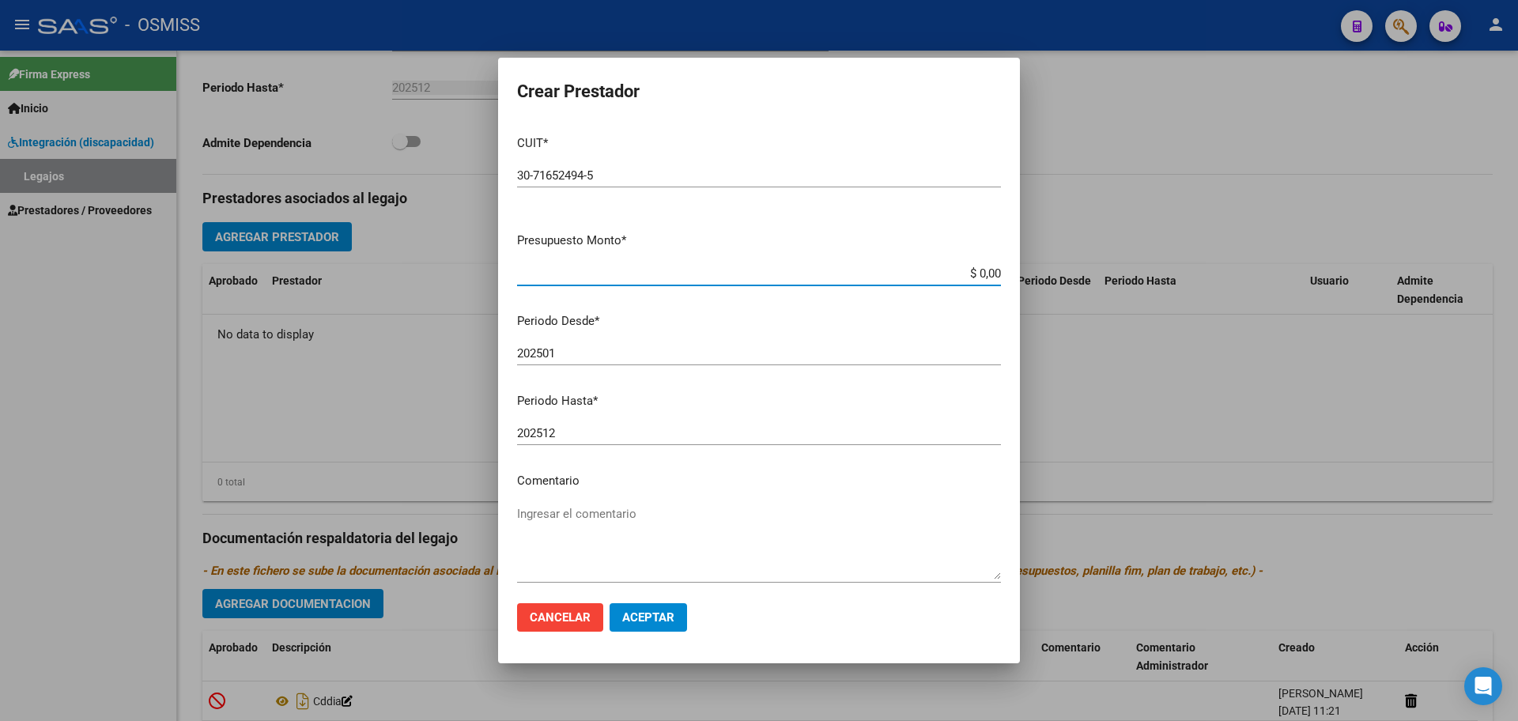
type input "$ 0,01"
type input "202509"
click at [636, 629] on button "Aceptar" at bounding box center [648, 617] width 77 height 28
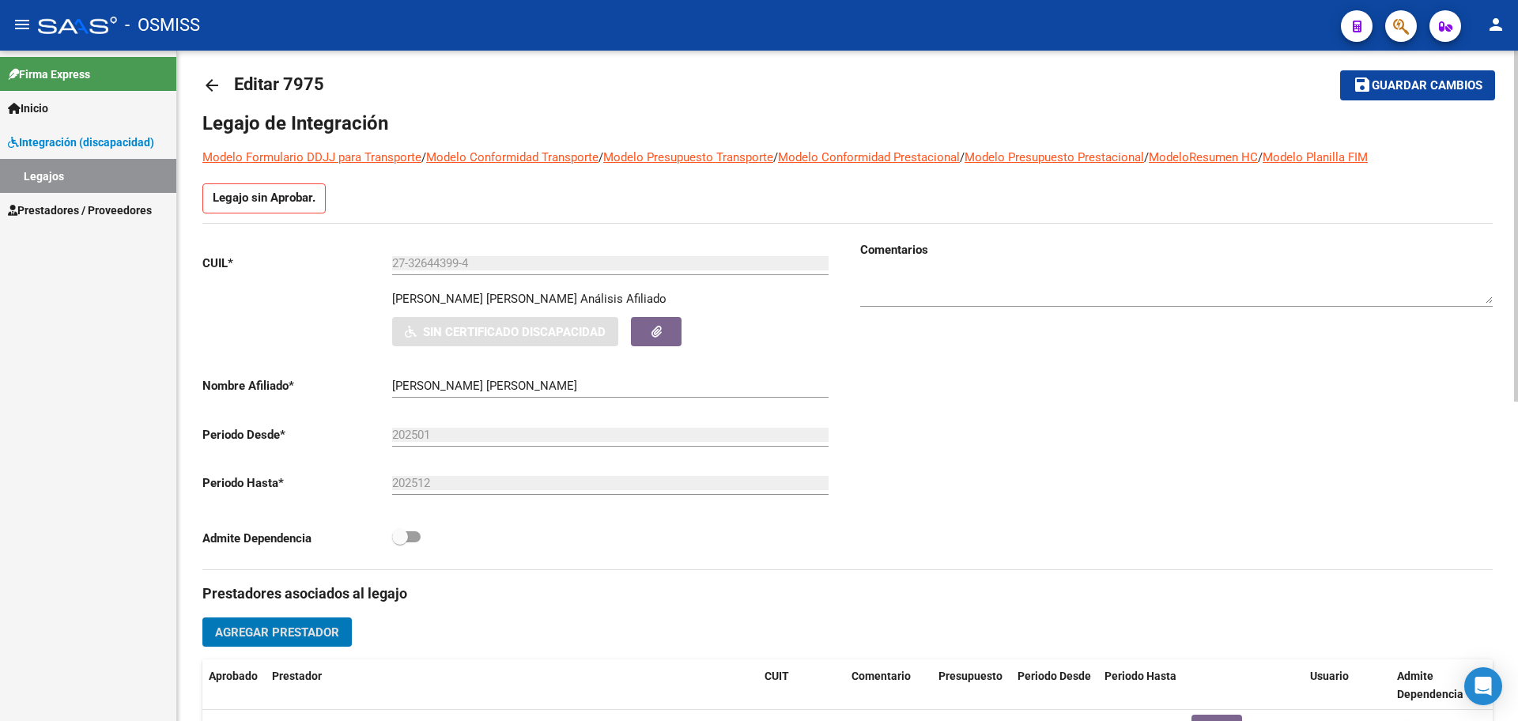
scroll to position [0, 0]
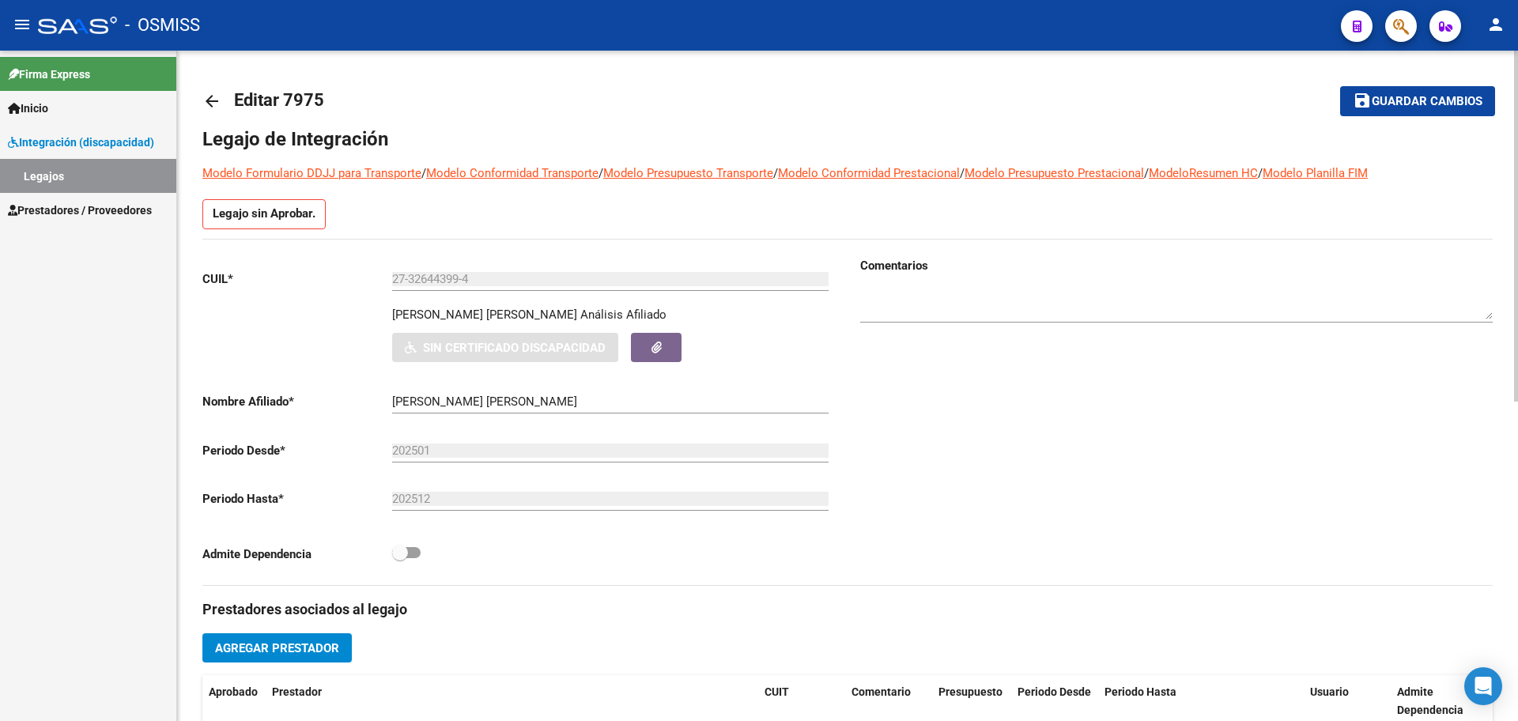
click at [1352, 116] on mat-toolbar-row "save Guardar cambios" at bounding box center [1361, 101] width 269 height 51
click at [1353, 114] on button "save Guardar cambios" at bounding box center [1417, 100] width 155 height 29
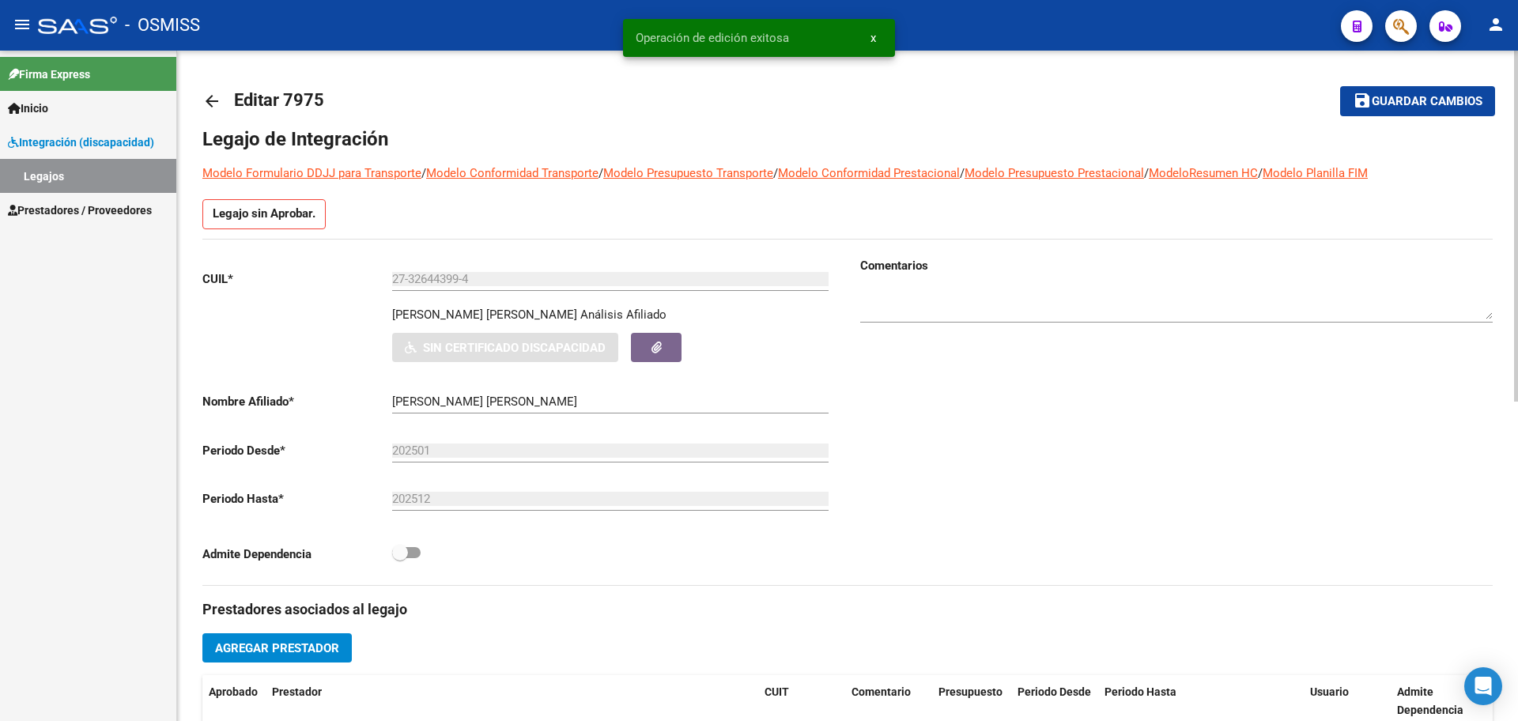
click at [217, 102] on mat-icon "arrow_back" at bounding box center [211, 101] width 19 height 19
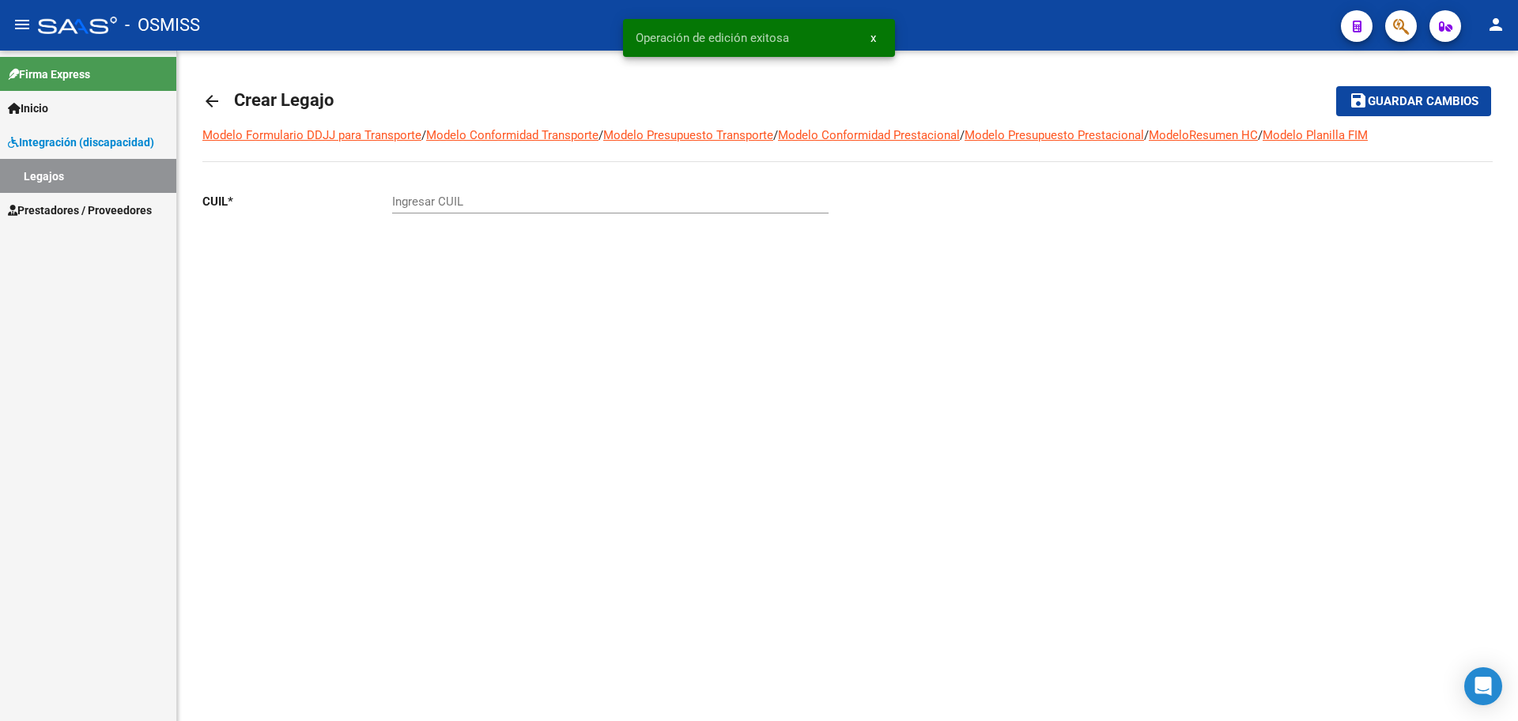
click at [217, 102] on mat-icon "arrow_back" at bounding box center [211, 101] width 19 height 19
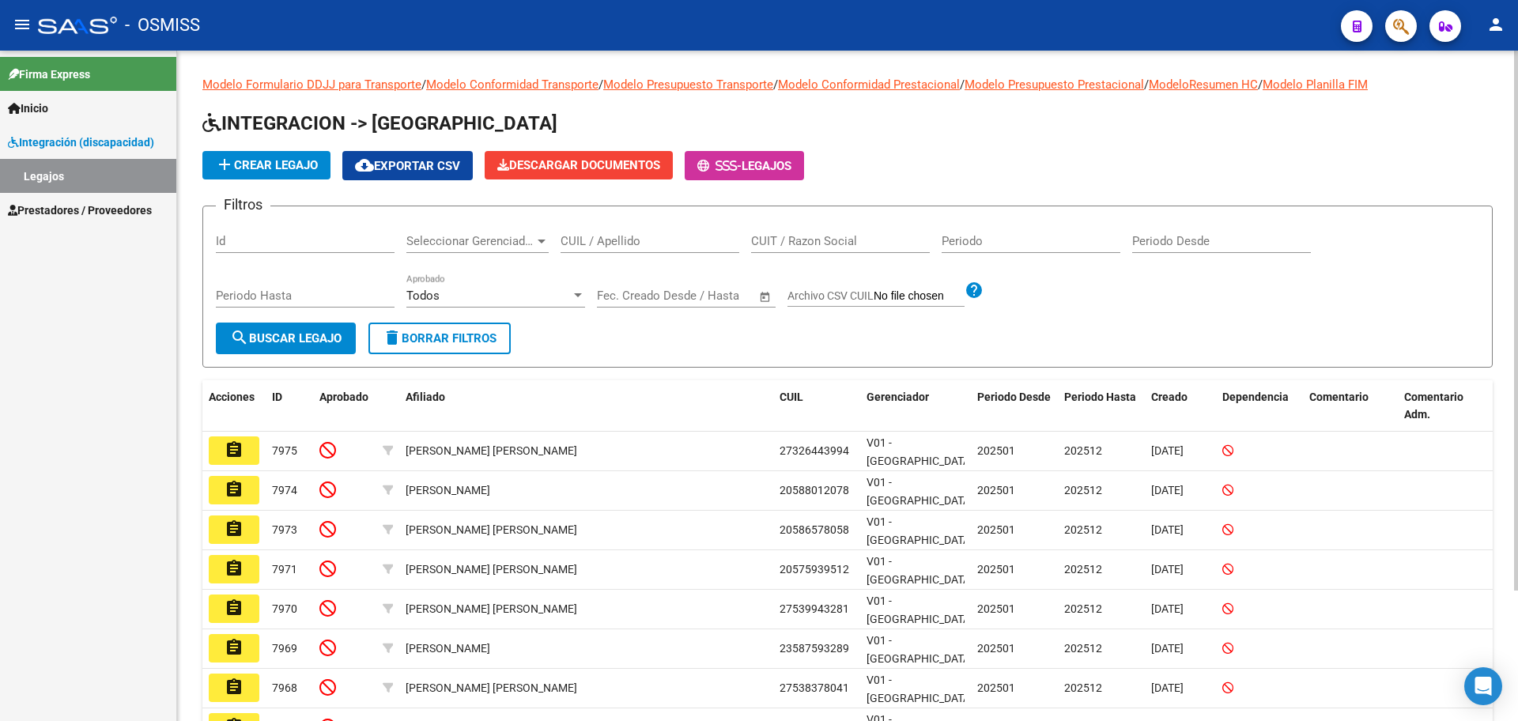
click at [597, 252] on div "CUIL / Apellido" at bounding box center [650, 236] width 179 height 34
click at [599, 242] on input "CUIL / Apellido" at bounding box center [650, 241] width 179 height 14
type input "PUNTANO"
click at [275, 338] on span "search Buscar Legajo" at bounding box center [286, 338] width 112 height 14
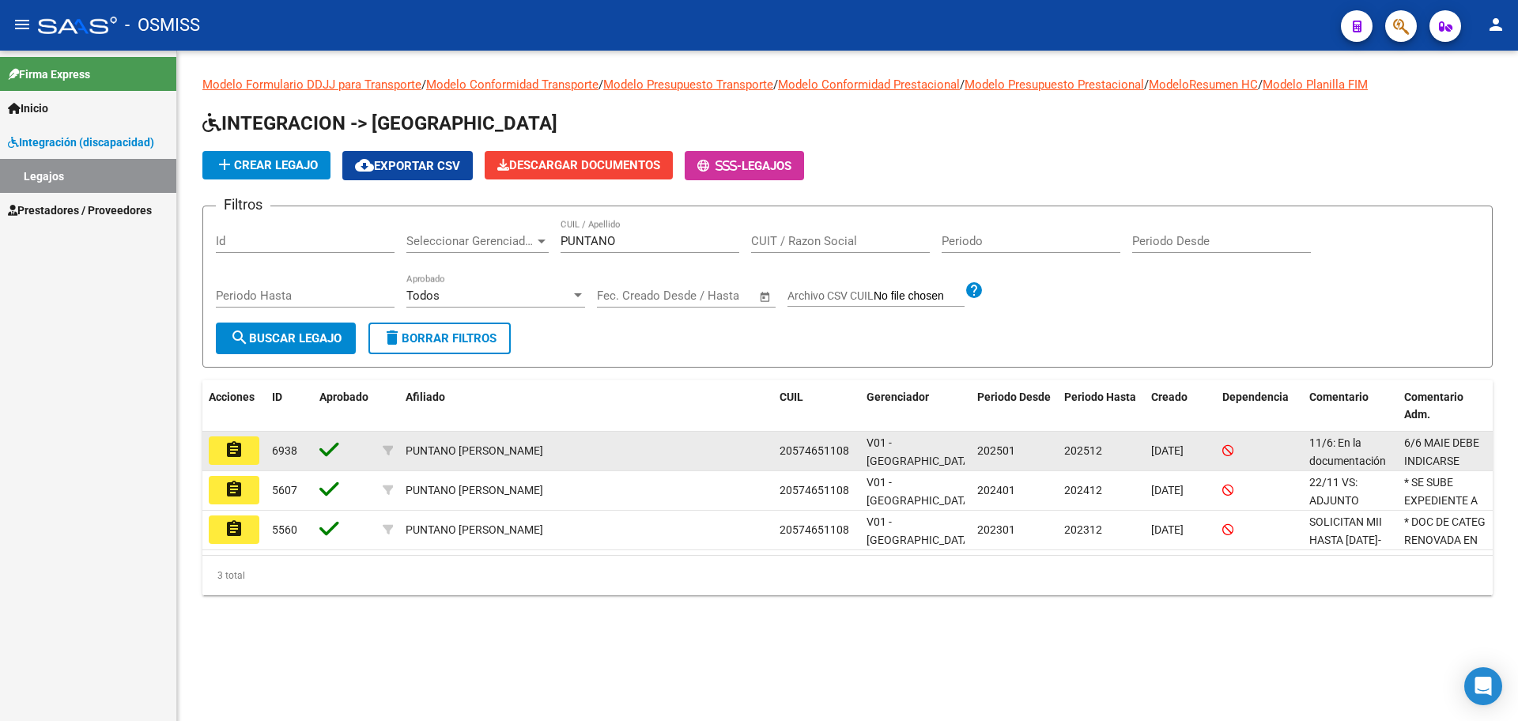
click at [229, 454] on mat-icon "assignment" at bounding box center [234, 449] width 19 height 19
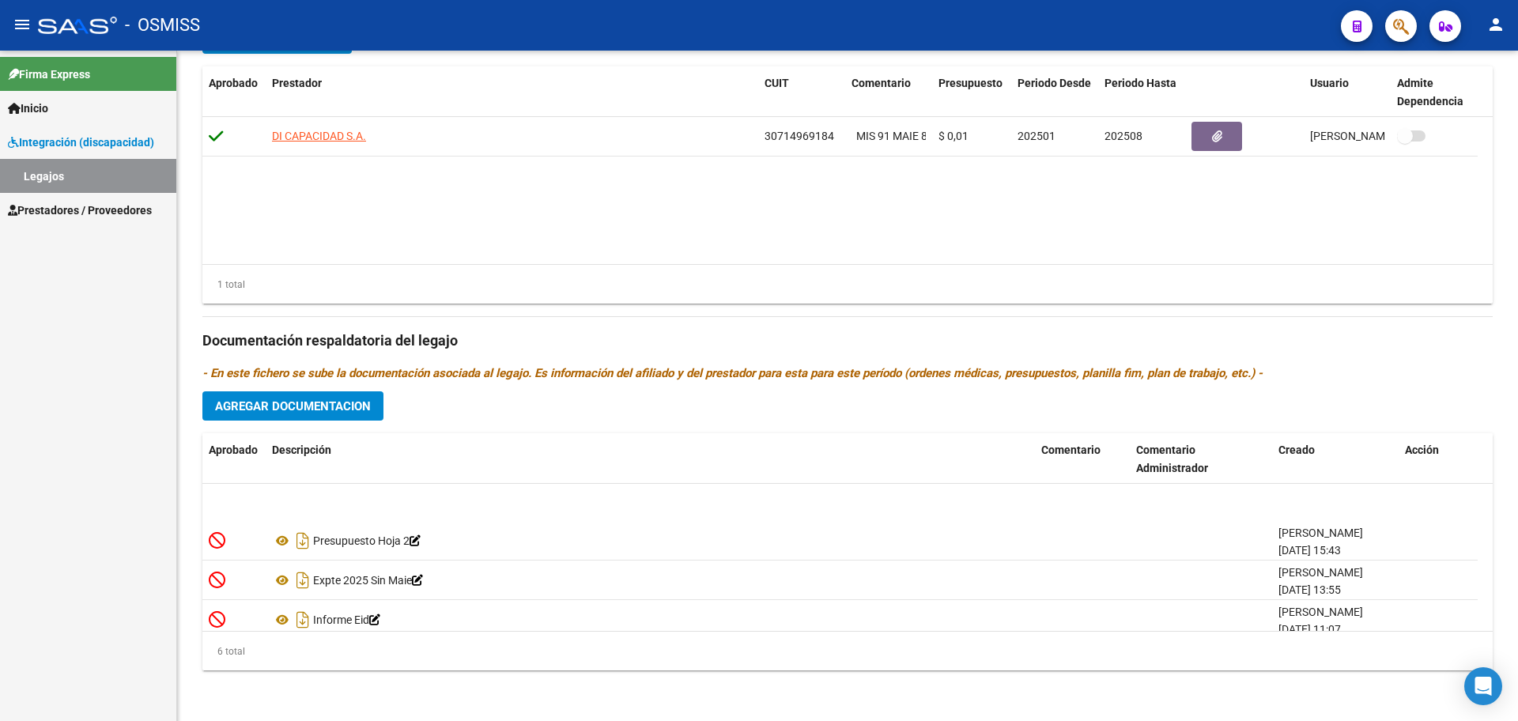
scroll to position [95, 0]
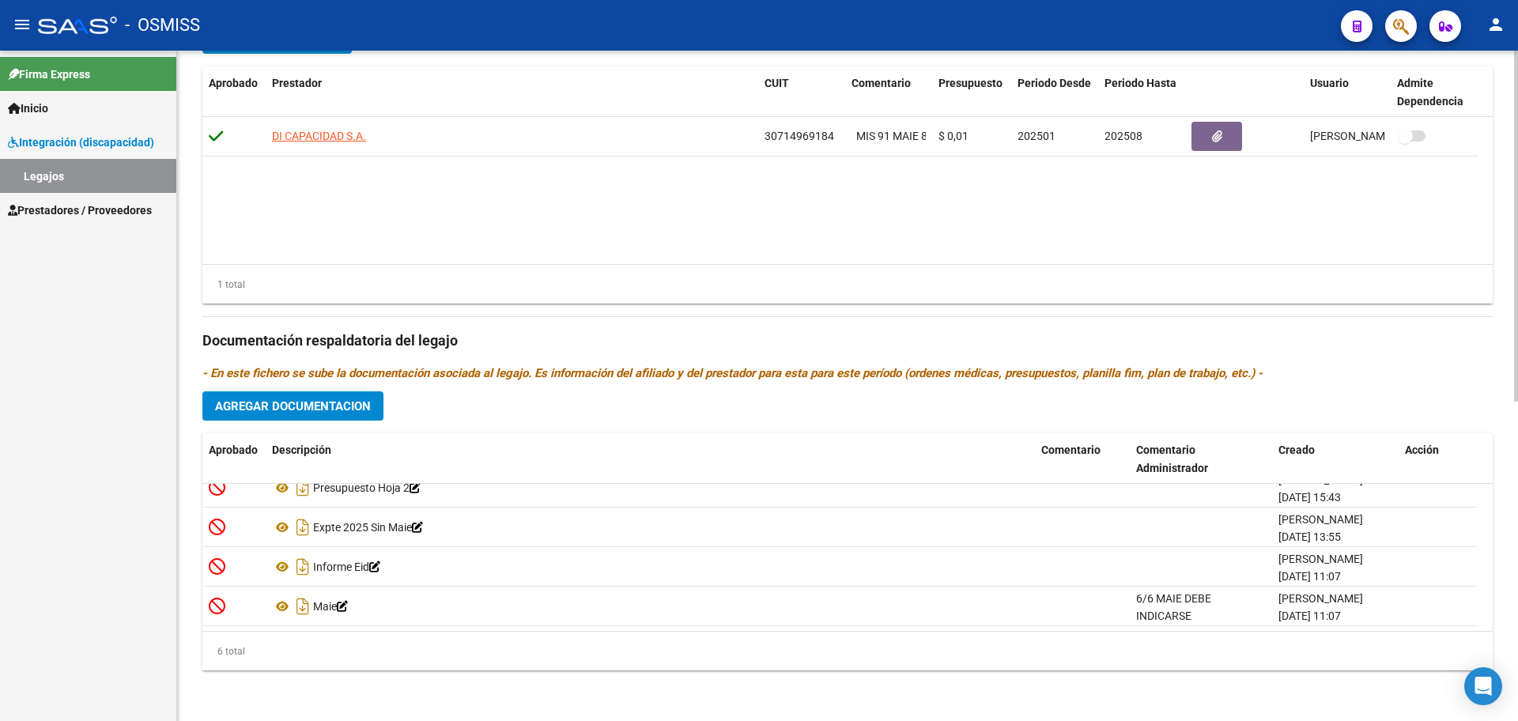
click at [342, 422] on div "Prestadores asociados al legajo Agregar Prestador Aprobado Prestador CUIT Comen…" at bounding box center [847, 330] width 1291 height 706
click at [346, 411] on span "Agregar Documentacion" at bounding box center [293, 406] width 156 height 14
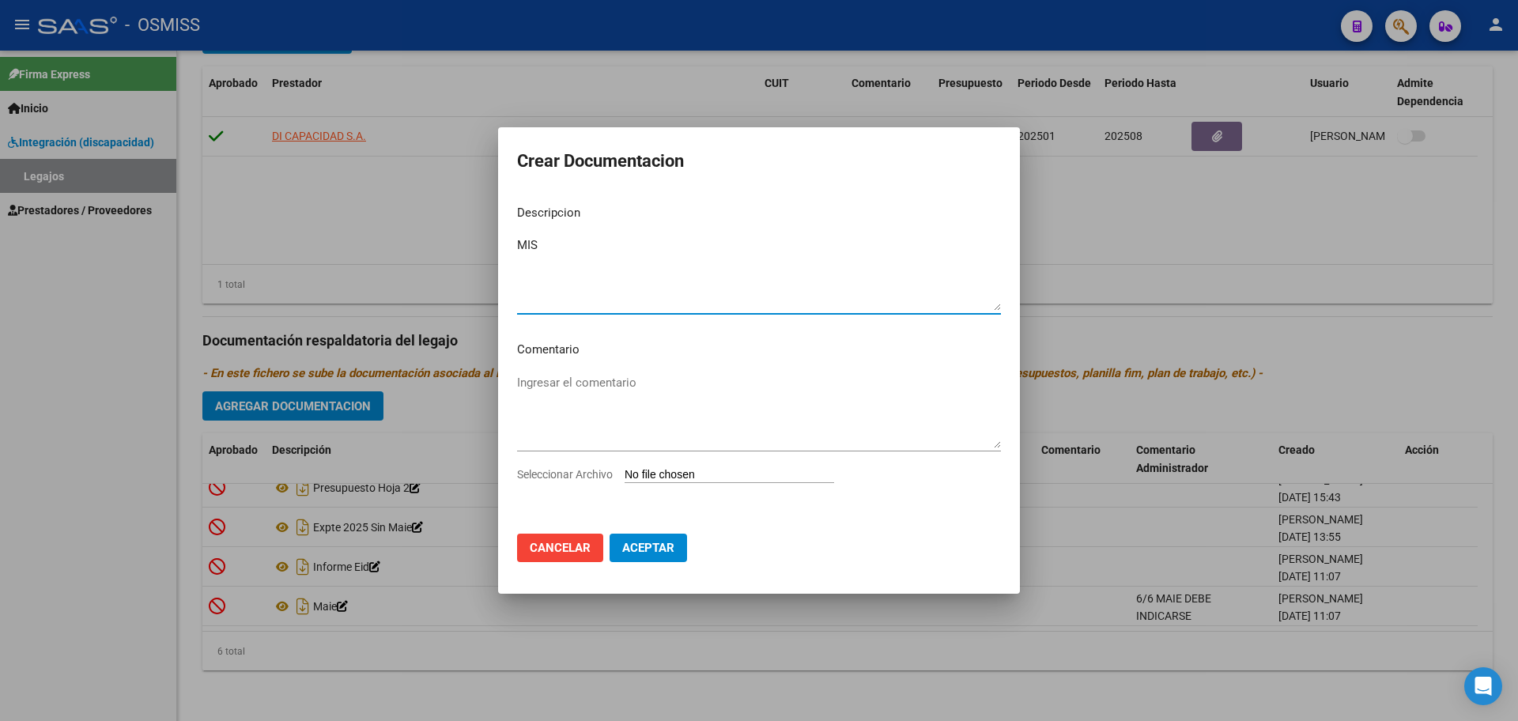
type textarea "MIS"
click at [721, 478] on input "Seleccionar Archivo" at bounding box center [730, 475] width 210 height 15
type input "C:\fakepath\.PUNTANO LOHAN - MIS OK.pdf"
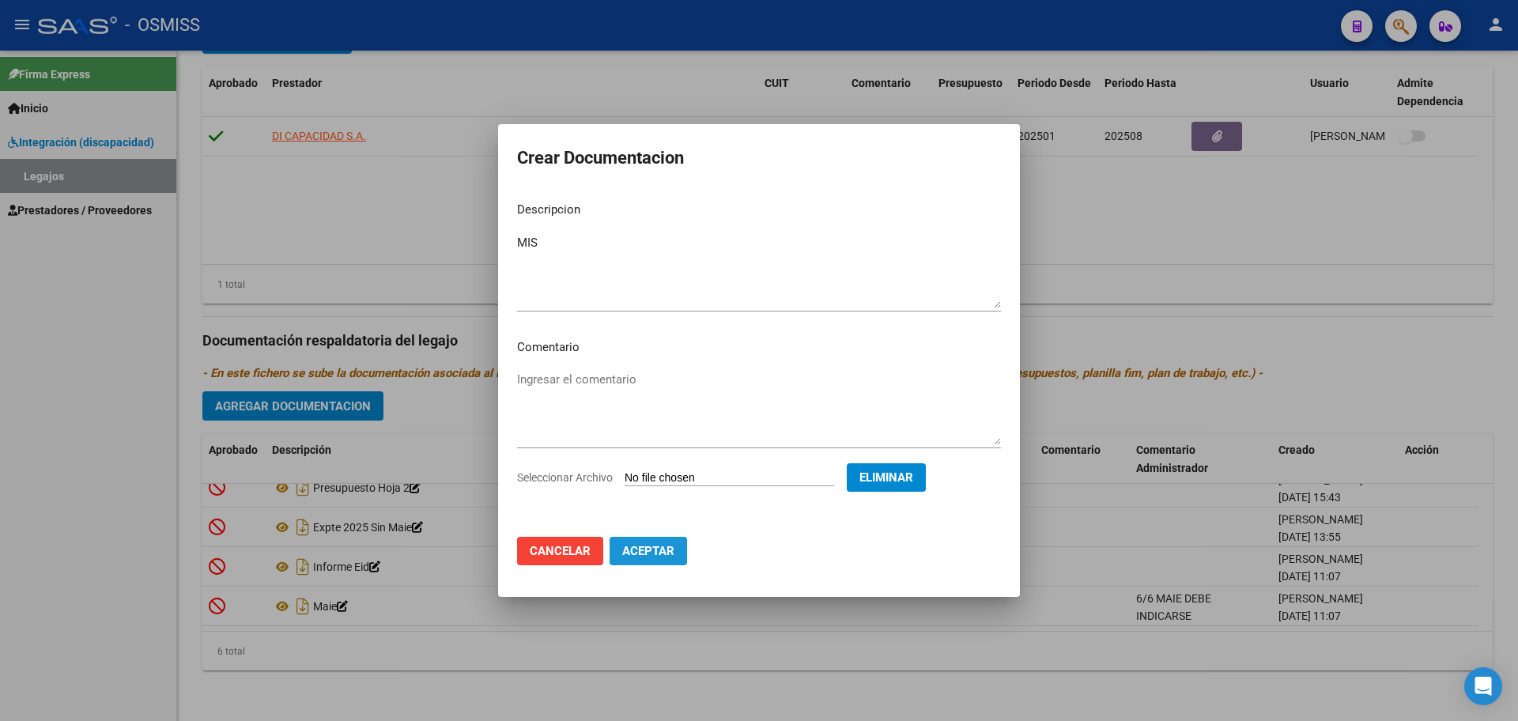
click at [662, 550] on span "Aceptar" at bounding box center [648, 551] width 52 height 14
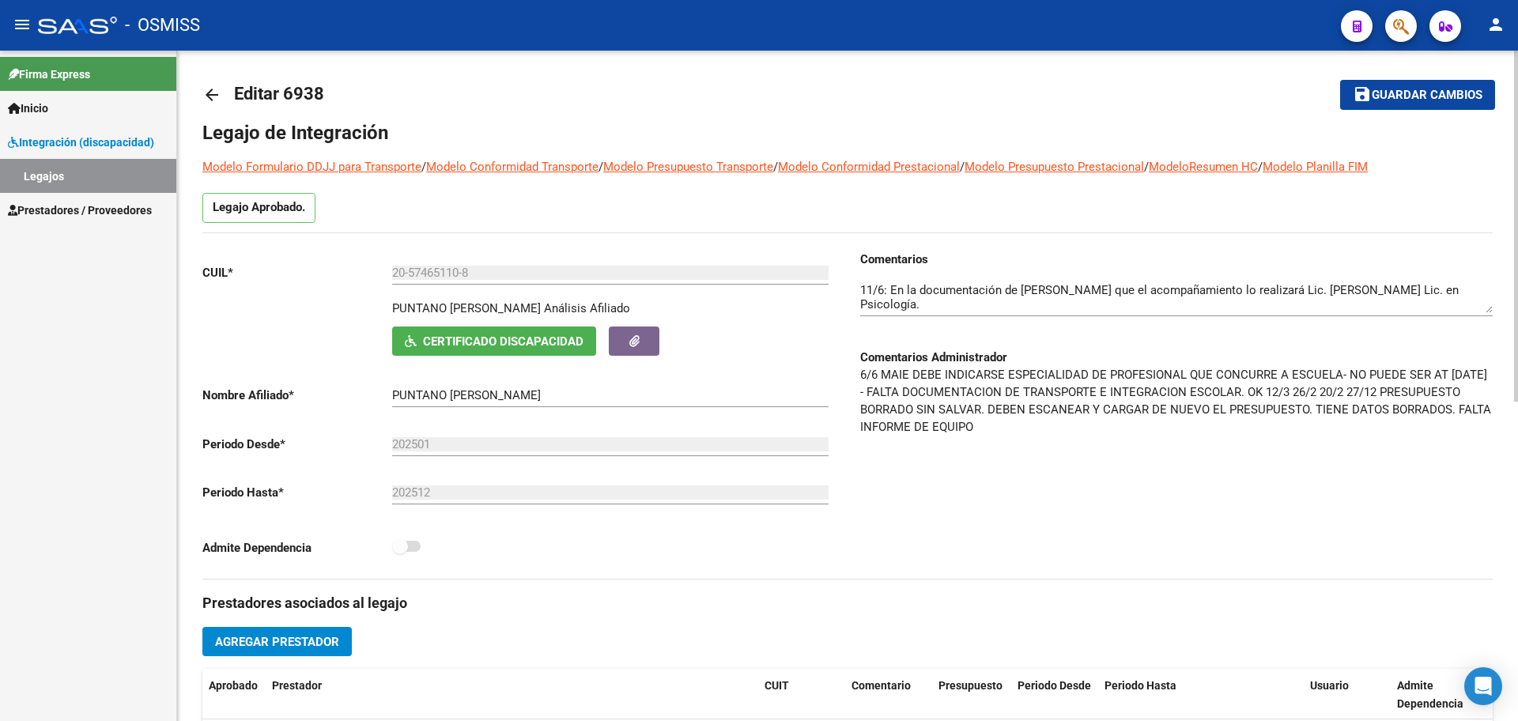
scroll to position [0, 0]
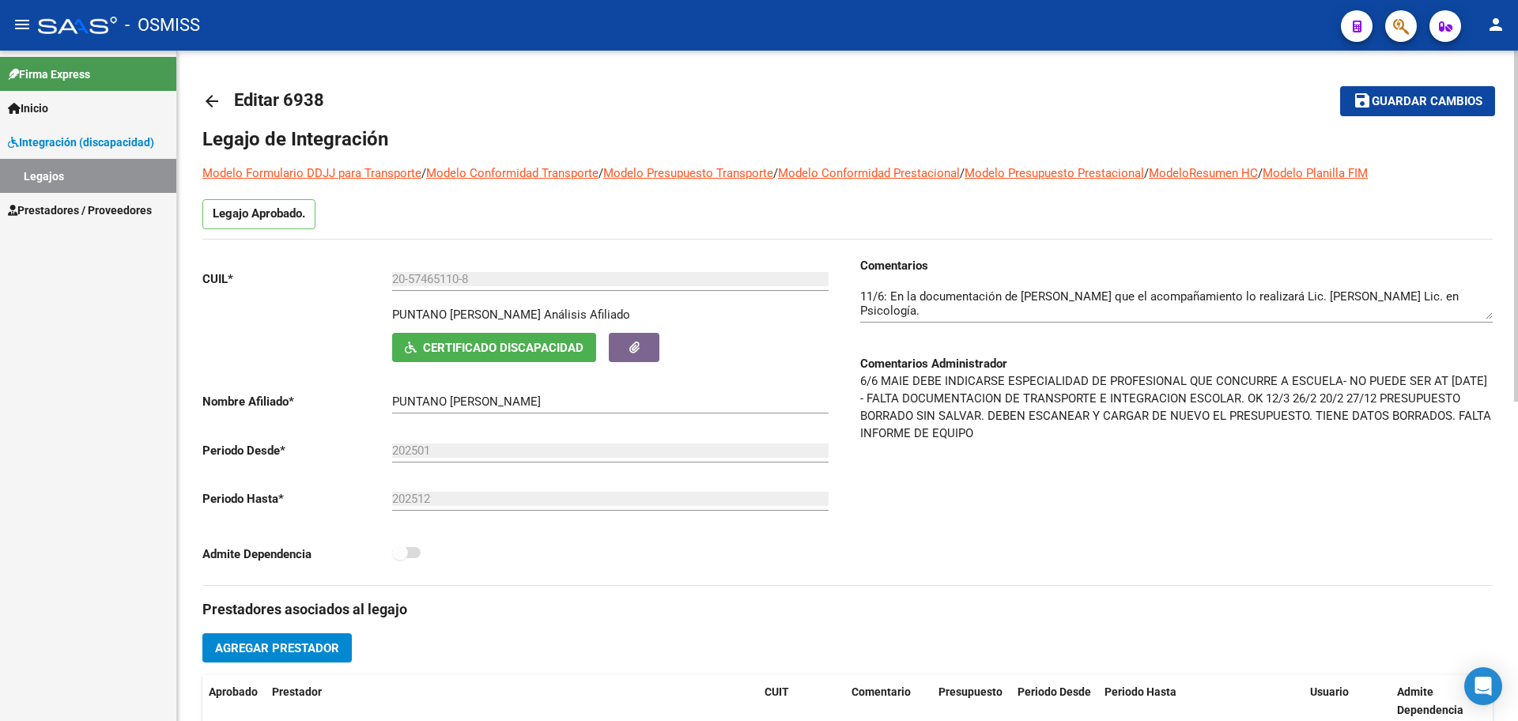
click at [1393, 93] on button "save Guardar cambios" at bounding box center [1417, 100] width 155 height 29
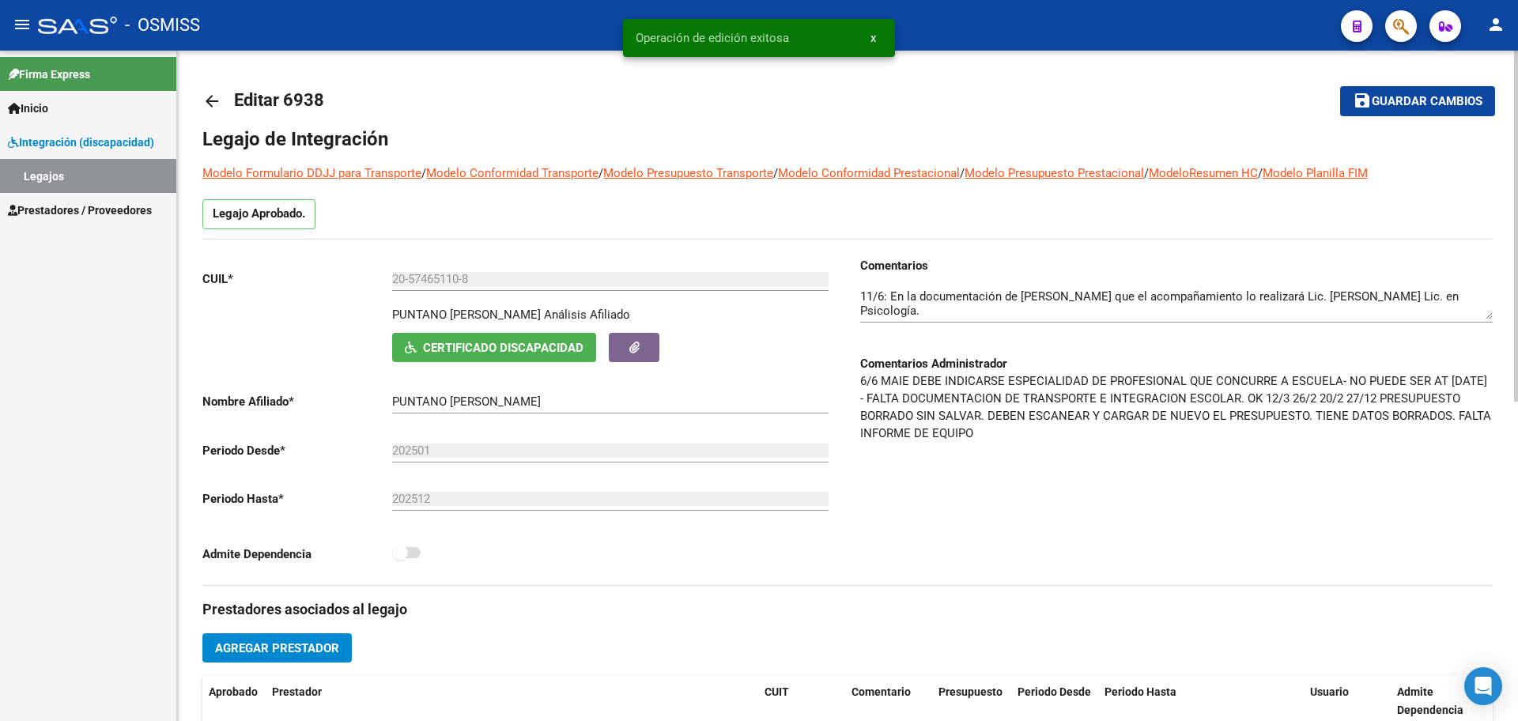
click at [209, 99] on mat-icon "arrow_back" at bounding box center [211, 101] width 19 height 19
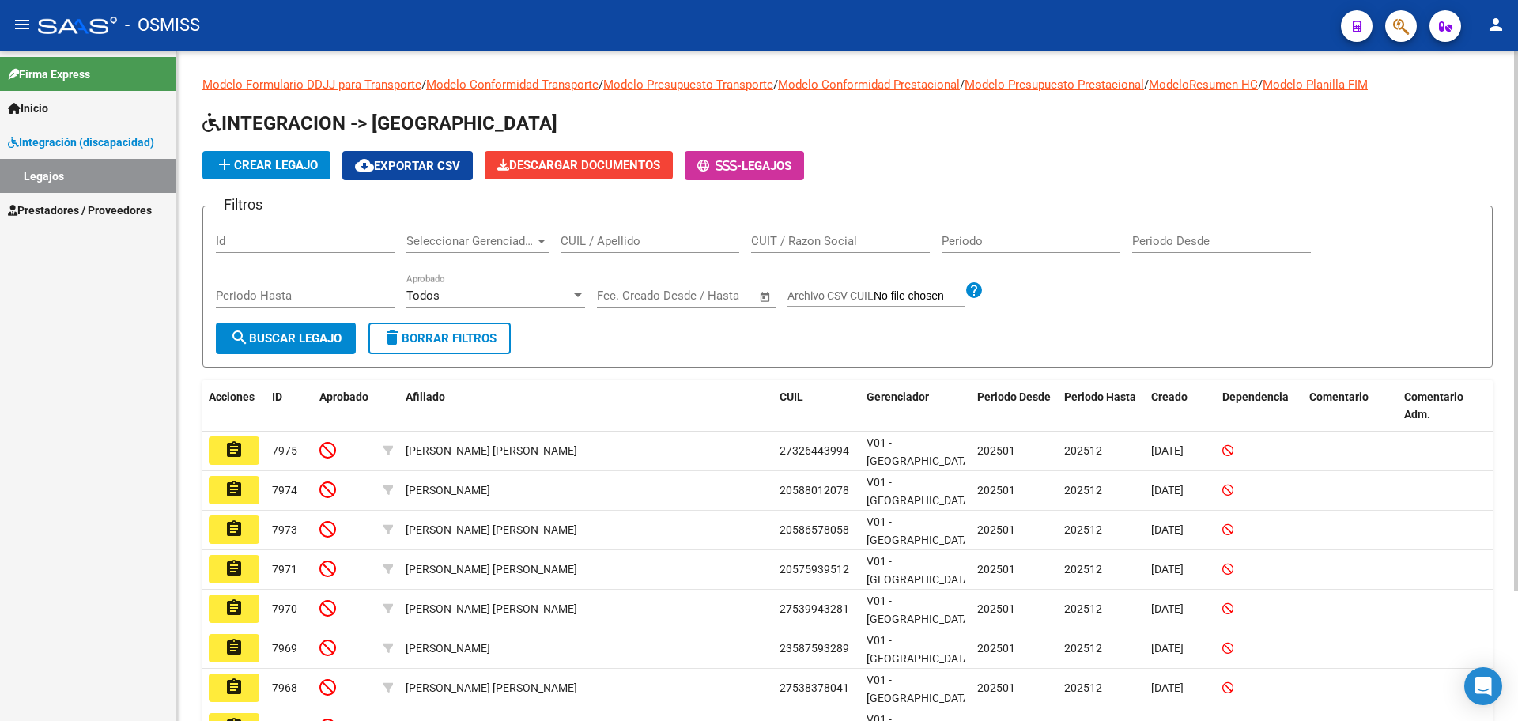
click at [639, 231] on div "CUIL / Apellido" at bounding box center [650, 236] width 179 height 34
type input "SAAVEDRA"
click at [330, 345] on span "search Buscar Legajo" at bounding box center [286, 338] width 112 height 14
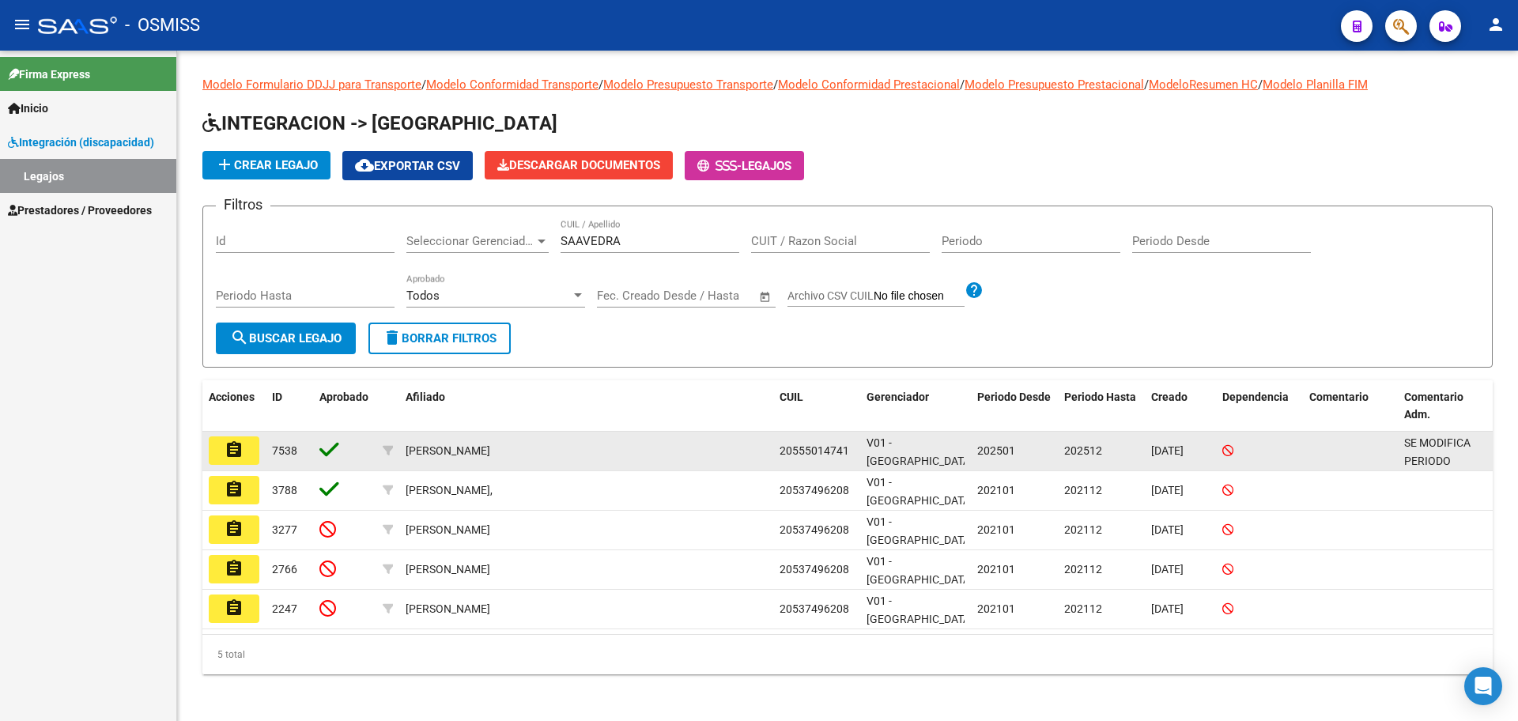
click at [224, 452] on button "assignment" at bounding box center [234, 451] width 51 height 28
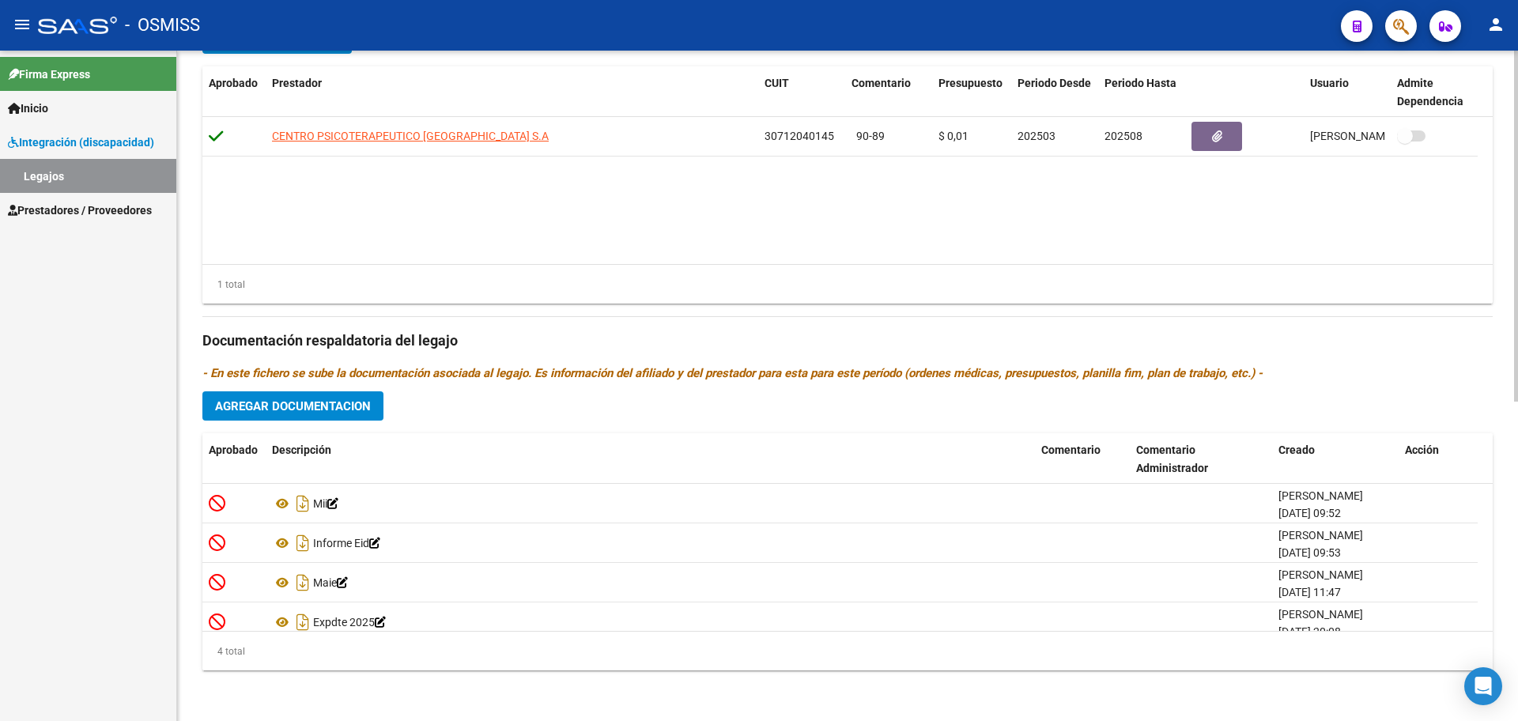
scroll to position [16, 0]
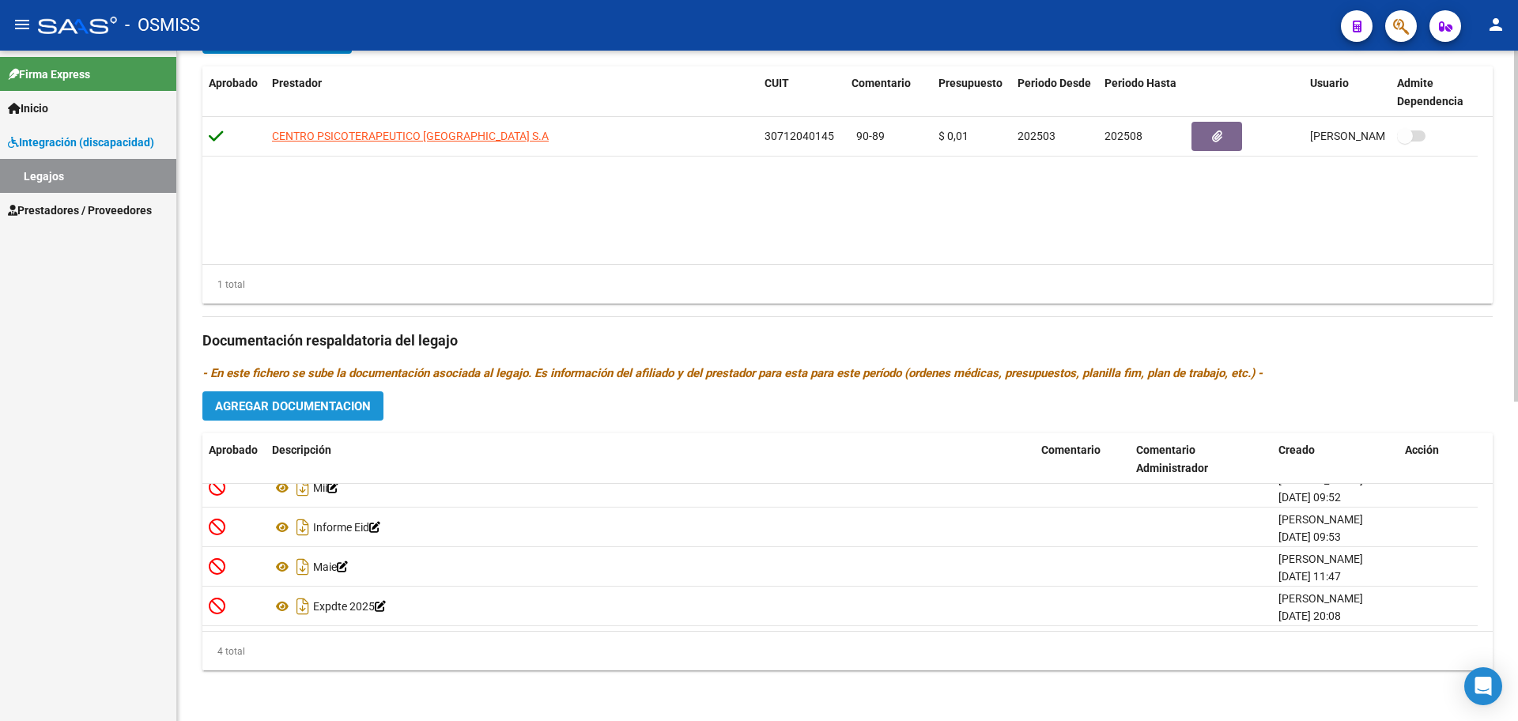
click at [328, 406] on span "Agregar Documentacion" at bounding box center [293, 406] width 156 height 14
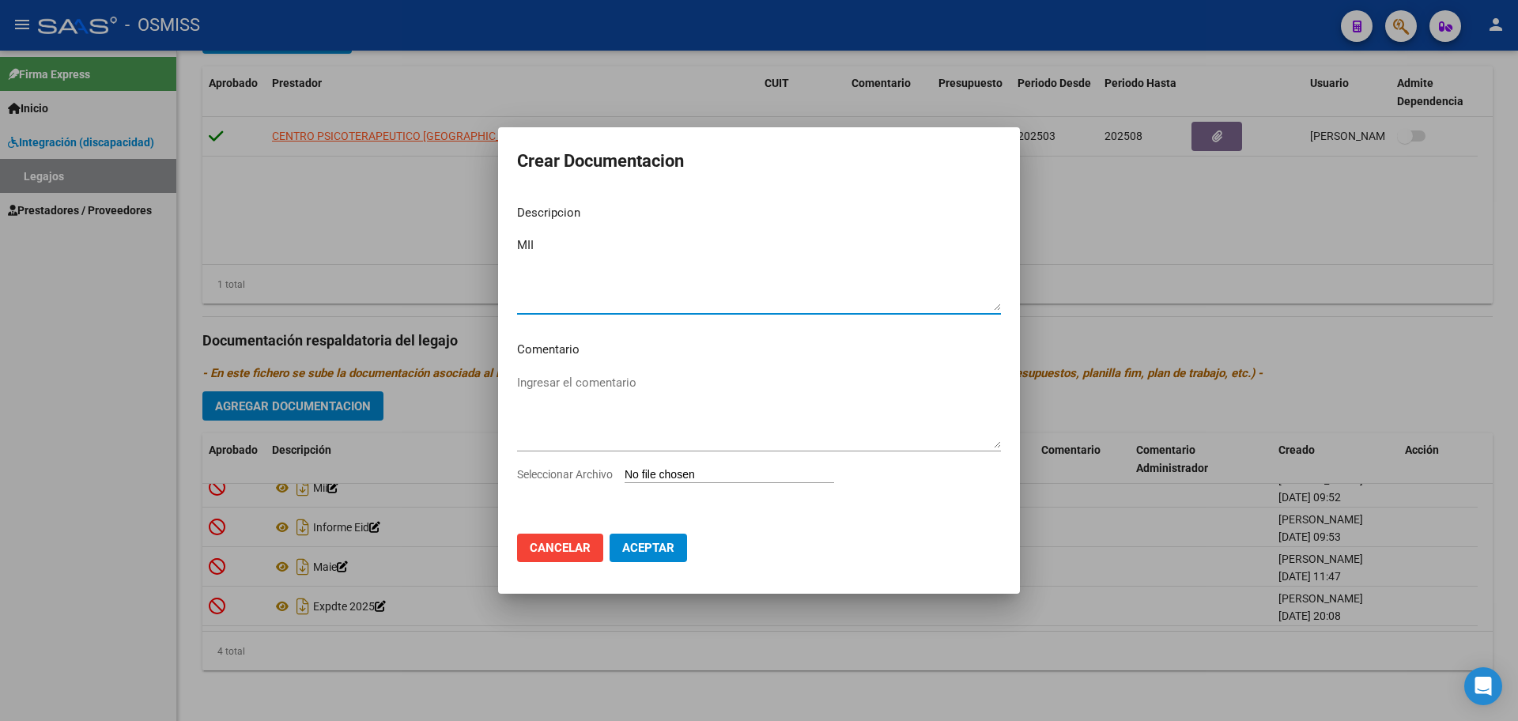
type textarea "MII"
click at [751, 478] on input "Seleccionar Archivo" at bounding box center [730, 475] width 210 height 15
type input "C:\fakepath\.SAAVEDRA MAXIMILIANO- MII NUEVO.pdf"
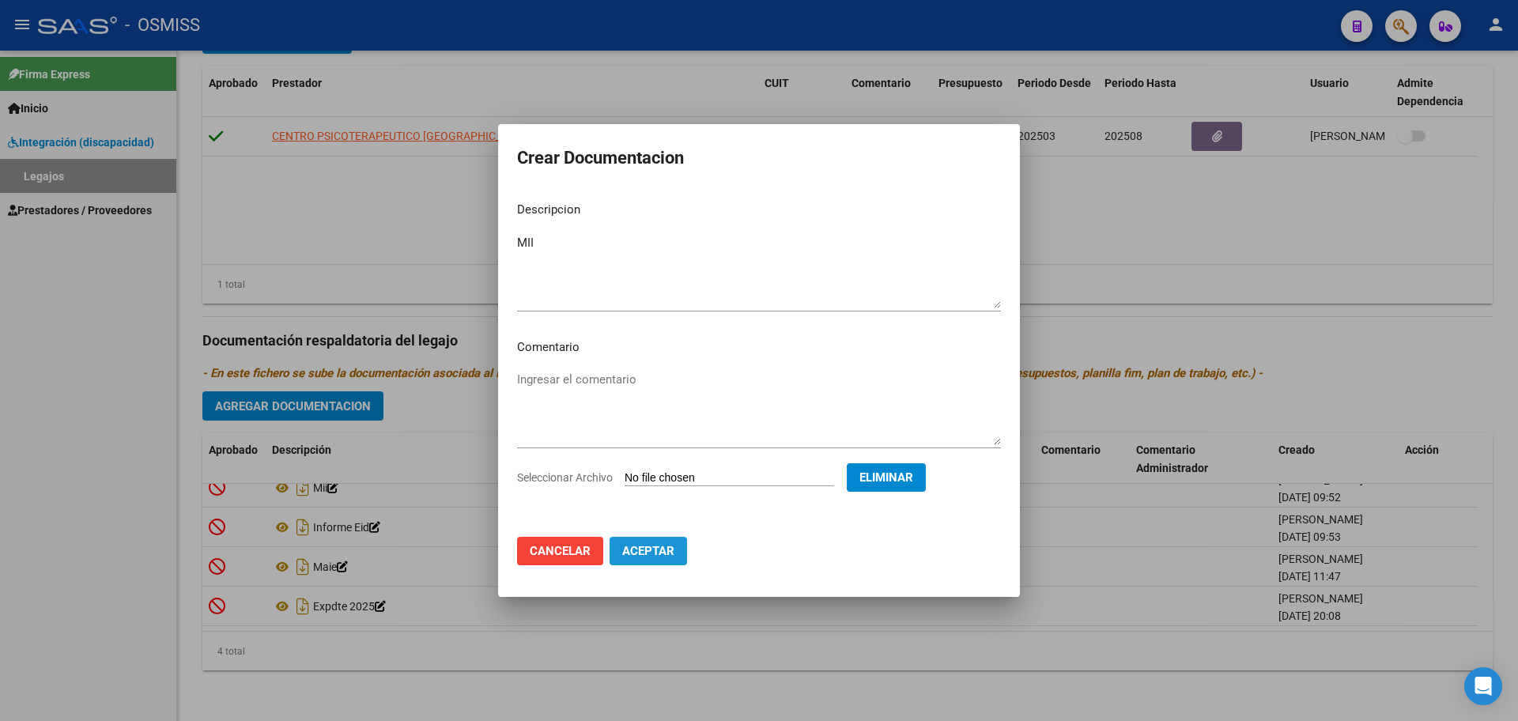
click at [667, 561] on button "Aceptar" at bounding box center [648, 551] width 77 height 28
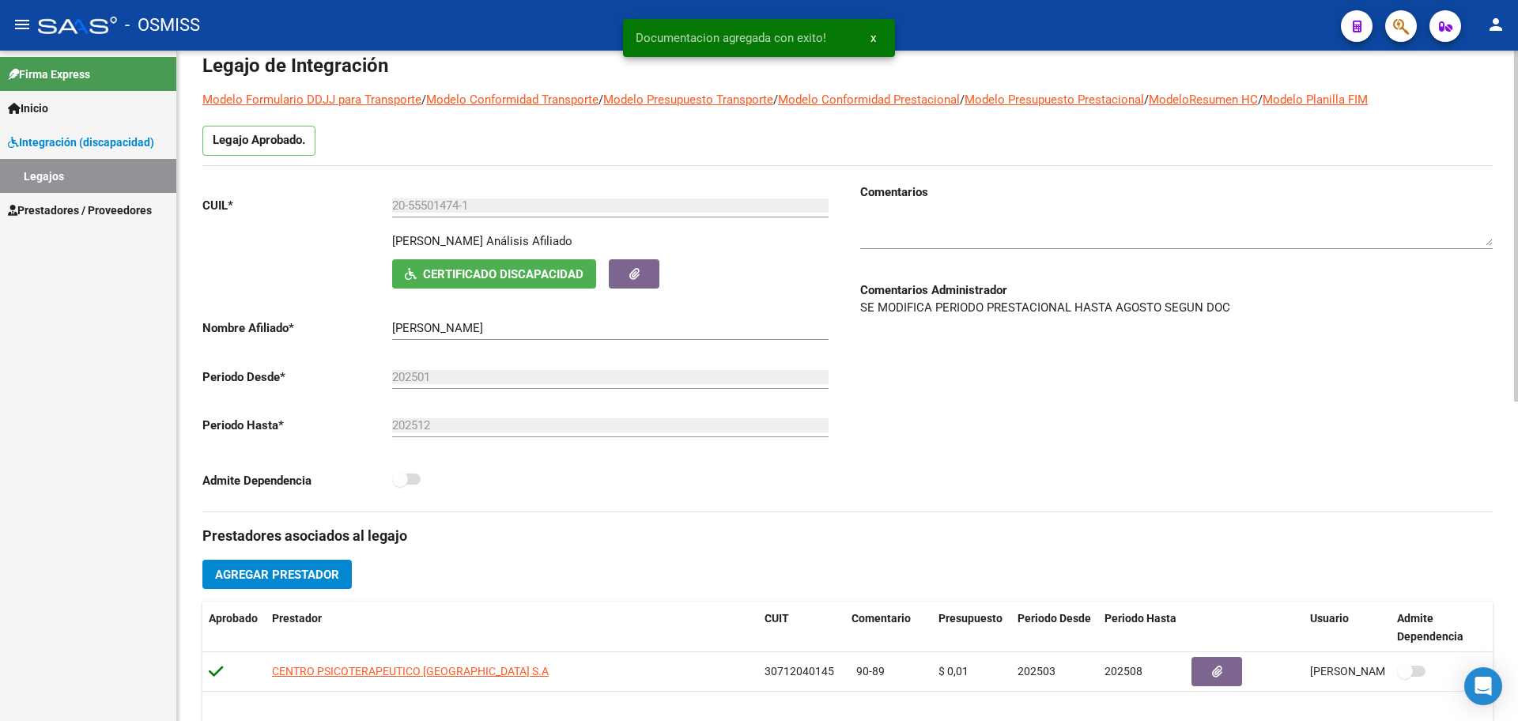
scroll to position [0, 0]
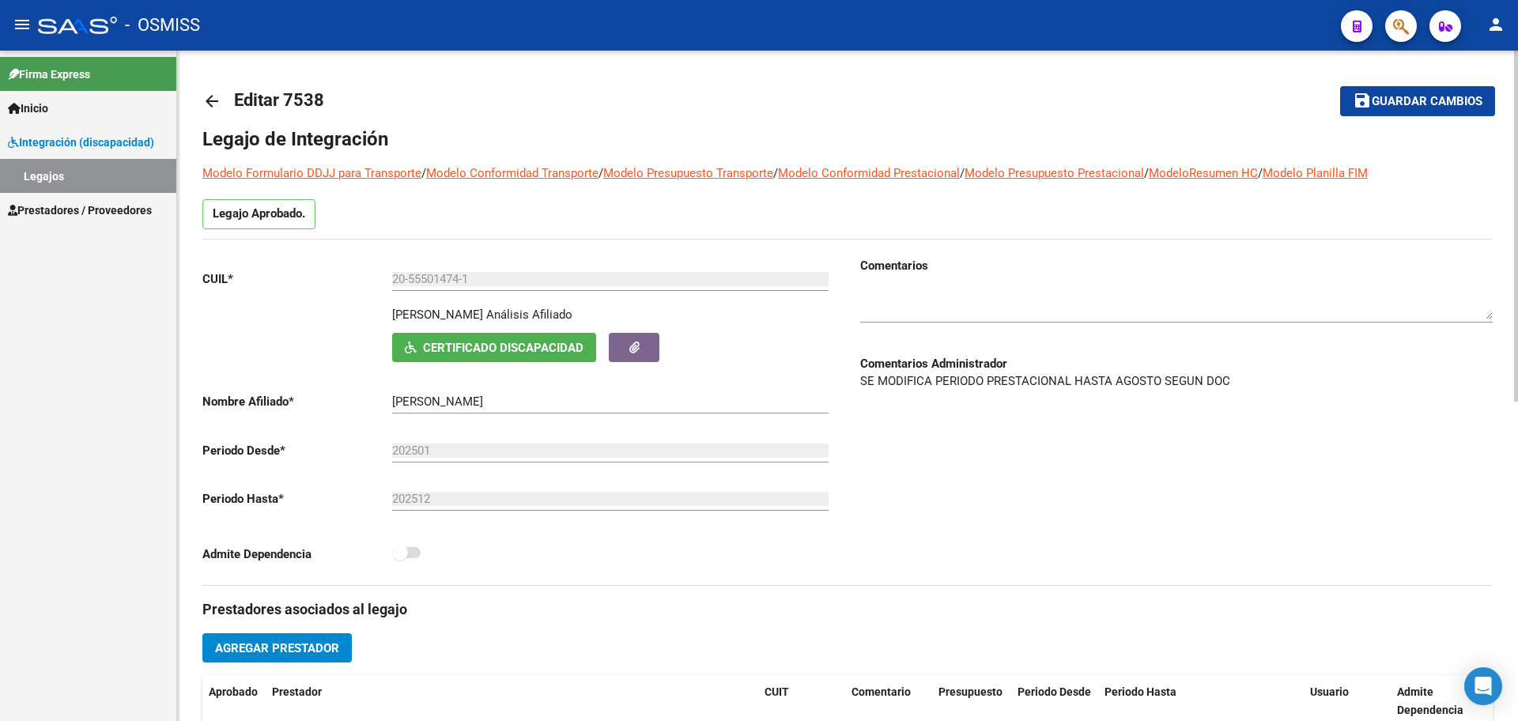
click at [1409, 108] on span "Guardar cambios" at bounding box center [1427, 102] width 111 height 14
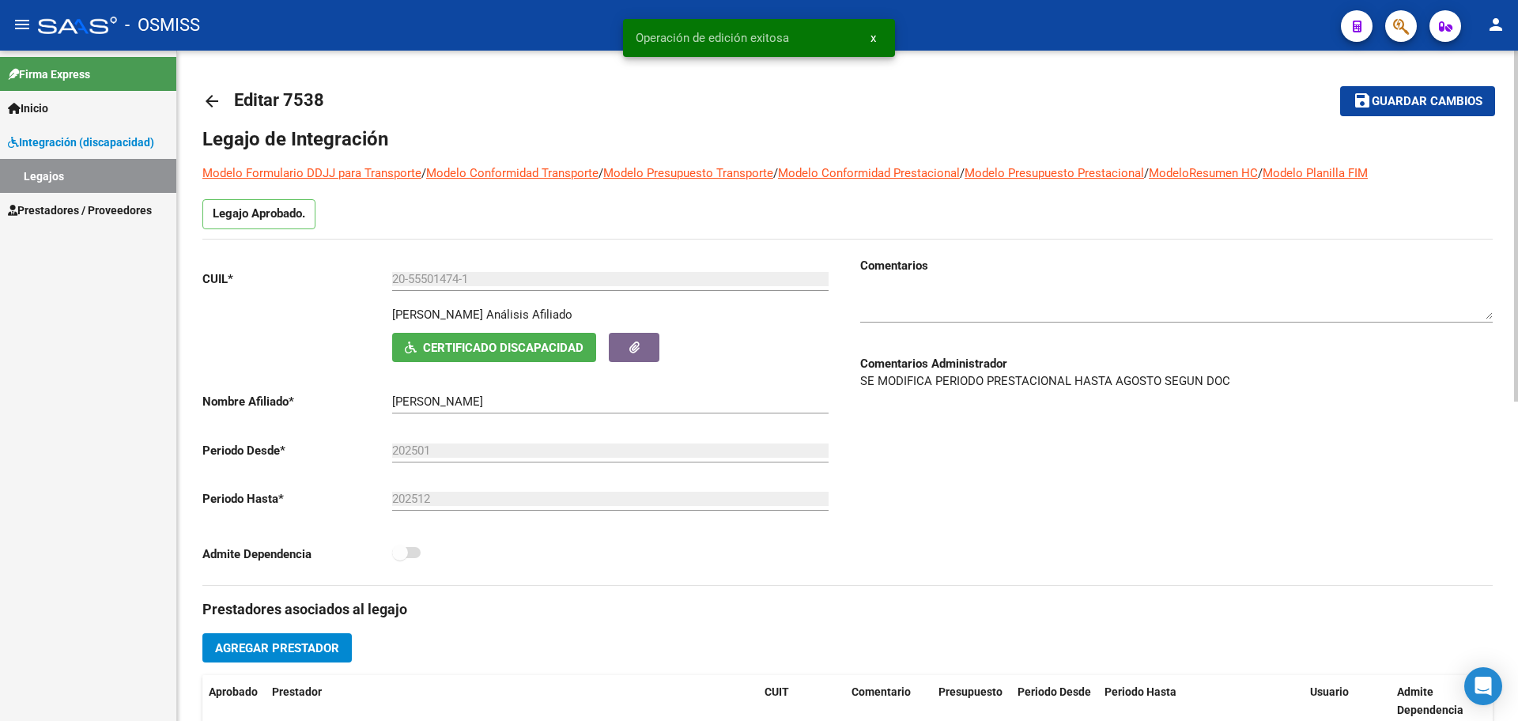
click at [212, 98] on mat-icon "arrow_back" at bounding box center [211, 101] width 19 height 19
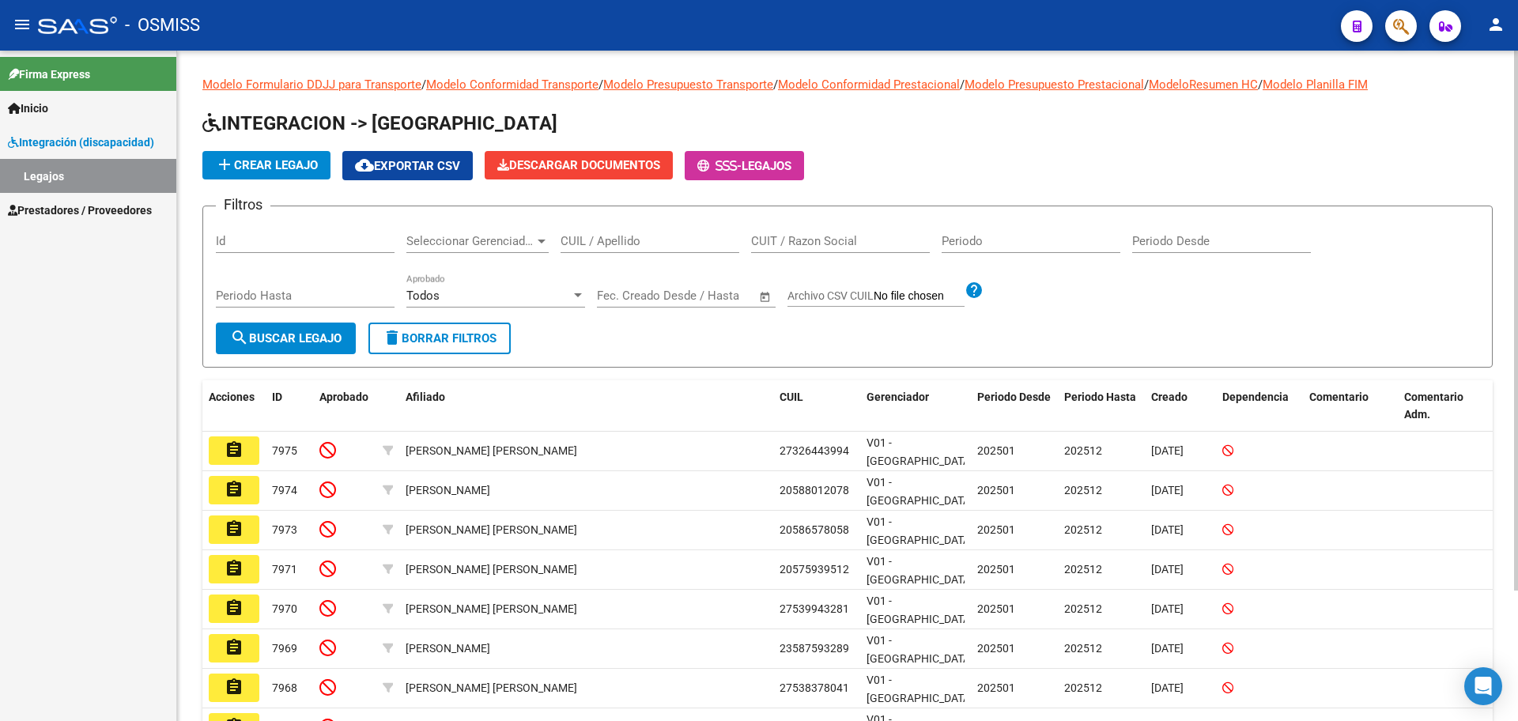
click at [296, 164] on span "add Crear Legajo" at bounding box center [266, 165] width 103 height 14
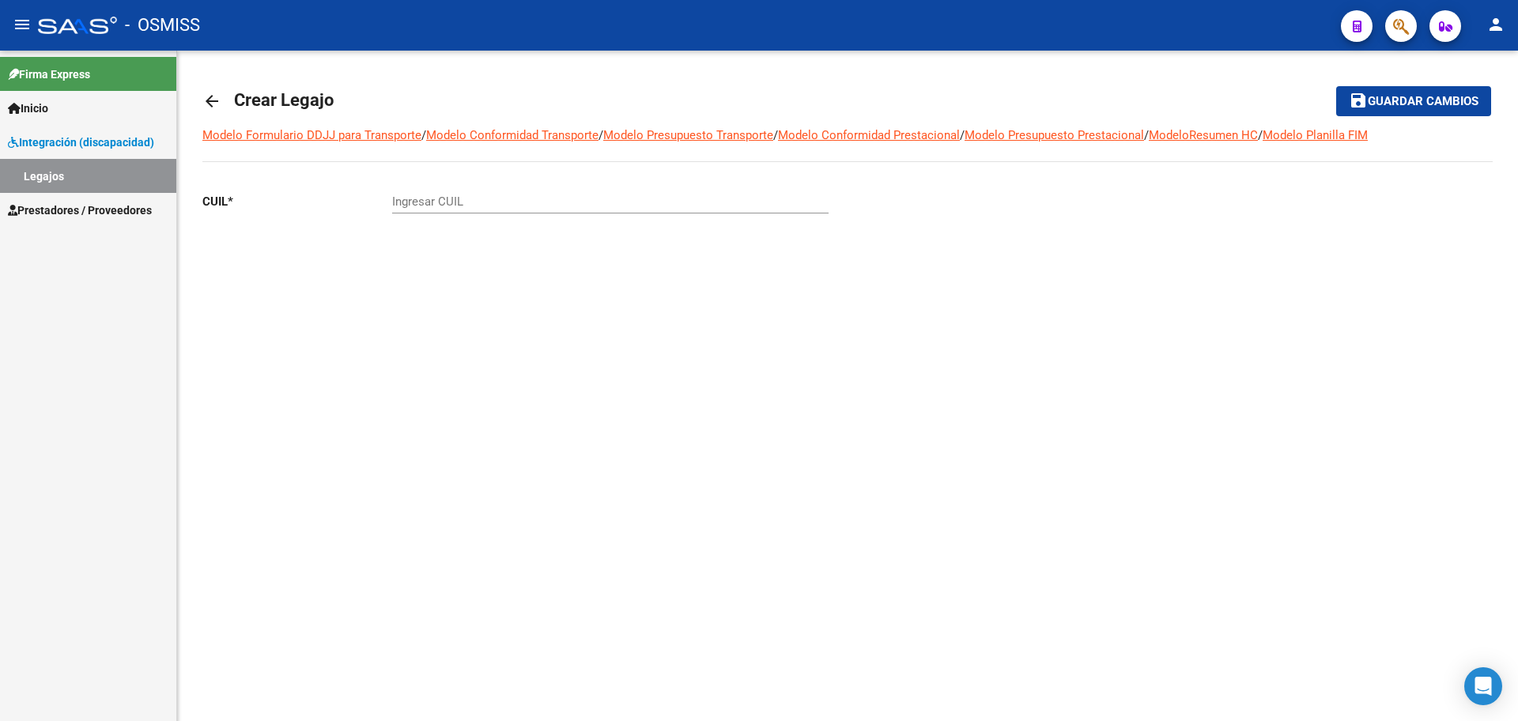
click at [460, 199] on input "Ingresar CUIL" at bounding box center [610, 202] width 437 height 14
paste input "57-180537"
drag, startPoint x: 497, startPoint y: 203, endPoint x: 361, endPoint y: 199, distance: 135.3
click at [365, 199] on app-form-text-field "CUIL * 57-180537 Ingresar CUIL" at bounding box center [515, 202] width 626 height 14
drag, startPoint x: 467, startPoint y: 198, endPoint x: 285, endPoint y: 202, distance: 181.9
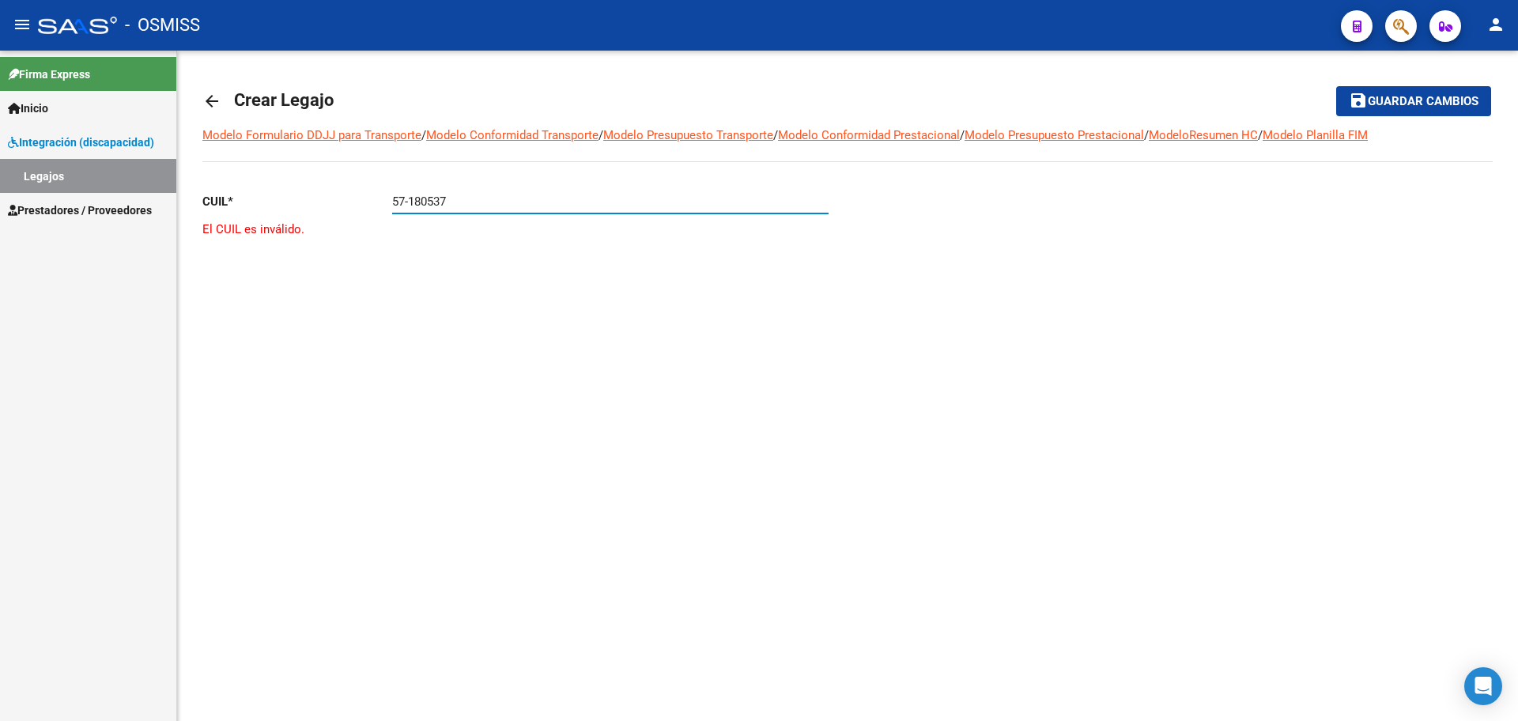
click at [287, 202] on app-form-text-field "CUIL * 57-180537 Ingresar CUIL" at bounding box center [515, 202] width 626 height 14
paste input "-57180537"
type input "20-57180537-6"
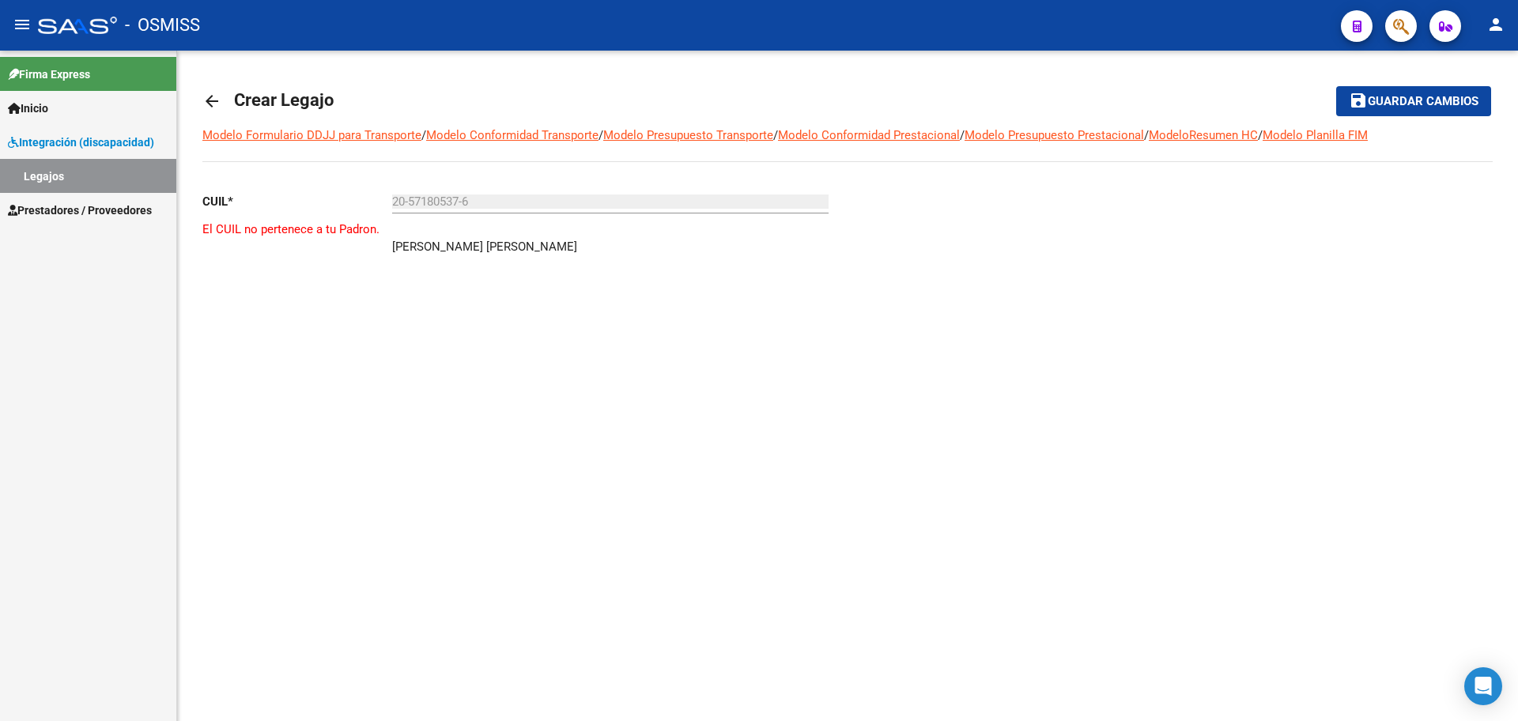
click at [528, 214] on div "20-57180537-6 Ingresar CUIL" at bounding box center [610, 204] width 437 height 49
click at [207, 99] on mat-icon "arrow_back" at bounding box center [211, 101] width 19 height 19
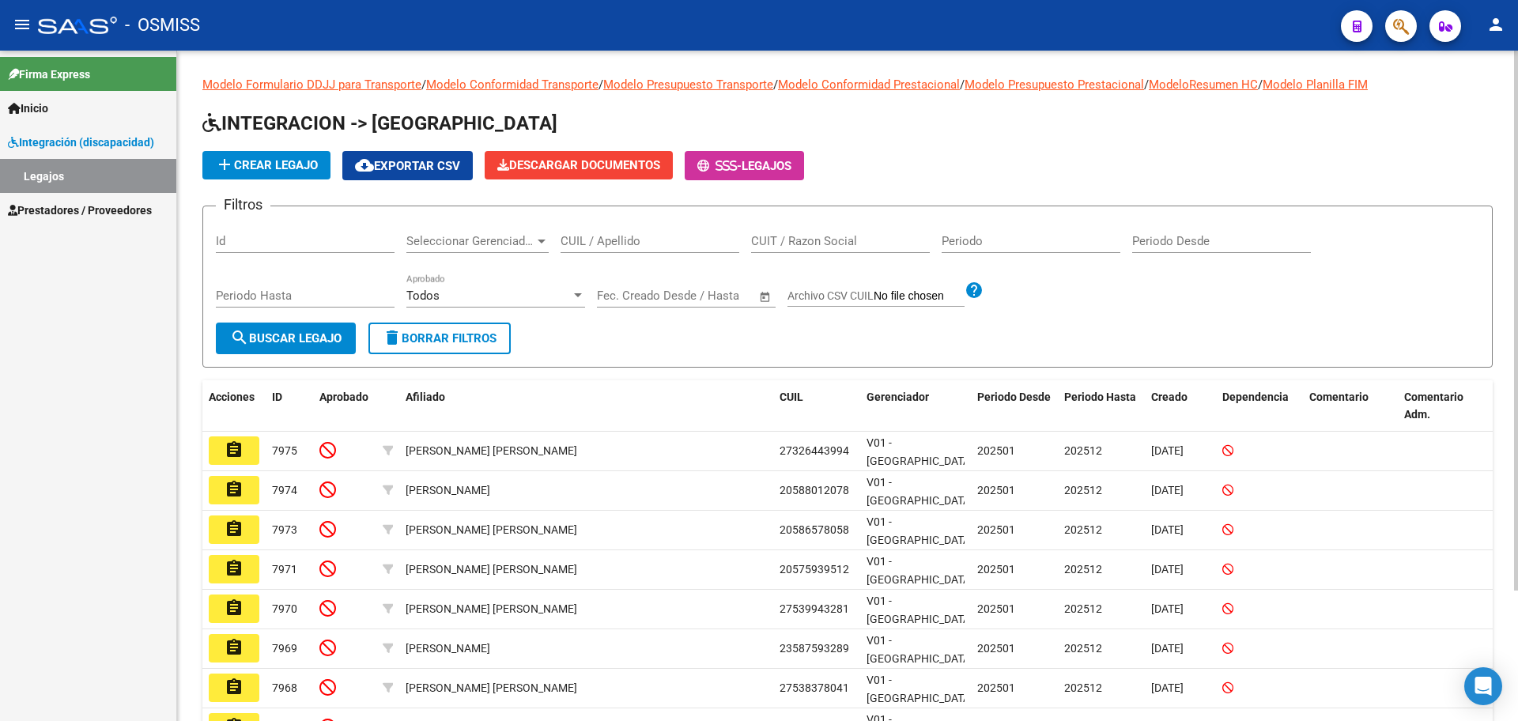
click at [285, 164] on span "add Crear Legajo" at bounding box center [266, 165] width 103 height 14
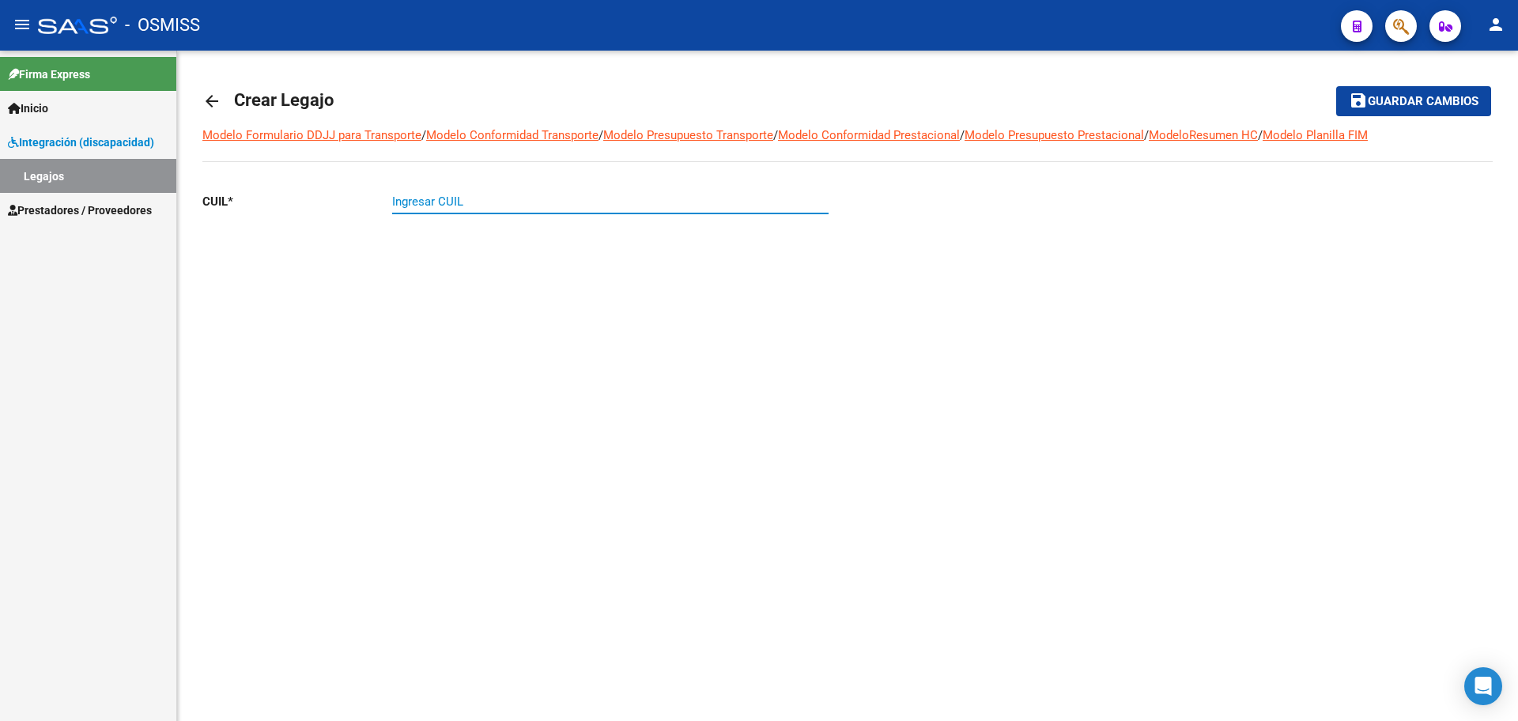
click at [456, 206] on input "Ingresar CUIL" at bounding box center [610, 202] width 437 height 14
paste input "-95937654"
type input "23-95937654-9"
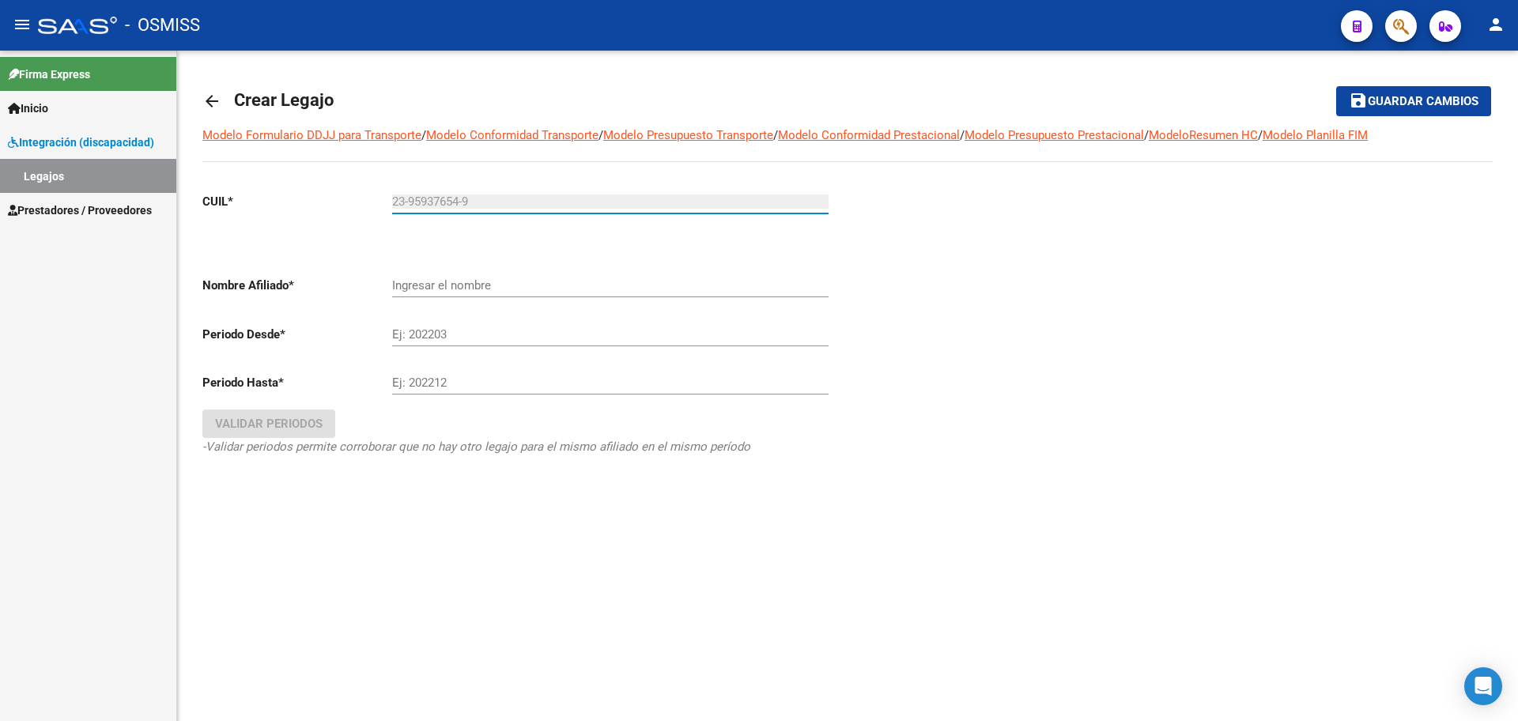
type input "CHUCTAYA TTUPA LUIS ALBERTO"
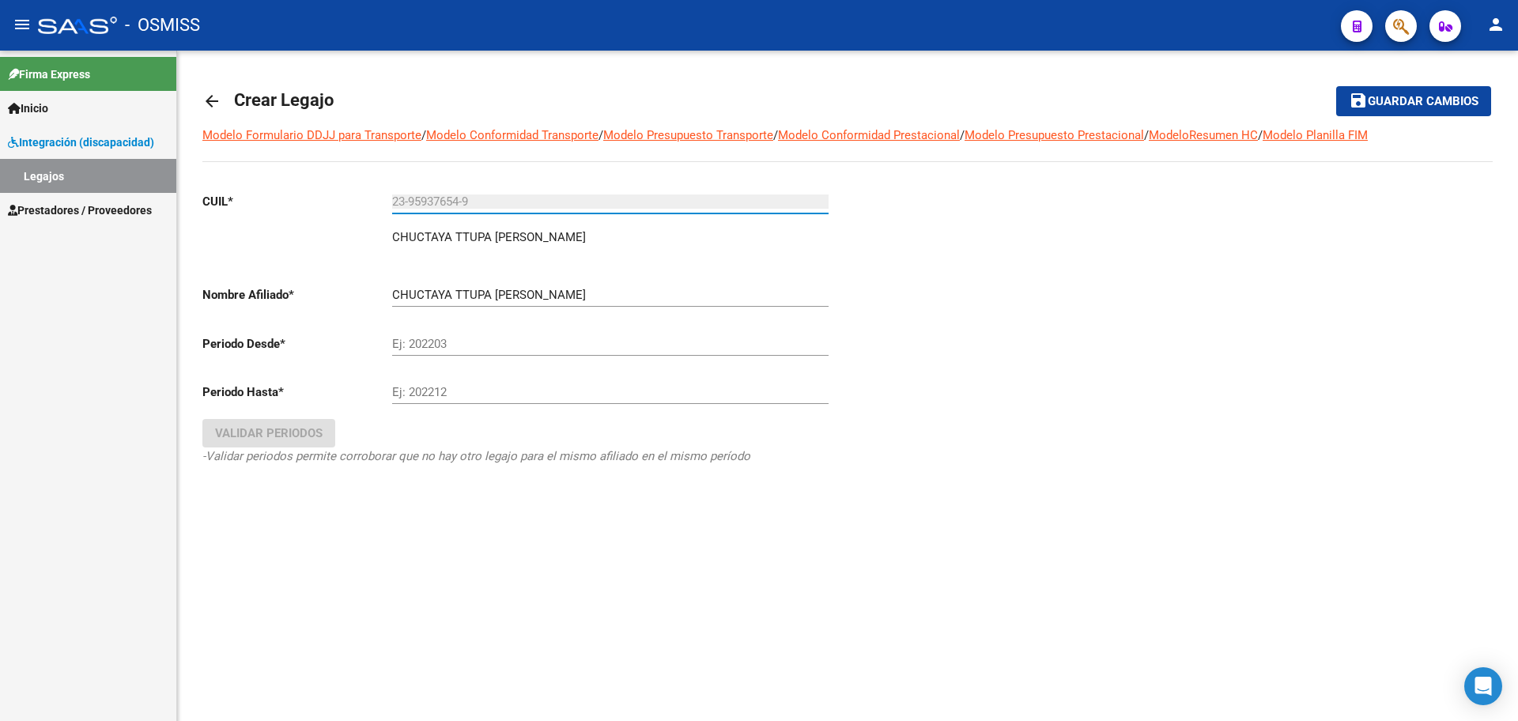
type input "23-95937654-9"
click at [221, 104] on mat-icon "arrow_back" at bounding box center [211, 101] width 19 height 19
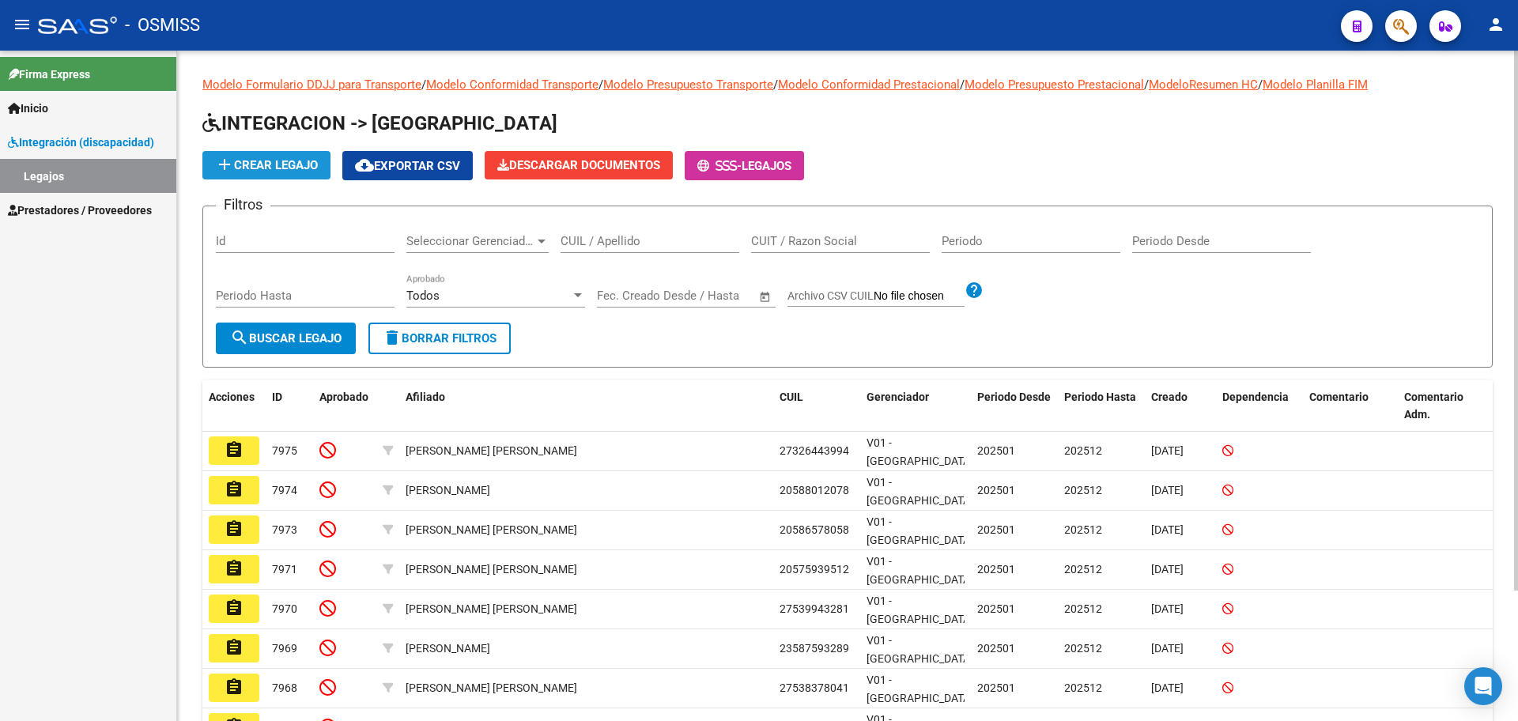
click at [285, 164] on span "add Crear Legajo" at bounding box center [266, 165] width 103 height 14
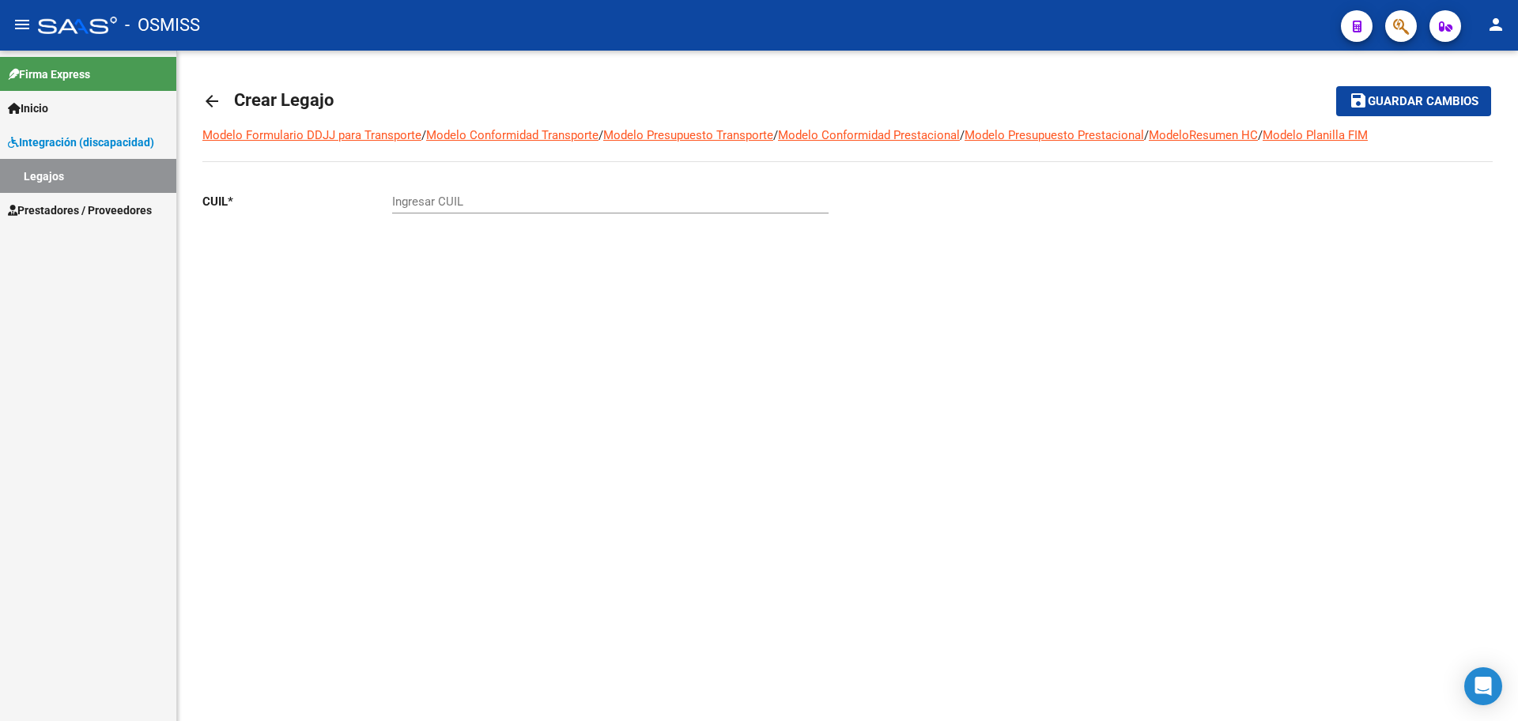
click at [433, 202] on input "Ingresar CUIL" at bounding box center [610, 202] width 437 height 14
paste input "-55737086"
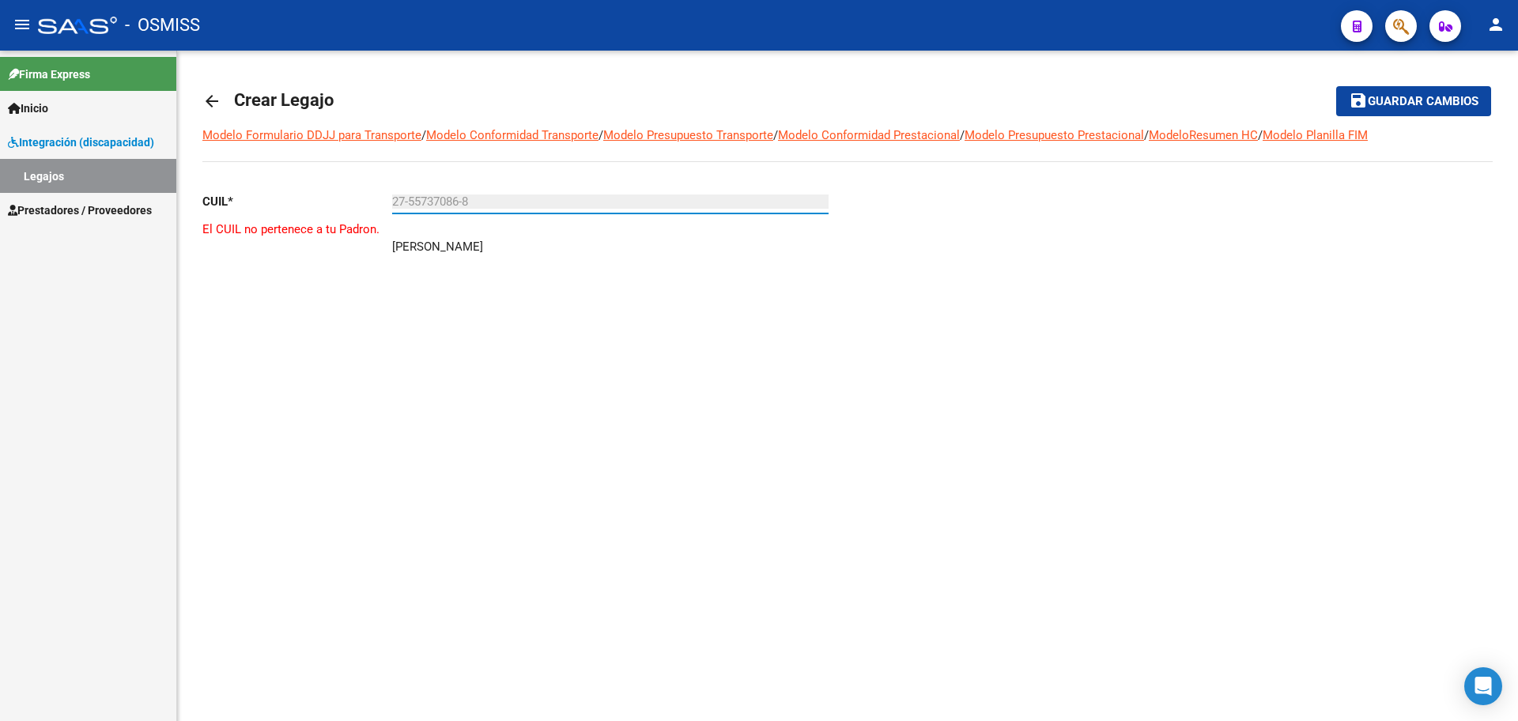
type input "27-55737086-8"
click at [213, 101] on mat-icon "arrow_back" at bounding box center [211, 101] width 19 height 19
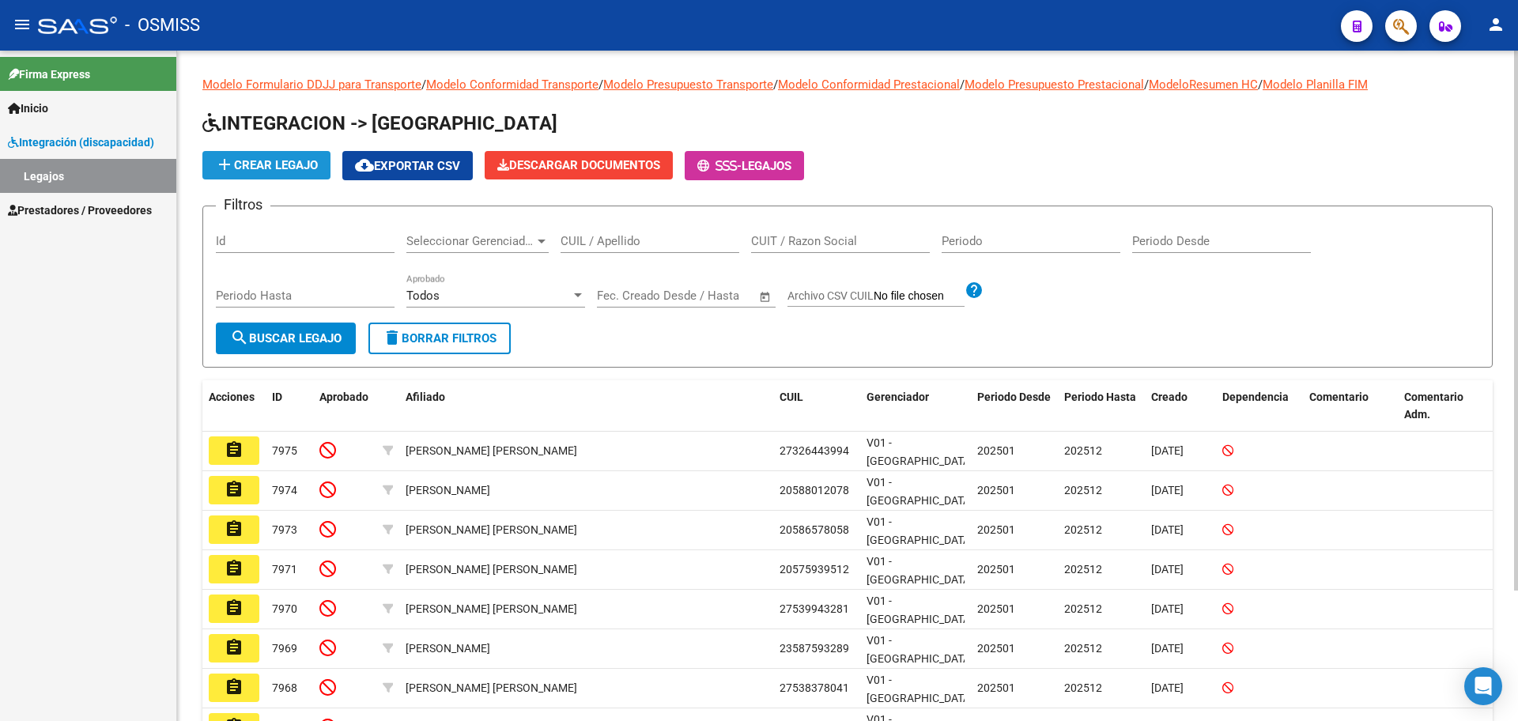
click at [252, 158] on span "add Crear Legajo" at bounding box center [266, 165] width 103 height 14
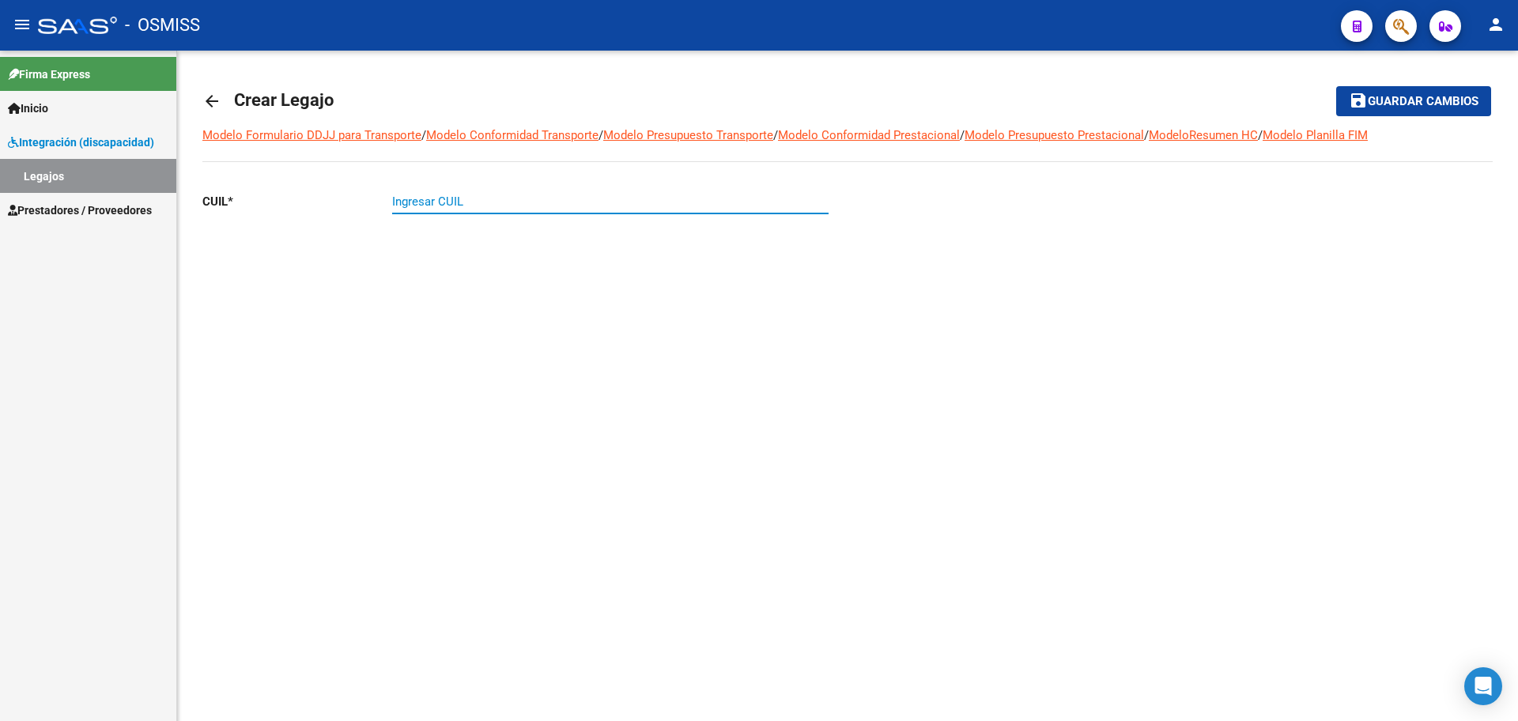
click at [435, 205] on input "Ingresar CUIL" at bounding box center [610, 202] width 437 height 14
paste input "-30983464"
type input "20-30983464-0"
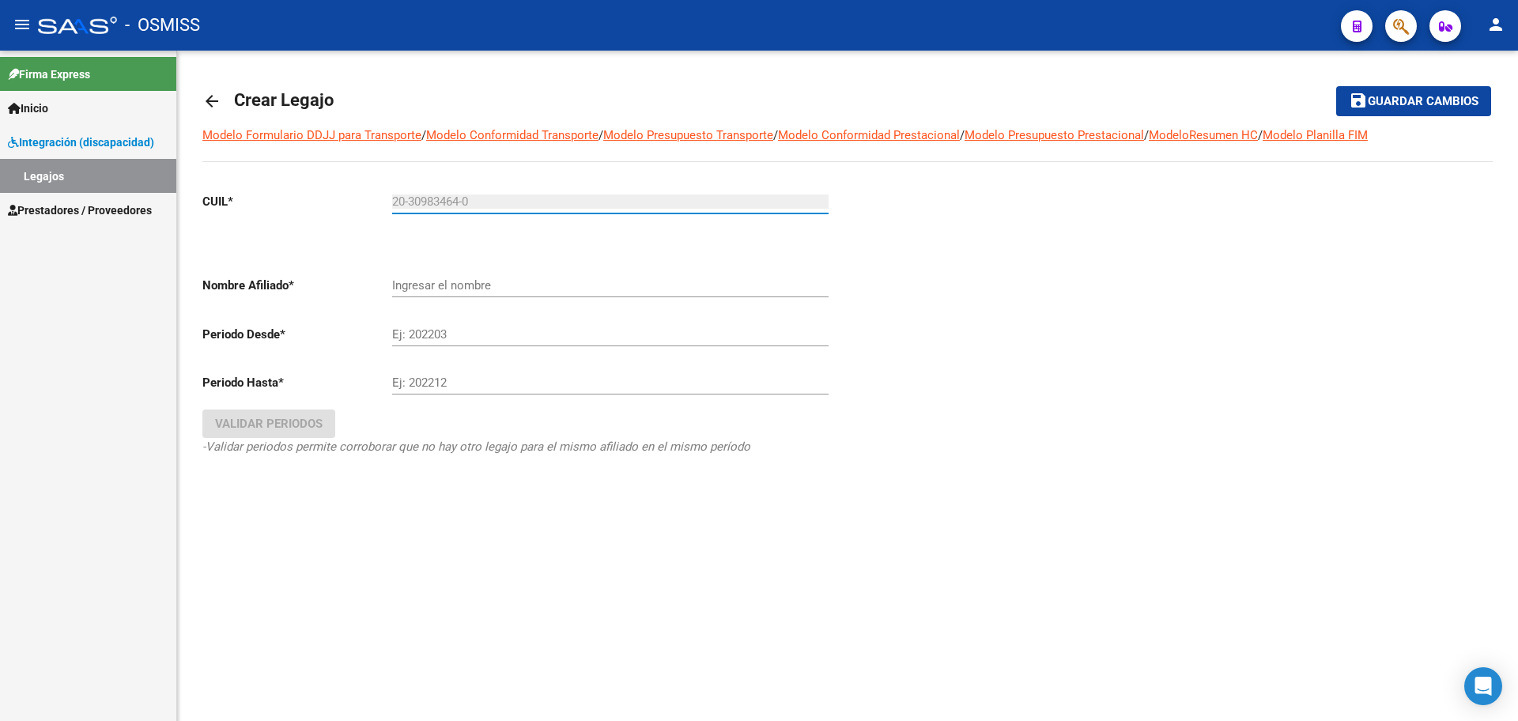
type input "ARIAS JORGE ALBERTO"
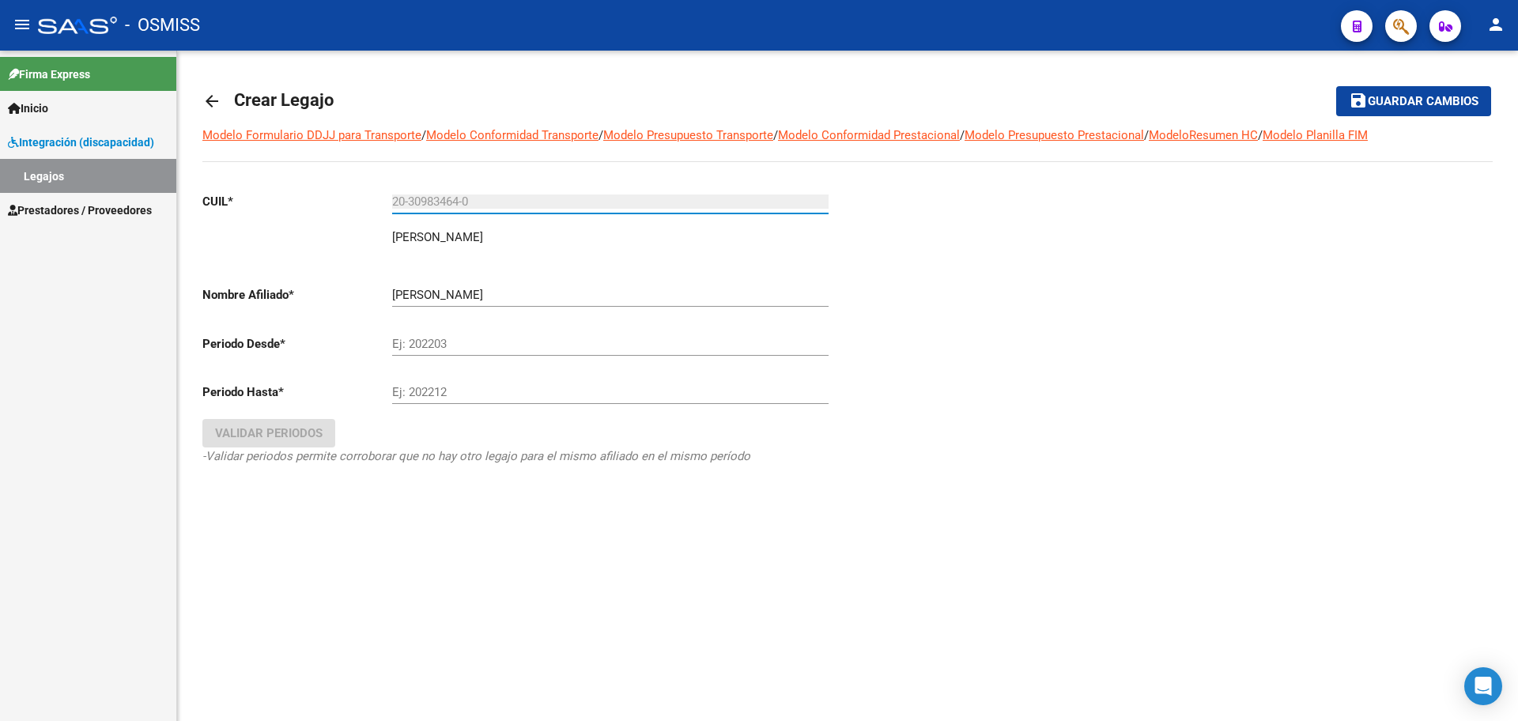
type input "20-30983464-0"
click at [215, 100] on mat-icon "arrow_back" at bounding box center [211, 101] width 19 height 19
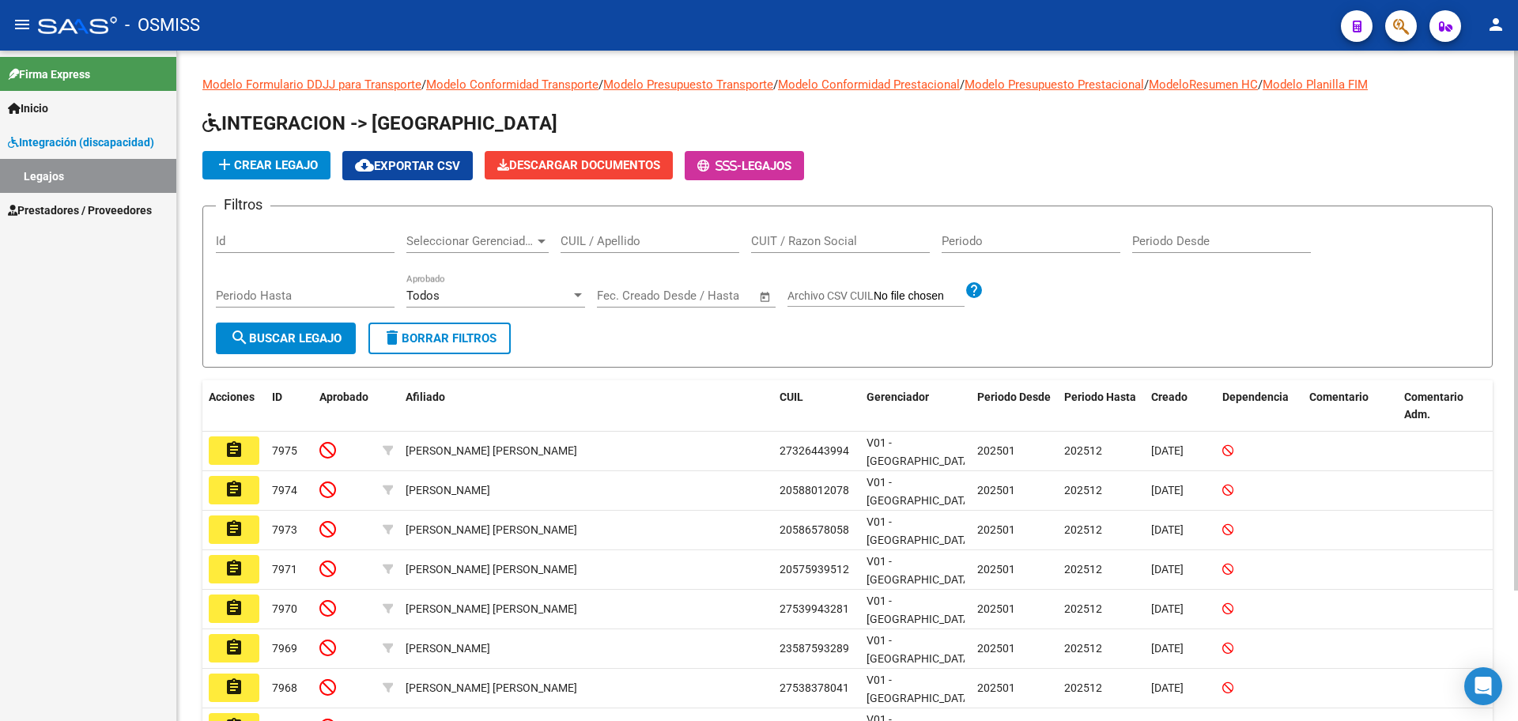
click at [609, 241] on input "CUIL / Apellido" at bounding box center [650, 241] width 179 height 14
type input "santillan de"
click at [300, 338] on span "search Buscar Legajo" at bounding box center [286, 338] width 112 height 14
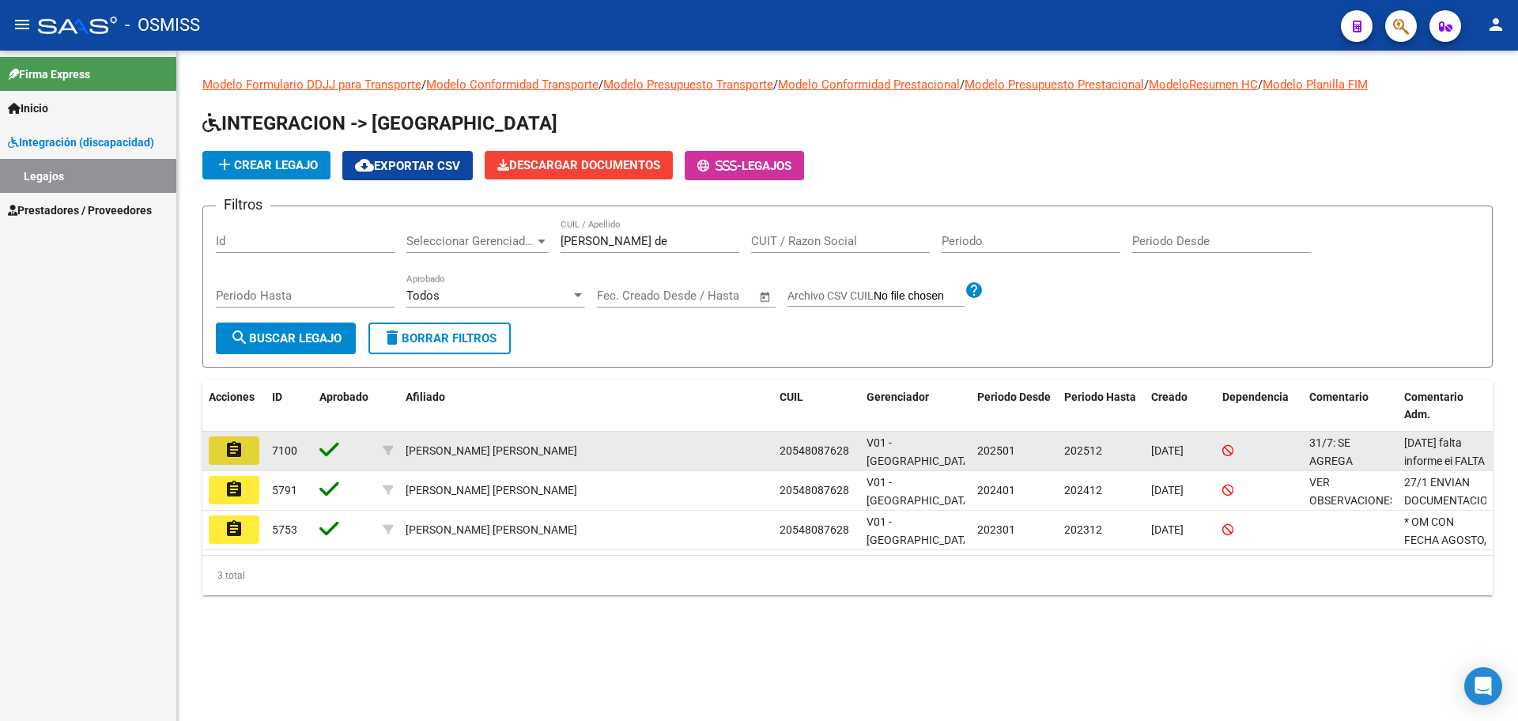
click at [227, 452] on mat-icon "assignment" at bounding box center [234, 449] width 19 height 19
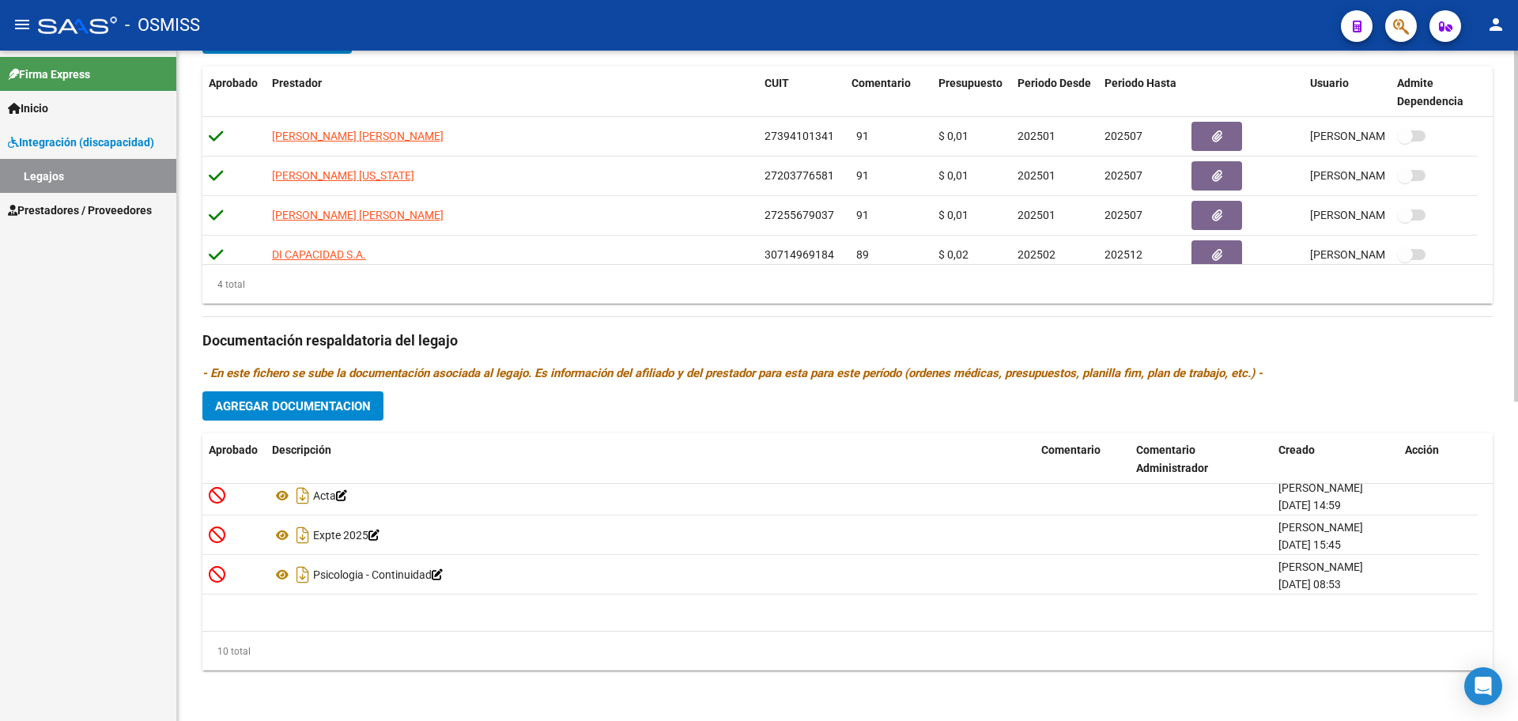
scroll to position [253, 0]
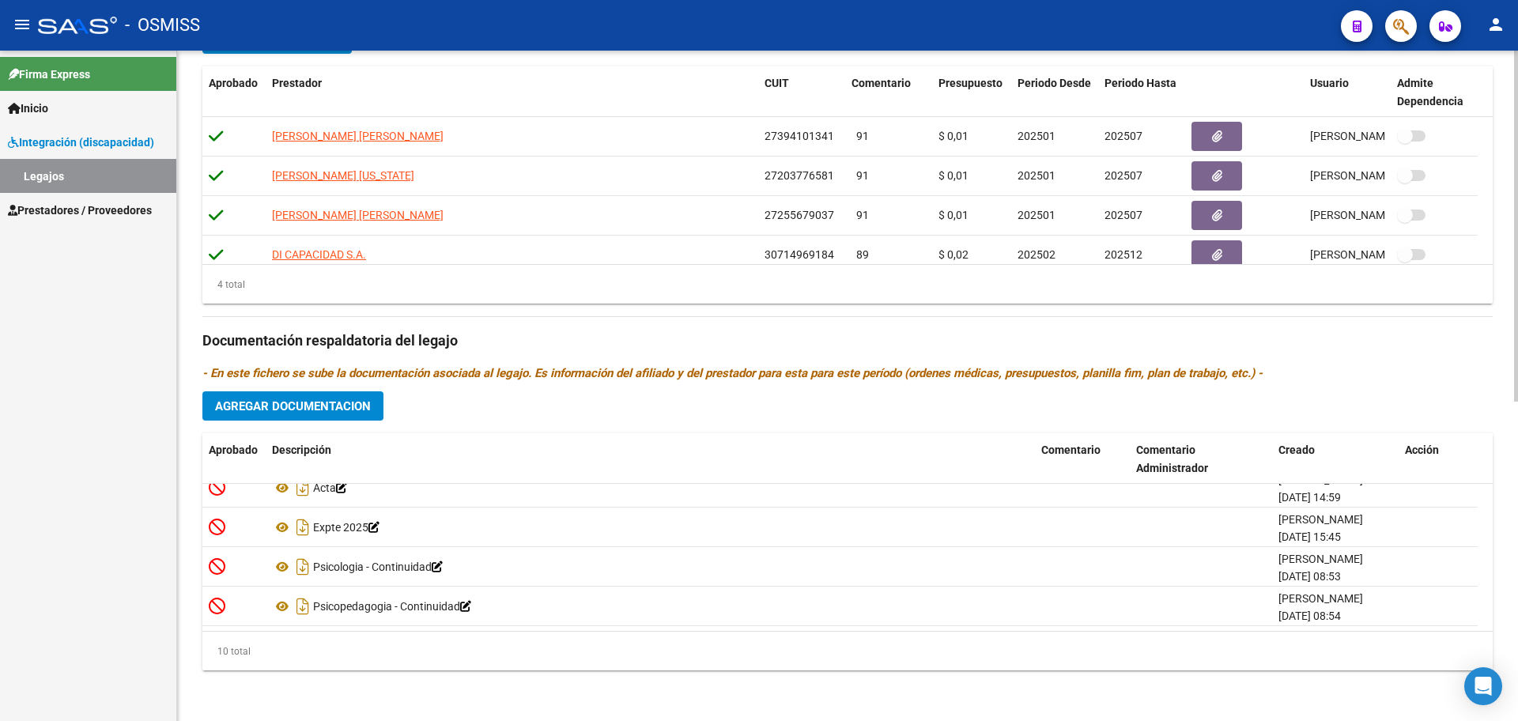
click at [294, 399] on span "Agregar Documentacion" at bounding box center [293, 406] width 156 height 14
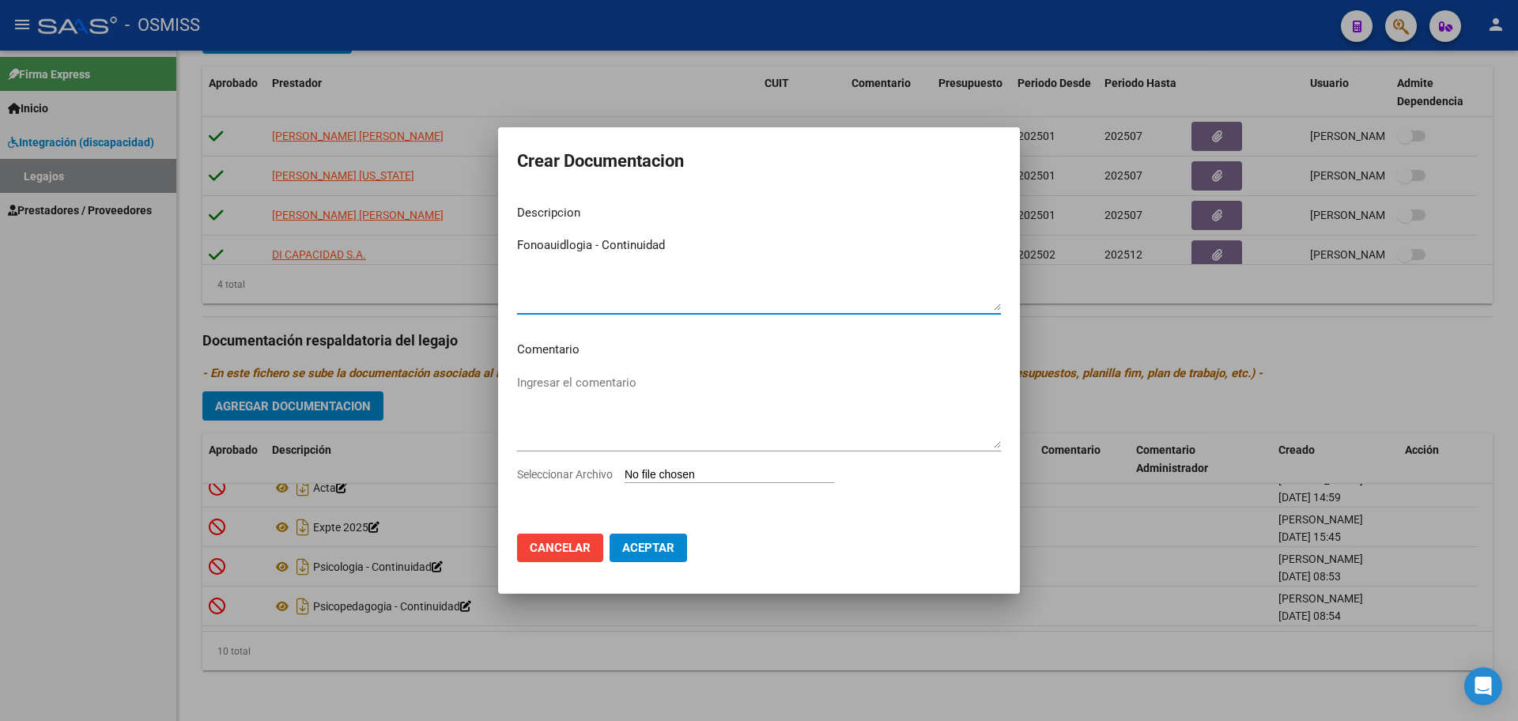
click at [573, 251] on textarea "Fonoauidlogia - Continuidad" at bounding box center [759, 273] width 484 height 74
type textarea "Fonoaudiología - Continuidad"
click at [665, 474] on input "Seleccionar Archivo" at bounding box center [730, 475] width 210 height 15
type input "C:\fakepath\.SANTILLAN DEFFINO - FONO.pdf"
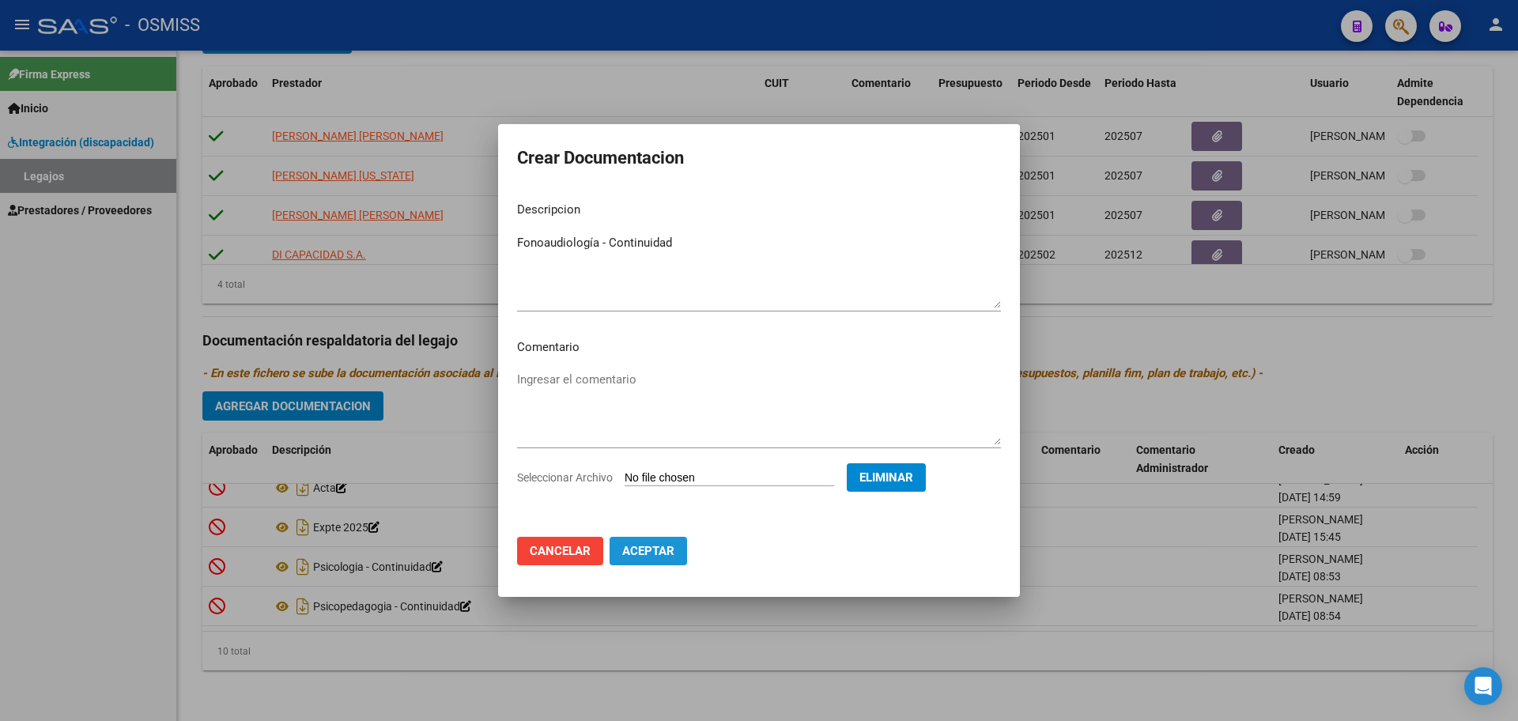
click at [663, 552] on span "Aceptar" at bounding box center [648, 551] width 52 height 14
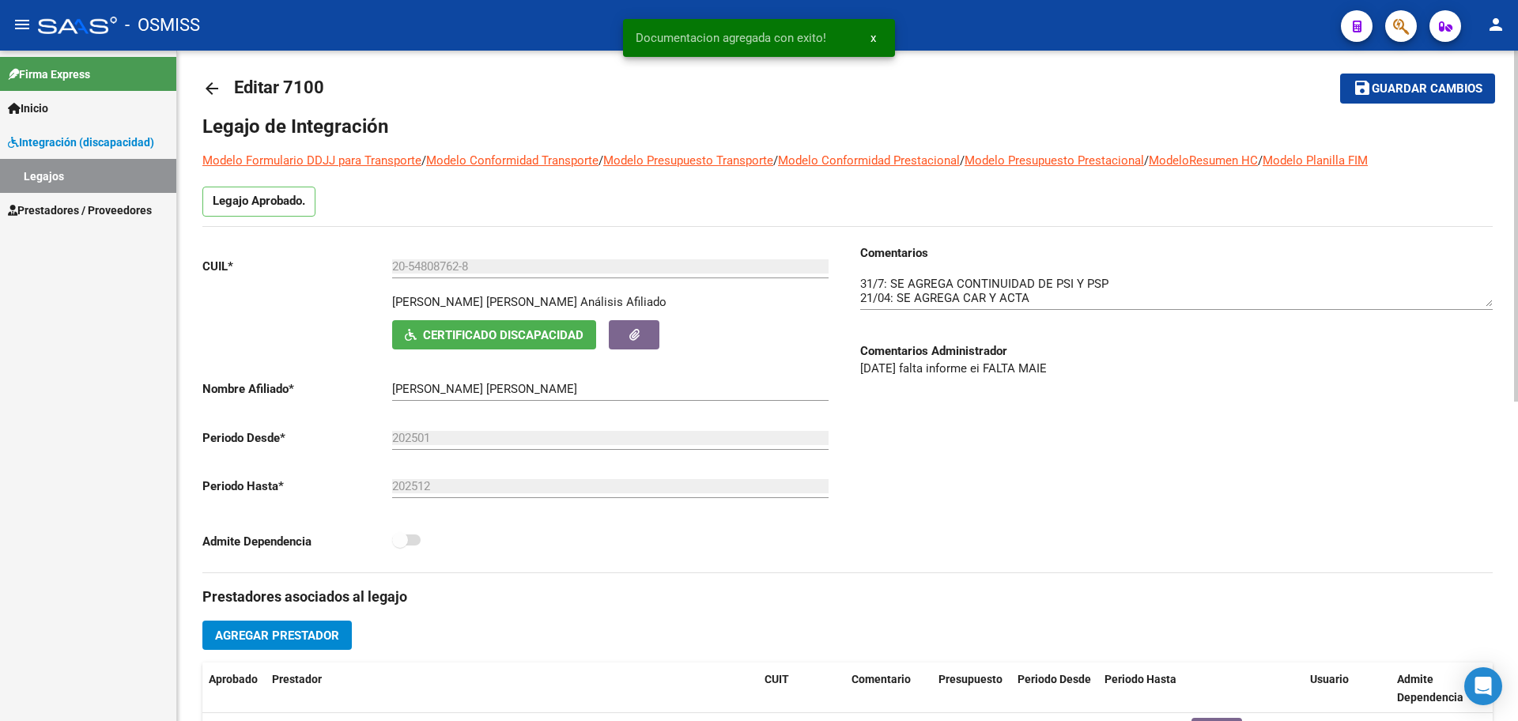
scroll to position [0, 0]
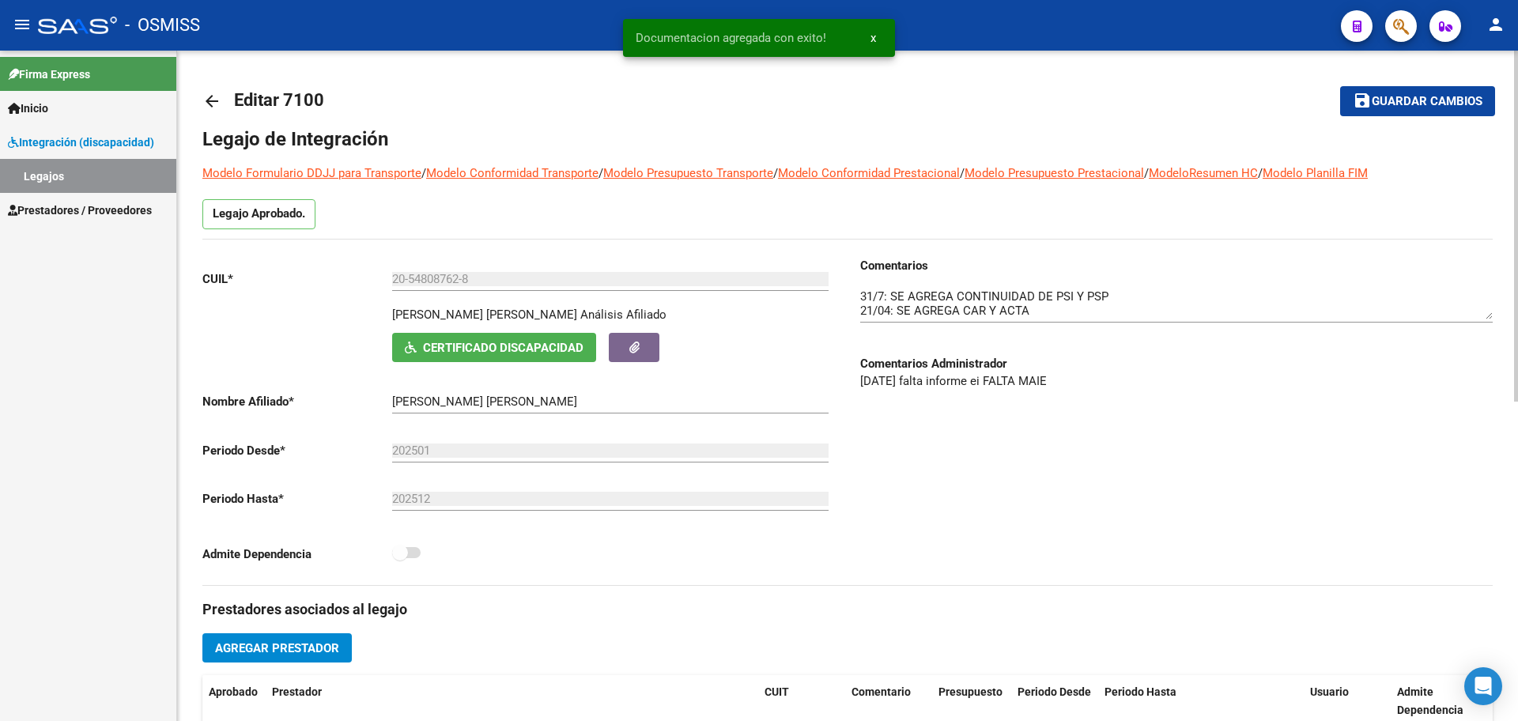
click at [1411, 108] on span "Guardar cambios" at bounding box center [1427, 102] width 111 height 14
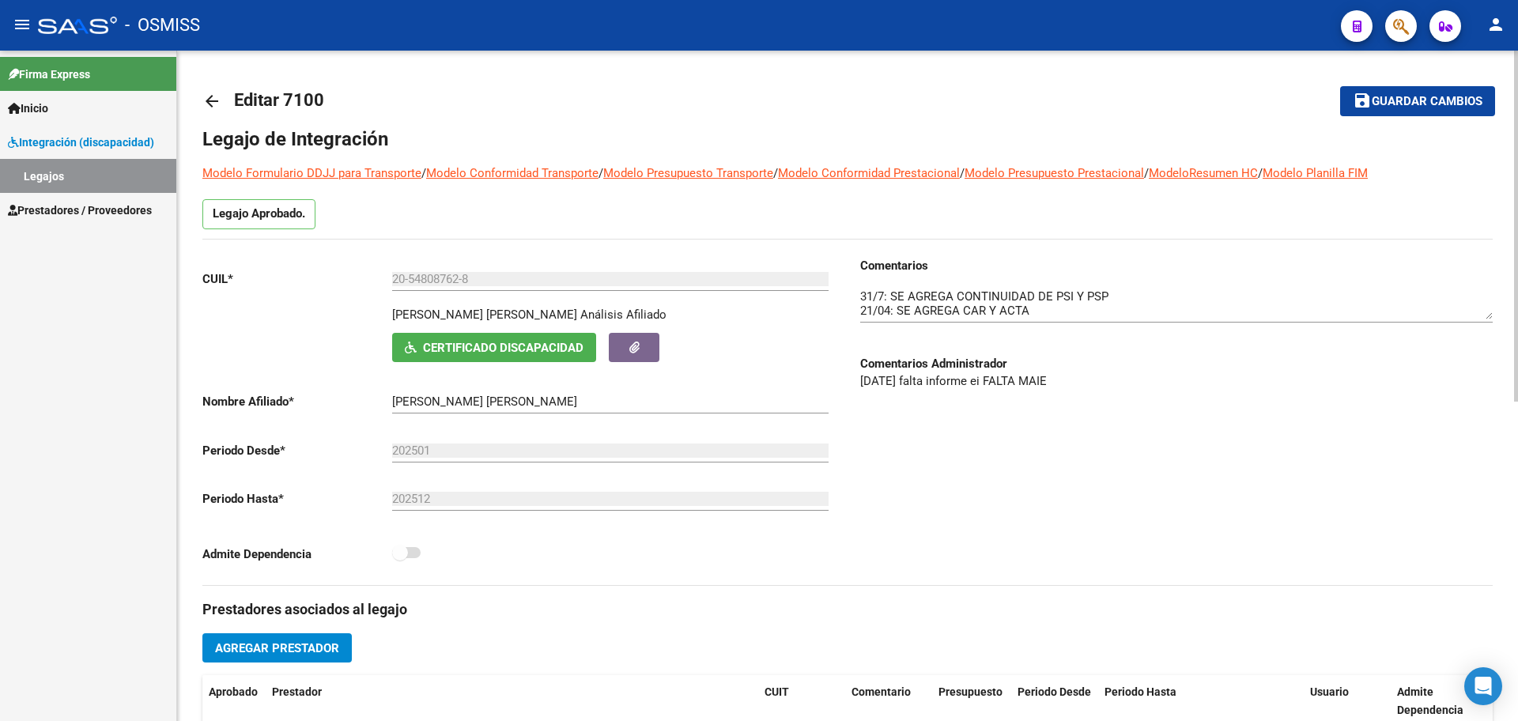
click at [212, 96] on mat-icon "arrow_back" at bounding box center [211, 101] width 19 height 19
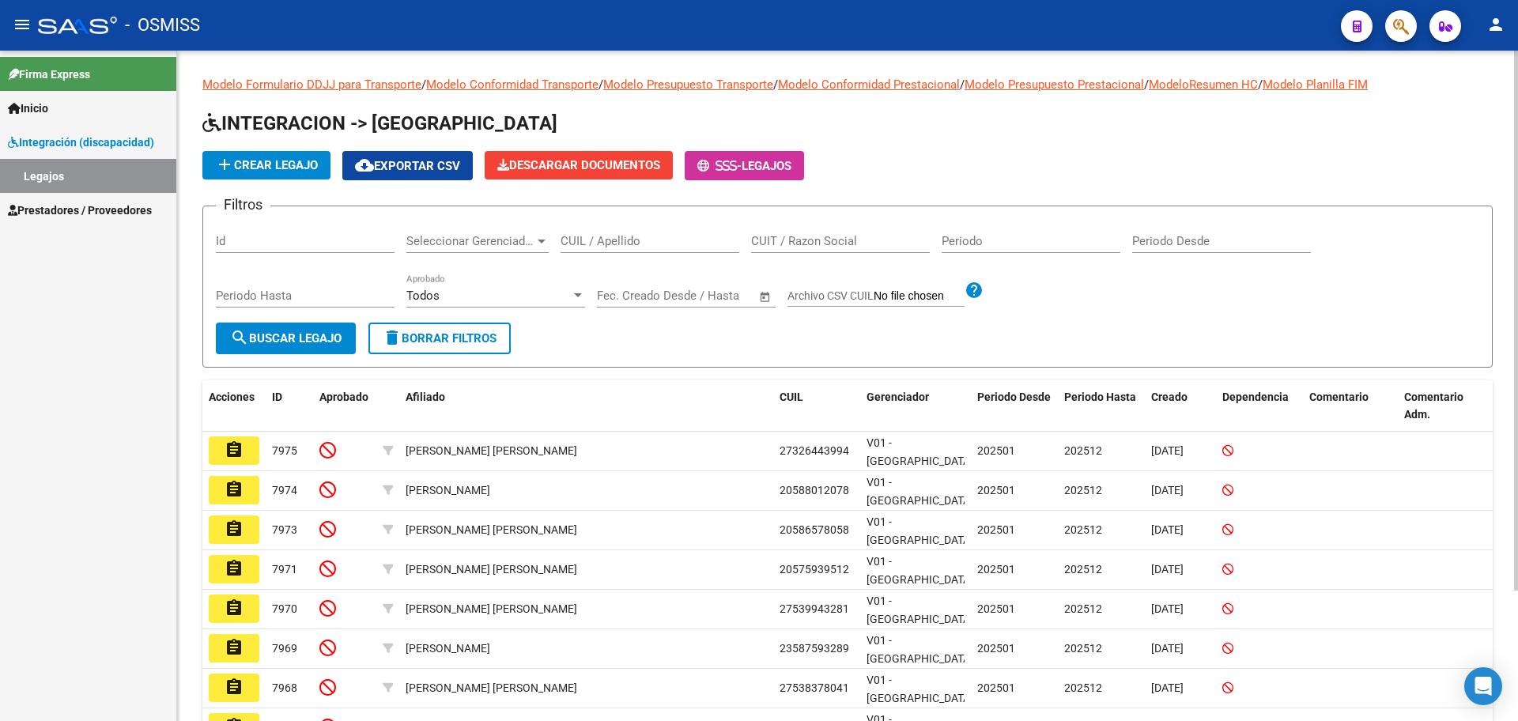
click at [287, 170] on span "add Crear Legajo" at bounding box center [266, 165] width 103 height 14
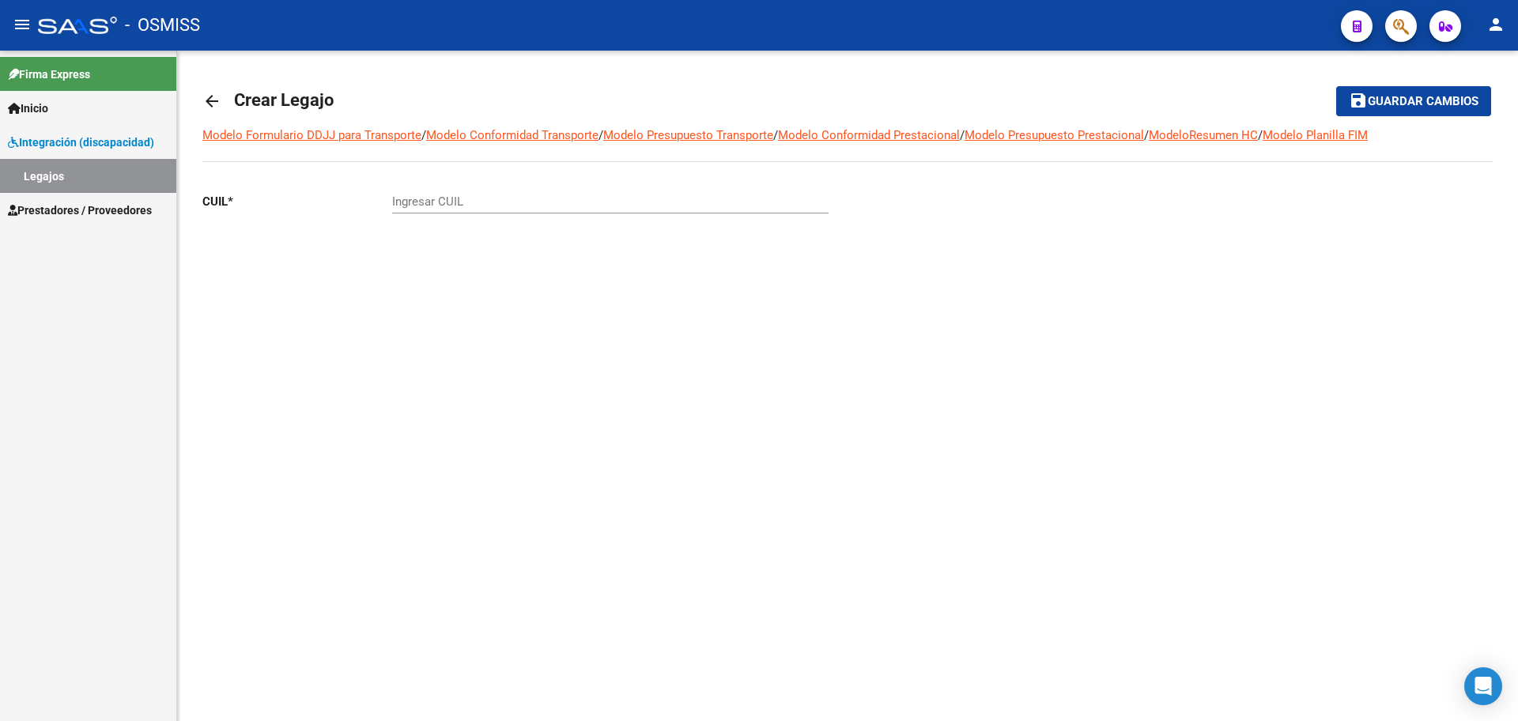
click at [287, 170] on div "Modelo Formulario DDJJ para Transporte / Modelo Conformidad Transporte / Modelo…" at bounding box center [847, 219] width 1291 height 184
click at [210, 109] on mat-icon "arrow_back" at bounding box center [211, 101] width 19 height 19
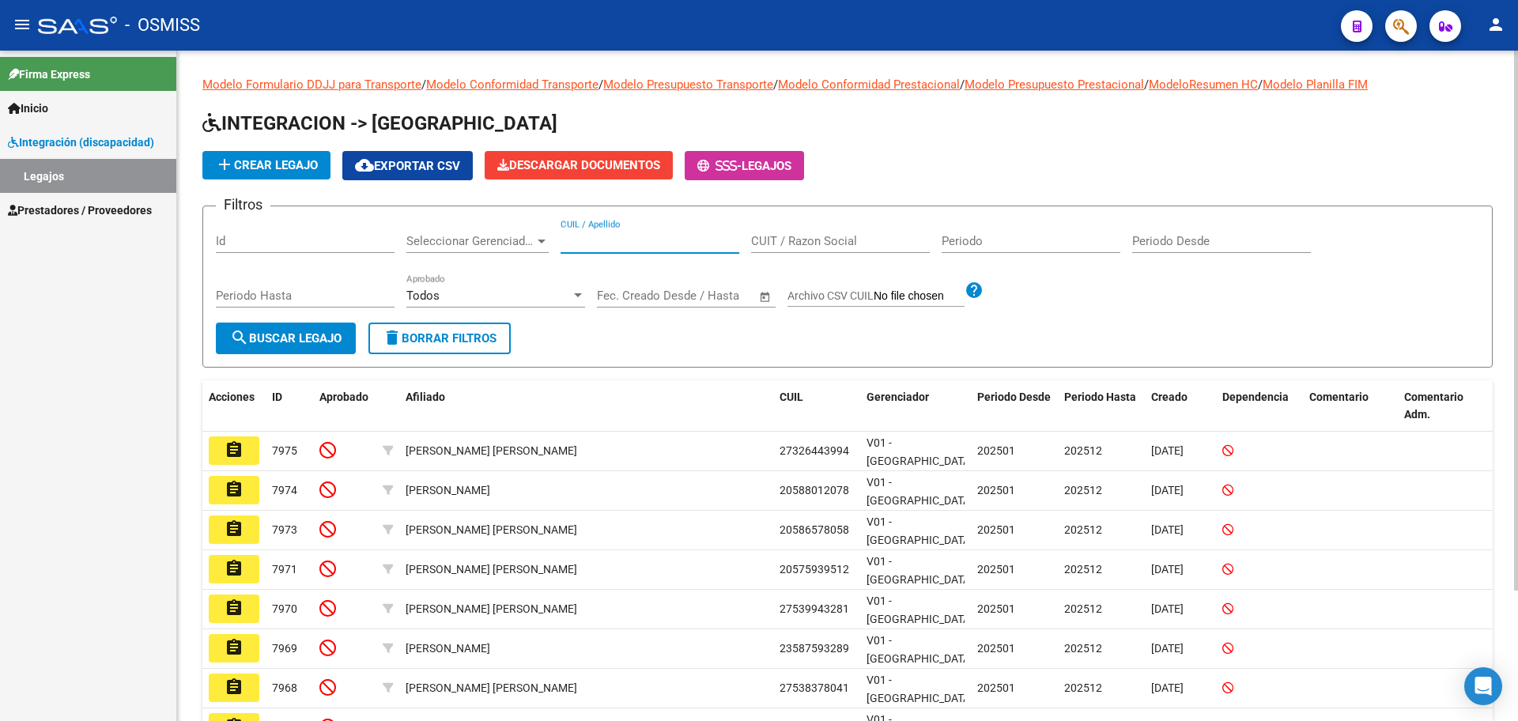
click at [587, 235] on input "CUIL / Apellido" at bounding box center [650, 241] width 179 height 14
click at [229, 350] on button "search Buscar Legajo" at bounding box center [286, 339] width 140 height 32
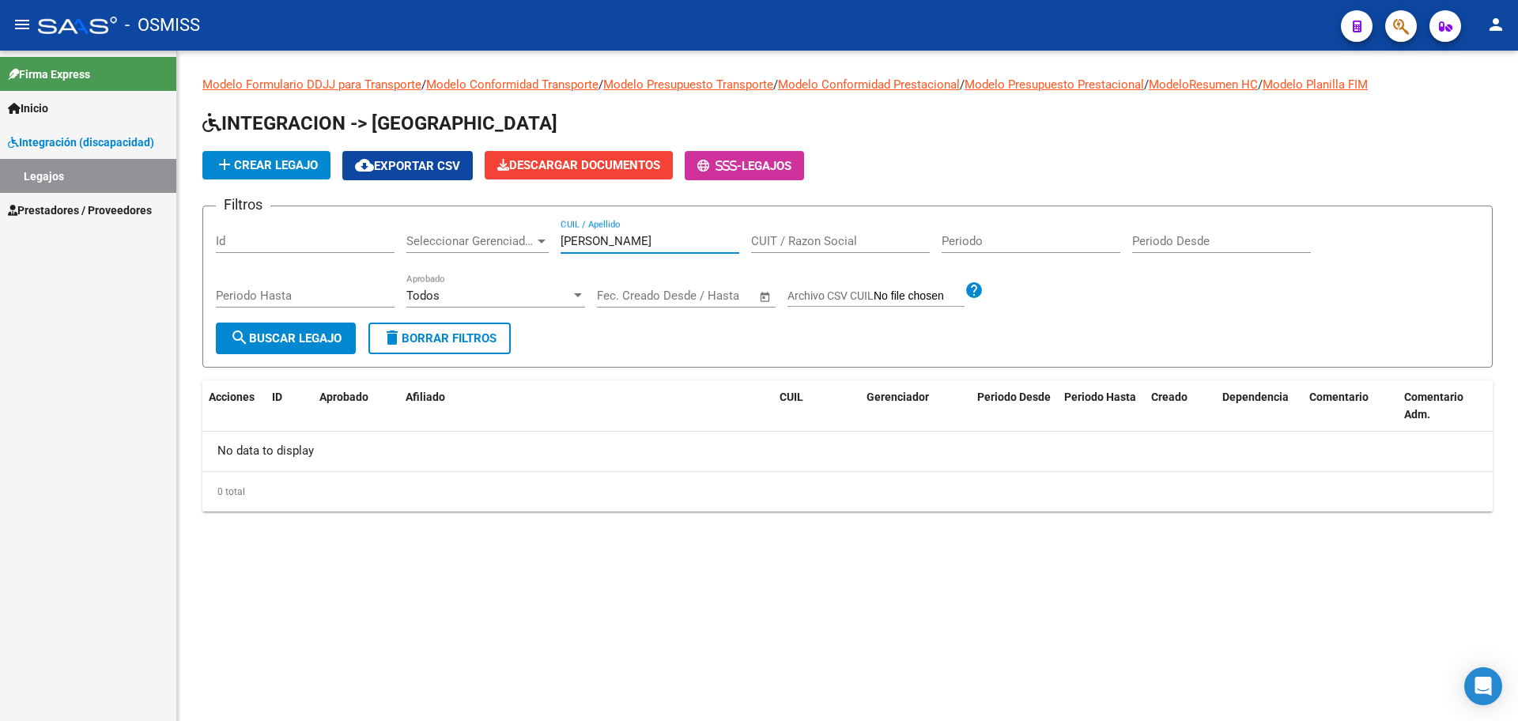
drag, startPoint x: 665, startPoint y: 244, endPoint x: 603, endPoint y: 244, distance: 62.5
click at [603, 244] on input "alvarez valentina" at bounding box center [650, 241] width 179 height 14
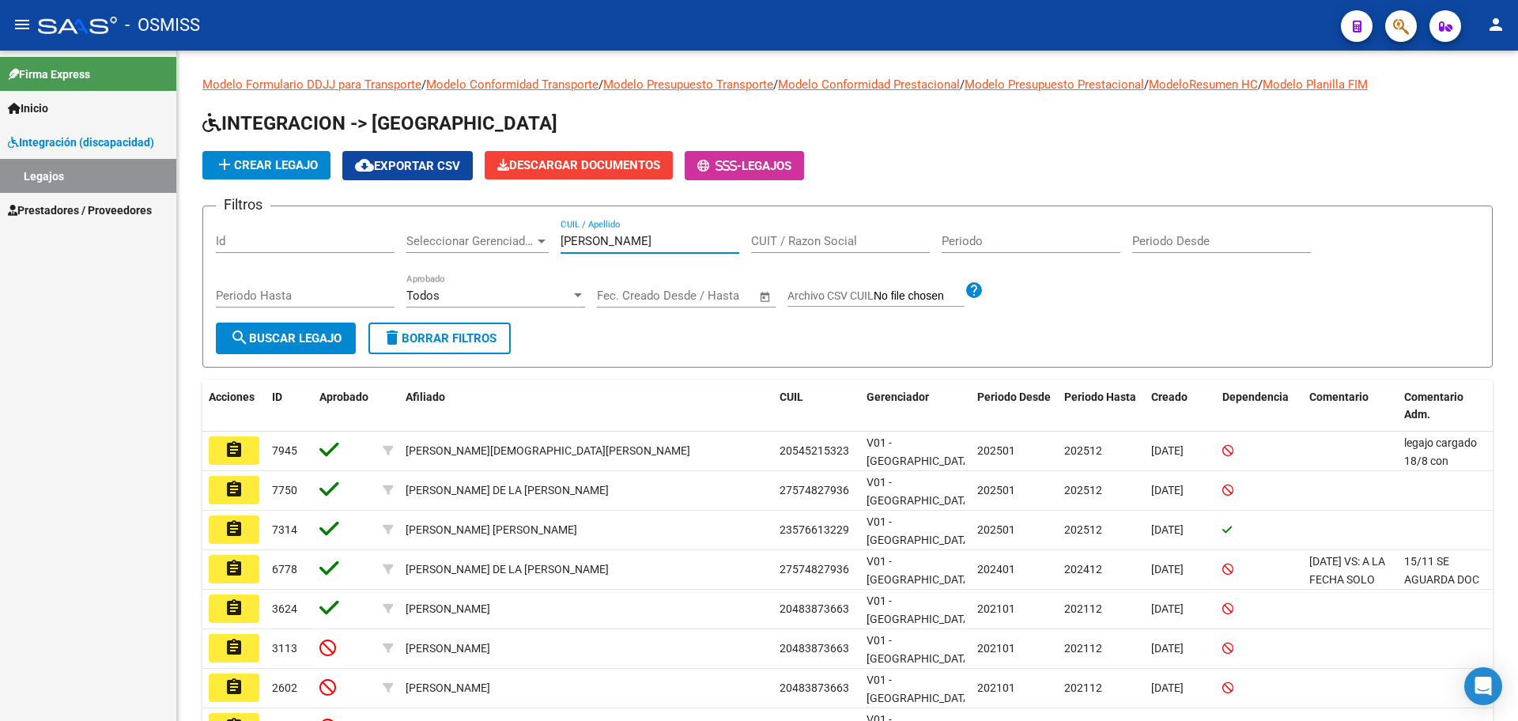
type input "alvare"
click at [1497, 25] on mat-icon "person" at bounding box center [1496, 24] width 19 height 19
click at [1456, 104] on button "exit_to_app Salir" at bounding box center [1464, 104] width 96 height 38
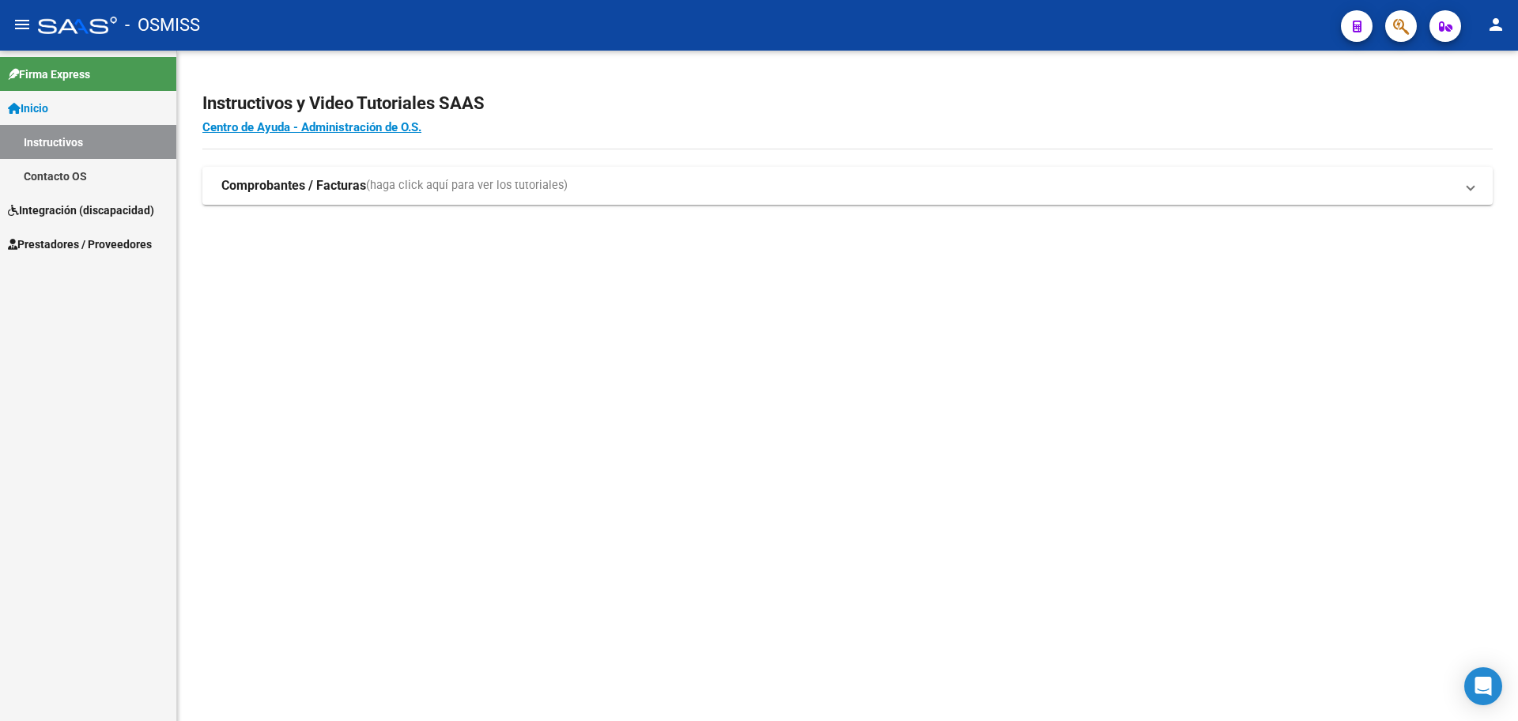
click at [77, 214] on span "Integración (discapacidad)" at bounding box center [81, 210] width 146 height 17
click at [47, 176] on link "Legajos" at bounding box center [88, 176] width 176 height 34
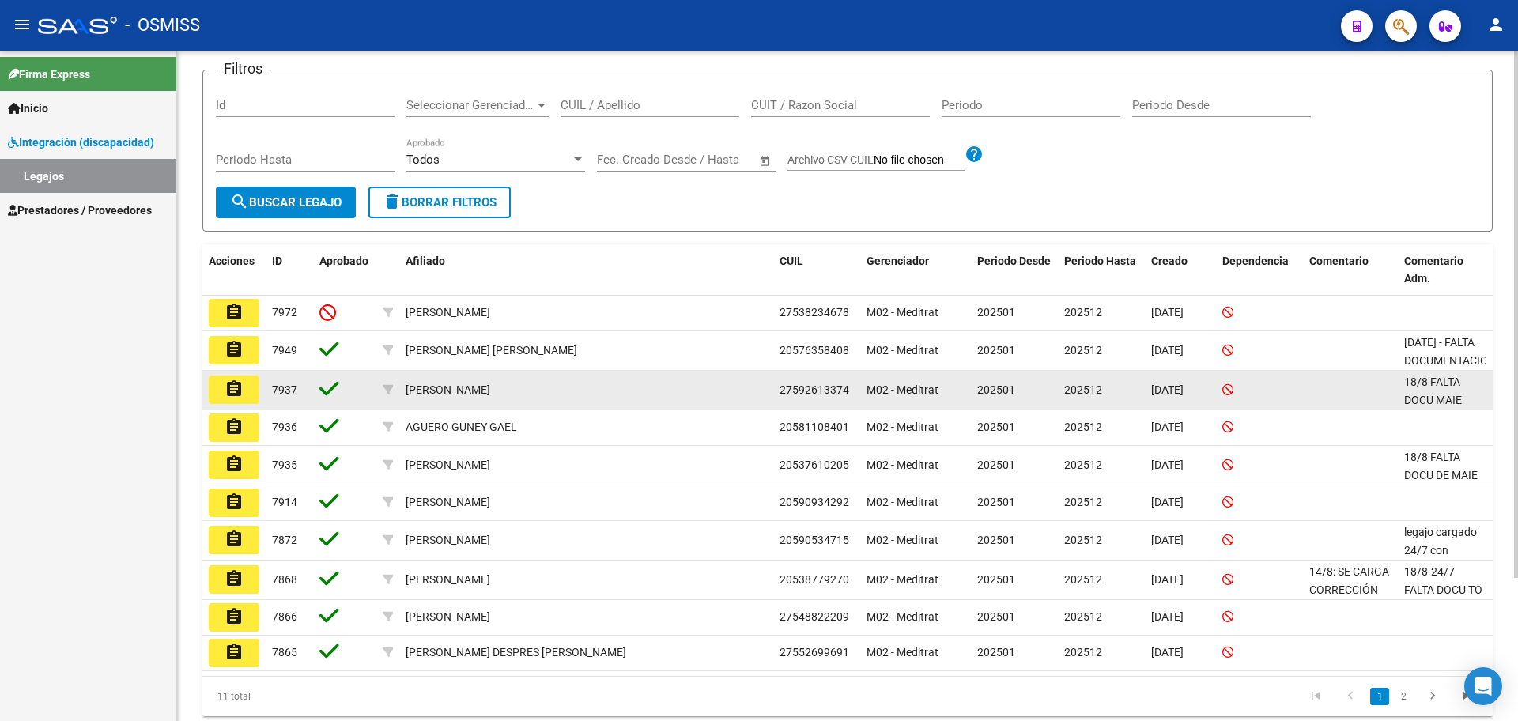
scroll to position [182, 0]
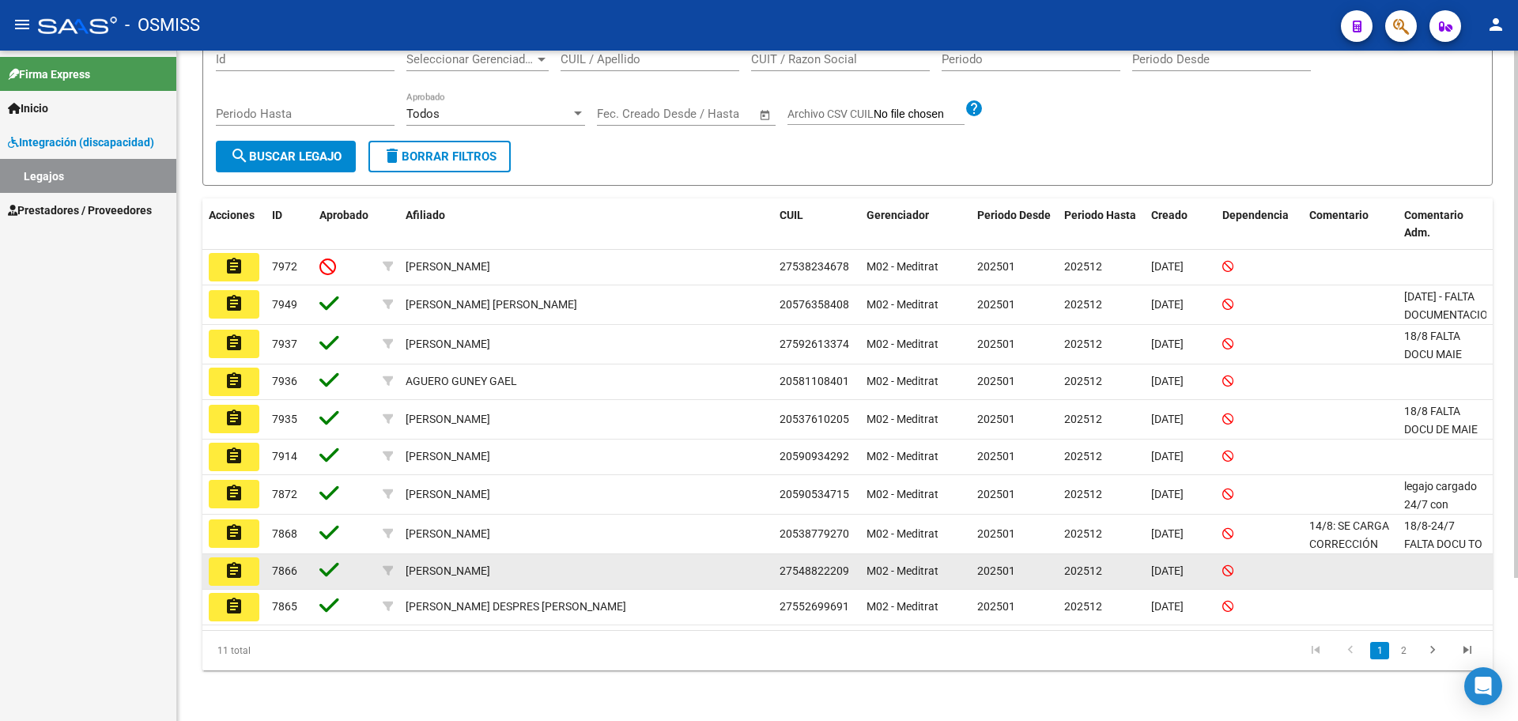
click at [232, 570] on mat-icon "assignment" at bounding box center [234, 570] width 19 height 19
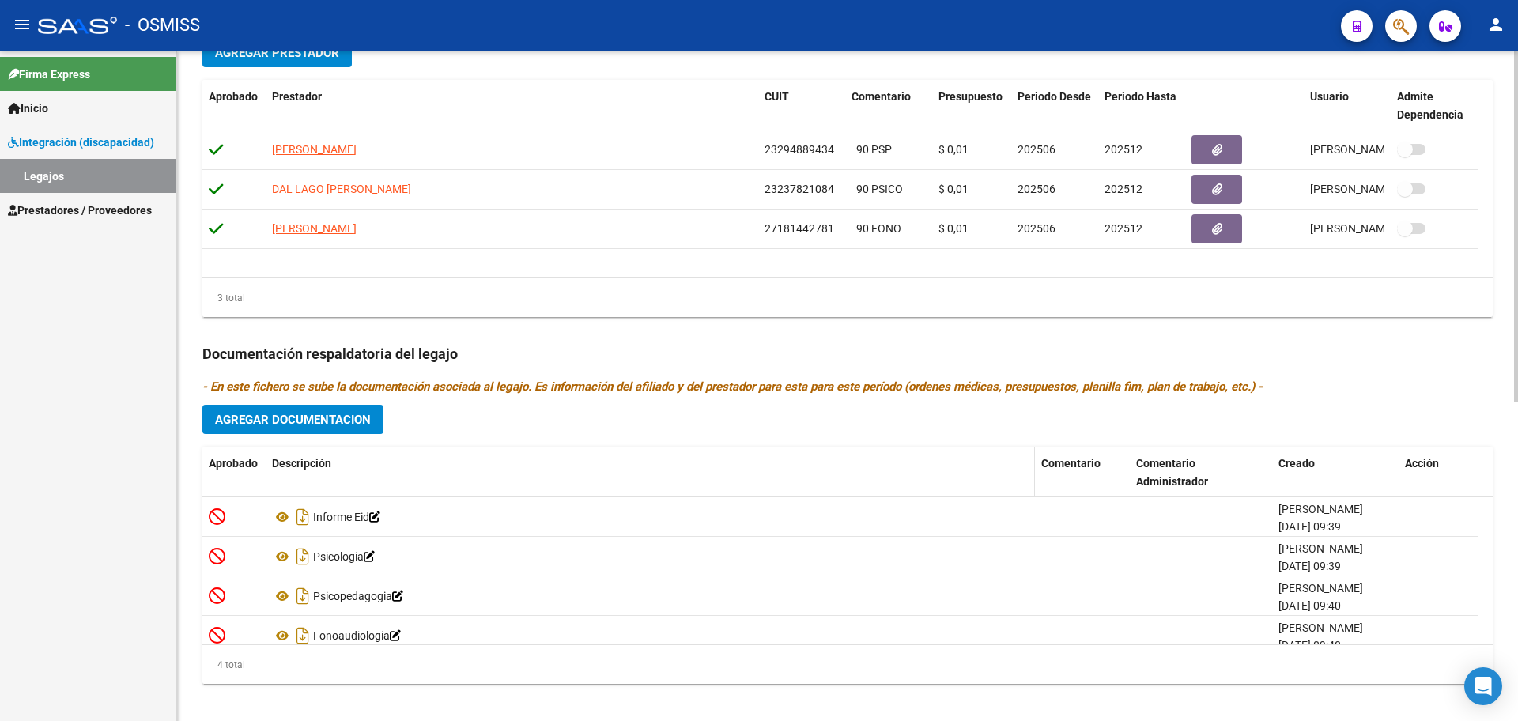
scroll to position [609, 0]
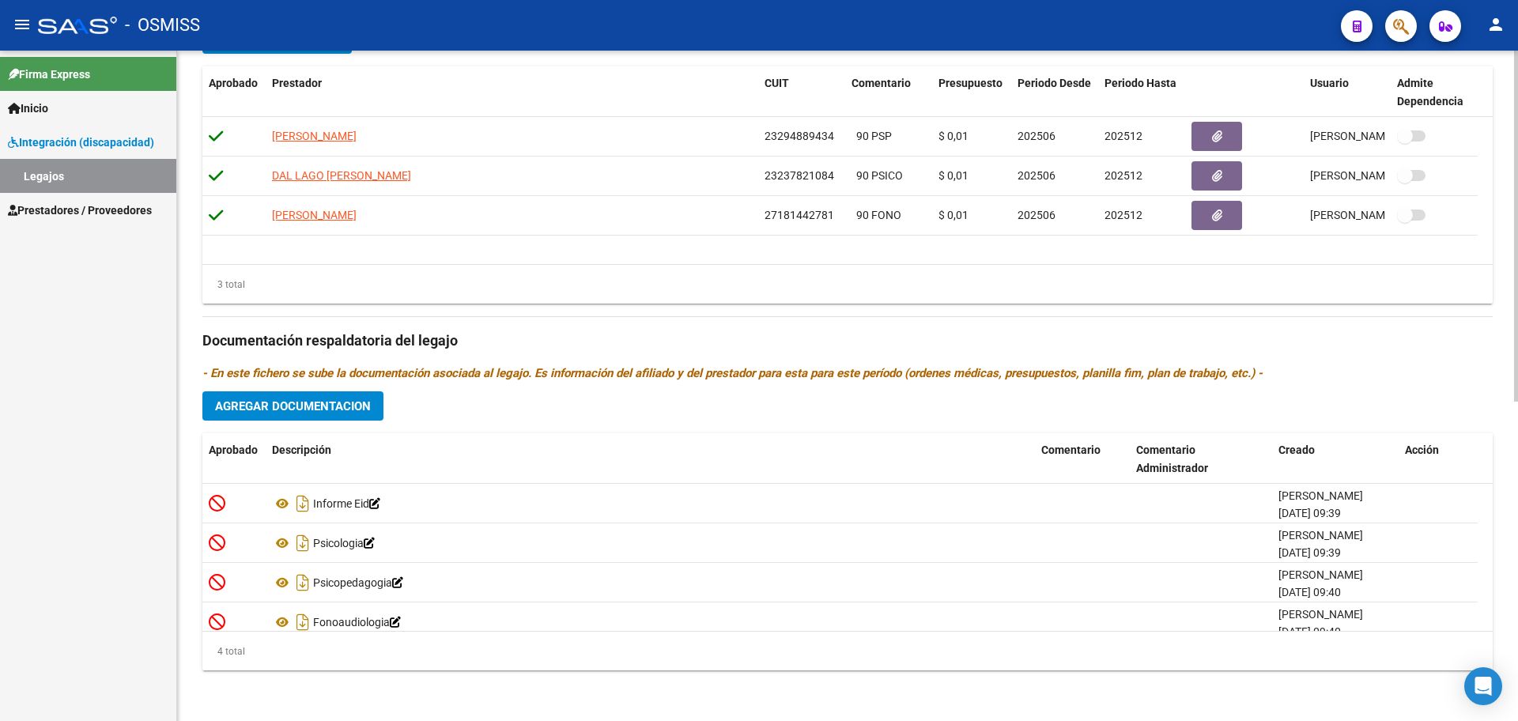
click at [359, 403] on span "Agregar Documentacion" at bounding box center [293, 406] width 156 height 14
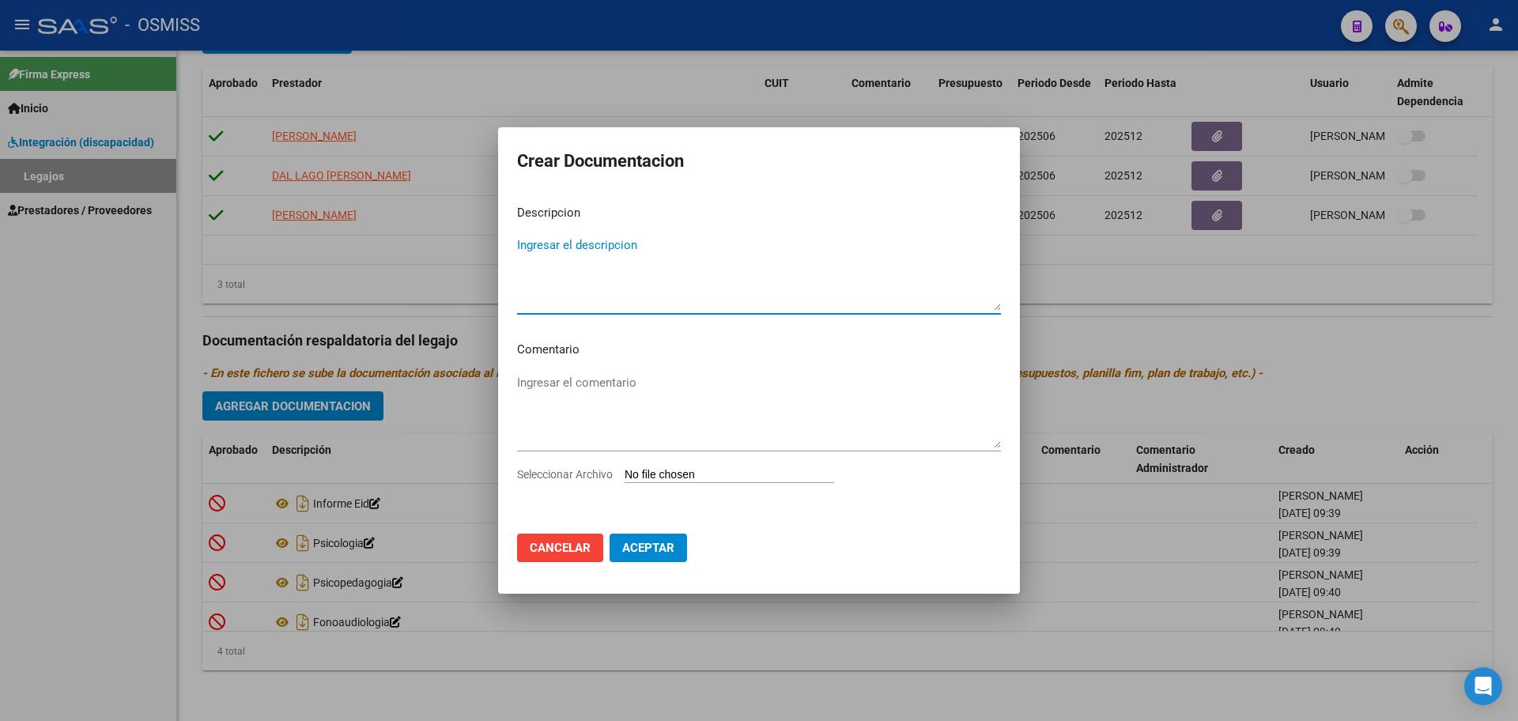
click at [739, 473] on input "Seleccionar Archivo" at bounding box center [730, 475] width 210 height 15
type input "C:\fakepath\.ALVAREZ VALENTINA- PSICOLOGIA.pdf"
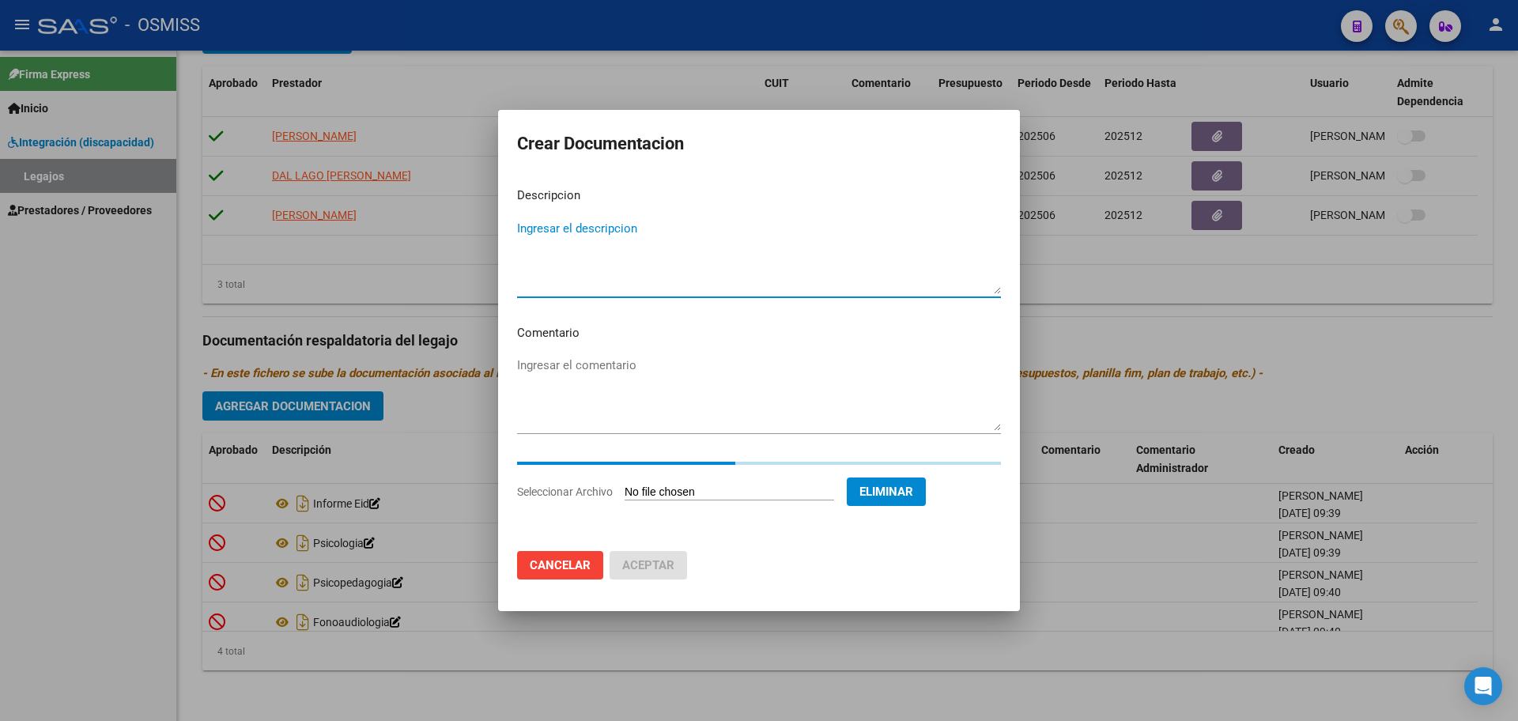
click at [589, 246] on textarea "Ingresar el descripcion" at bounding box center [759, 257] width 484 height 74
click at [588, 237] on textarea "Ingresar el descripcion" at bounding box center [759, 257] width 484 height 74
click at [588, 236] on textarea "Ingresar el descripcion" at bounding box center [759, 257] width 484 height 74
click at [584, 217] on div "Ingresar el descripcion" at bounding box center [759, 257] width 484 height 81
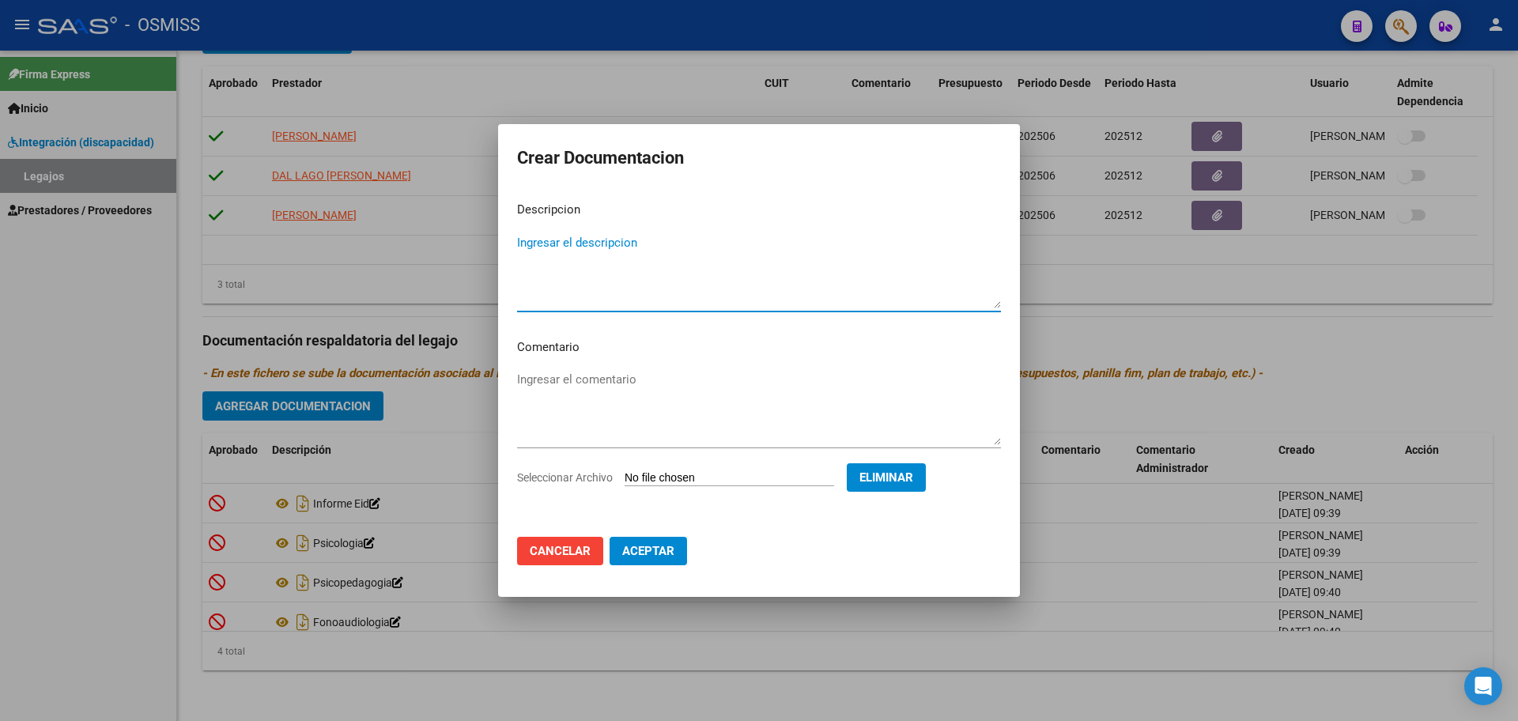
click at [580, 228] on mat-dialog-content "Descripcion Ingresar el descripcion Comentario Ingresar el comentario Seleccion…" at bounding box center [759, 356] width 522 height 335
click at [582, 234] on textarea "Ingresar el descripcion" at bounding box center [759, 271] width 484 height 74
click at [581, 229] on mat-dialog-content "Descripcion Ingresar el descripcion Comentario Ingresar el comentario Seleccion…" at bounding box center [759, 356] width 522 height 335
click at [593, 236] on textarea "Ingresar el descripcion" at bounding box center [759, 271] width 484 height 74
click at [590, 229] on mat-dialog-content "Descripcion Ingresar el descripcion Comentario Ingresar el comentario Seleccion…" at bounding box center [759, 356] width 522 height 335
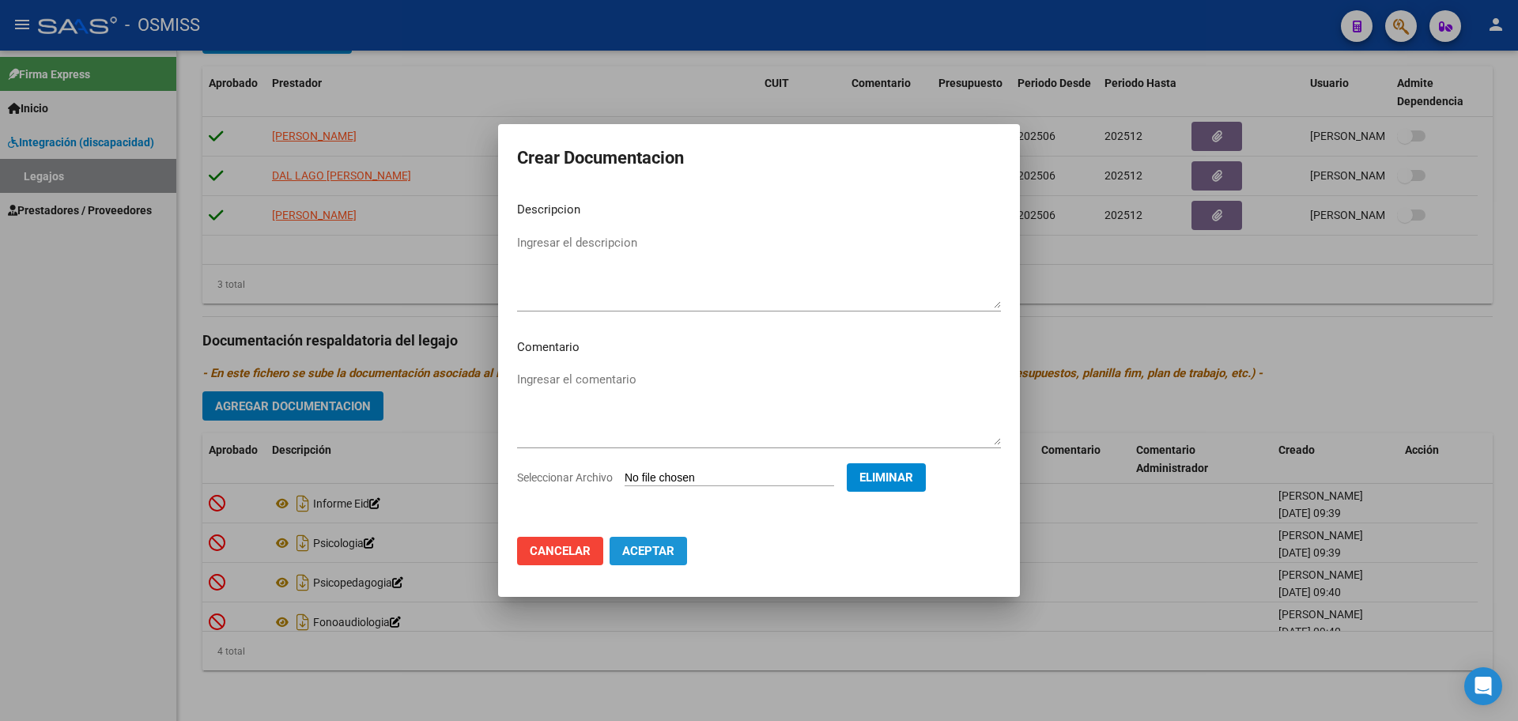
click at [637, 554] on span "Aceptar" at bounding box center [648, 551] width 52 height 14
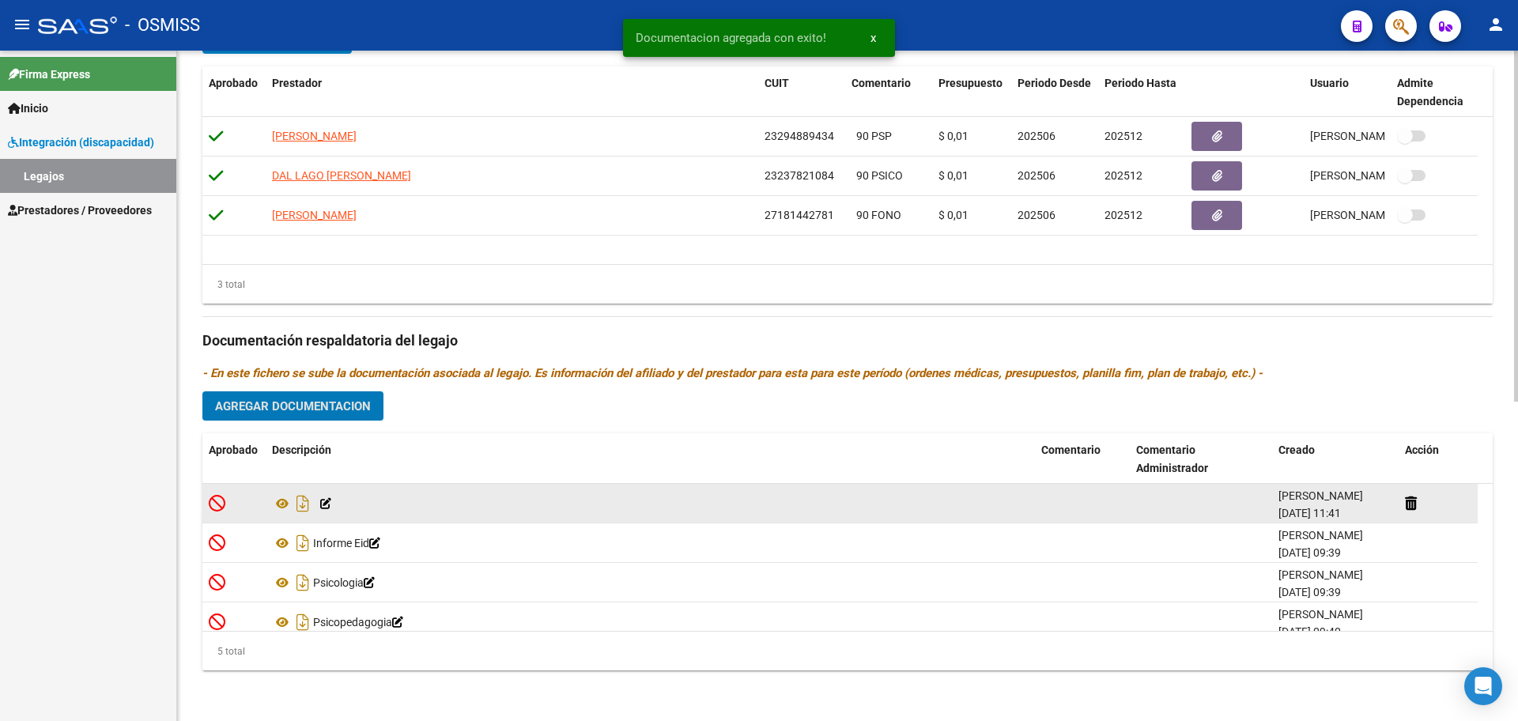
click at [329, 501] on icon at bounding box center [325, 503] width 11 height 11
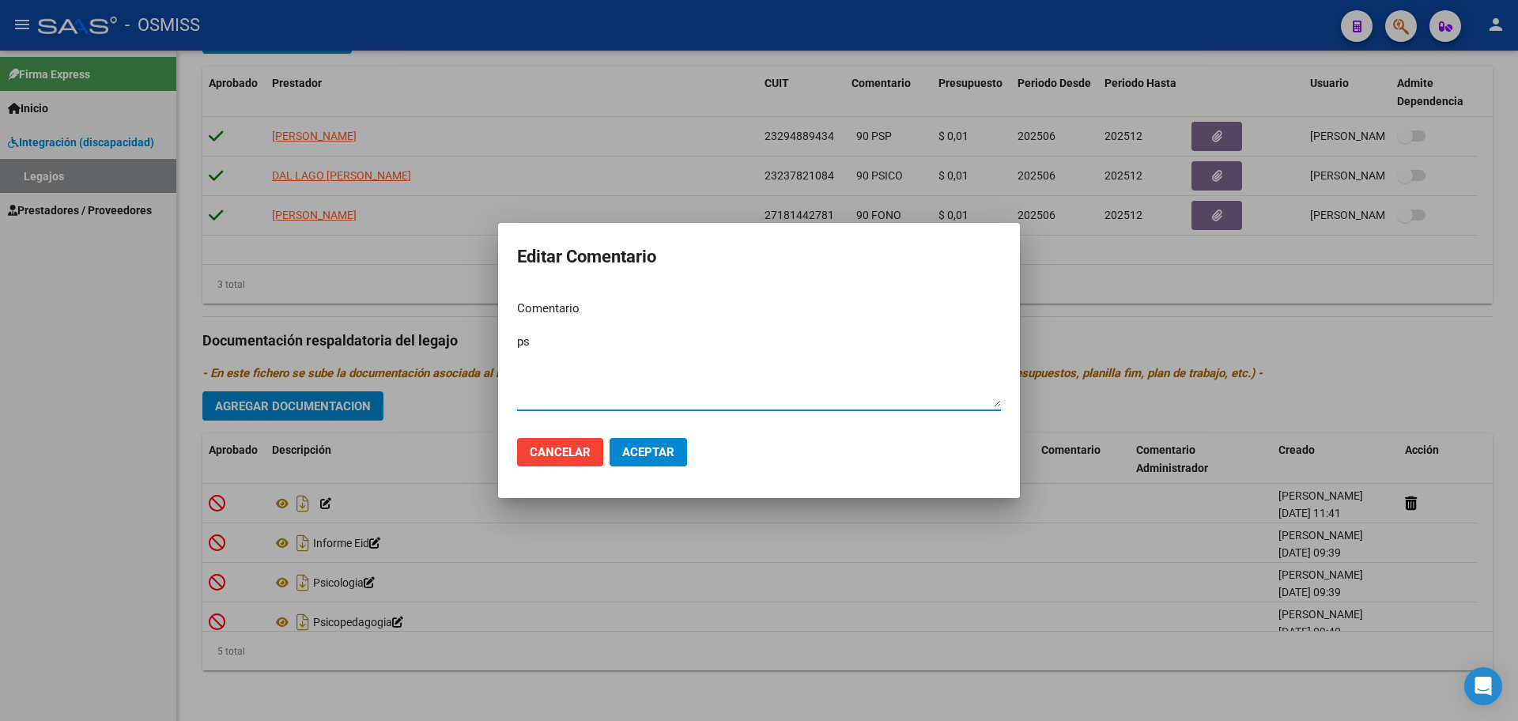
type textarea "p"
type textarea "PSICOLOGIA - CAMBIO DE PRESTADOR"
click at [644, 439] on button "Aceptar" at bounding box center [648, 452] width 77 height 28
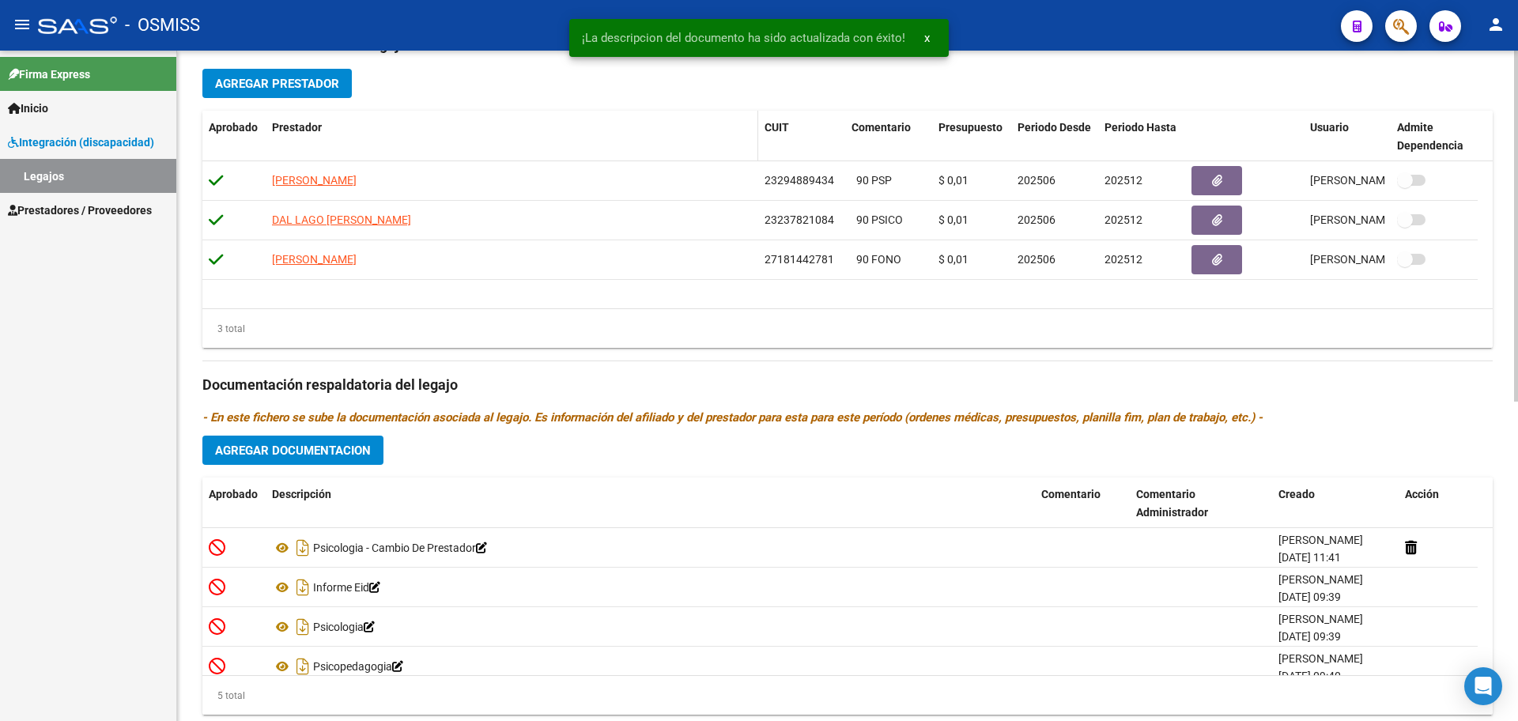
scroll to position [510, 0]
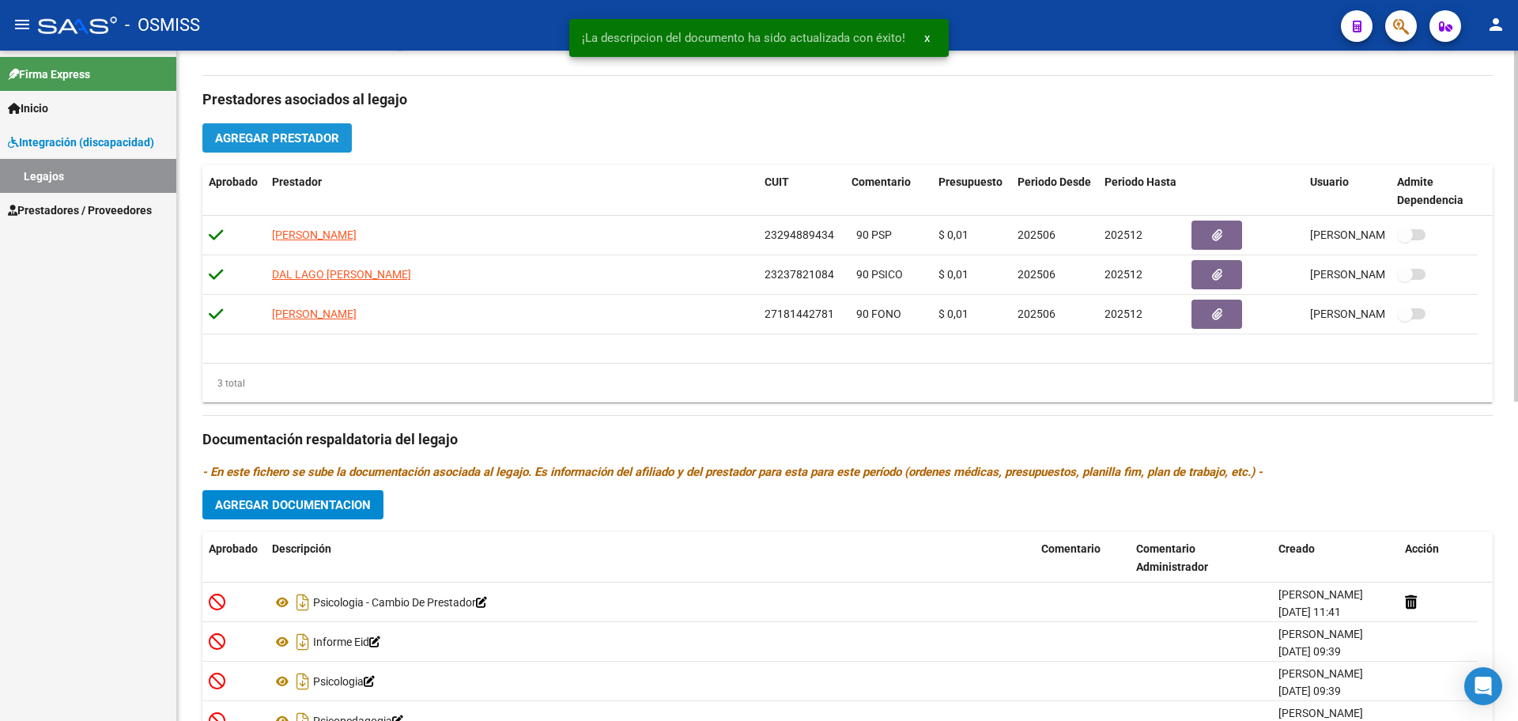
click at [290, 142] on span "Agregar Prestador" at bounding box center [277, 138] width 124 height 14
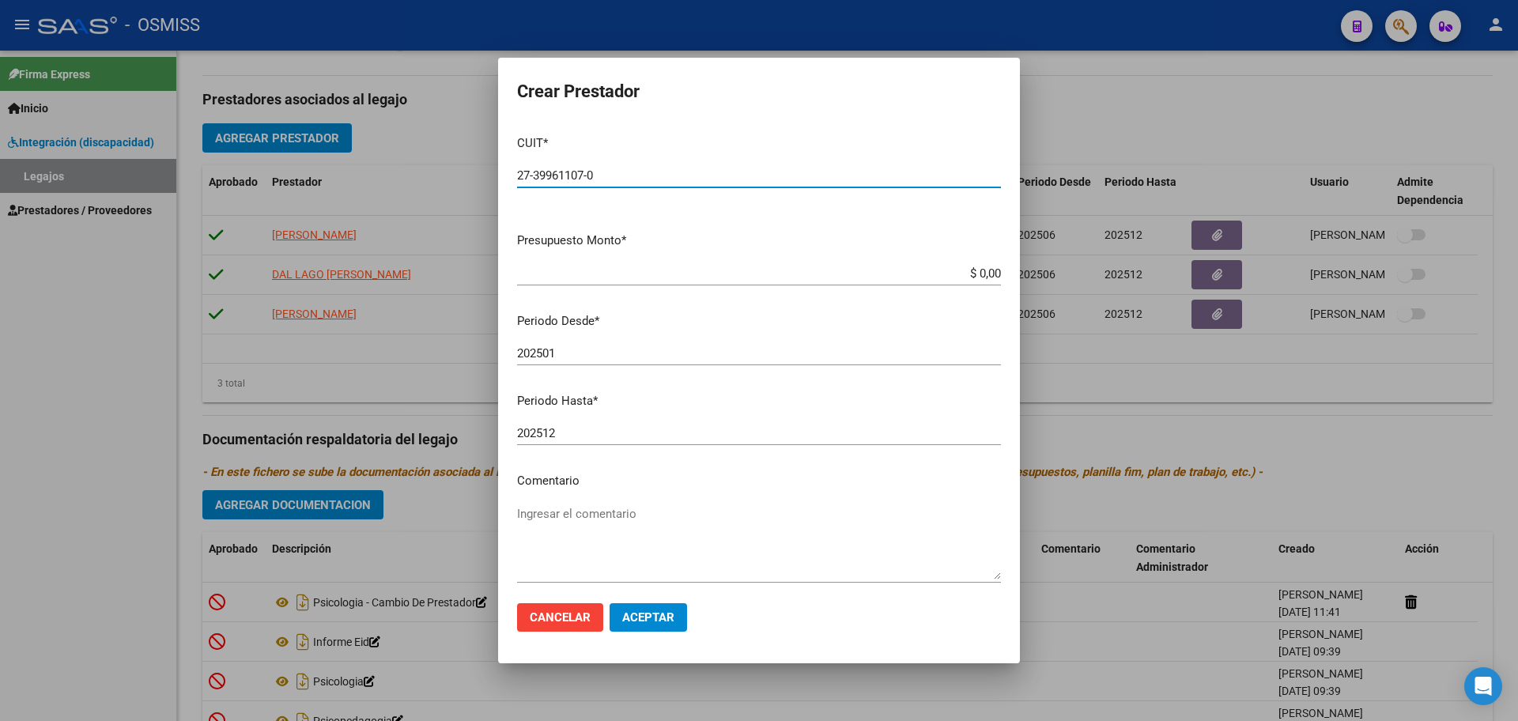
type input "27-39961107-0"
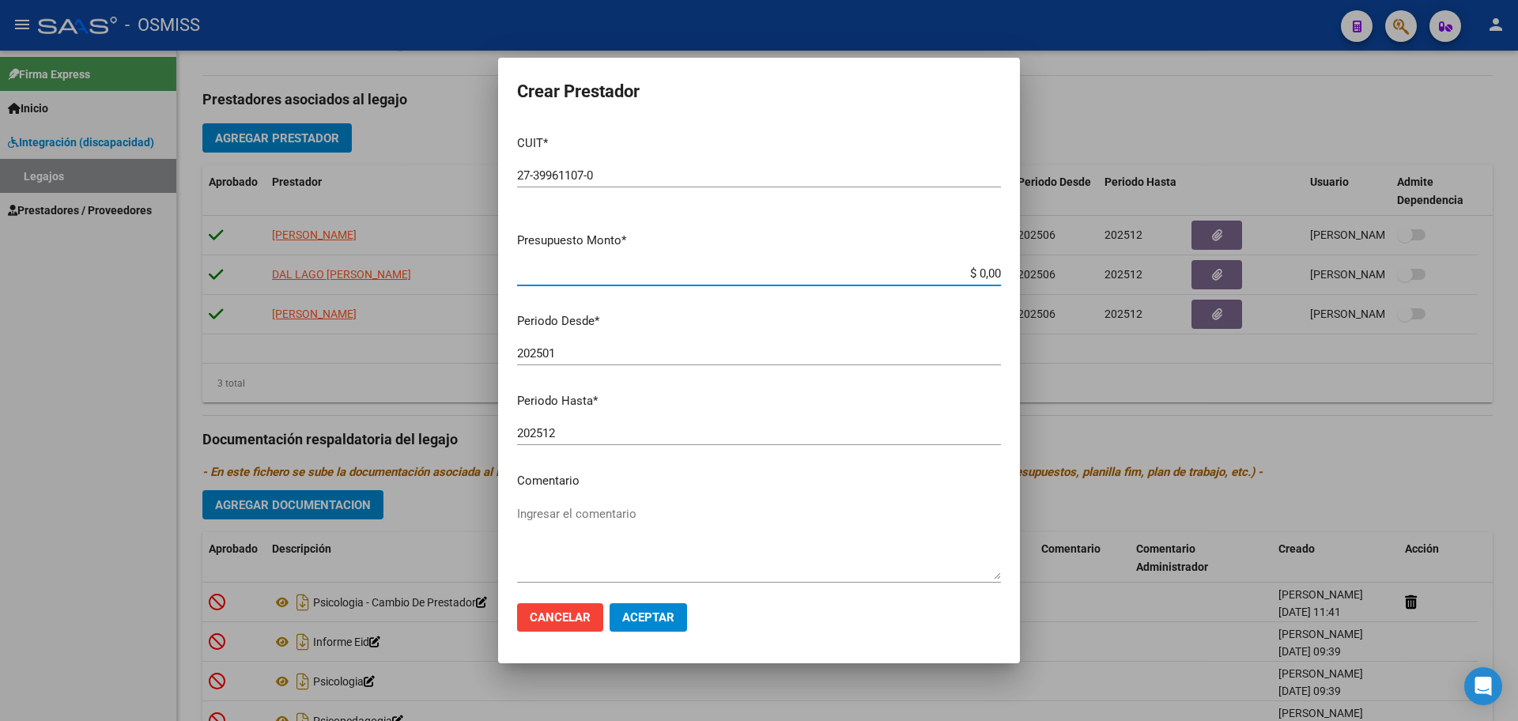
type input "$ 0,01"
type input "202509"
click at [669, 620] on span "Aceptar" at bounding box center [648, 617] width 52 height 14
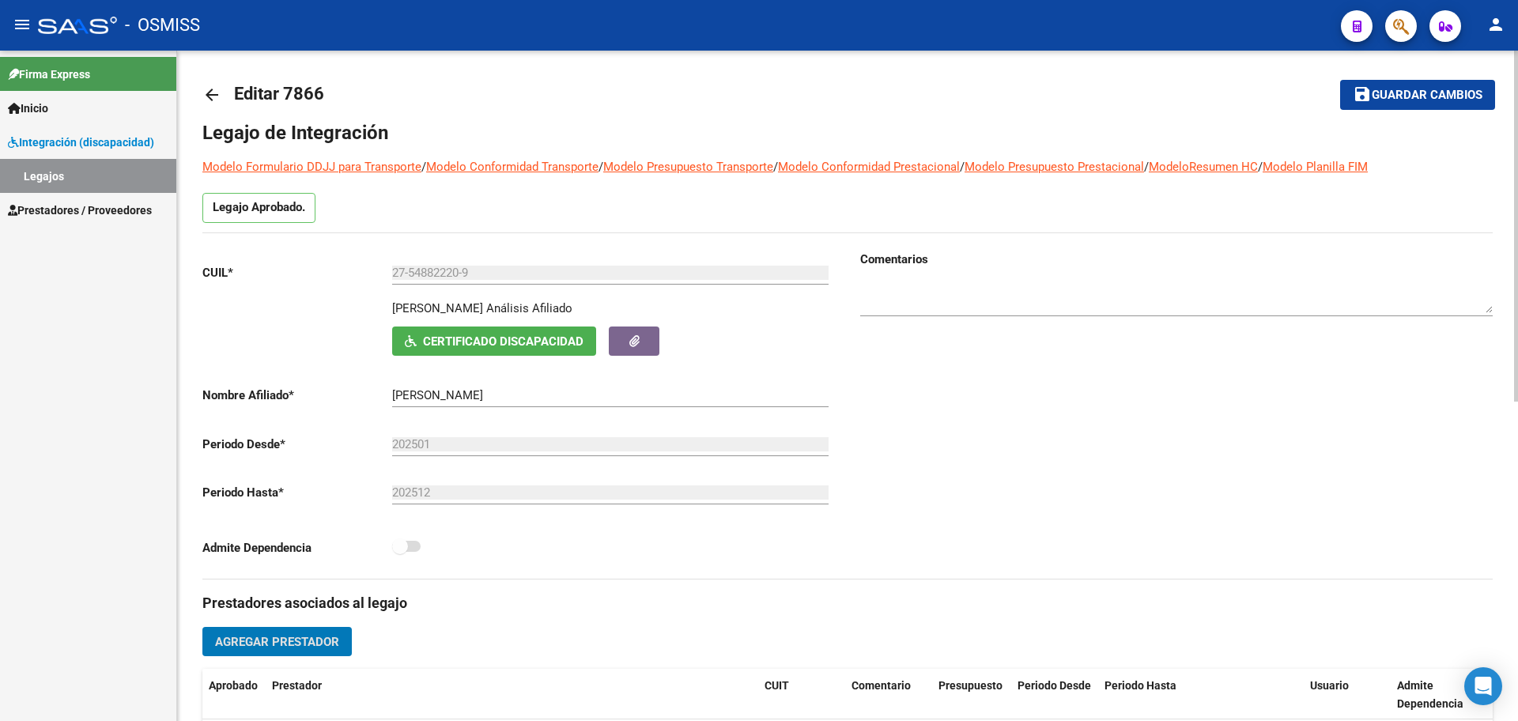
scroll to position [0, 0]
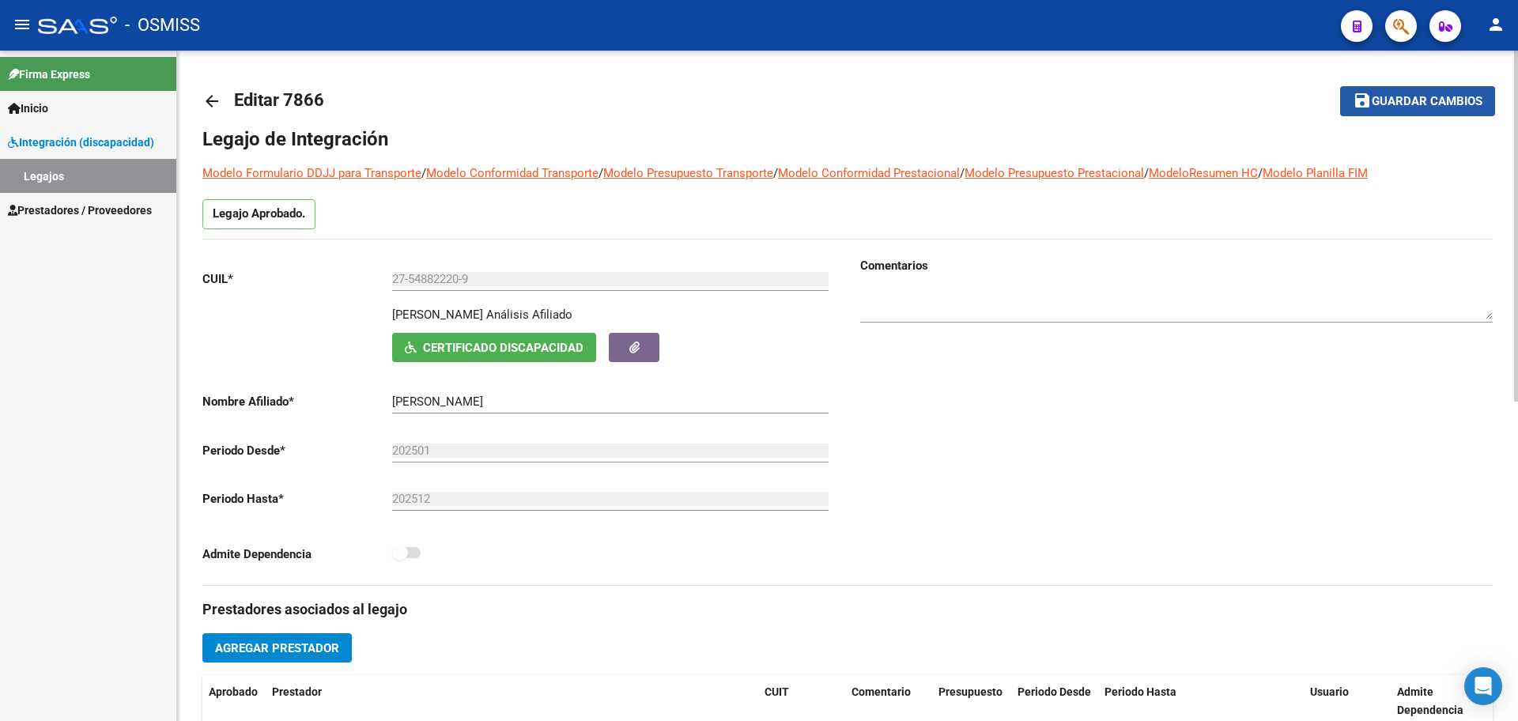
click at [1359, 110] on button "save Guardar cambios" at bounding box center [1417, 100] width 155 height 29
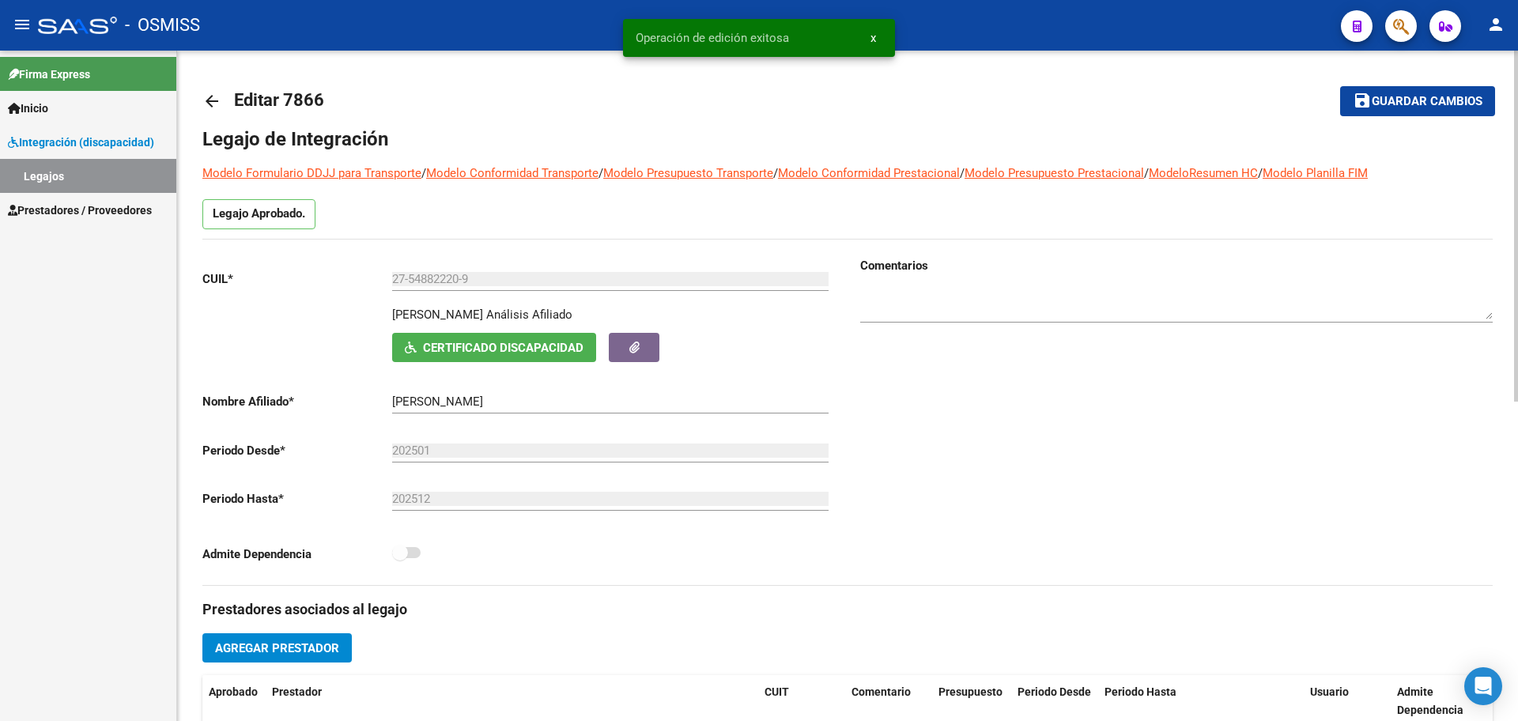
click at [211, 104] on mat-icon "arrow_back" at bounding box center [211, 101] width 19 height 19
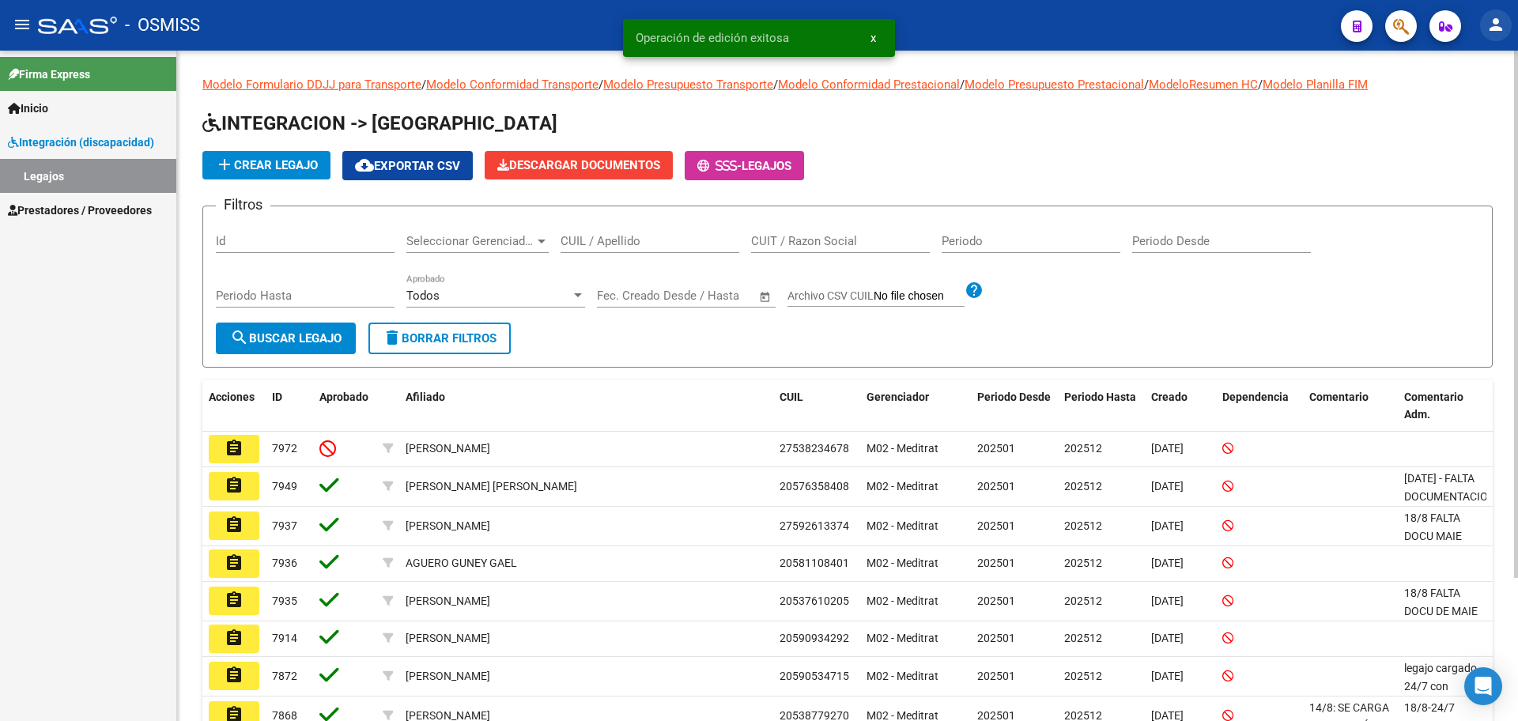
click at [1489, 32] on mat-icon "person" at bounding box center [1496, 24] width 19 height 19
click at [1449, 116] on button "exit_to_app Salir" at bounding box center [1464, 104] width 96 height 38
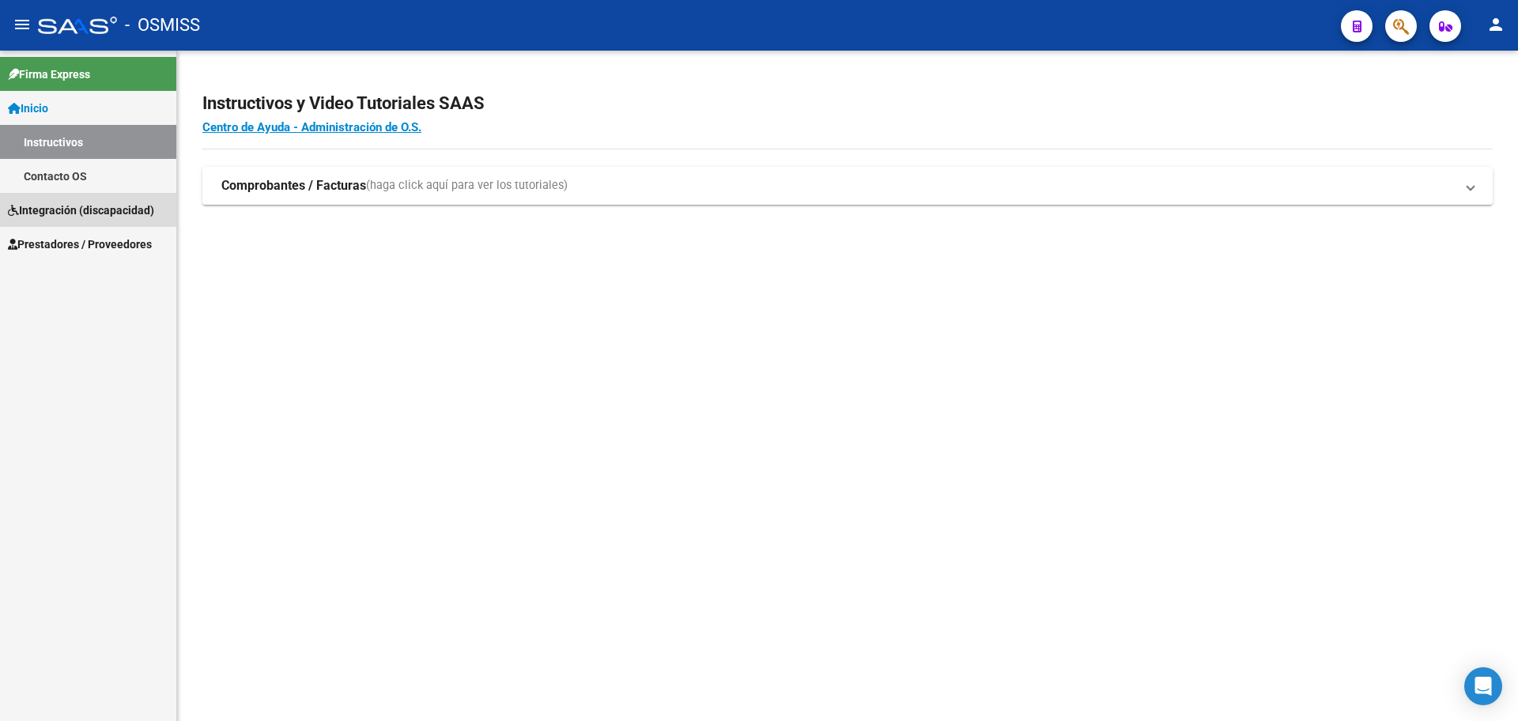
click at [55, 206] on span "Integración (discapacidad)" at bounding box center [81, 210] width 146 height 17
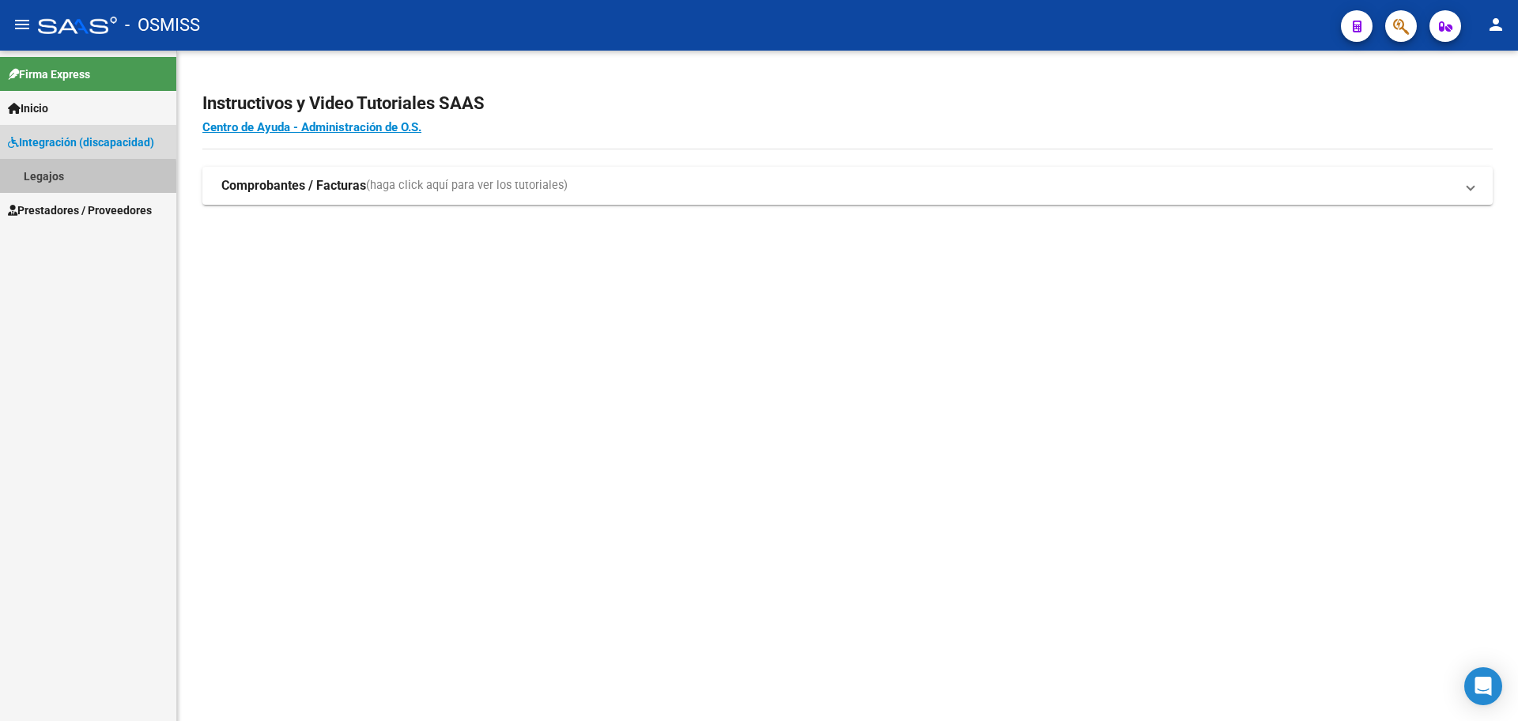
click at [54, 180] on link "Legajos" at bounding box center [88, 176] width 176 height 34
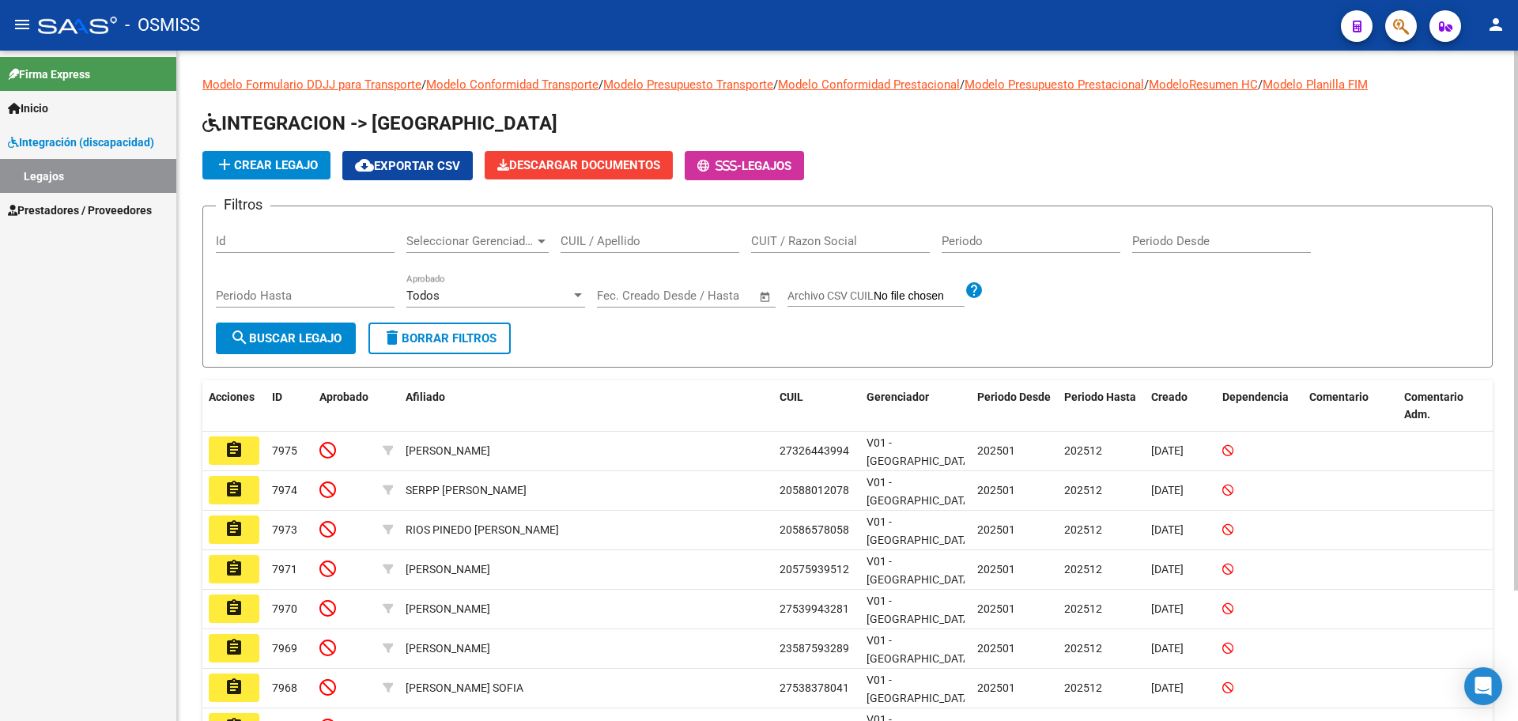
click at [591, 244] on input "CUIL / Apellido" at bounding box center [650, 241] width 179 height 14
type input "gette d"
click at [285, 340] on span "search Buscar Legajo" at bounding box center [286, 338] width 112 height 14
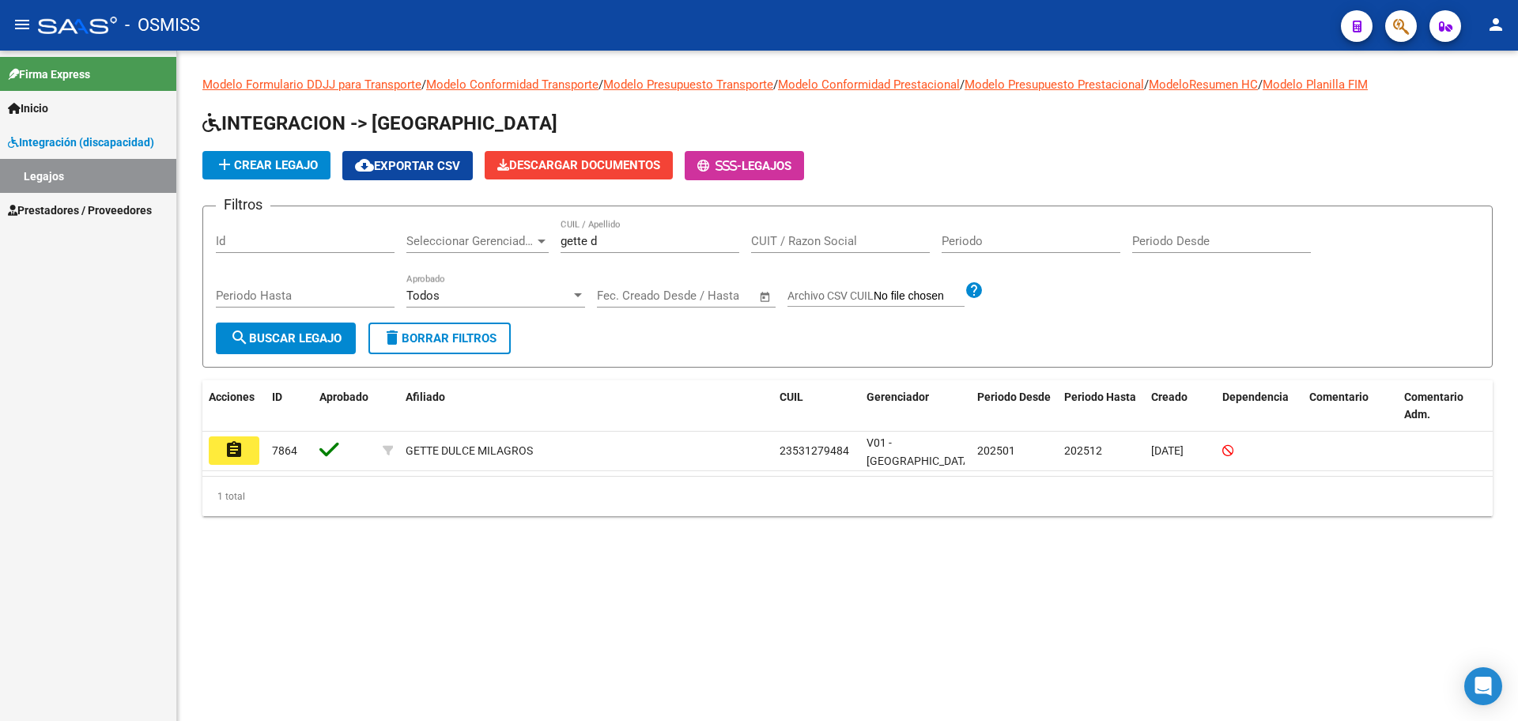
click at [232, 452] on mat-icon "assignment" at bounding box center [234, 449] width 19 height 19
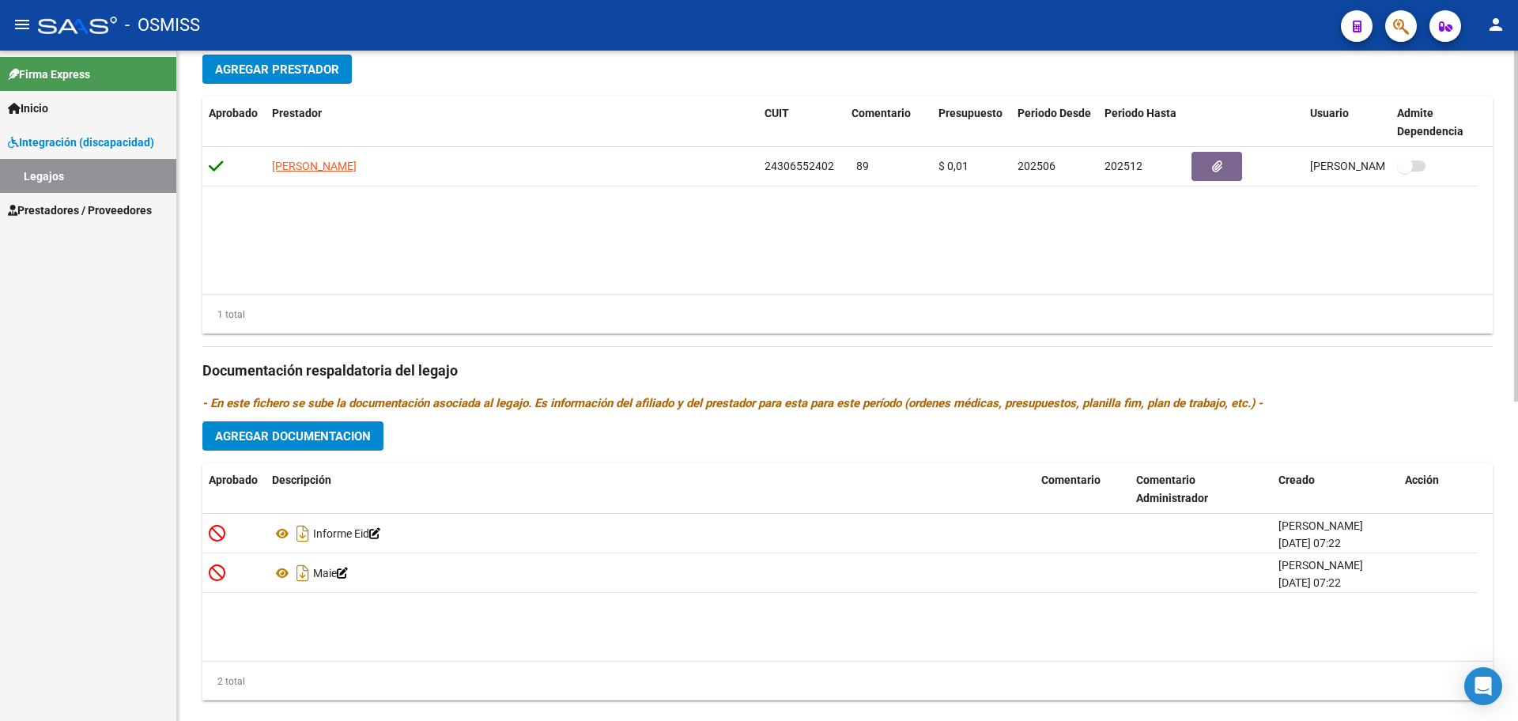
scroll to position [609, 0]
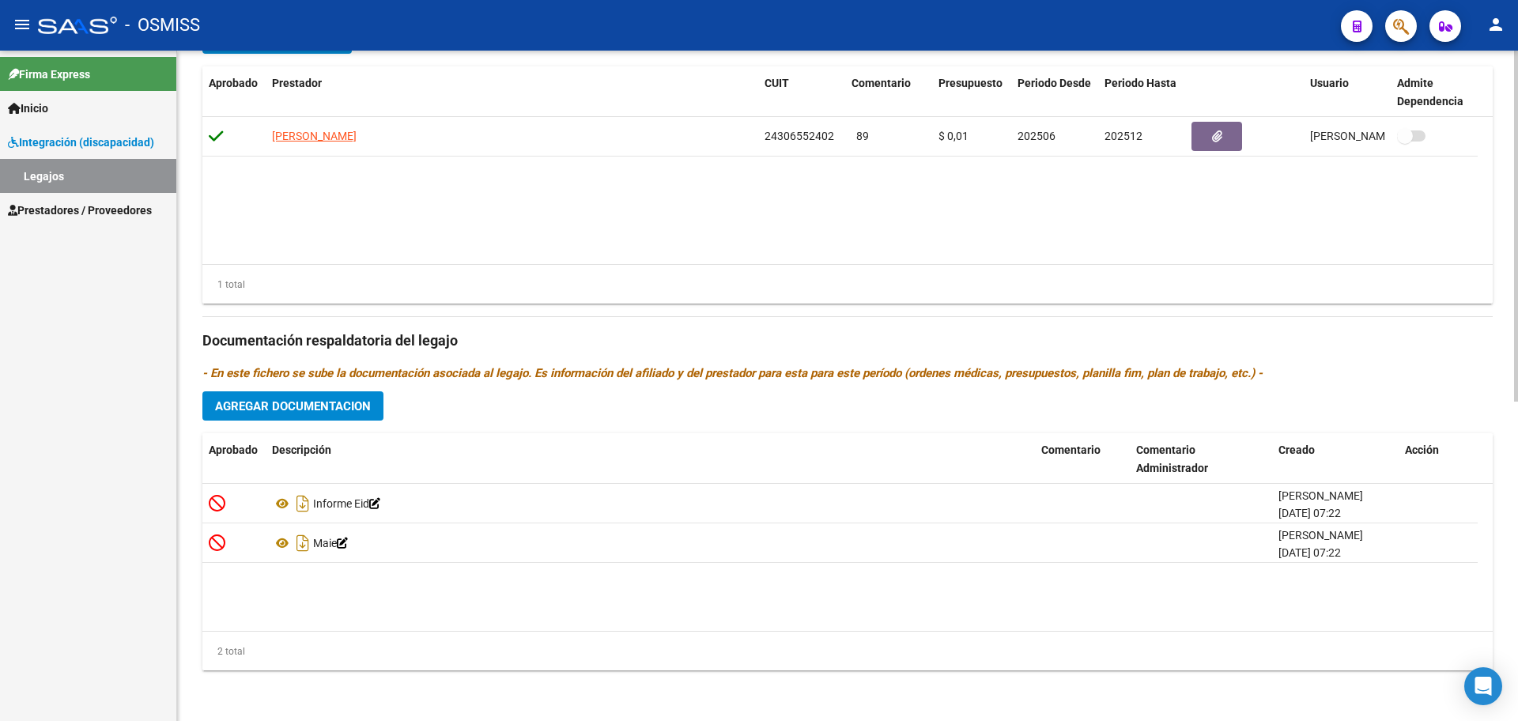
click at [310, 403] on span "Agregar Documentacion" at bounding box center [293, 406] width 156 height 14
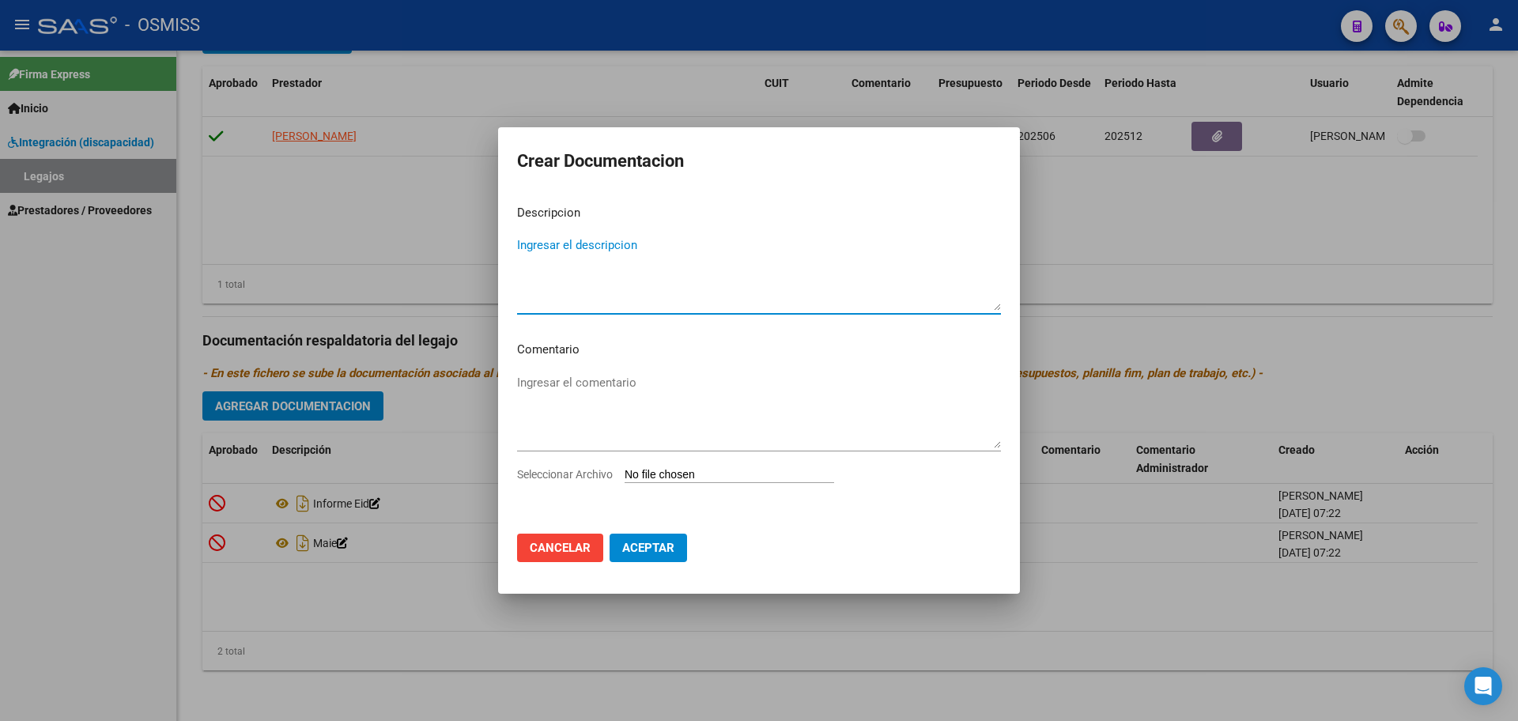
click at [667, 473] on input "Seleccionar Archivo" at bounding box center [730, 475] width 210 height 15
type input "C:\fakepath\.GETTE DULCE- PSICOLOGIA.pdf"
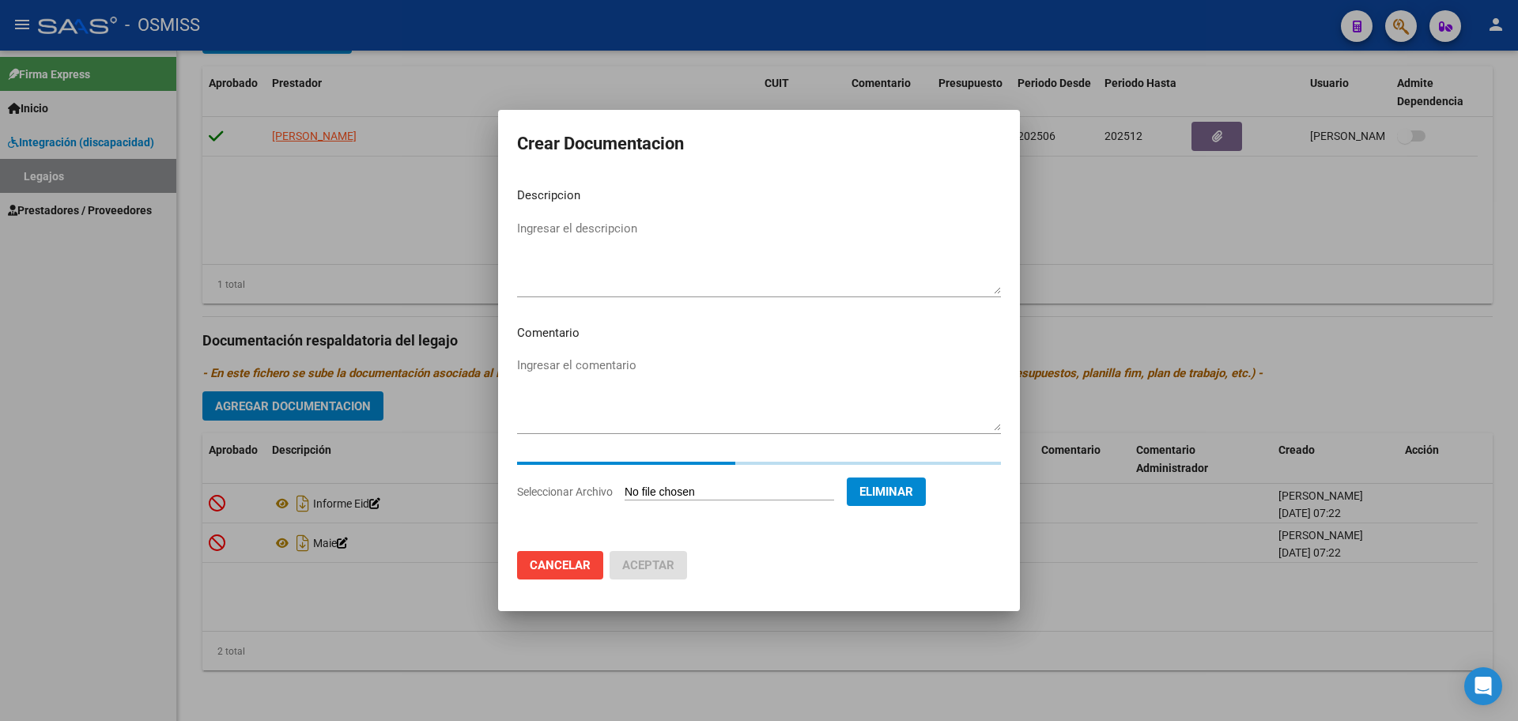
click at [561, 223] on textarea "Ingresar el descripcion" at bounding box center [759, 257] width 484 height 74
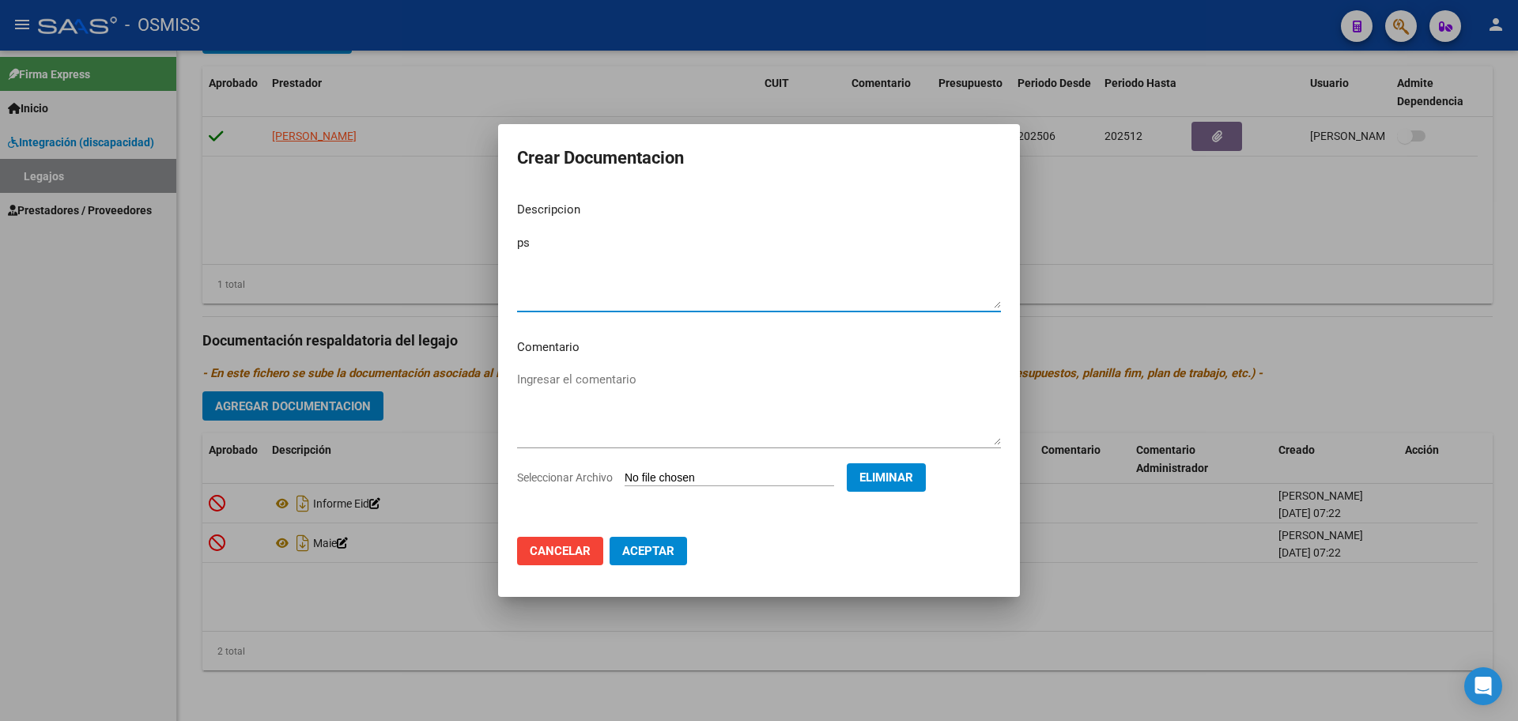
type textarea "p"
type textarea "PSICOLOGIA"
click at [666, 548] on span "Aceptar" at bounding box center [648, 551] width 52 height 14
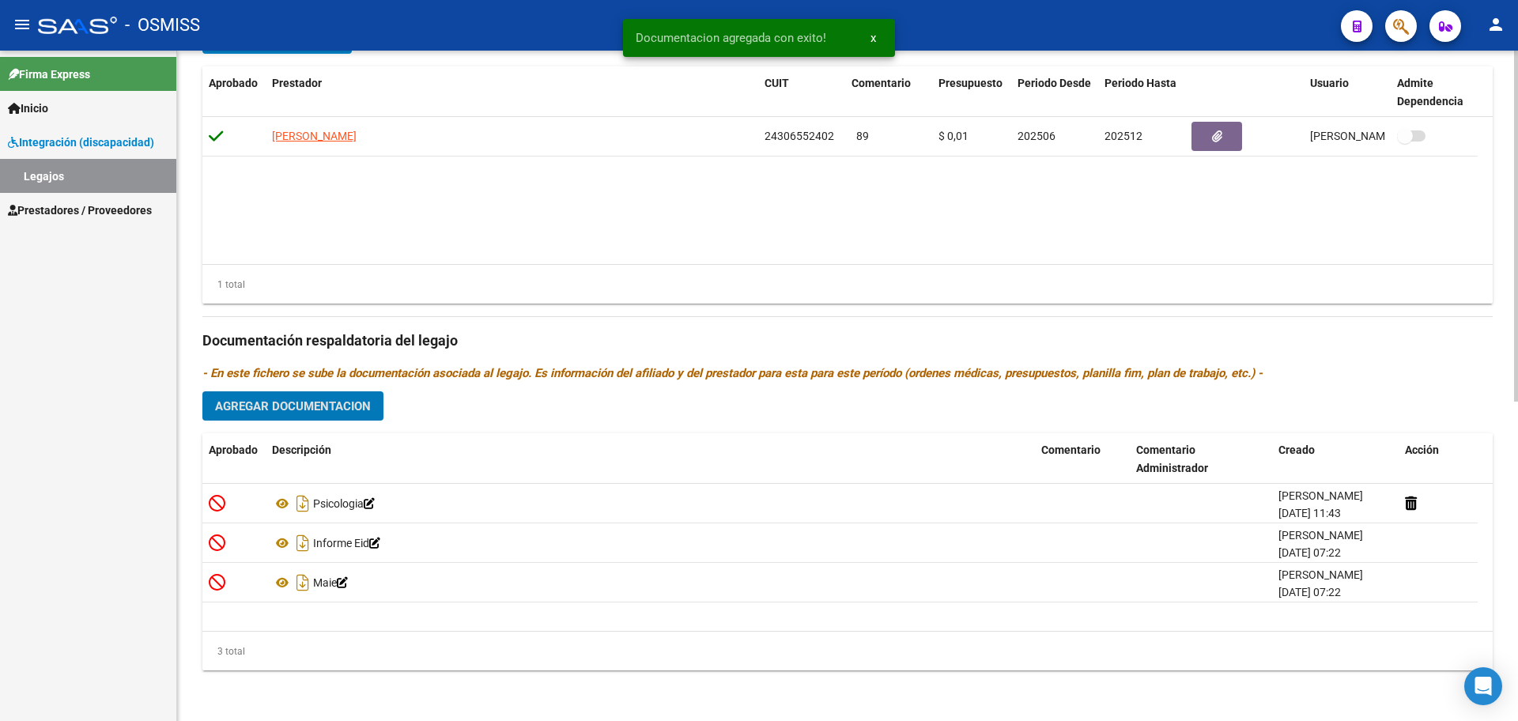
click at [334, 418] on button "Agregar Documentacion" at bounding box center [292, 405] width 181 height 29
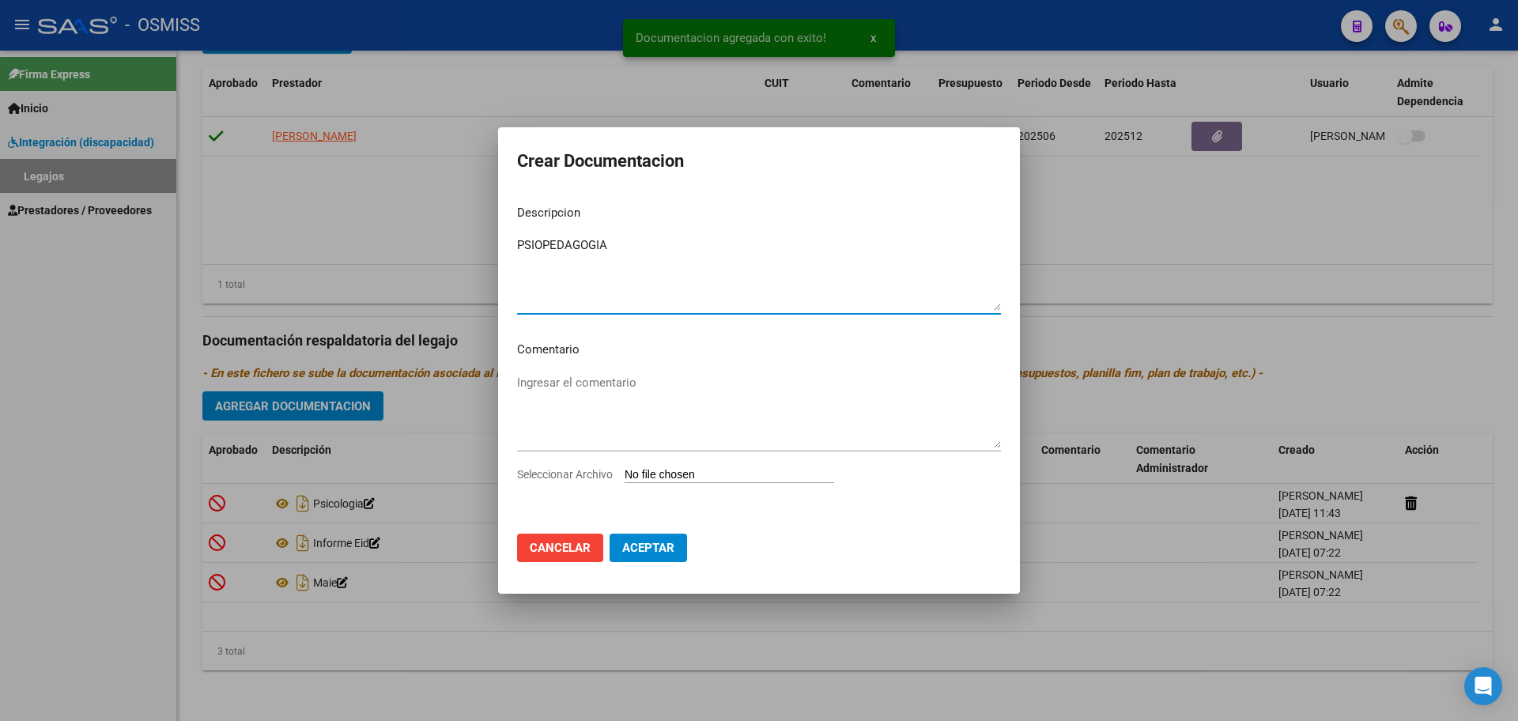
click at [543, 241] on textarea "PSIOPEDAGOGIA" at bounding box center [759, 273] width 484 height 74
click at [536, 241] on textarea "PSIOPEDAGOGIA" at bounding box center [759, 273] width 484 height 74
type textarea "PSICOPEDAGOGIA"
click at [677, 477] on input "Seleccionar Archivo" at bounding box center [730, 475] width 210 height 15
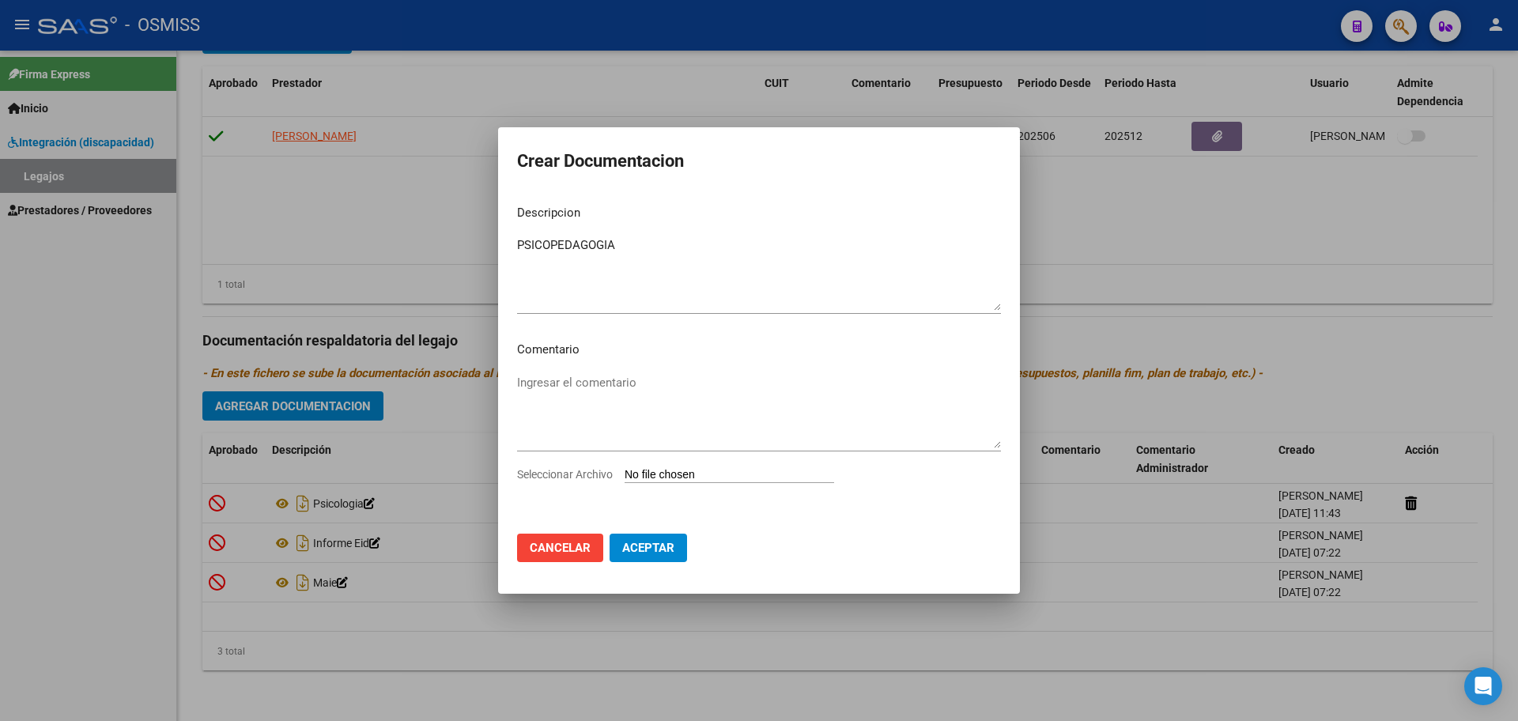
type input "C:\fakepath\.GETTE DULCE - PSICOPEDAGOGIA.pdf"
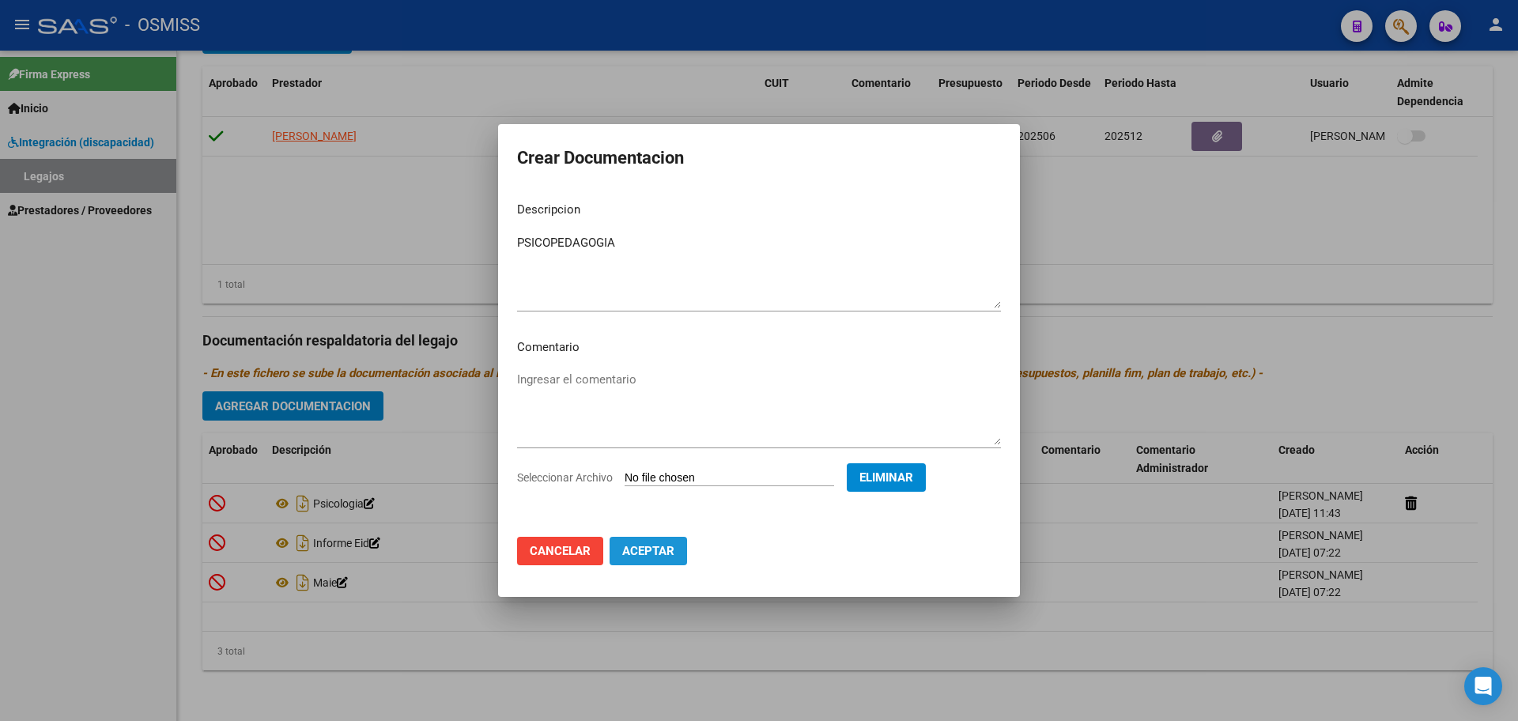
click at [654, 546] on span "Aceptar" at bounding box center [648, 551] width 52 height 14
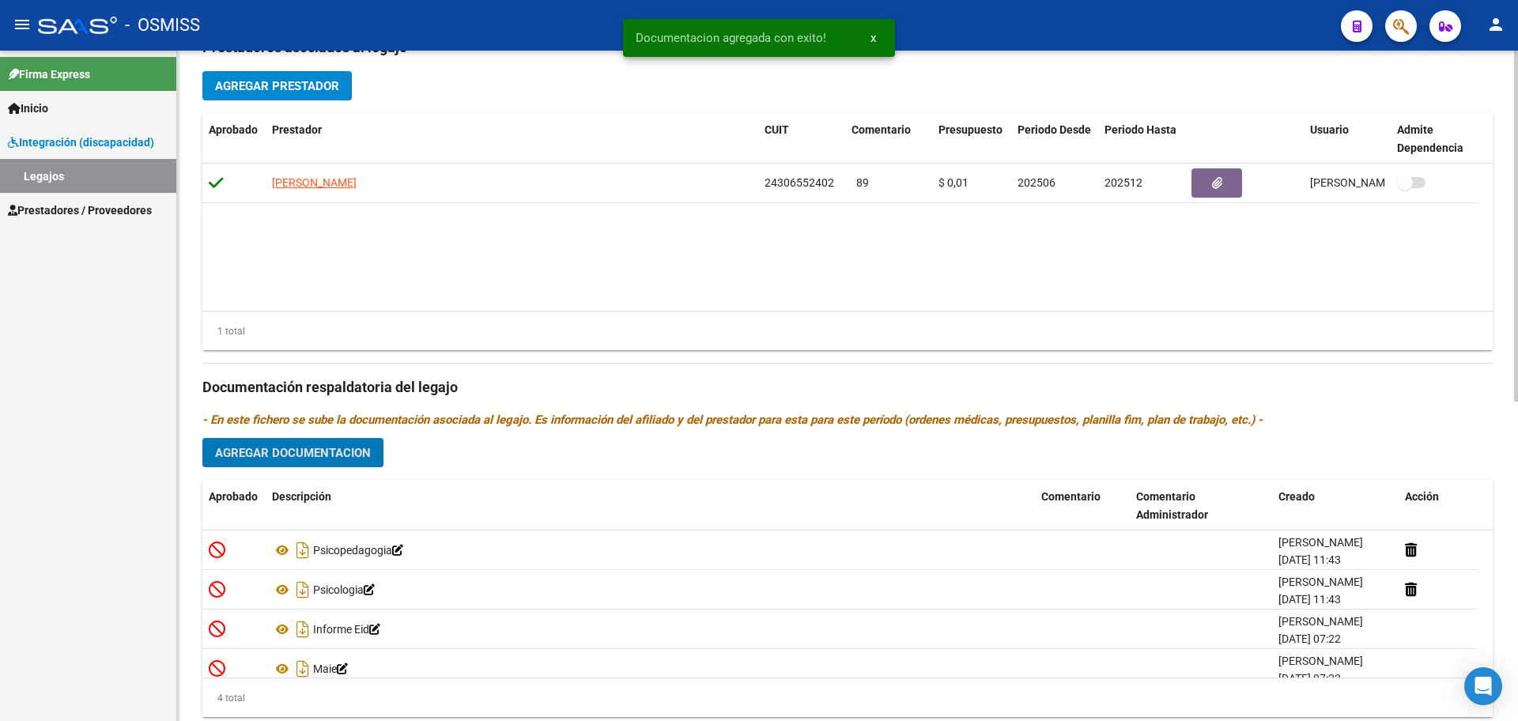
scroll to position [510, 0]
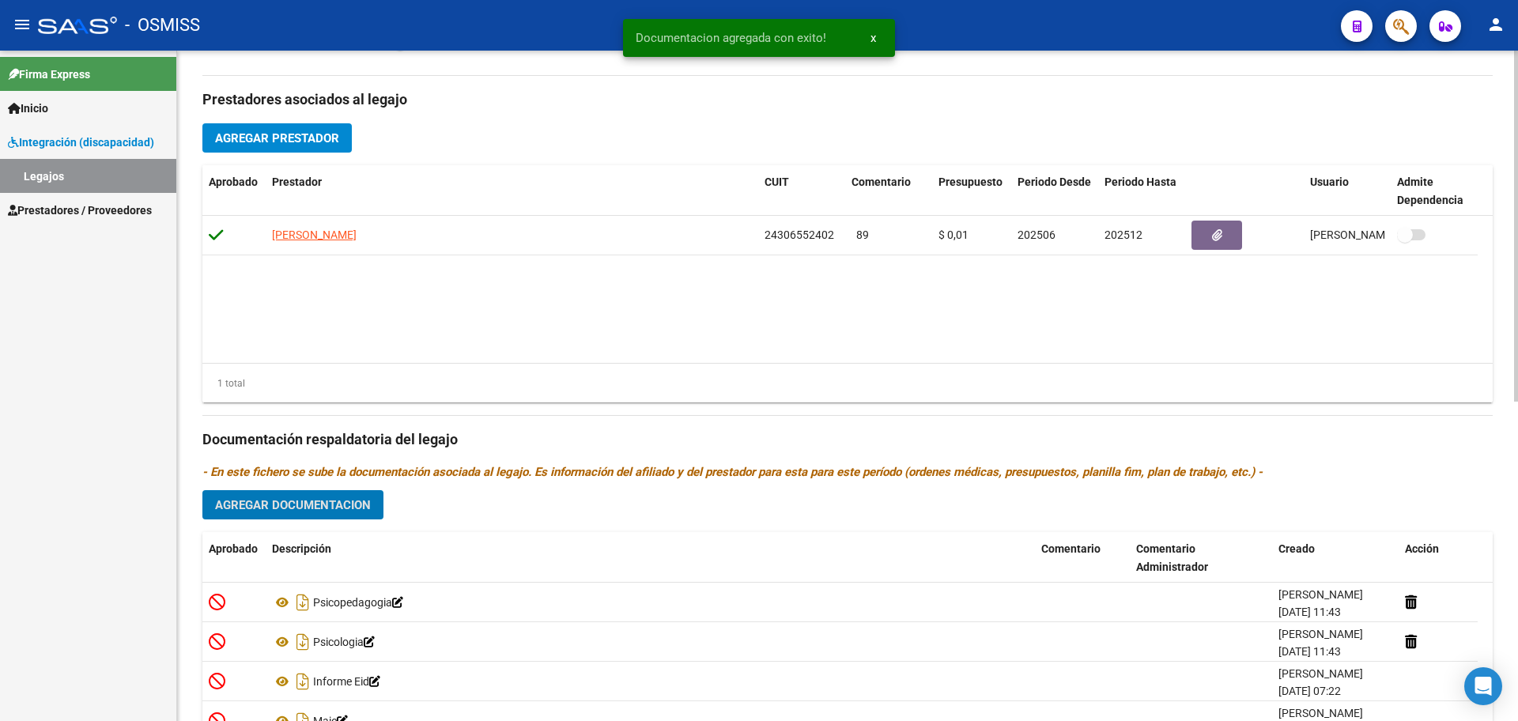
click at [293, 129] on button "Agregar Prestador" at bounding box center [276, 137] width 149 height 29
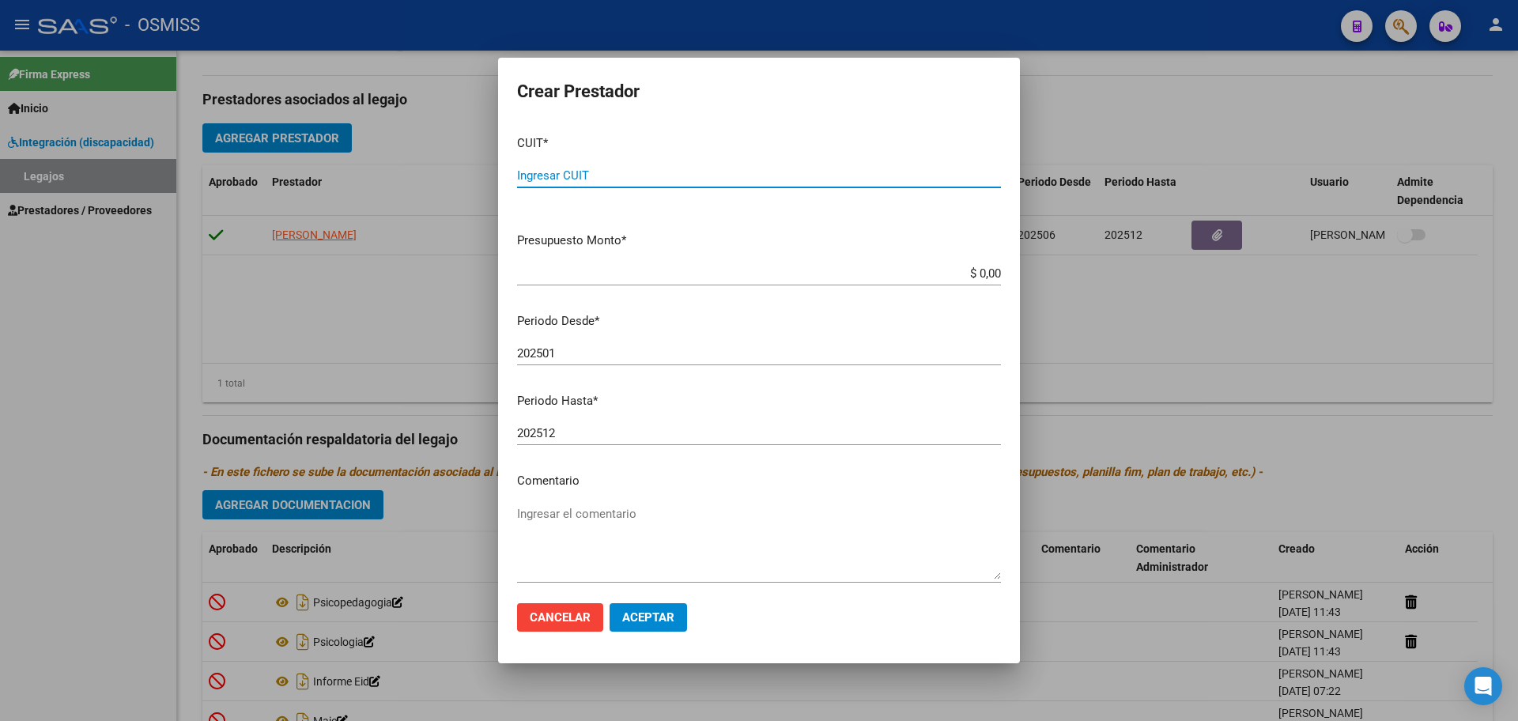
paste input "27-39109390-9"
type input "27-39109390-9"
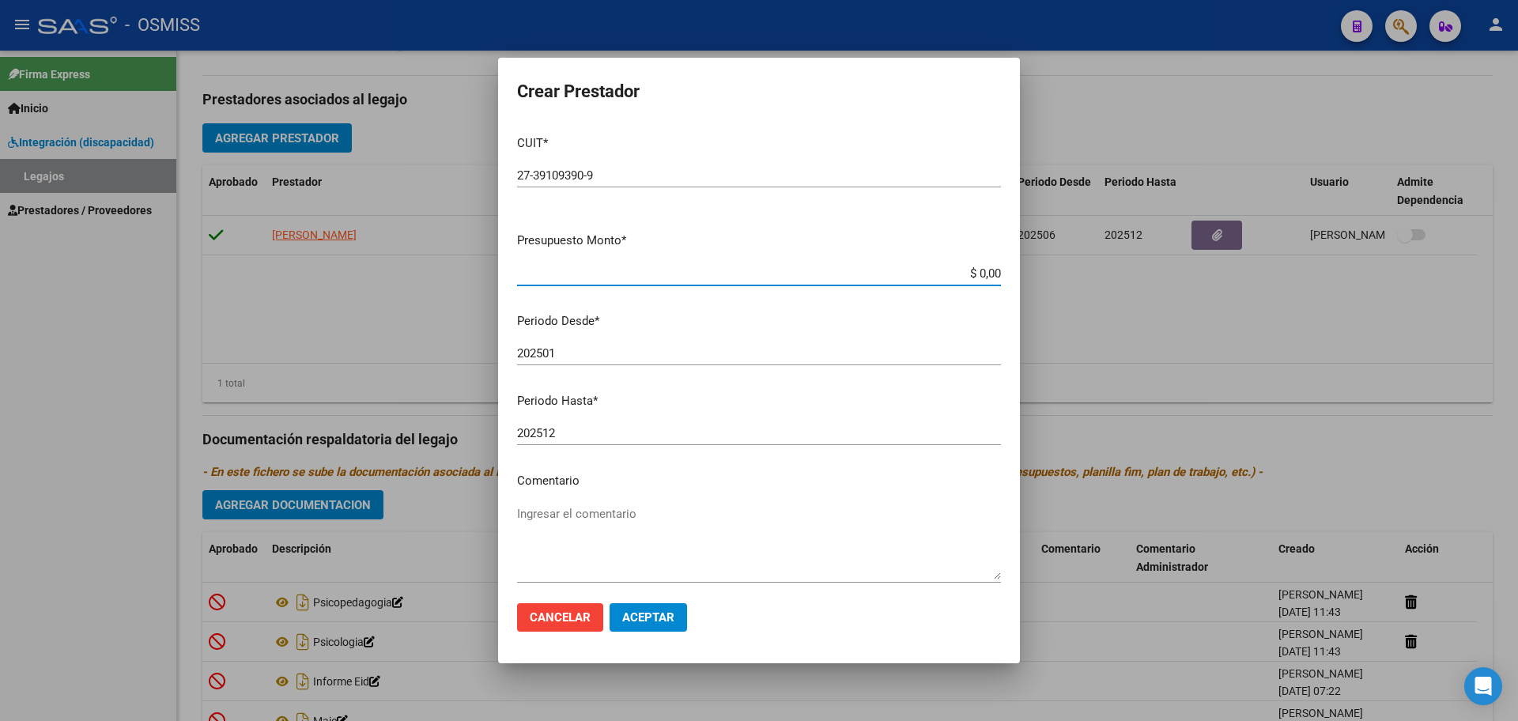
type input "$ 0,01"
type input "202509"
click at [663, 626] on button "Aceptar" at bounding box center [648, 617] width 77 height 28
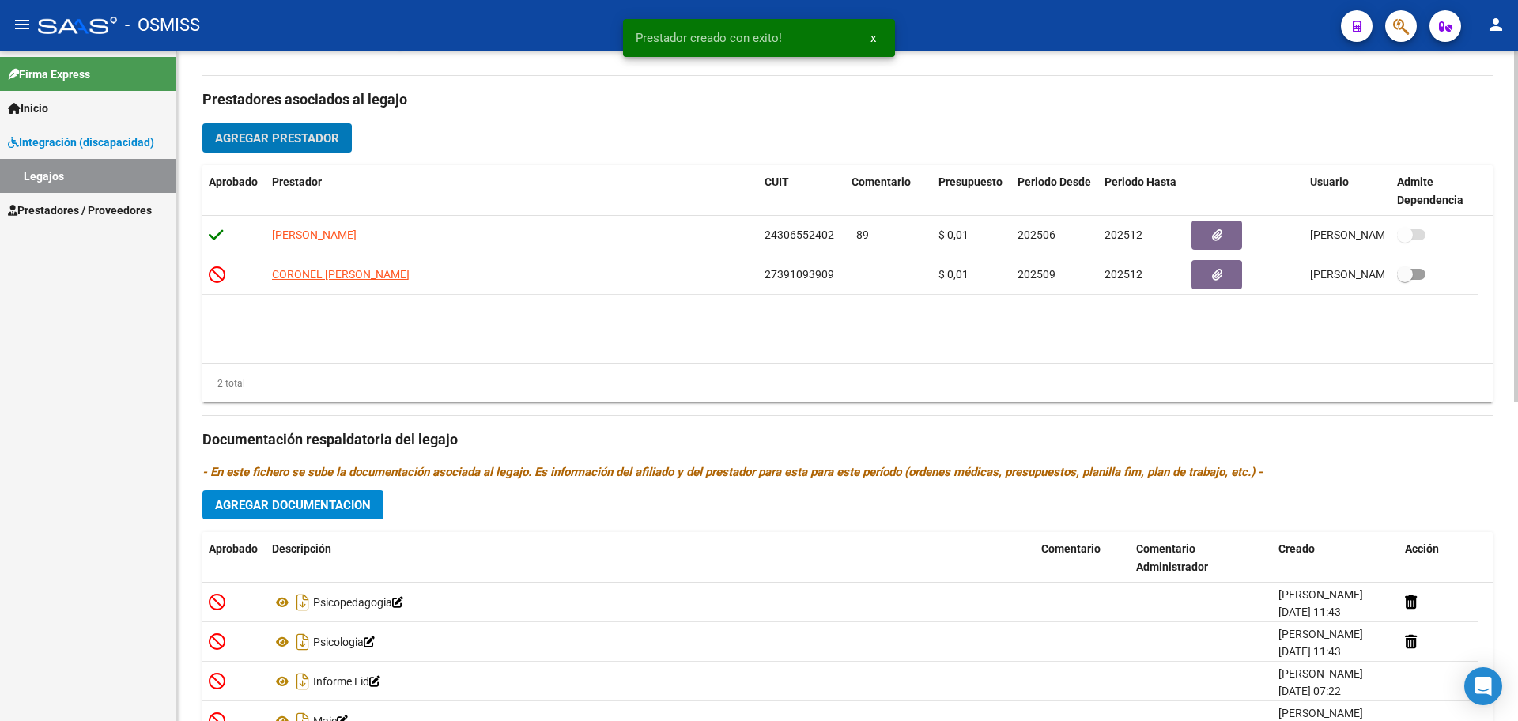
click at [323, 134] on span "Agregar Prestador" at bounding box center [277, 138] width 124 height 14
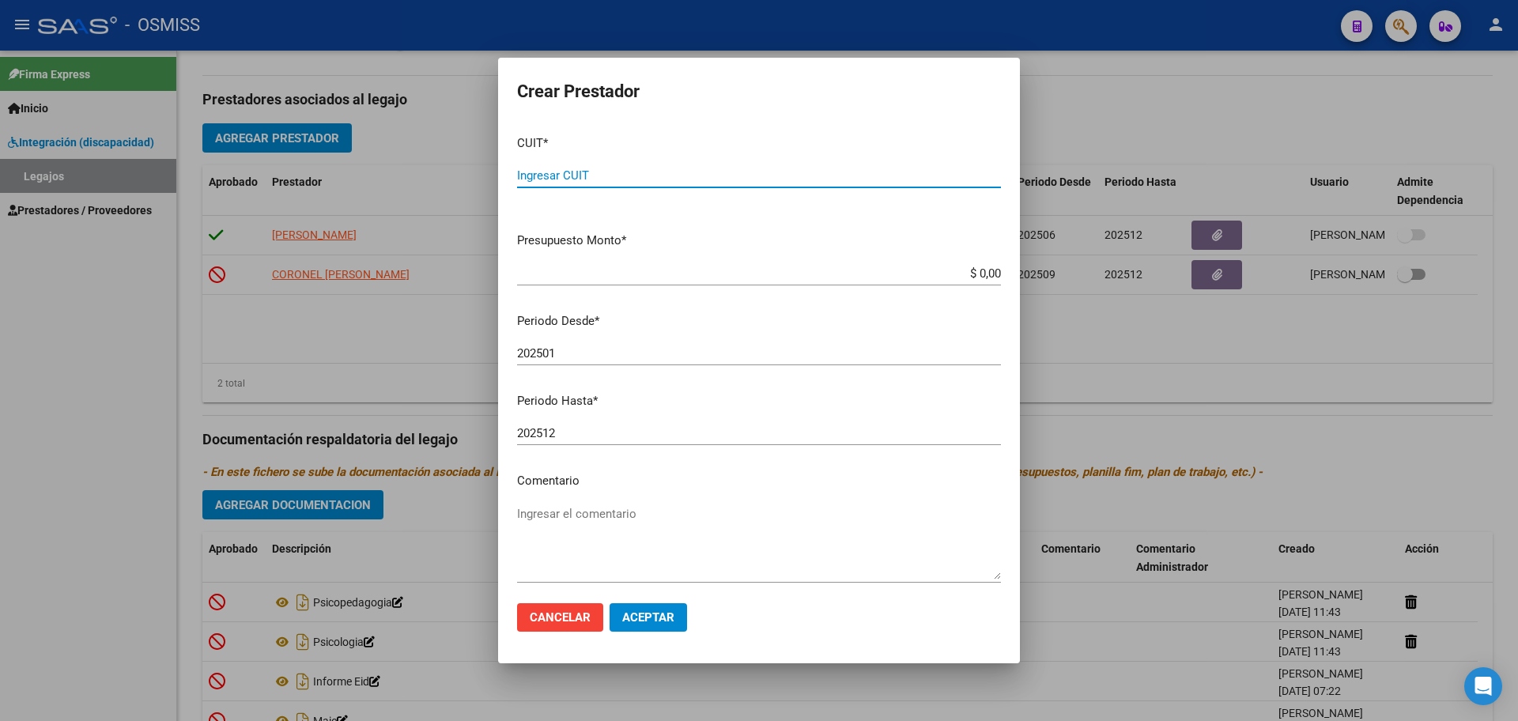
paste input "27-34907664-6"
type input "27-34907664-6"
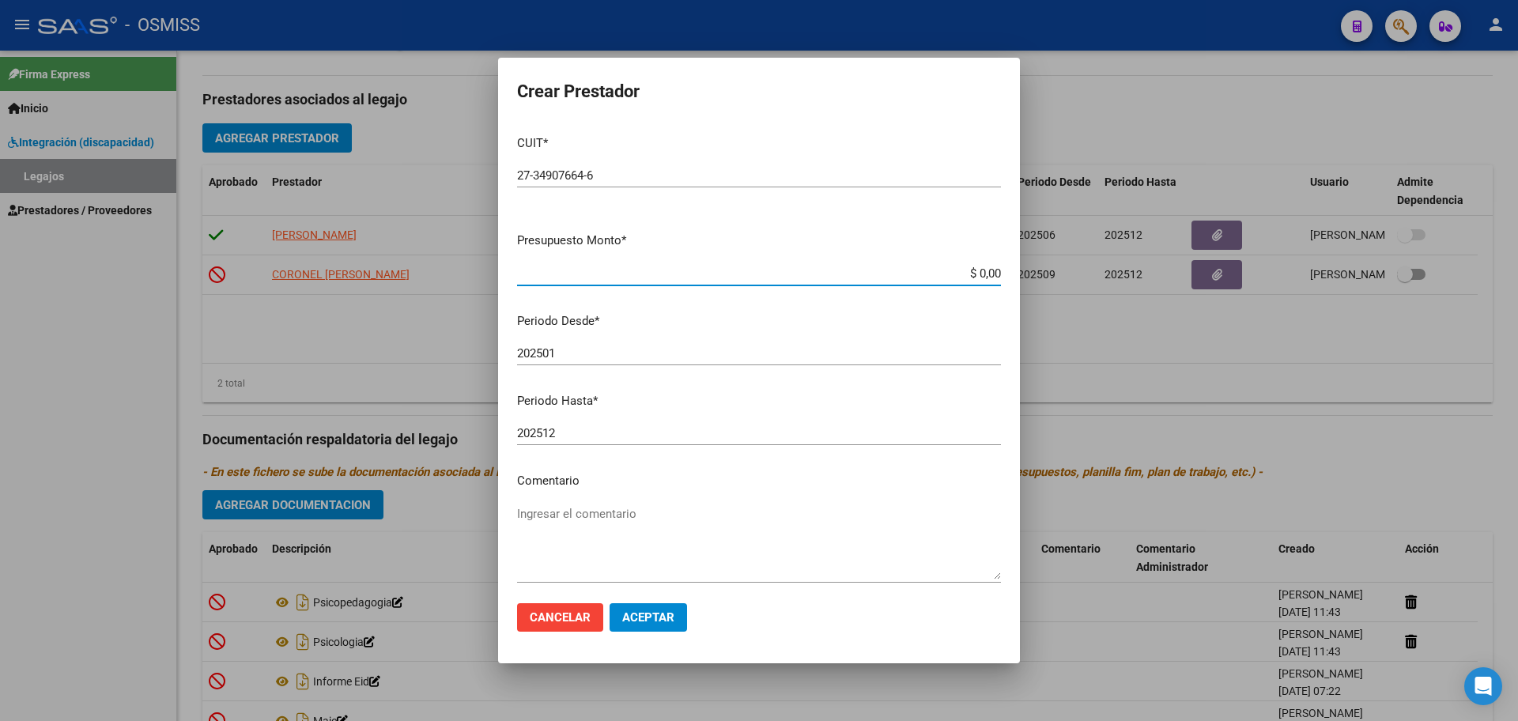
type input "$ 0,01"
type input "202509"
click at [647, 618] on span "Aceptar" at bounding box center [648, 617] width 52 height 14
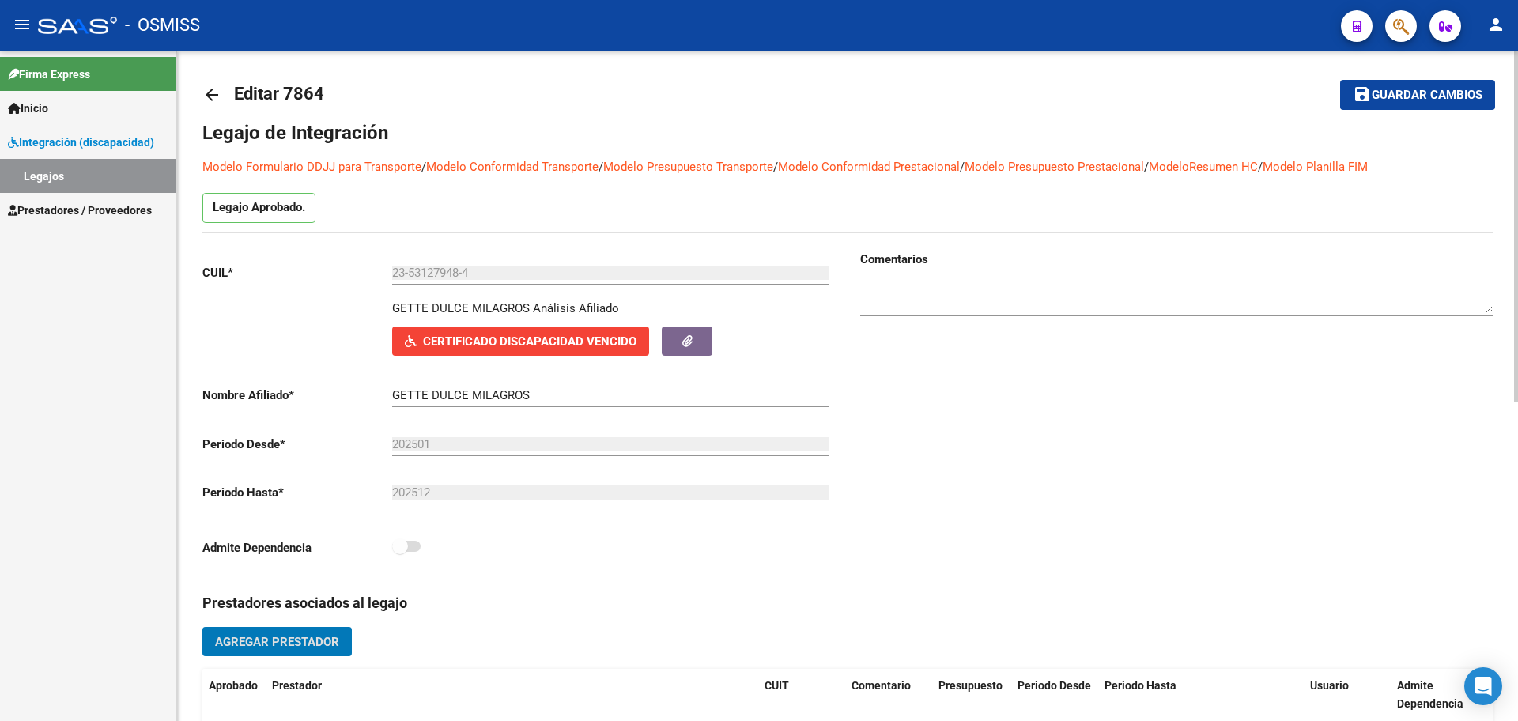
scroll to position [0, 0]
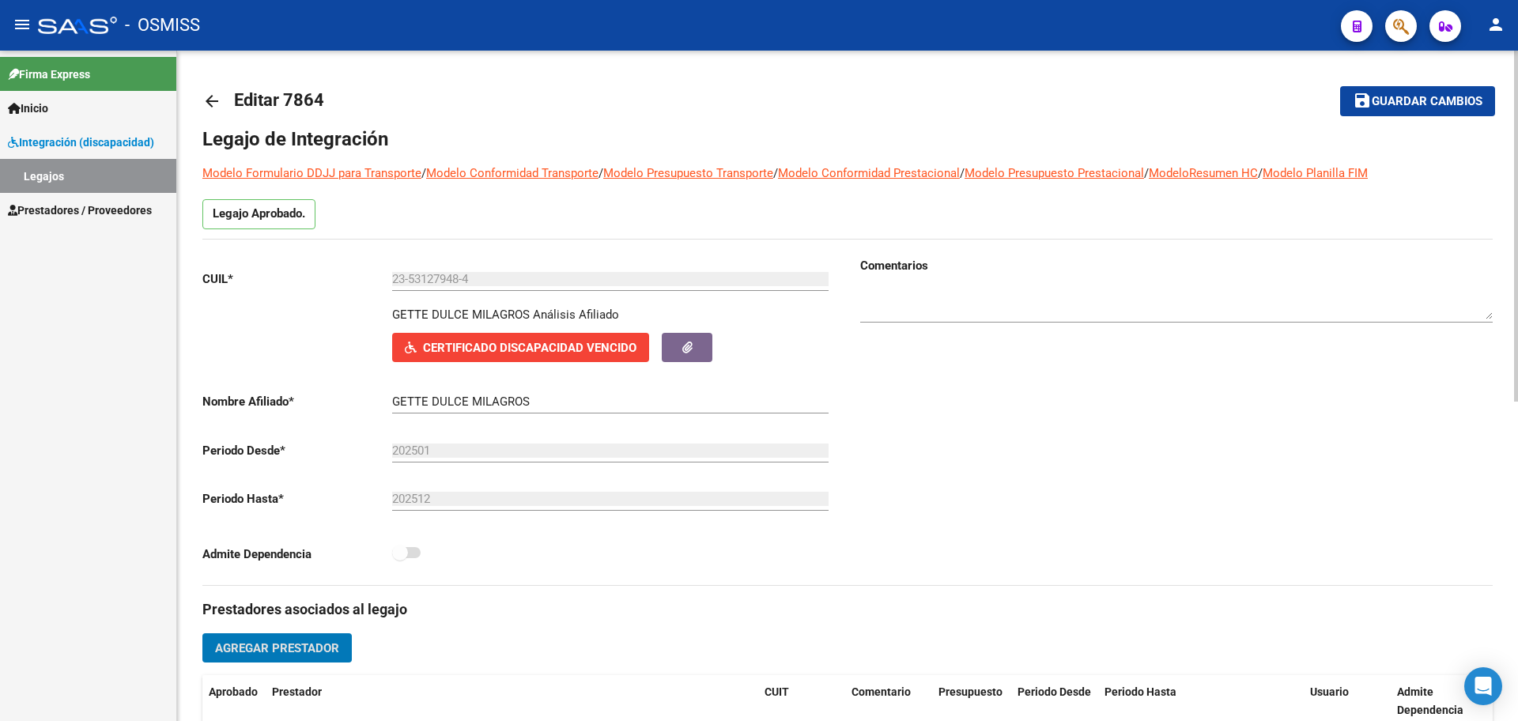
click at [1393, 100] on span "Guardar cambios" at bounding box center [1427, 102] width 111 height 14
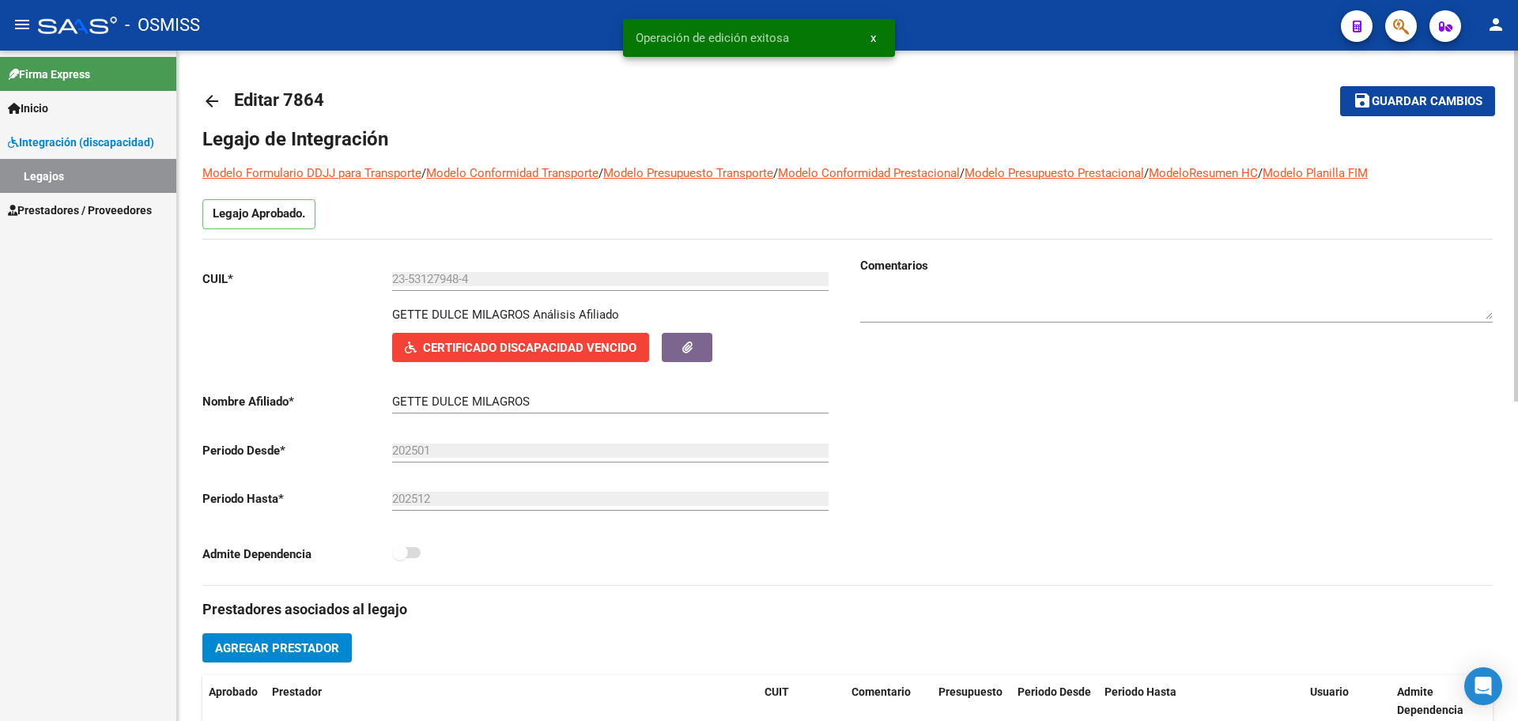
click at [205, 100] on mat-icon "arrow_back" at bounding box center [211, 101] width 19 height 19
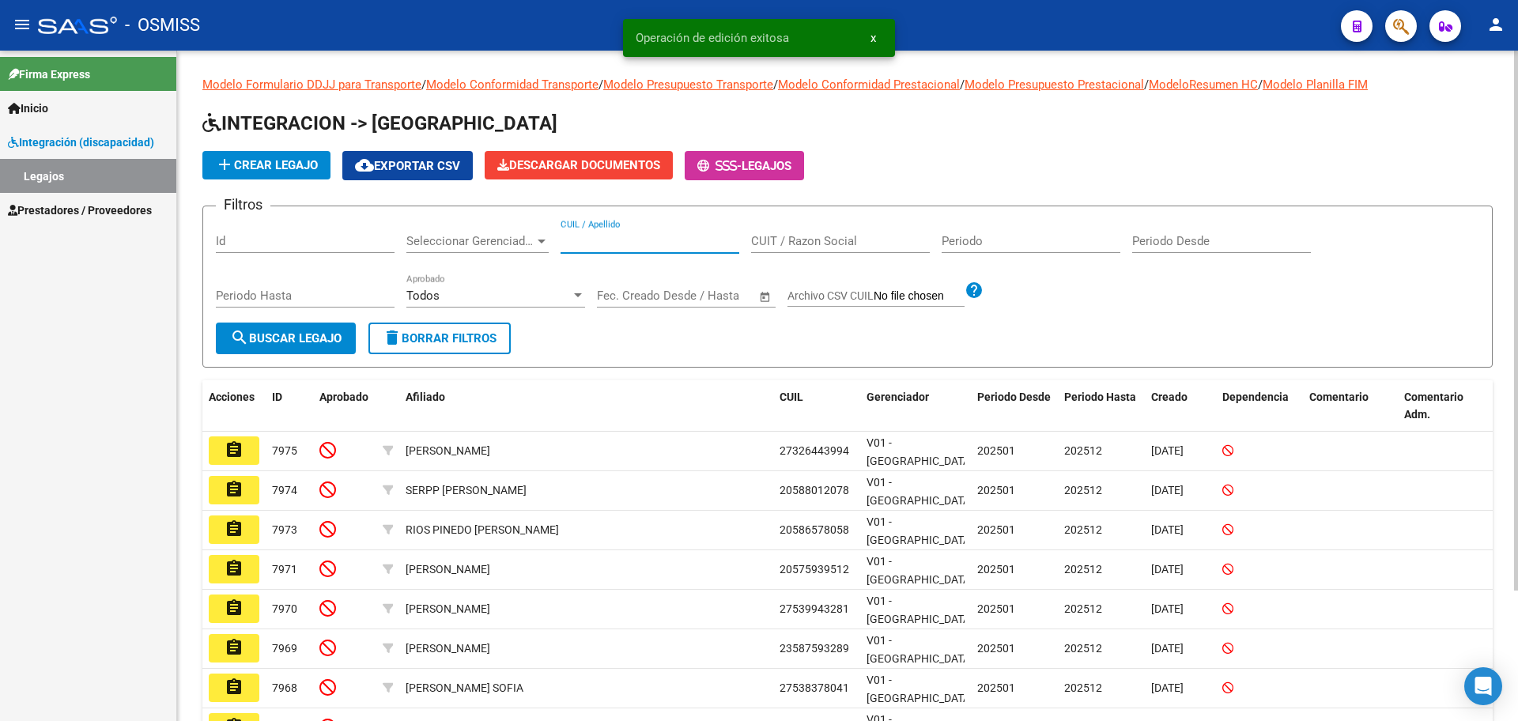
click at [615, 242] on input "CUIL / Apellido" at bounding box center [650, 241] width 179 height 14
type input "SANTILLAN MA"
click at [274, 347] on button "search Buscar Legajo" at bounding box center [286, 339] width 140 height 32
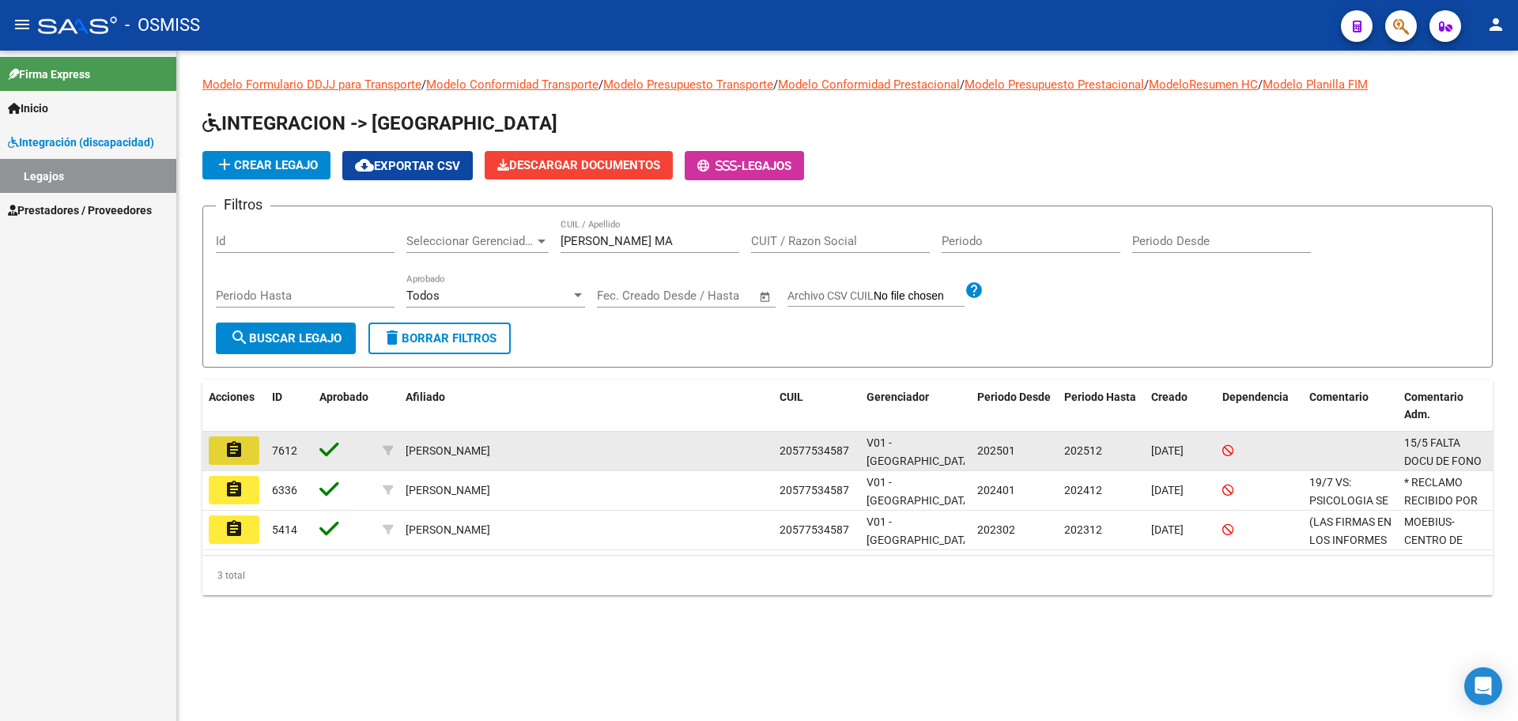
click at [240, 449] on mat-icon "assignment" at bounding box center [234, 449] width 19 height 19
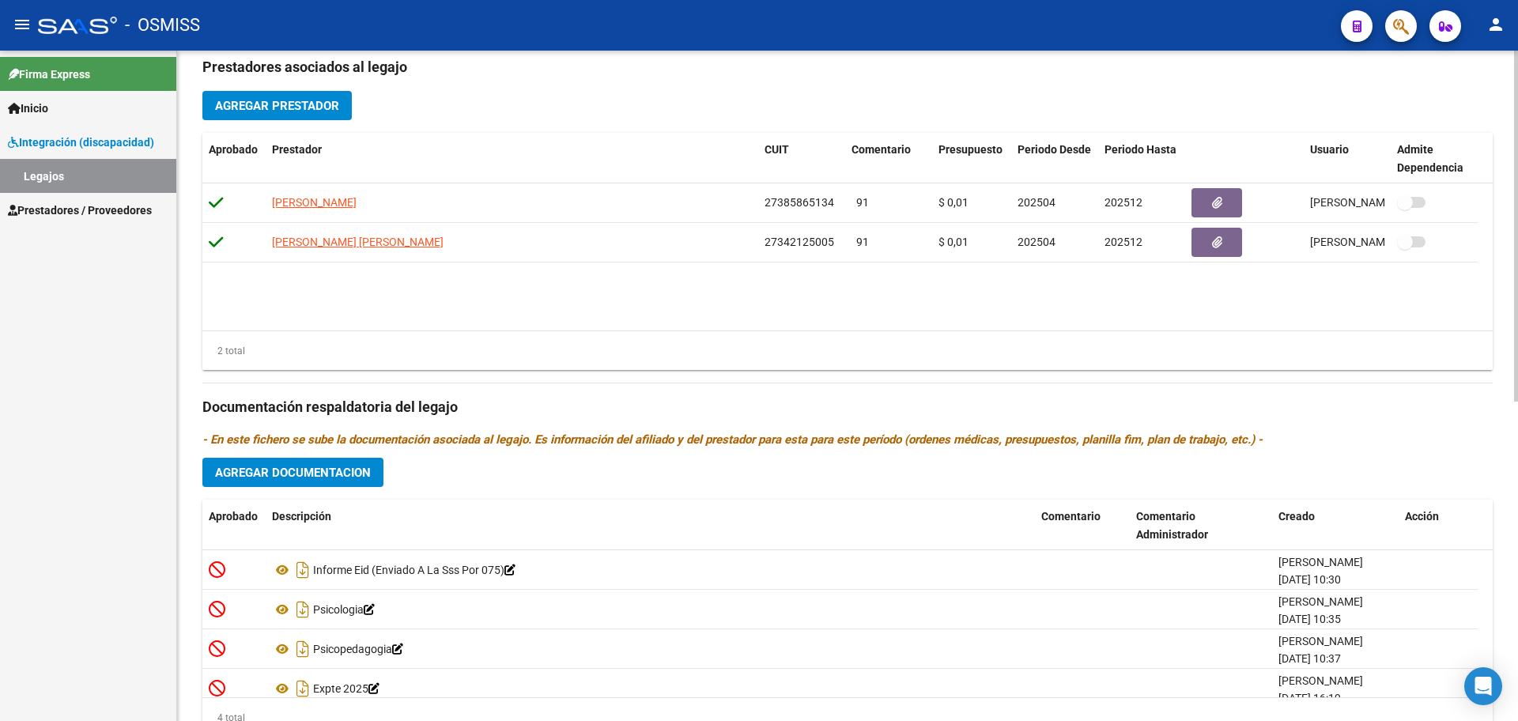
scroll to position [609, 0]
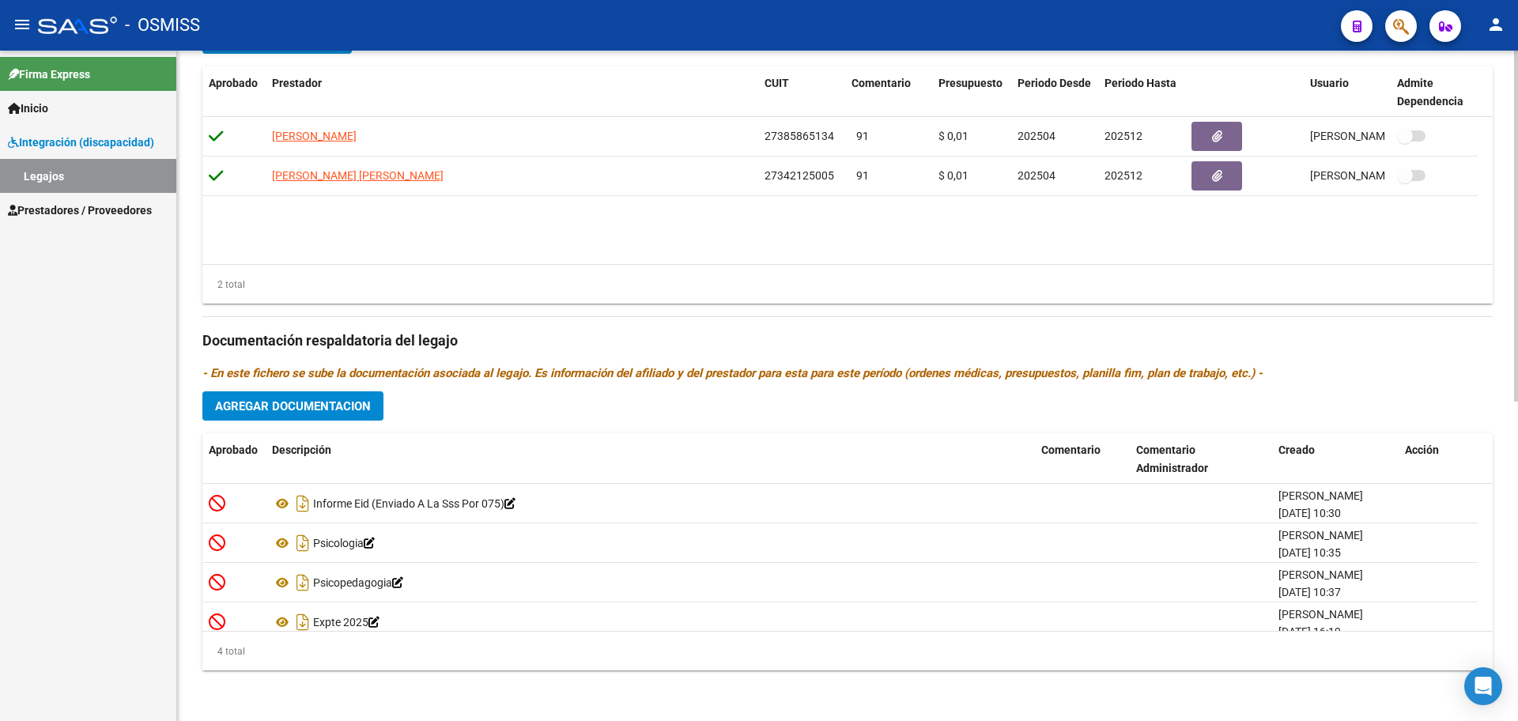
click at [342, 404] on span "Agregar Documentacion" at bounding box center [293, 406] width 156 height 14
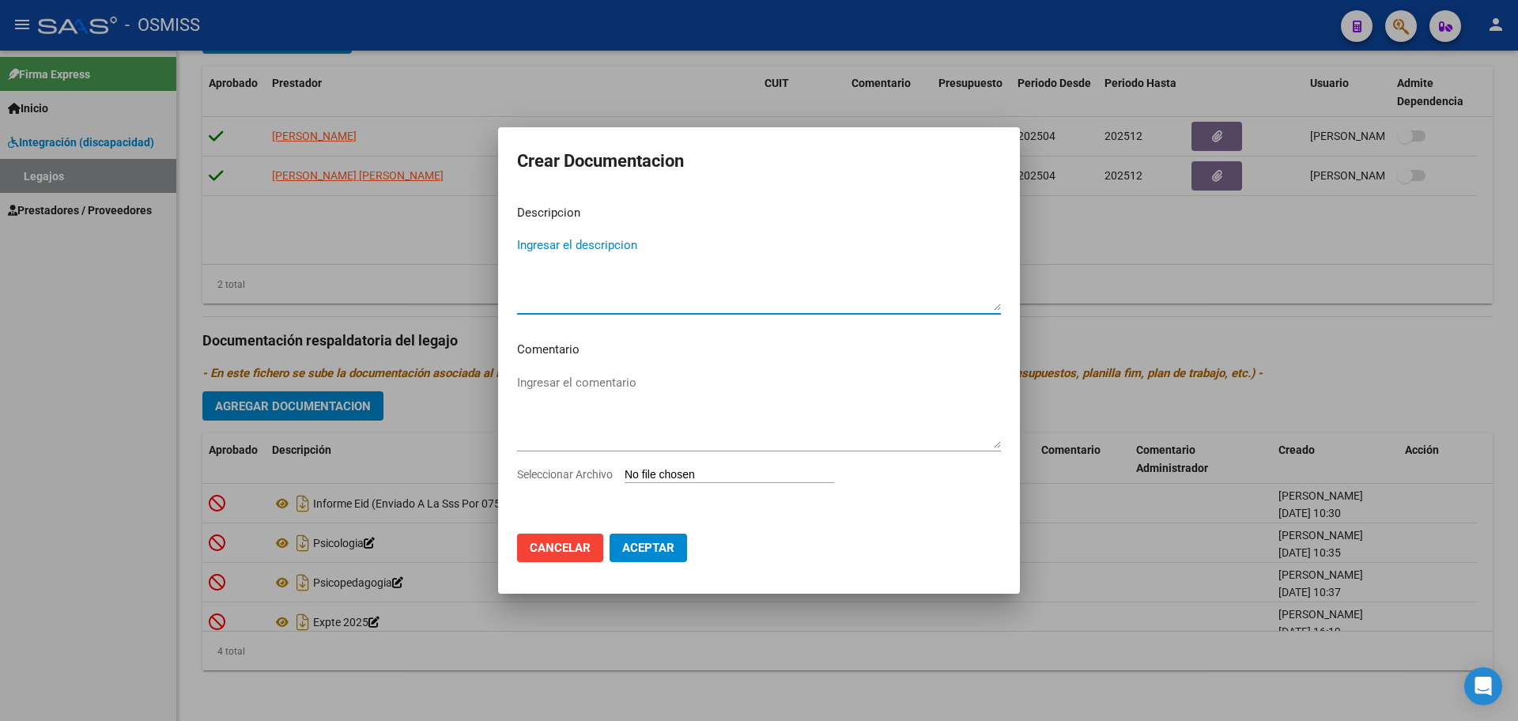
click at [643, 472] on input "Seleccionar Archivo" at bounding box center [730, 475] width 210 height 15
type input "C:\fakepath\.SANTILLAN MATEO JOAQUIN- PSICOLOGIA NUEVO.pdf"
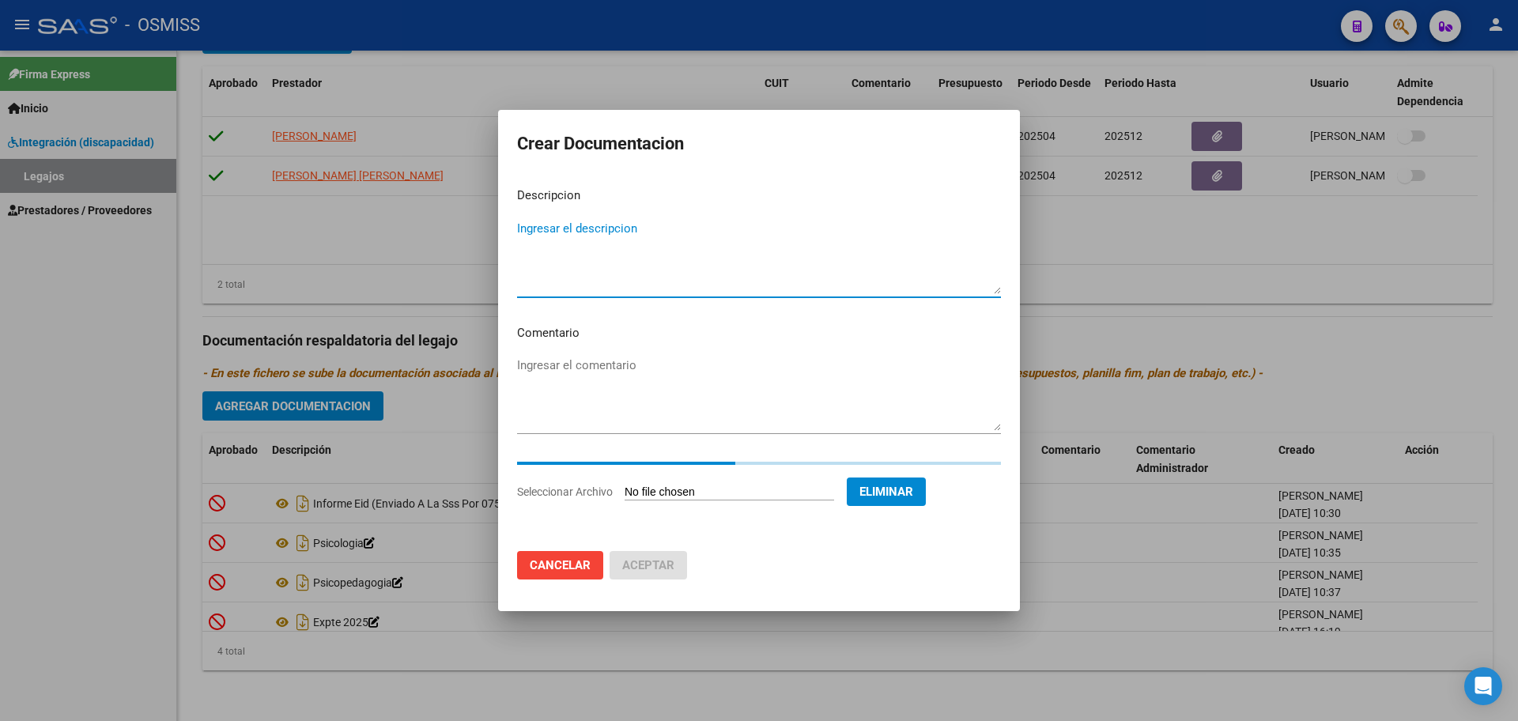
click at [541, 224] on textarea "Ingresar el descripcion" at bounding box center [759, 257] width 484 height 74
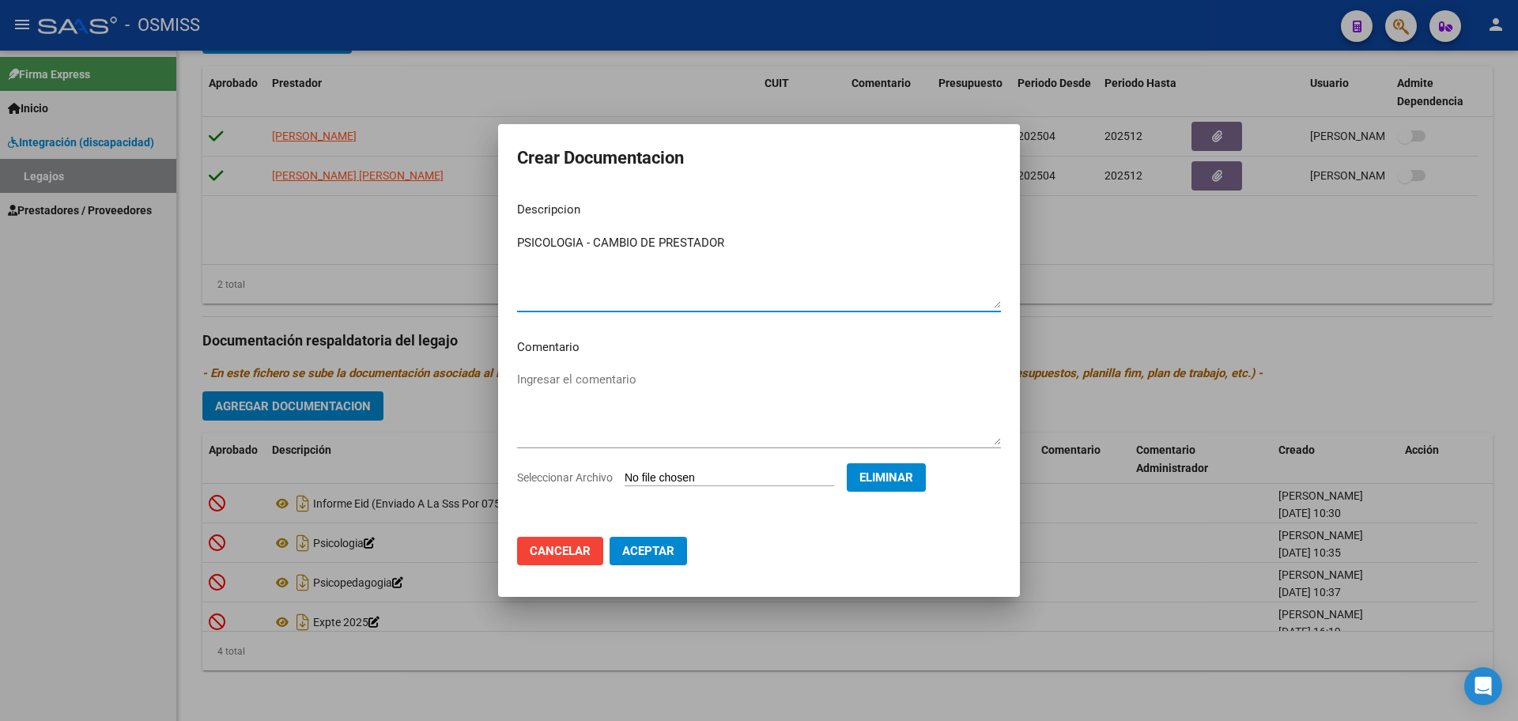
type textarea "PSICOLOGIA - CAMBIO DE PRESTADOR"
click at [647, 555] on span "Aceptar" at bounding box center [648, 551] width 52 height 14
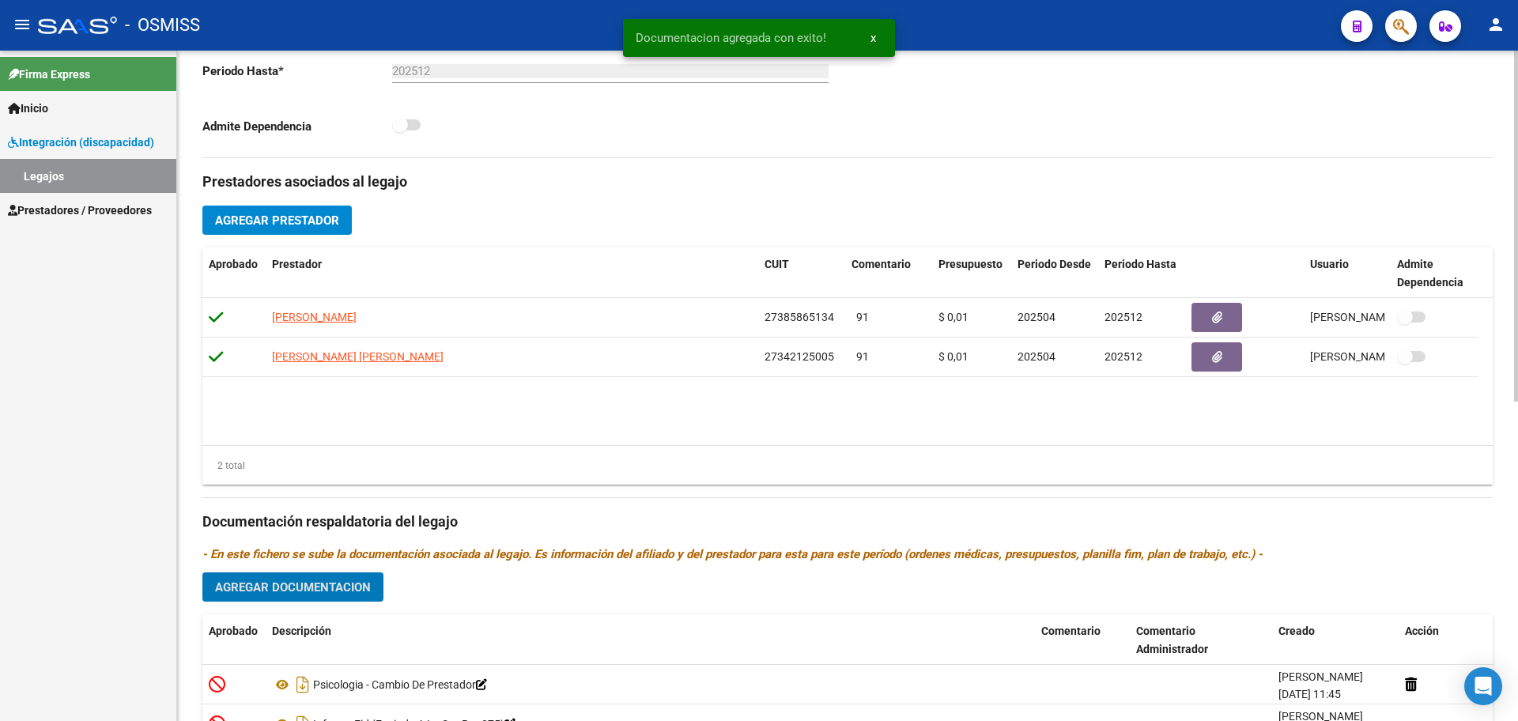
scroll to position [411, 0]
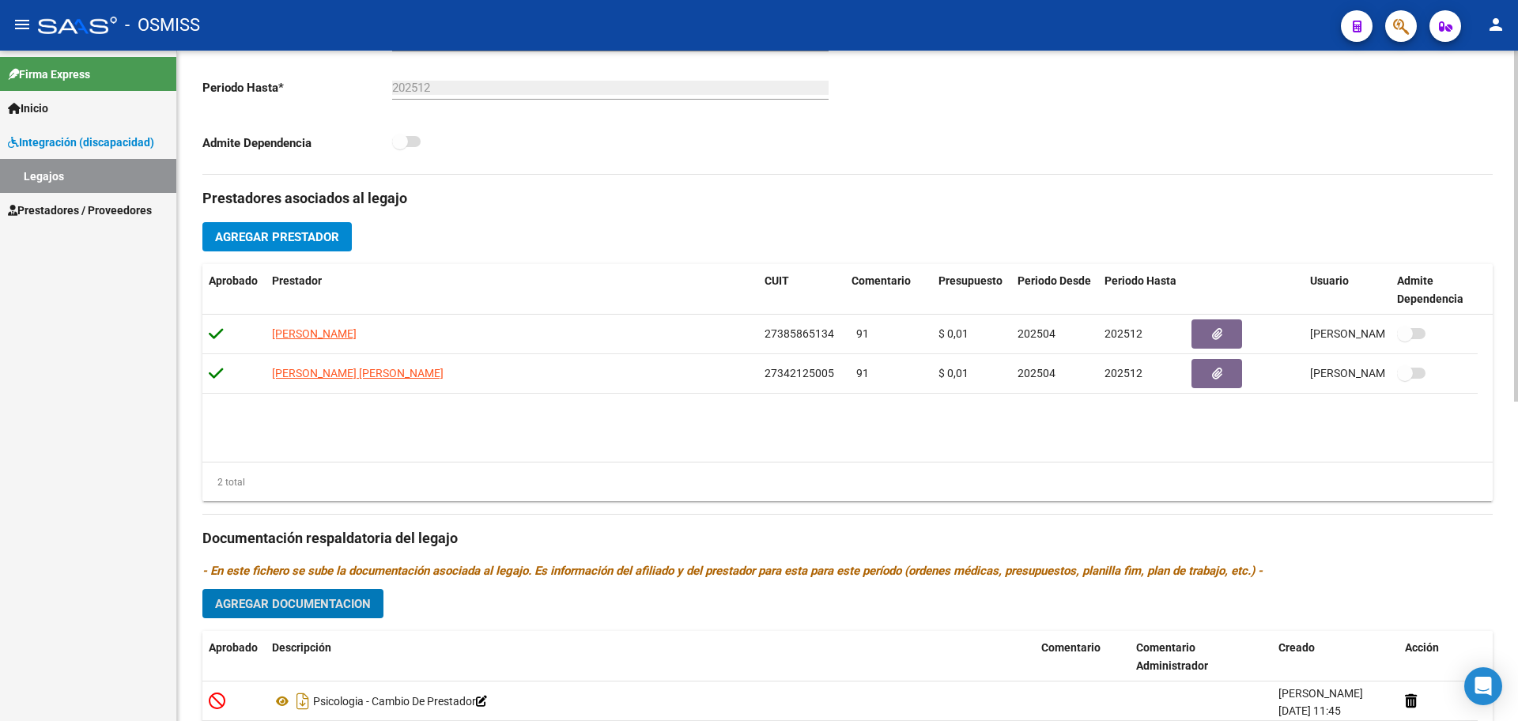
click at [306, 235] on span "Agregar Prestador" at bounding box center [277, 237] width 124 height 14
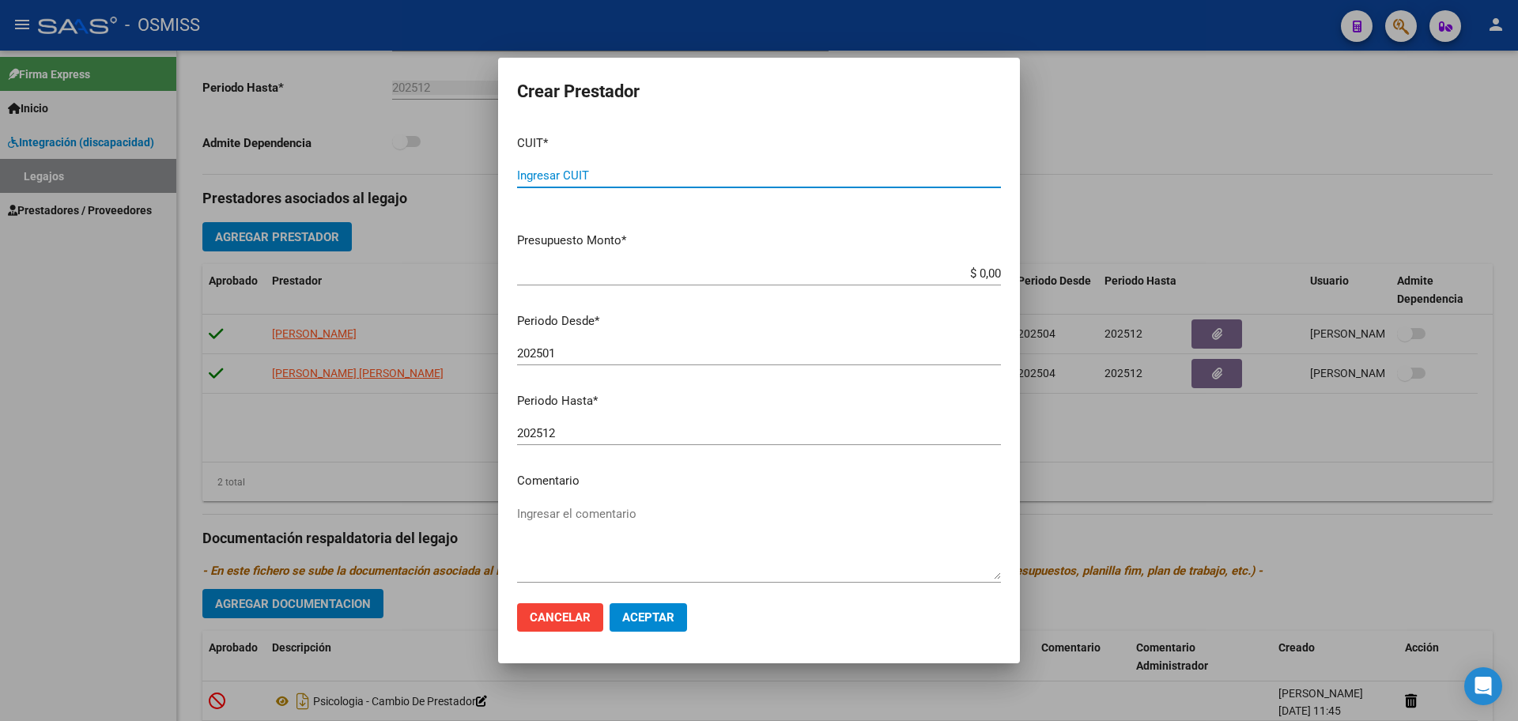
paste input "27-20512365-8"
type input "27-20512365-8"
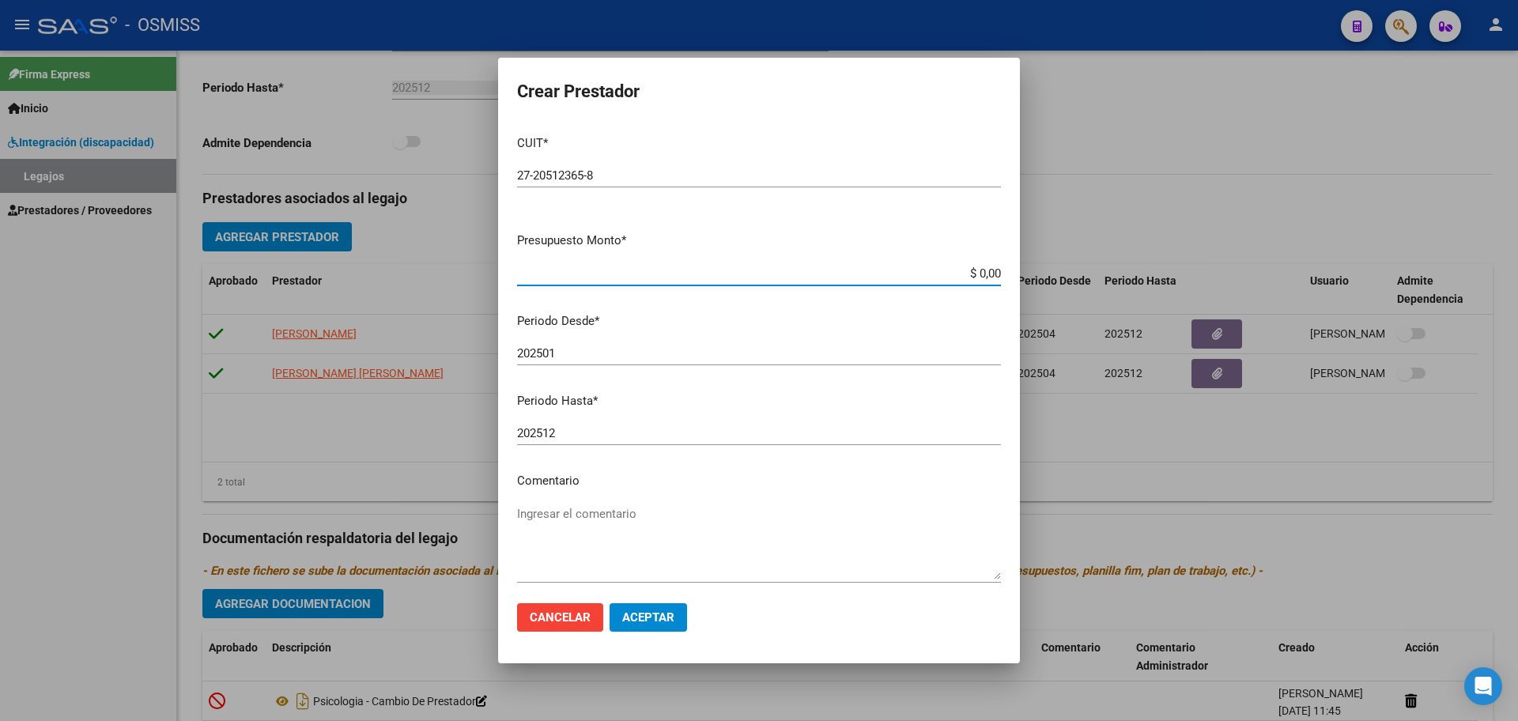
type input "$ 0,01"
type input "202509"
click at [668, 620] on span "Aceptar" at bounding box center [648, 617] width 52 height 14
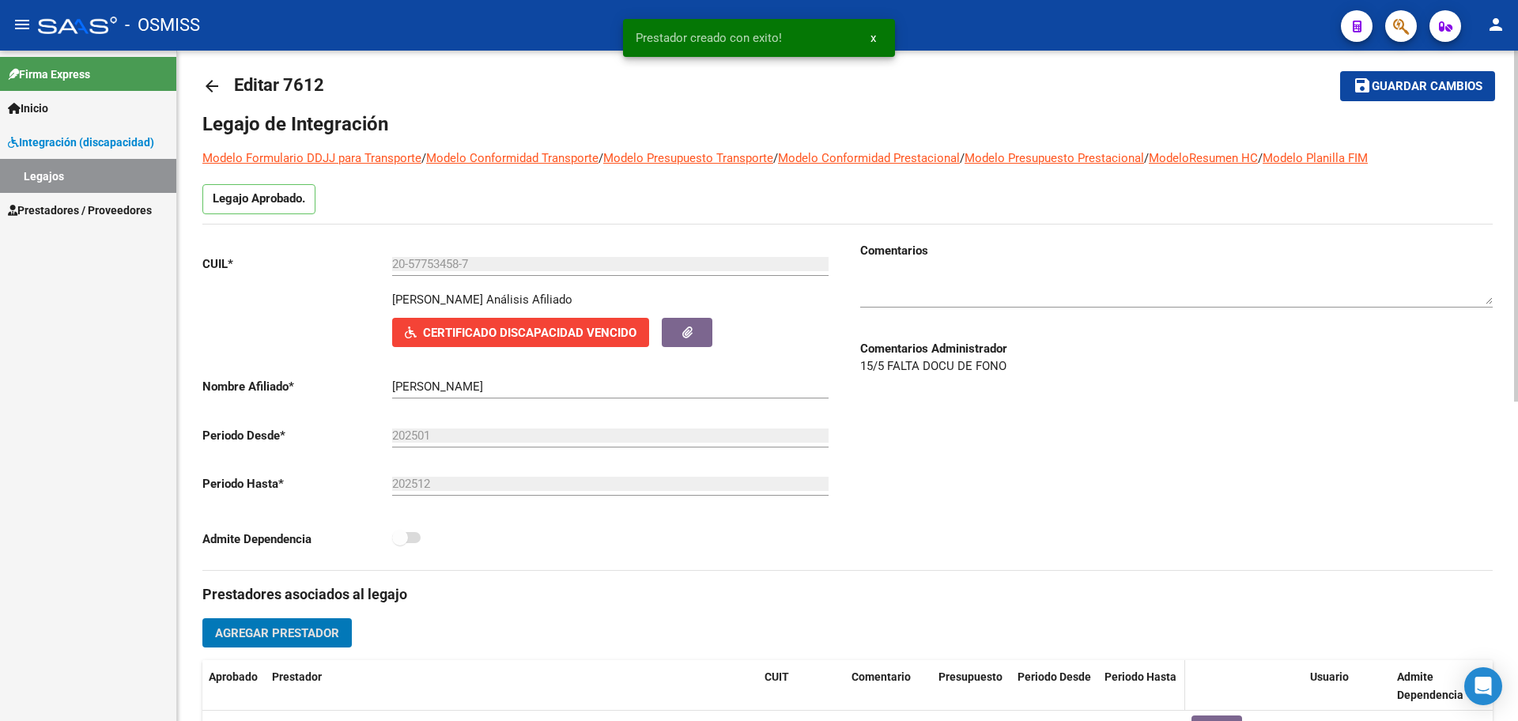
scroll to position [0, 0]
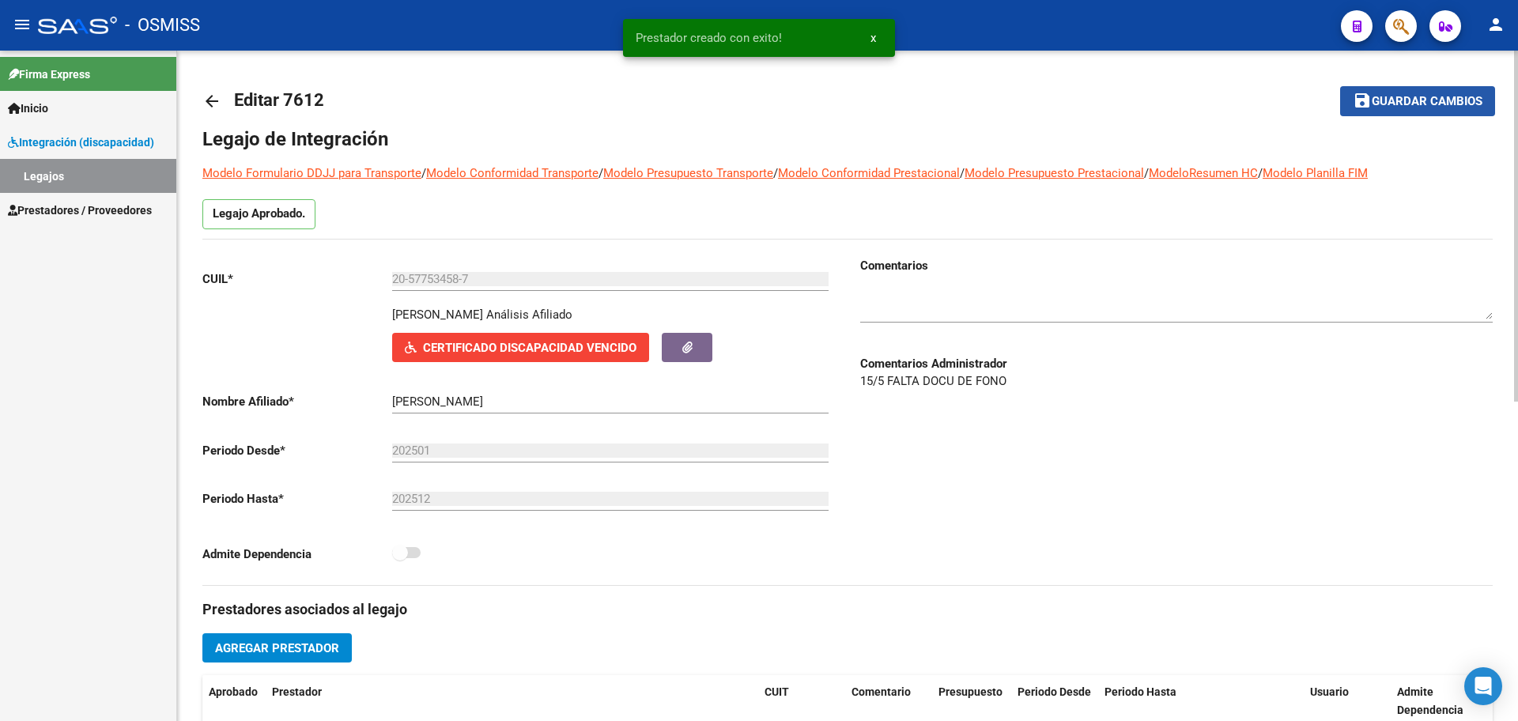
click at [1454, 97] on span "Guardar cambios" at bounding box center [1427, 102] width 111 height 14
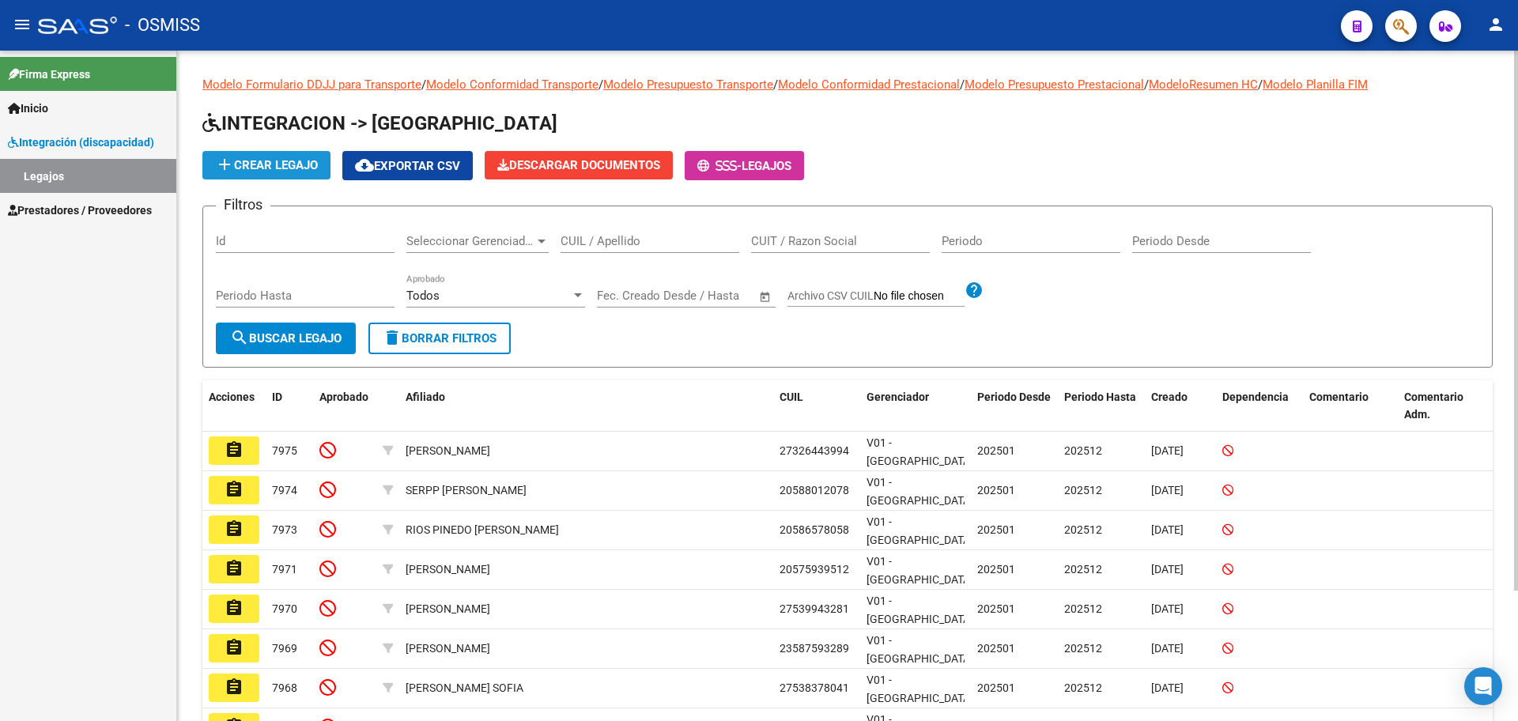
click at [295, 169] on span "add Crear Legajo" at bounding box center [266, 165] width 103 height 14
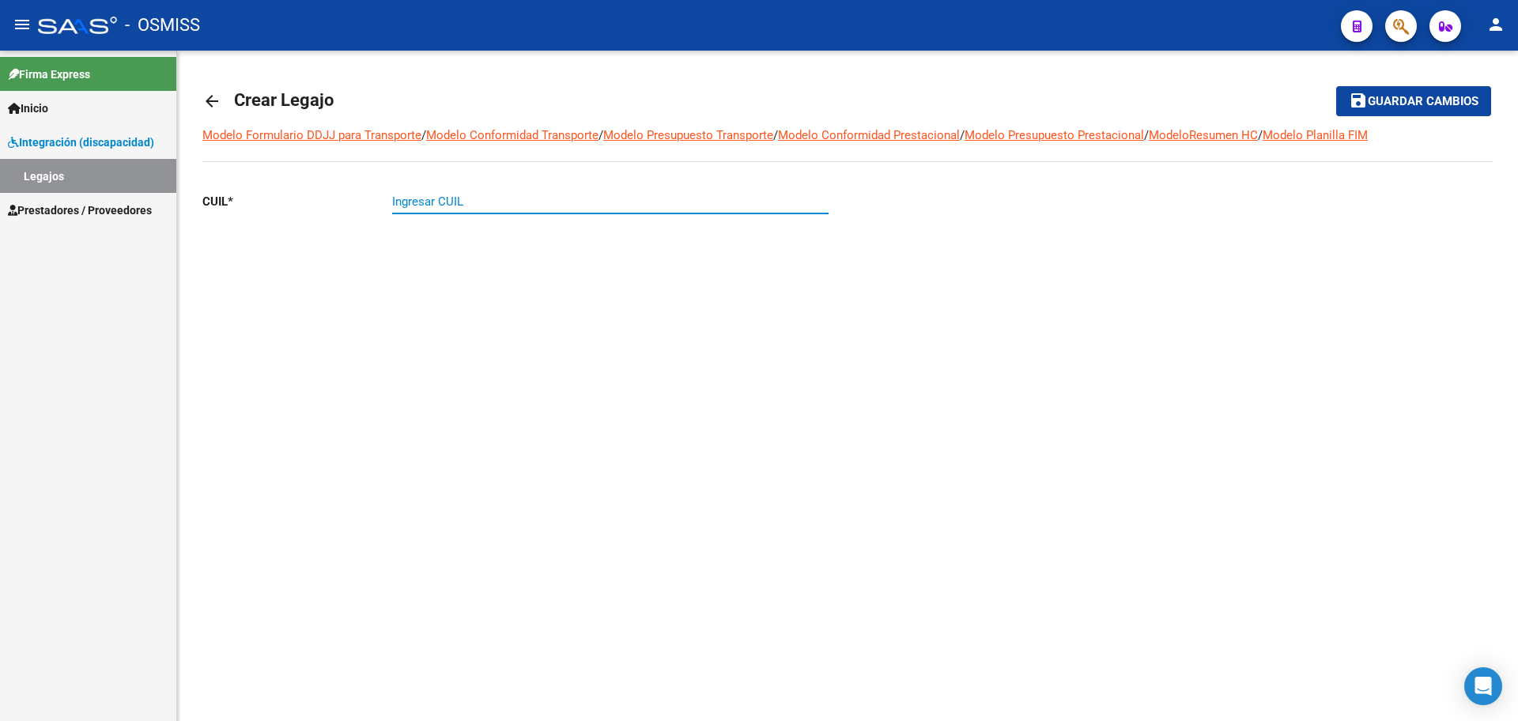
click at [494, 207] on input "Ingresar CUIL" at bounding box center [610, 202] width 437 height 14
paste input "-58969971"
type input "20-58969971-9"
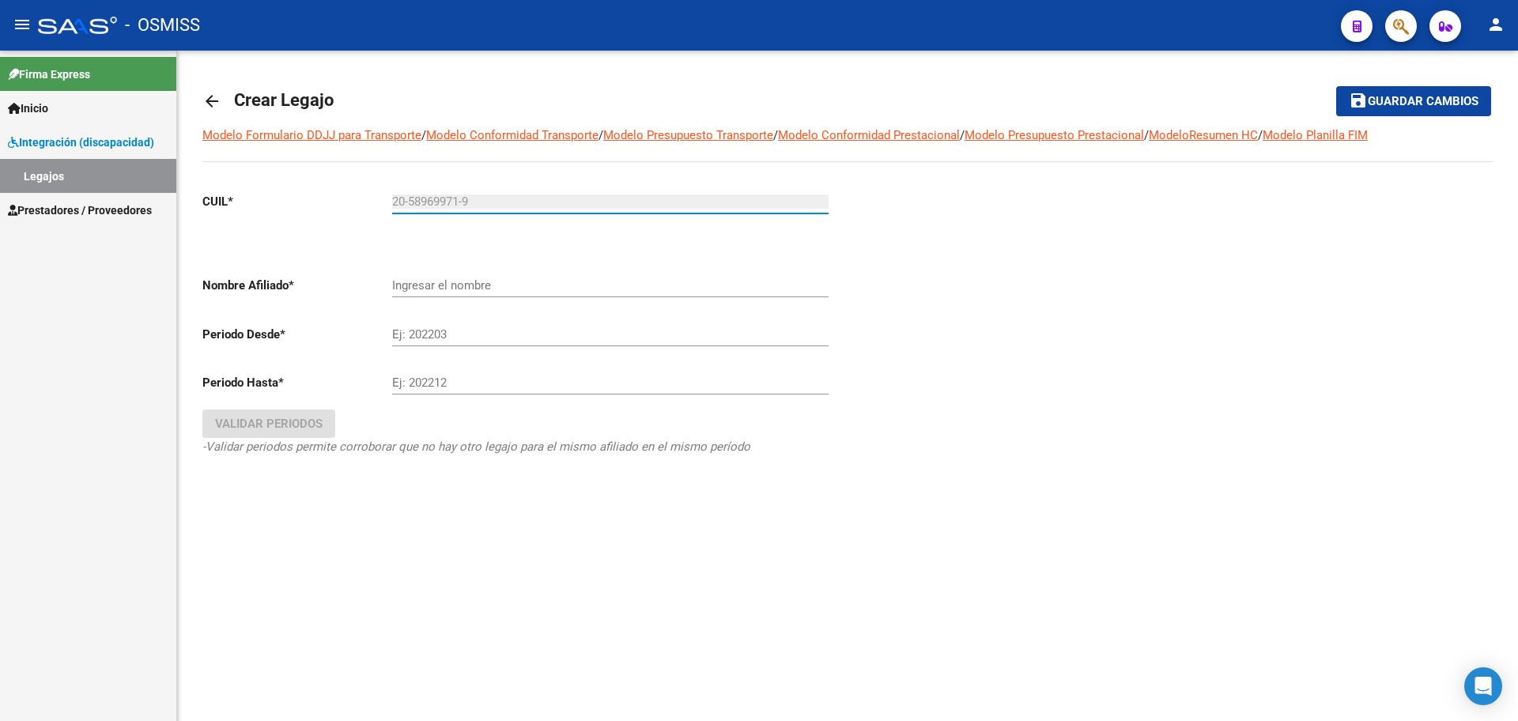
type input "SION RAMOS KYLIAN ADRIEL"
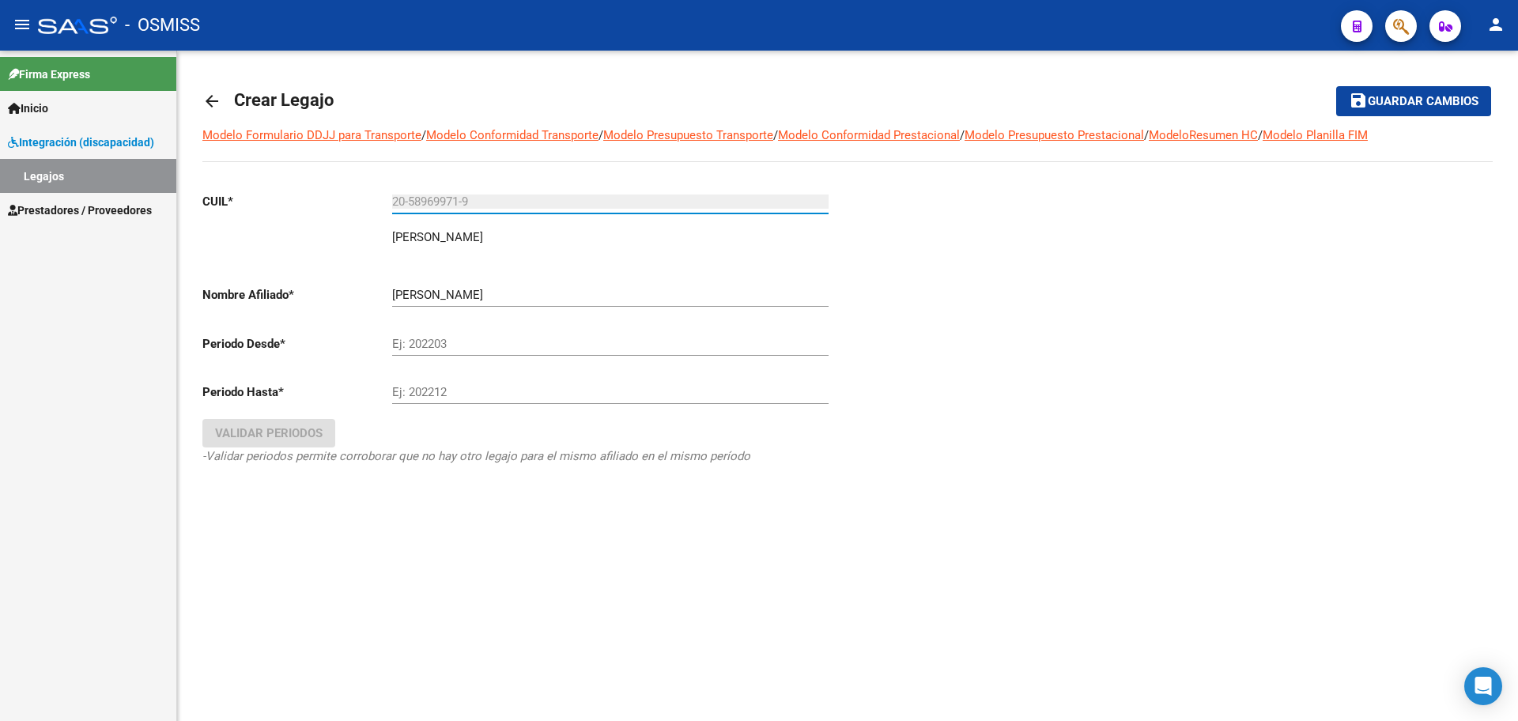
type input "20-58969971-9"
click at [429, 349] on input "Ej: 202203" at bounding box center [610, 344] width 437 height 14
type input "202501"
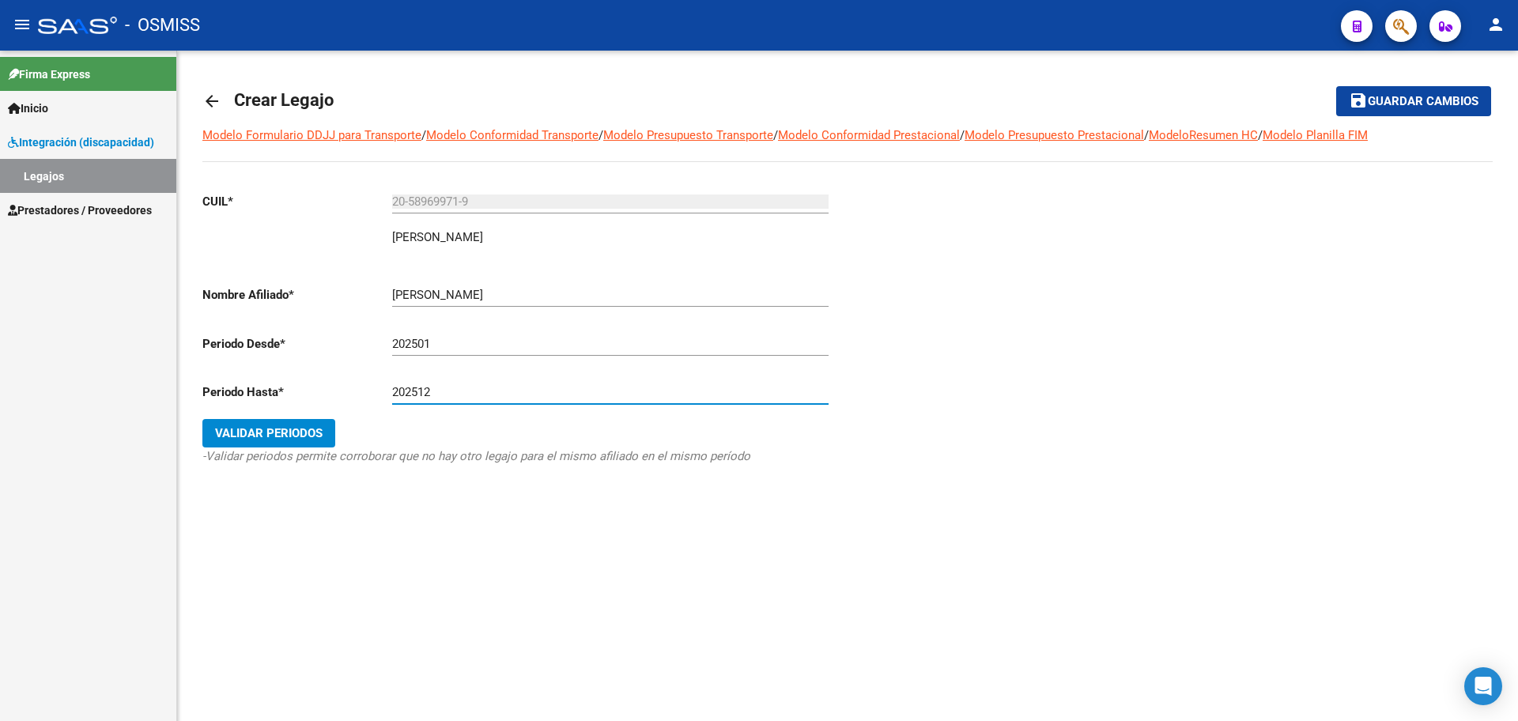
type input "202512"
click at [277, 451] on icon "-Validar periodos permite corroborar que no hay otro legajo para el mismo afili…" at bounding box center [476, 456] width 548 height 14
click at [270, 432] on span "Validar Periodos" at bounding box center [269, 433] width 108 height 14
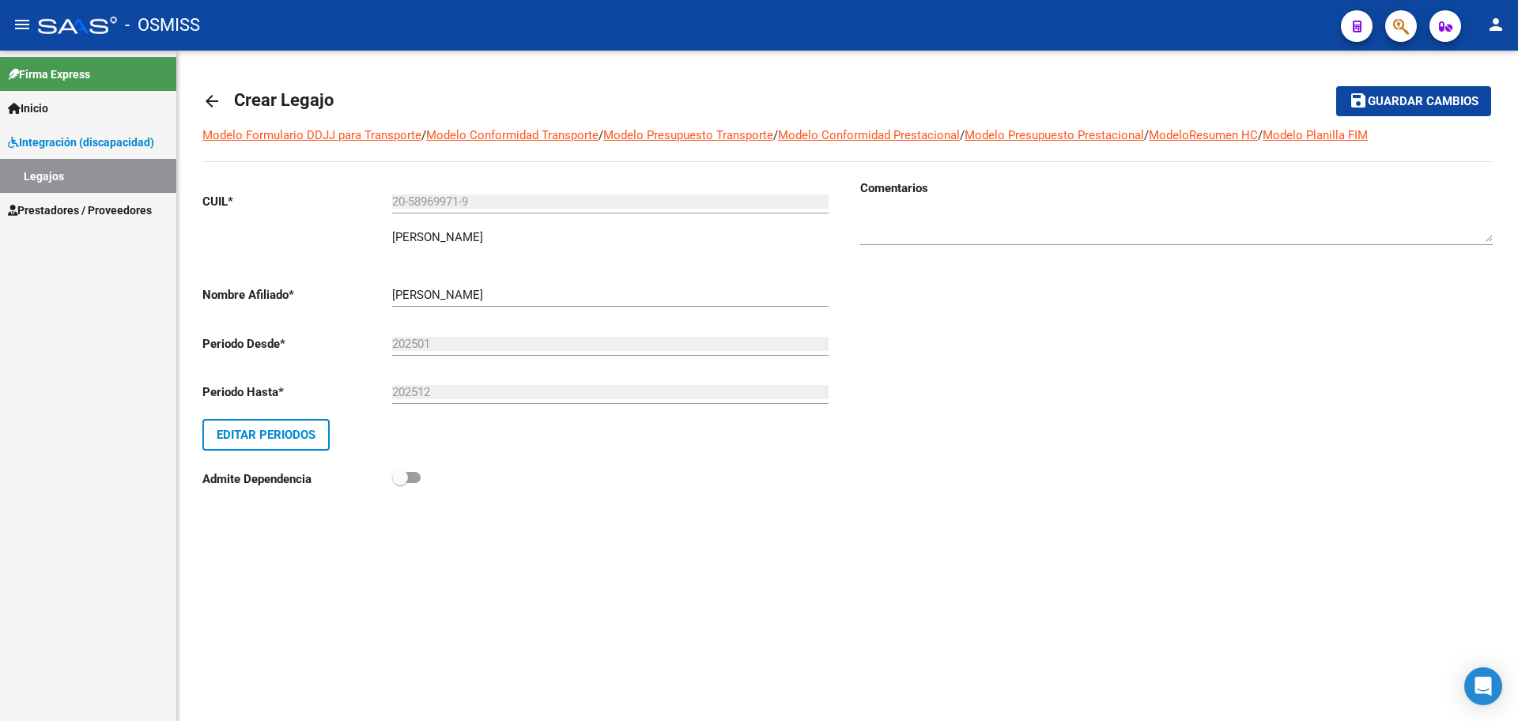
click at [1432, 95] on span "Guardar cambios" at bounding box center [1423, 102] width 111 height 14
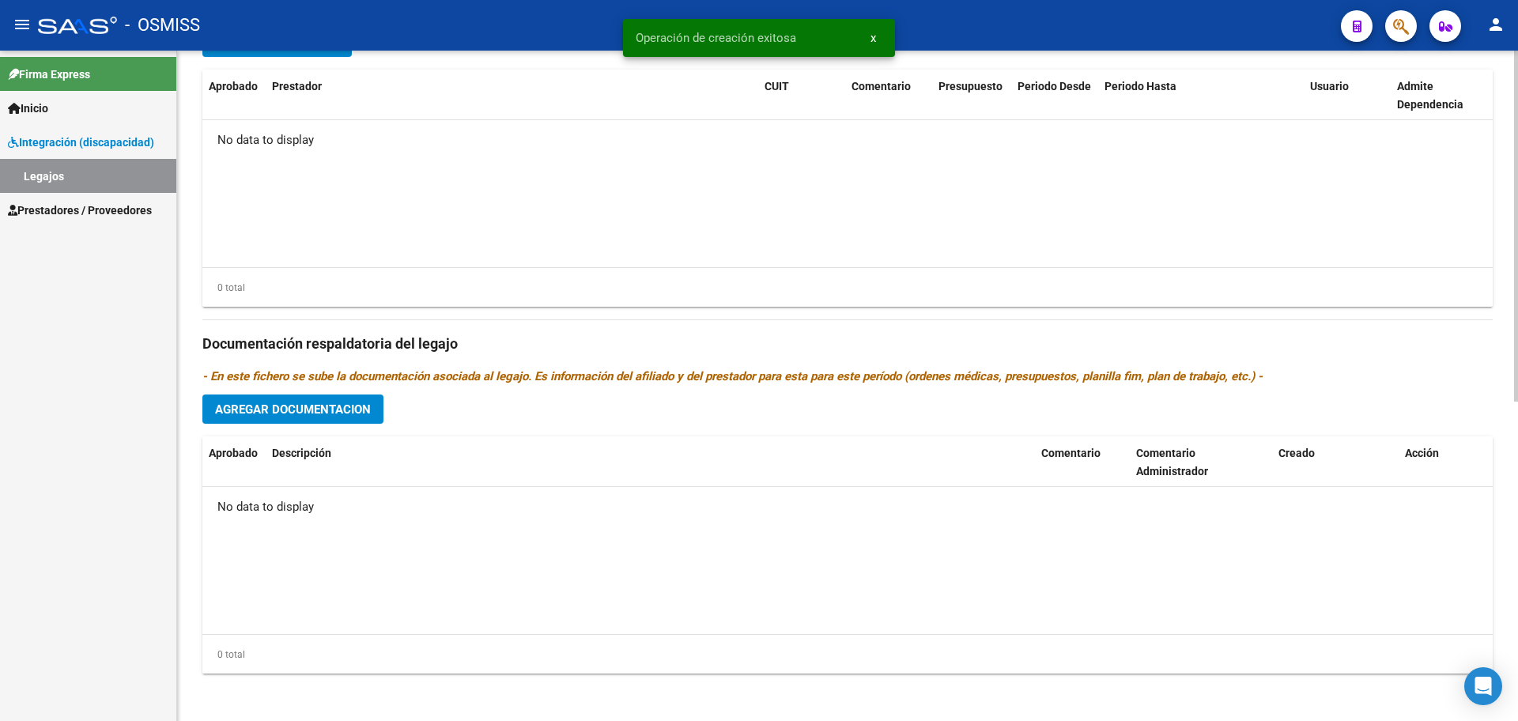
scroll to position [609, 0]
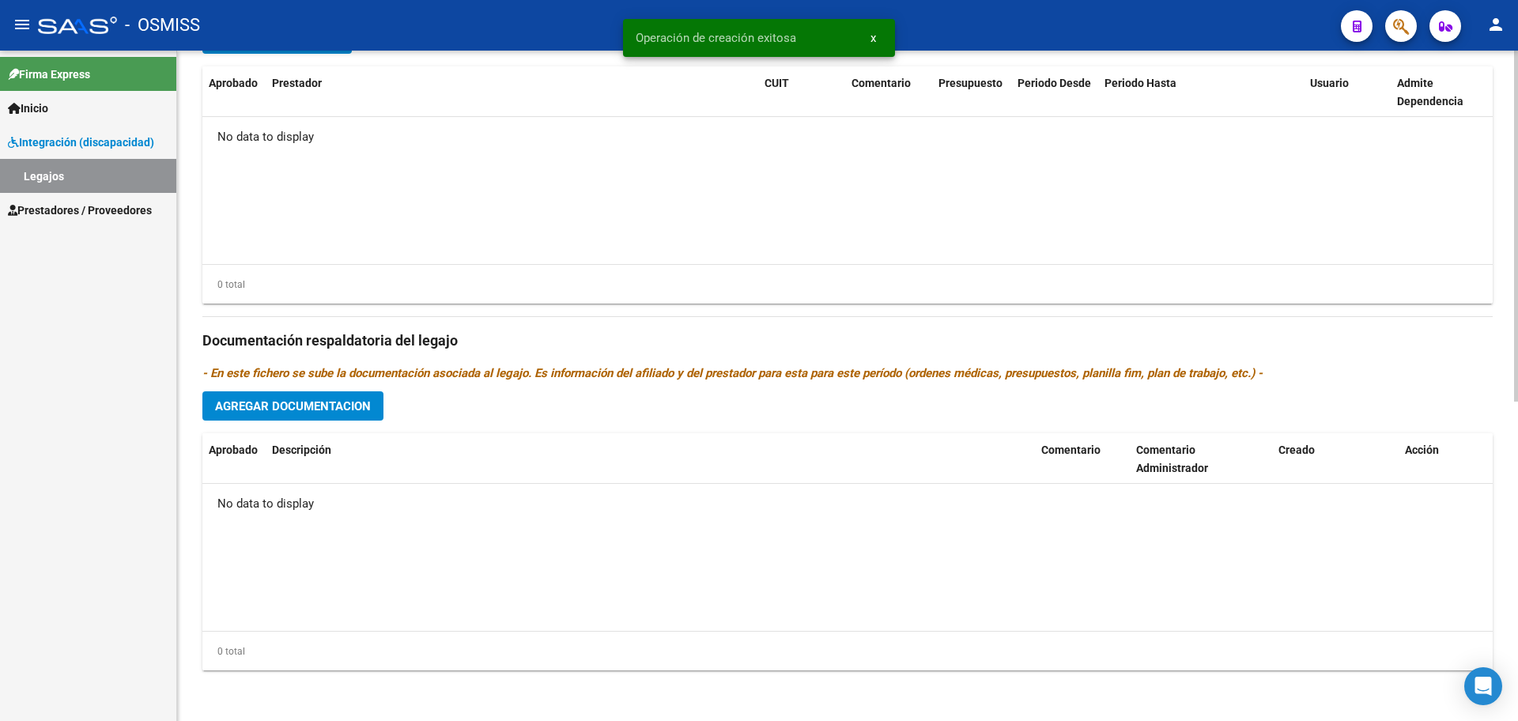
click at [229, 403] on span "Agregar Documentacion" at bounding box center [293, 406] width 156 height 14
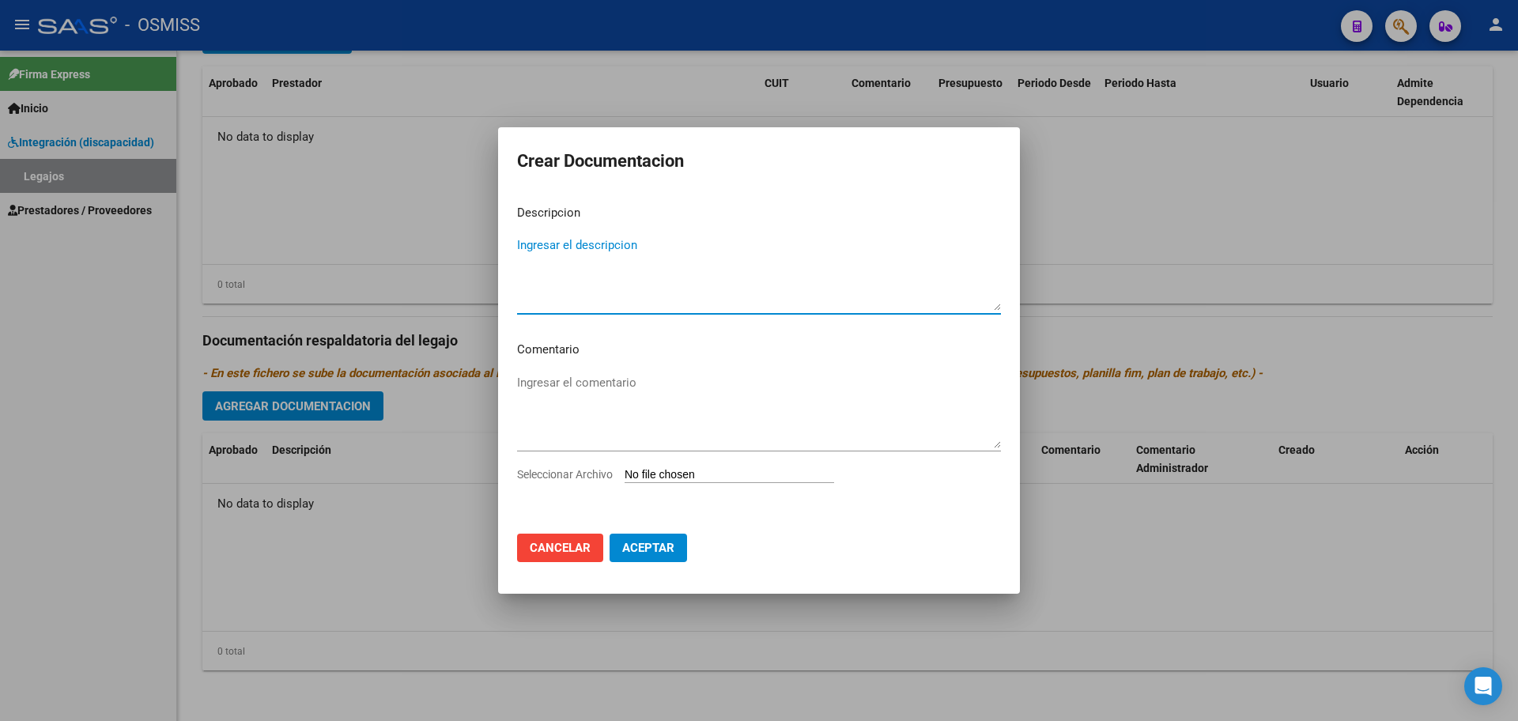
click at [720, 478] on input "Seleccionar Archivo" at bounding box center [730, 475] width 210 height 15
type input "C:\fakepath\.SION RAMOS - MIS.pdf"
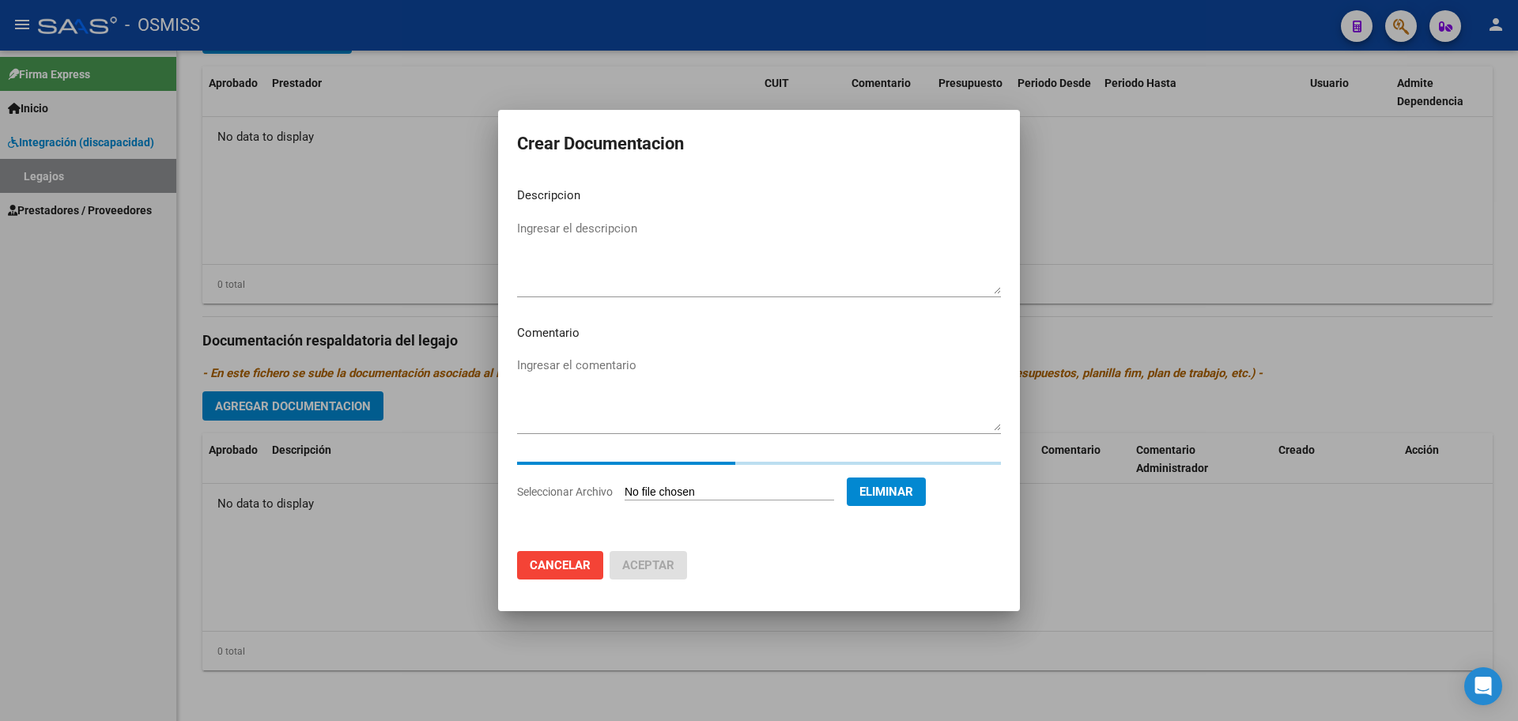
click at [533, 252] on textarea "Ingresar el descripcion" at bounding box center [759, 257] width 484 height 74
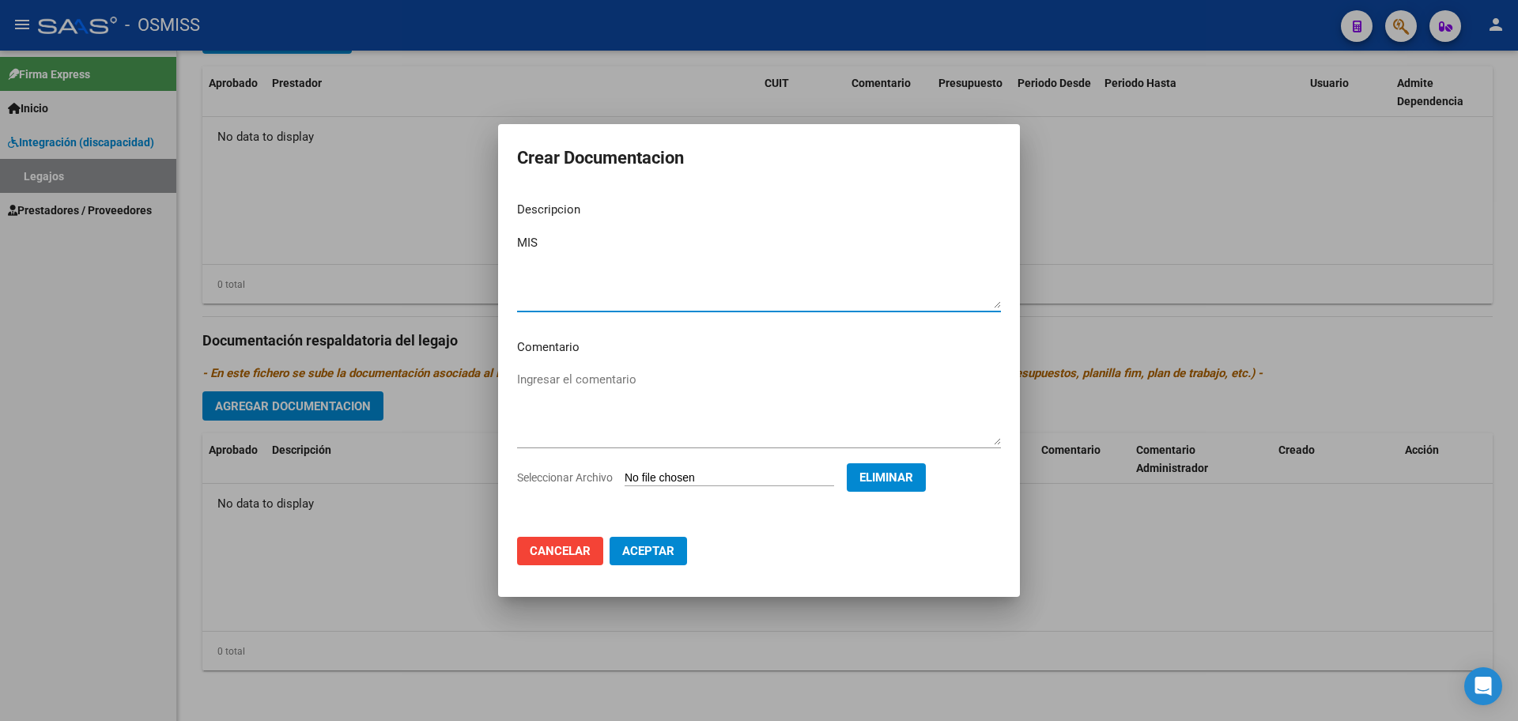
type textarea "MIS"
click at [662, 554] on span "Aceptar" at bounding box center [648, 551] width 52 height 14
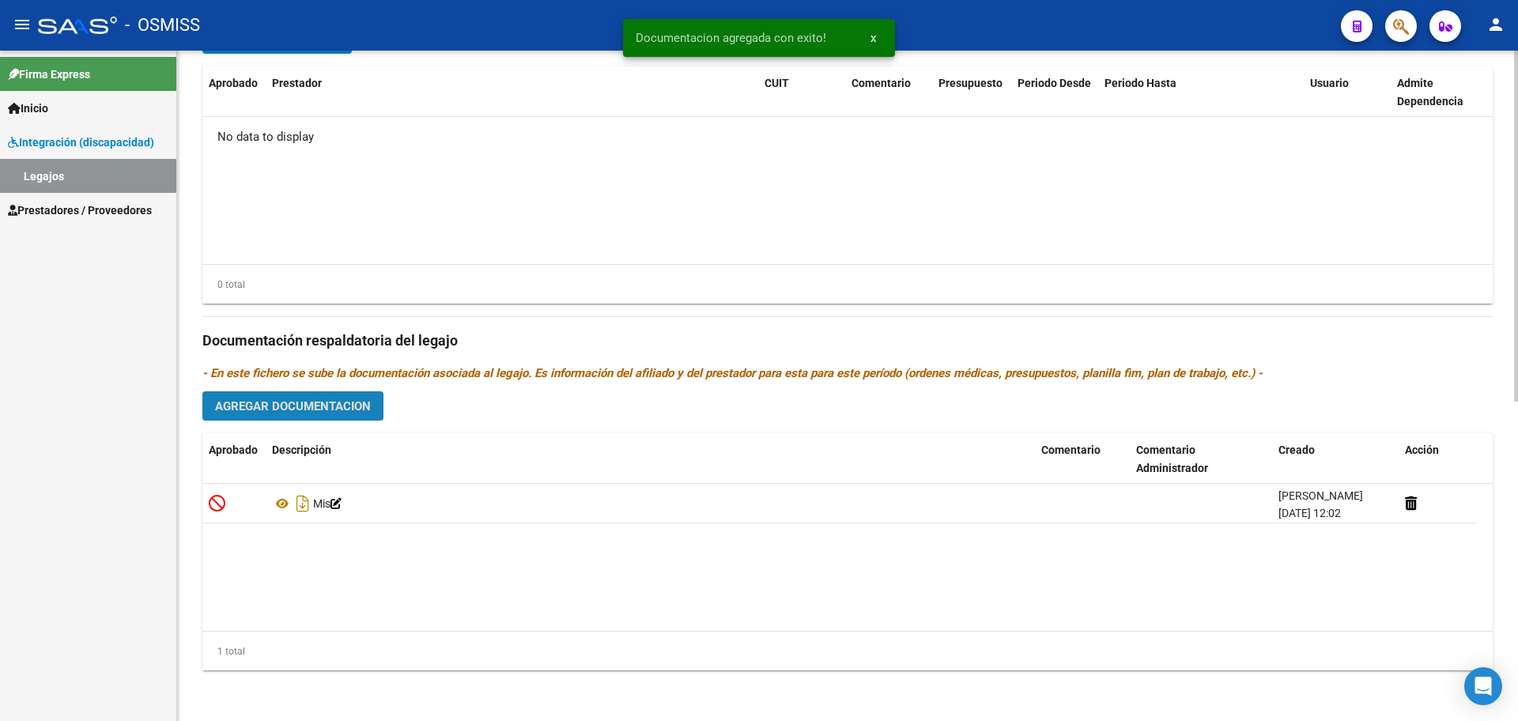
click at [346, 408] on span "Agregar Documentacion" at bounding box center [293, 406] width 156 height 14
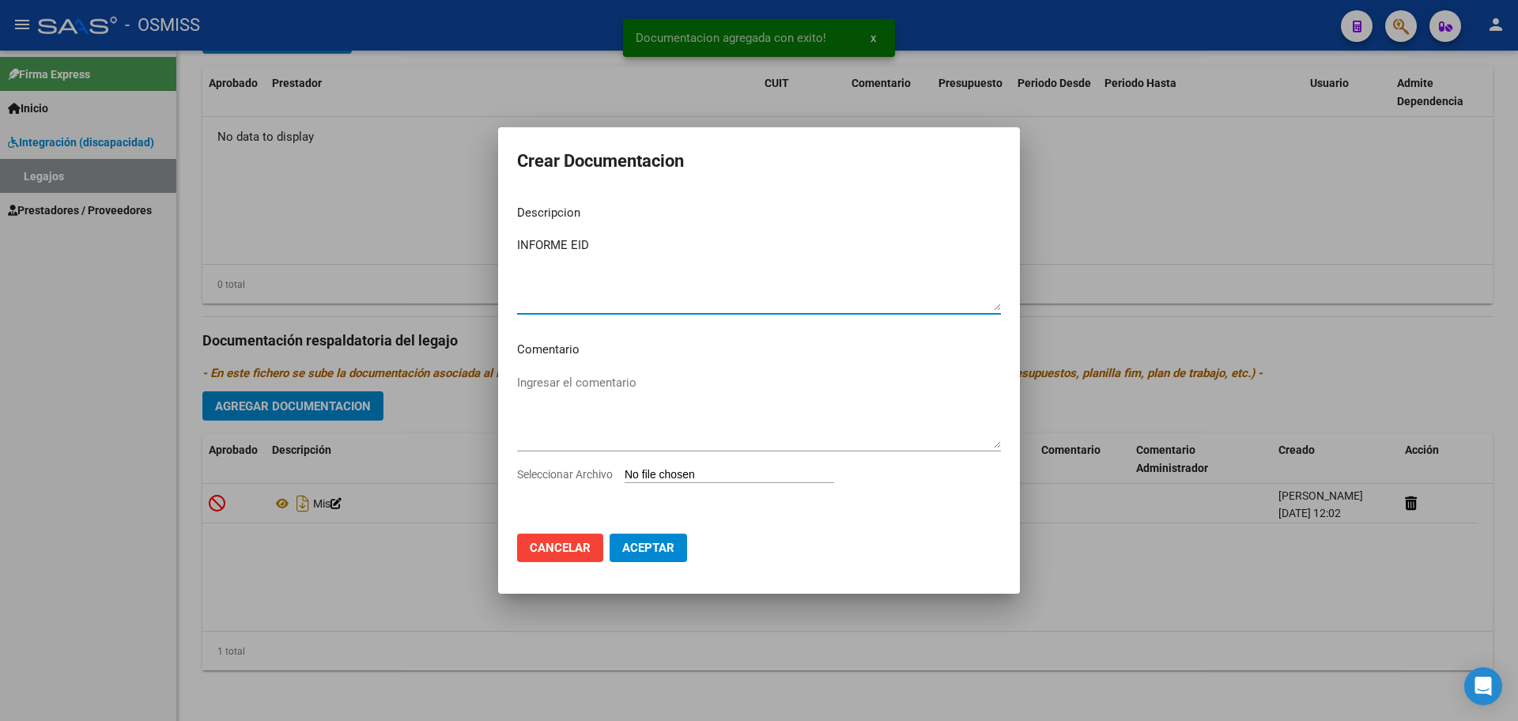
type textarea "INFORME EID"
click at [671, 476] on input "Seleccionar Archivo" at bounding box center [730, 475] width 210 height 15
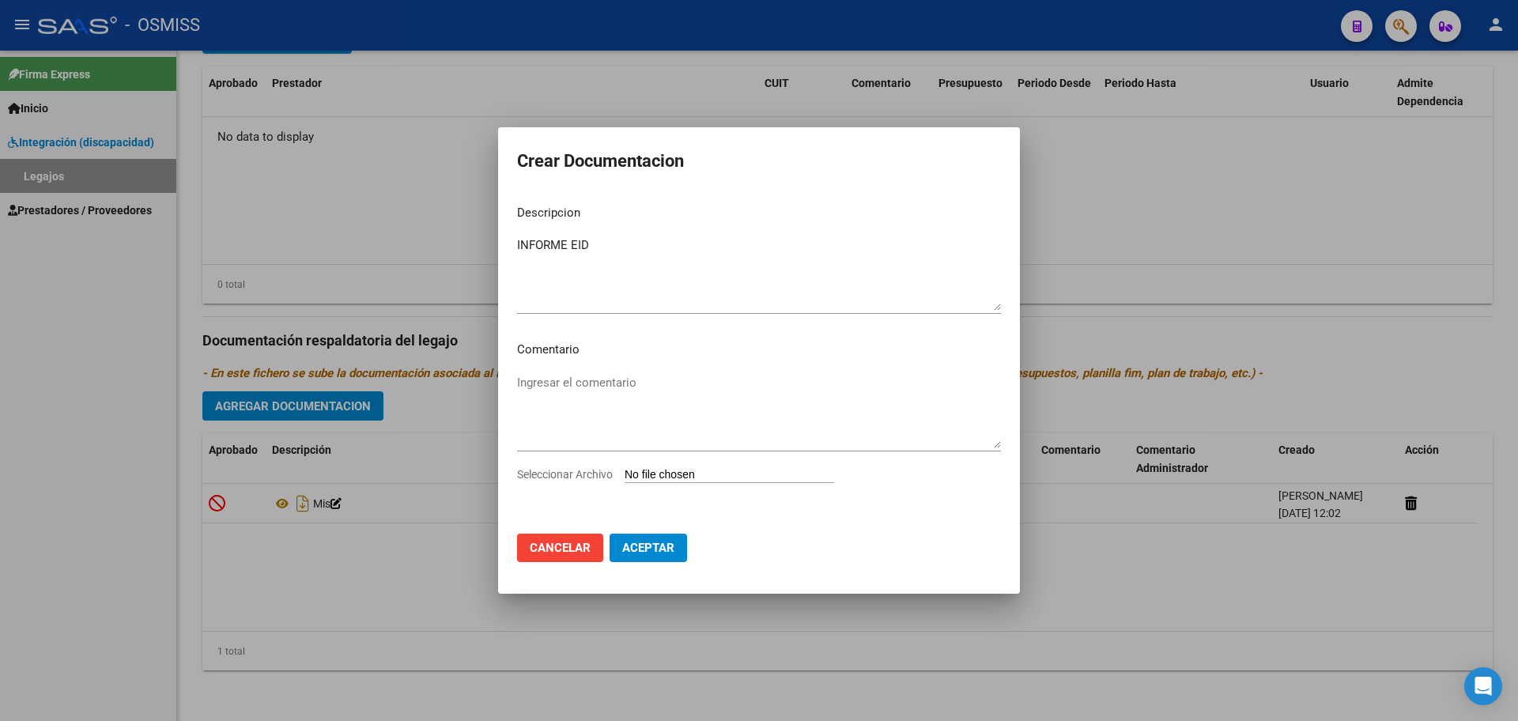
type input "C:\fakepath\SION RAMOS, KYLIAN.pdf"
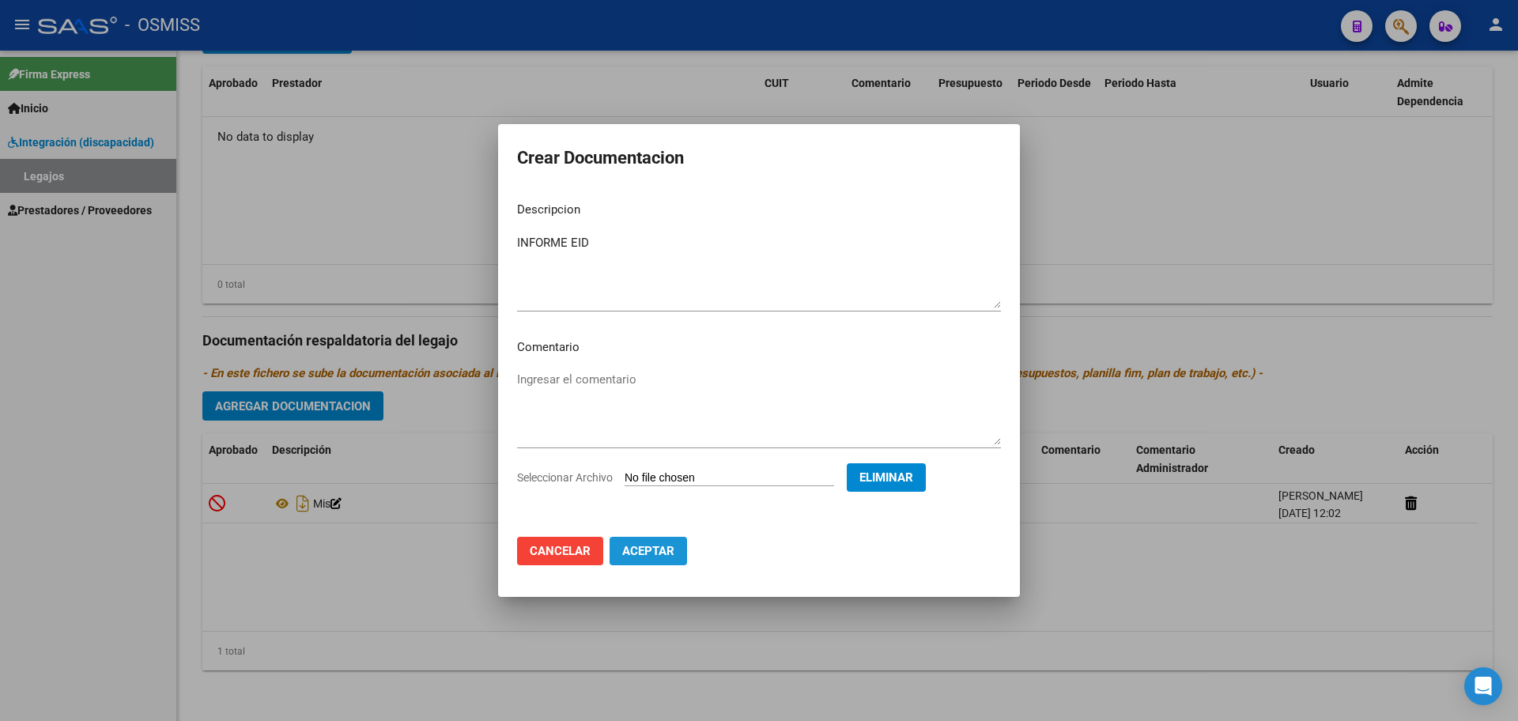
click at [634, 552] on span "Aceptar" at bounding box center [648, 551] width 52 height 14
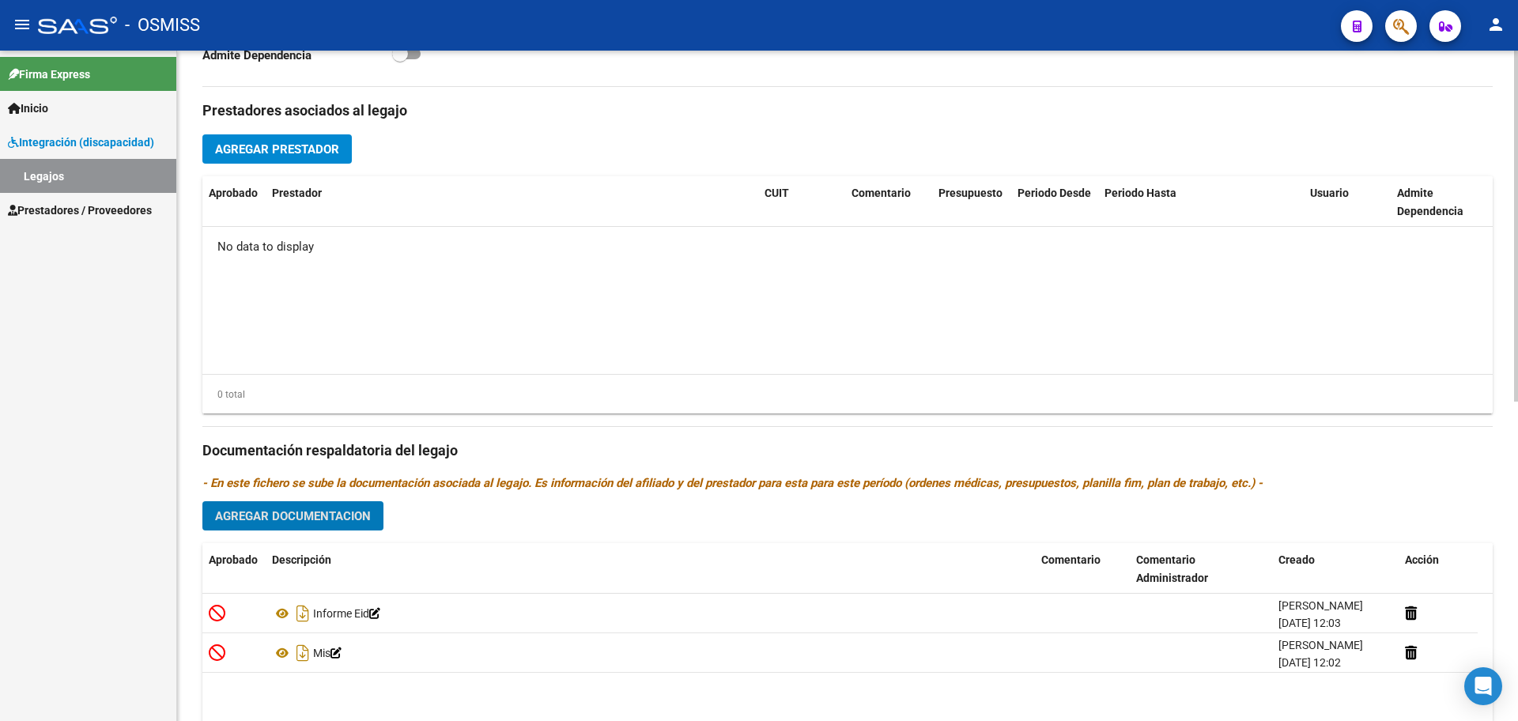
scroll to position [411, 0]
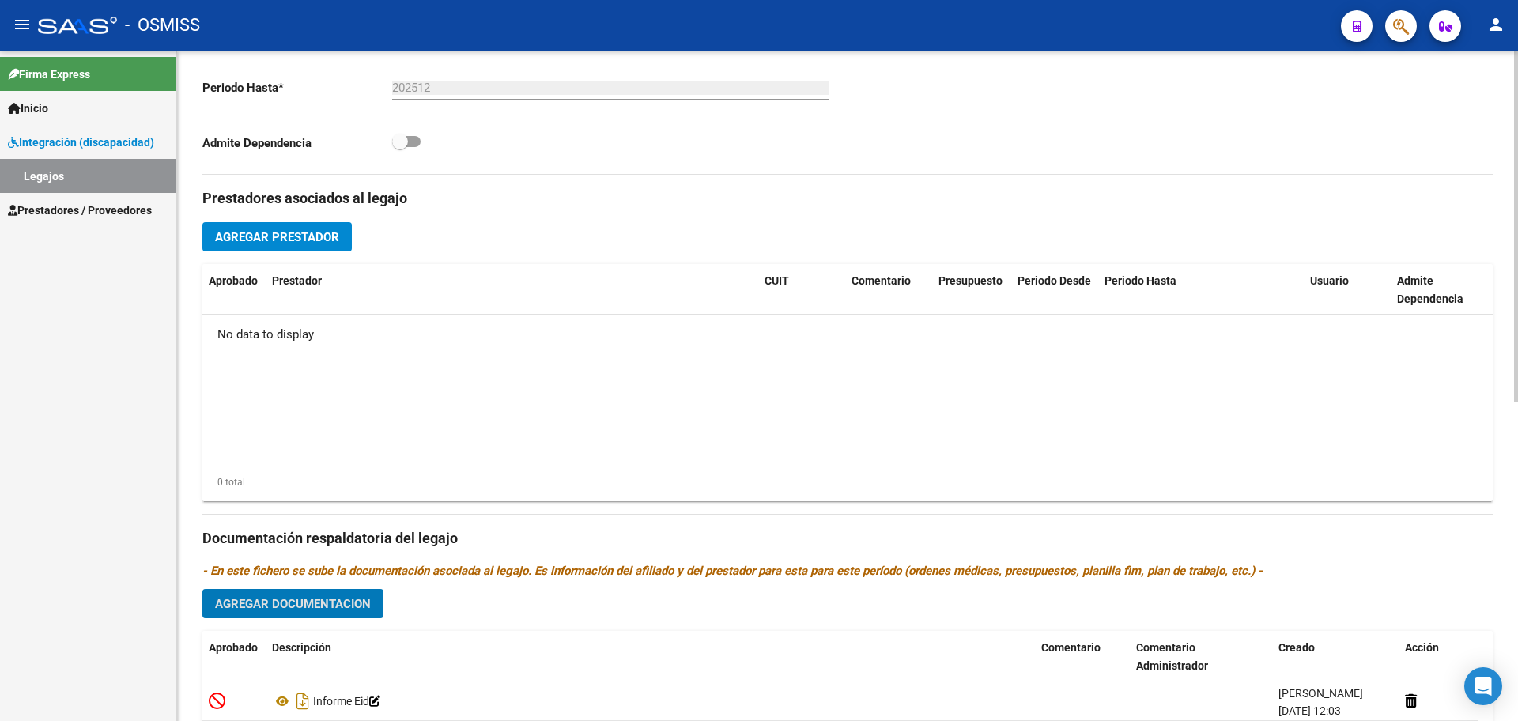
click at [285, 229] on span "Agregar Prestador" at bounding box center [277, 236] width 124 height 14
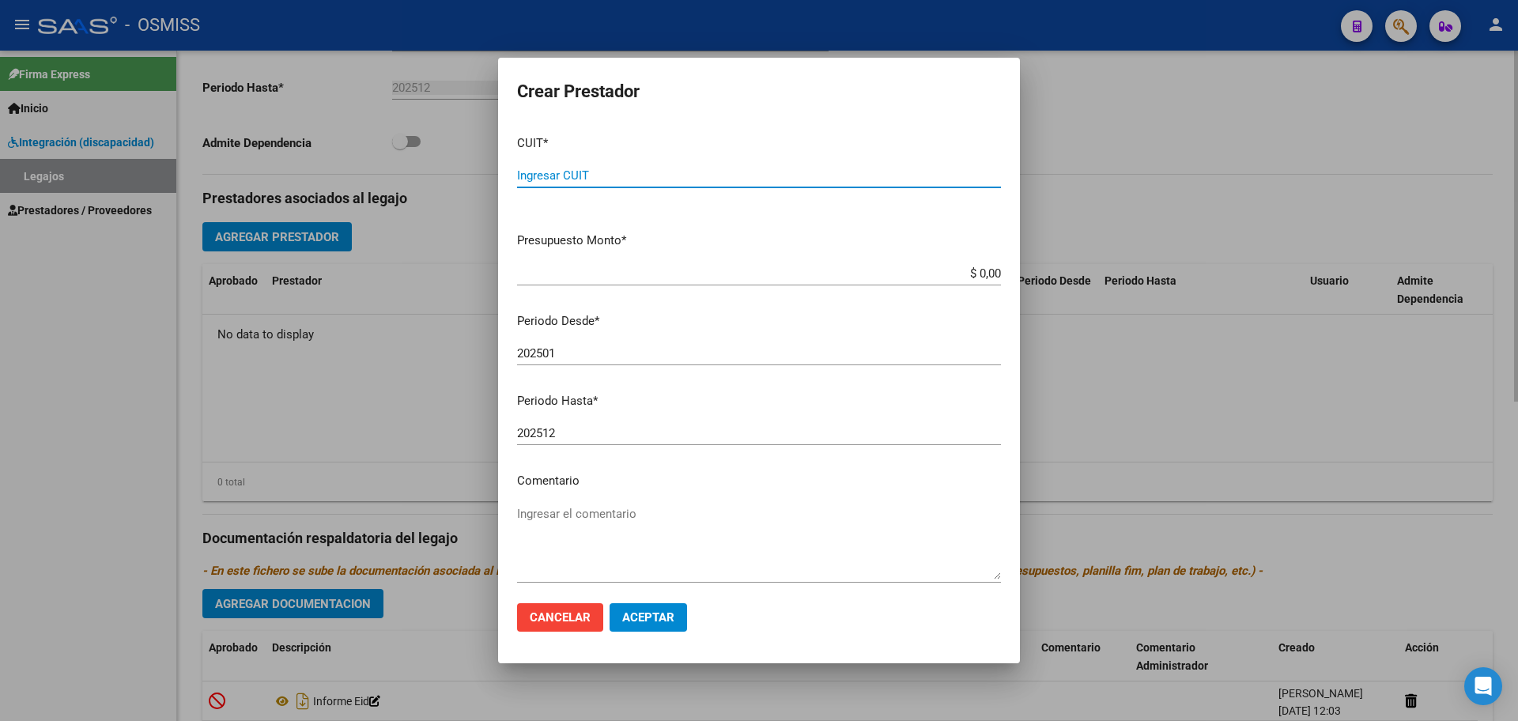
paste input "30-71207401-5"
type input "30-71207401-5"
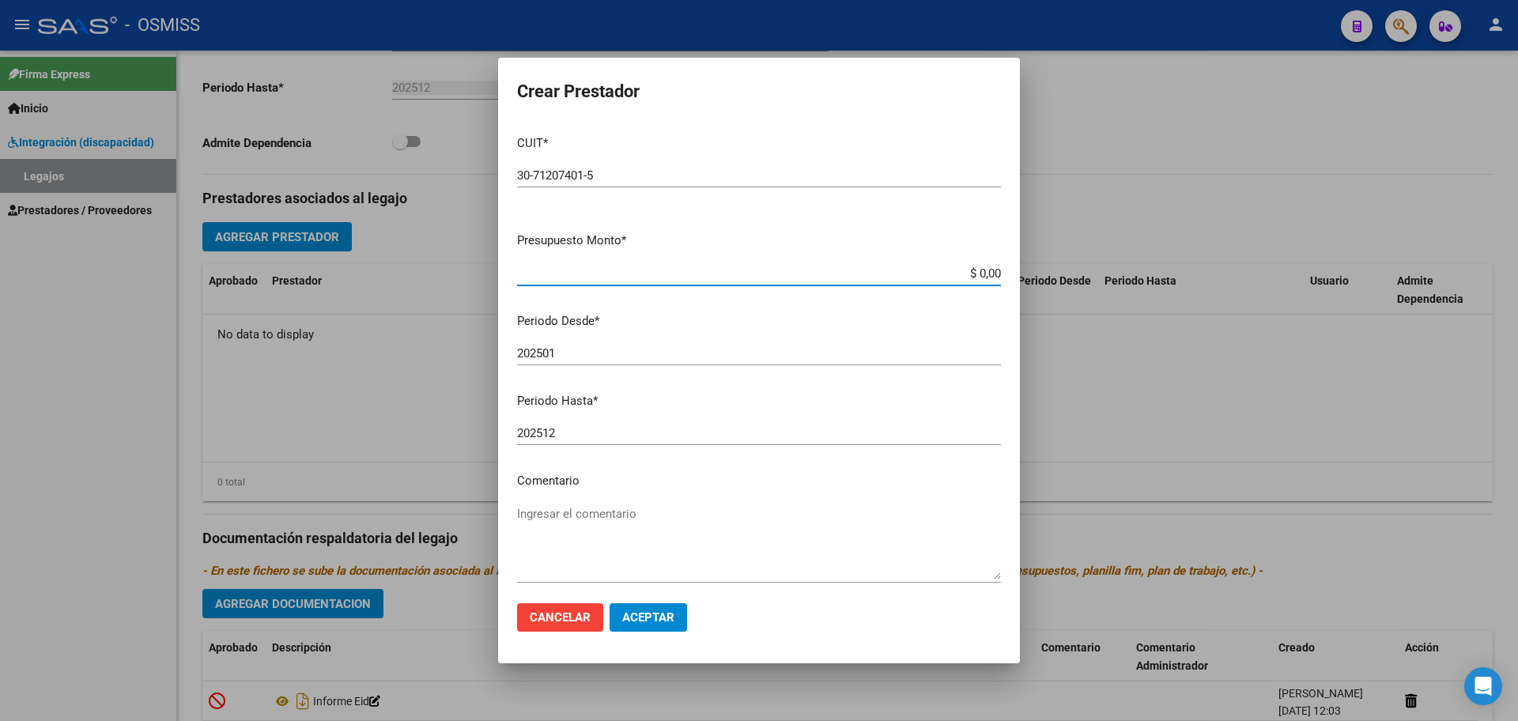
type input "$ 0,01"
type input "202509"
click at [661, 614] on span "Aceptar" at bounding box center [648, 617] width 52 height 14
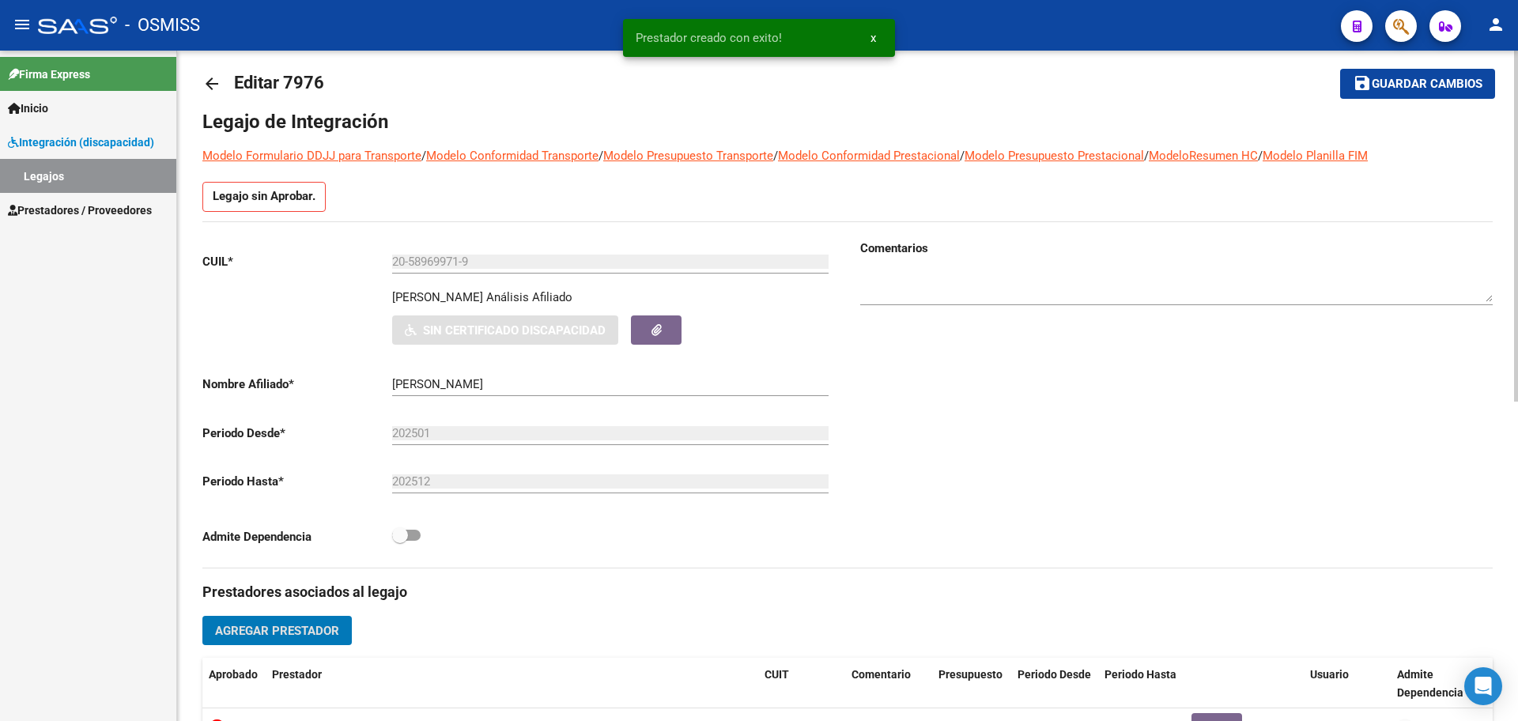
scroll to position [0, 0]
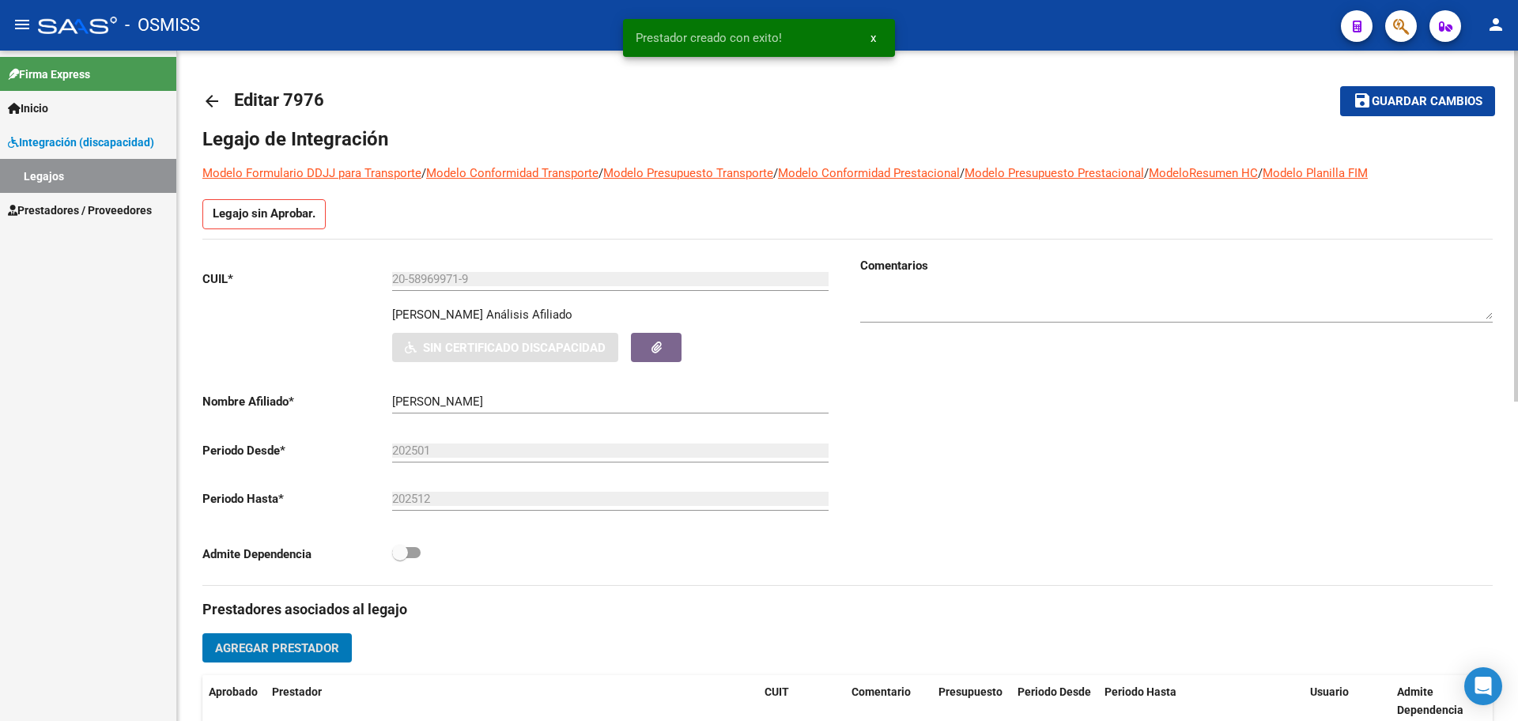
click at [1429, 105] on span "Guardar cambios" at bounding box center [1427, 102] width 111 height 14
click at [207, 100] on mat-icon "arrow_back" at bounding box center [211, 101] width 19 height 19
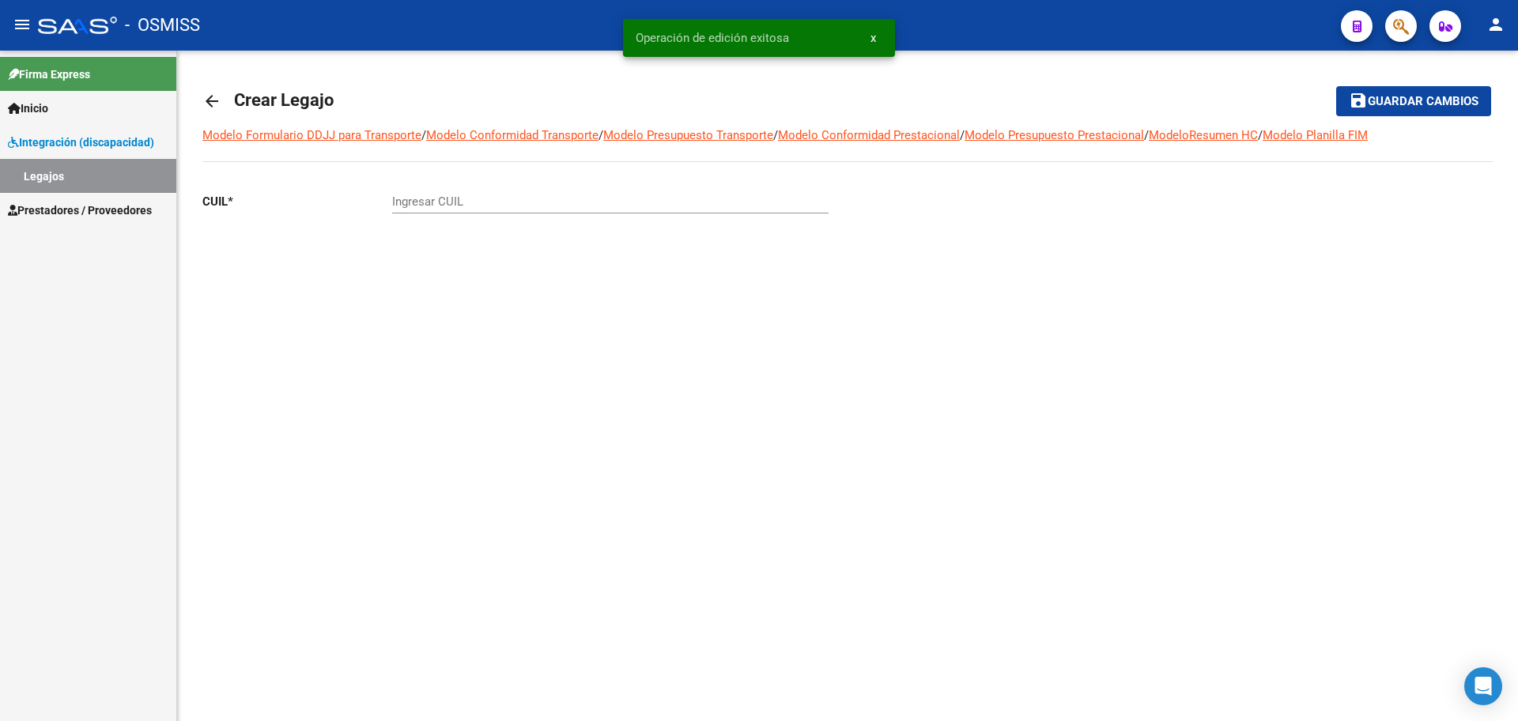
click at [207, 96] on mat-icon "arrow_back" at bounding box center [211, 101] width 19 height 19
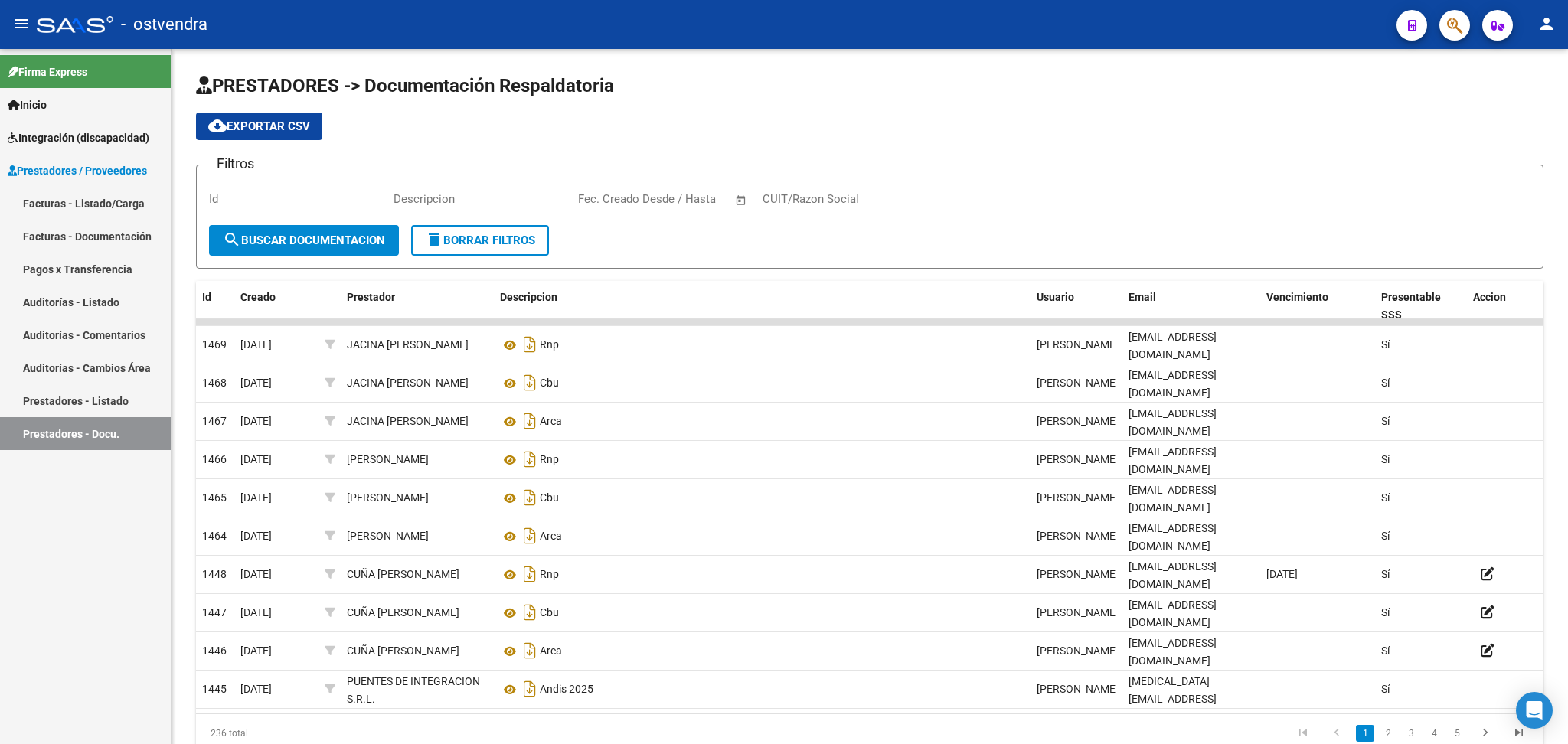
click at [71, 209] on link "Facturas - Listado/Carga" at bounding box center [85, 203] width 170 height 33
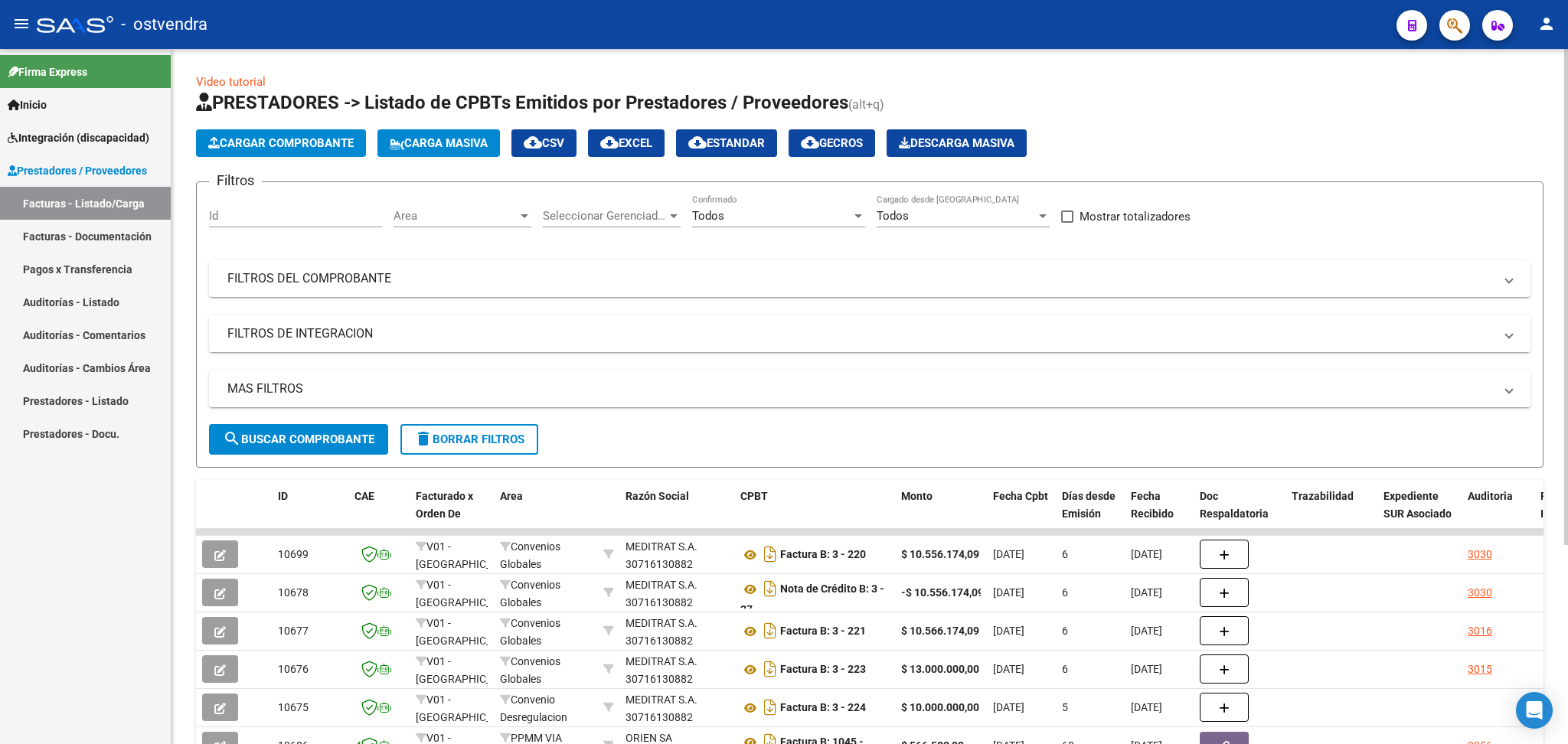
click at [316, 336] on mat-panel-title "FILTROS DE INTEGRACION" at bounding box center [860, 333] width 1266 height 16
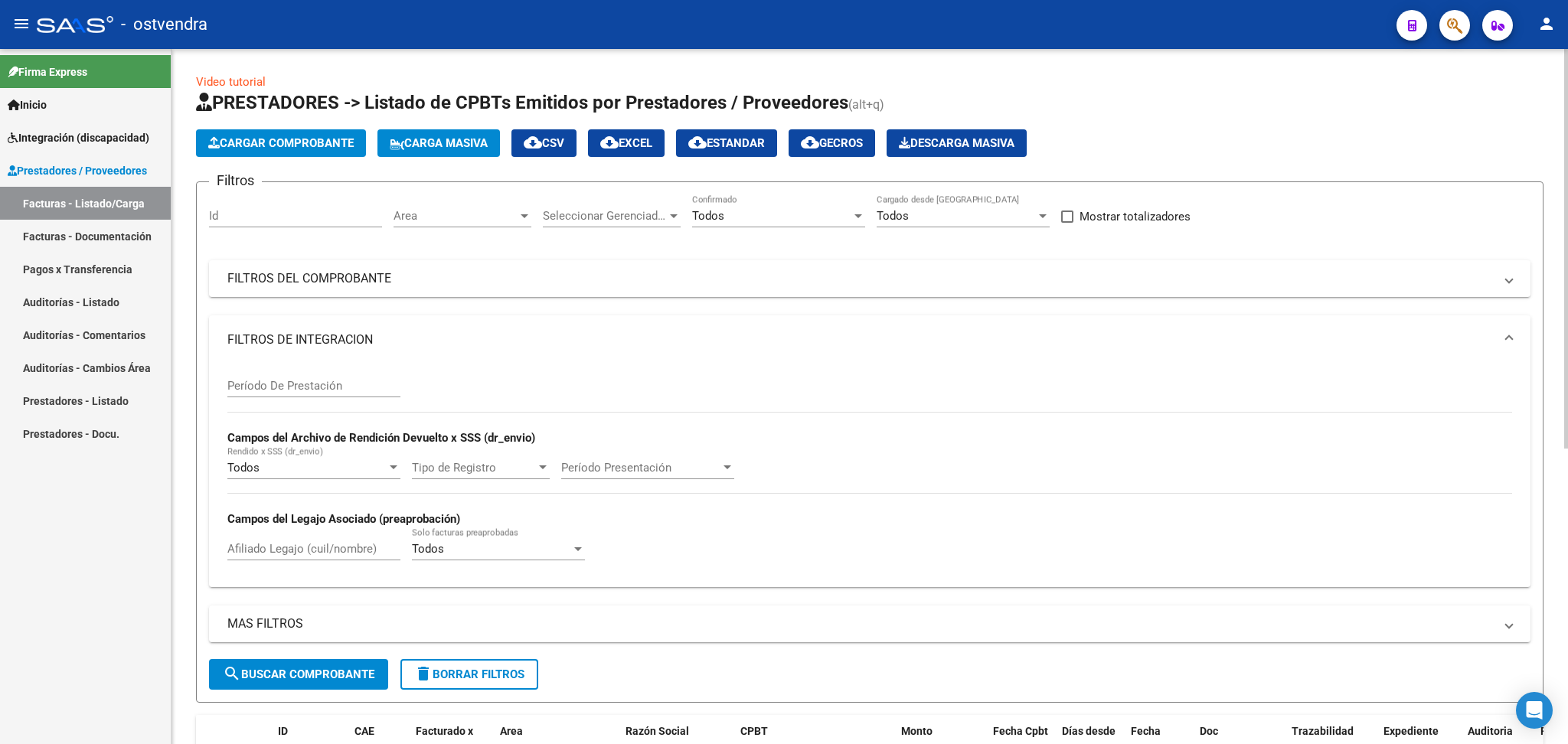
click at [255, 544] on input "Afiliado Legajo (cuil/nombre)" at bounding box center [314, 549] width 173 height 14
type input "chuctaya"
click at [261, 681] on button "search Buscar Comprobante" at bounding box center [298, 674] width 179 height 31
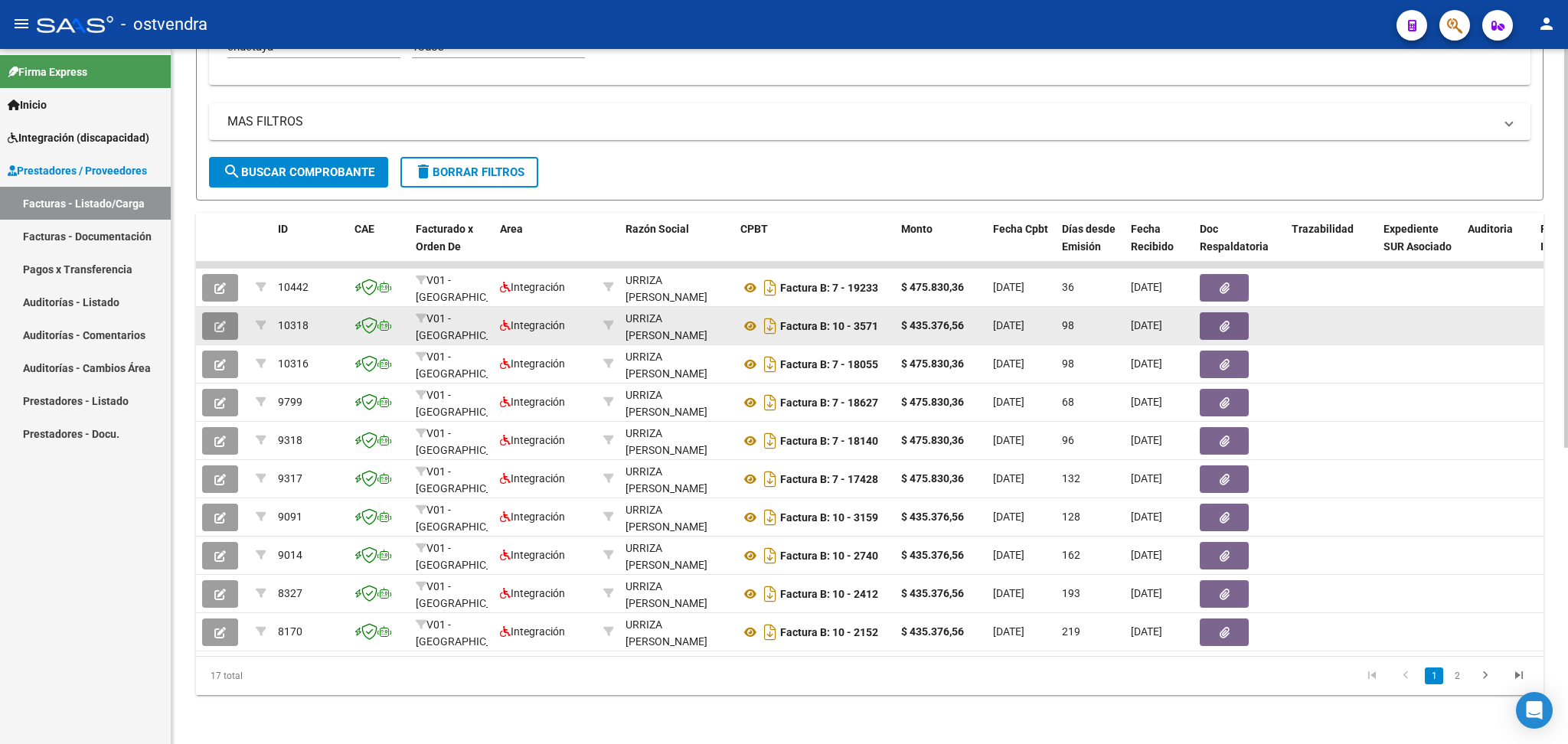
click at [227, 312] on button "button" at bounding box center [220, 326] width 36 height 27
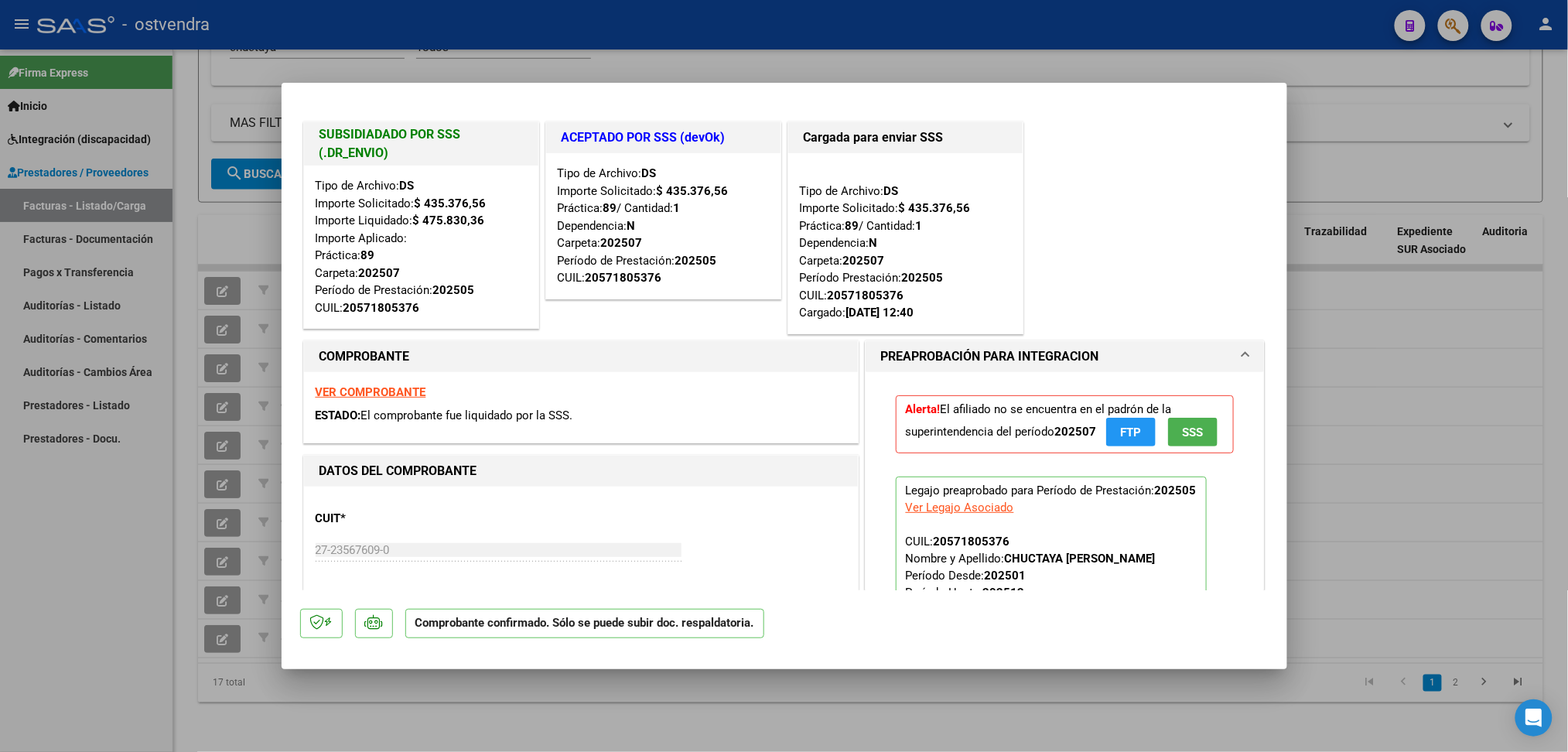
type input "$ 0,00"
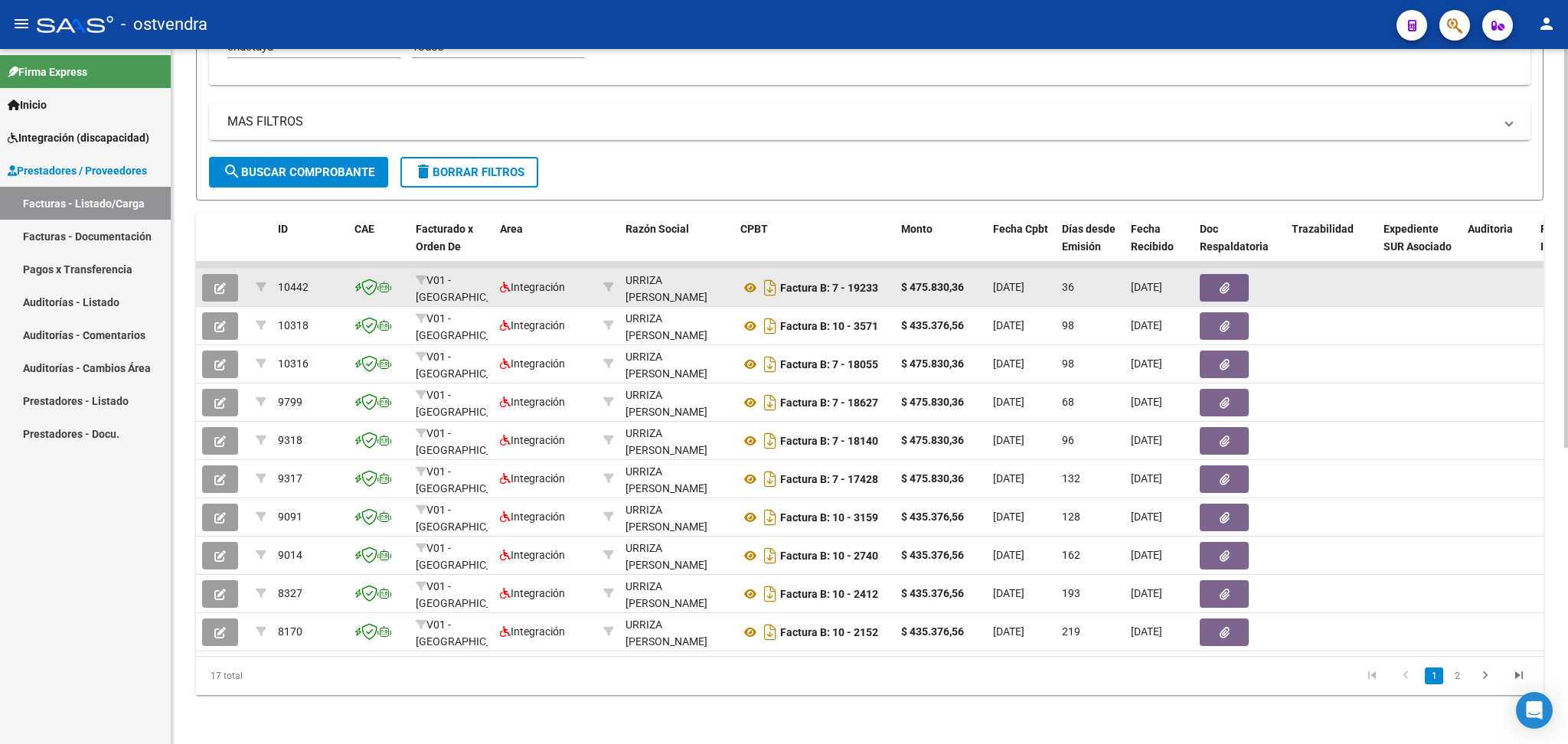
click at [225, 283] on icon "button" at bounding box center [220, 288] width 12 height 12
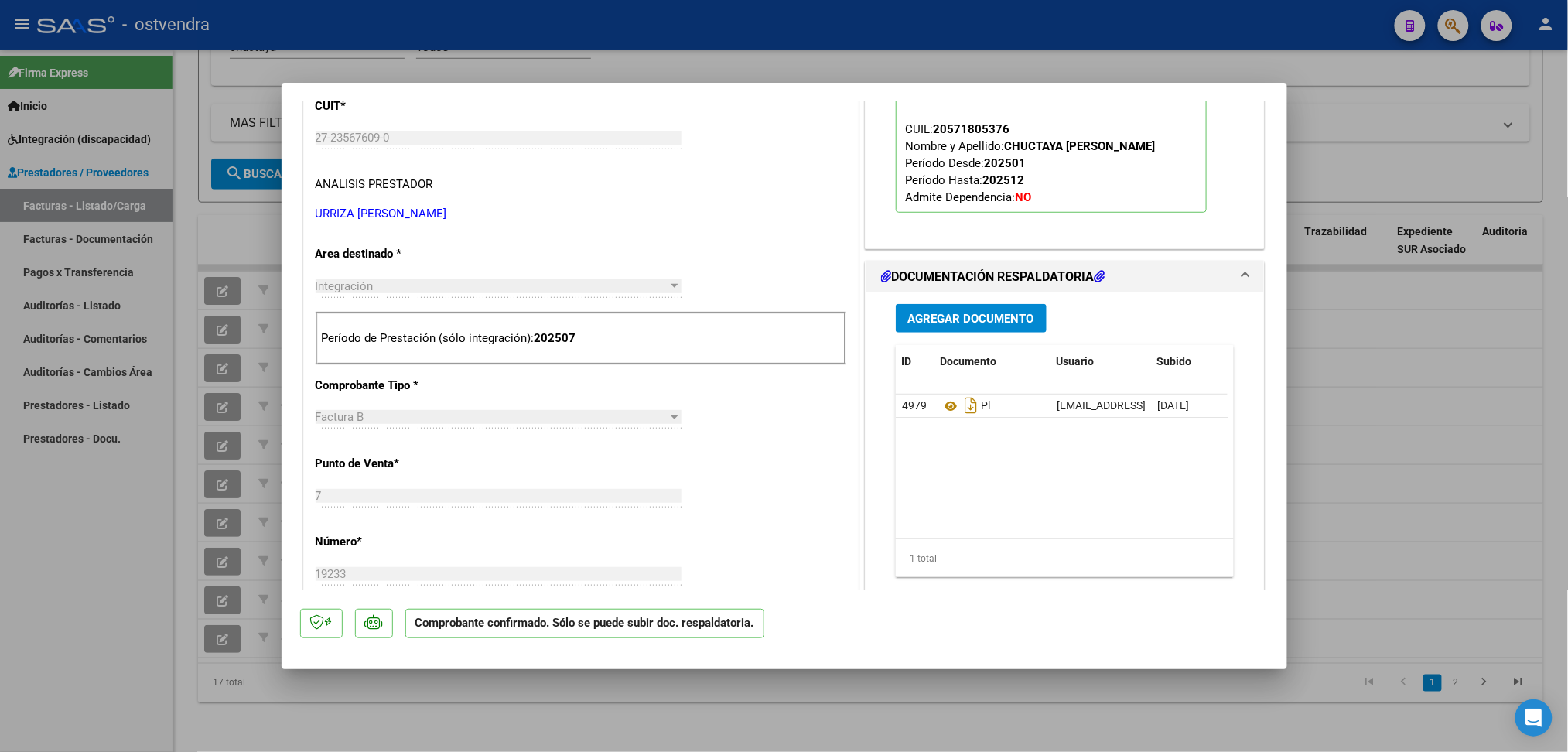
scroll to position [515, 0]
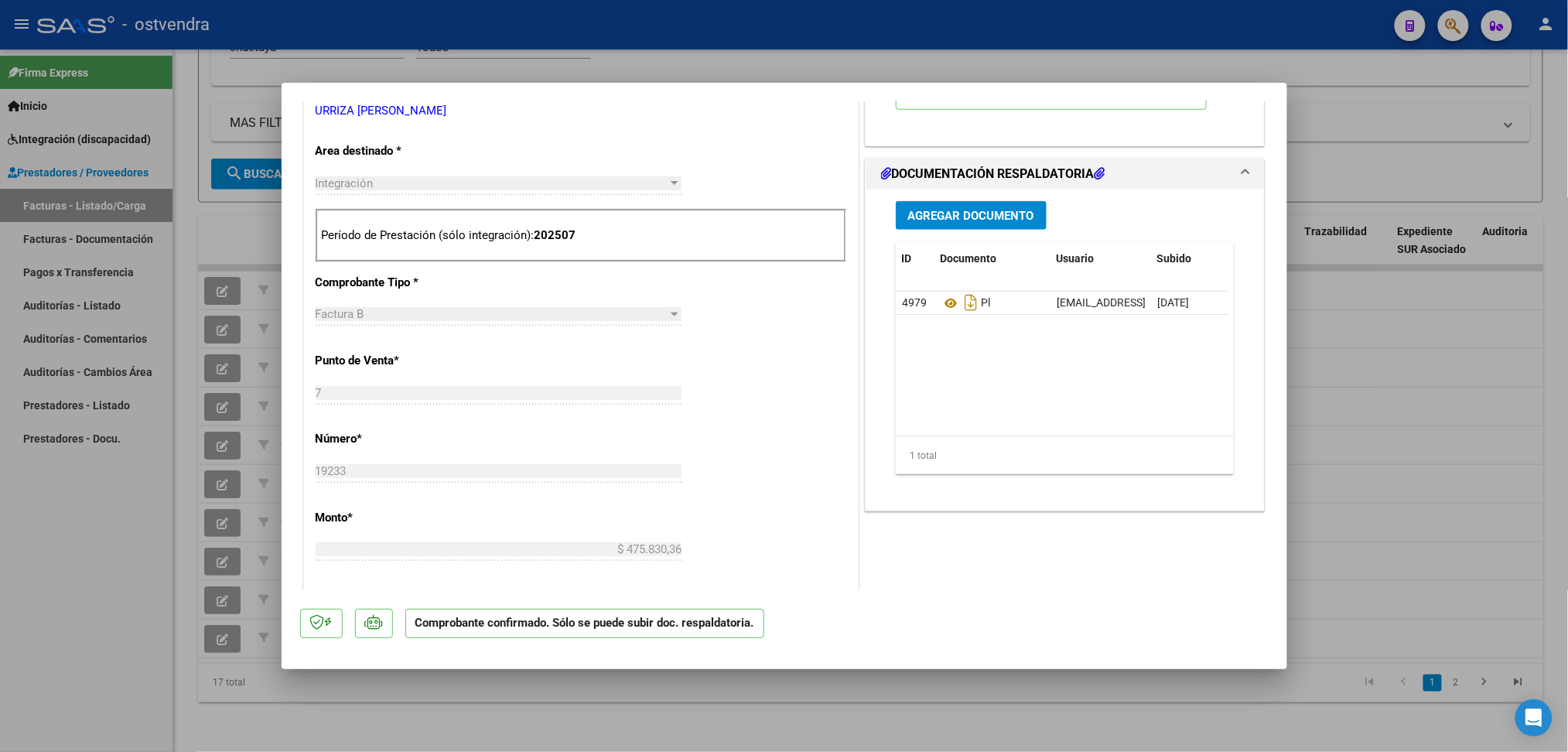
type input "$ 0,00"
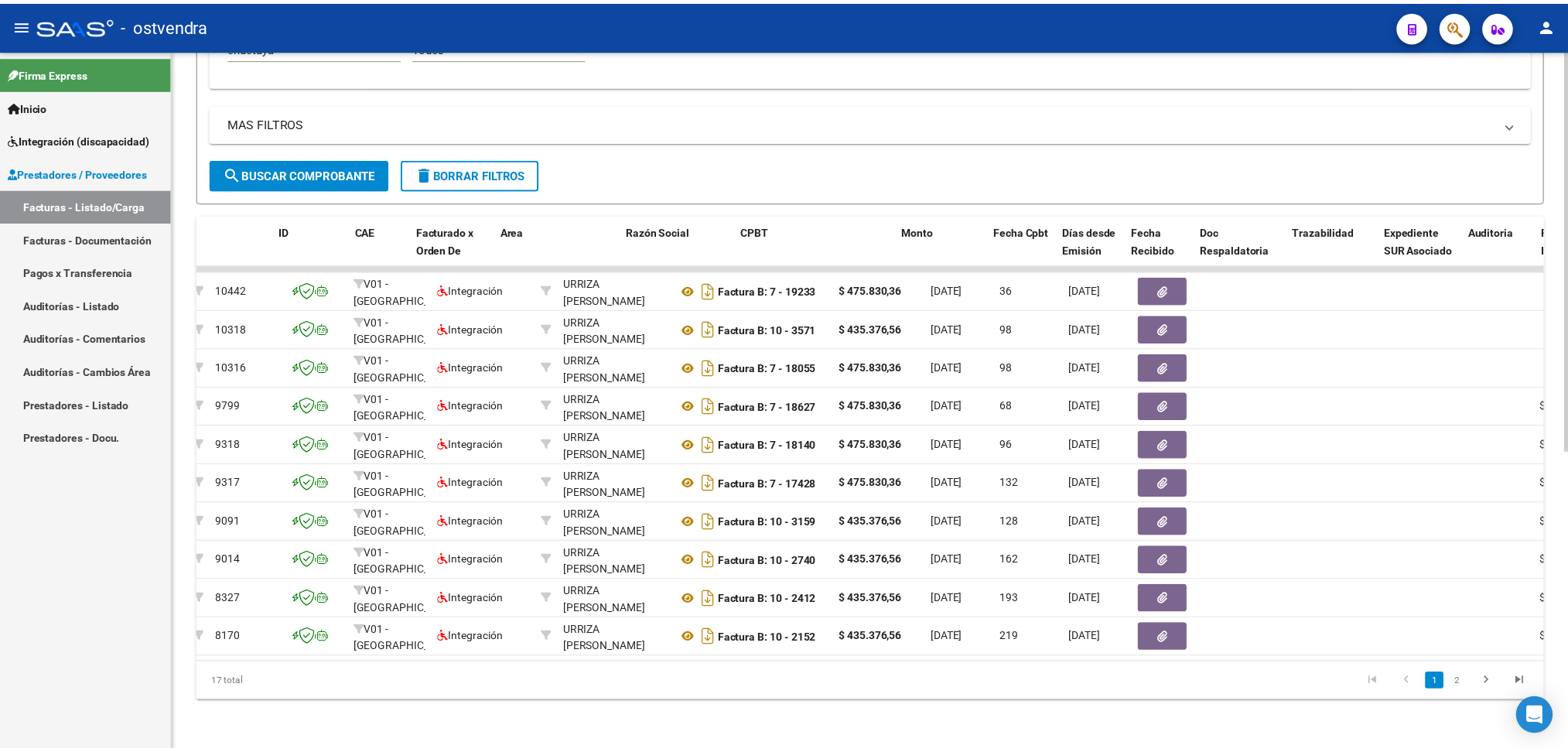
scroll to position [0, 0]
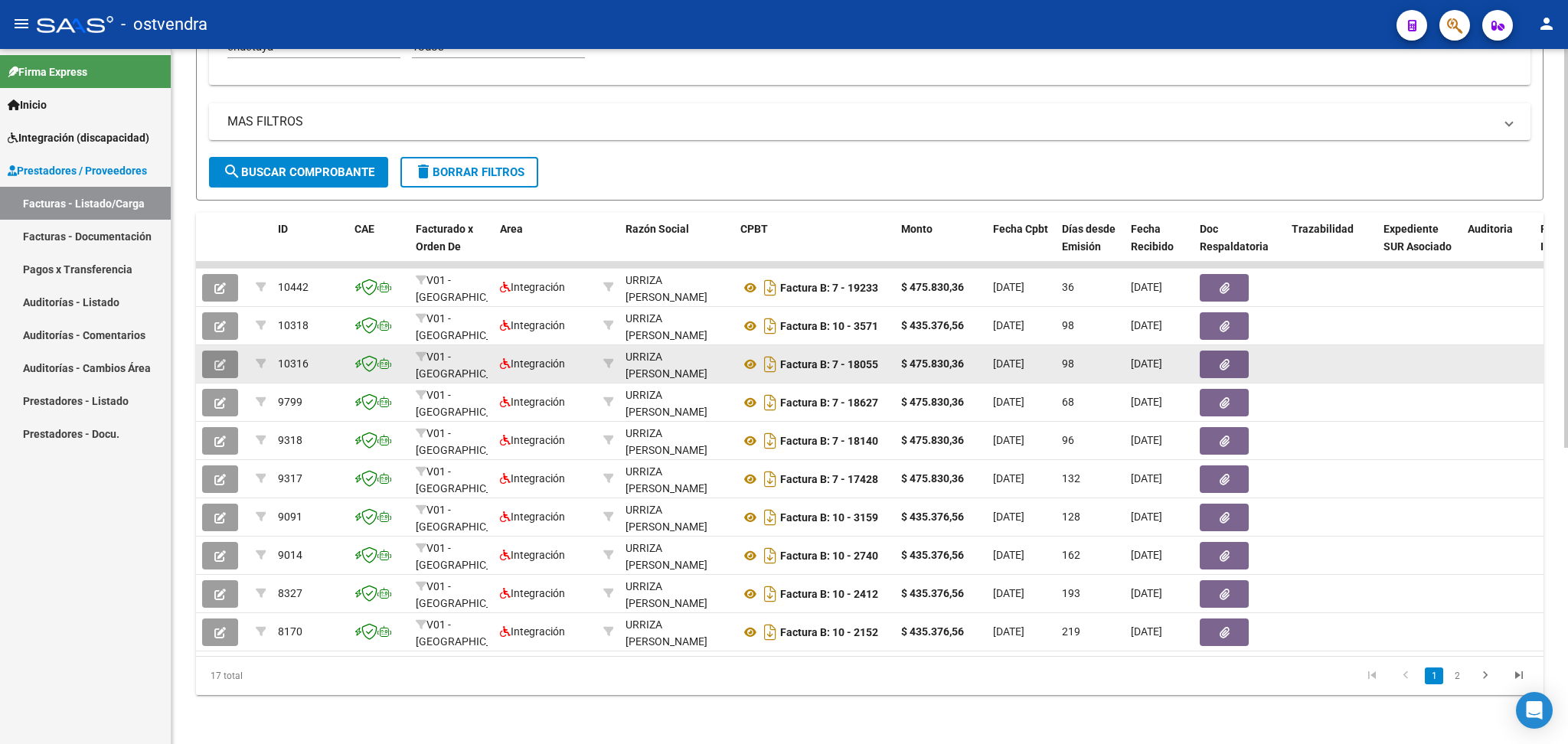
click at [223, 359] on icon "button" at bounding box center [220, 365] width 12 height 12
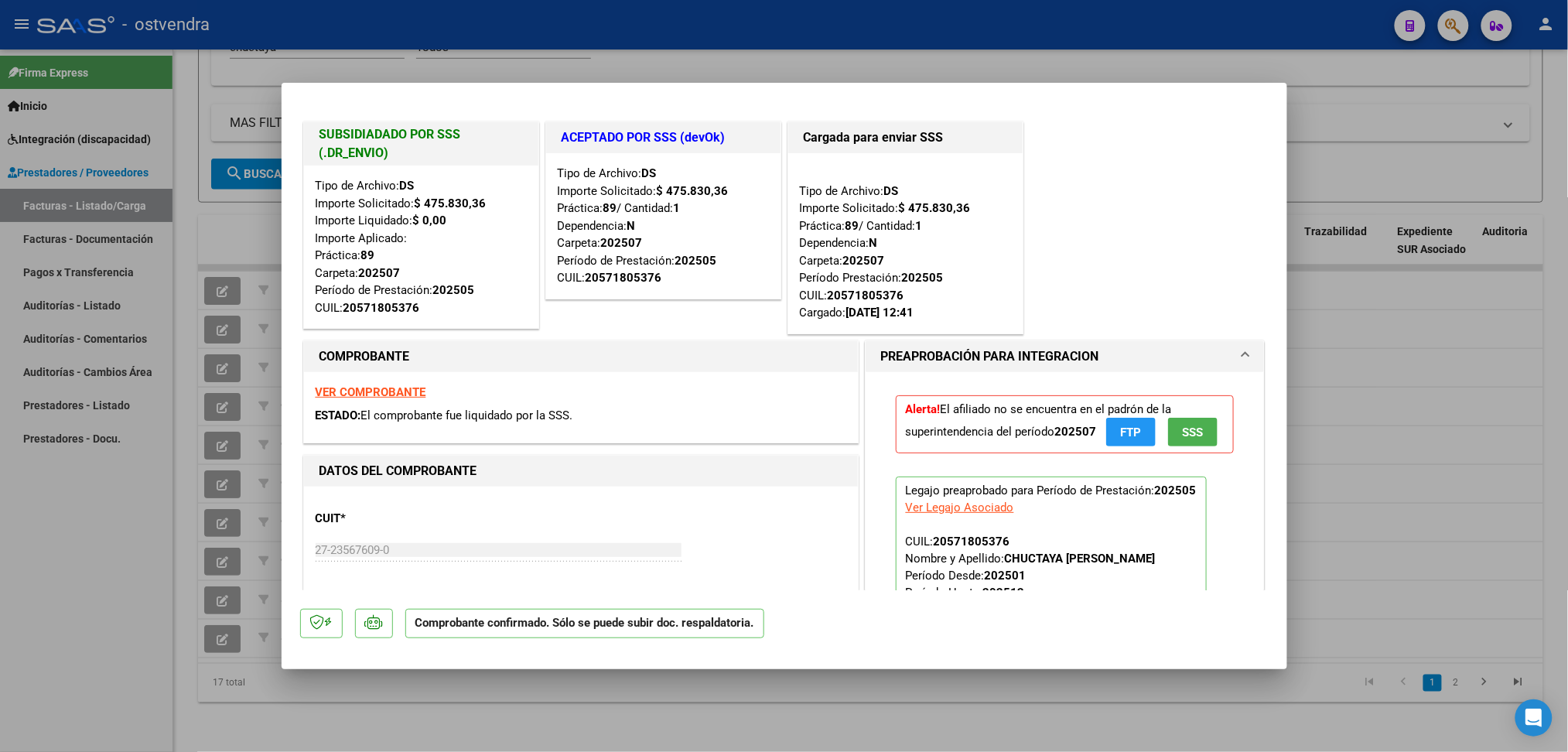
type input "$ 0,00"
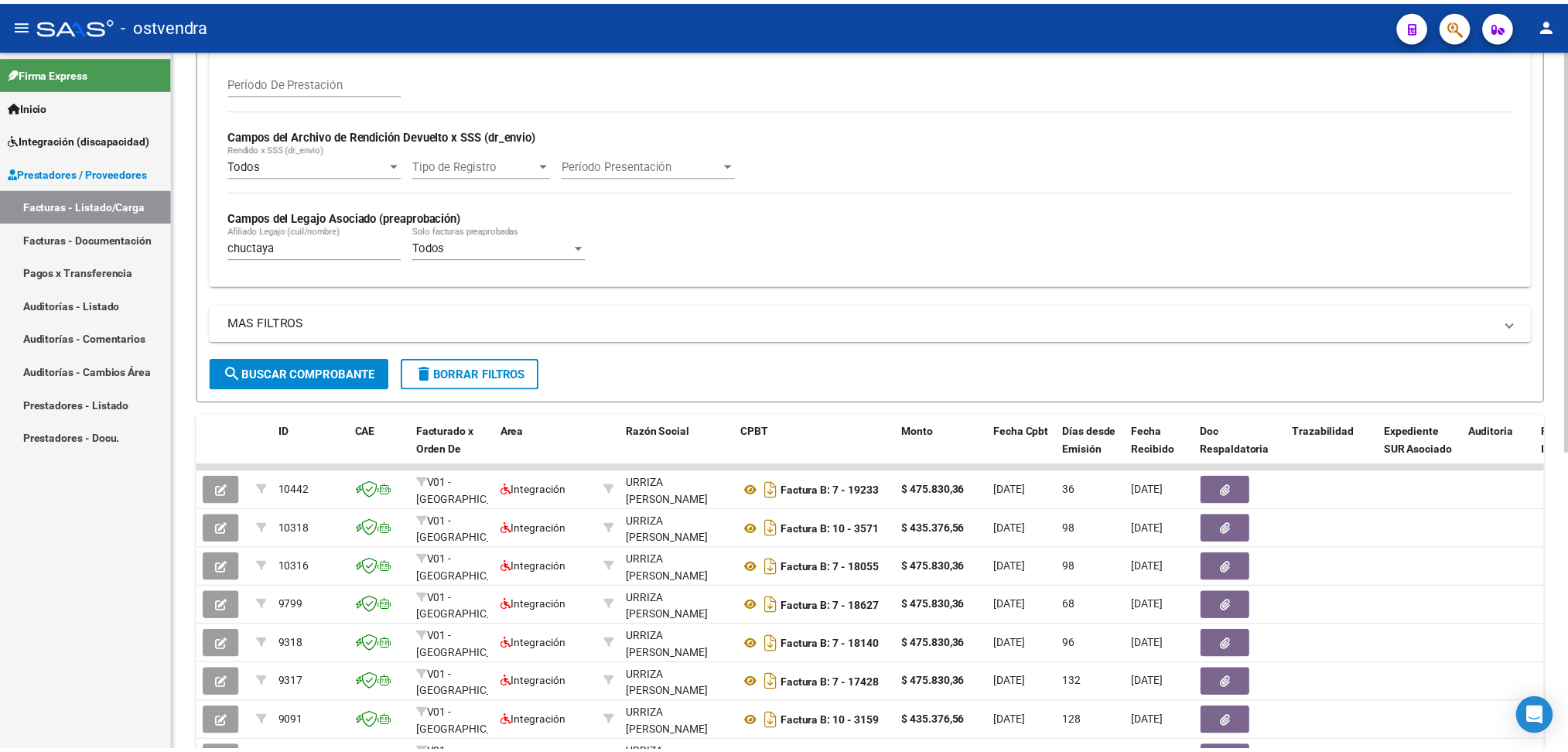
scroll to position [309, 0]
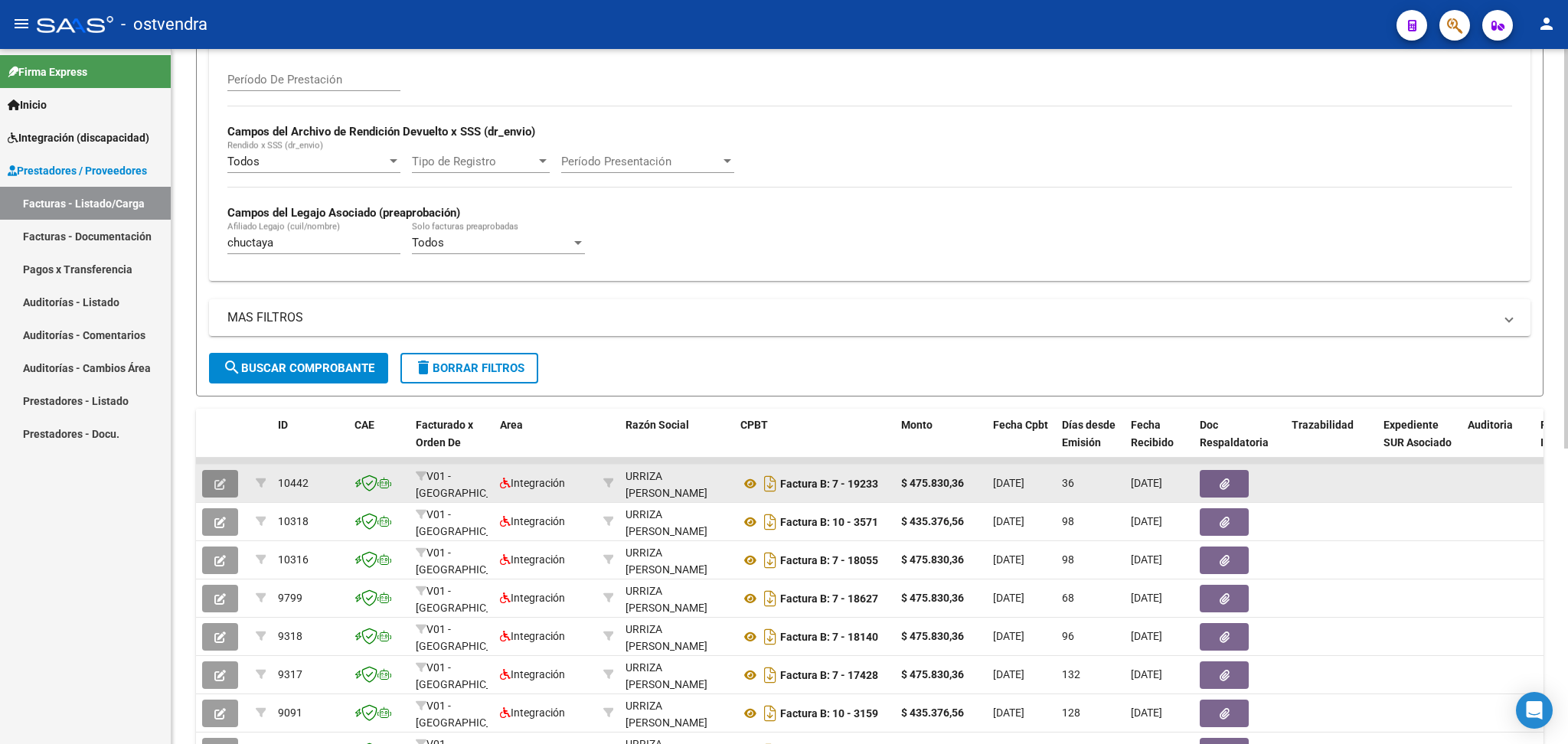
click at [216, 483] on icon "button" at bounding box center [220, 484] width 12 height 12
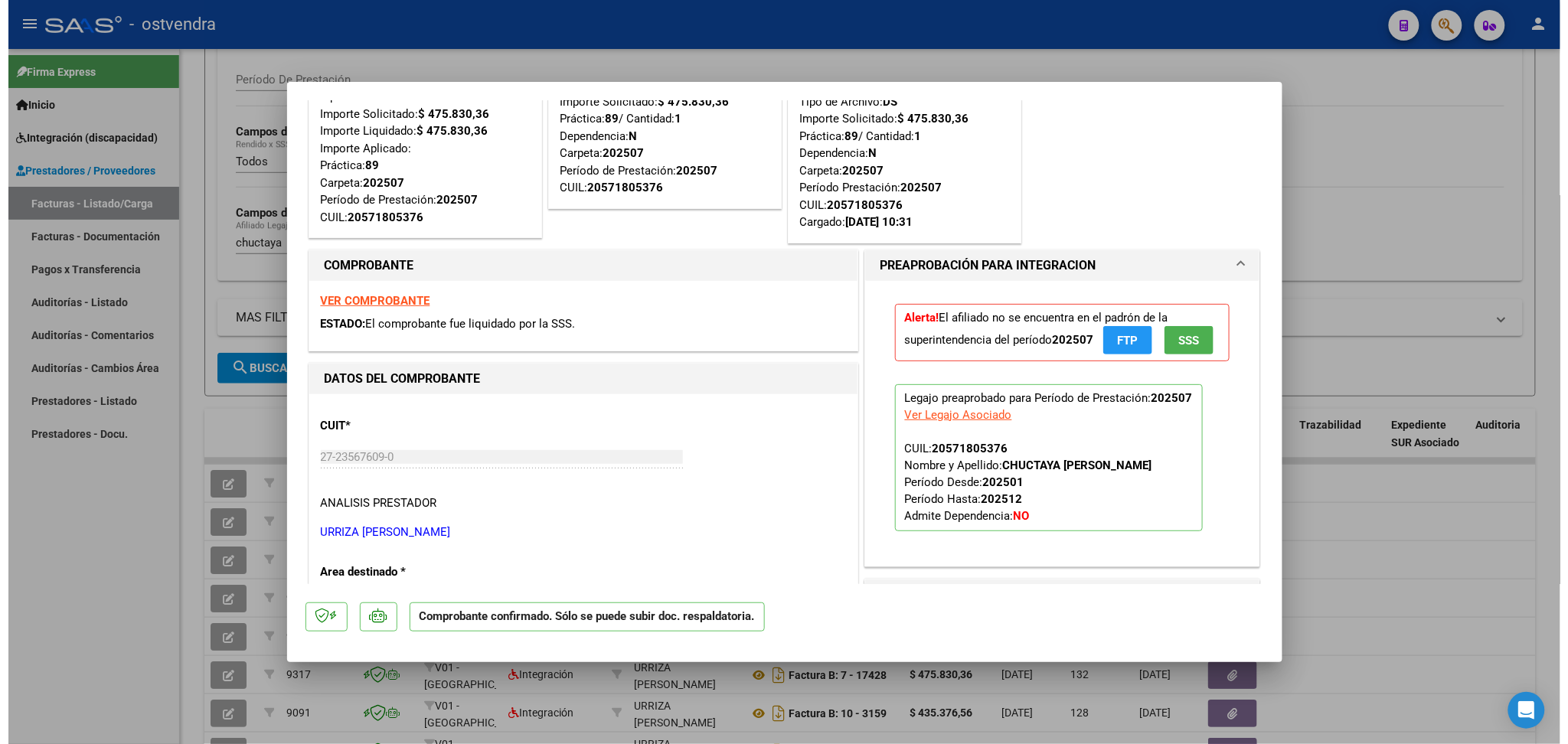
scroll to position [102, 0]
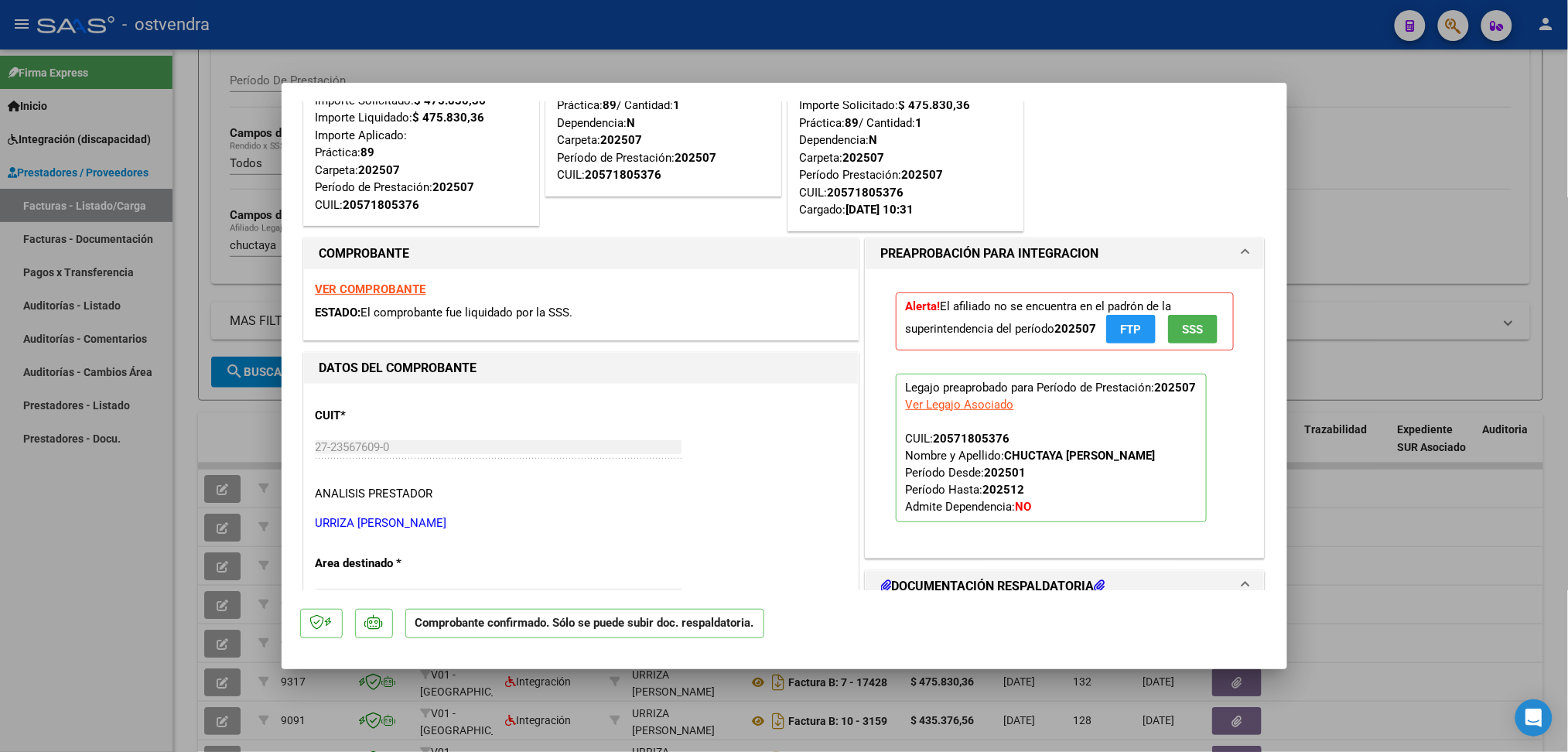
type input "$ 0,00"
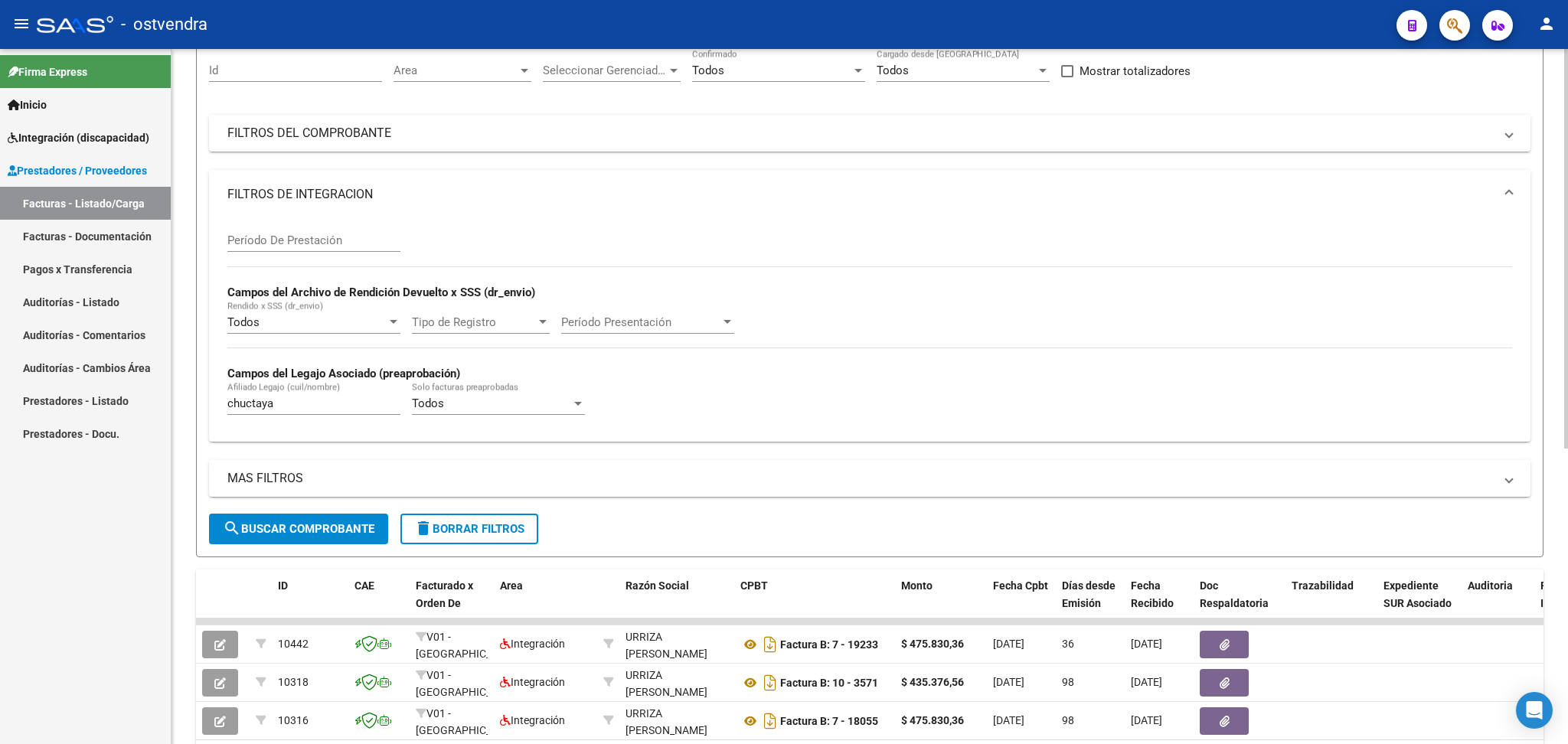
scroll to position [0, 0]
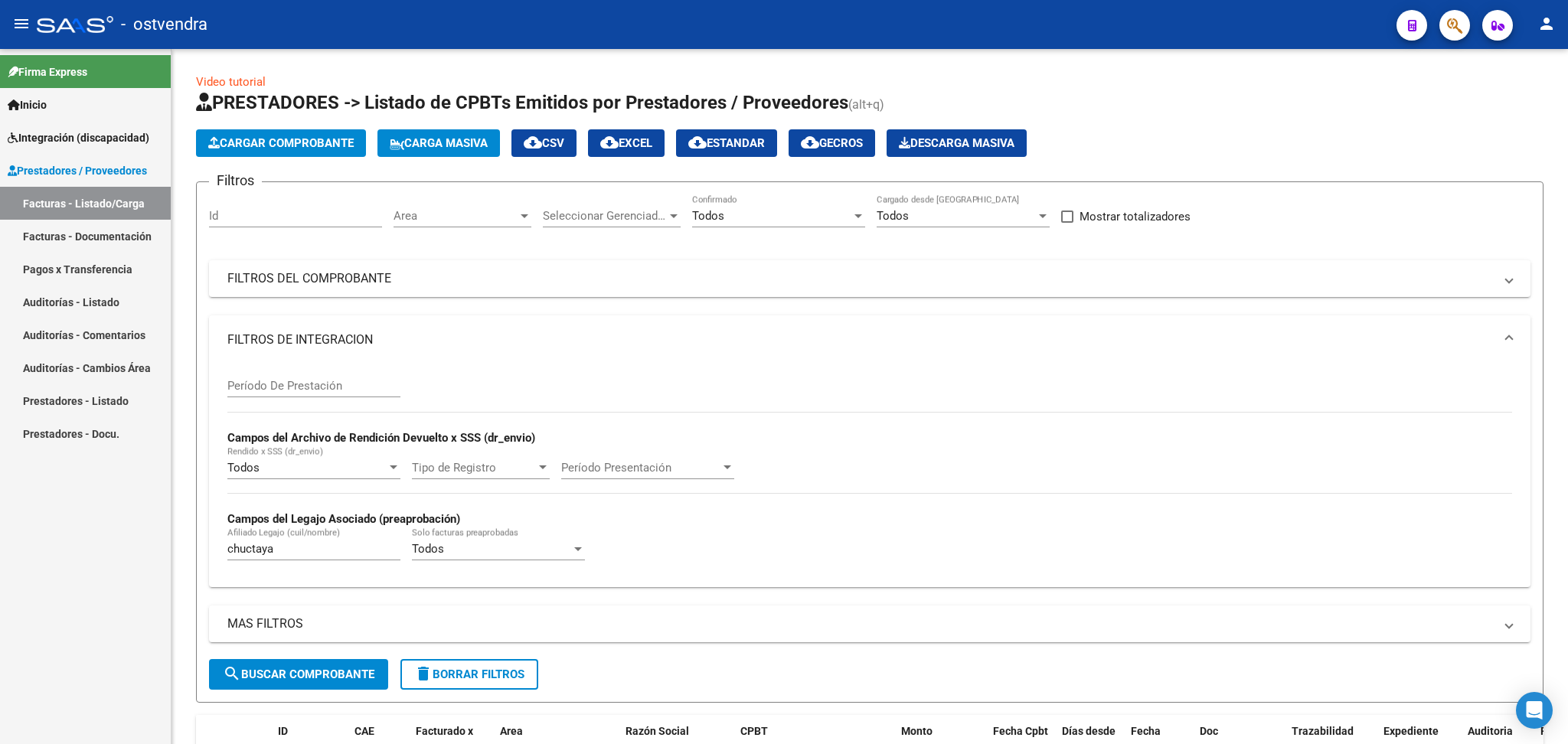
click at [1546, 28] on mat-icon "person" at bounding box center [1546, 23] width 18 height 18
click at [1509, 108] on button "exit_to_app Salir" at bounding box center [1515, 101] width 93 height 37
